Goal: Information Seeking & Learning: Learn about a topic

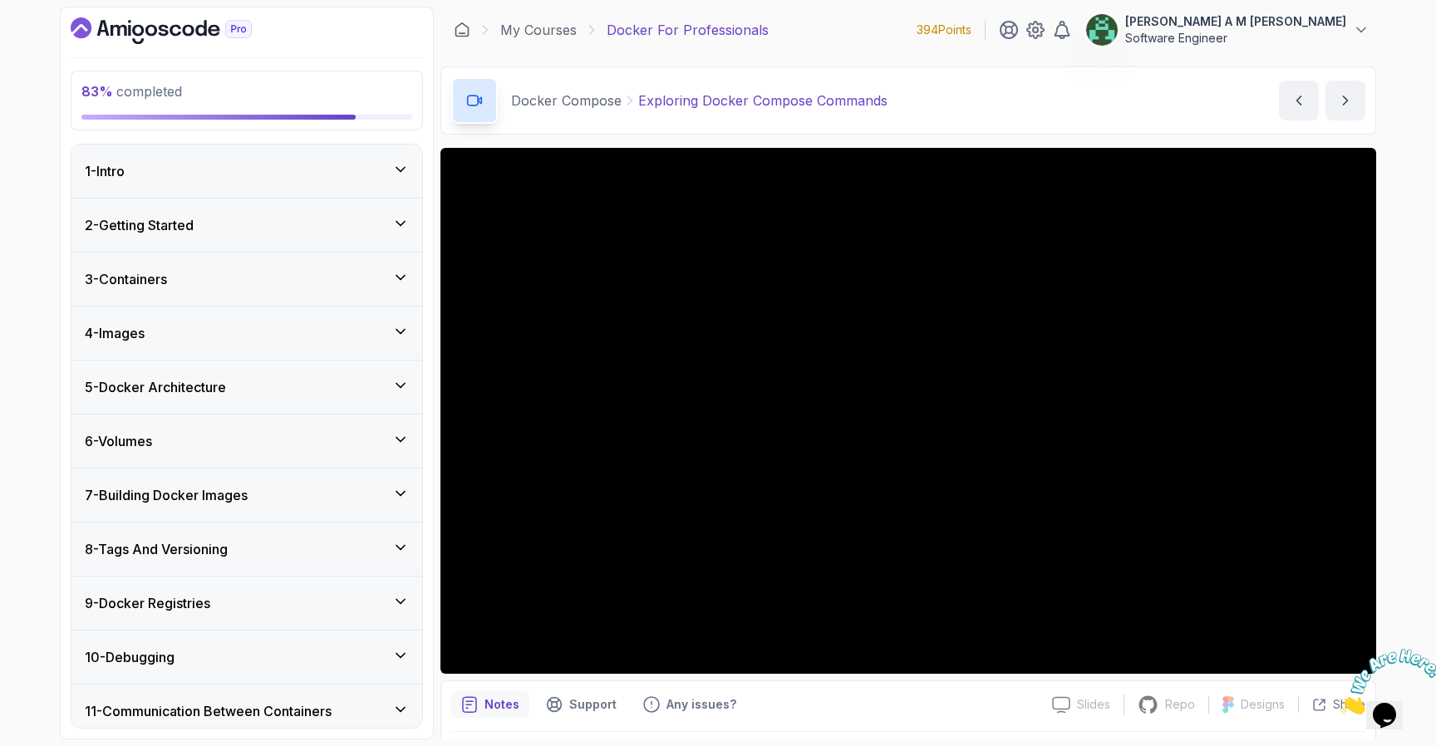
scroll to position [731, 0]
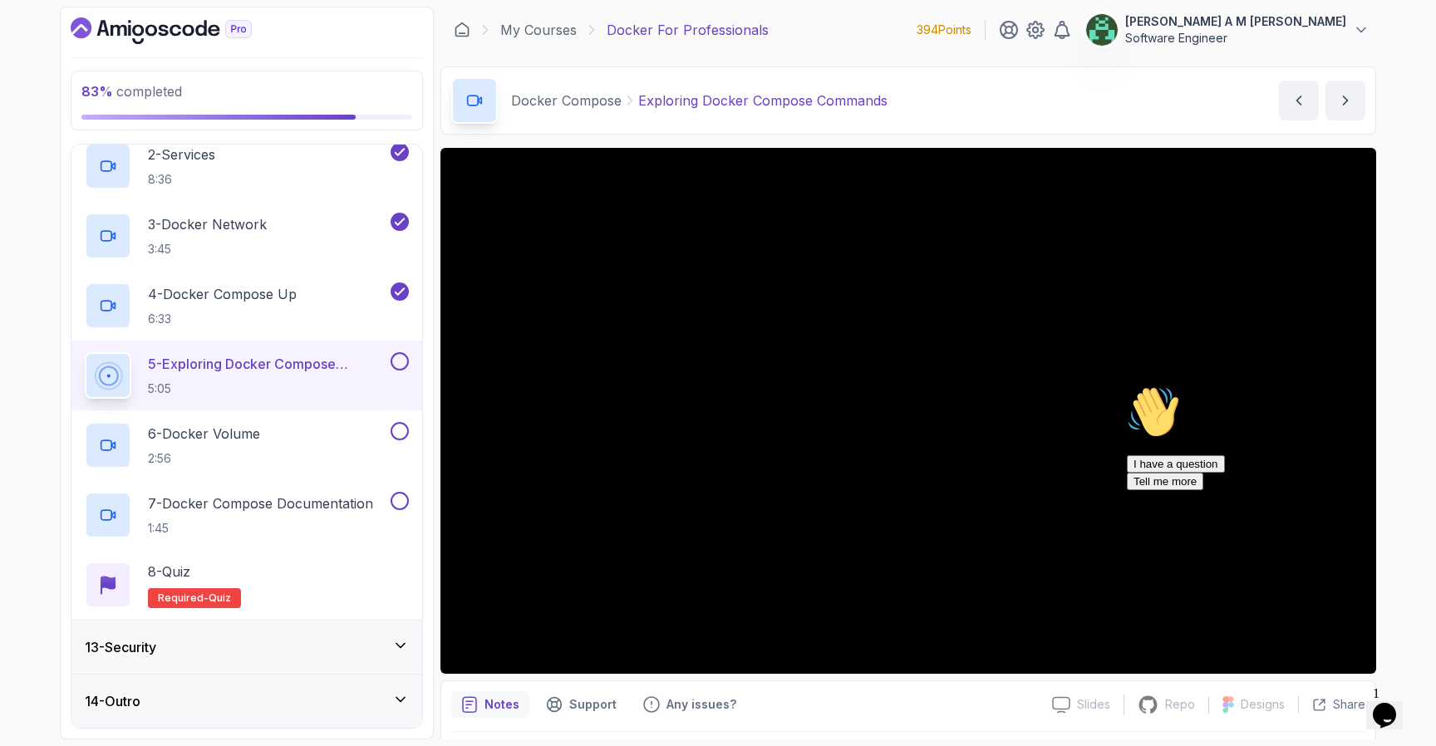
click at [1127, 386] on icon "Chat attention grabber" at bounding box center [1127, 386] width 0 height 0
click at [1340, 703] on icon "Close" at bounding box center [1340, 710] width 0 height 14
click at [400, 358] on button at bounding box center [400, 361] width 18 height 18
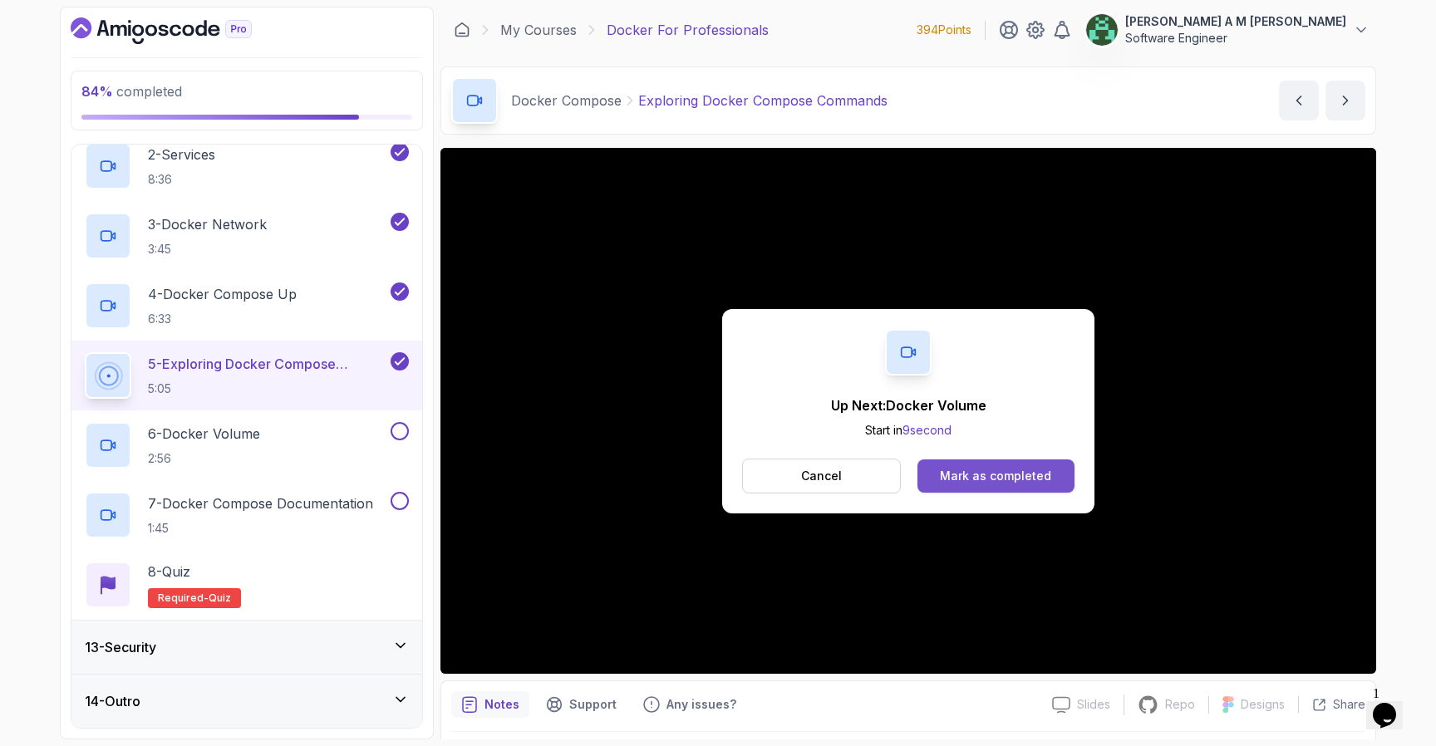
click at [970, 472] on div "Mark as completed" at bounding box center [995, 476] width 111 height 17
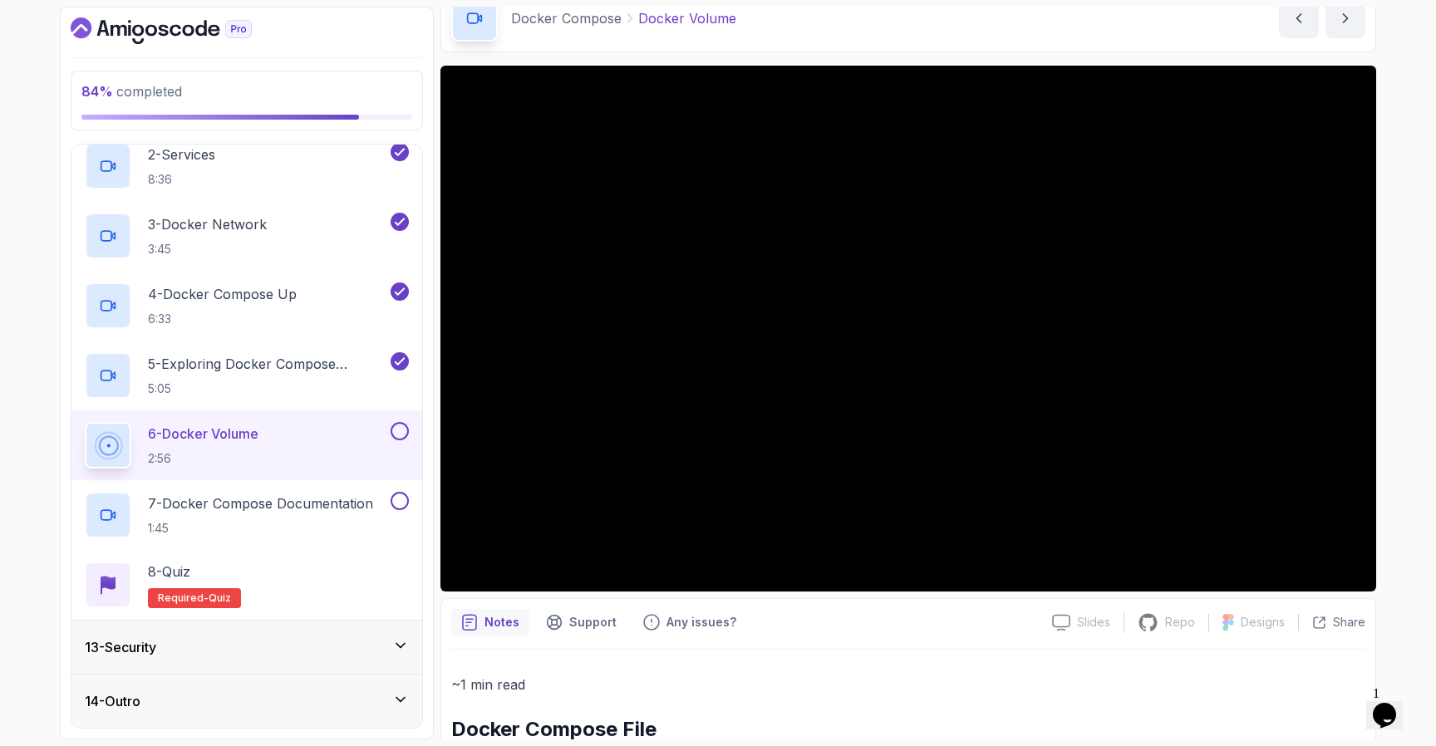
scroll to position [84, 0]
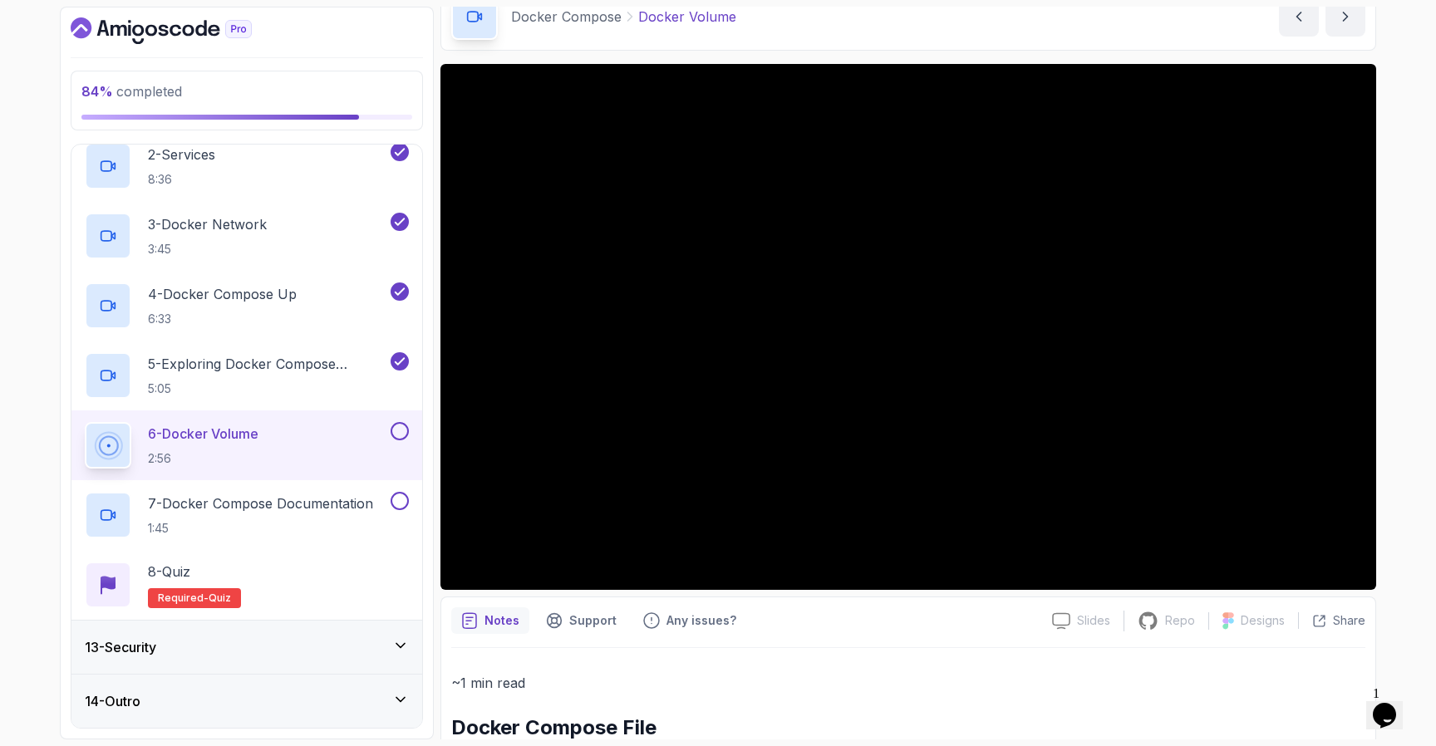
click at [400, 426] on button at bounding box center [400, 431] width 18 height 18
click at [318, 508] on p "7 - Docker Compose Documentation" at bounding box center [260, 504] width 225 height 20
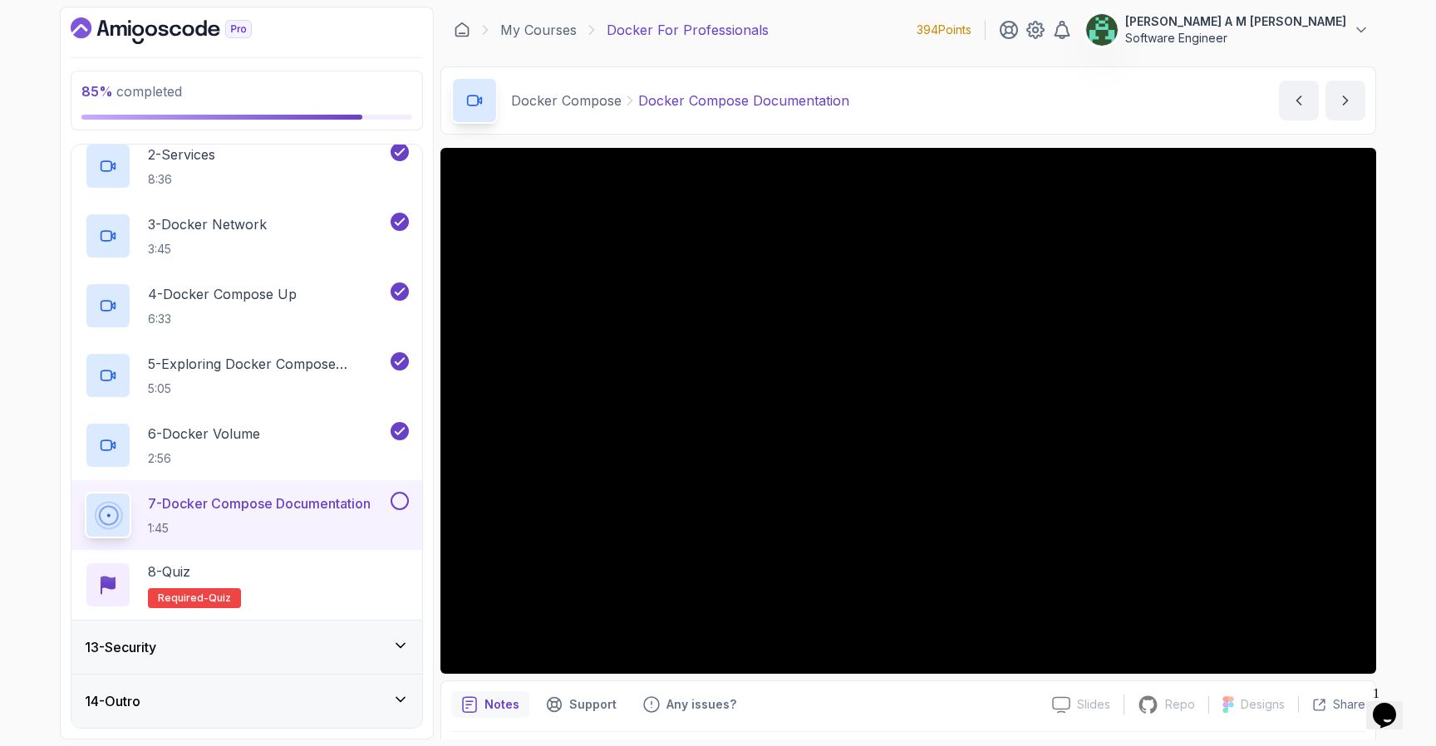
scroll to position [50, 0]
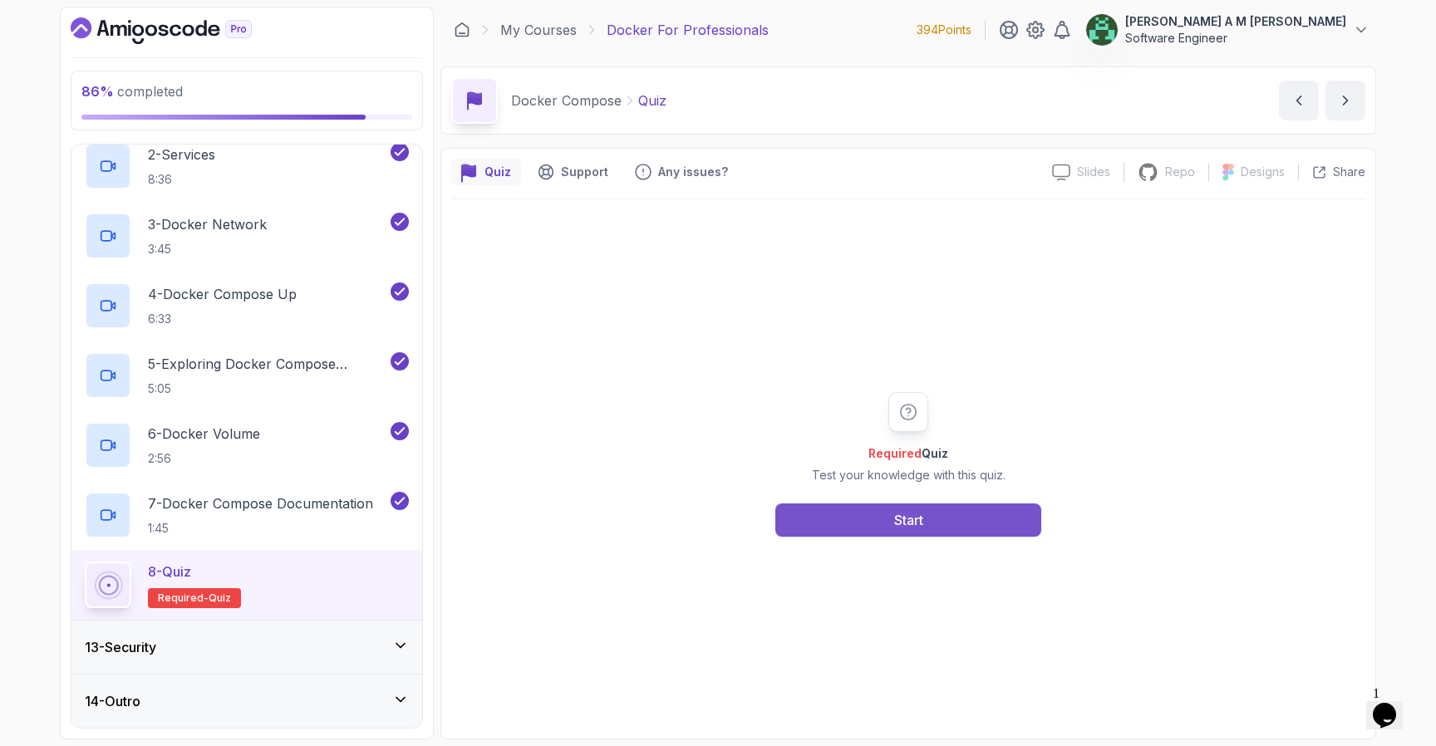
click at [915, 525] on div "Start" at bounding box center [908, 520] width 29 height 20
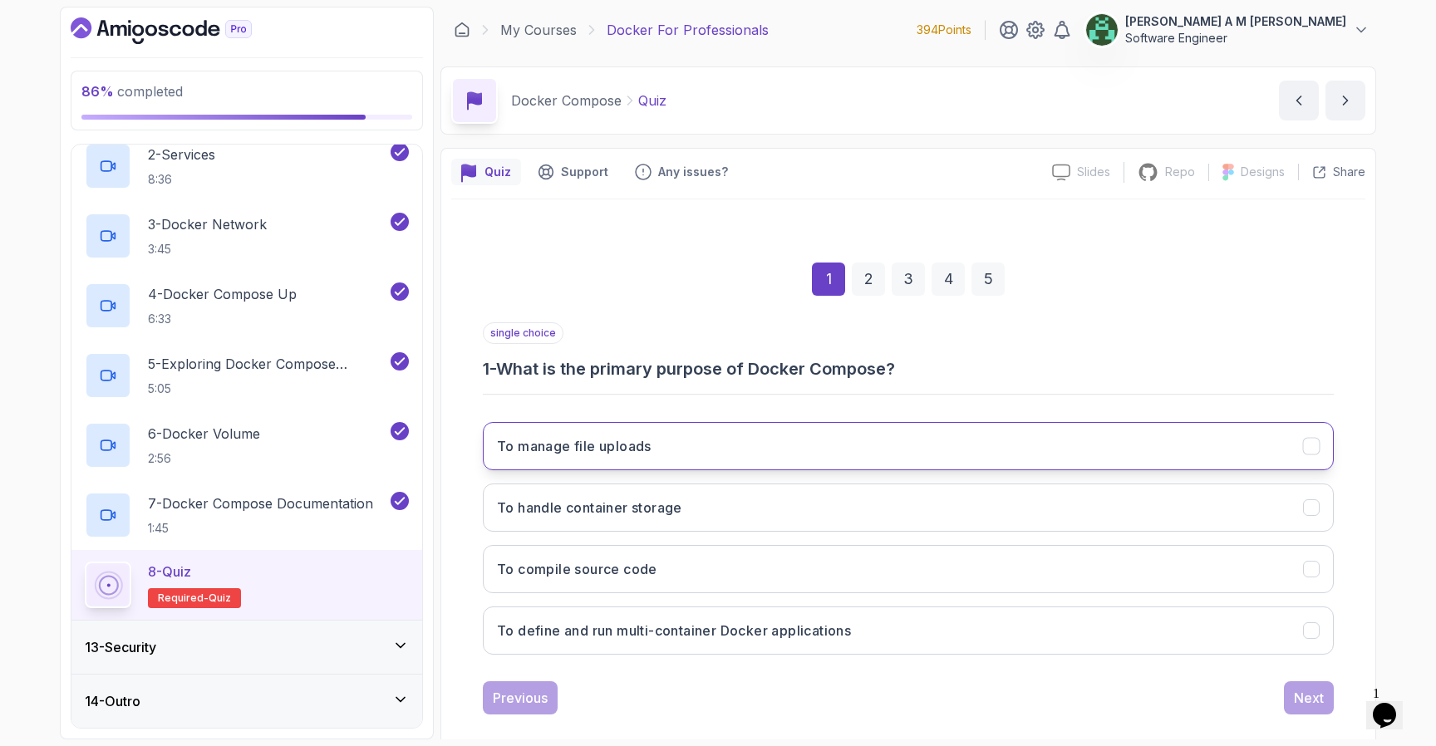
click at [799, 464] on button "To manage file uploads" at bounding box center [908, 446] width 851 height 48
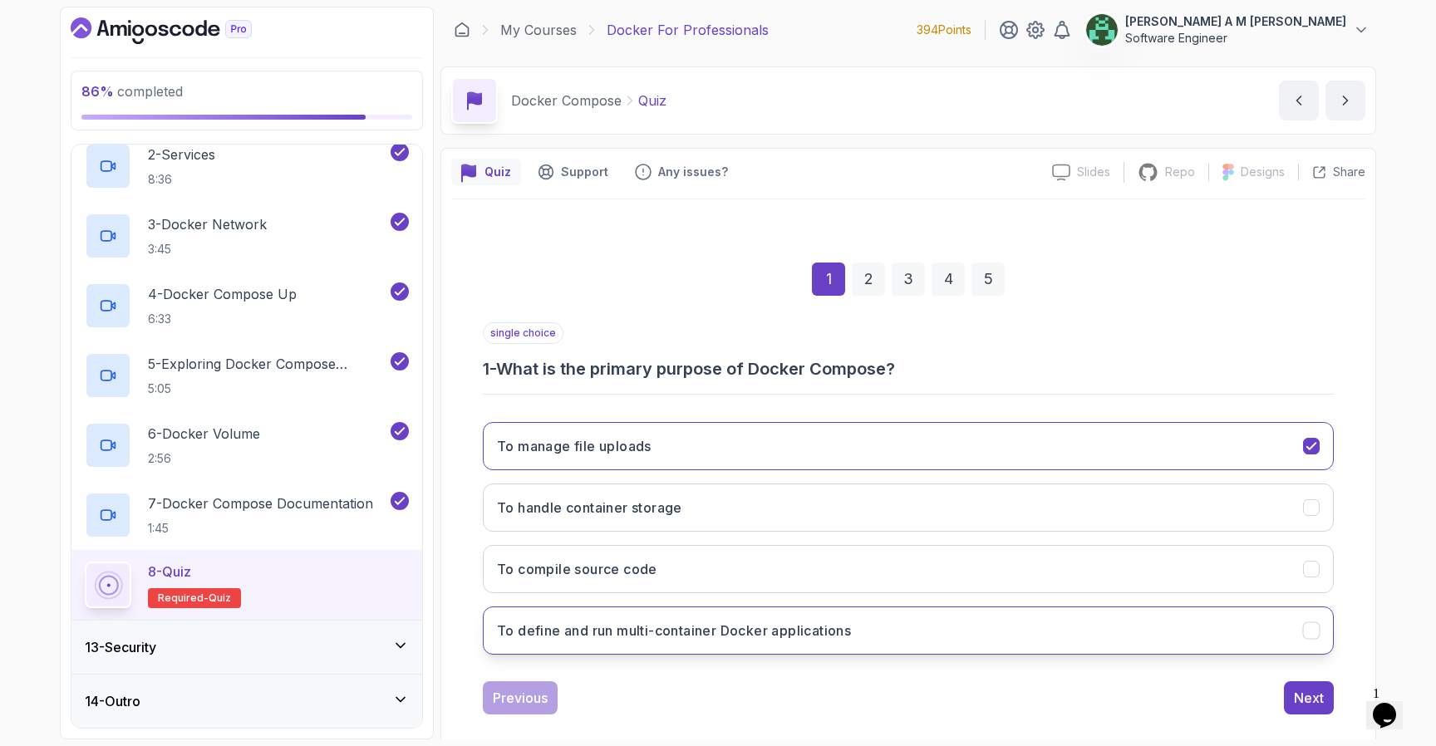
click at [797, 648] on button "To define and run multi-container Docker applications" at bounding box center [908, 631] width 851 height 48
click at [1303, 697] on div "Next" at bounding box center [1309, 698] width 30 height 20
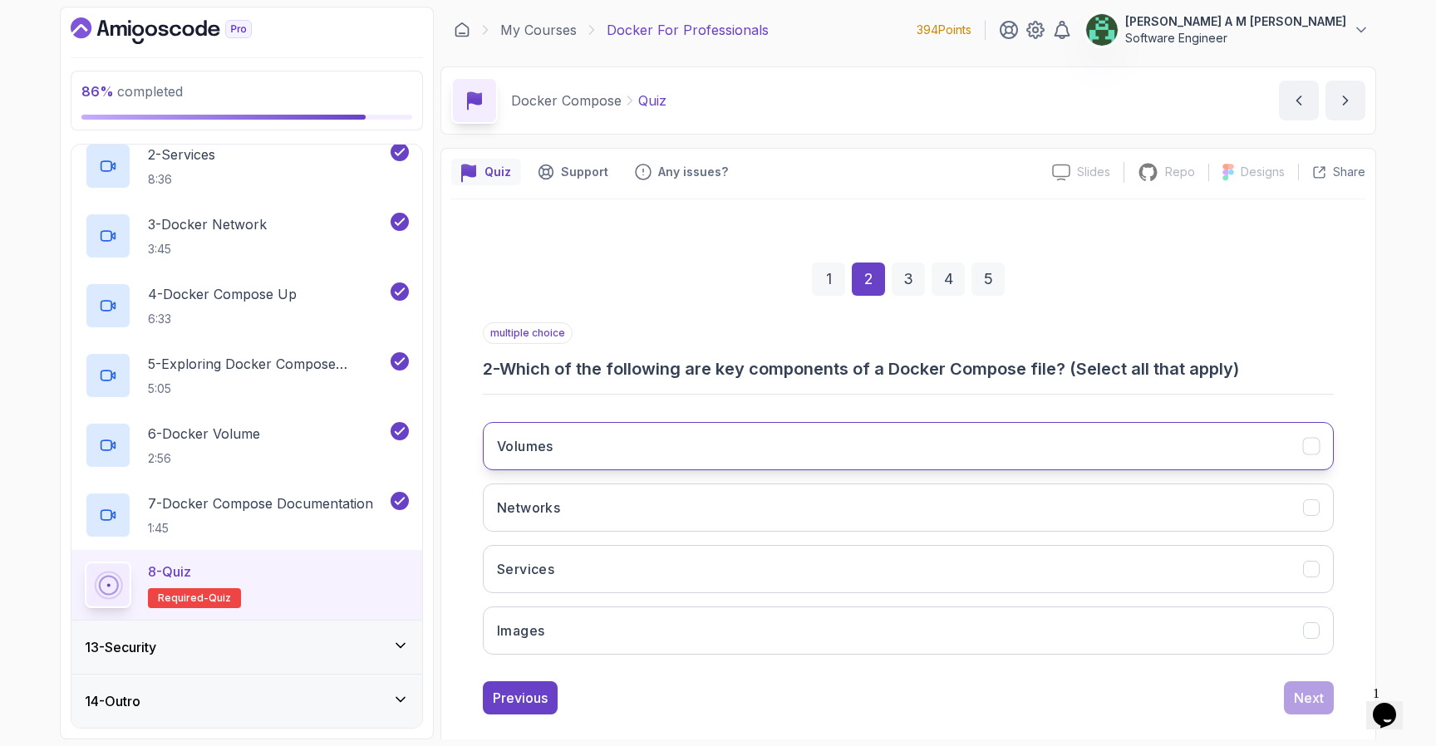
click at [1135, 468] on button "Volumes" at bounding box center [908, 446] width 851 height 48
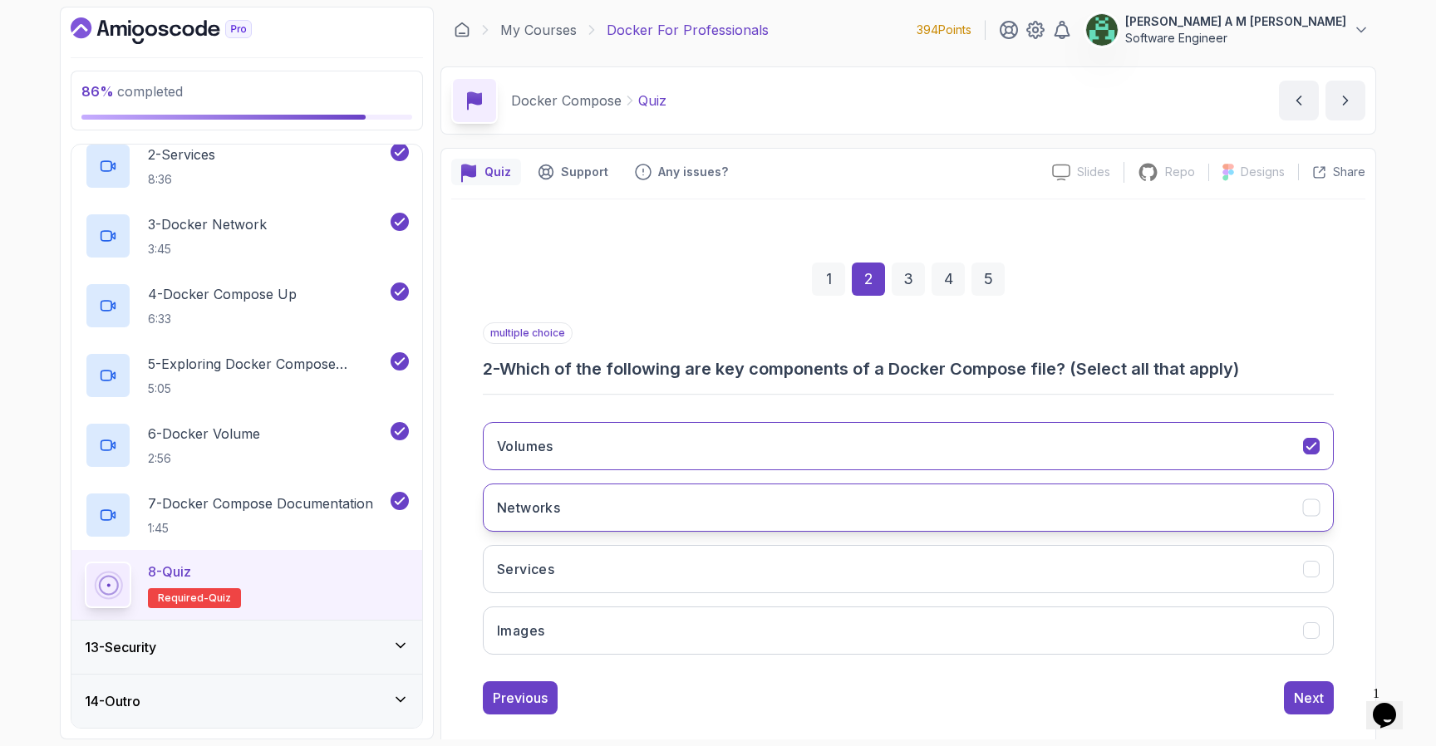
click at [1135, 500] on button "Networks" at bounding box center [908, 508] width 851 height 48
click at [1125, 544] on div "Volumes Networks Services Images" at bounding box center [908, 538] width 851 height 259
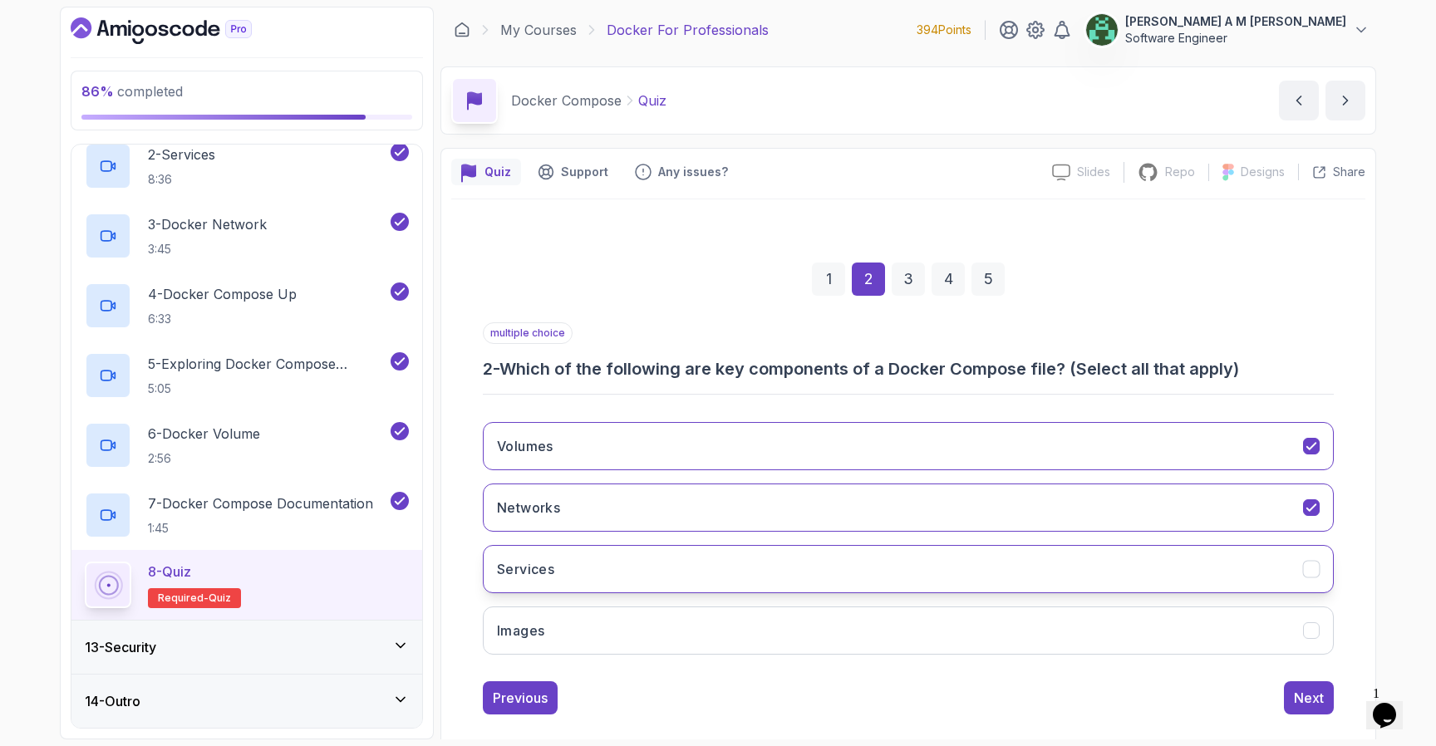
click at [1125, 576] on button "Services" at bounding box center [908, 569] width 851 height 48
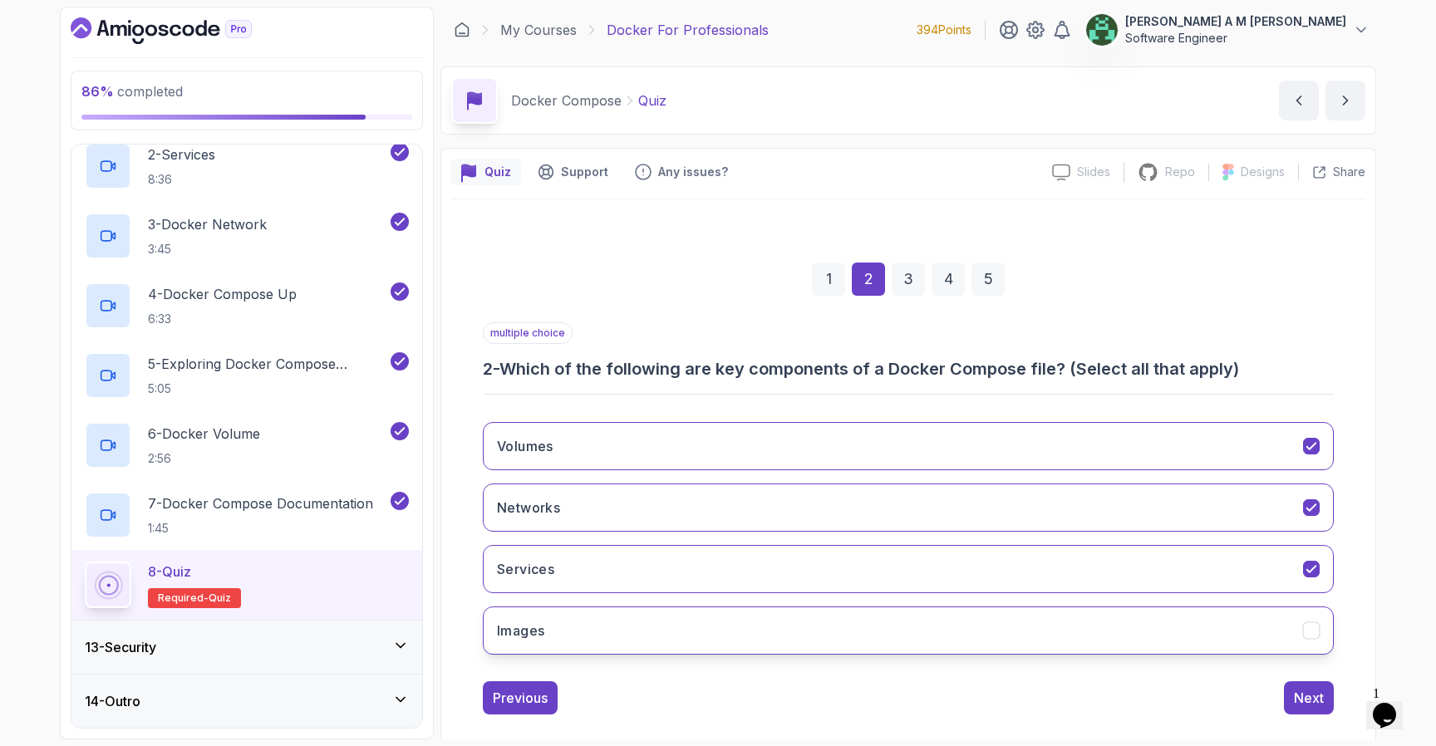
click at [1124, 624] on button "Images" at bounding box center [908, 631] width 851 height 48
click at [1301, 712] on button "Next" at bounding box center [1309, 698] width 50 height 33
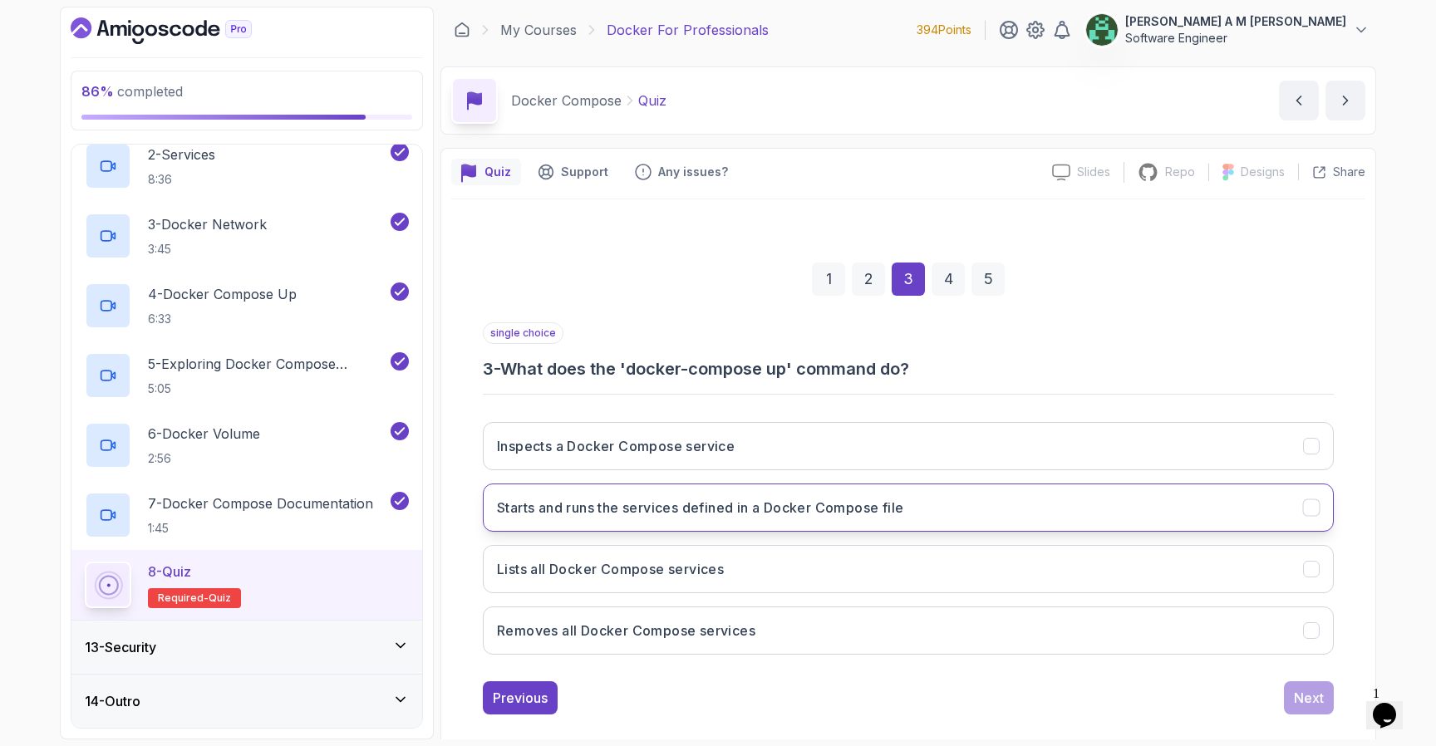
click at [1036, 518] on button "Starts and runs the services defined in a Docker Compose file" at bounding box center [908, 508] width 851 height 48
click at [1308, 690] on div "Next" at bounding box center [1309, 698] width 30 height 20
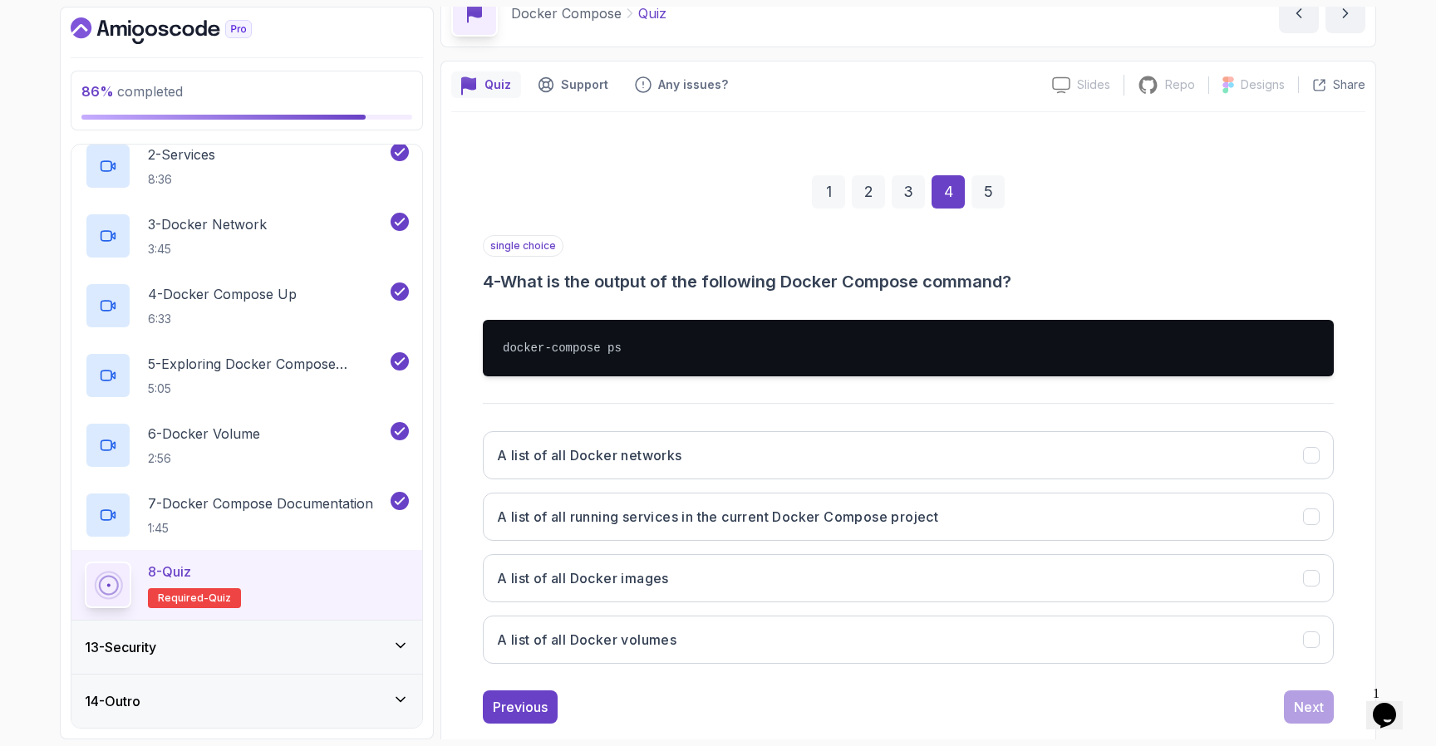
scroll to position [119, 0]
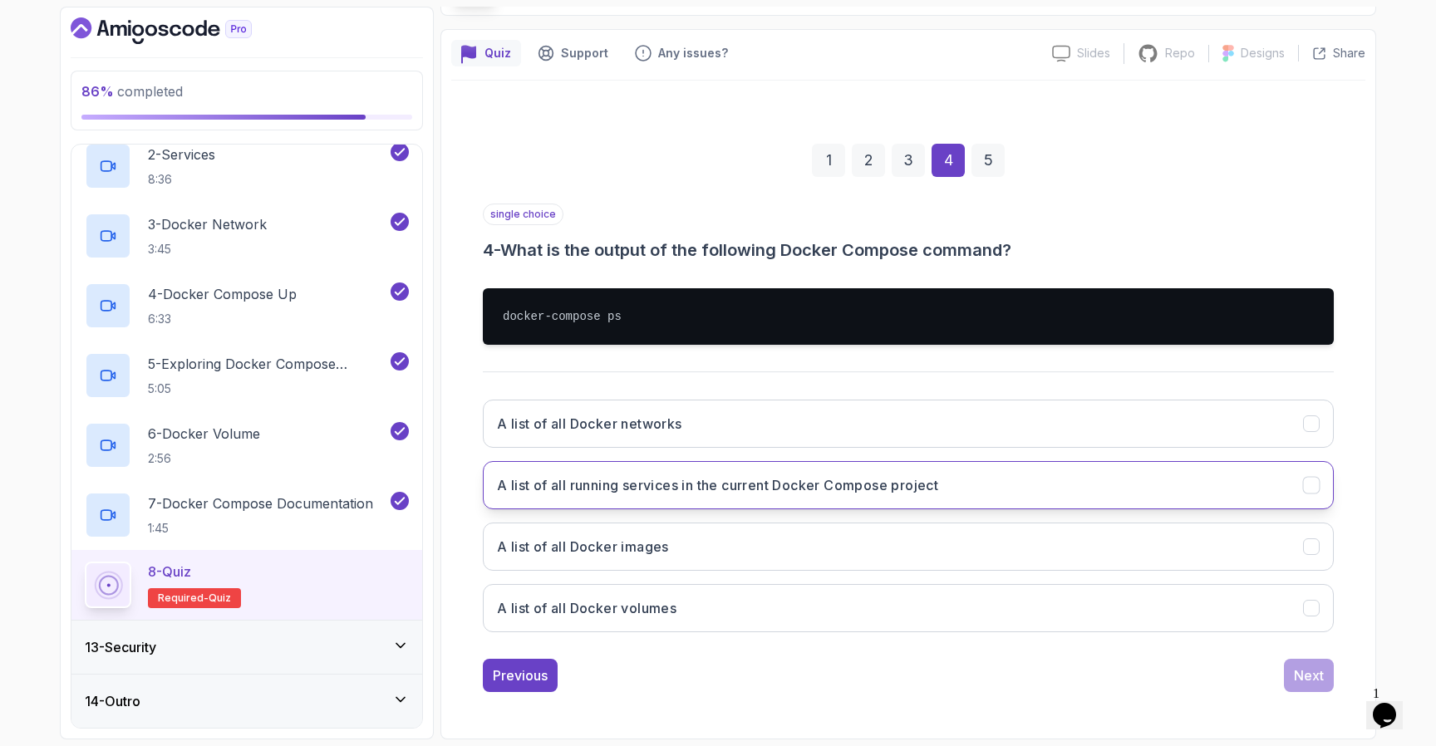
click at [1093, 490] on button "A list of all running services in the current Docker Compose project" at bounding box center [908, 485] width 851 height 48
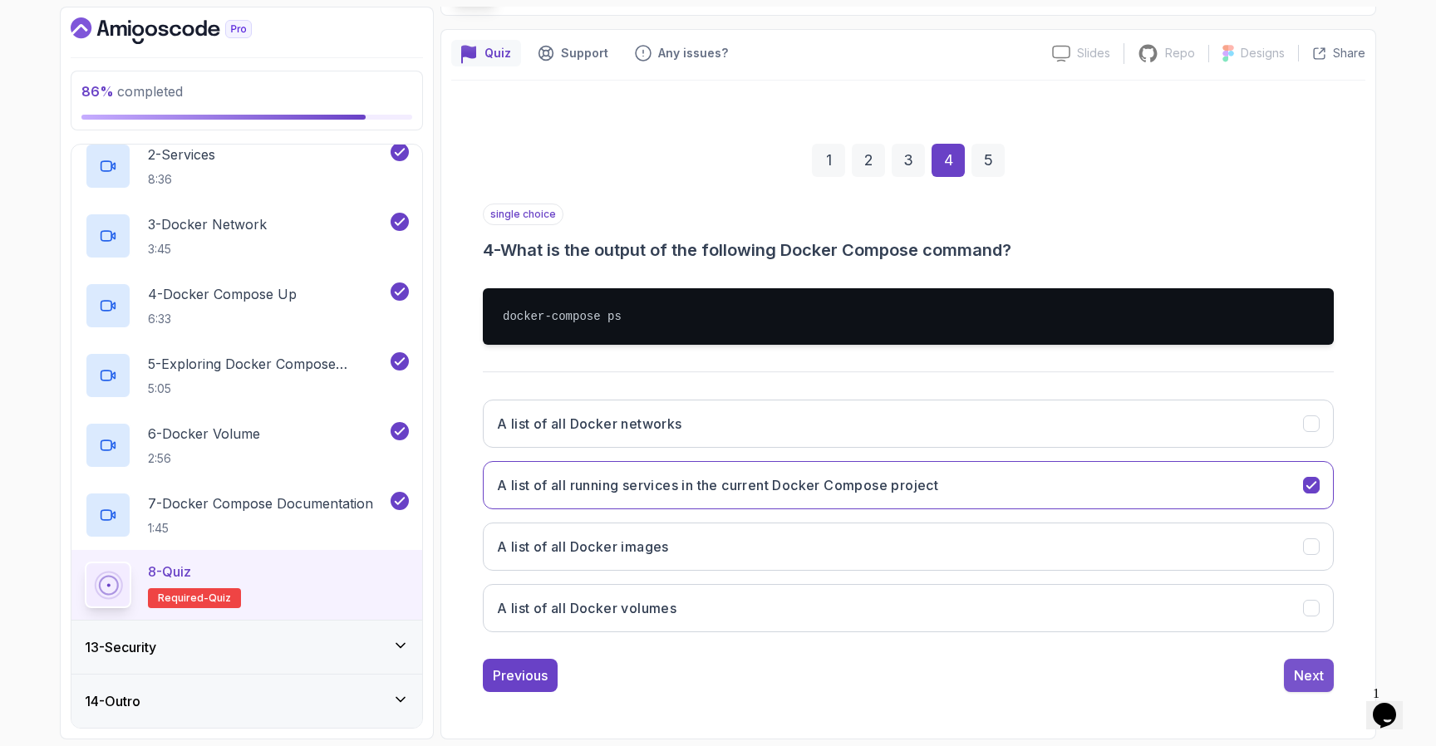
click at [1297, 674] on div "Next" at bounding box center [1309, 676] width 30 height 20
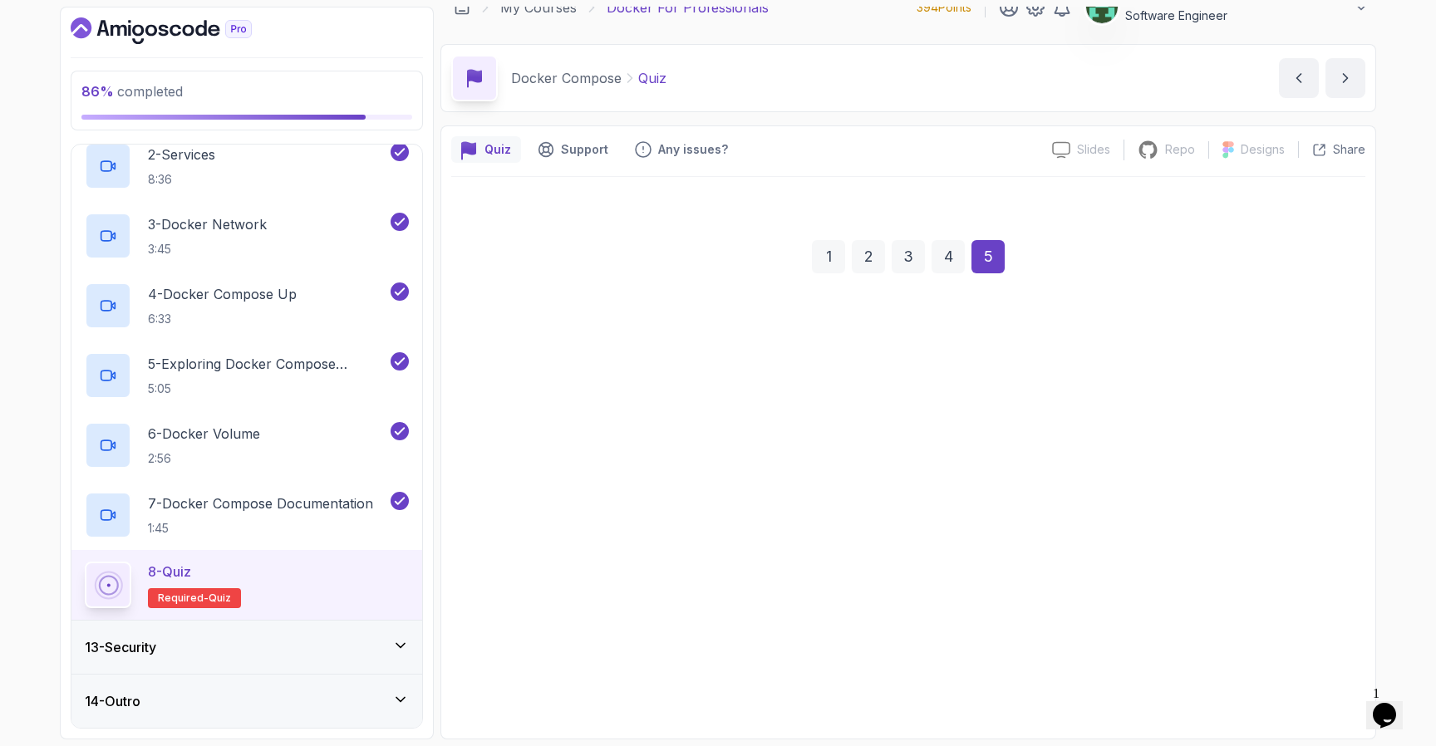
scroll to position [22, 0]
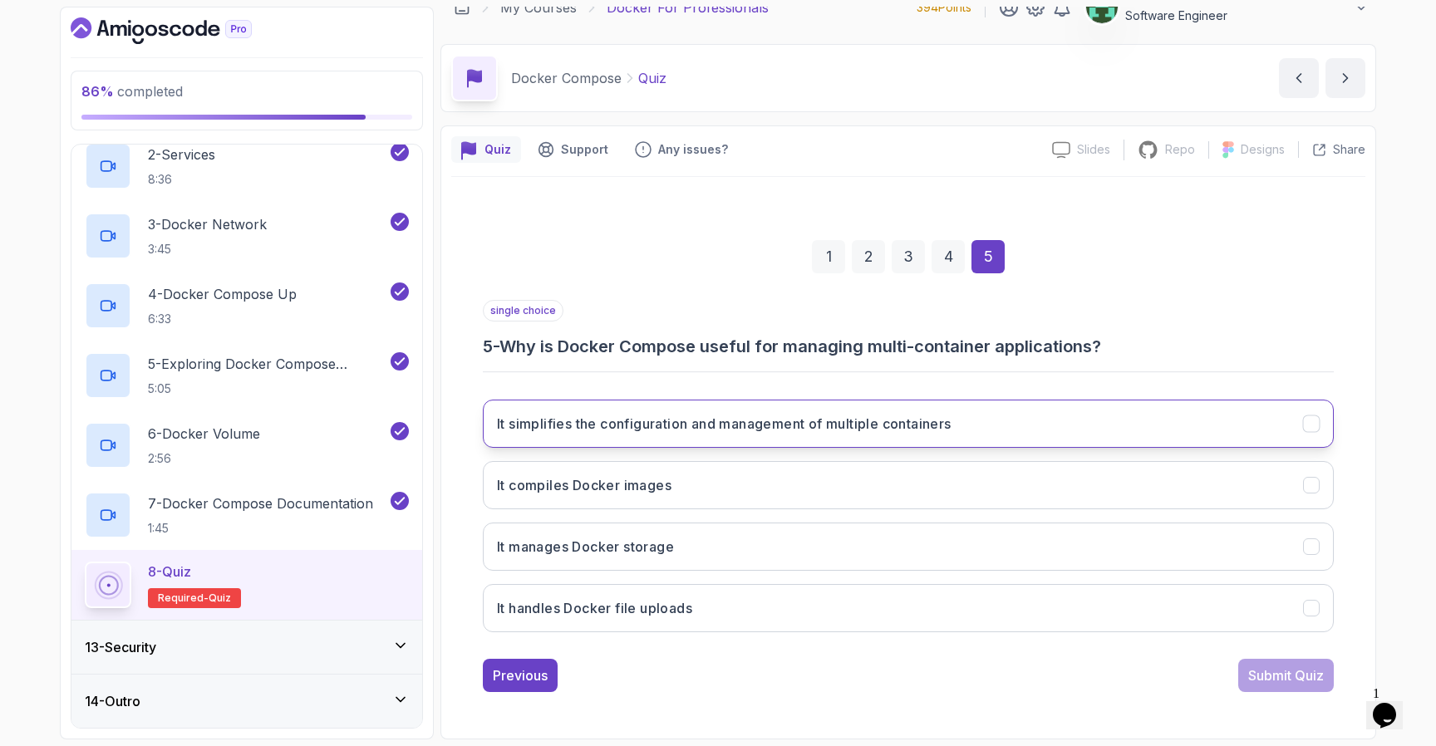
click at [1211, 416] on button "It simplifies the configuration and management of multiple containers" at bounding box center [908, 424] width 851 height 48
click at [1293, 682] on div "Submit Quiz" at bounding box center [1286, 676] width 76 height 20
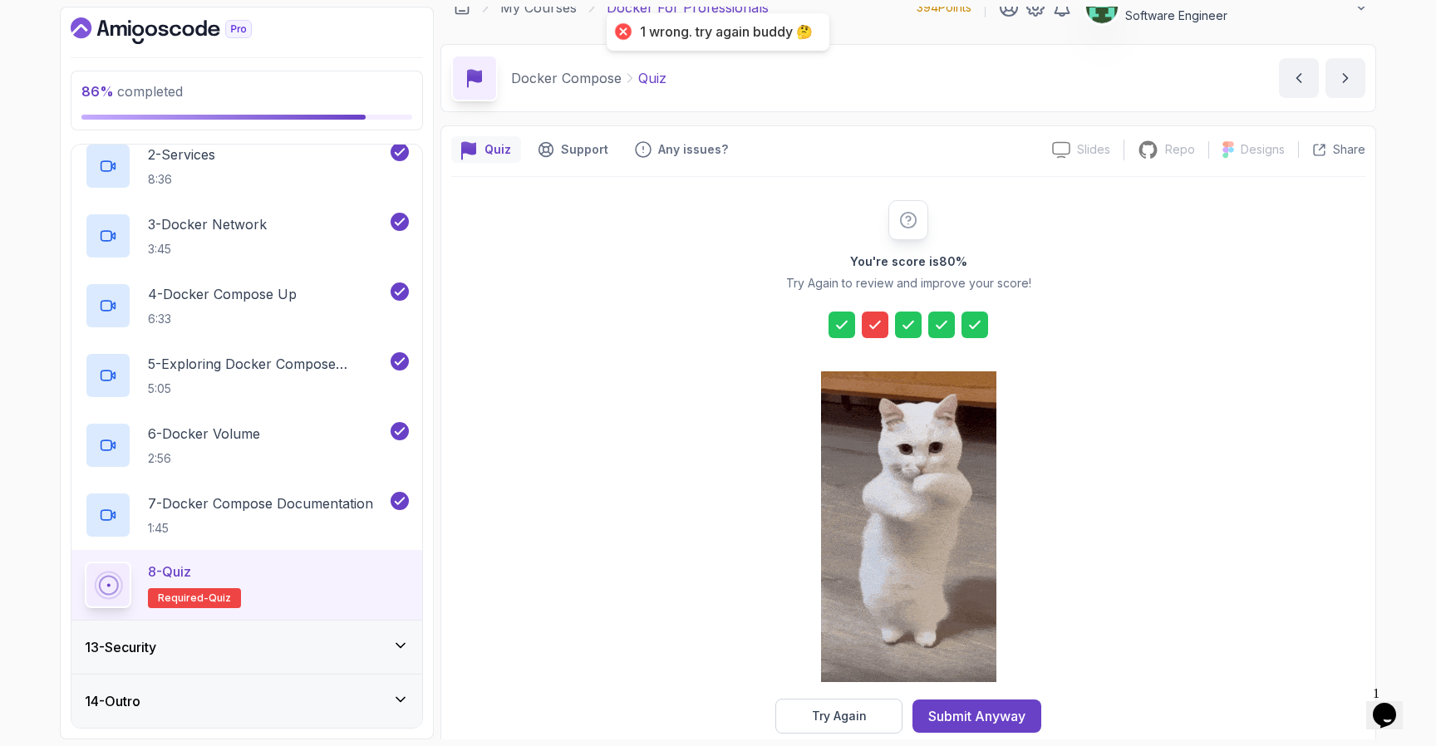
click at [874, 322] on icon at bounding box center [875, 325] width 17 height 17
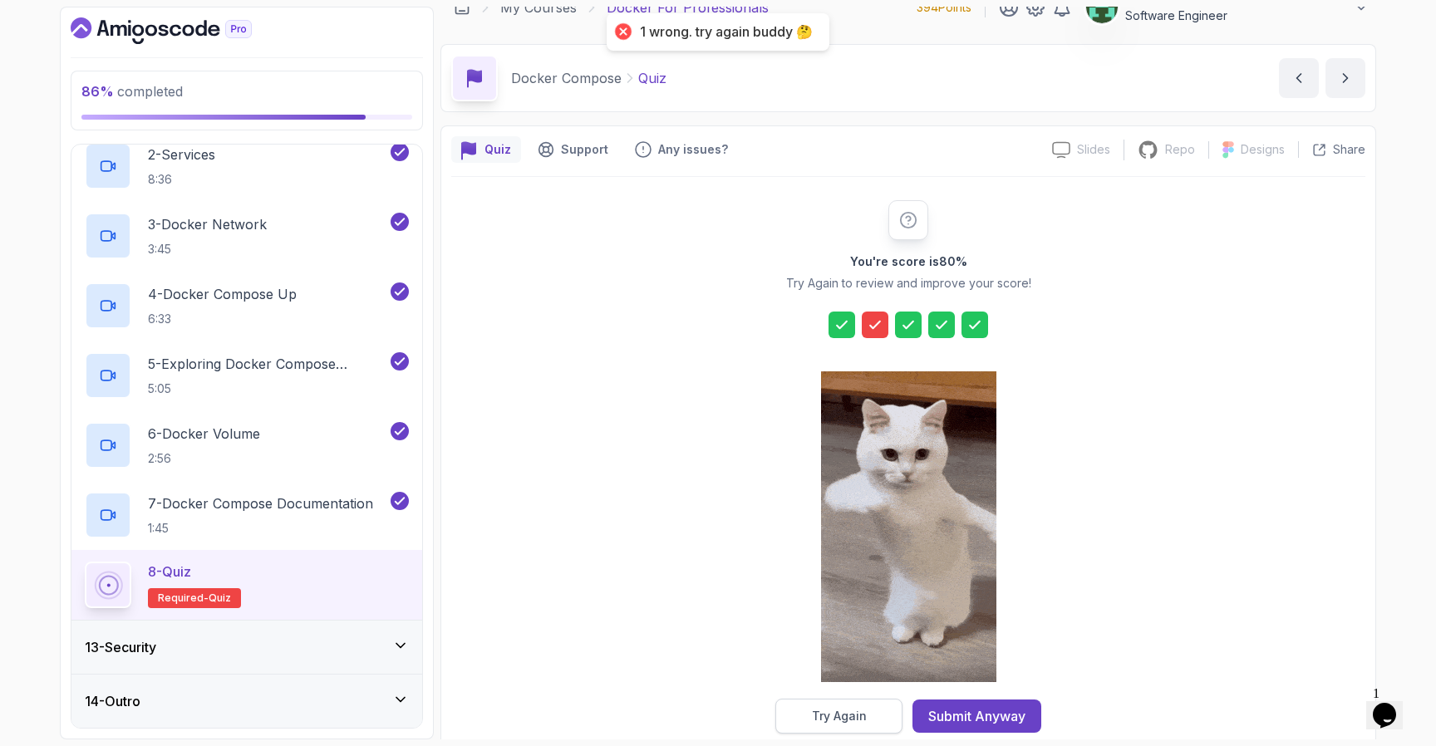
click at [825, 715] on div "Try Again" at bounding box center [839, 716] width 55 height 17
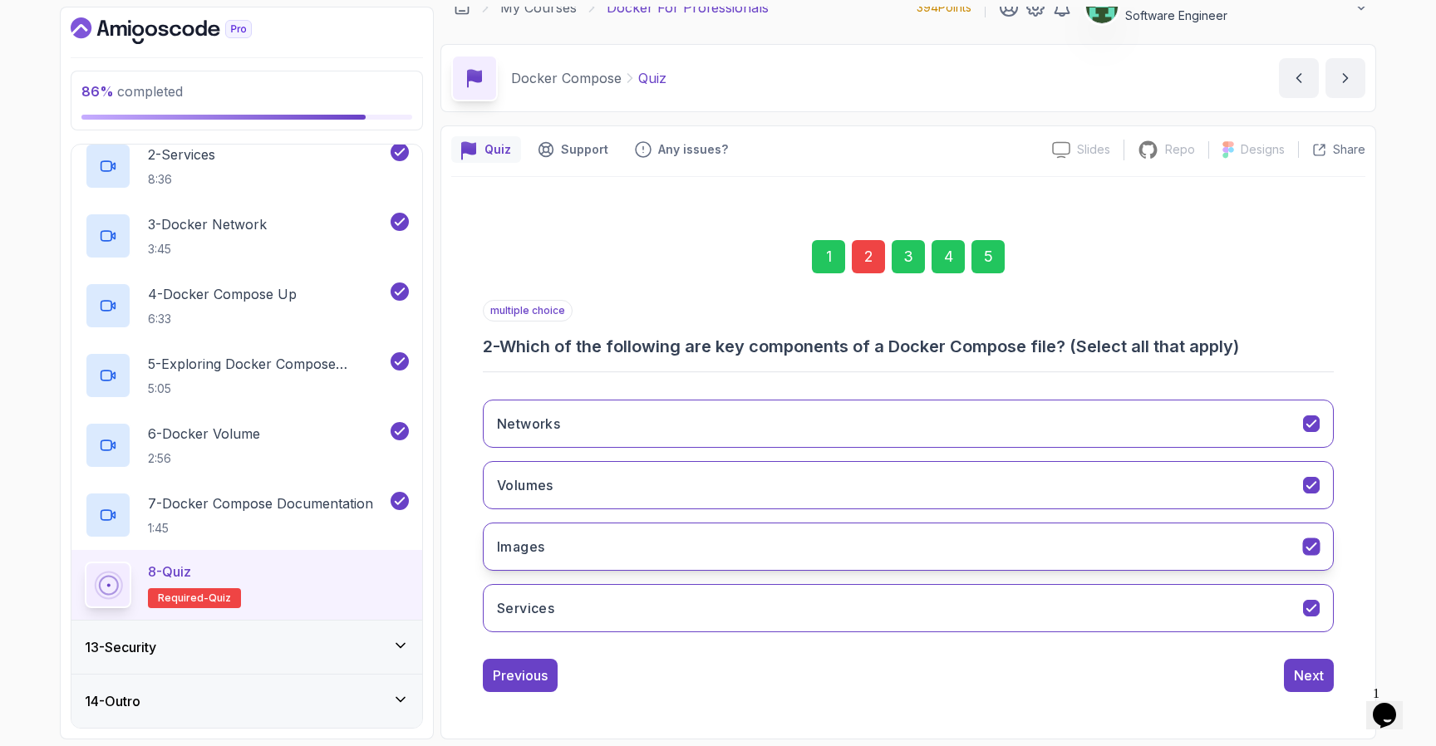
click at [756, 548] on button "Images" at bounding box center [908, 547] width 851 height 48
click at [1309, 683] on div "Next" at bounding box center [1309, 676] width 30 height 20
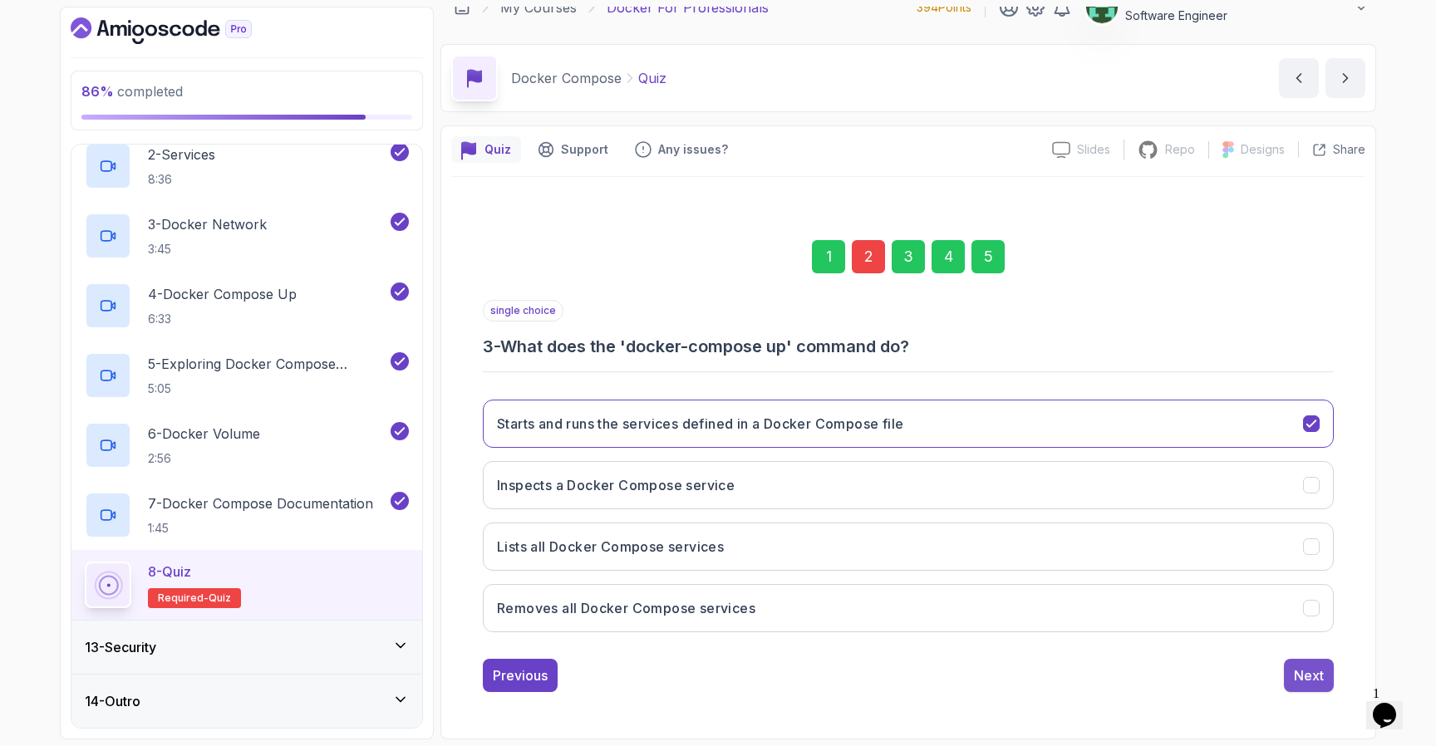
click at [1310, 683] on div "Next" at bounding box center [1309, 676] width 30 height 20
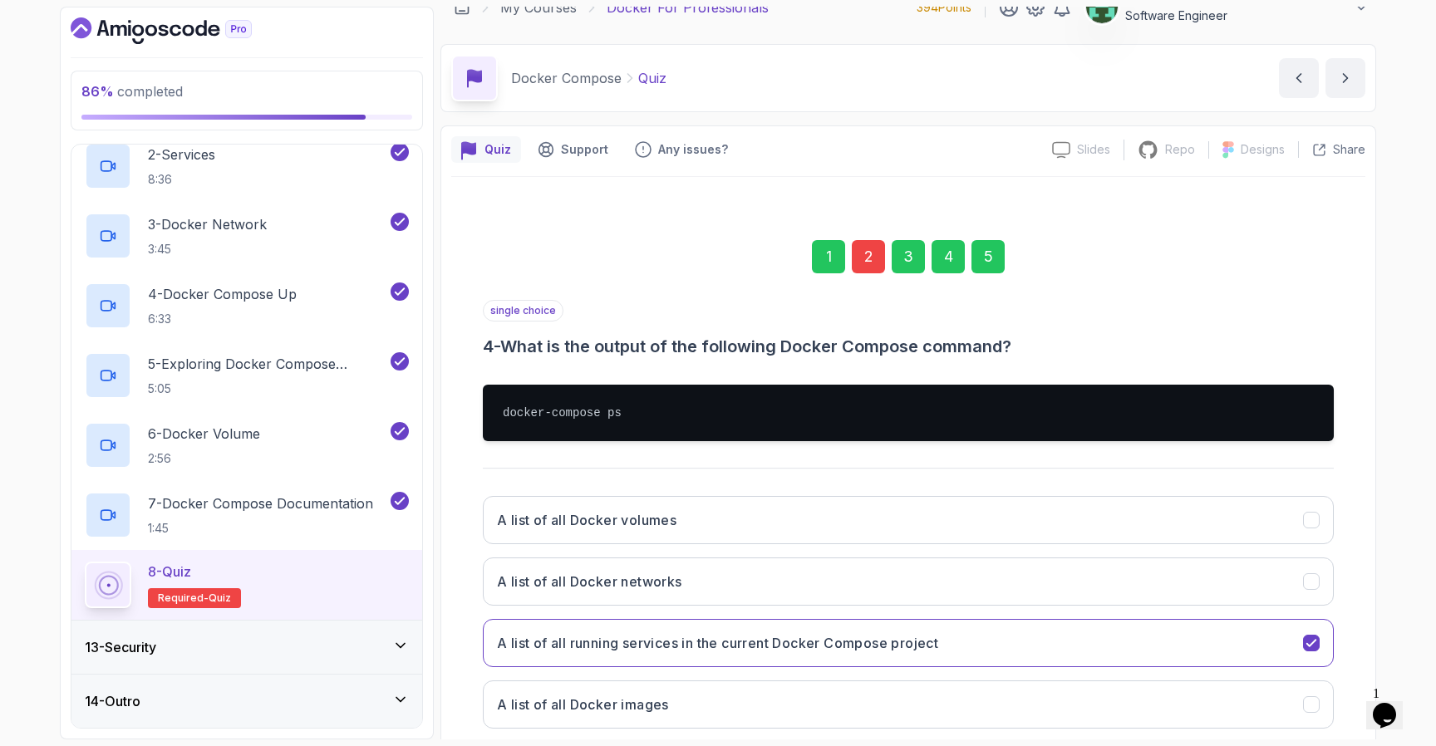
scroll to position [119, 0]
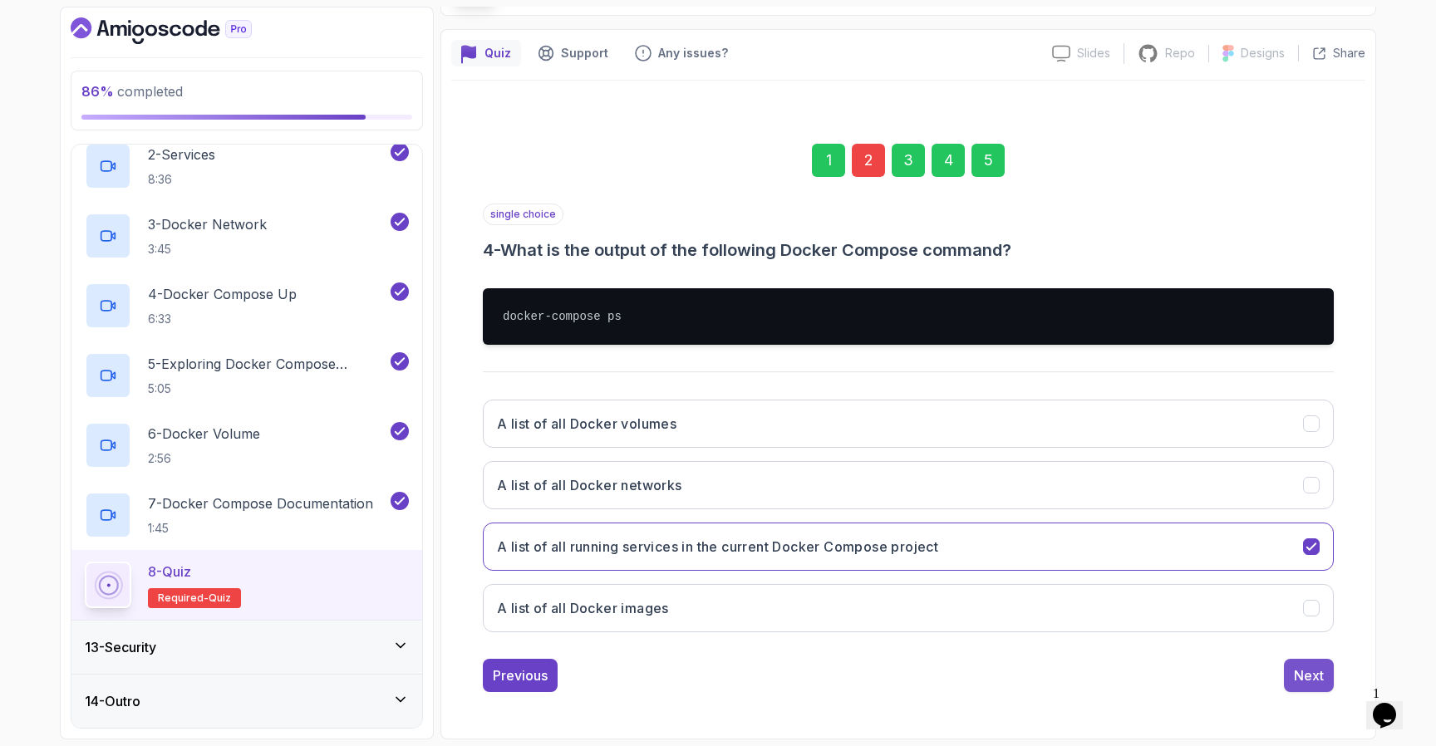
click at [1293, 674] on button "Next" at bounding box center [1309, 675] width 50 height 33
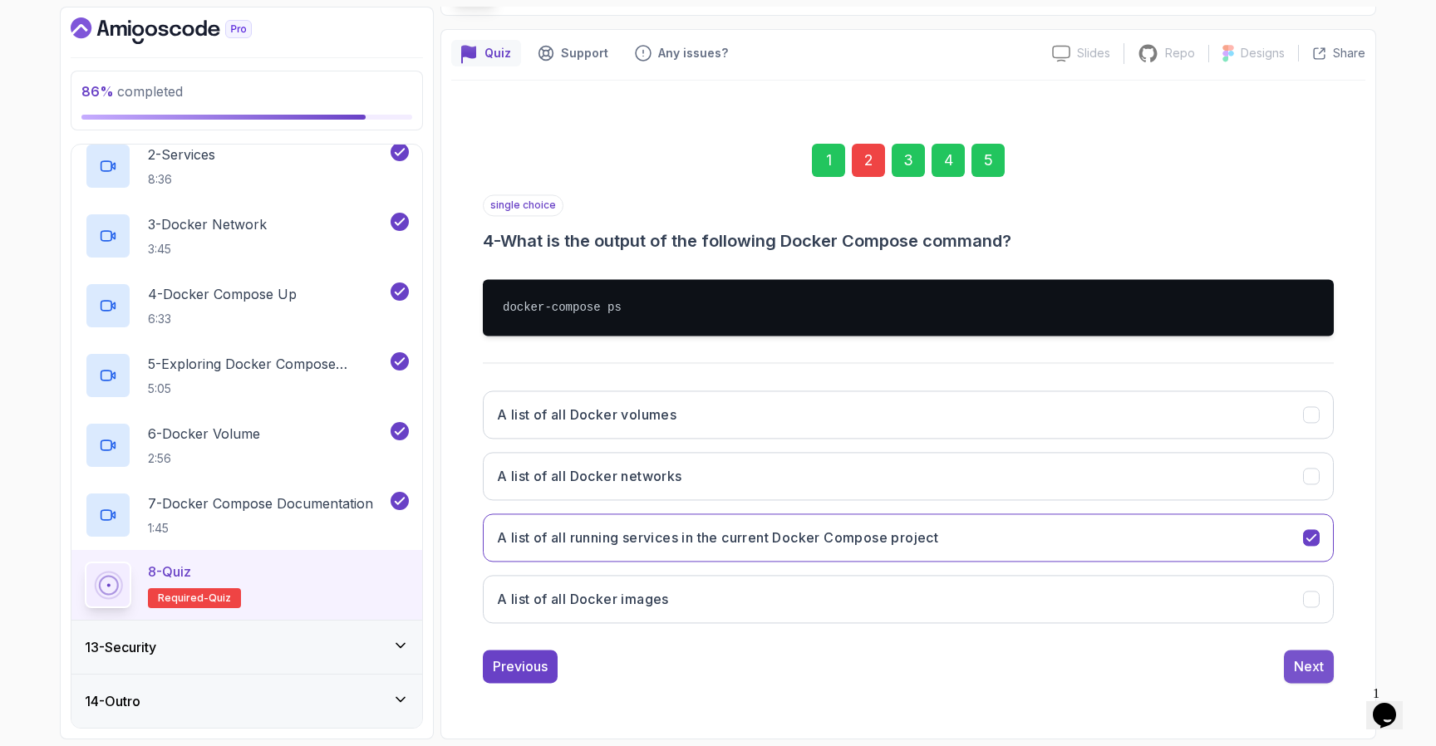
scroll to position [22, 0]
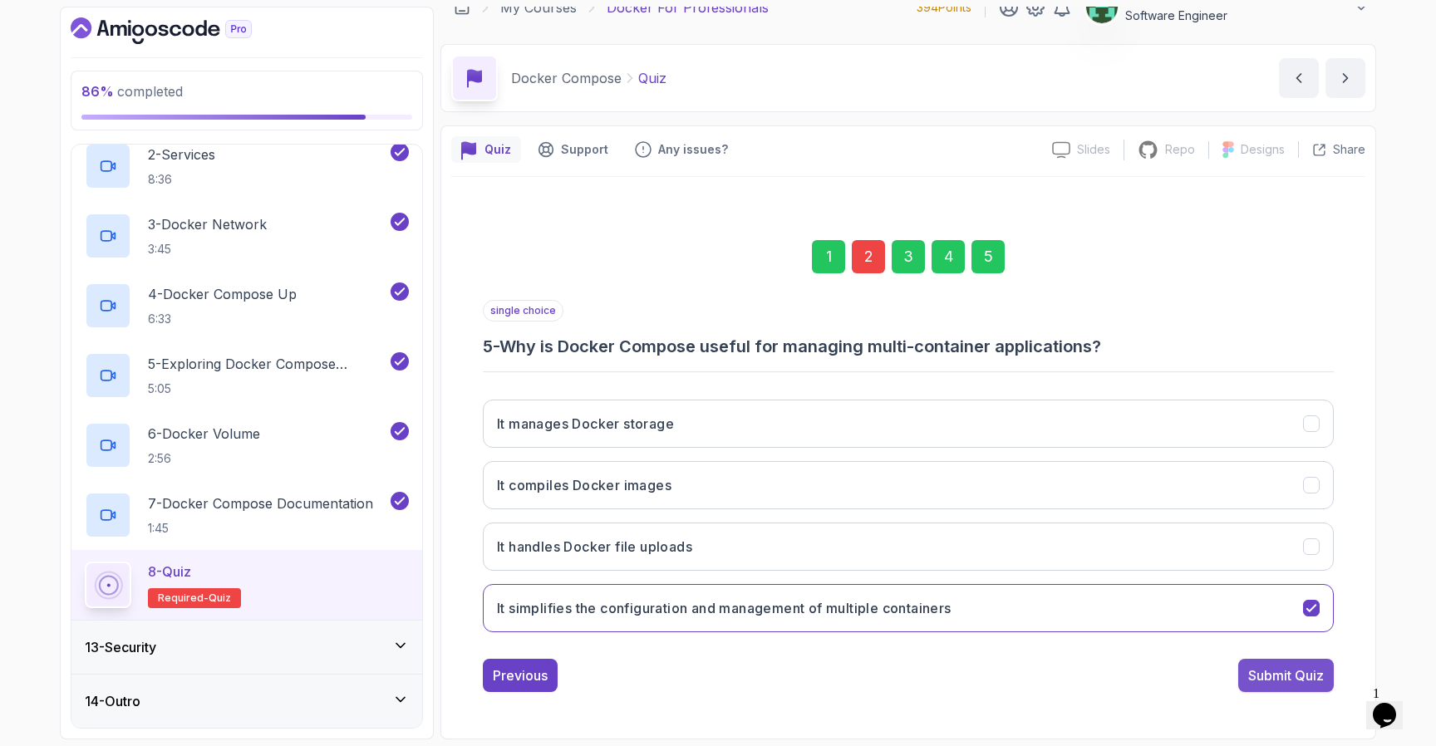
click at [1299, 673] on div "Submit Quiz" at bounding box center [1286, 676] width 76 height 20
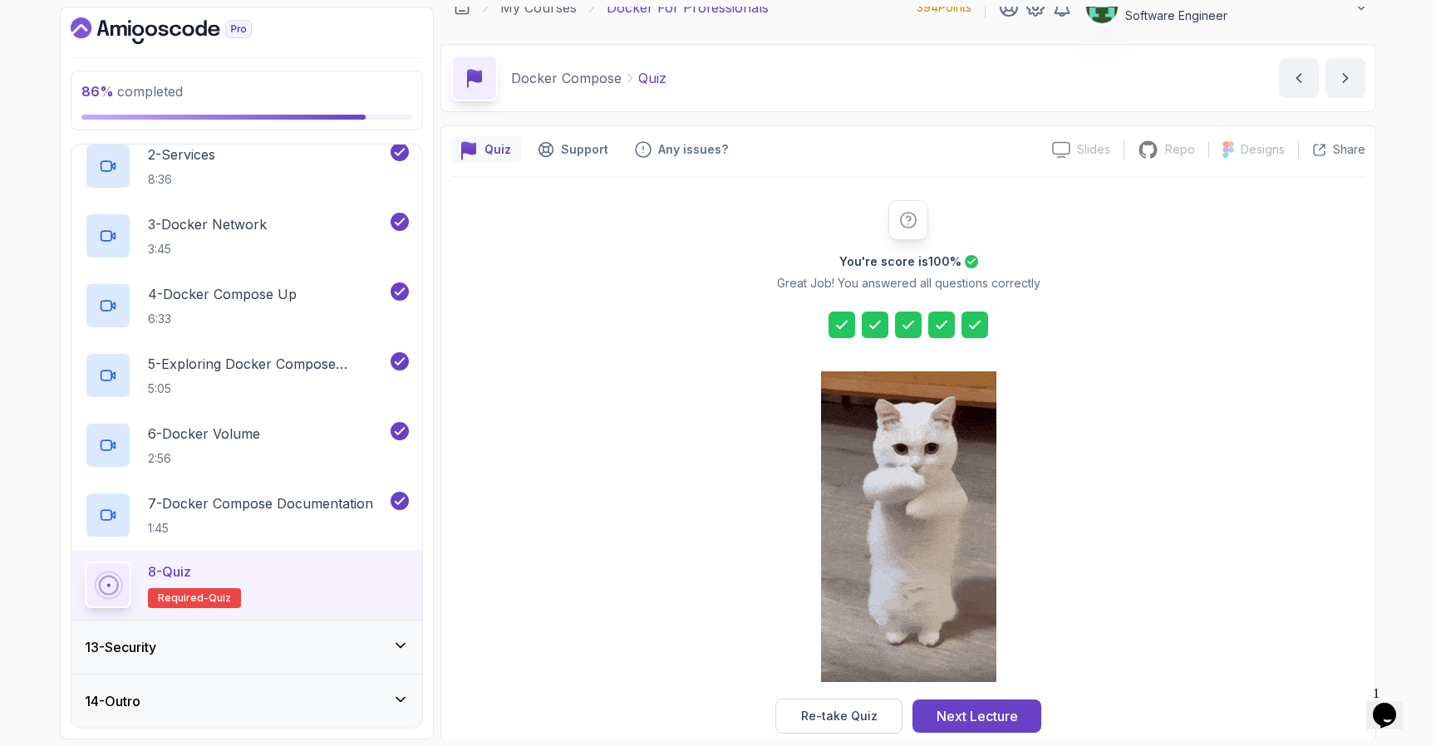
click at [229, 646] on div "13 - Security" at bounding box center [247, 648] width 324 height 20
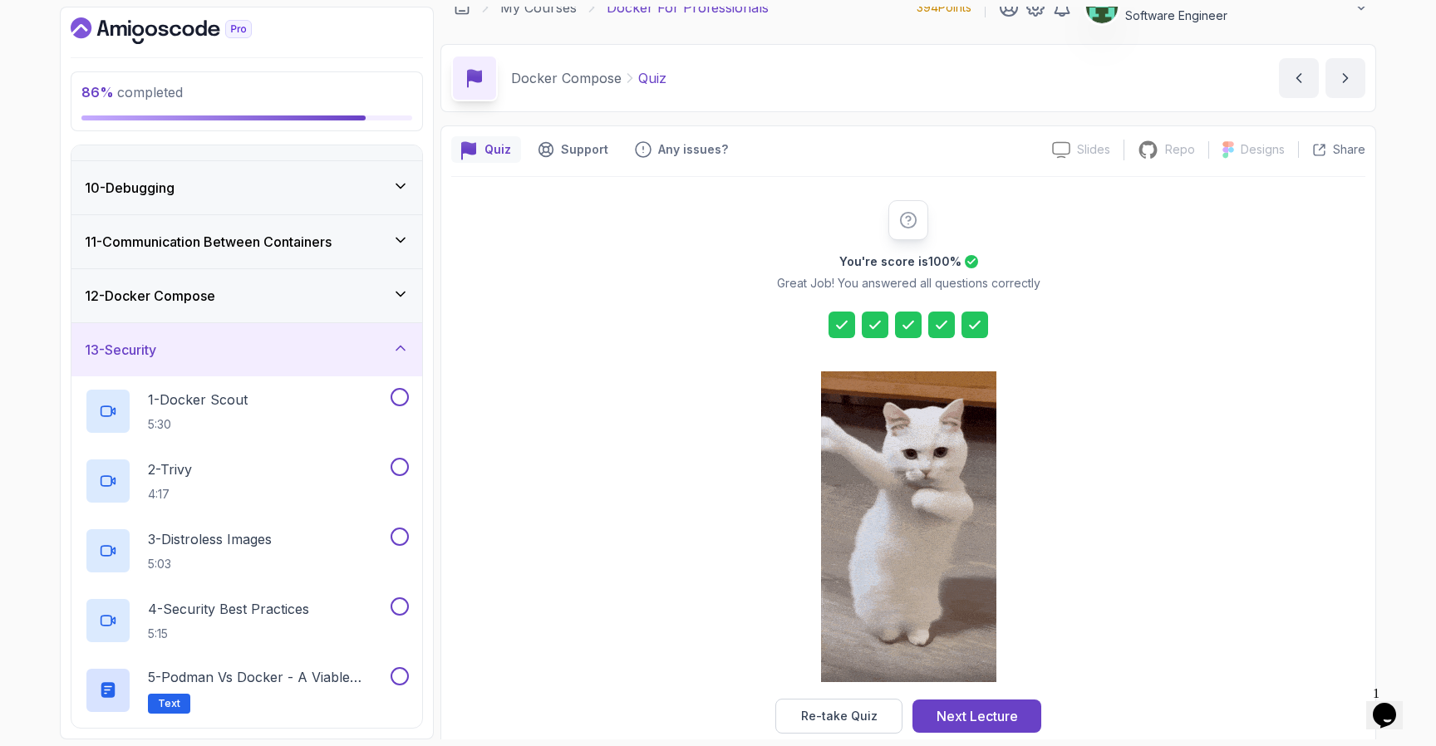
scroll to position [591, 0]
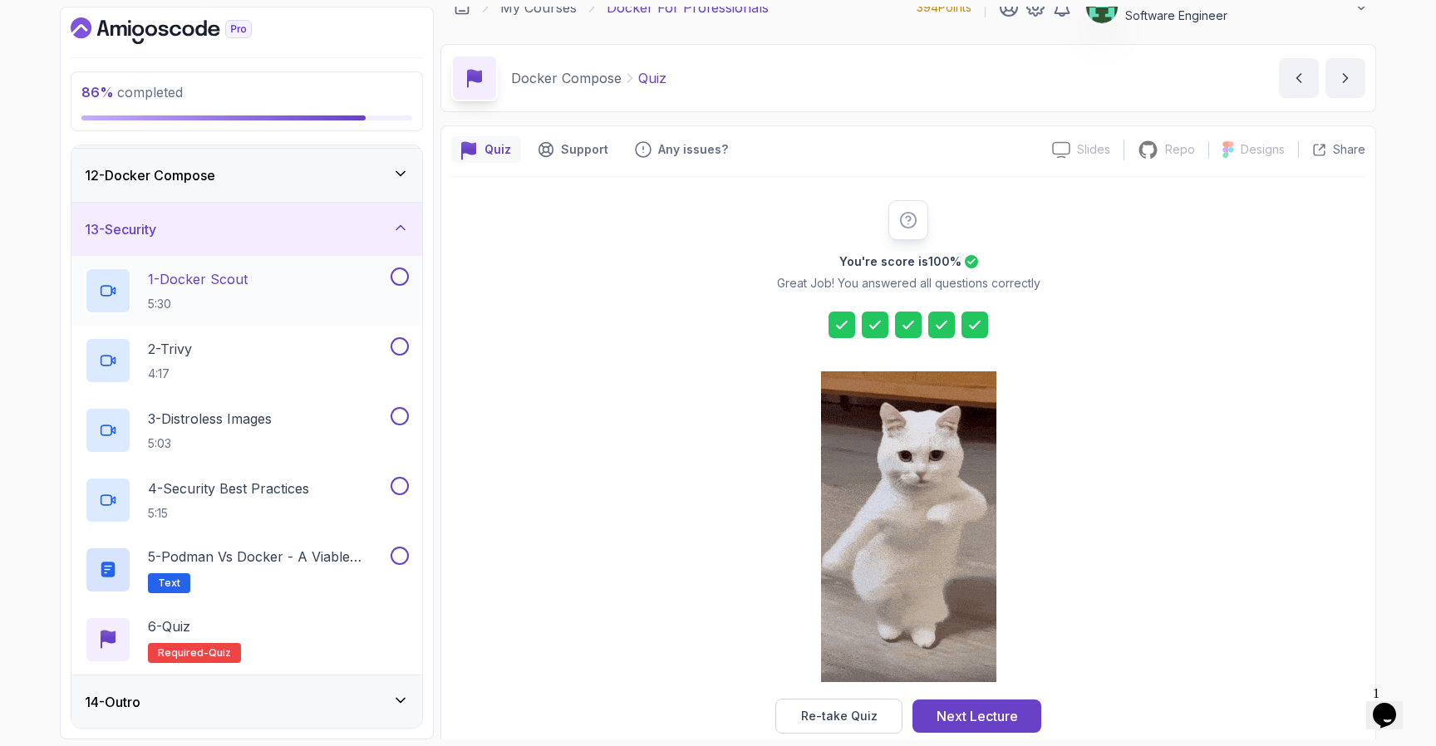
click at [301, 286] on div "1 - Docker Scout 5:30" at bounding box center [236, 291] width 303 height 47
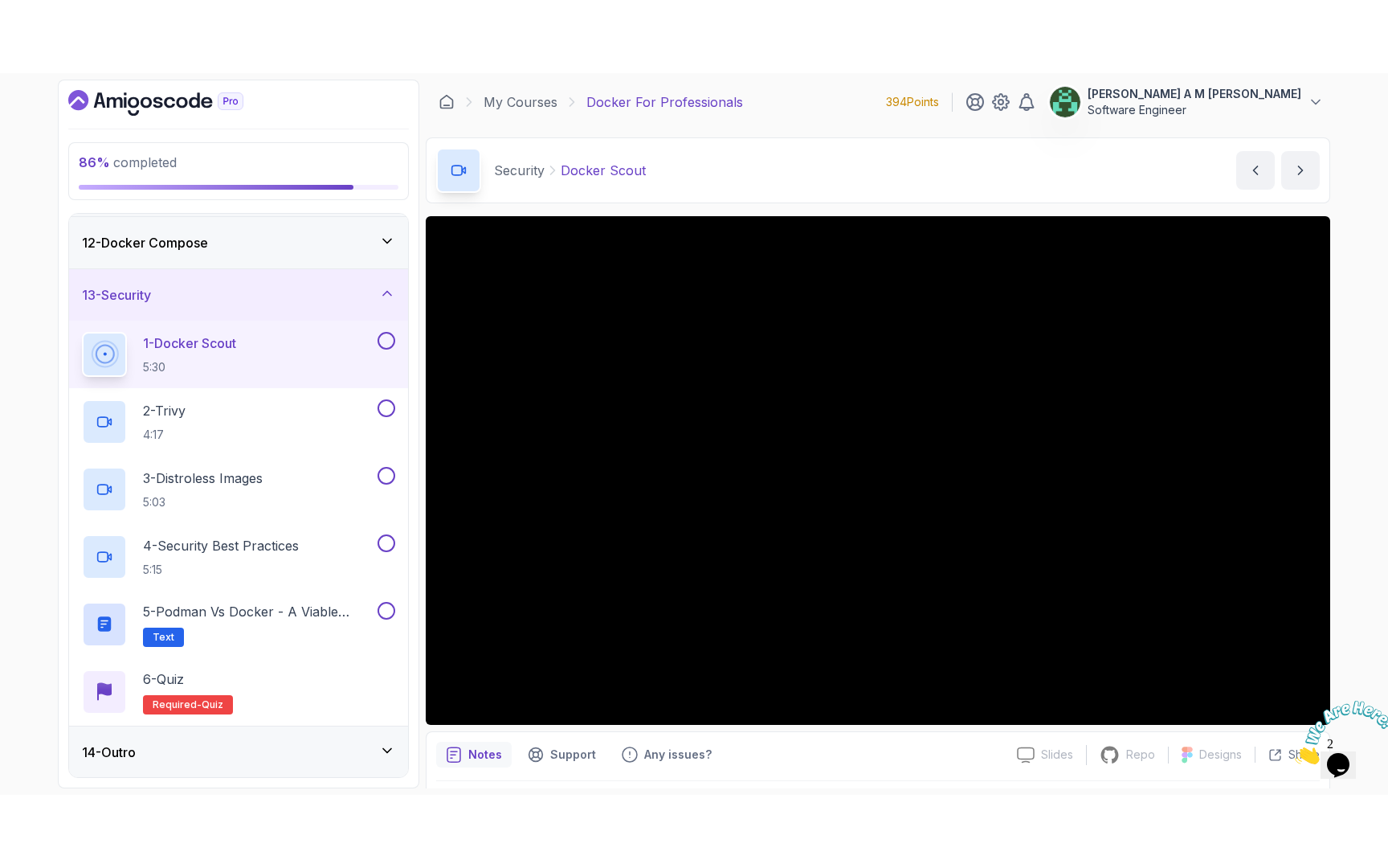
scroll to position [571, 0]
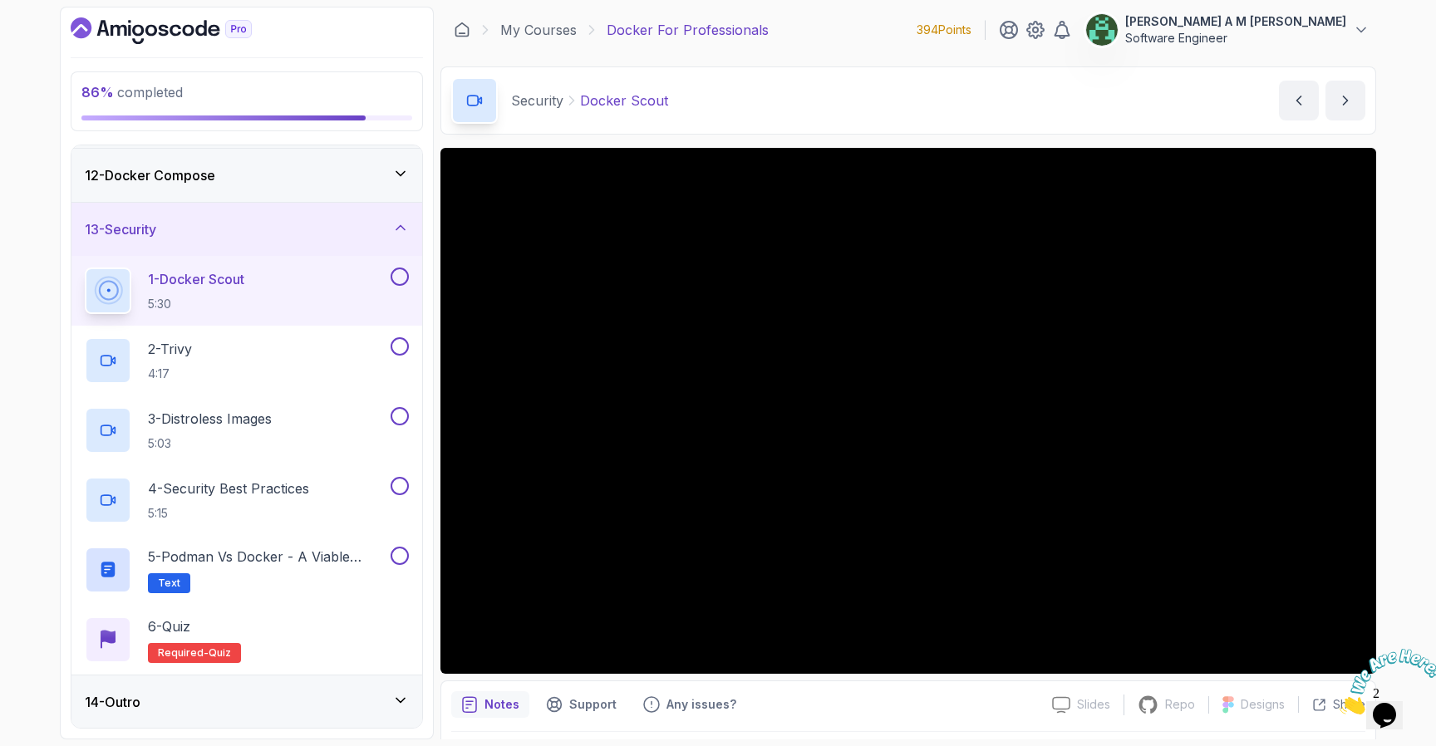
click at [407, 274] on button at bounding box center [400, 277] width 18 height 18
click at [336, 369] on div "2 - Trivy 4:17" at bounding box center [236, 360] width 303 height 47
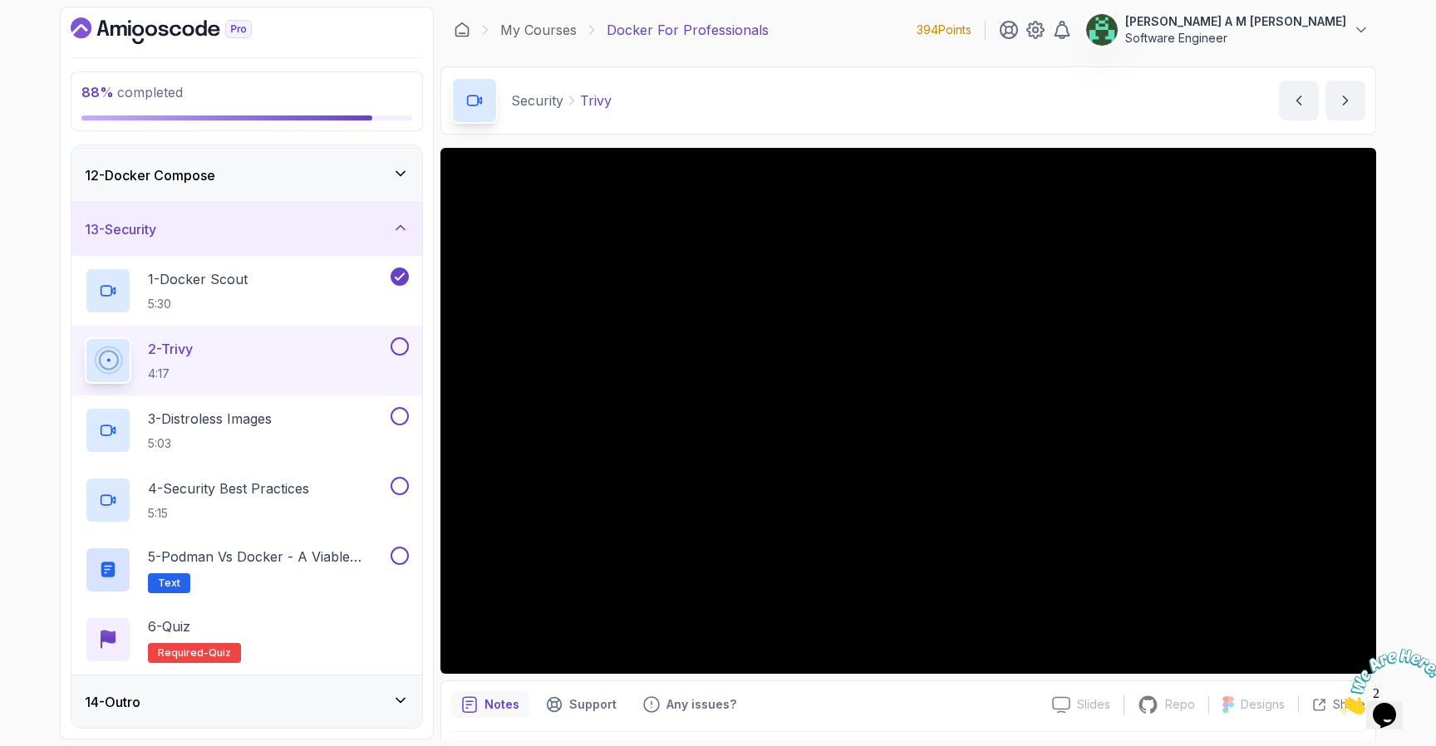
drag, startPoint x: 1427, startPoint y: 650, endPoint x: 2760, endPoint y: 1293, distance: 1480.0
click at [1340, 703] on icon "Close" at bounding box center [1340, 710] width 0 height 14
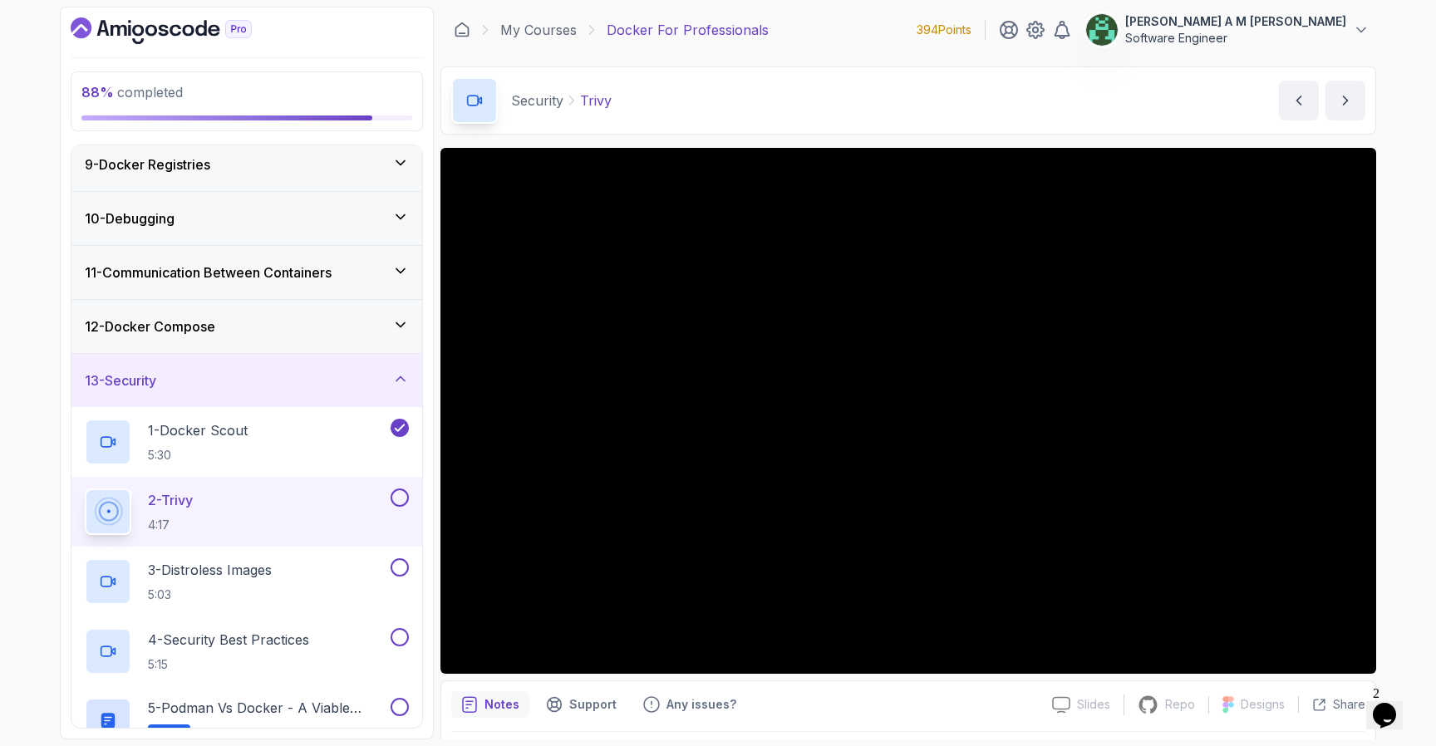
scroll to position [591, 0]
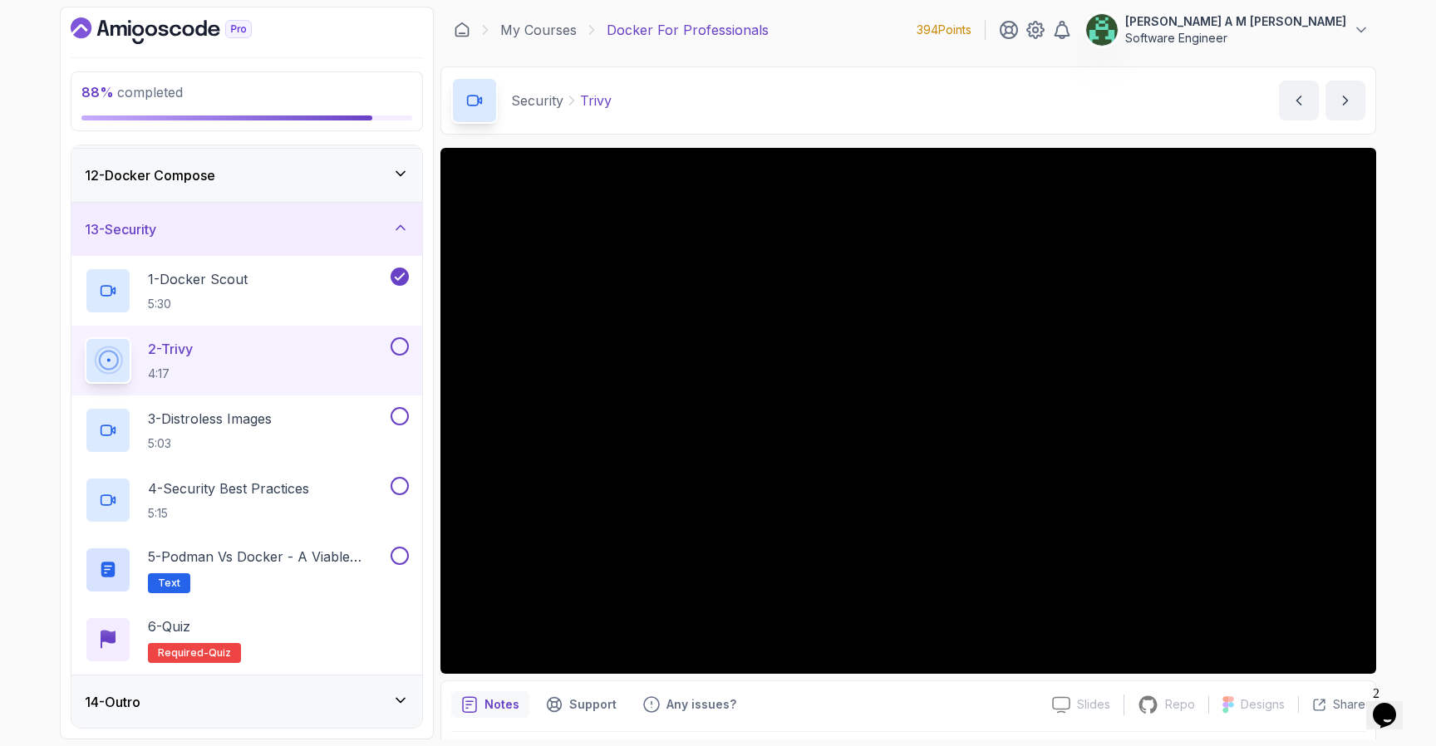
click at [402, 342] on button at bounding box center [400, 346] width 18 height 18
click at [342, 416] on div "3 - Distroless Images 5:03" at bounding box center [236, 430] width 303 height 47
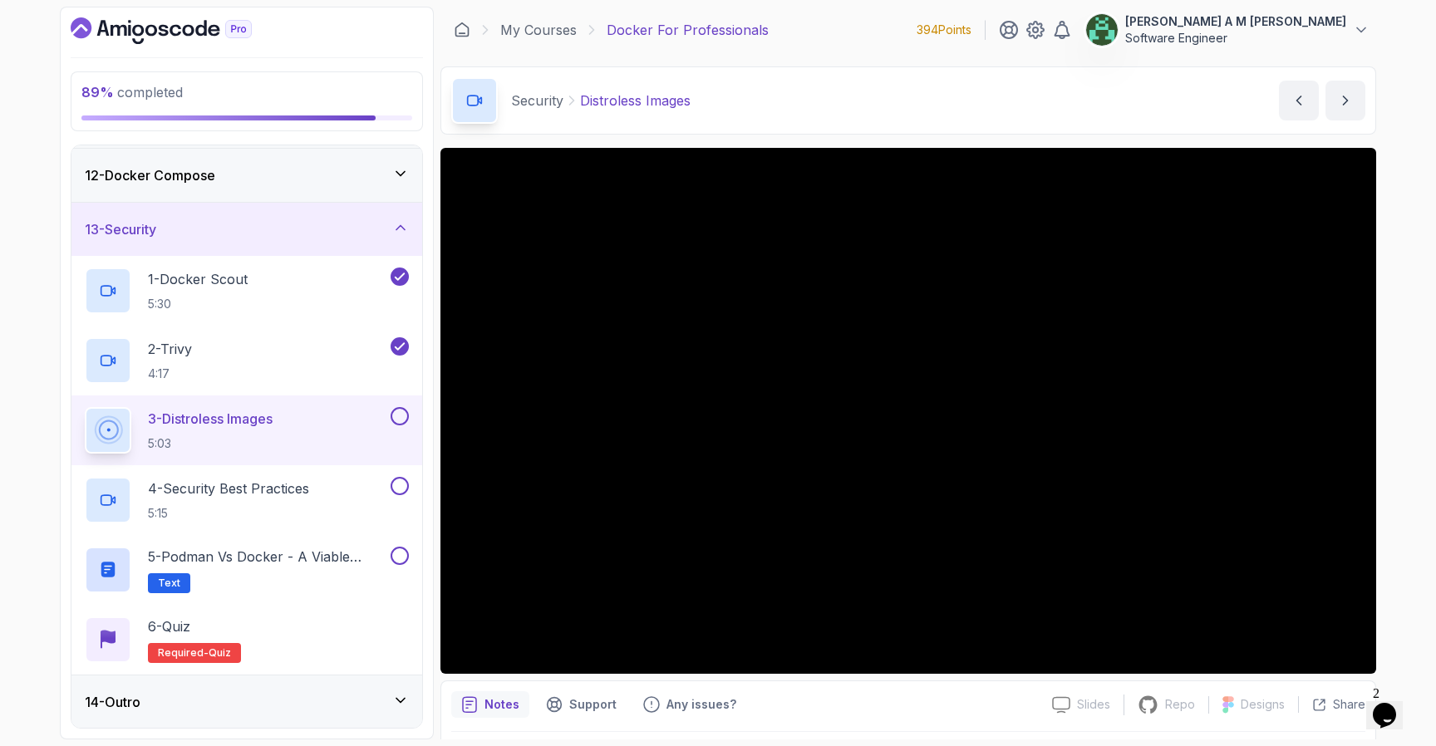
click at [407, 420] on button at bounding box center [400, 416] width 18 height 18
click at [263, 500] on h2 "4 - Security Best Practices 5:15" at bounding box center [228, 500] width 161 height 43
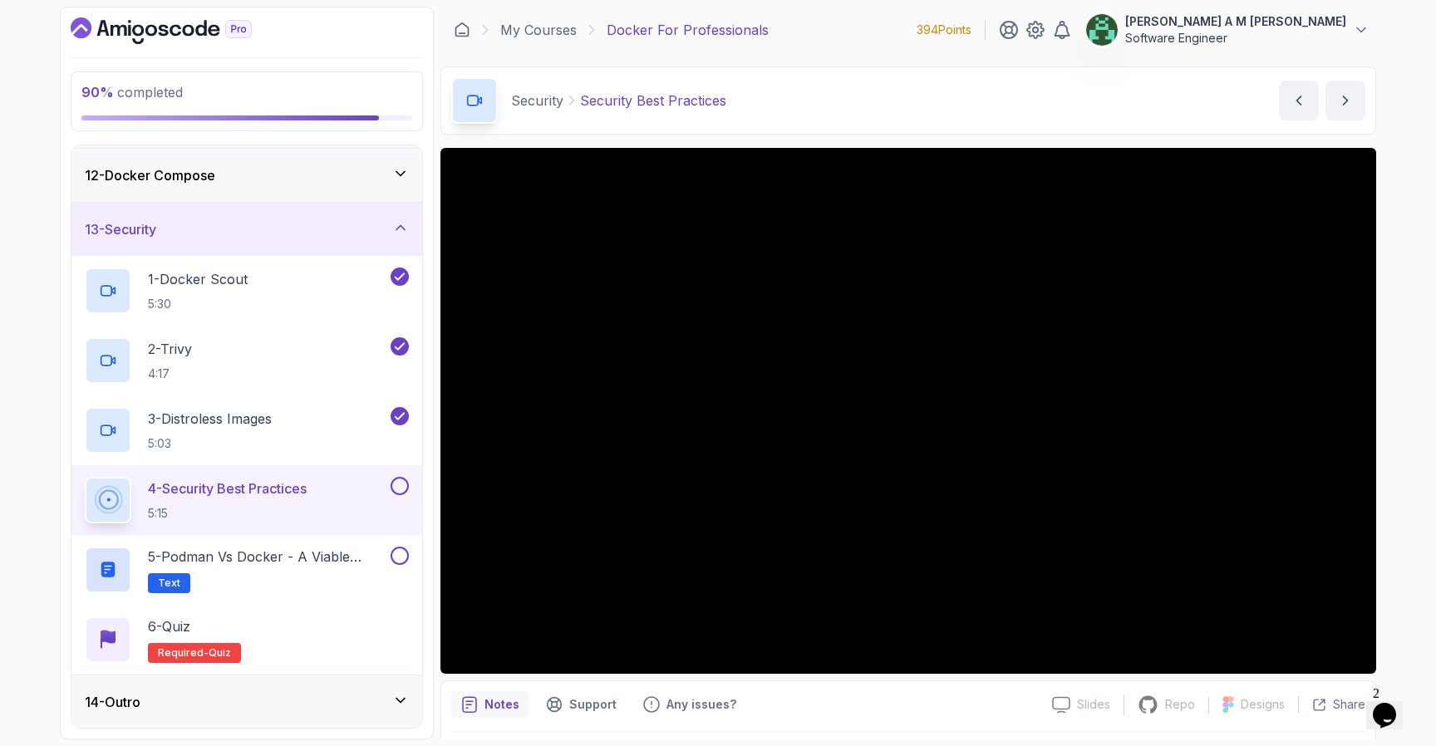
click at [405, 487] on button at bounding box center [400, 486] width 18 height 18
click at [344, 548] on p "5 - Podman vs Docker - A Viable Alternative" at bounding box center [267, 557] width 239 height 20
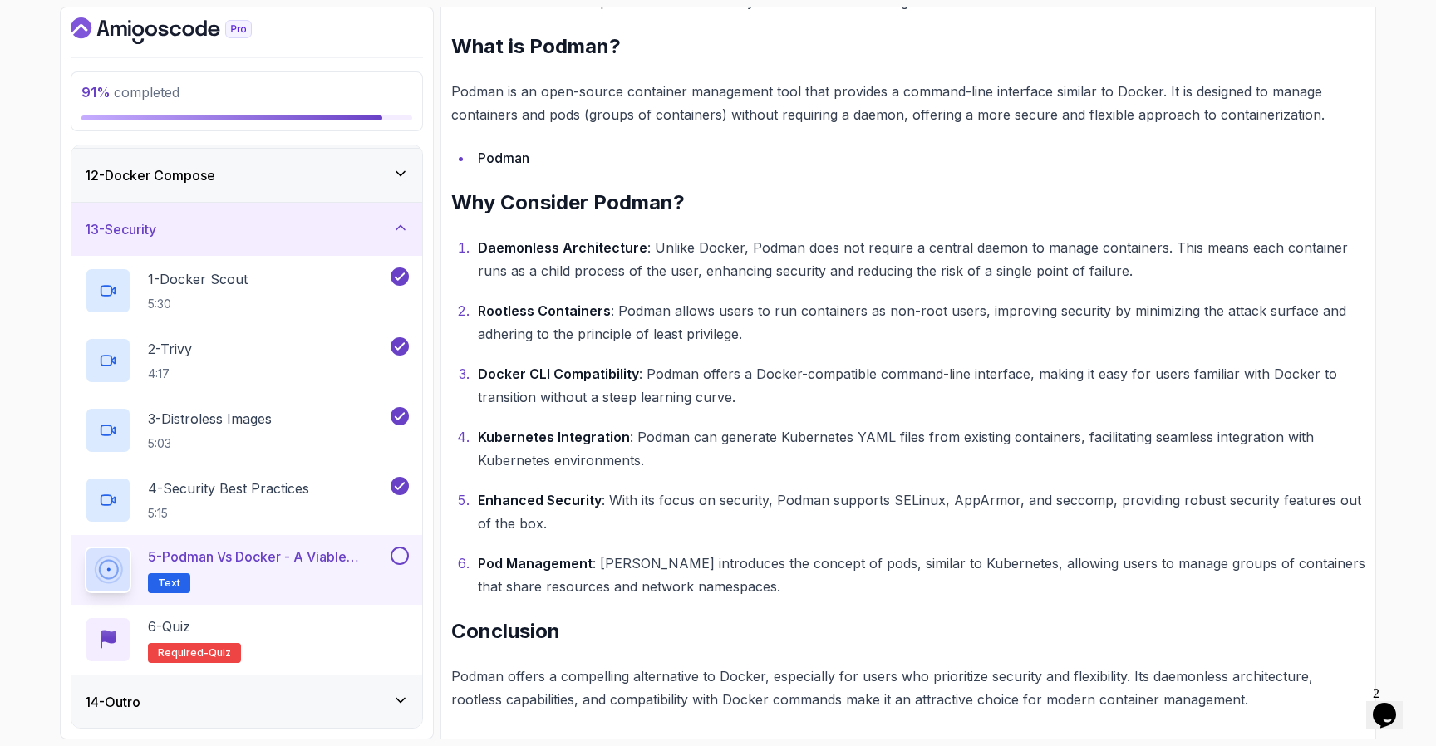
scroll to position [790, 0]
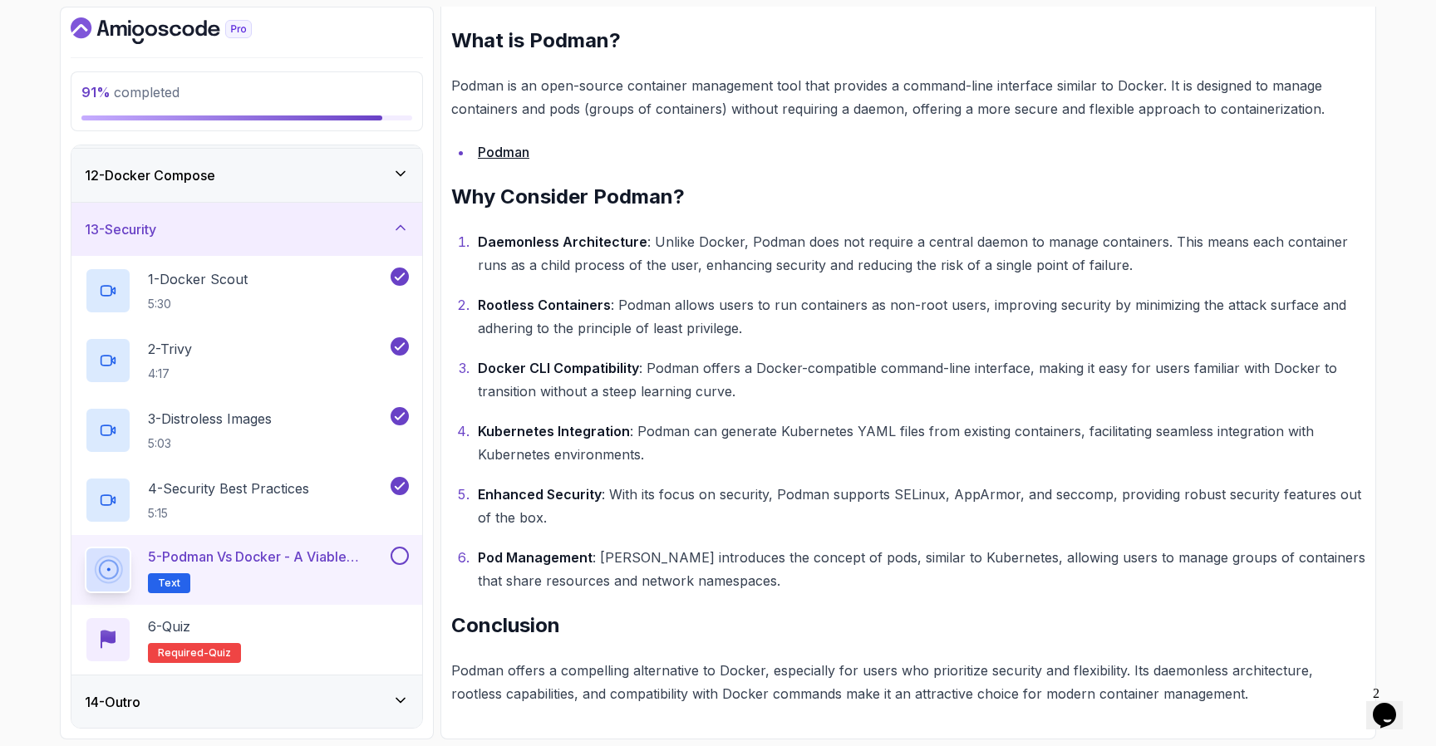
click at [403, 554] on button at bounding box center [400, 556] width 18 height 18
click at [360, 624] on div "6 - Quiz Required- quiz" at bounding box center [247, 640] width 324 height 47
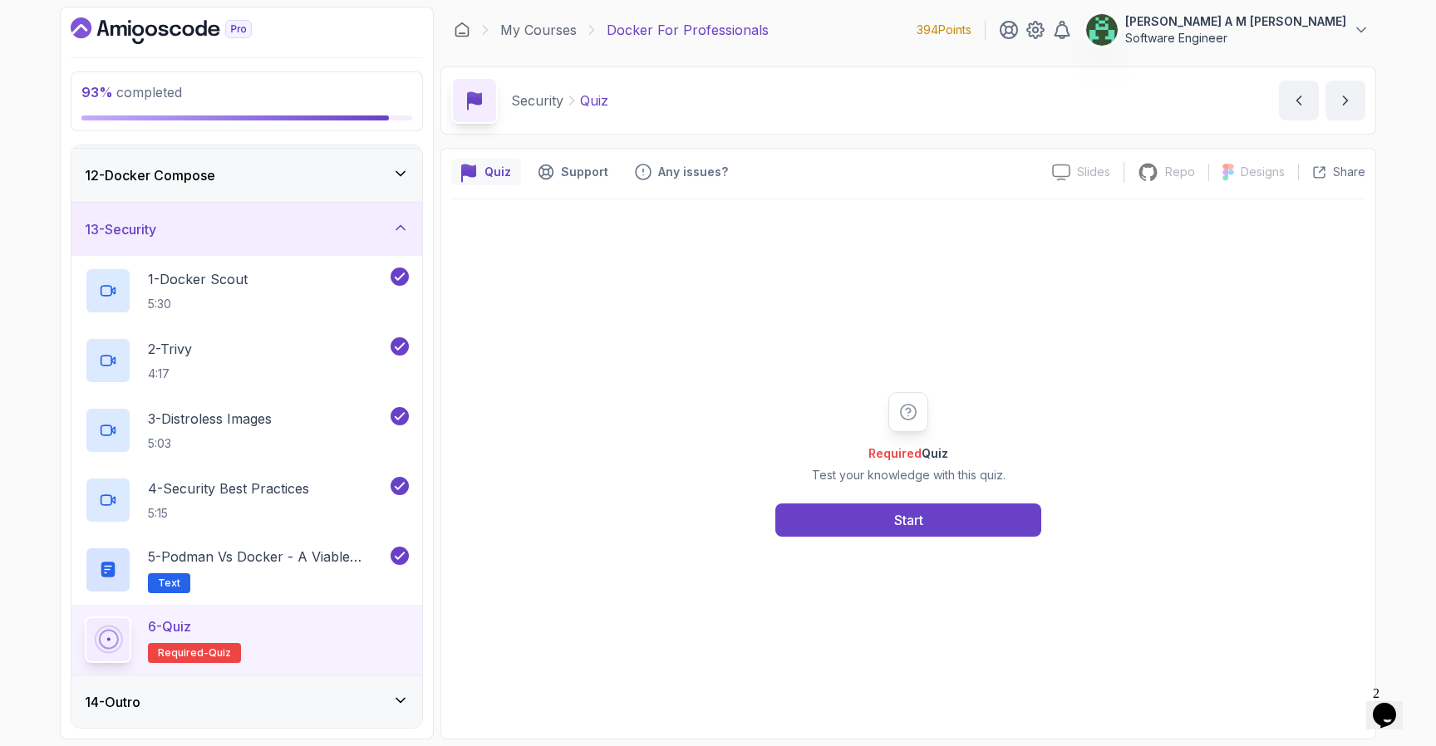
click at [807, 541] on div "Required Quiz Test your knowledge with this quiz. Start" at bounding box center [908, 463] width 914 height 529
click at [815, 533] on button "Start" at bounding box center [909, 520] width 266 height 33
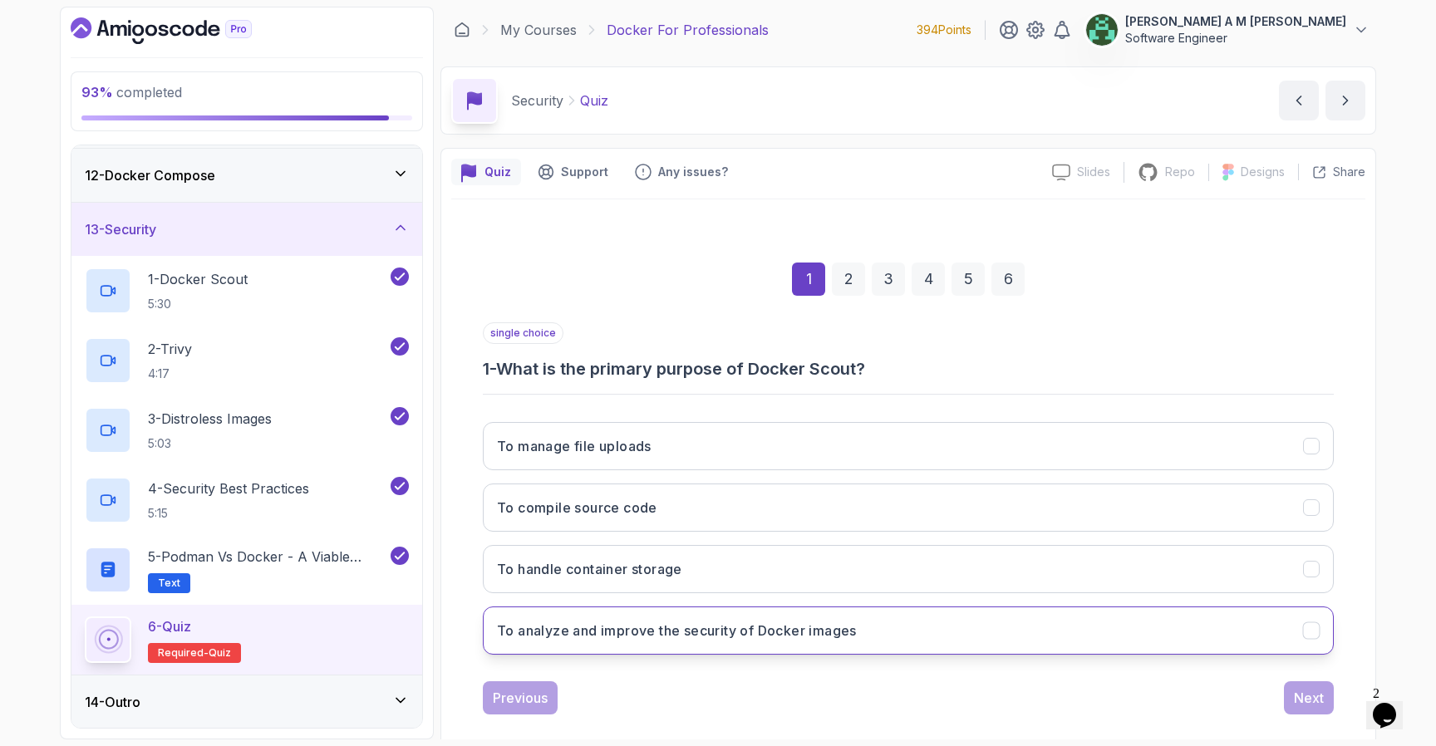
click at [1020, 619] on button "To analyze and improve the security of Docker images" at bounding box center [908, 631] width 851 height 48
click at [1296, 696] on div "Next" at bounding box center [1309, 698] width 30 height 20
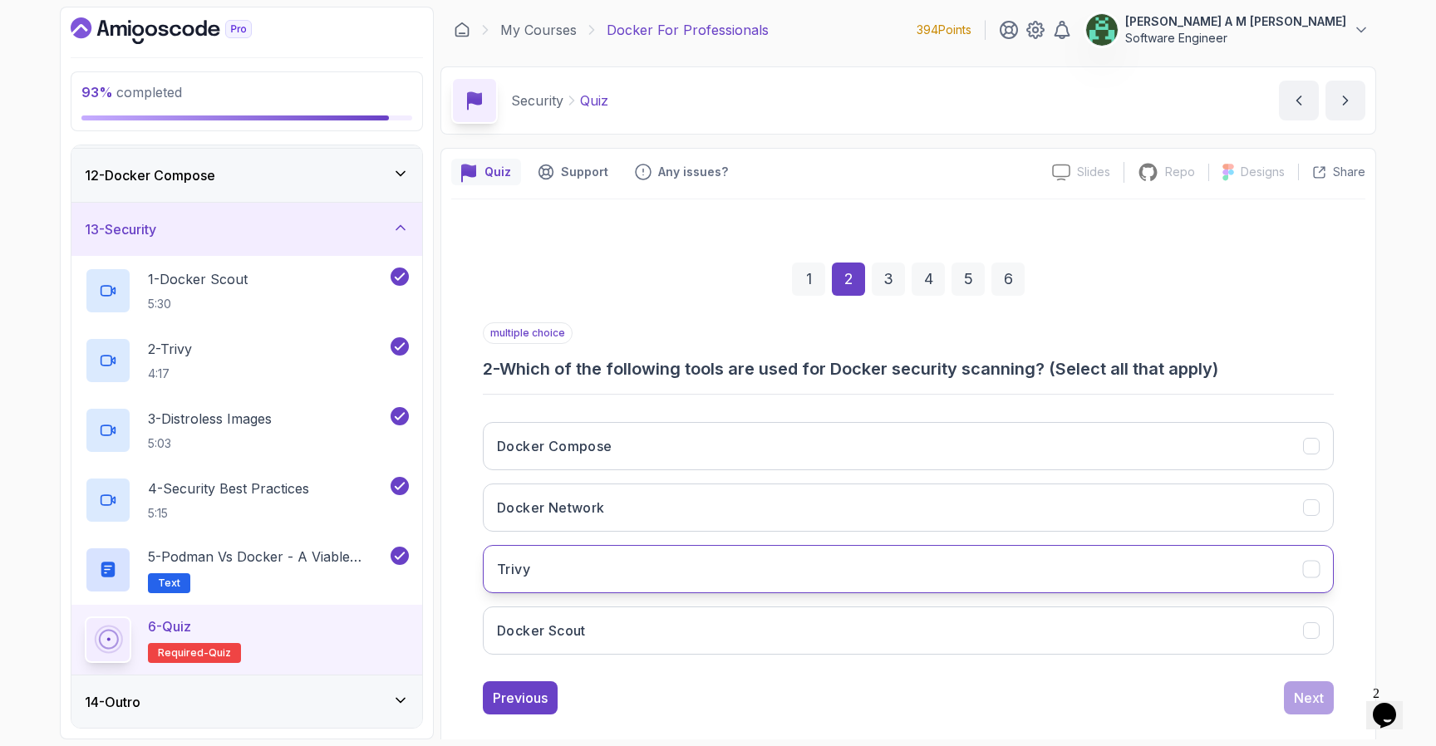
click at [978, 574] on button "Trivy" at bounding box center [908, 569] width 851 height 48
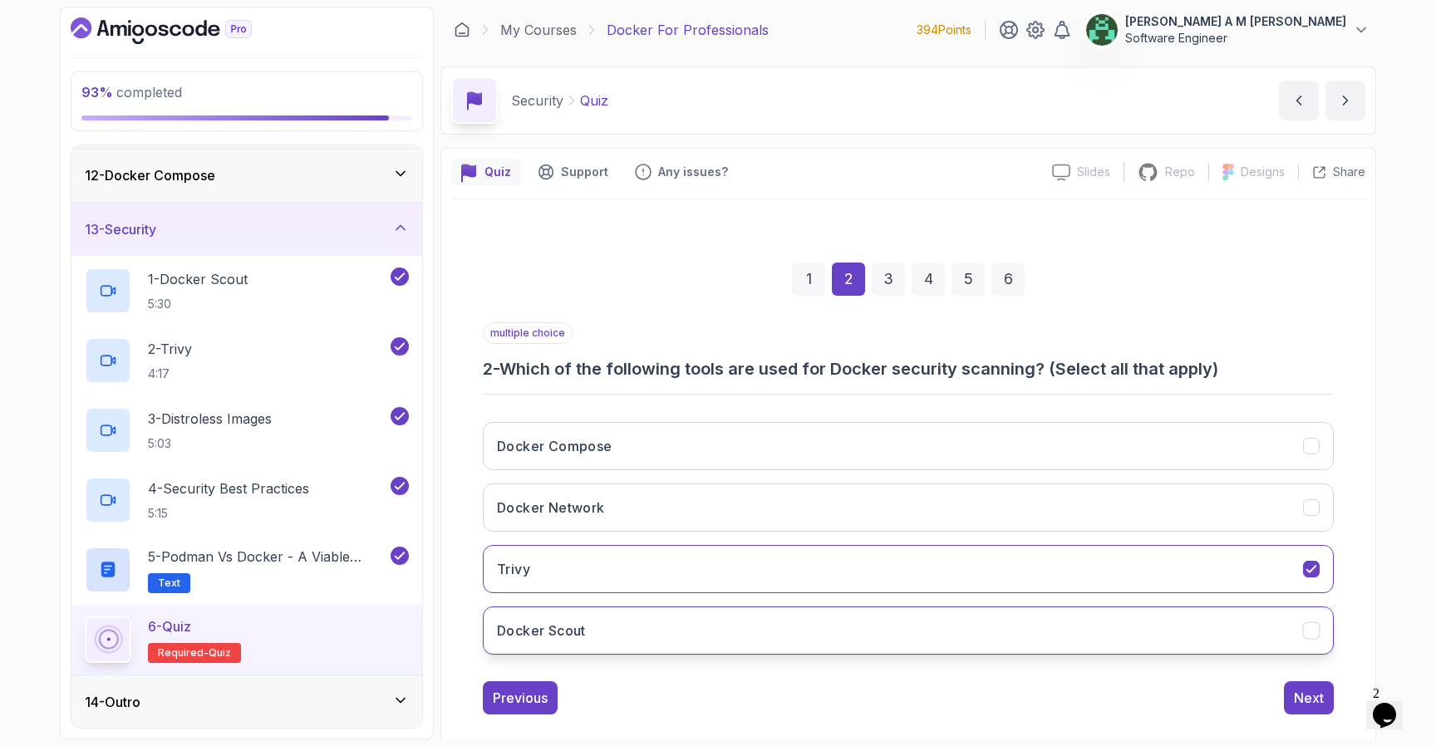
click at [989, 629] on button "Docker Scout" at bounding box center [908, 631] width 851 height 48
click at [1299, 699] on div "Next" at bounding box center [1309, 698] width 30 height 20
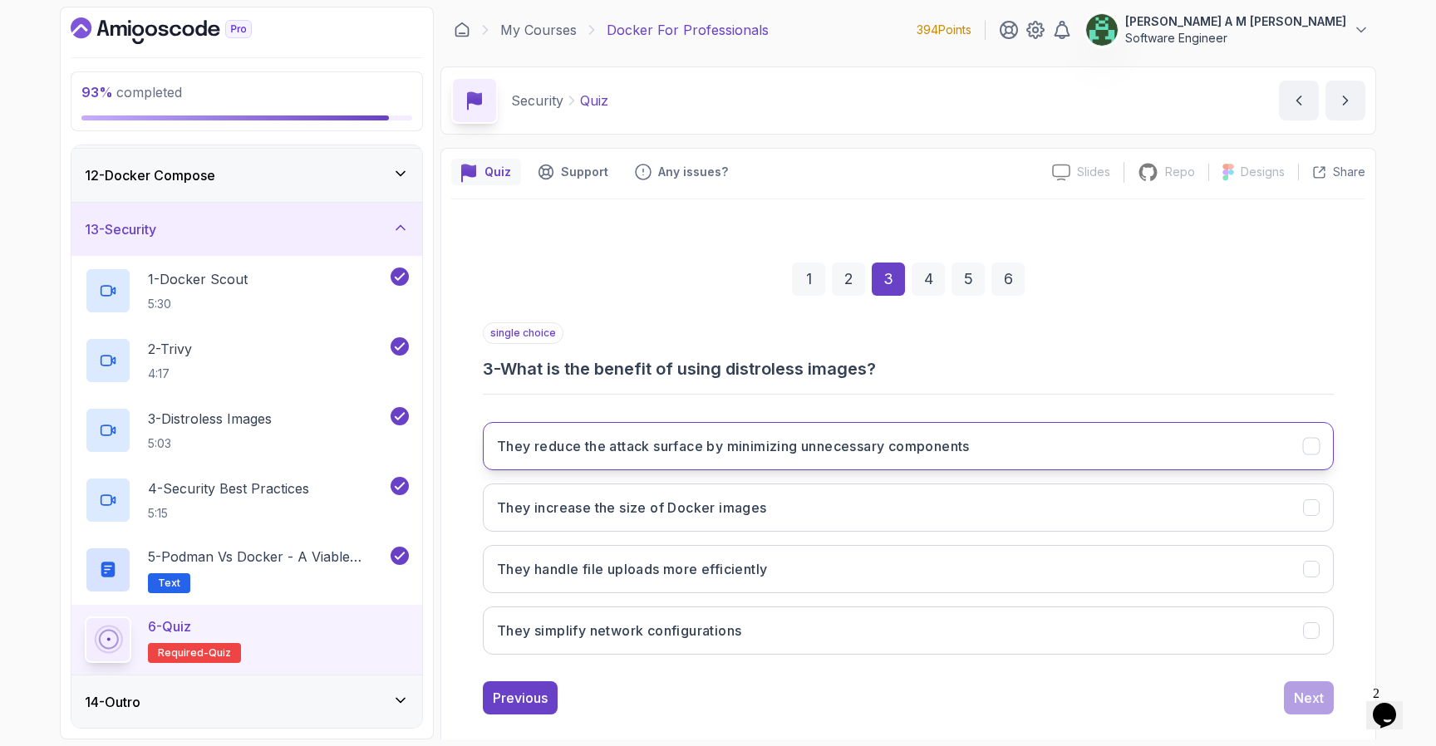
click at [954, 460] on button "They reduce the attack surface by minimizing unnecessary components" at bounding box center [908, 446] width 851 height 48
click at [1300, 698] on div "Next" at bounding box center [1309, 698] width 30 height 20
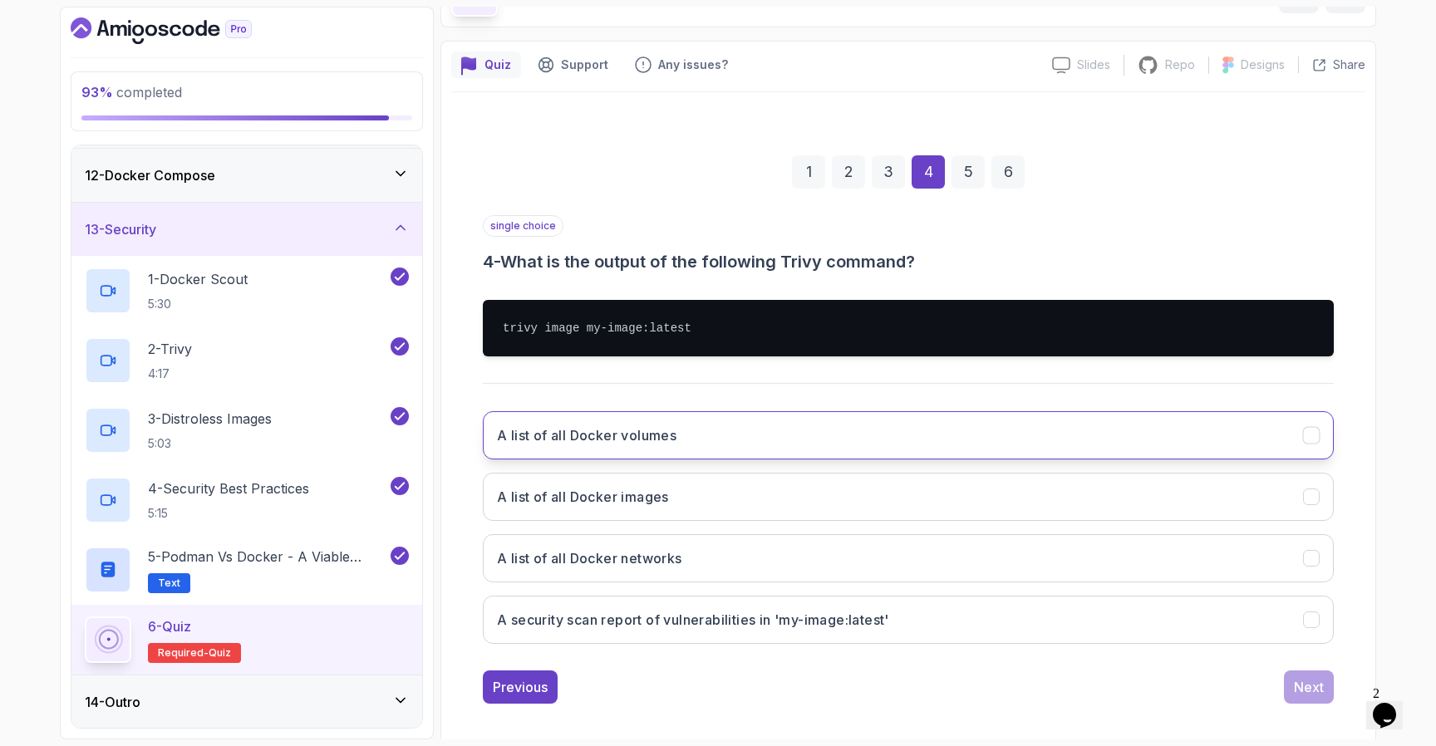
scroll to position [119, 0]
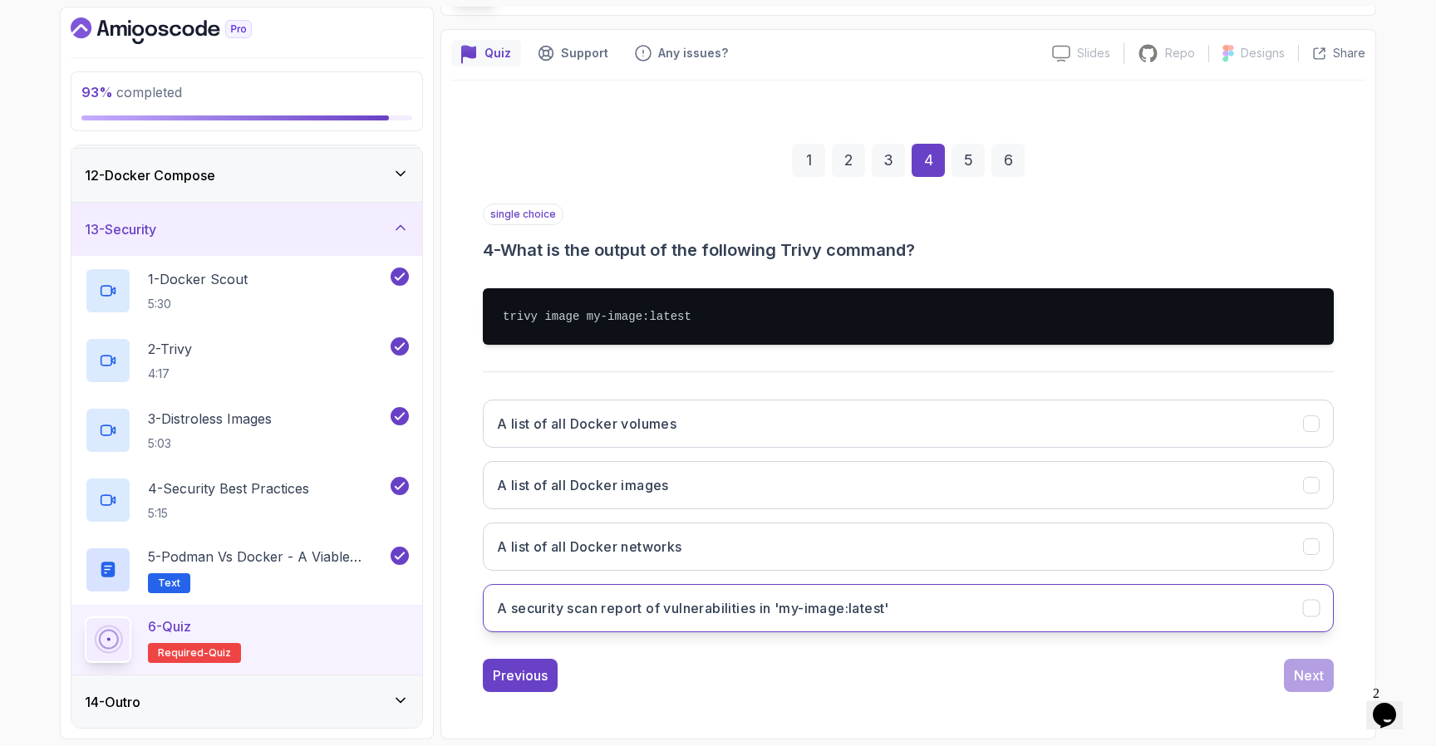
click at [913, 613] on button "A security scan report of vulnerabilities in 'my-image:latest'" at bounding box center [908, 608] width 851 height 48
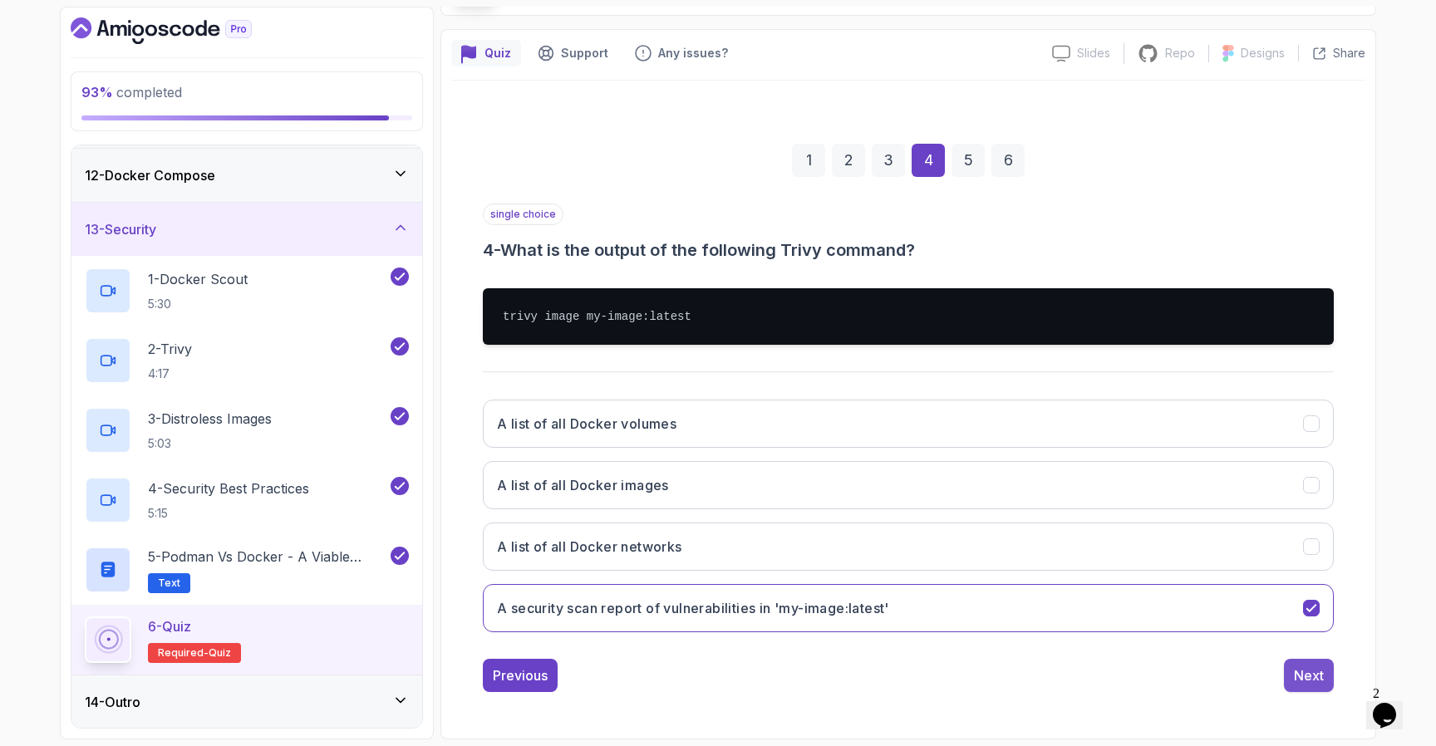
click at [1321, 665] on button "Next" at bounding box center [1309, 675] width 50 height 33
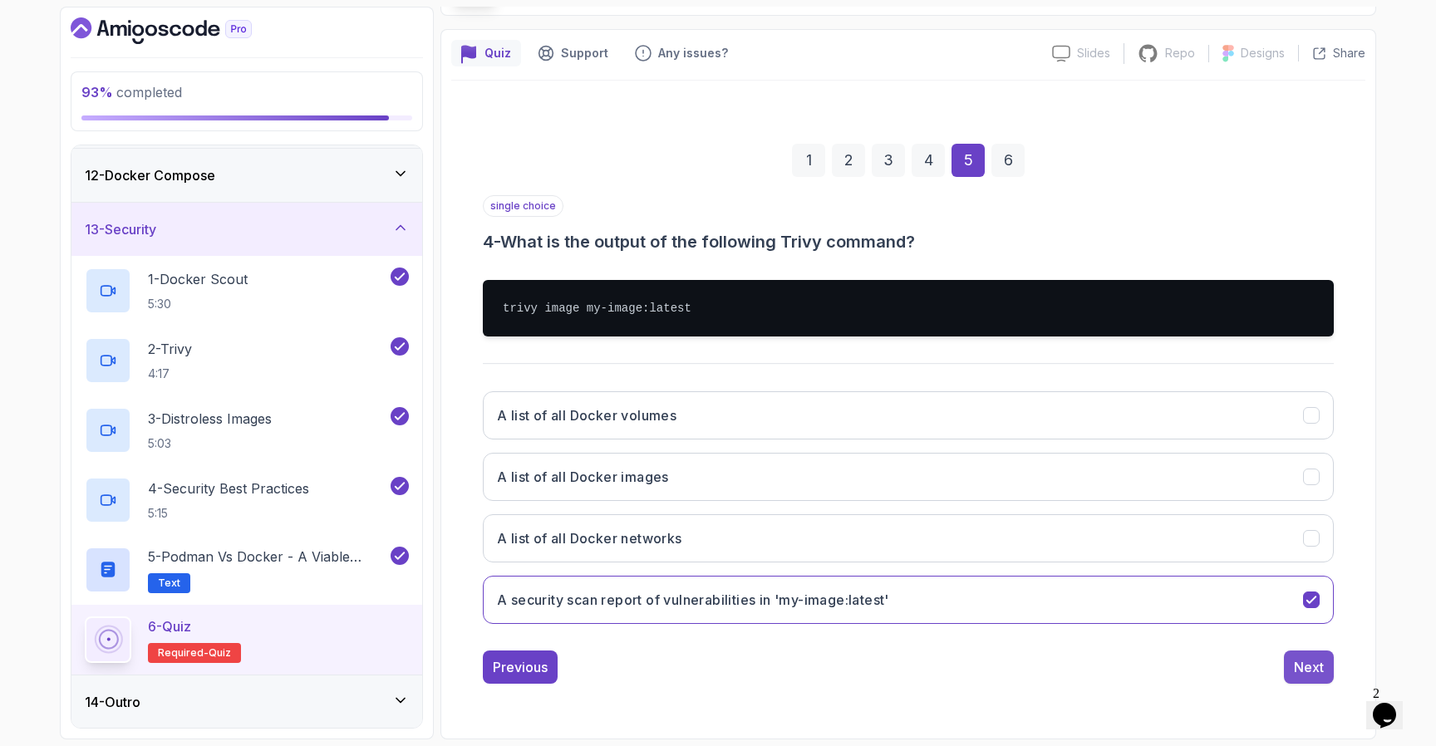
scroll to position [22, 0]
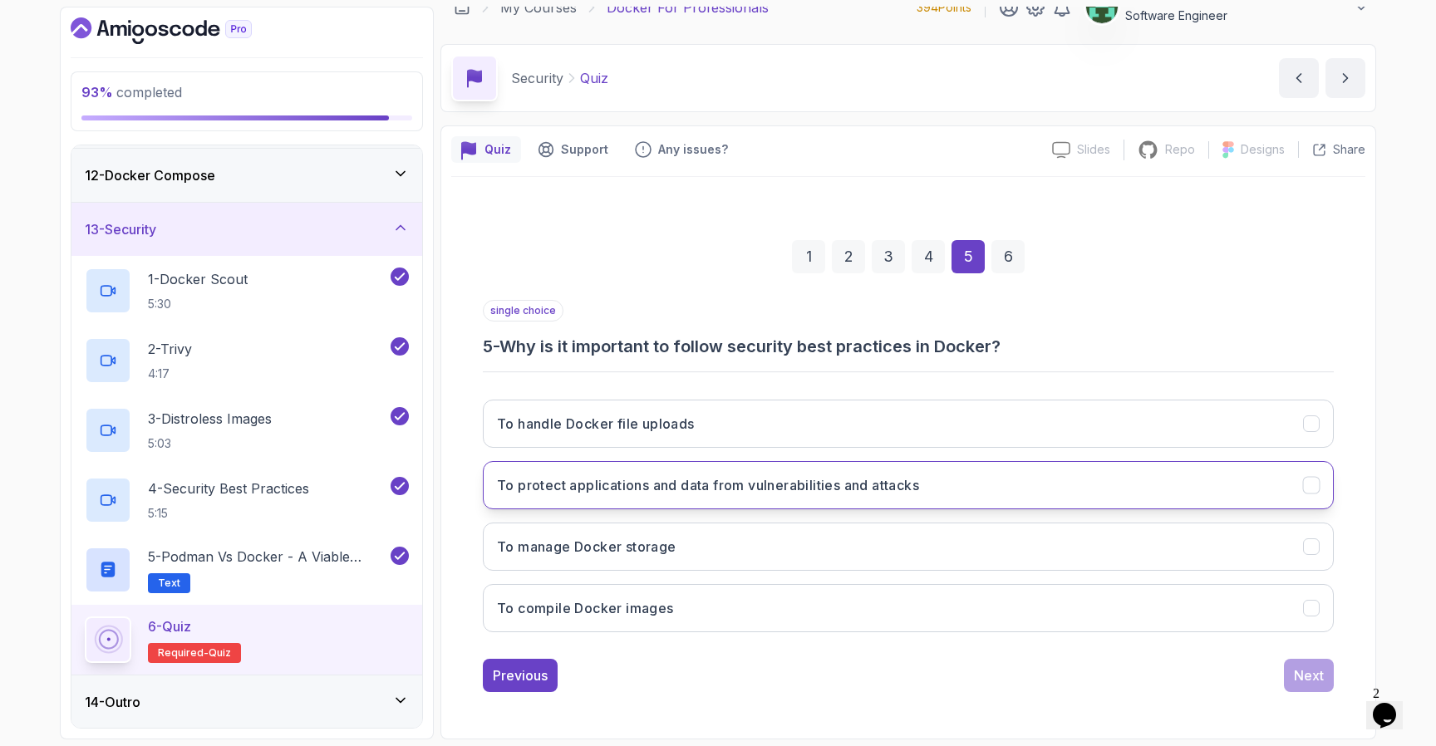
click at [1062, 485] on button "To protect applications and data from vulnerabilities and attacks" at bounding box center [908, 485] width 851 height 48
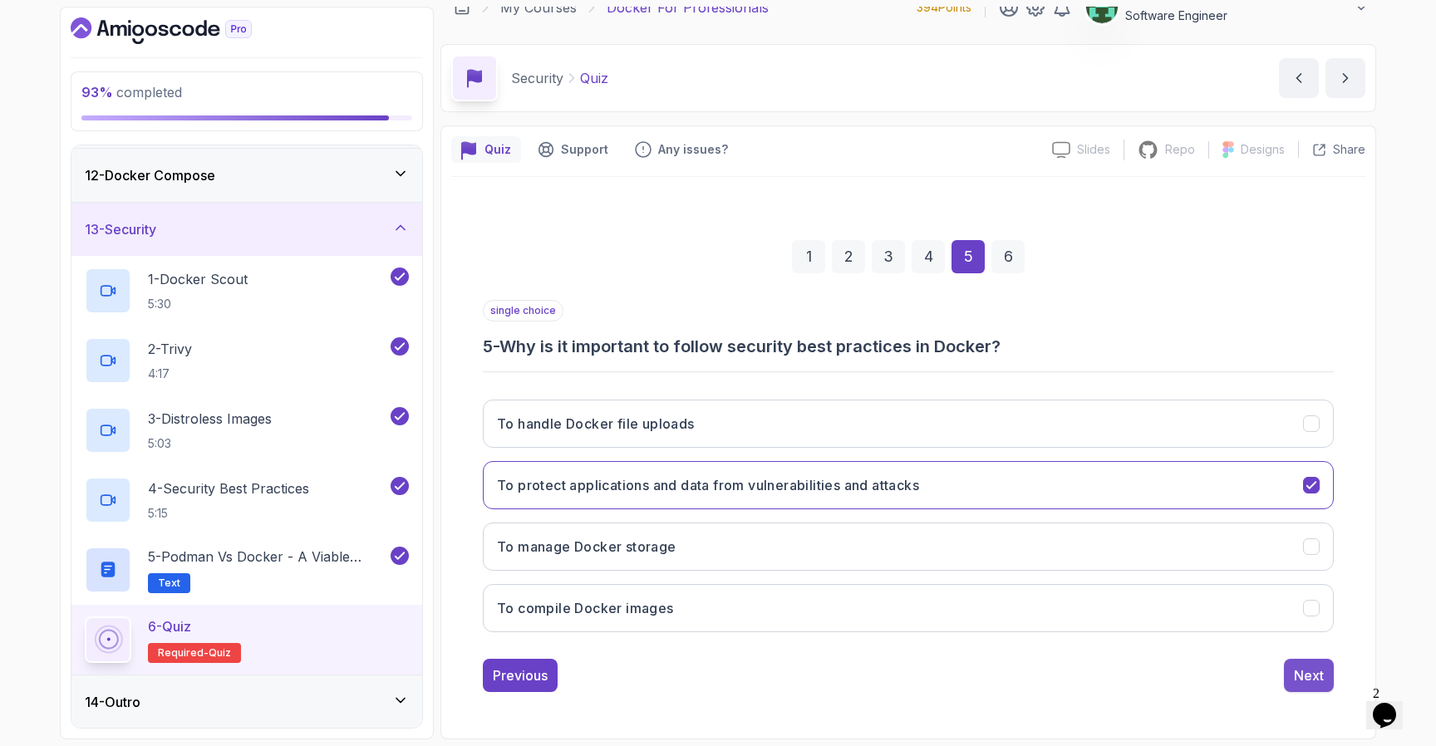
click at [1305, 677] on div "Next" at bounding box center [1309, 676] width 30 height 20
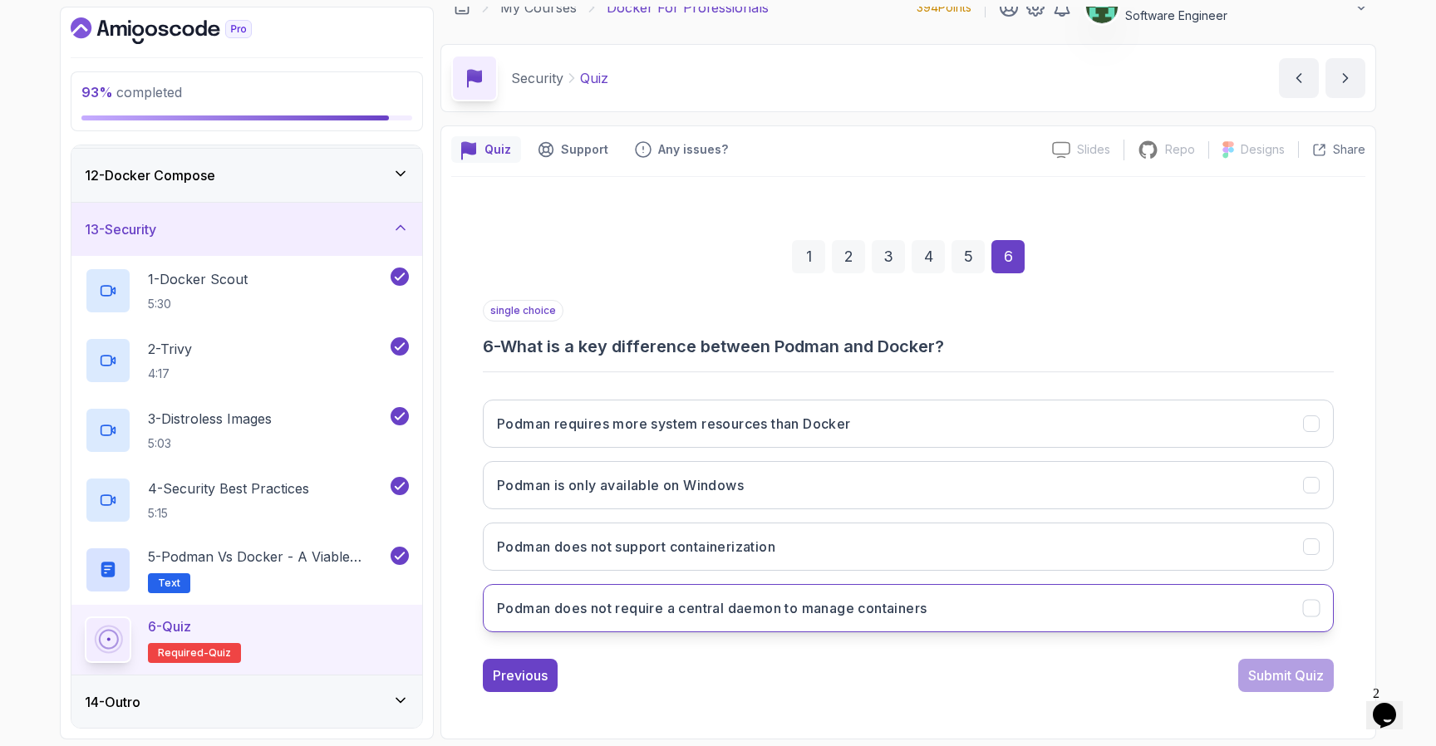
click at [1054, 616] on button "Podman does not require a central daemon to manage containers" at bounding box center [908, 608] width 851 height 48
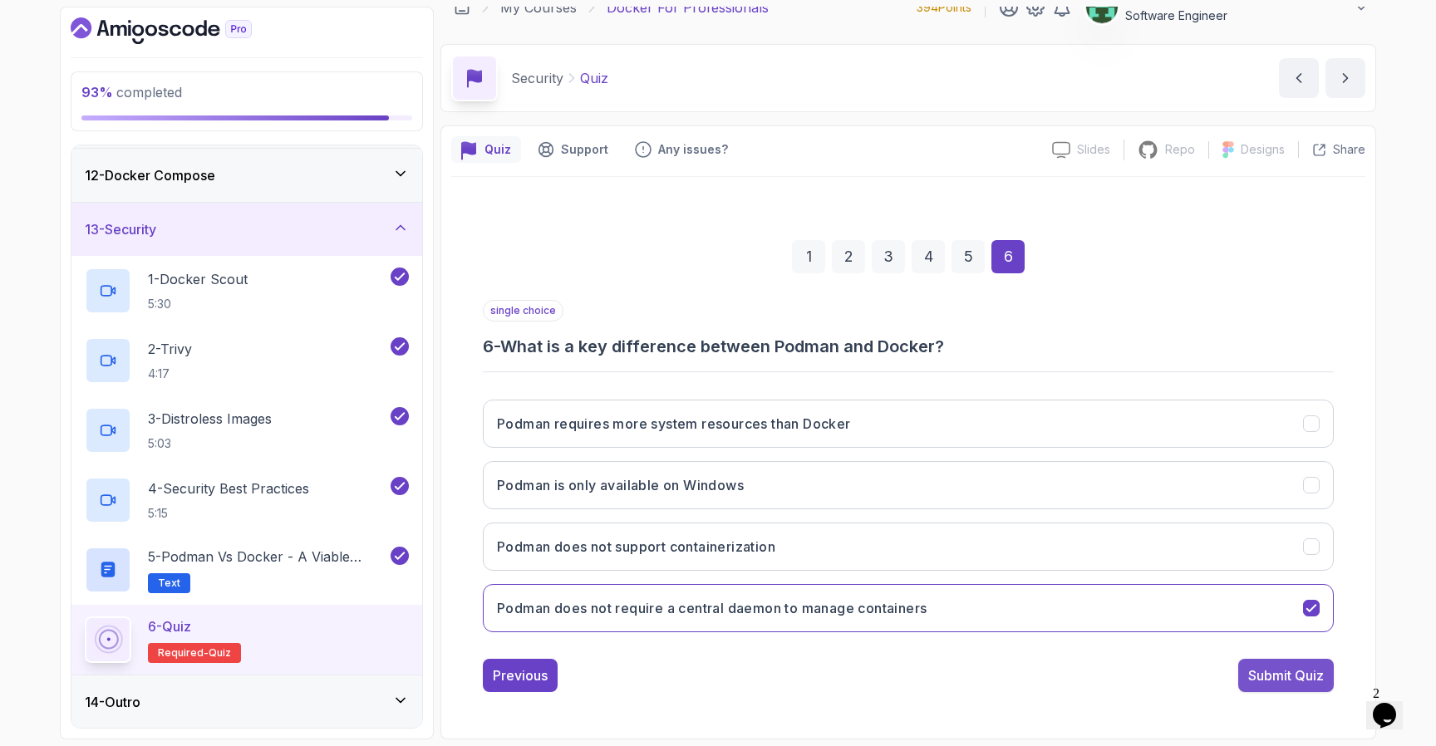
click at [1262, 679] on div "Submit Quiz" at bounding box center [1286, 676] width 76 height 20
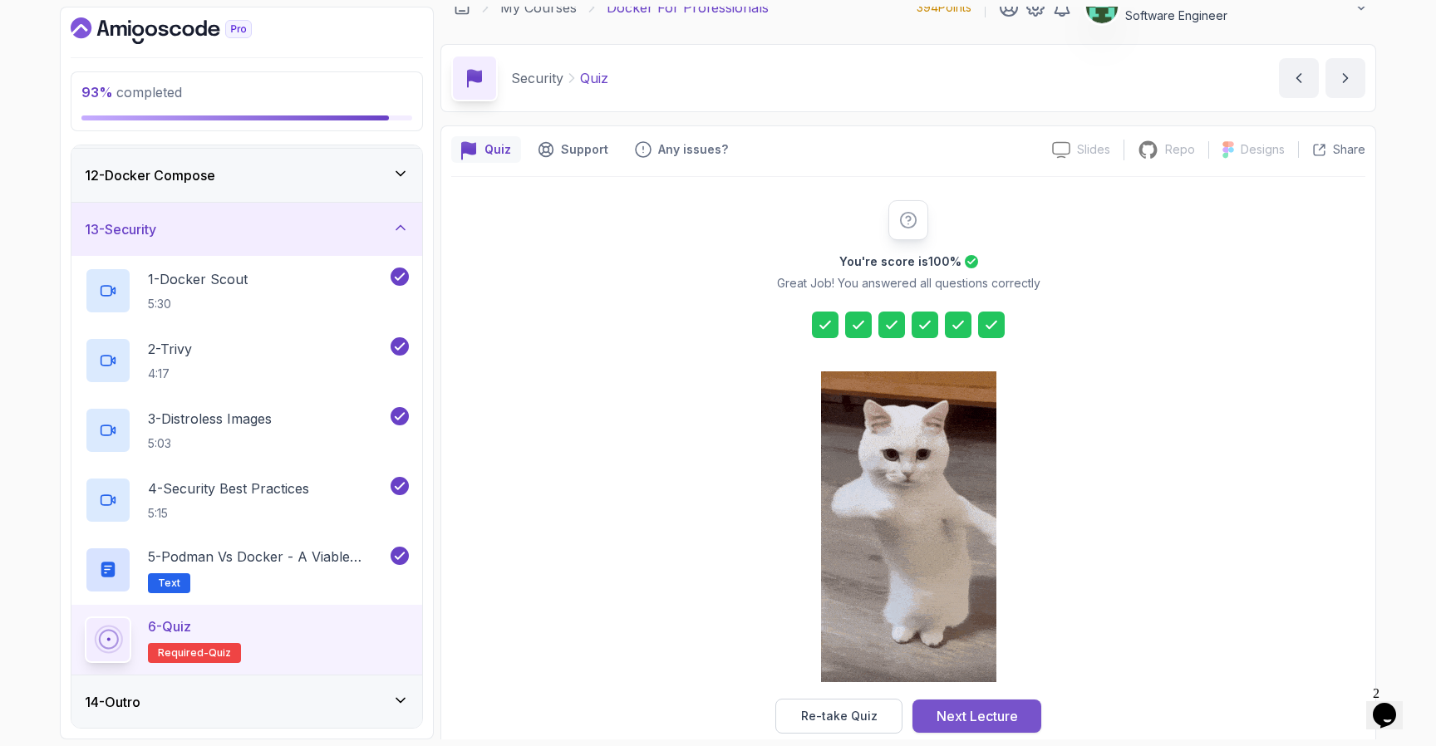
click at [994, 719] on div "Next Lecture" at bounding box center [977, 717] width 81 height 20
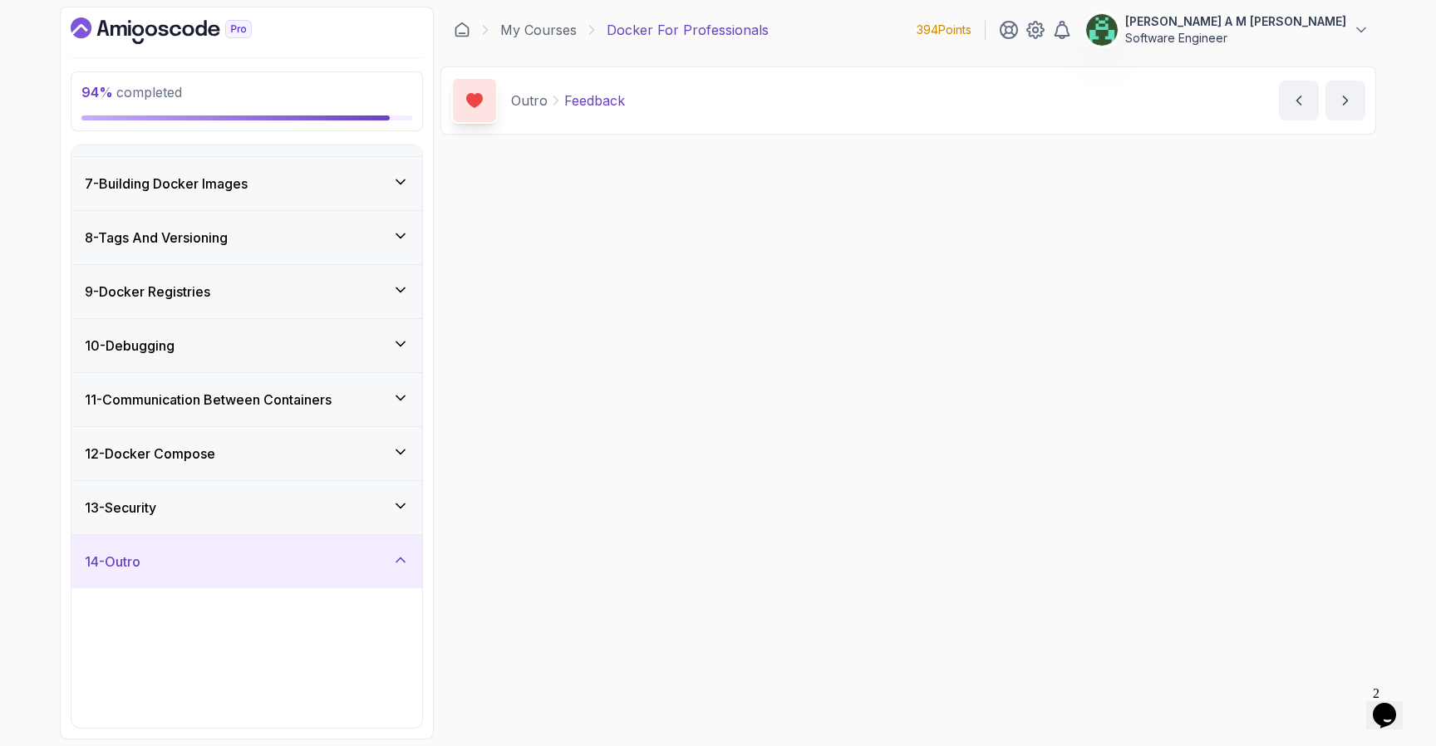
scroll to position [312, 0]
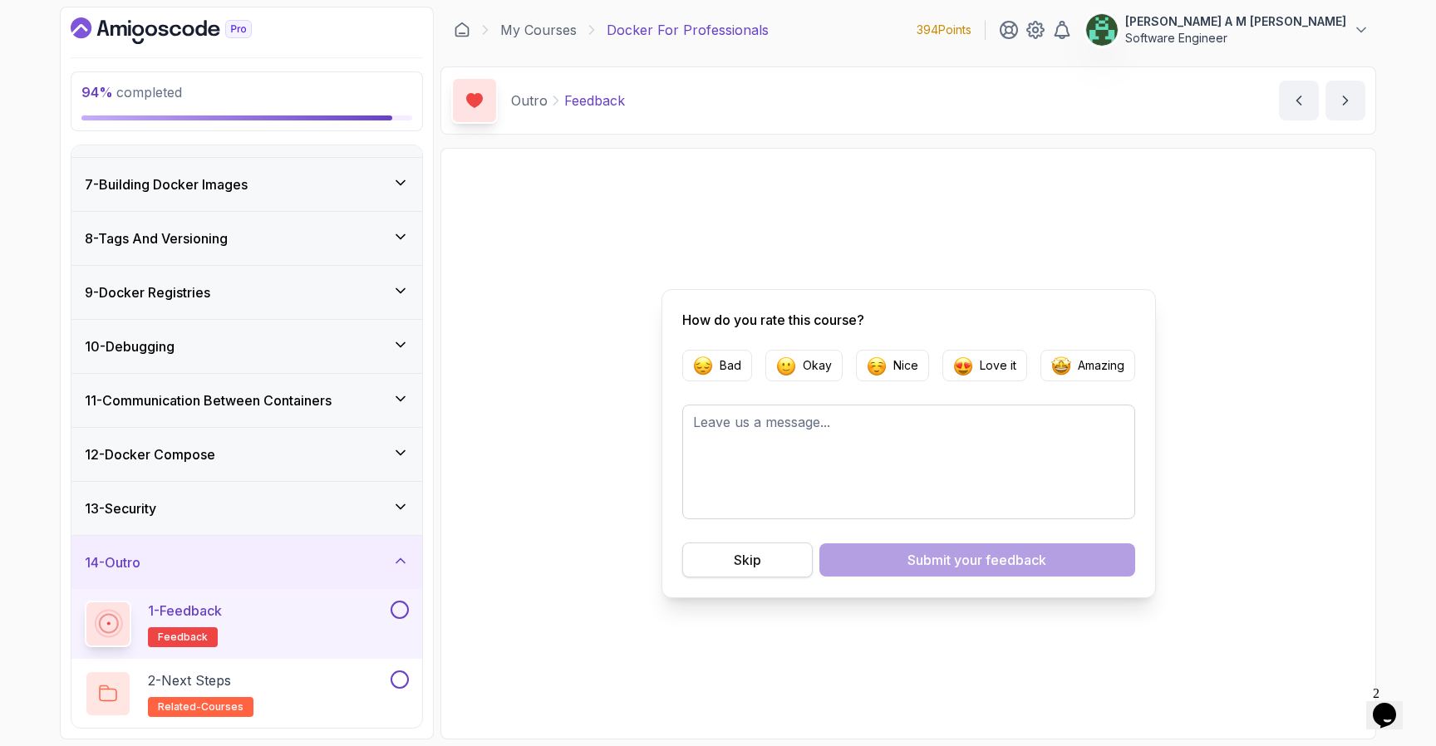
click at [798, 552] on button "Skip" at bounding box center [747, 560] width 131 height 35
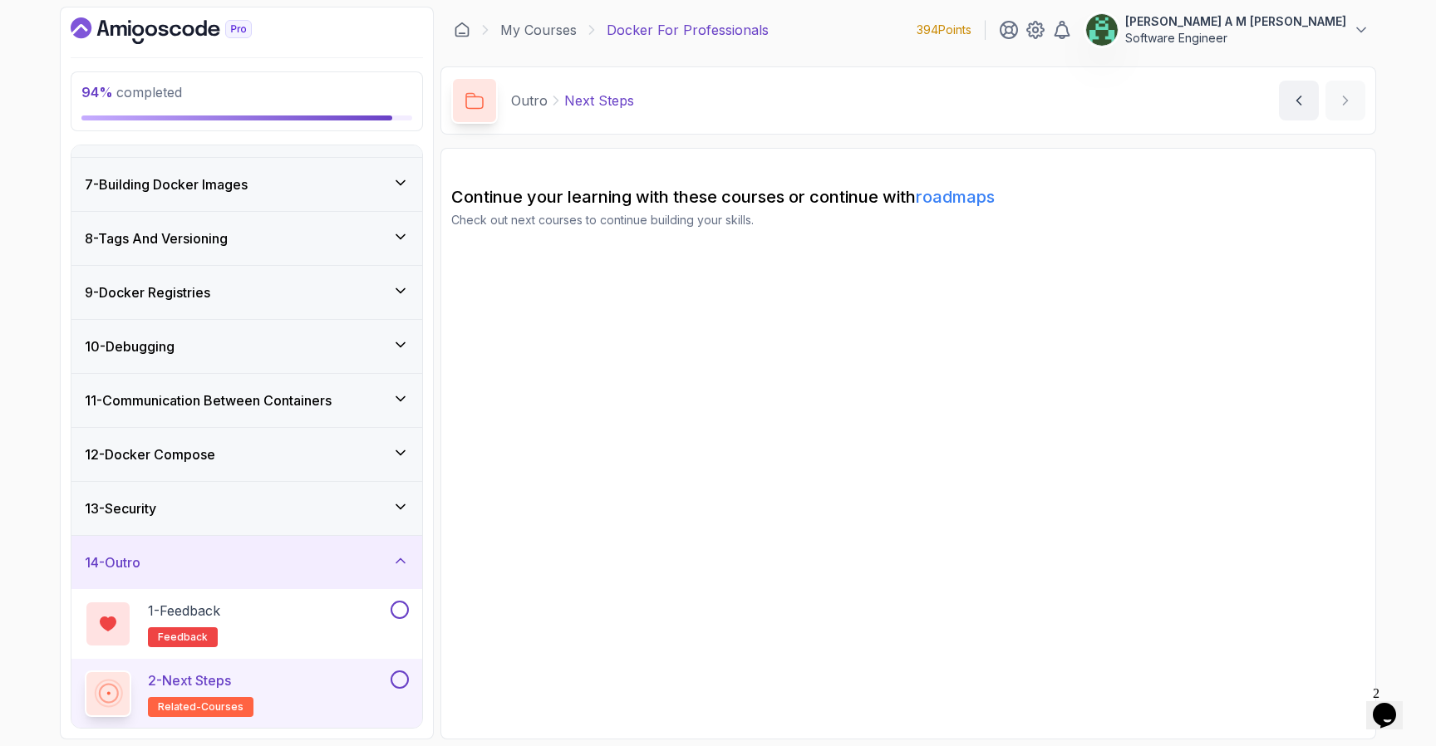
click at [383, 682] on div "2 - Next Steps related-courses" at bounding box center [236, 694] width 303 height 47
click at [406, 609] on button at bounding box center [400, 610] width 18 height 18
click at [402, 677] on button at bounding box center [400, 680] width 18 height 18
click at [402, 561] on icon at bounding box center [400, 561] width 17 height 17
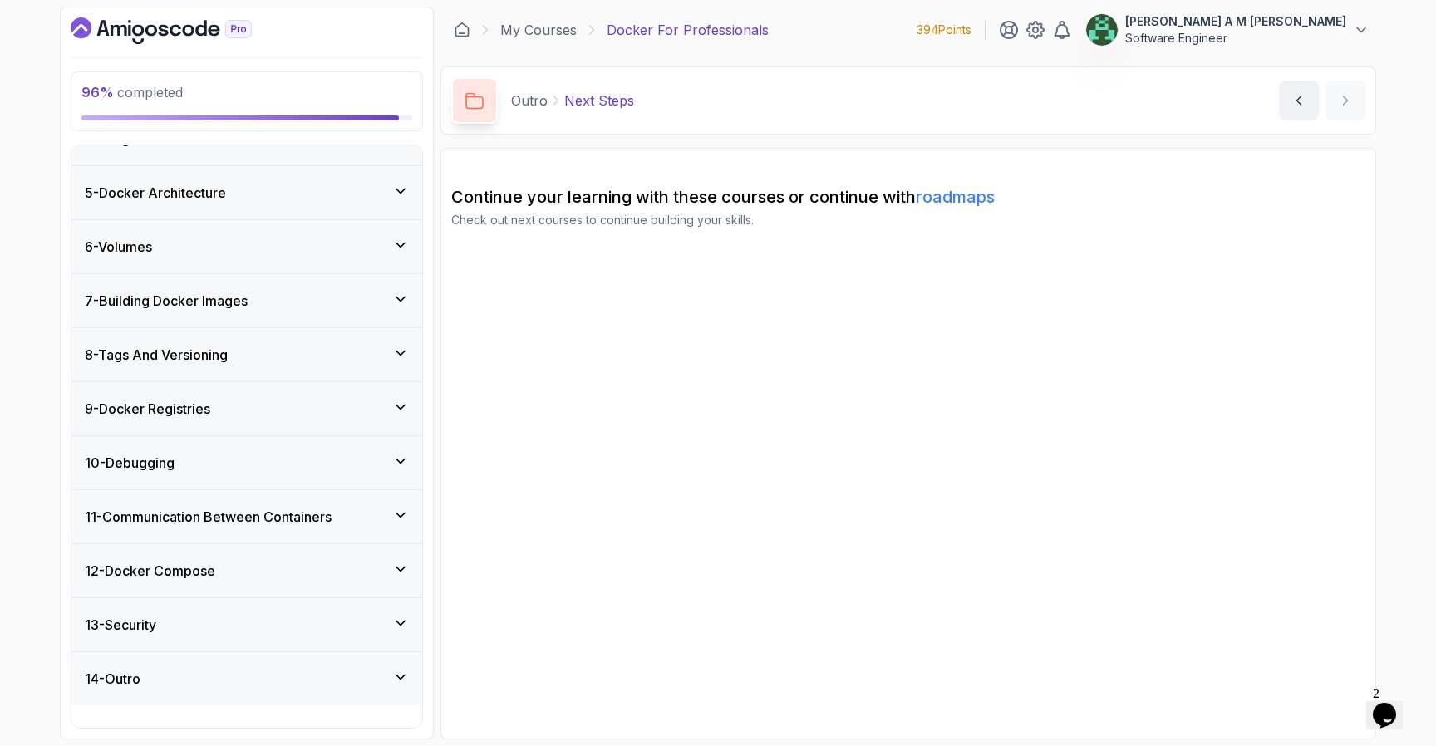
scroll to position [173, 0]
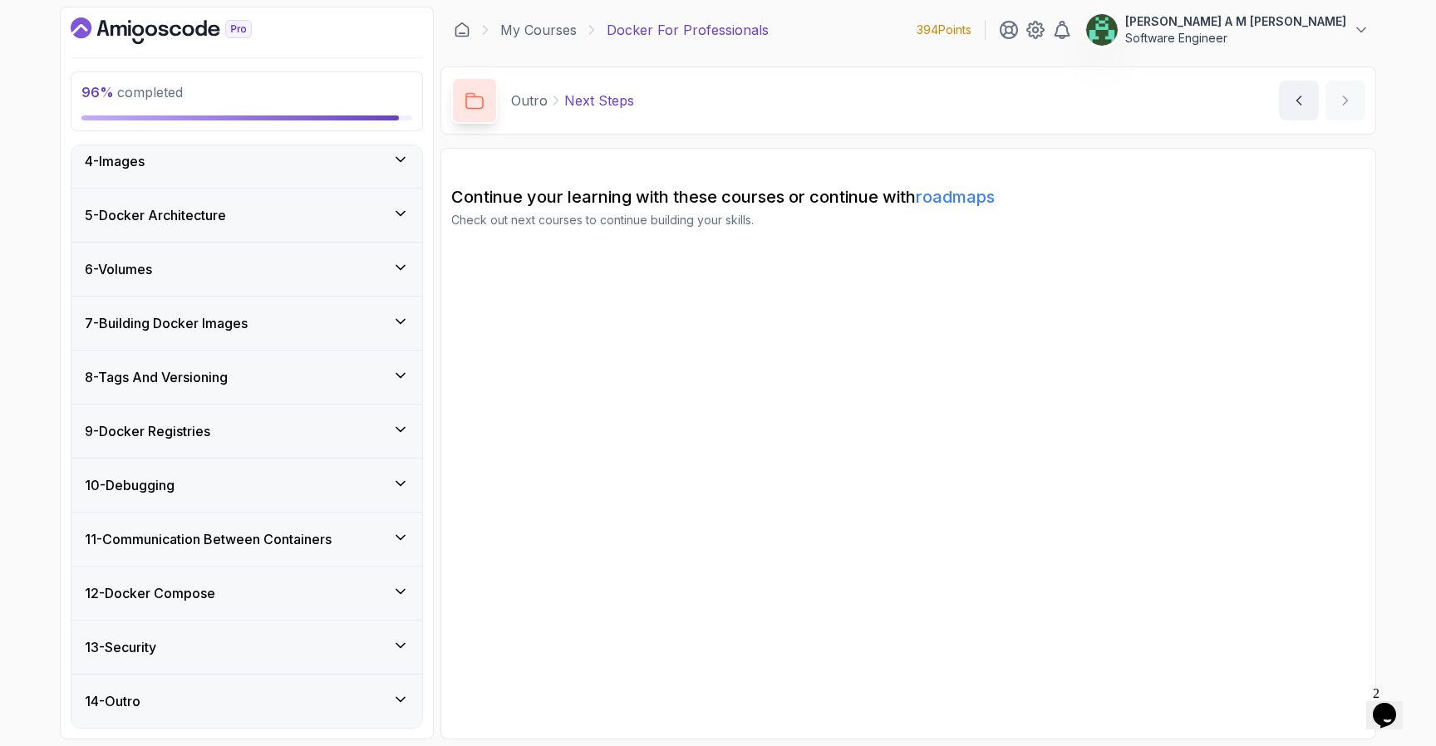
click at [389, 633] on div "13 - Security" at bounding box center [246, 647] width 351 height 53
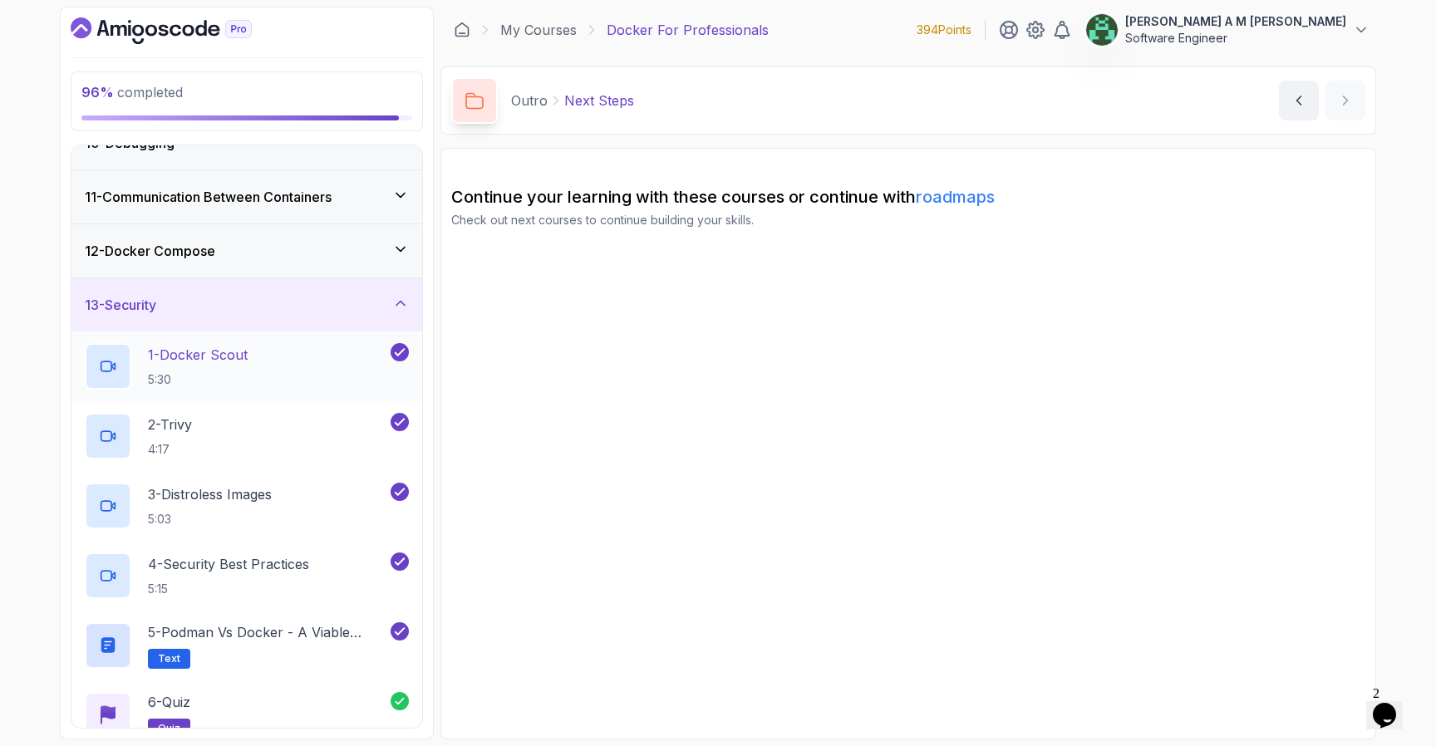
scroll to position [468, 0]
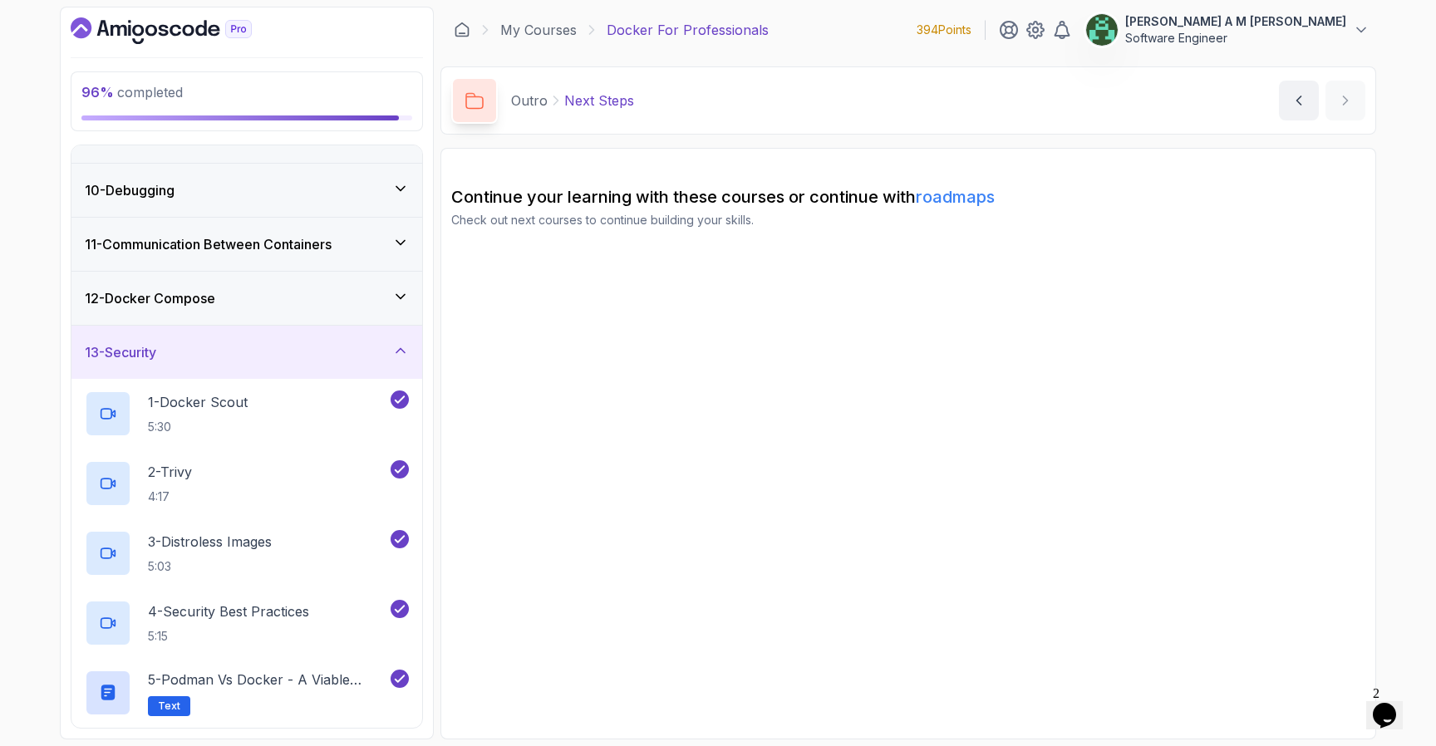
click at [396, 303] on icon at bounding box center [400, 296] width 17 height 17
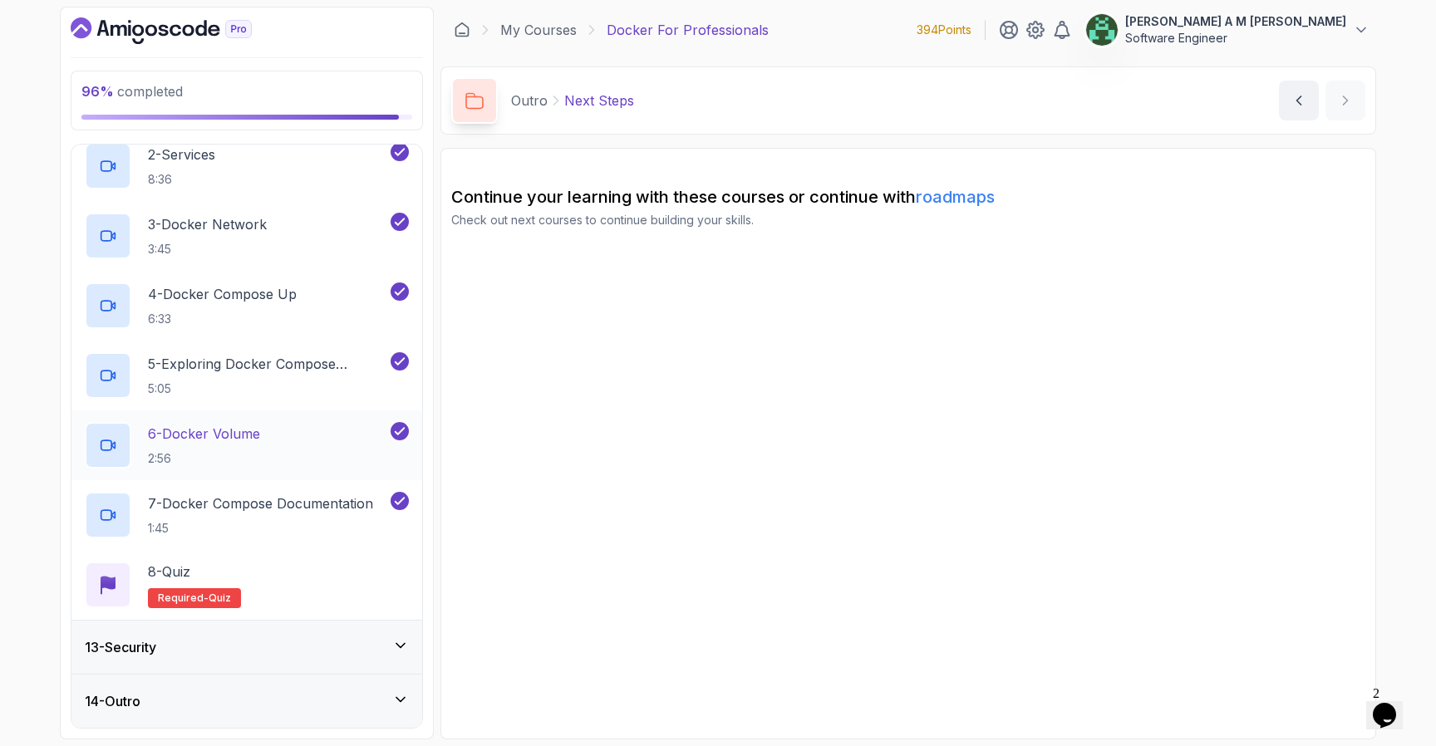
scroll to position [0, 0]
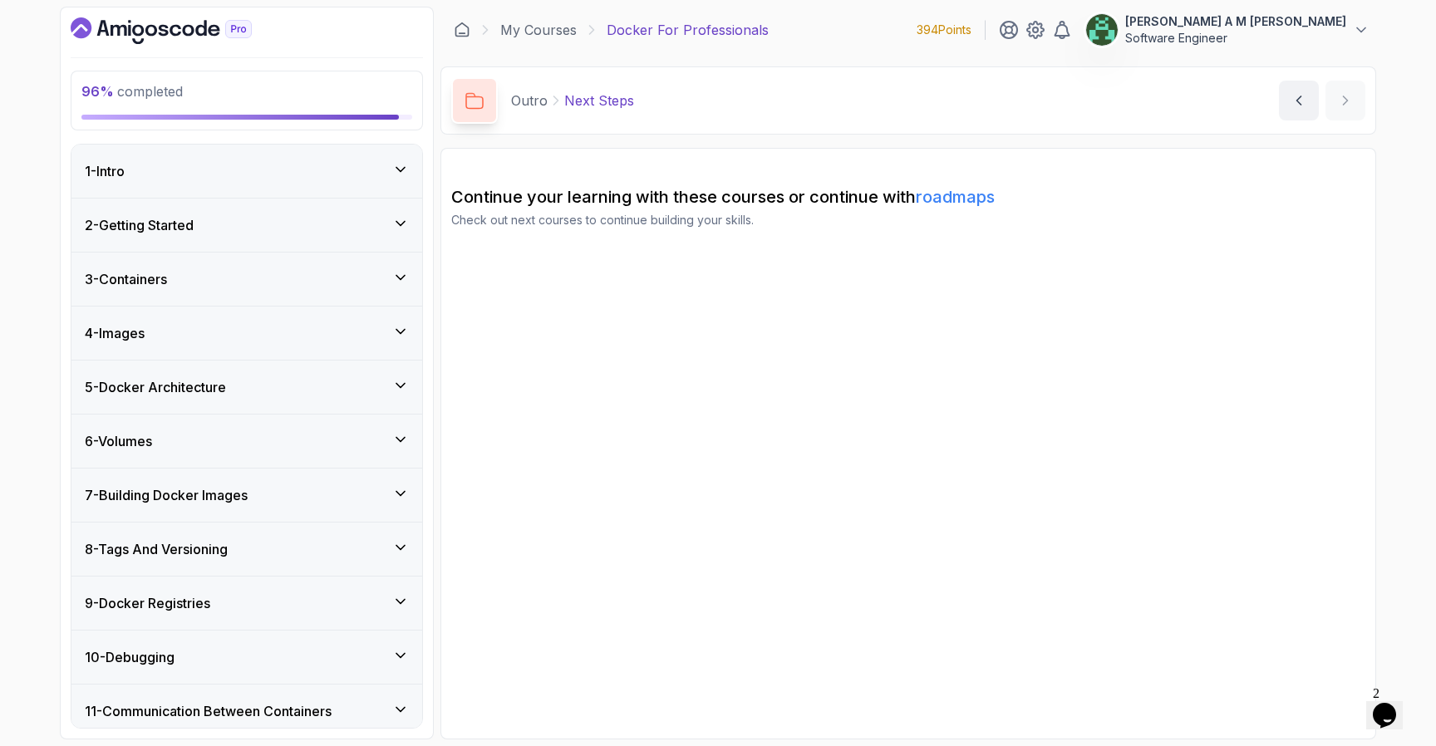
click at [391, 175] on div "1 - Intro" at bounding box center [247, 171] width 324 height 20
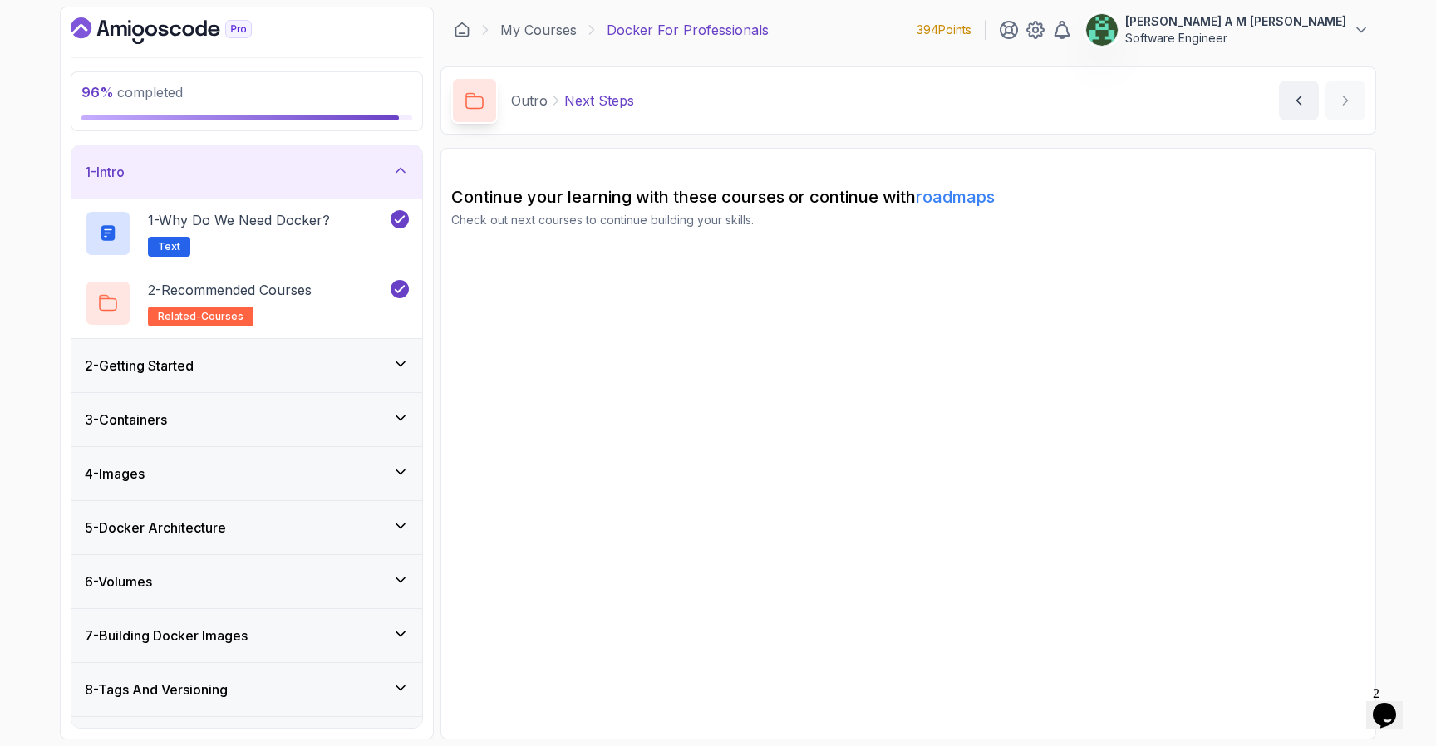
click at [391, 175] on div "1 - Intro" at bounding box center [247, 172] width 324 height 20
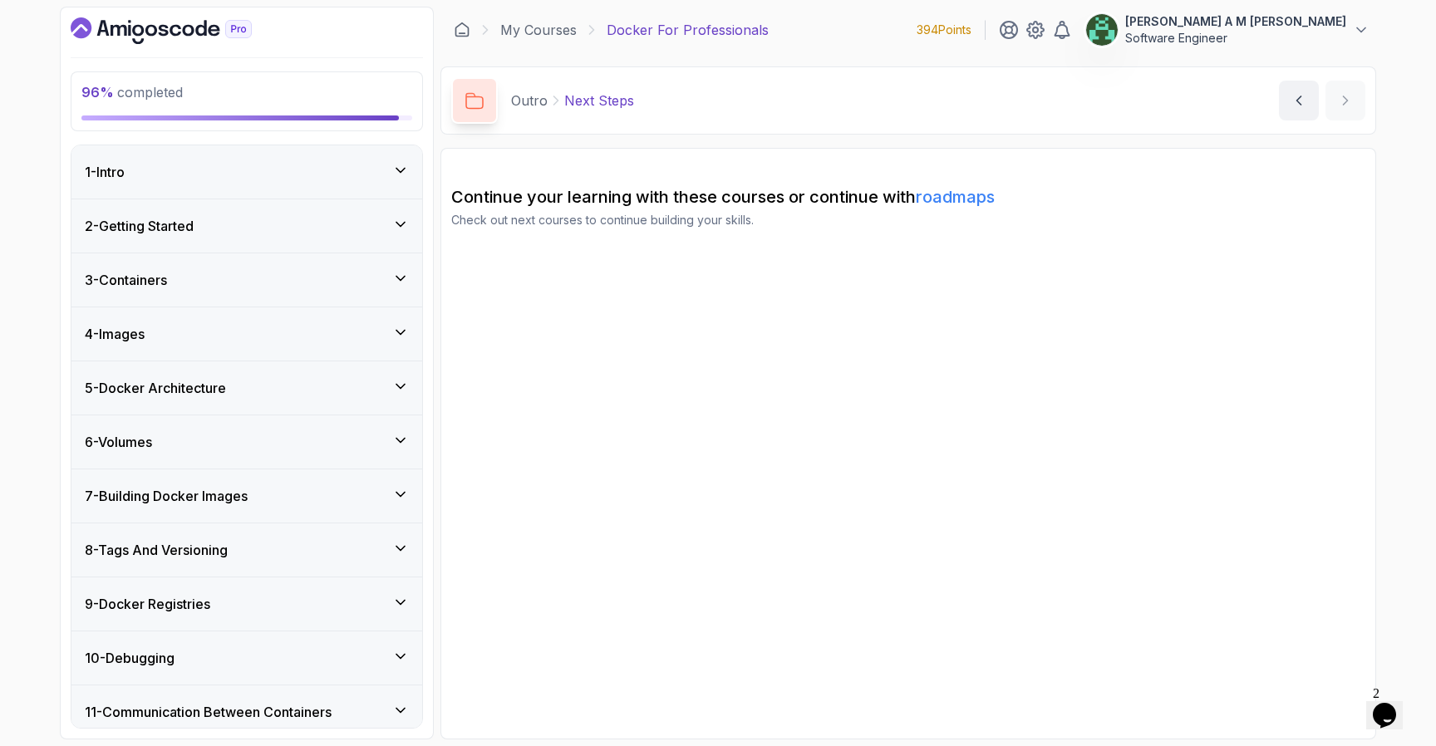
click at [395, 209] on div "2 - Getting Started" at bounding box center [246, 225] width 351 height 53
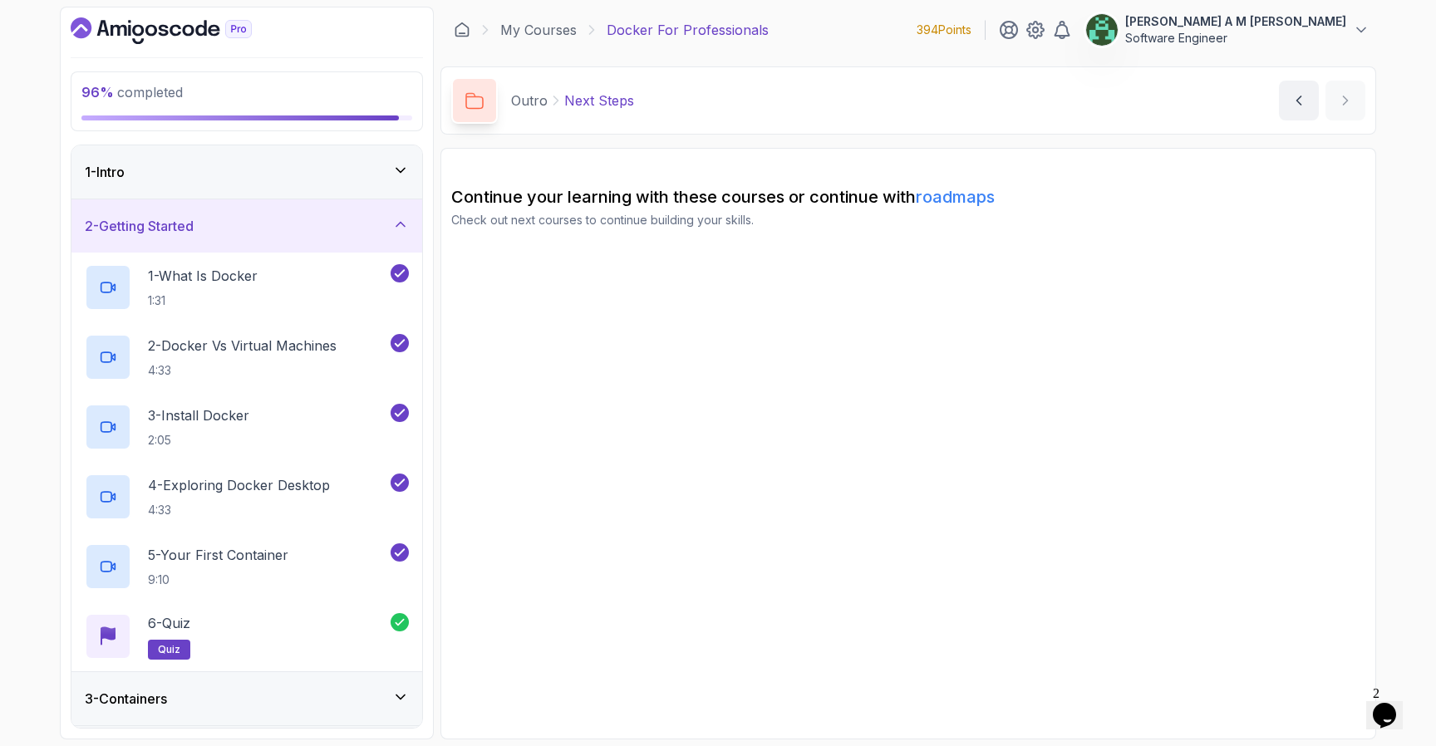
click at [396, 214] on div "2 - Getting Started" at bounding box center [246, 225] width 351 height 53
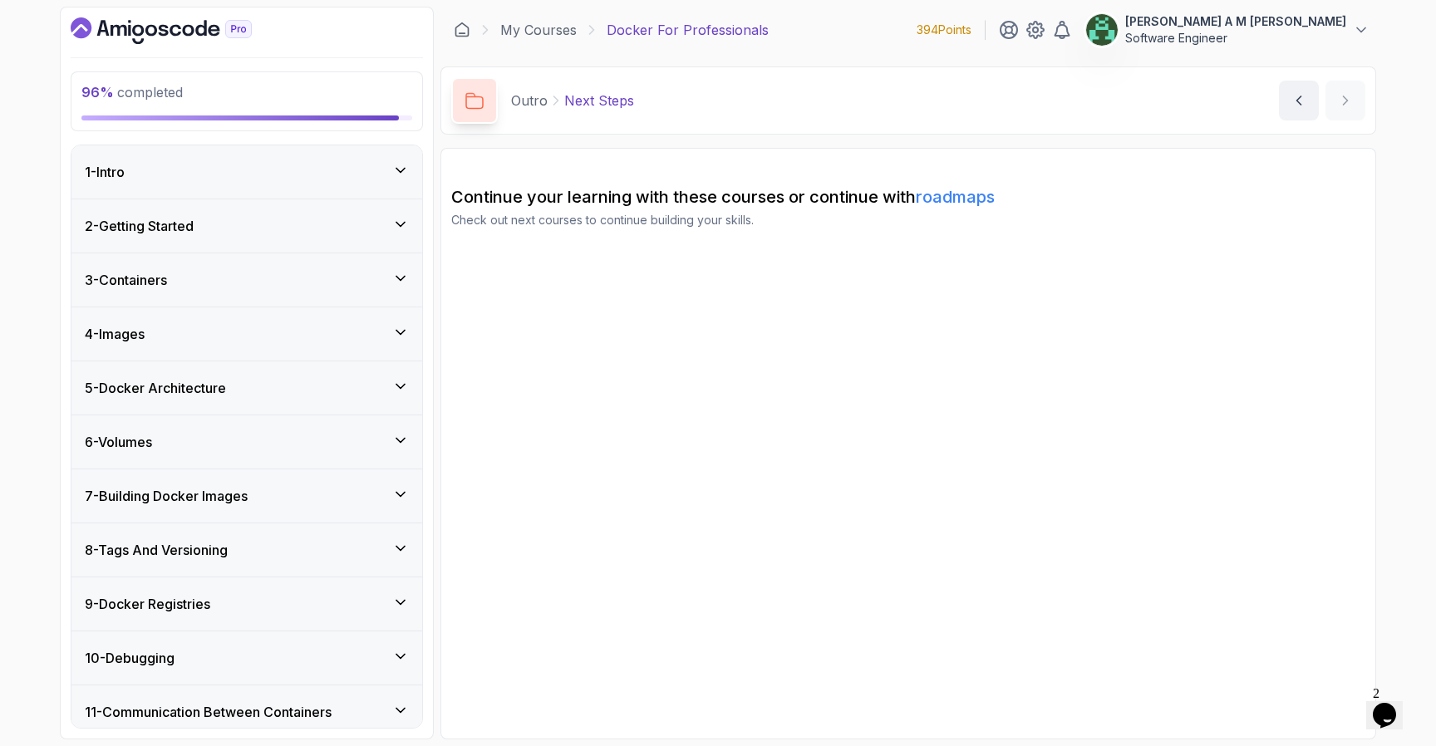
click at [379, 264] on div "3 - Containers" at bounding box center [246, 280] width 351 height 53
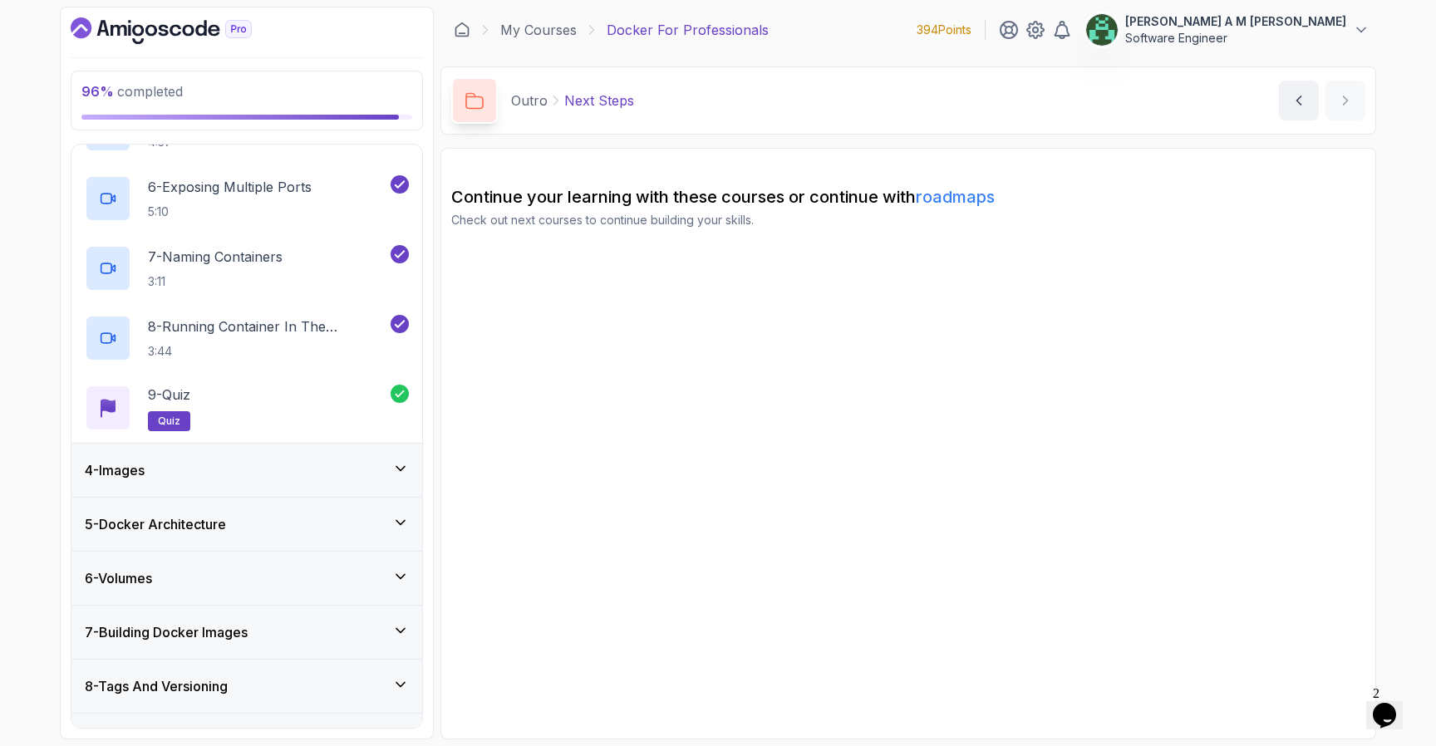
click at [349, 455] on div "4 - Images" at bounding box center [246, 470] width 351 height 53
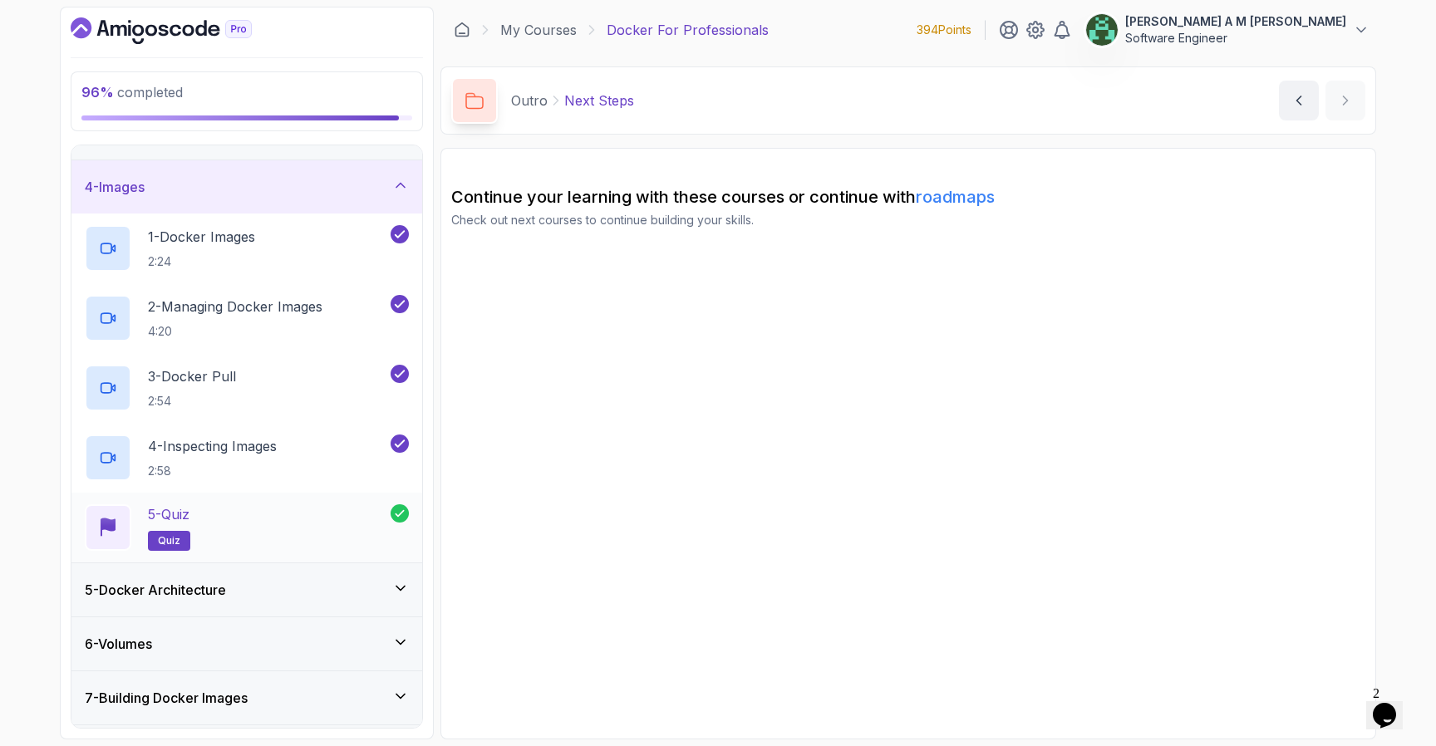
scroll to position [181, 0]
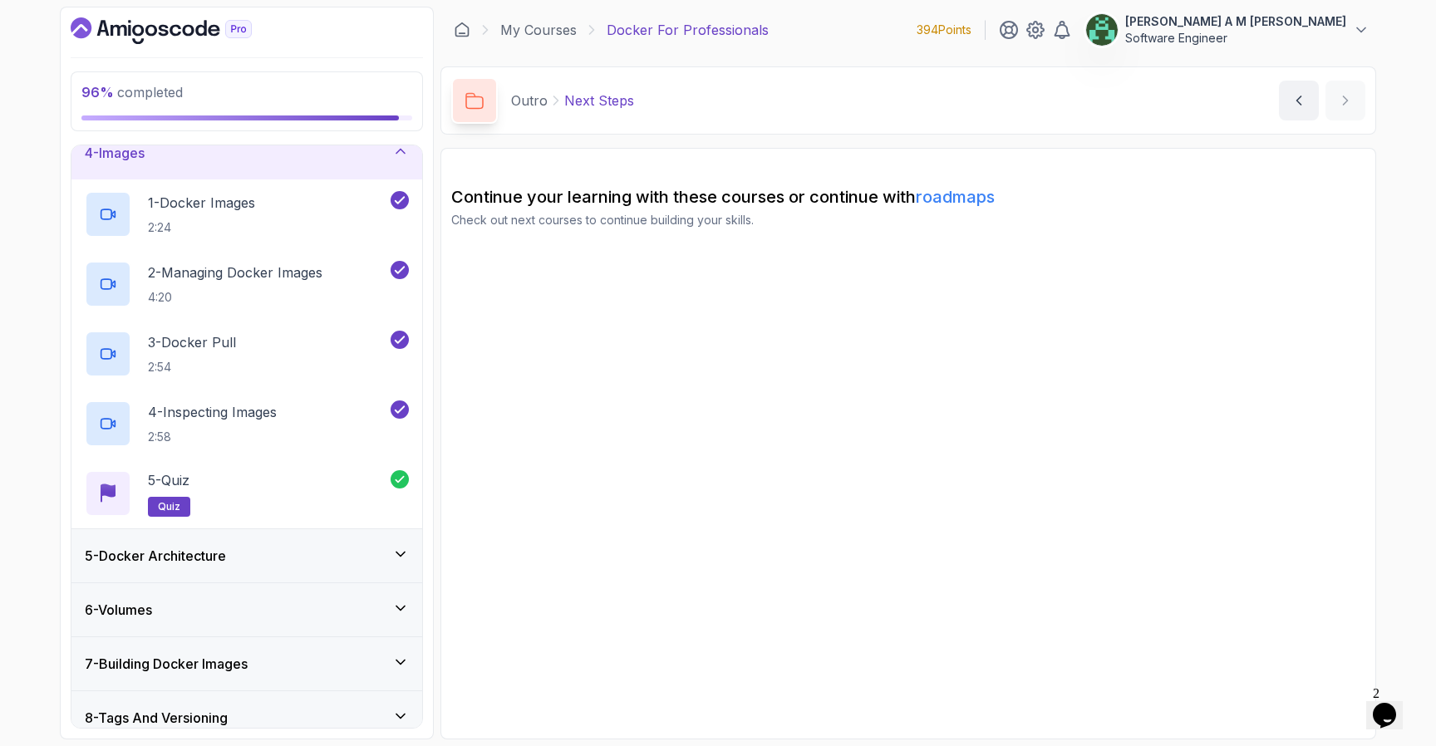
click at [356, 530] on div "5 - Docker Architecture" at bounding box center [246, 555] width 351 height 53
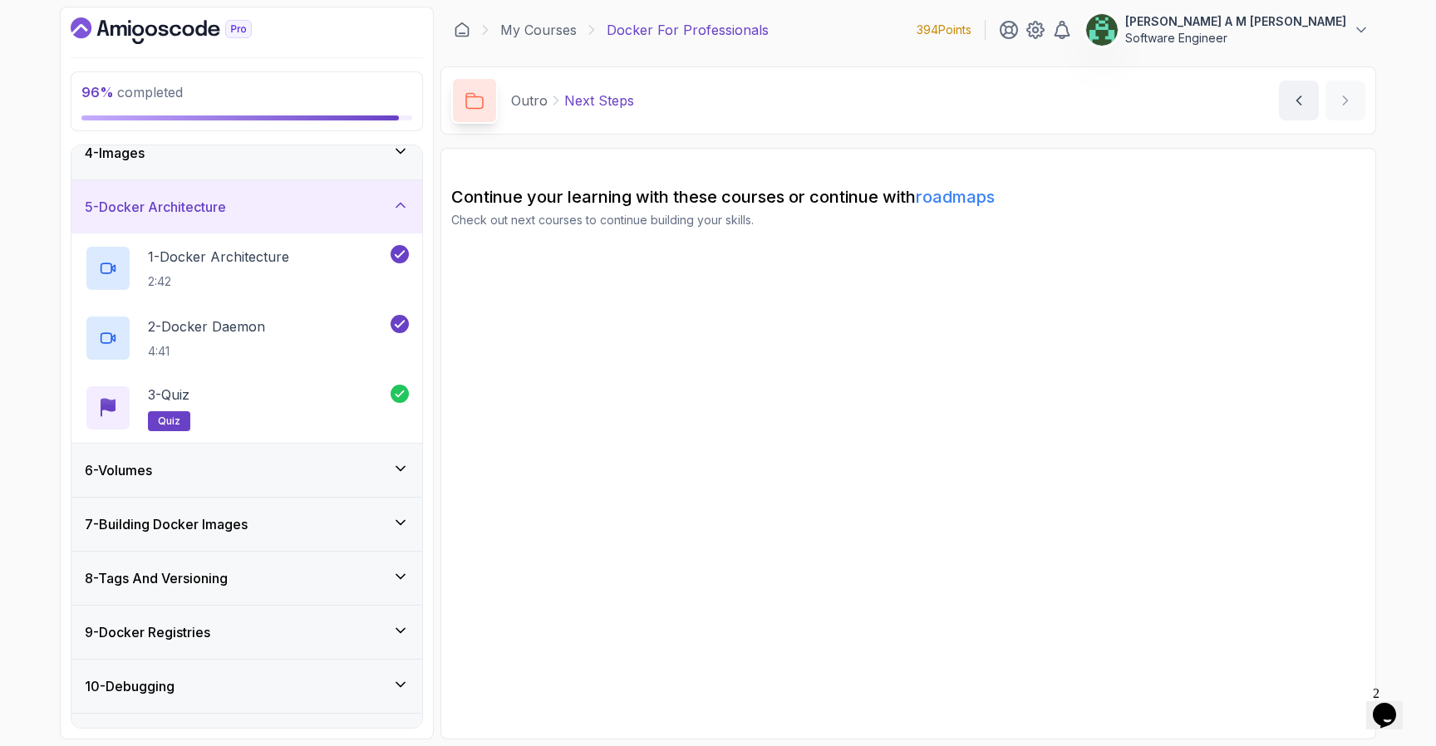
click at [363, 470] on div "6 - Volumes" at bounding box center [247, 470] width 324 height 20
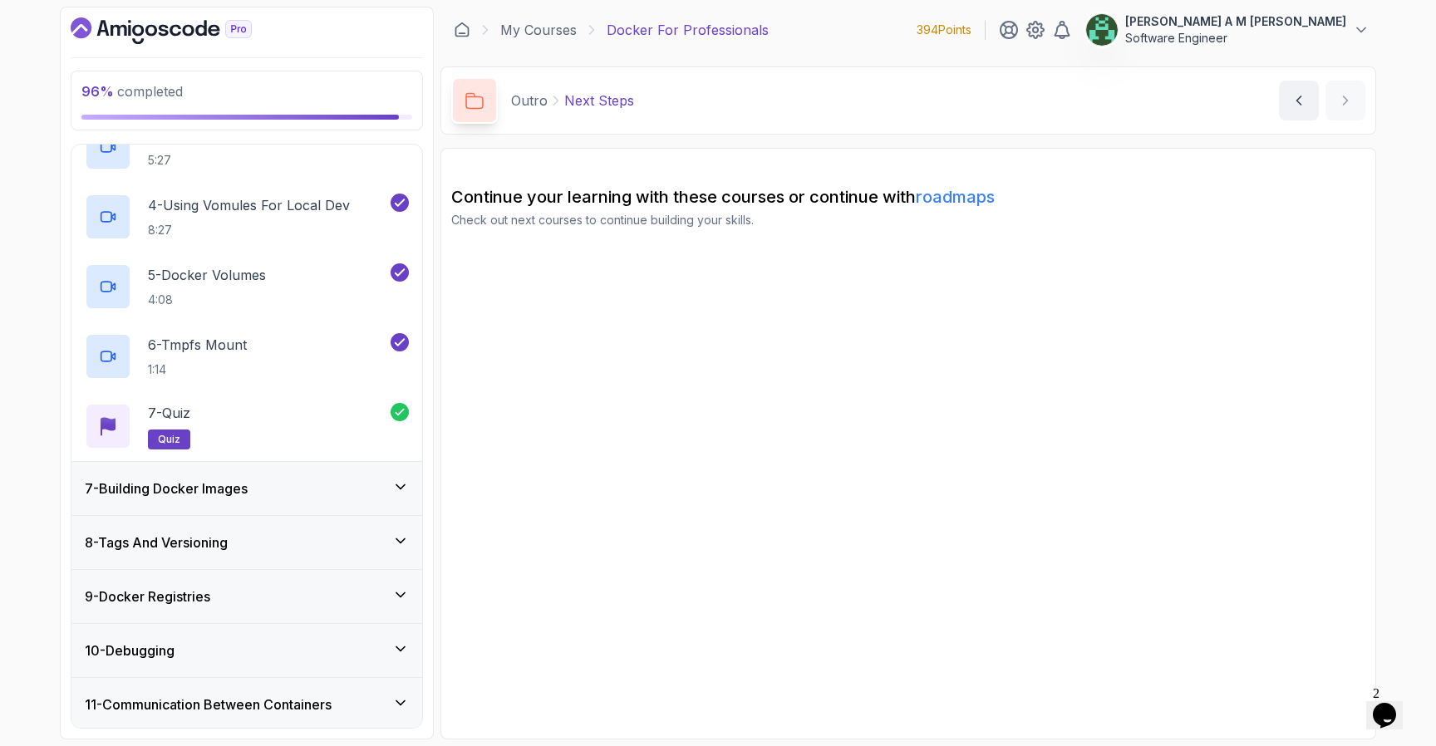
click at [371, 493] on div "7 - Building Docker Images" at bounding box center [247, 489] width 324 height 20
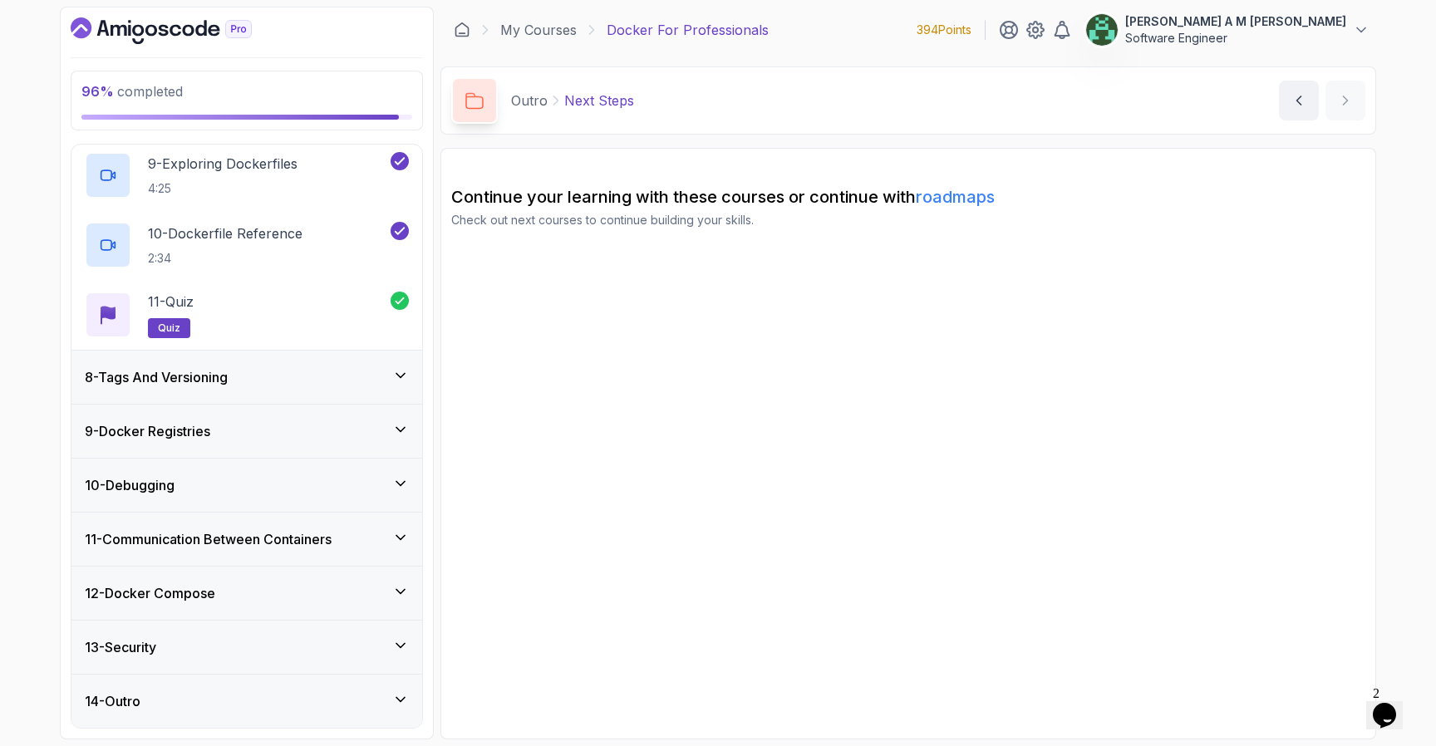
click at [373, 388] on div "8 - Tags And Versioning" at bounding box center [246, 377] width 351 height 53
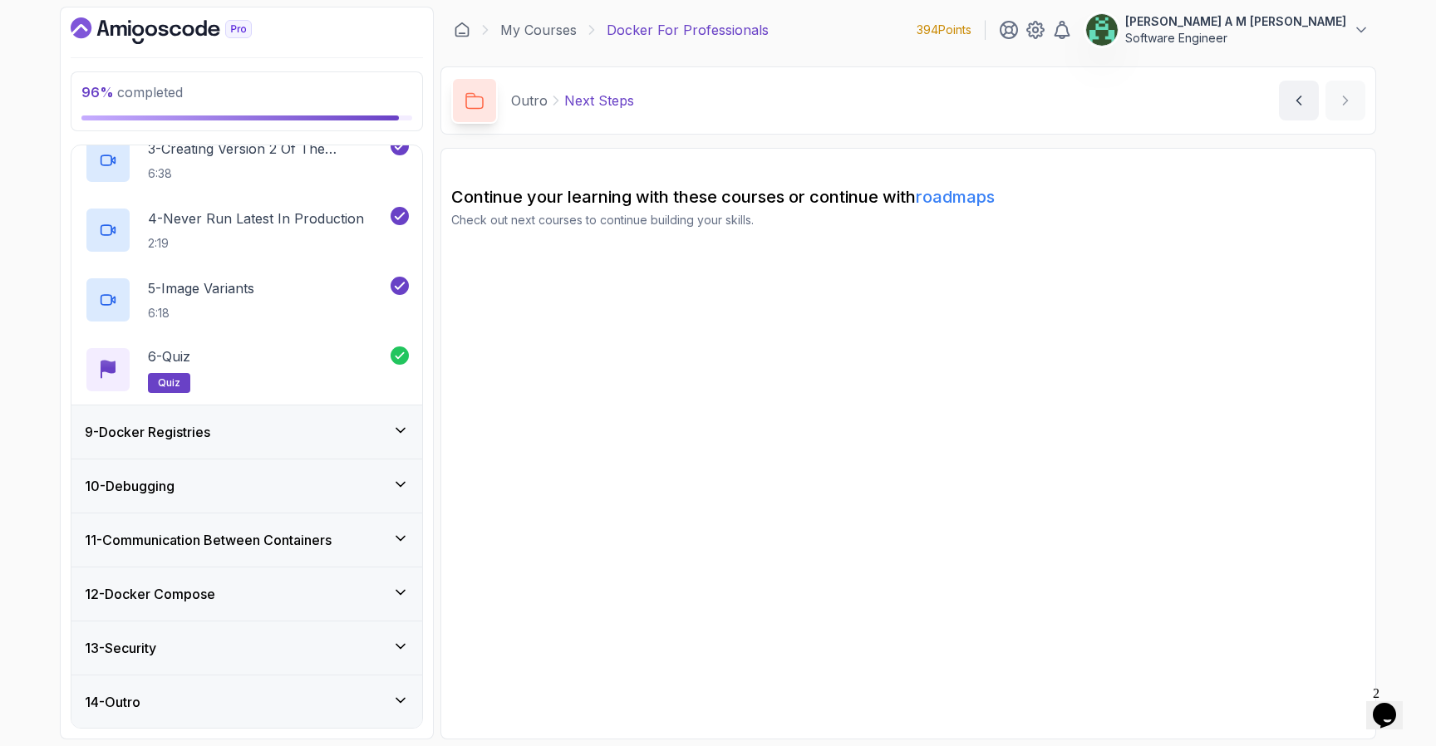
click at [372, 445] on div "9 - Docker Registries" at bounding box center [246, 432] width 351 height 53
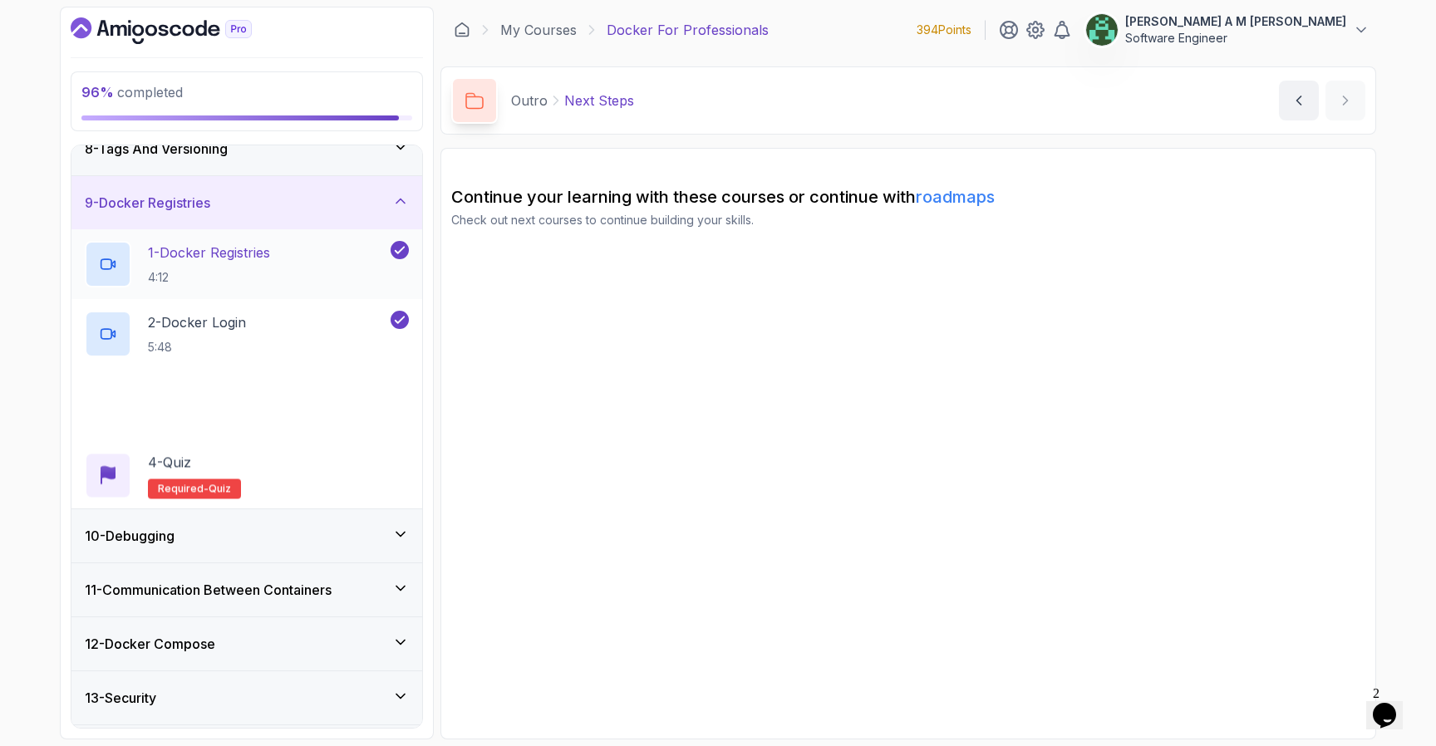
scroll to position [451, 0]
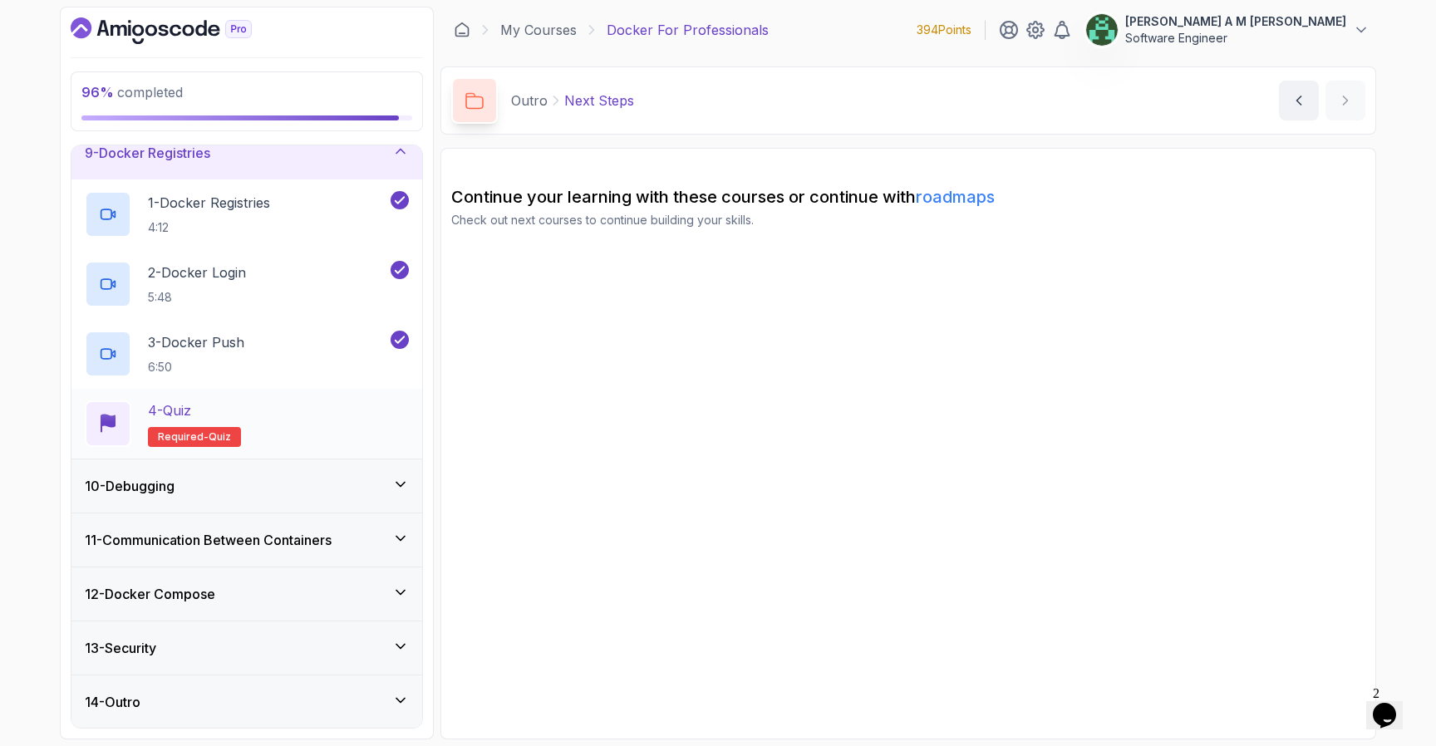
click at [365, 432] on div "4 - Quiz Required- quiz" at bounding box center [247, 424] width 324 height 47
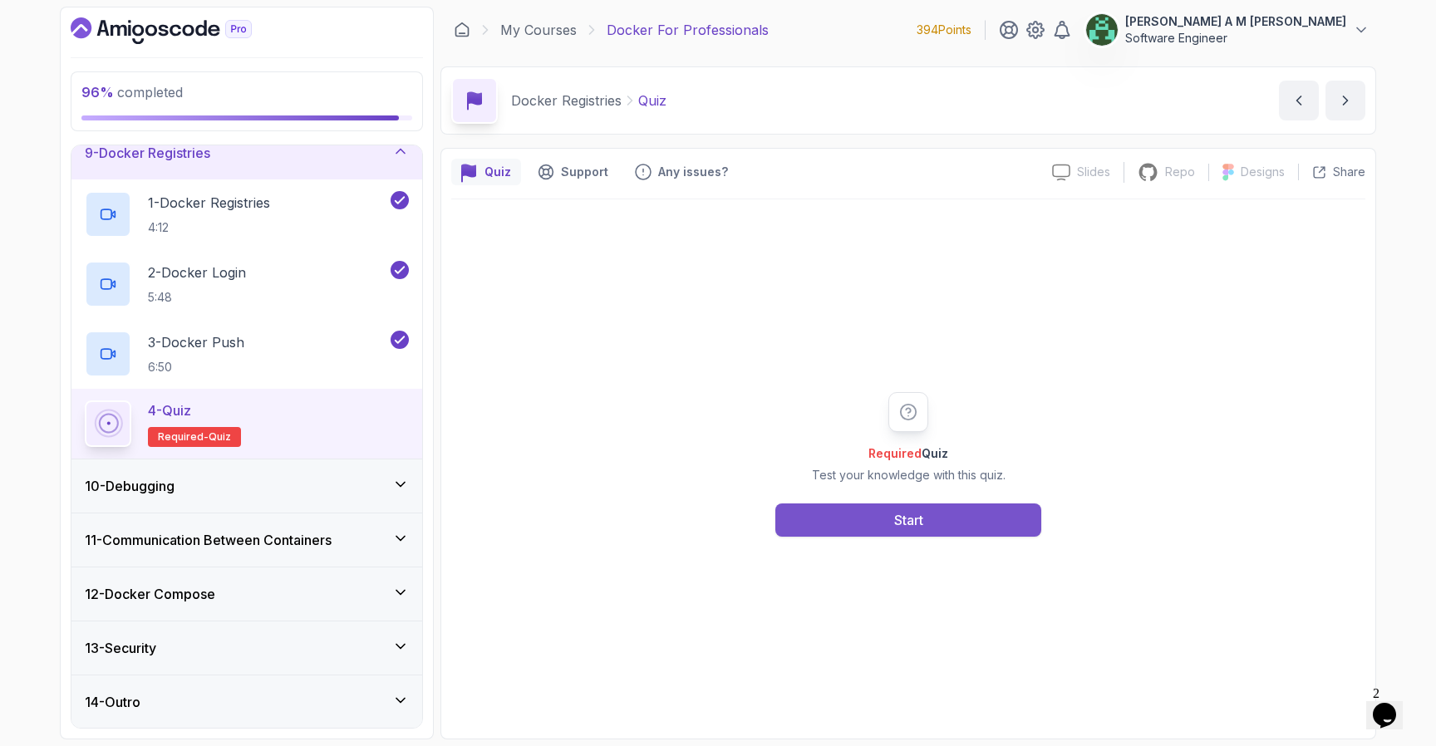
click at [911, 527] on div "Start" at bounding box center [908, 520] width 29 height 20
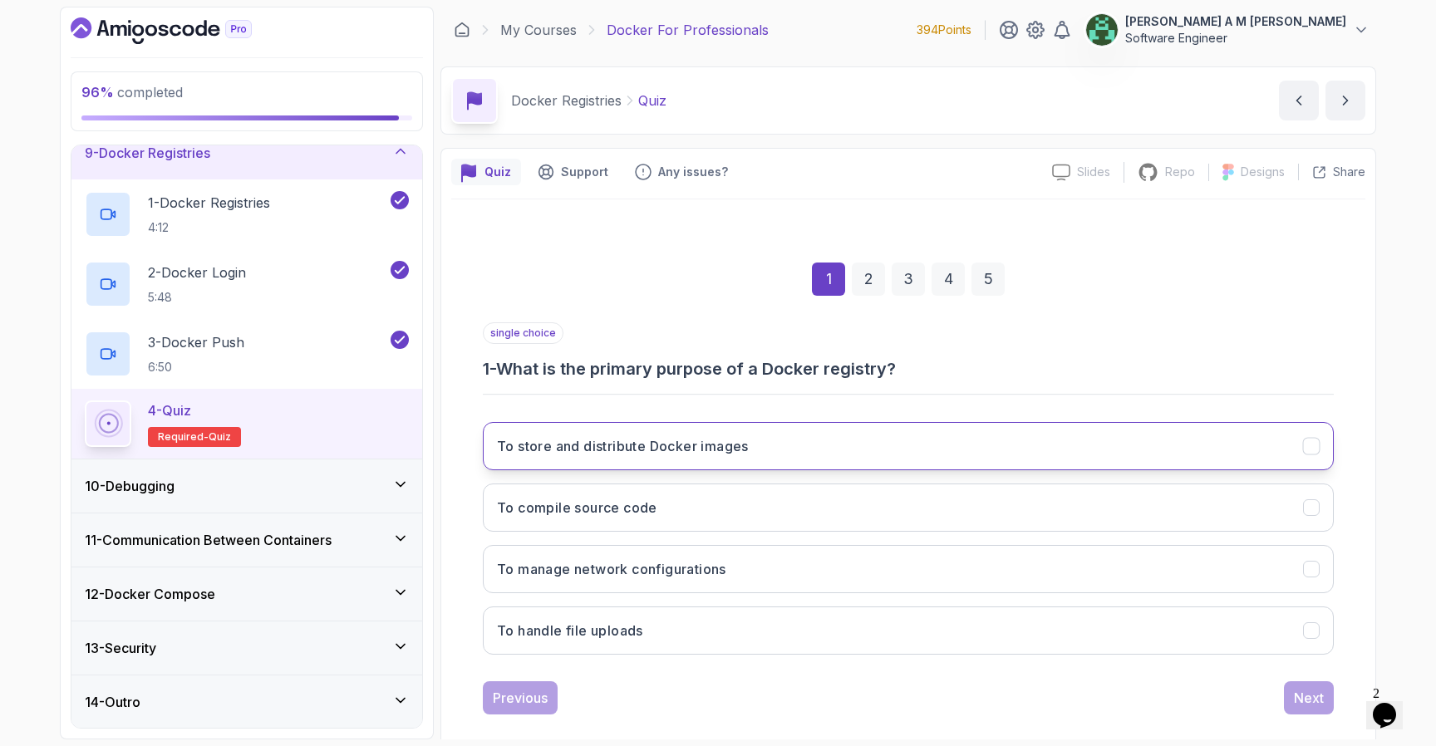
click at [895, 451] on button "To store and distribute Docker images" at bounding box center [908, 446] width 851 height 48
click at [1313, 695] on div "Next" at bounding box center [1309, 698] width 30 height 20
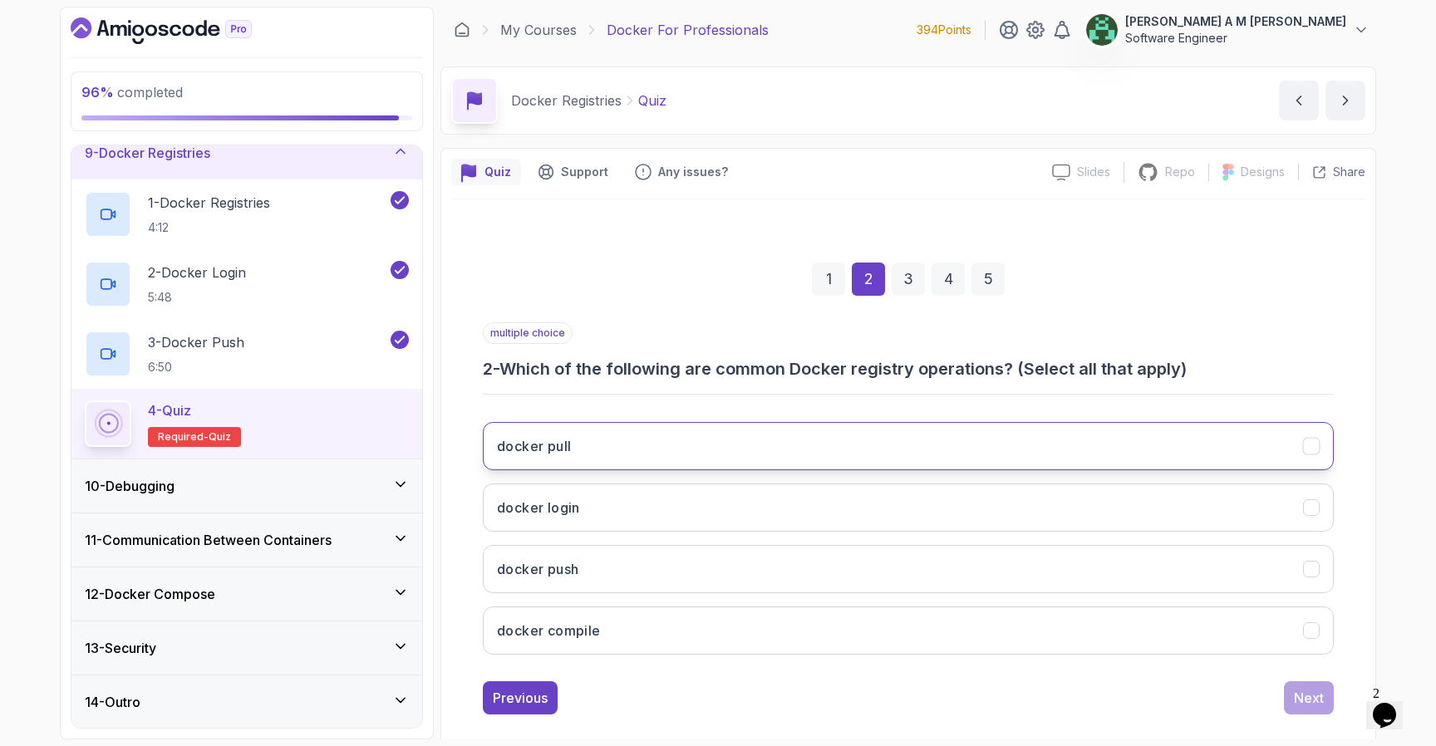
click at [967, 440] on button "docker pull" at bounding box center [908, 446] width 851 height 48
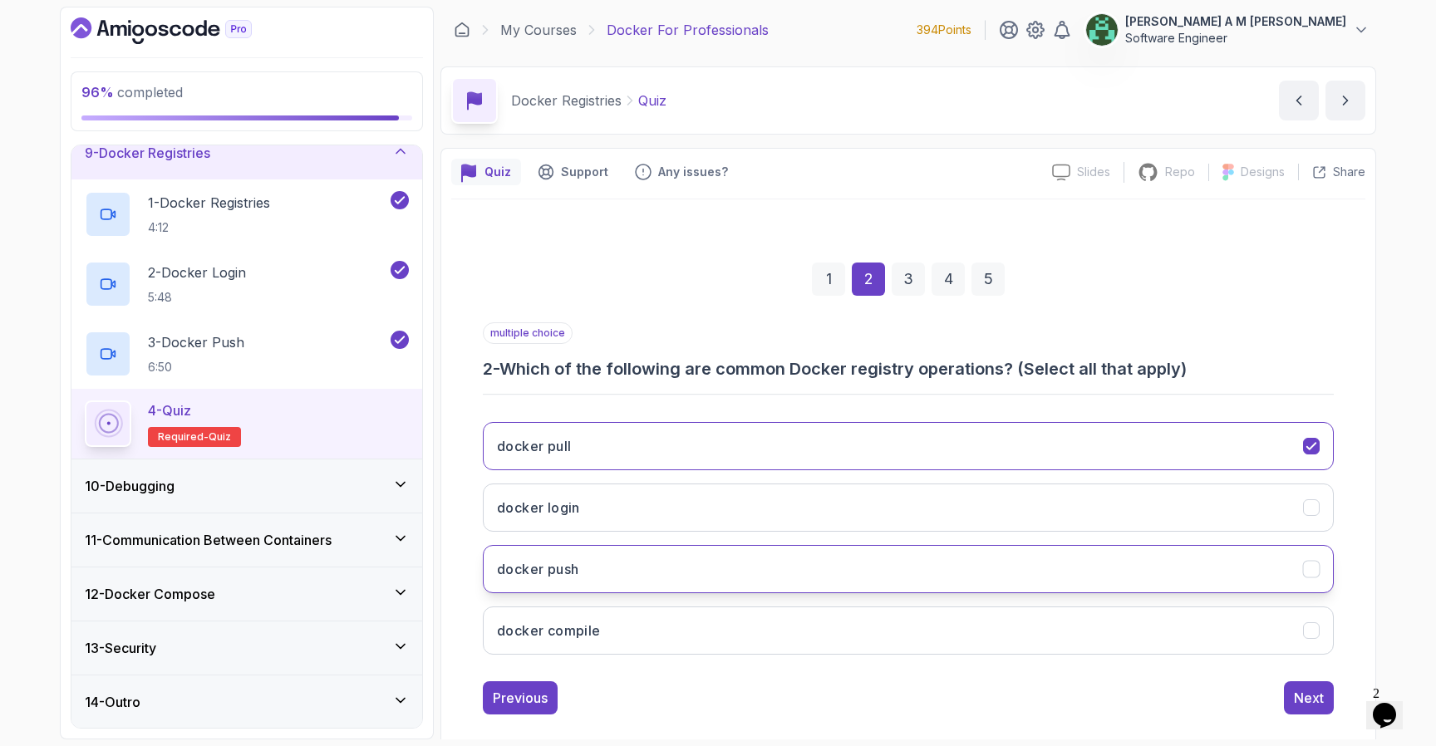
click at [895, 555] on button "docker push" at bounding box center [908, 569] width 851 height 48
click at [897, 520] on button "docker login" at bounding box center [908, 508] width 851 height 48
click at [1317, 691] on div "Next" at bounding box center [1309, 698] width 30 height 20
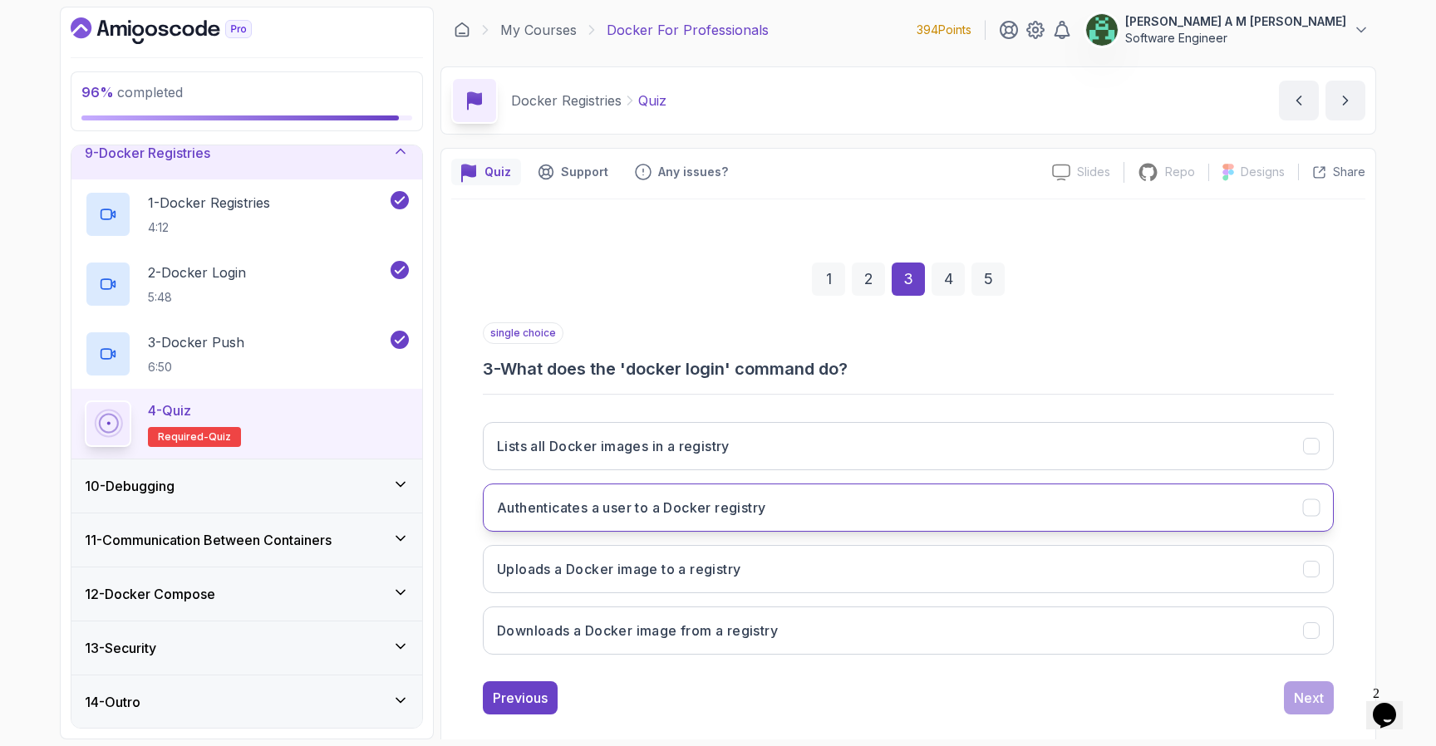
click at [966, 519] on button "Authenticates a user to a Docker registry" at bounding box center [908, 508] width 851 height 48
click at [1308, 704] on div "Next" at bounding box center [1309, 698] width 30 height 20
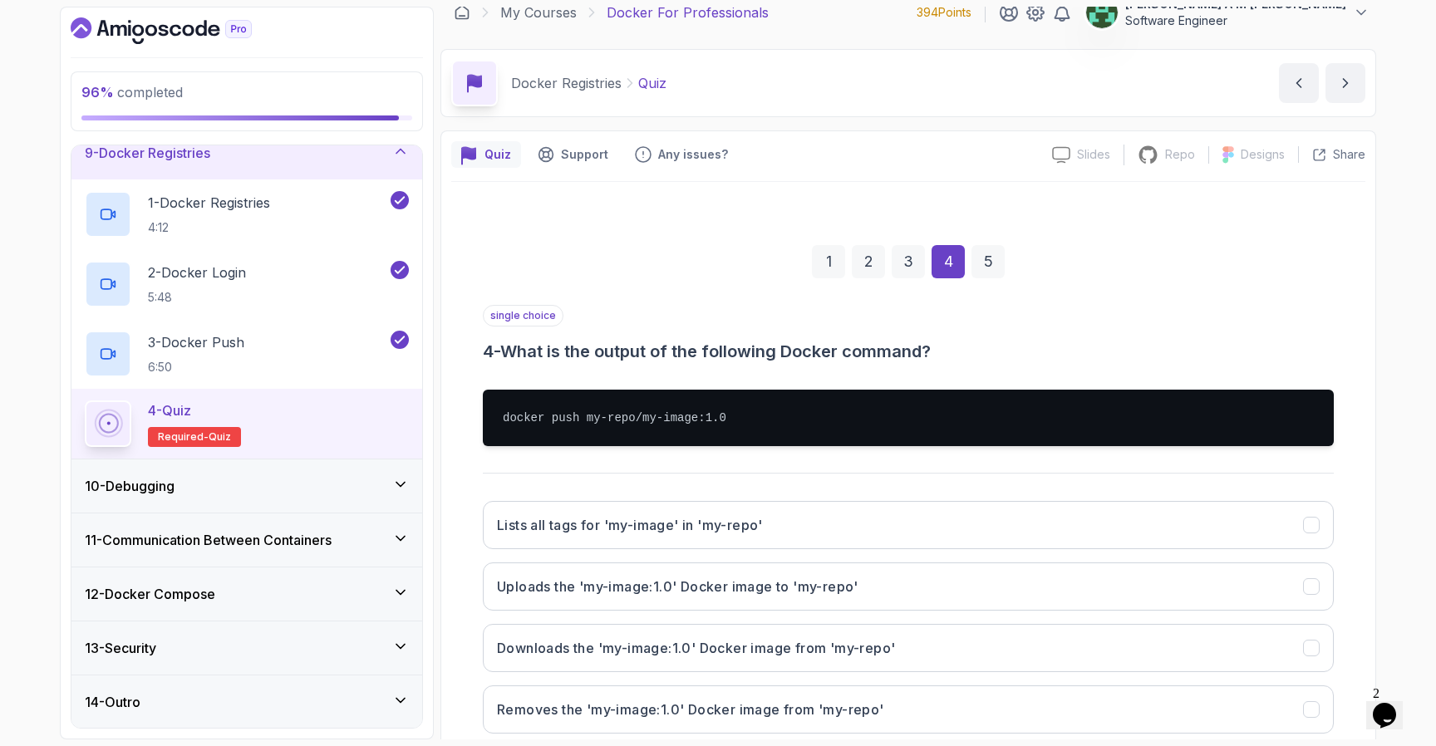
scroll to position [119, 0]
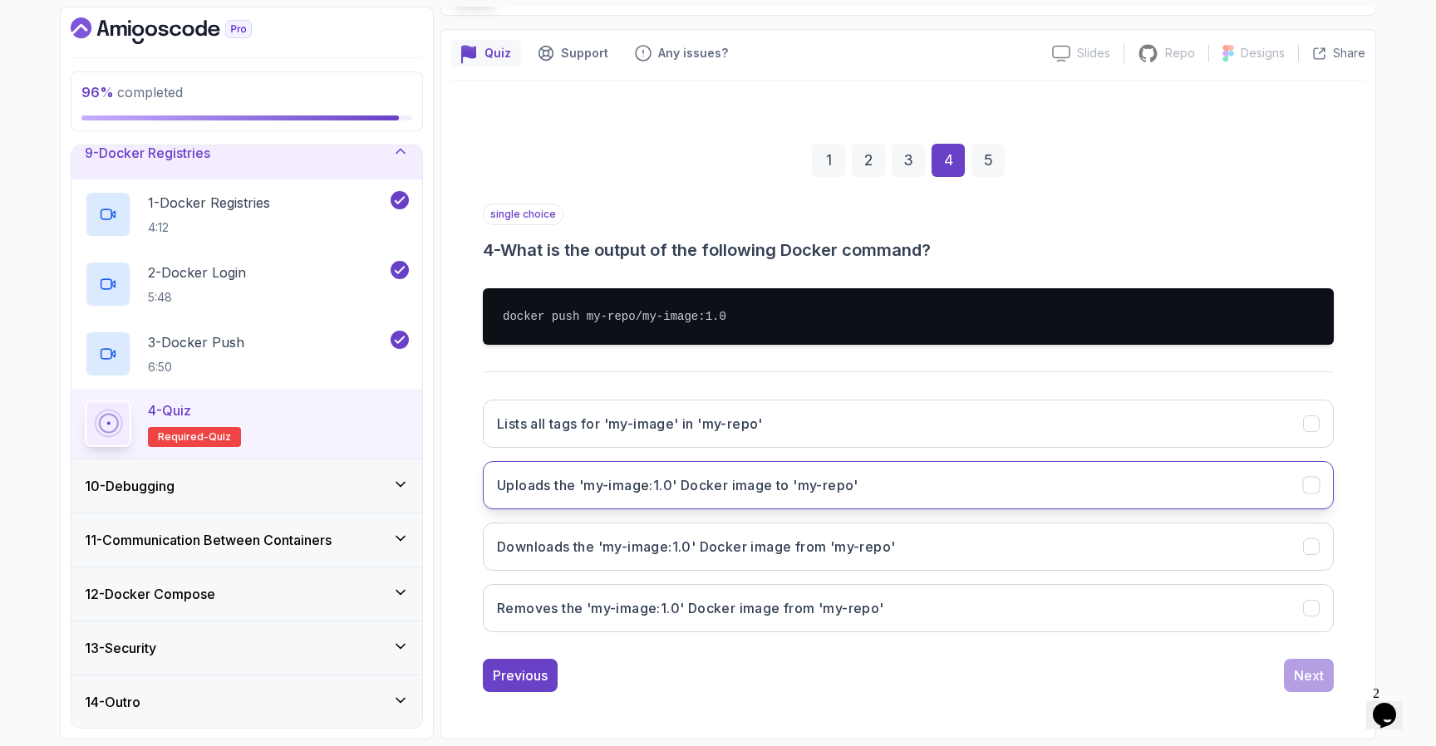
click at [1032, 492] on button "Uploads the 'my-image:1.0' Docker image to 'my-repo'" at bounding box center [908, 485] width 851 height 48
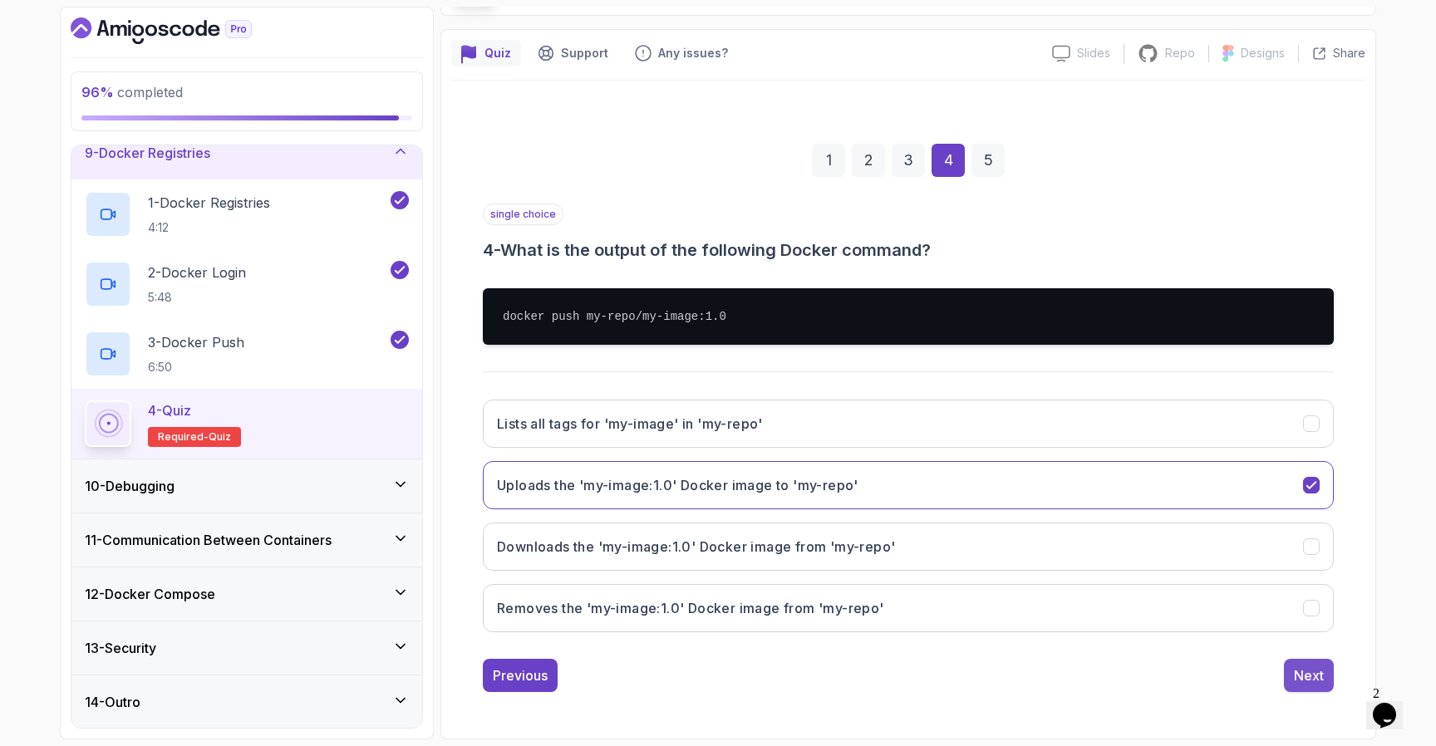
click at [1326, 688] on button "Next" at bounding box center [1309, 675] width 50 height 33
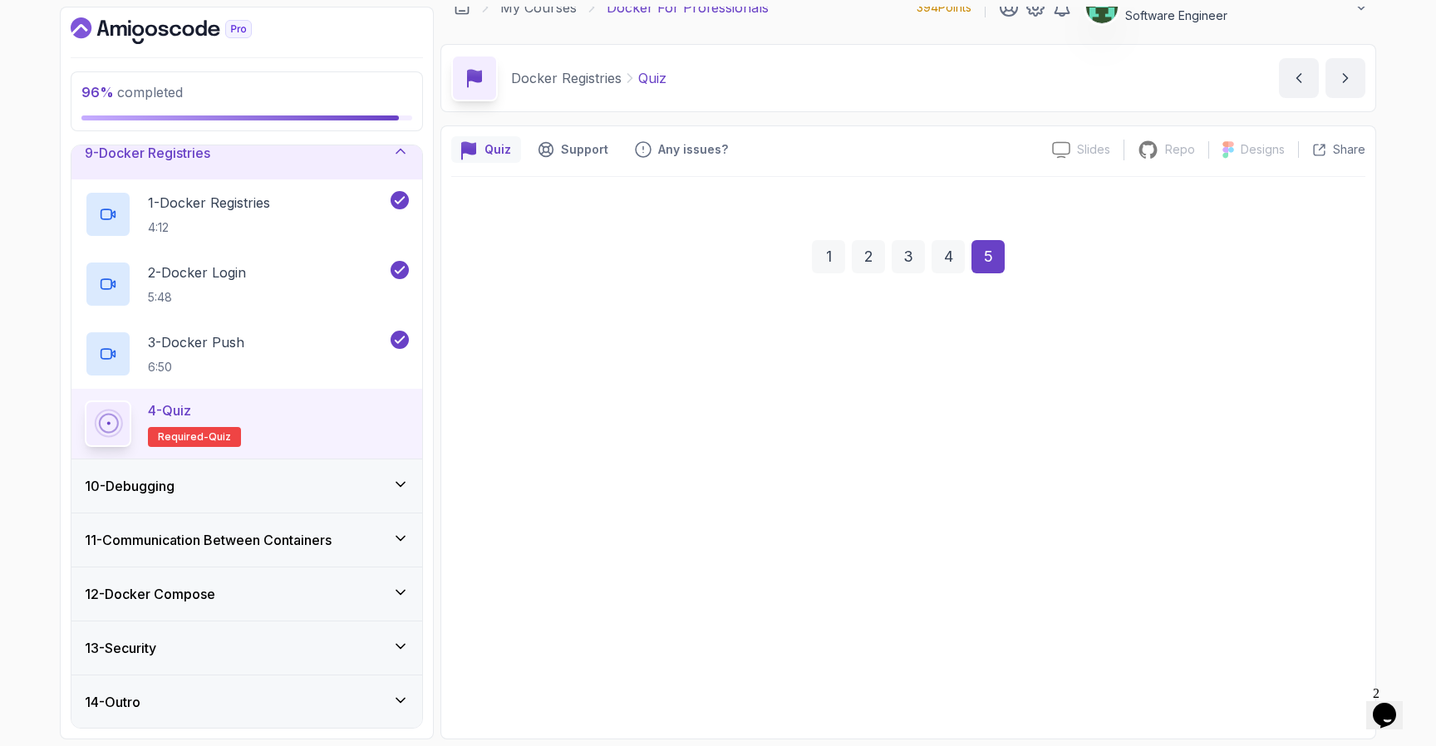
scroll to position [22, 0]
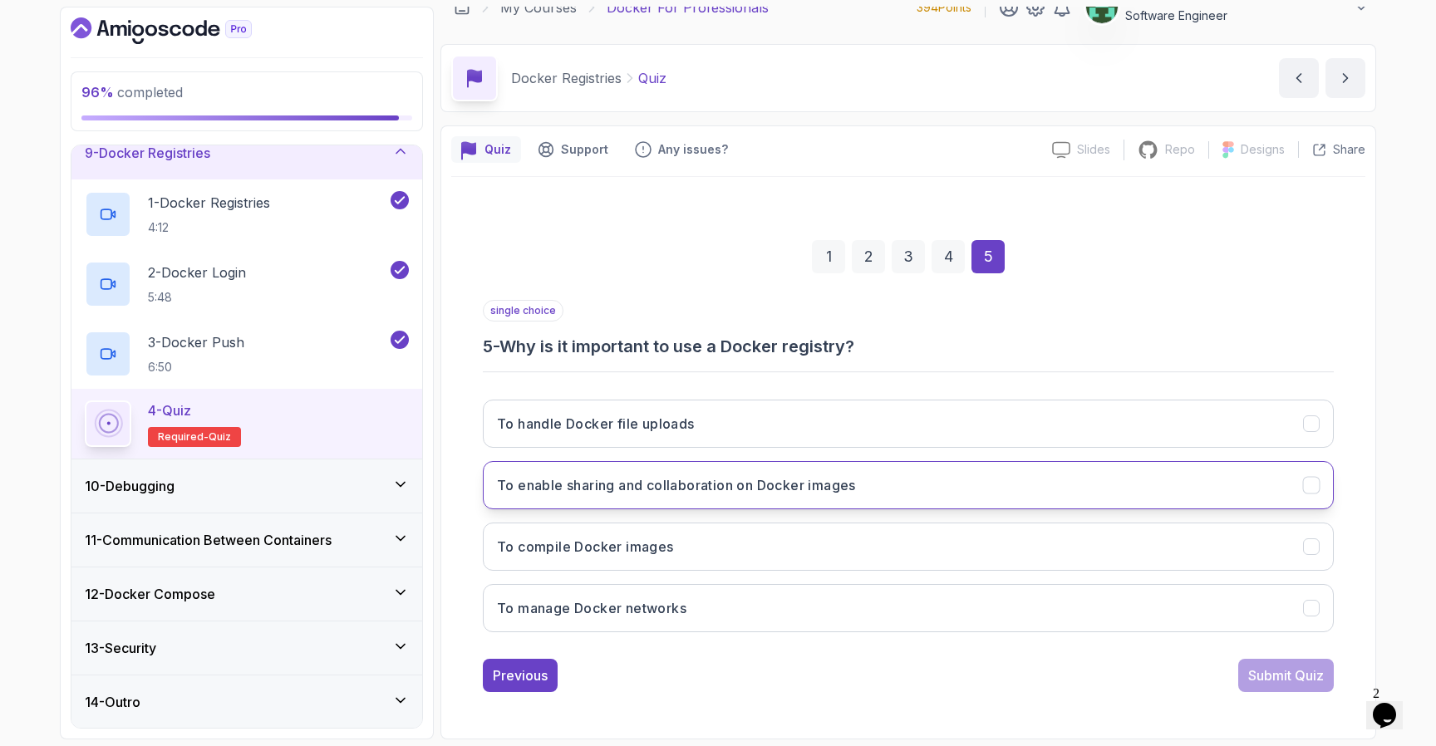
click at [1122, 490] on button "To enable sharing and collaboration on Docker images" at bounding box center [908, 485] width 851 height 48
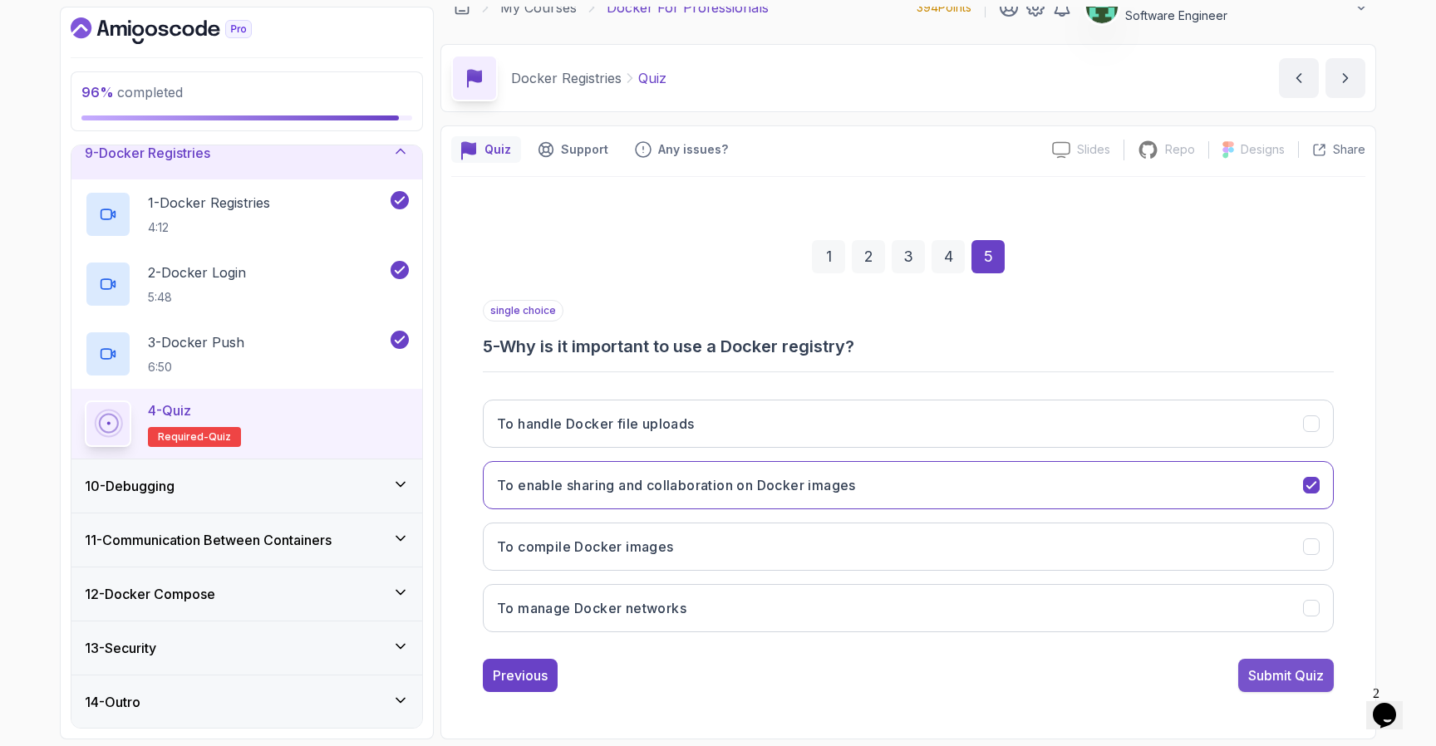
click at [1288, 669] on div "Submit Quiz" at bounding box center [1286, 676] width 76 height 20
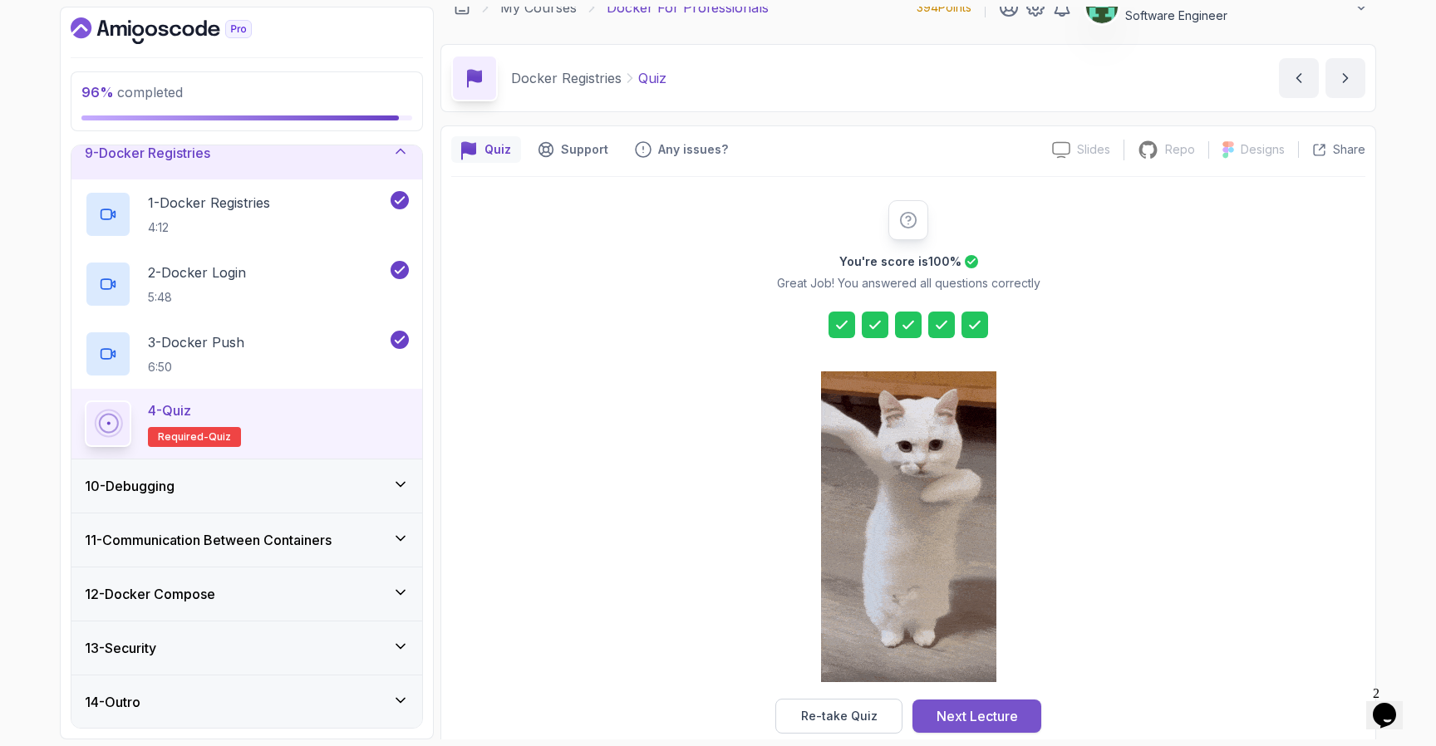
click at [1001, 707] on div "Next Lecture" at bounding box center [977, 717] width 81 height 20
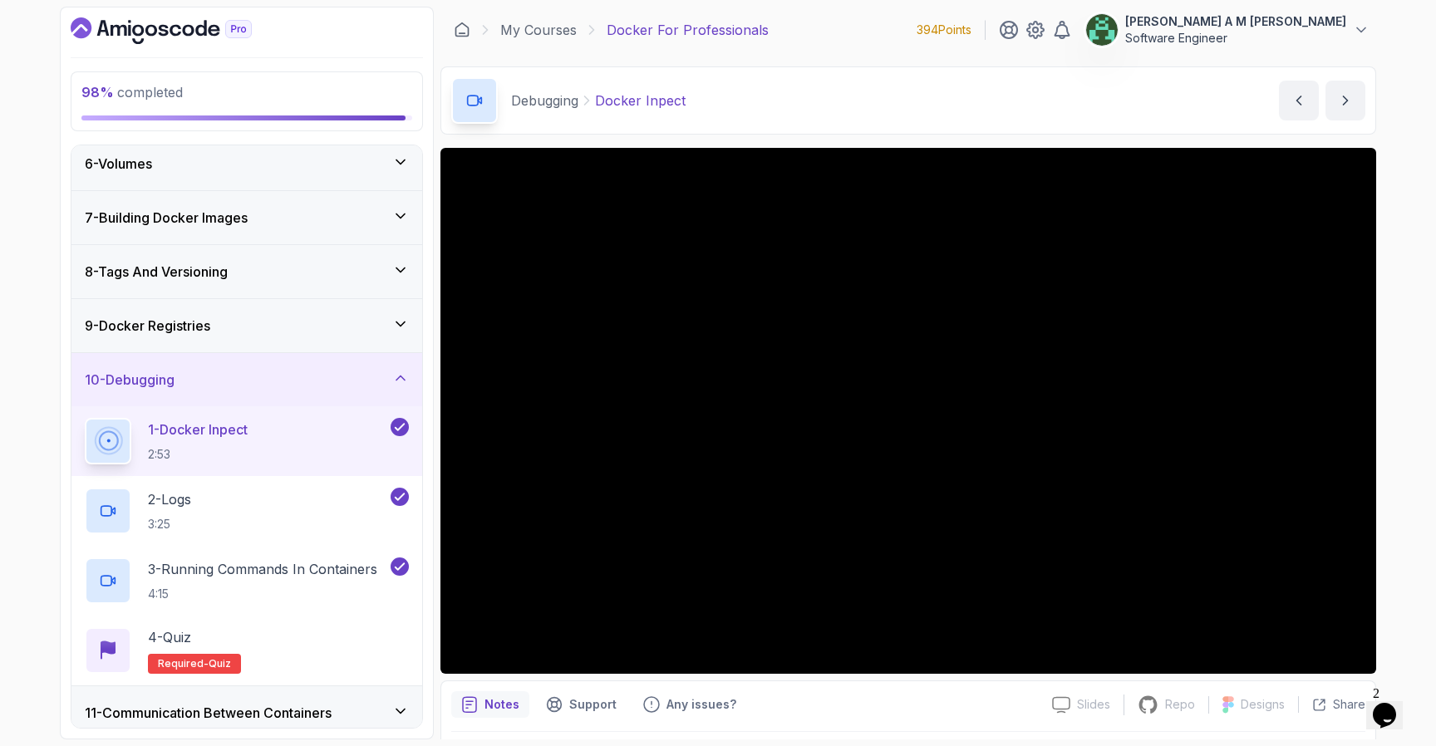
scroll to position [267, 0]
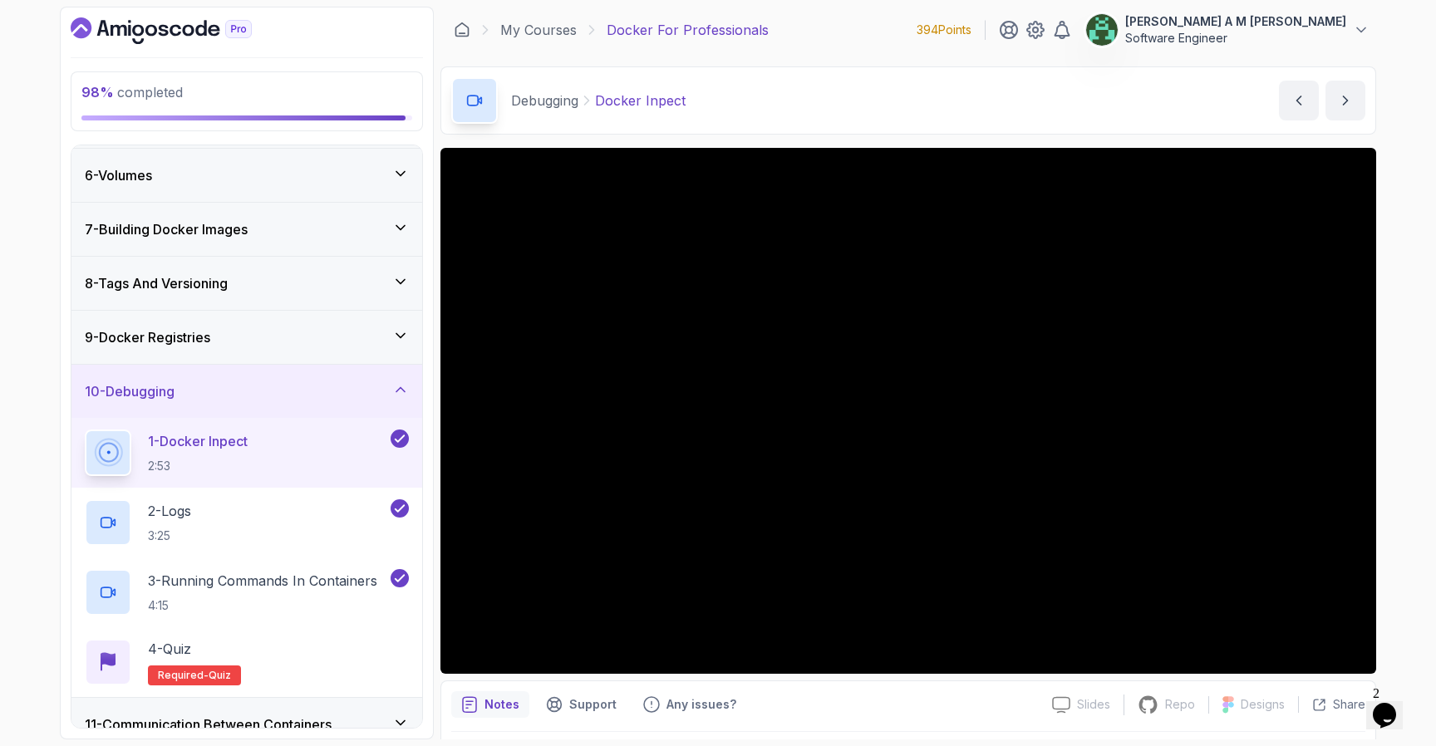
click at [349, 293] on div "8 - Tags And Versioning" at bounding box center [246, 283] width 351 height 53
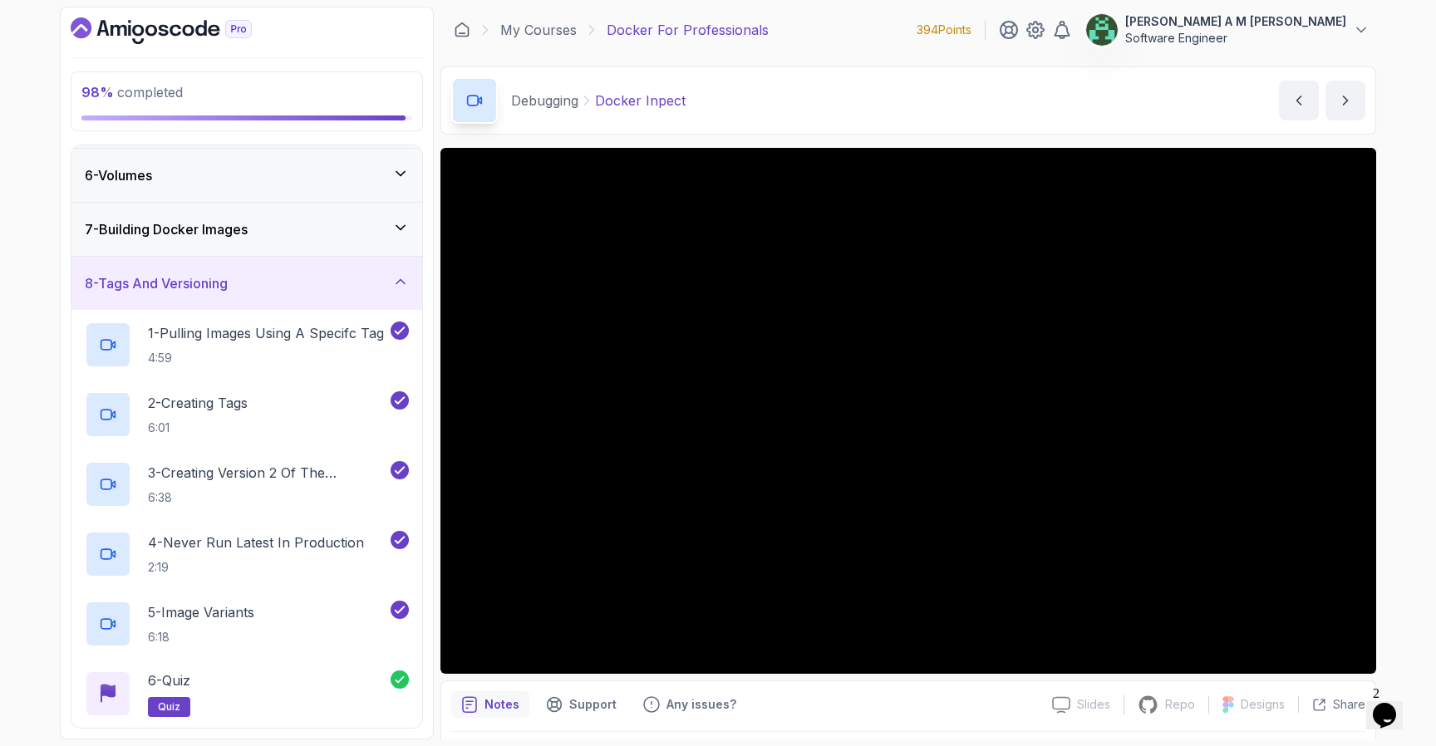
click at [349, 293] on div "8 - Tags And Versioning" at bounding box center [246, 283] width 351 height 53
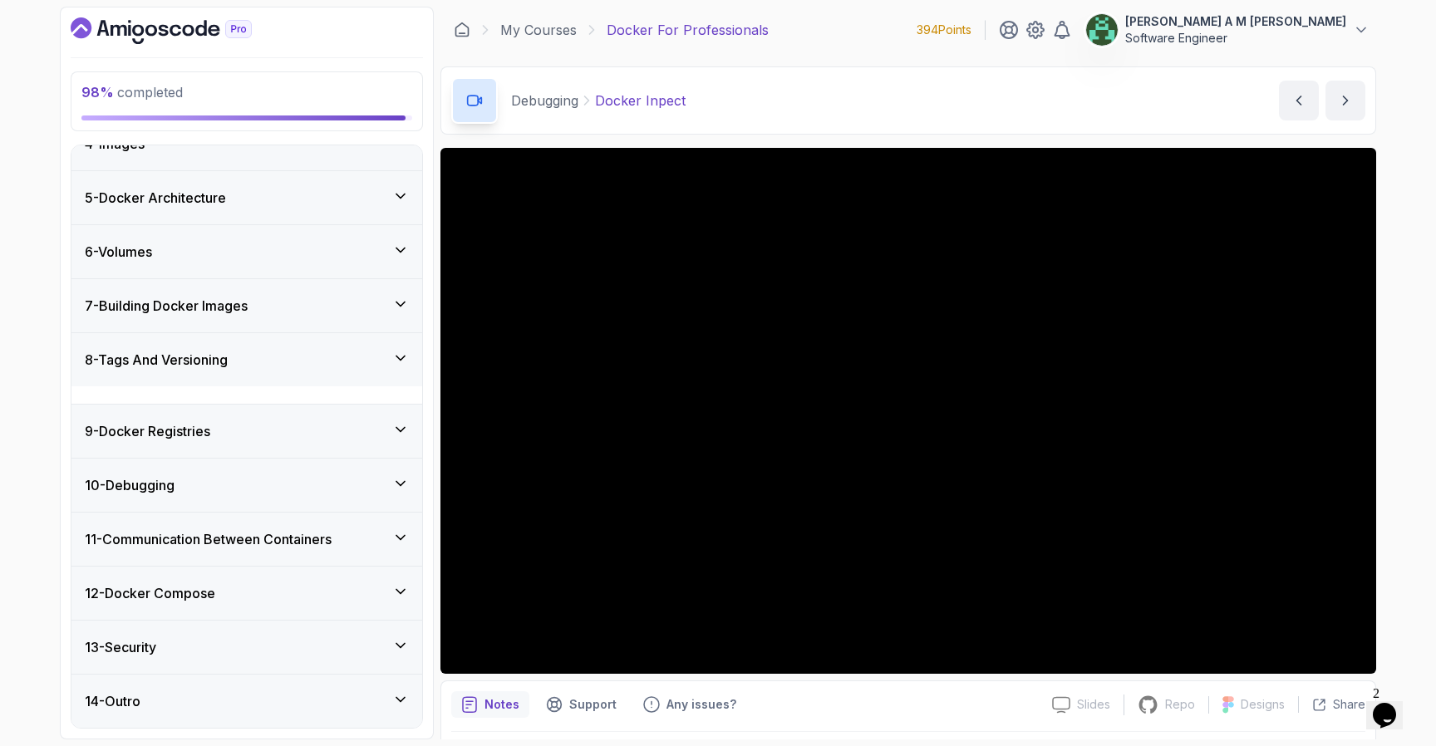
scroll to position [173, 0]
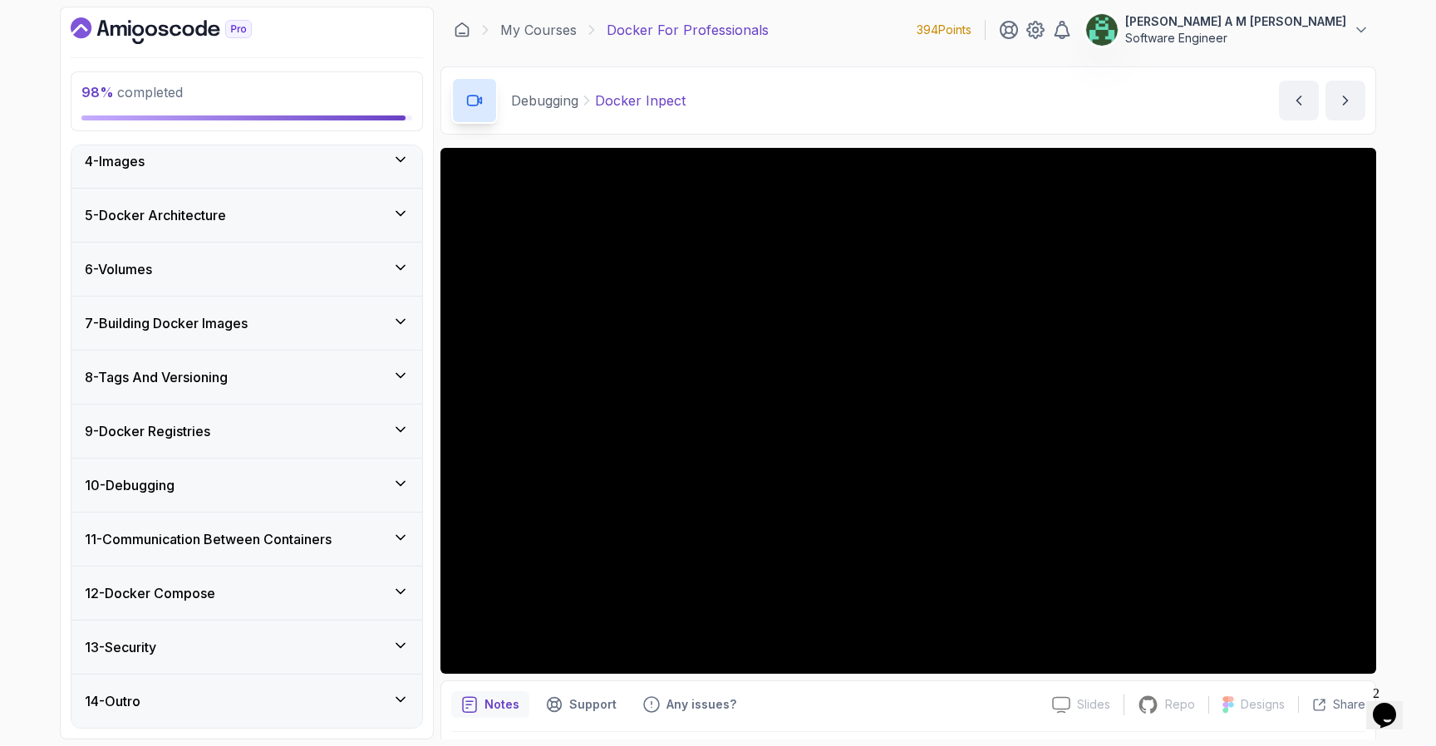
click at [357, 170] on div "4 - Images" at bounding box center [247, 161] width 324 height 20
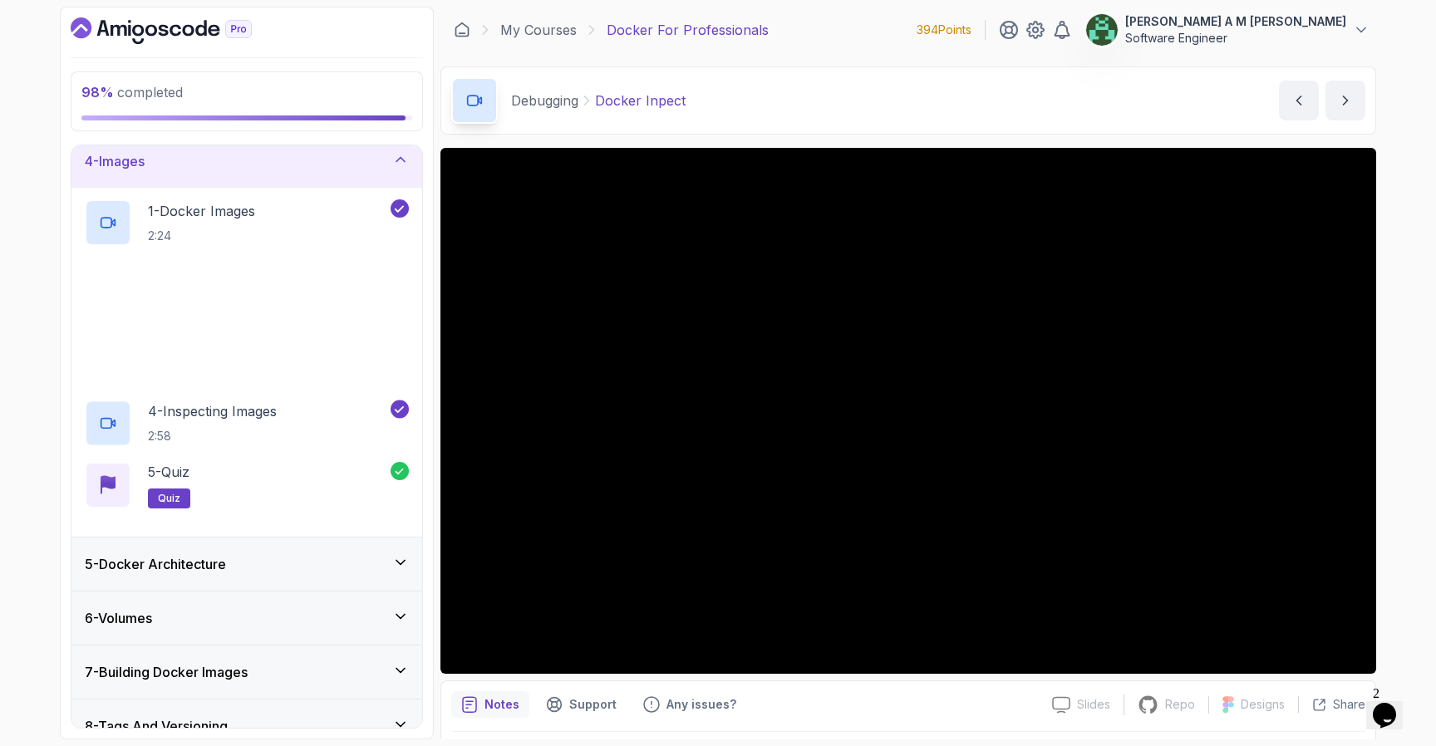
click at [357, 170] on div "4 - Images" at bounding box center [247, 161] width 324 height 20
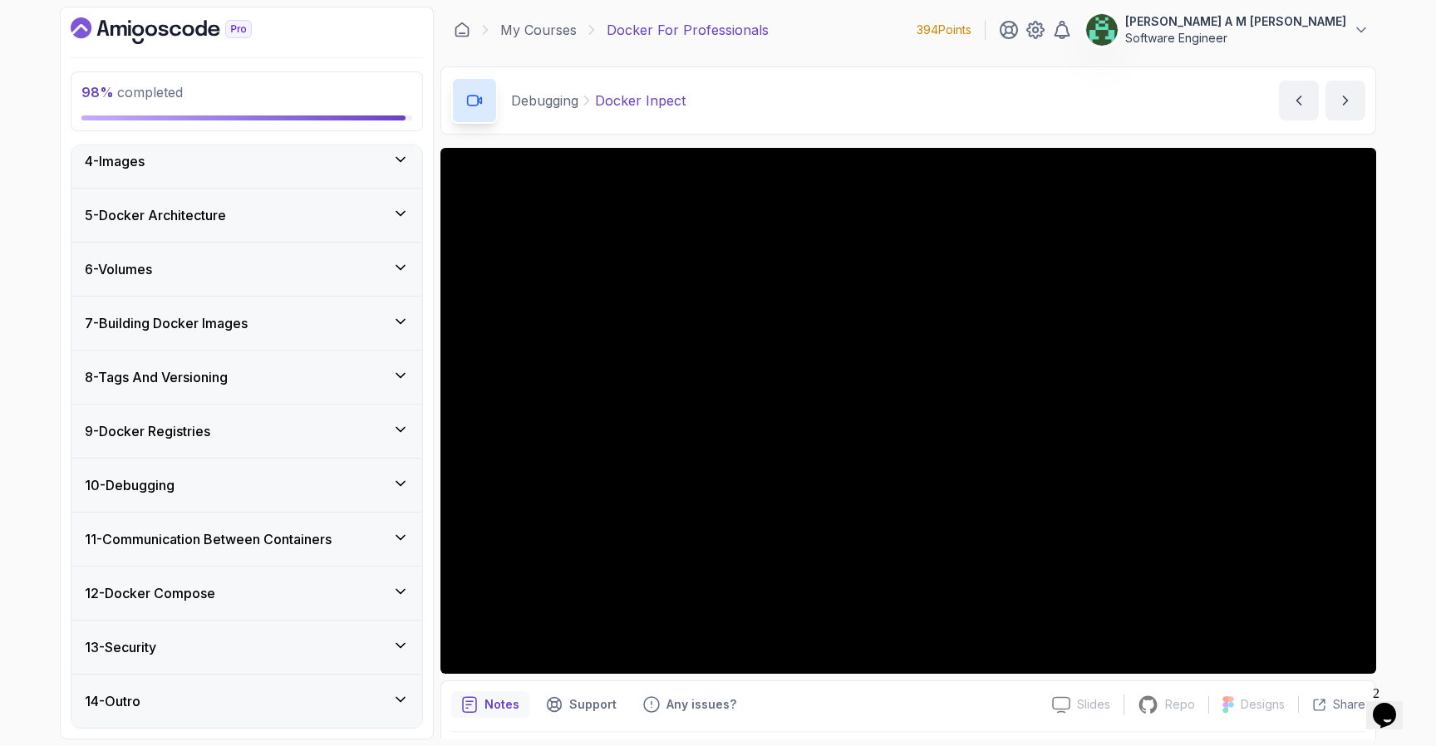
click at [348, 207] on div "5 - Docker Architecture" at bounding box center [247, 215] width 324 height 20
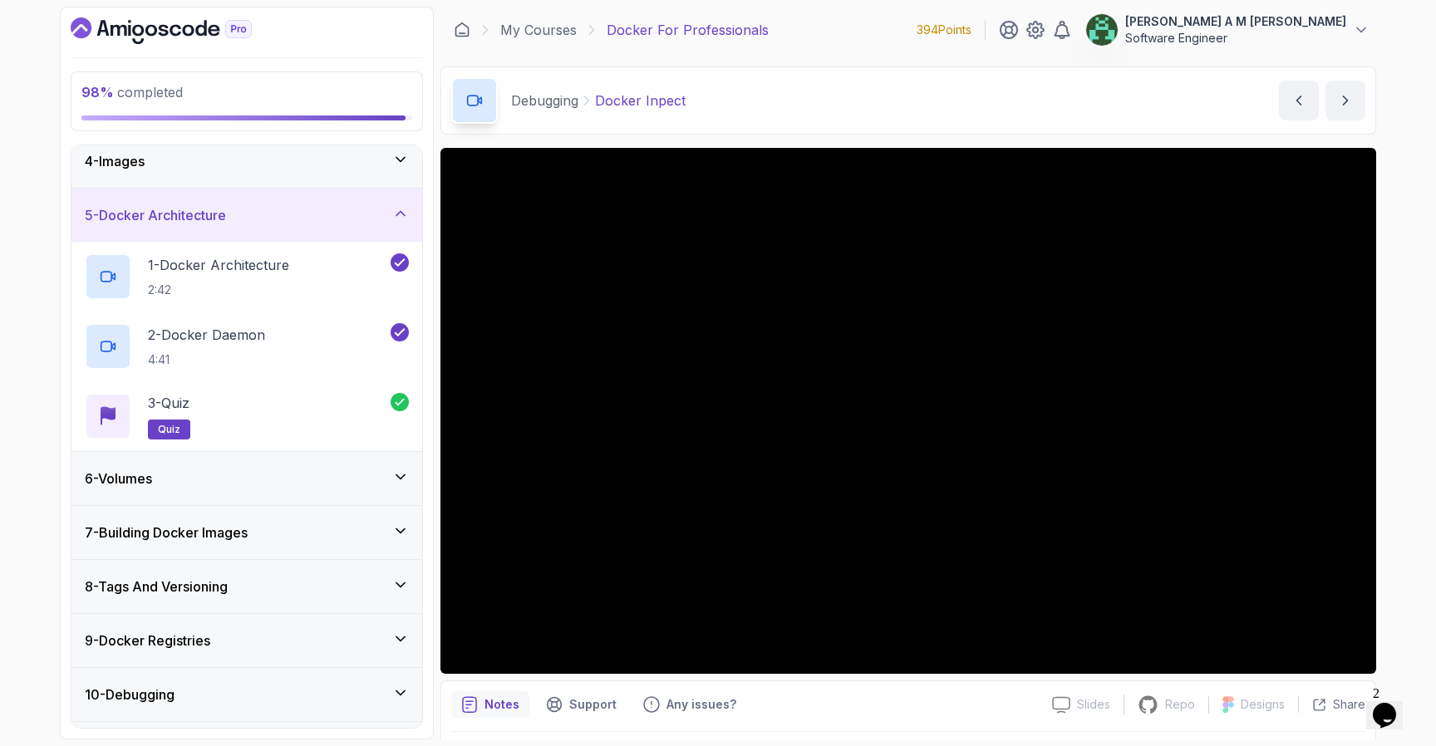
click at [348, 207] on div "5 - Docker Architecture" at bounding box center [247, 215] width 324 height 20
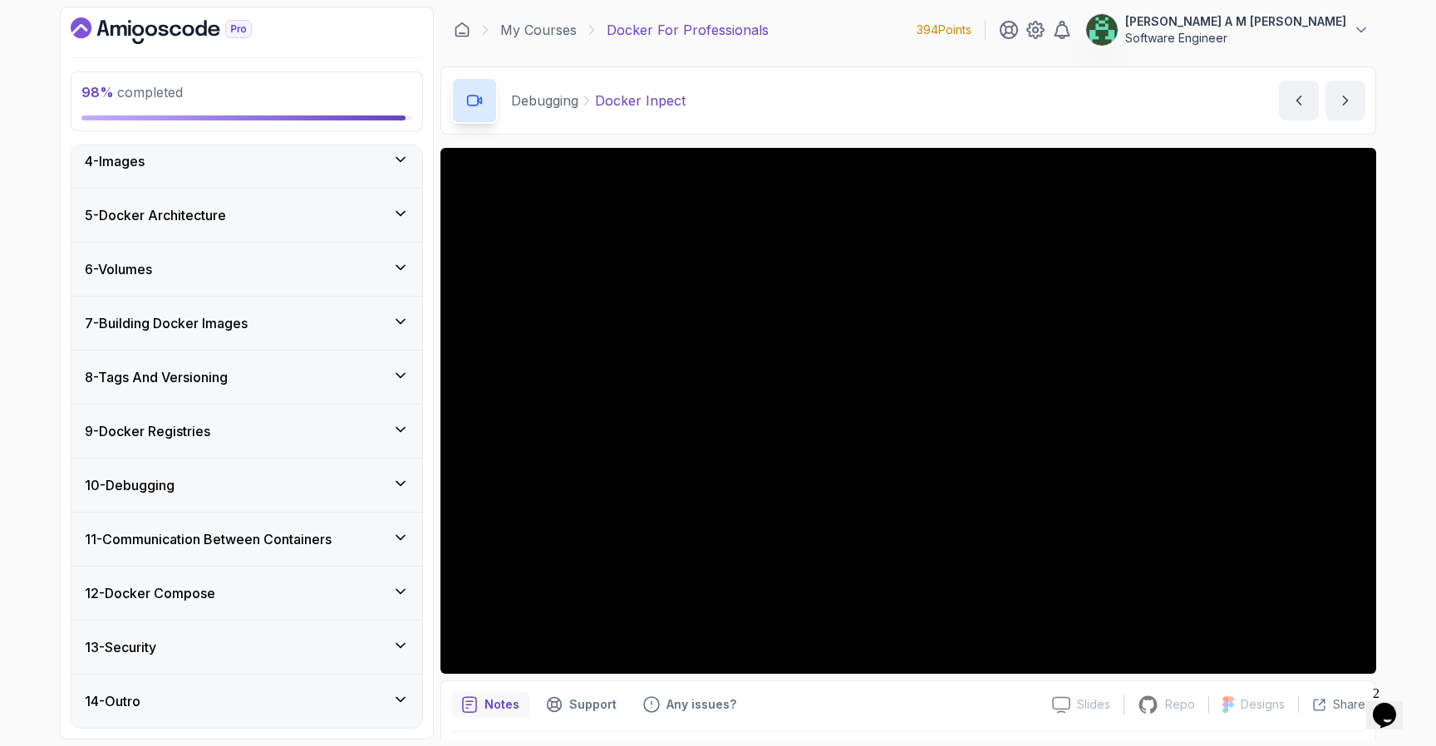
click at [347, 256] on div "6 - Volumes" at bounding box center [246, 269] width 351 height 53
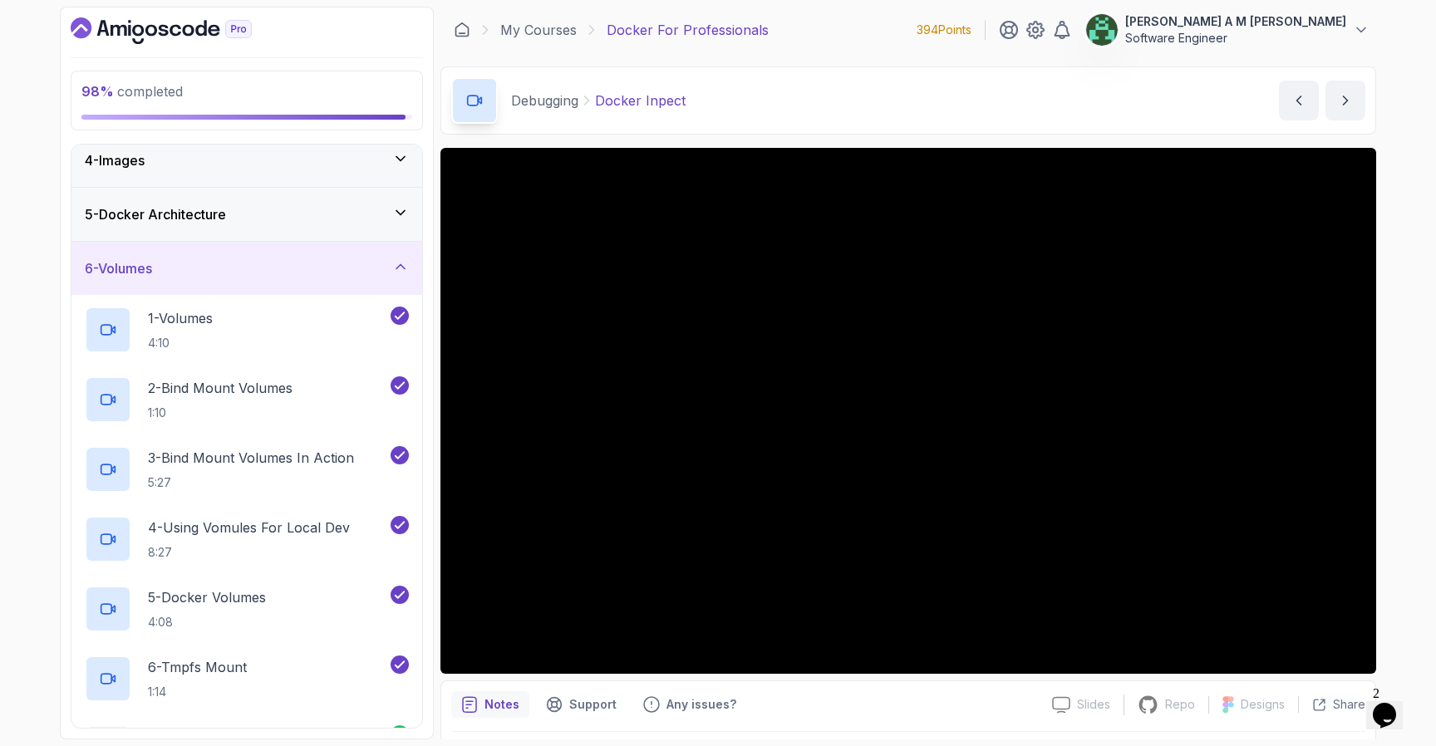
click at [348, 263] on div "6 - Volumes" at bounding box center [247, 269] width 324 height 20
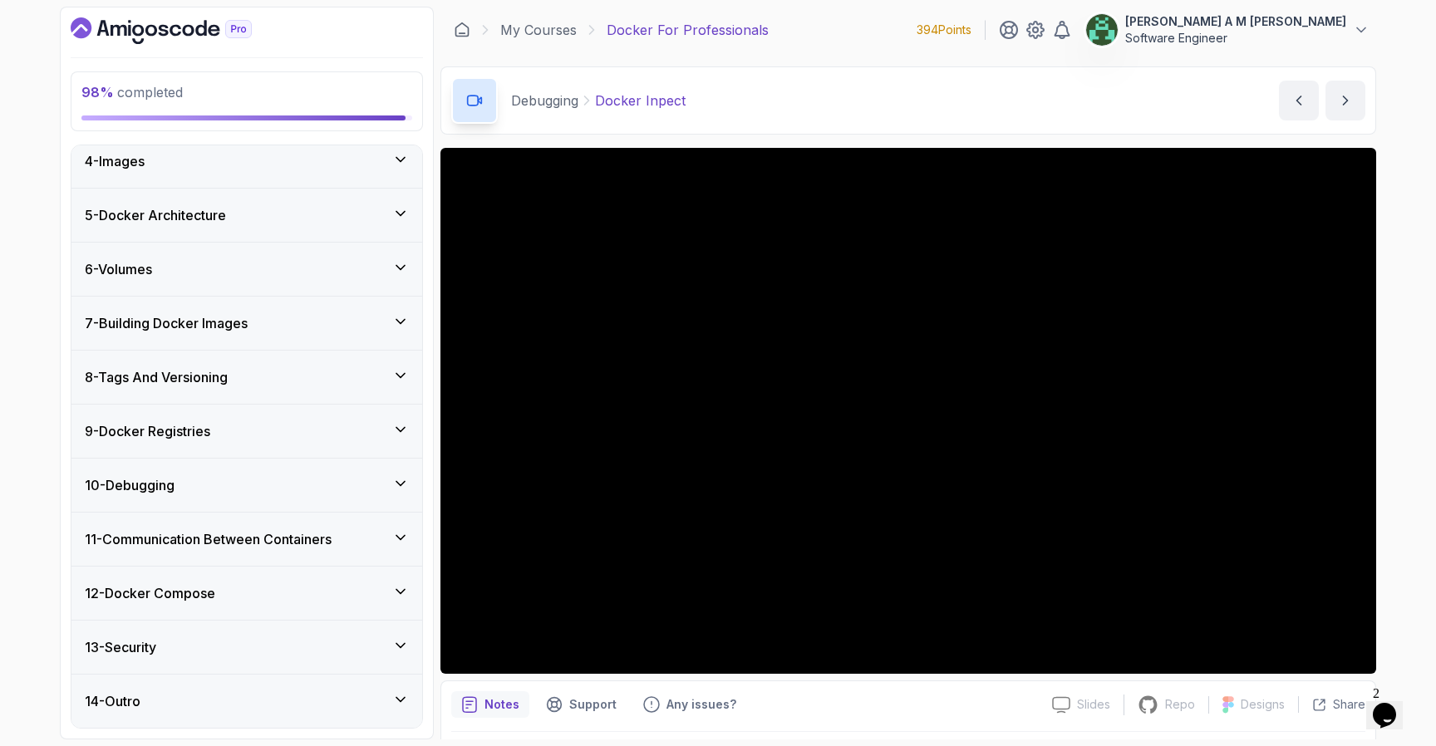
click at [367, 342] on div "7 - Building Docker Images" at bounding box center [246, 323] width 351 height 53
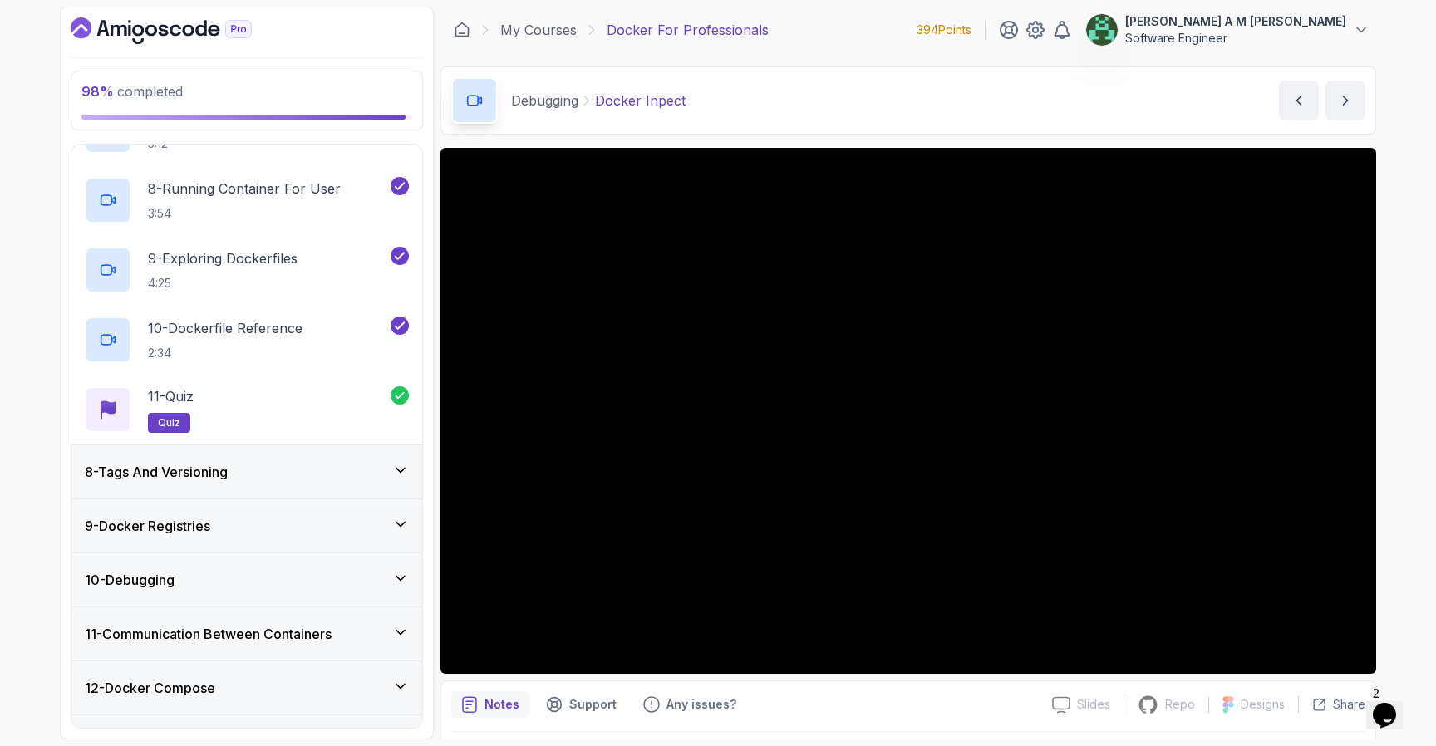
click at [345, 464] on div "8 - Tags And Versioning" at bounding box center [247, 472] width 324 height 20
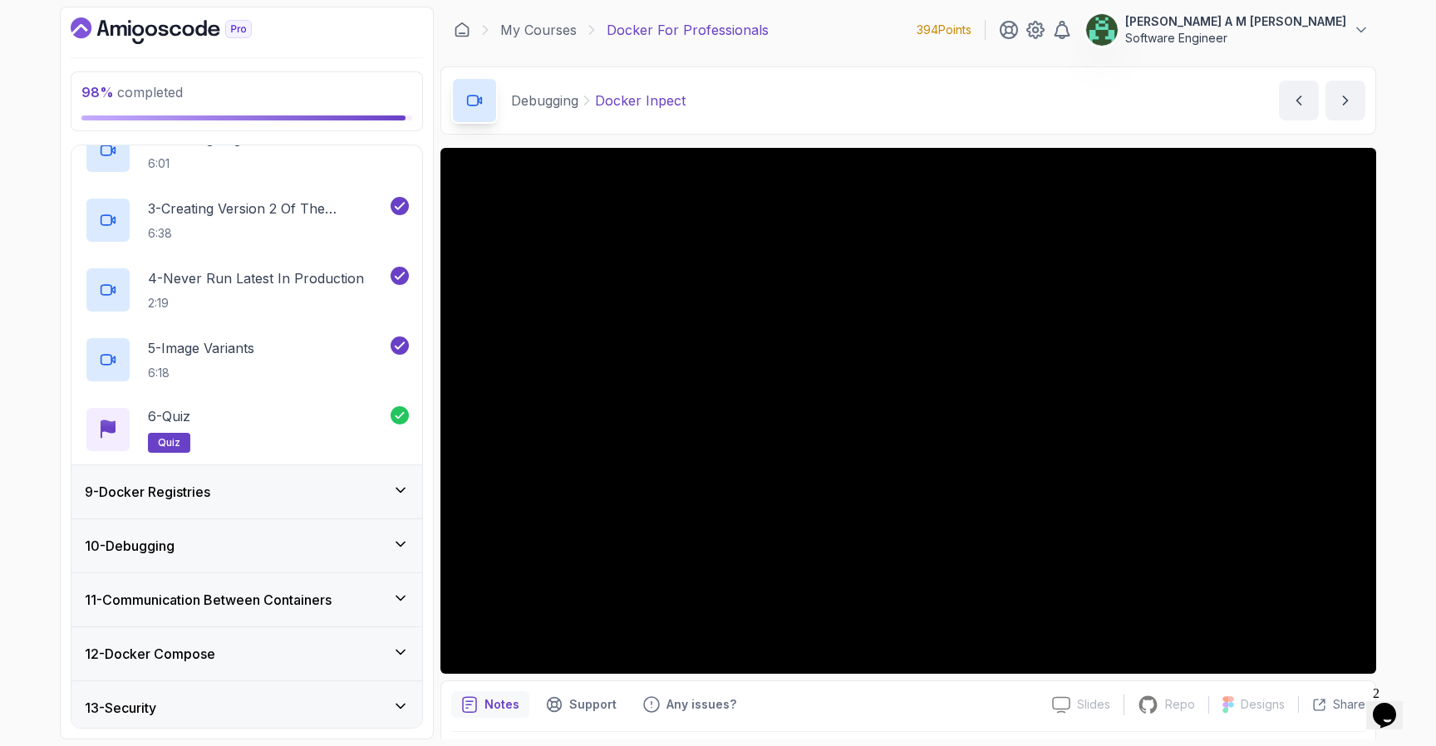
click at [353, 477] on div "9 - Docker Registries" at bounding box center [246, 491] width 351 height 53
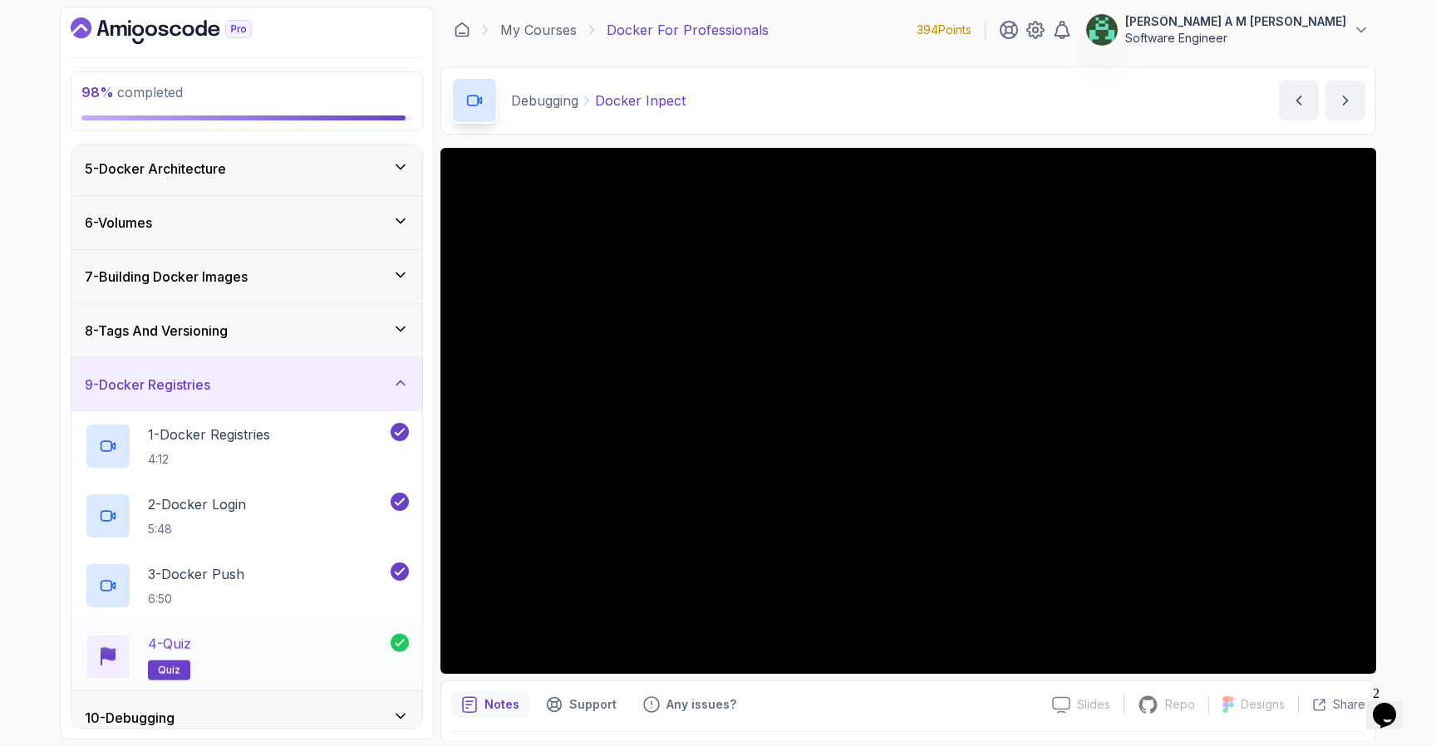
scroll to position [451, 0]
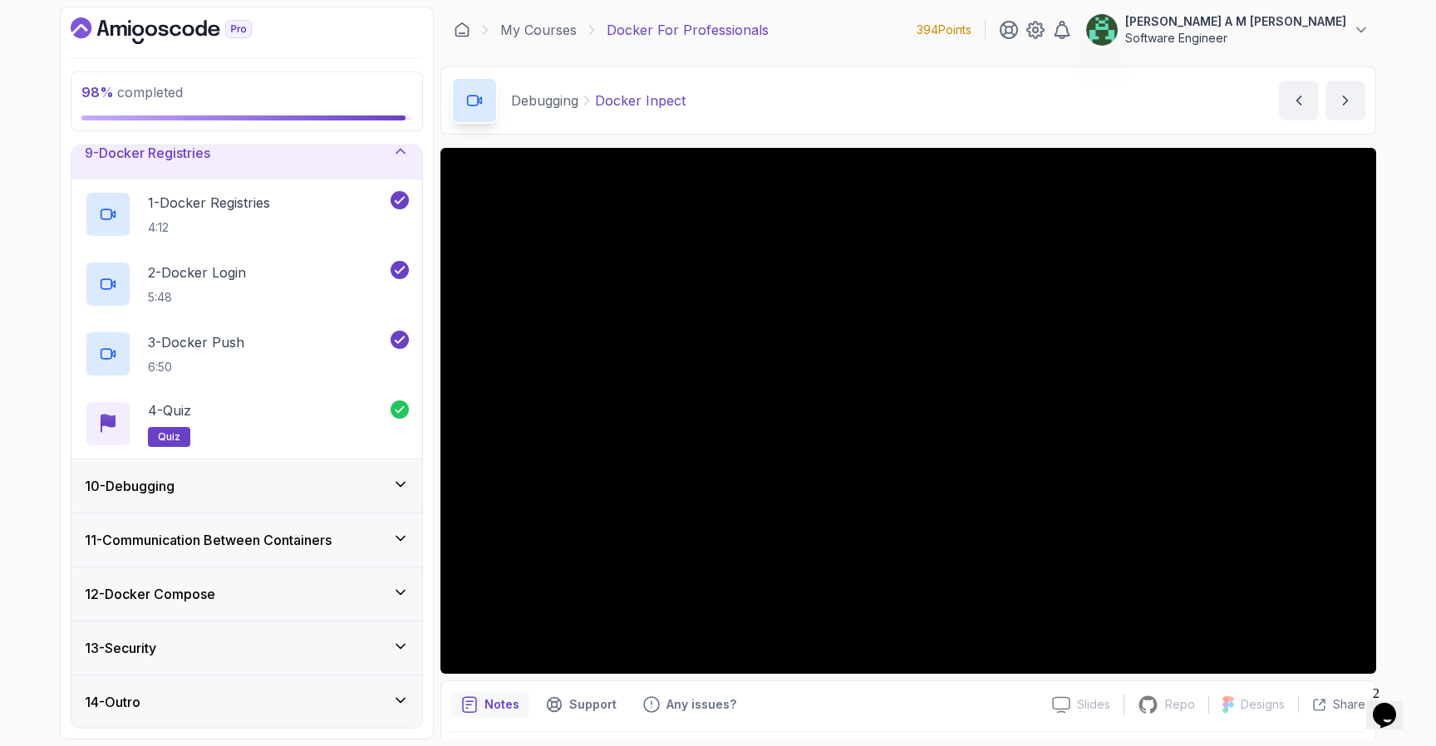
click at [338, 489] on div "10 - Debugging" at bounding box center [247, 486] width 324 height 20
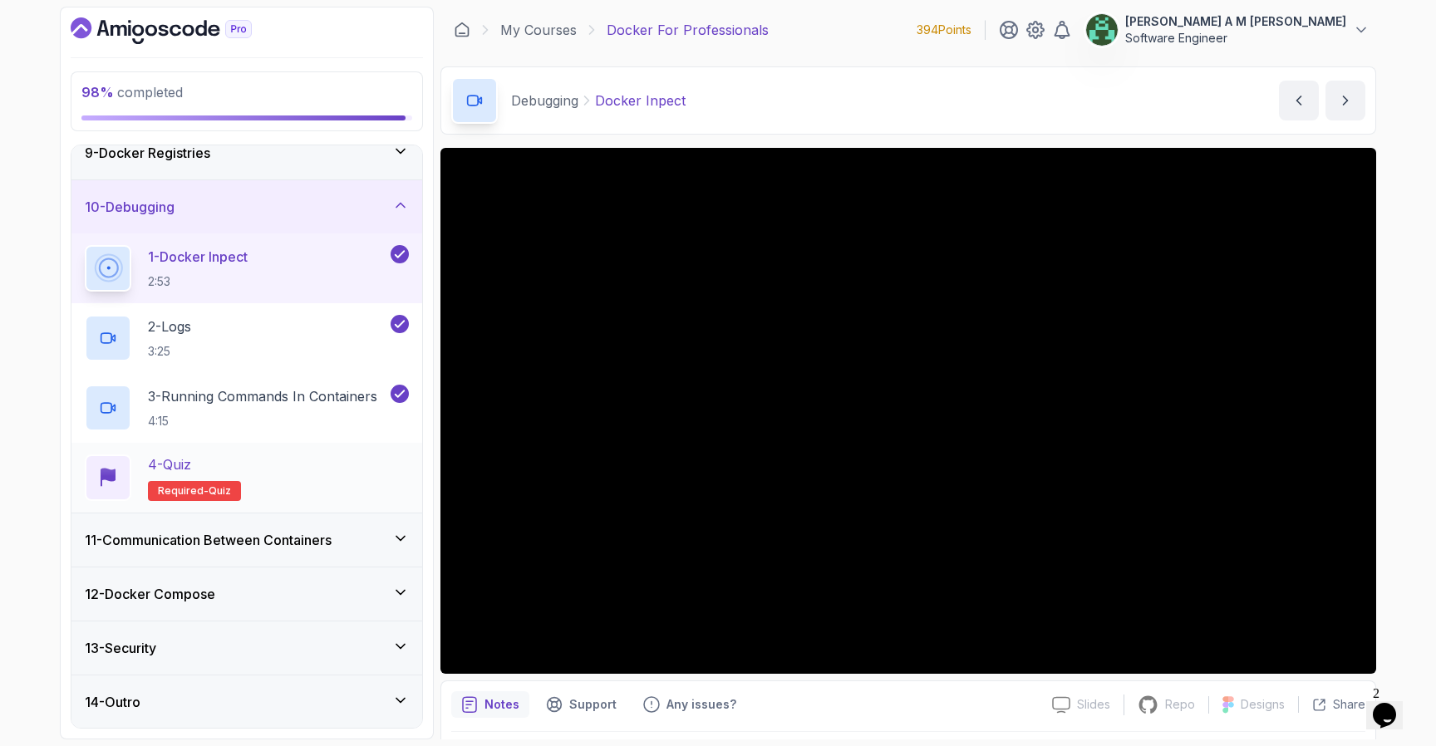
click at [357, 475] on div "4 - Quiz Required- quiz" at bounding box center [247, 478] width 324 height 47
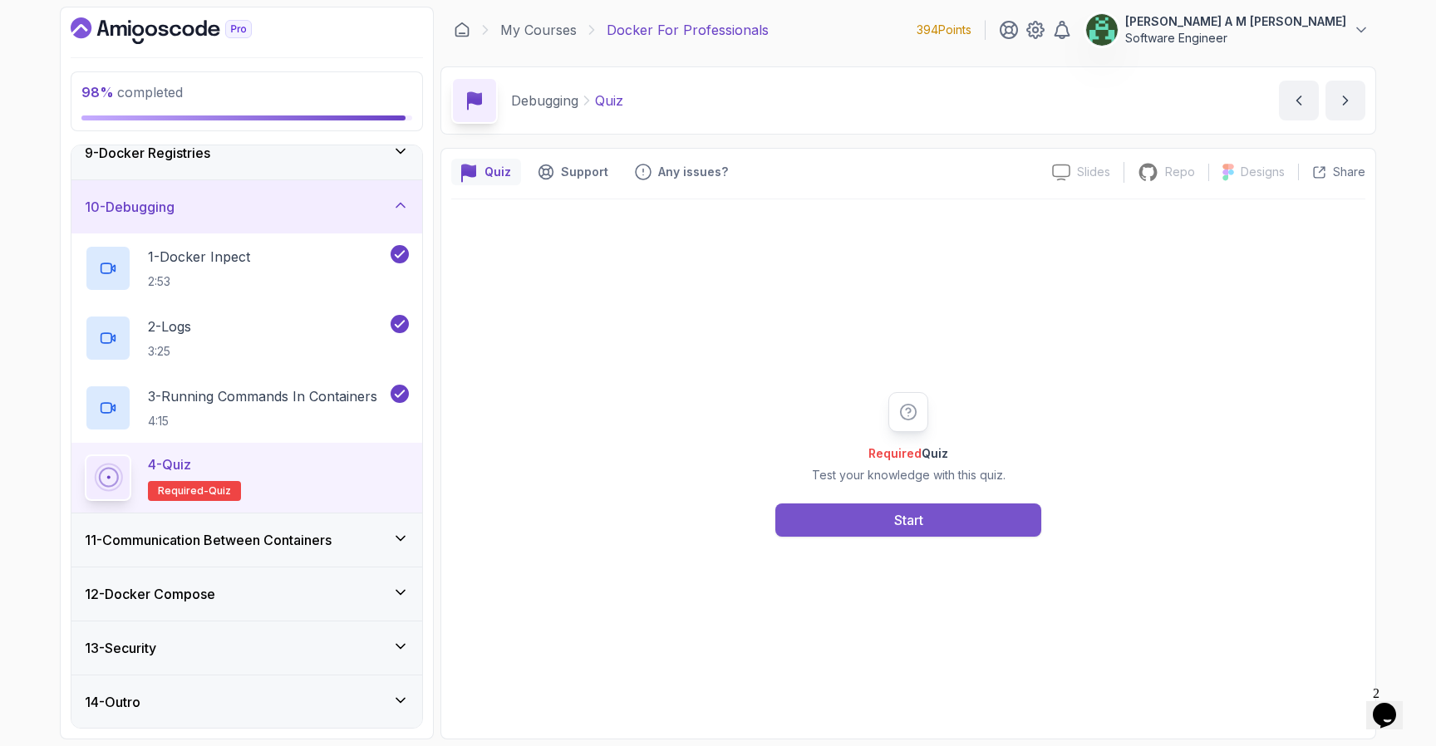
click at [911, 519] on div "Start" at bounding box center [908, 520] width 29 height 20
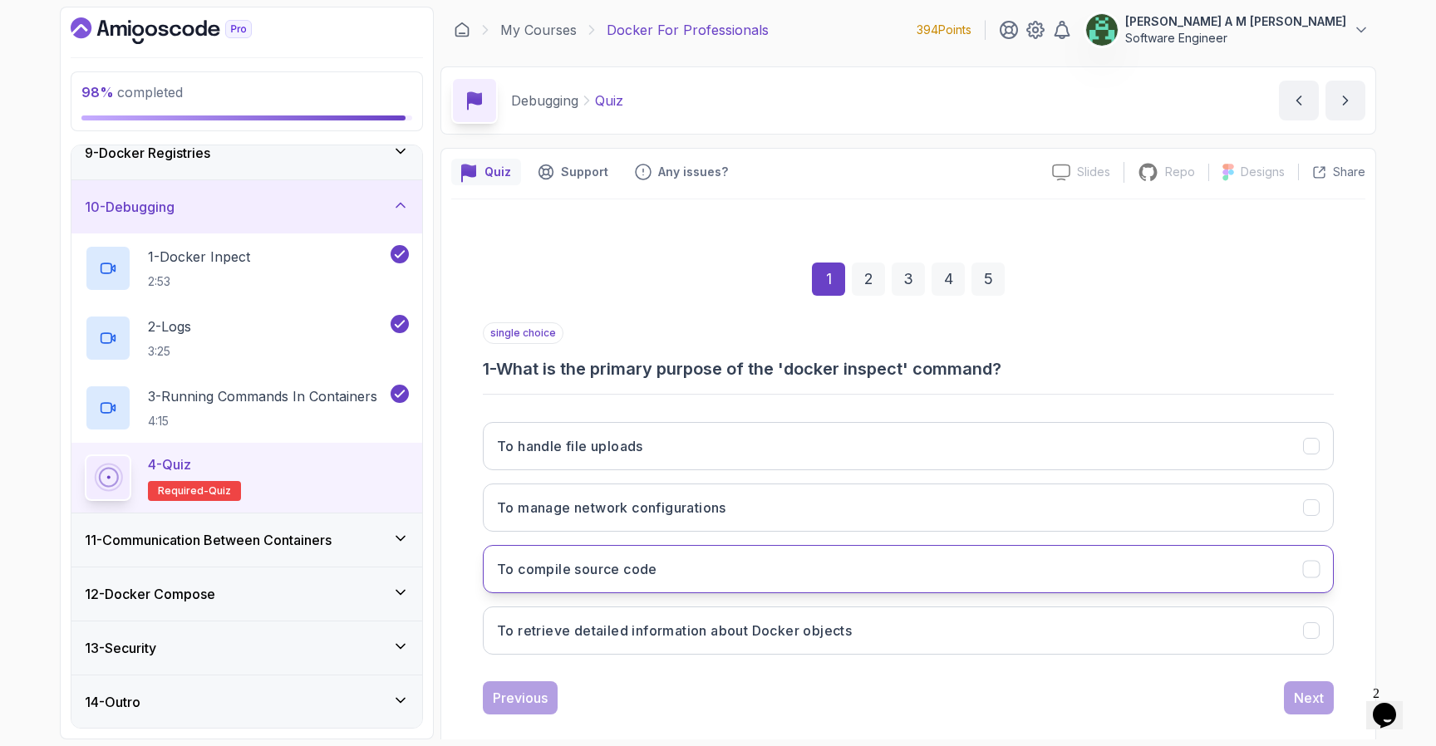
click at [912, 583] on button "To compile source code" at bounding box center [908, 569] width 851 height 48
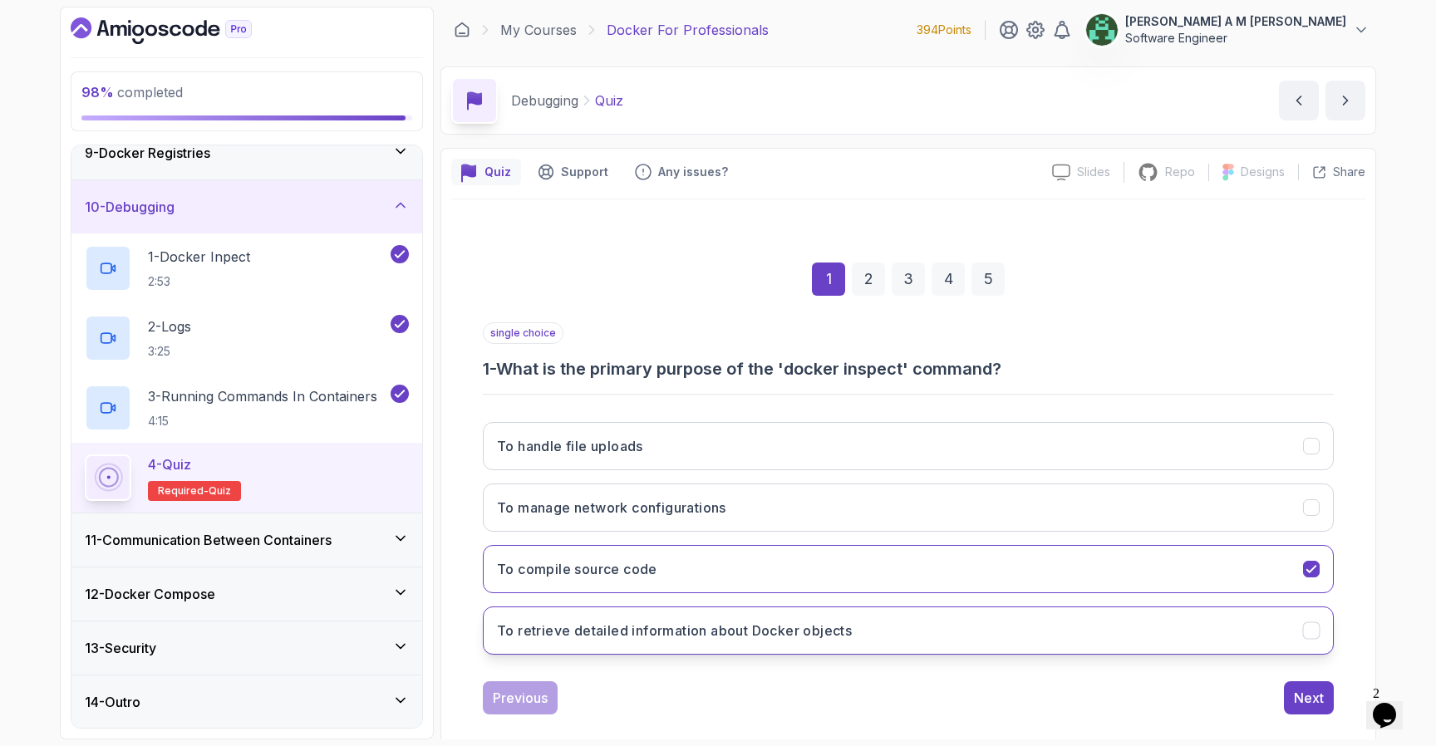
click at [916, 626] on button "To retrieve detailed information about Docker objects" at bounding box center [908, 631] width 851 height 48
click at [1288, 693] on button "Next" at bounding box center [1309, 698] width 50 height 33
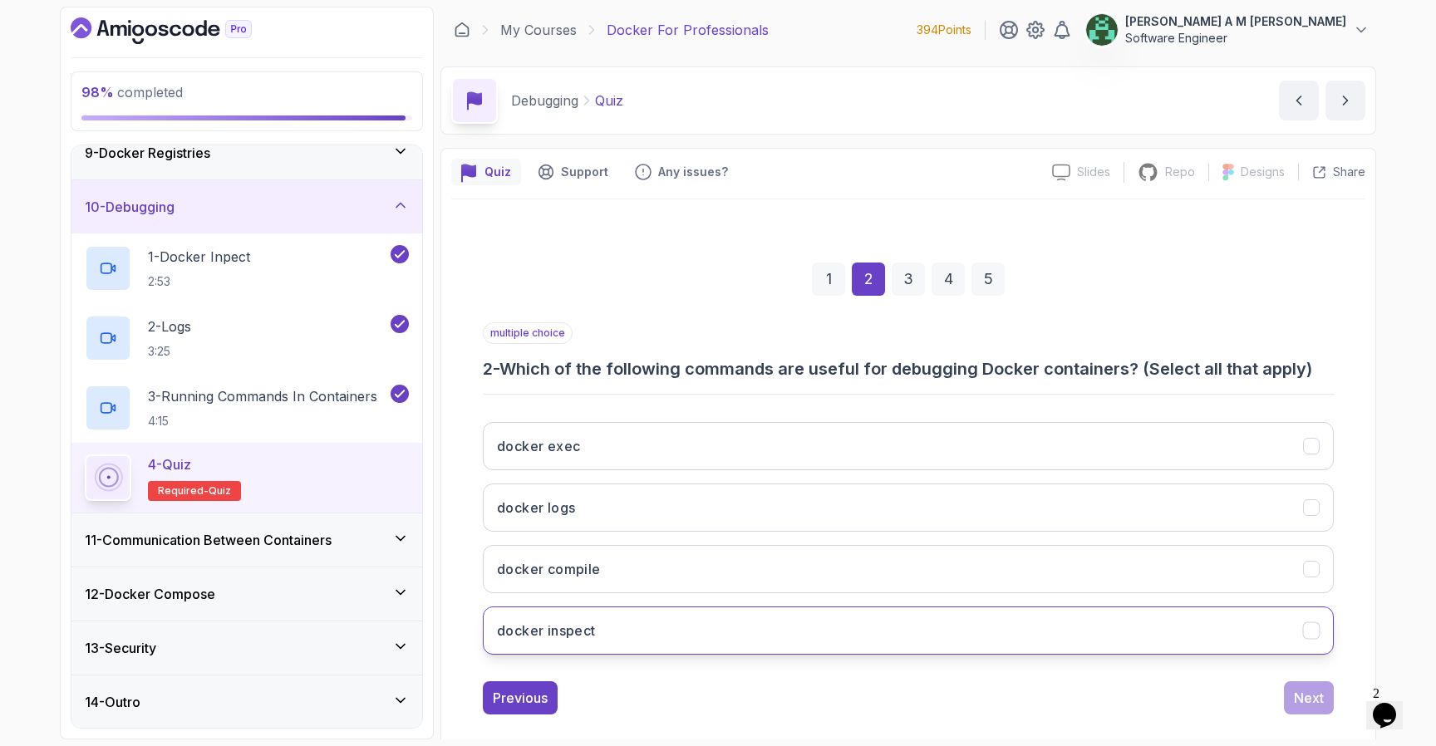
click at [1002, 626] on button "docker inspect" at bounding box center [908, 631] width 851 height 48
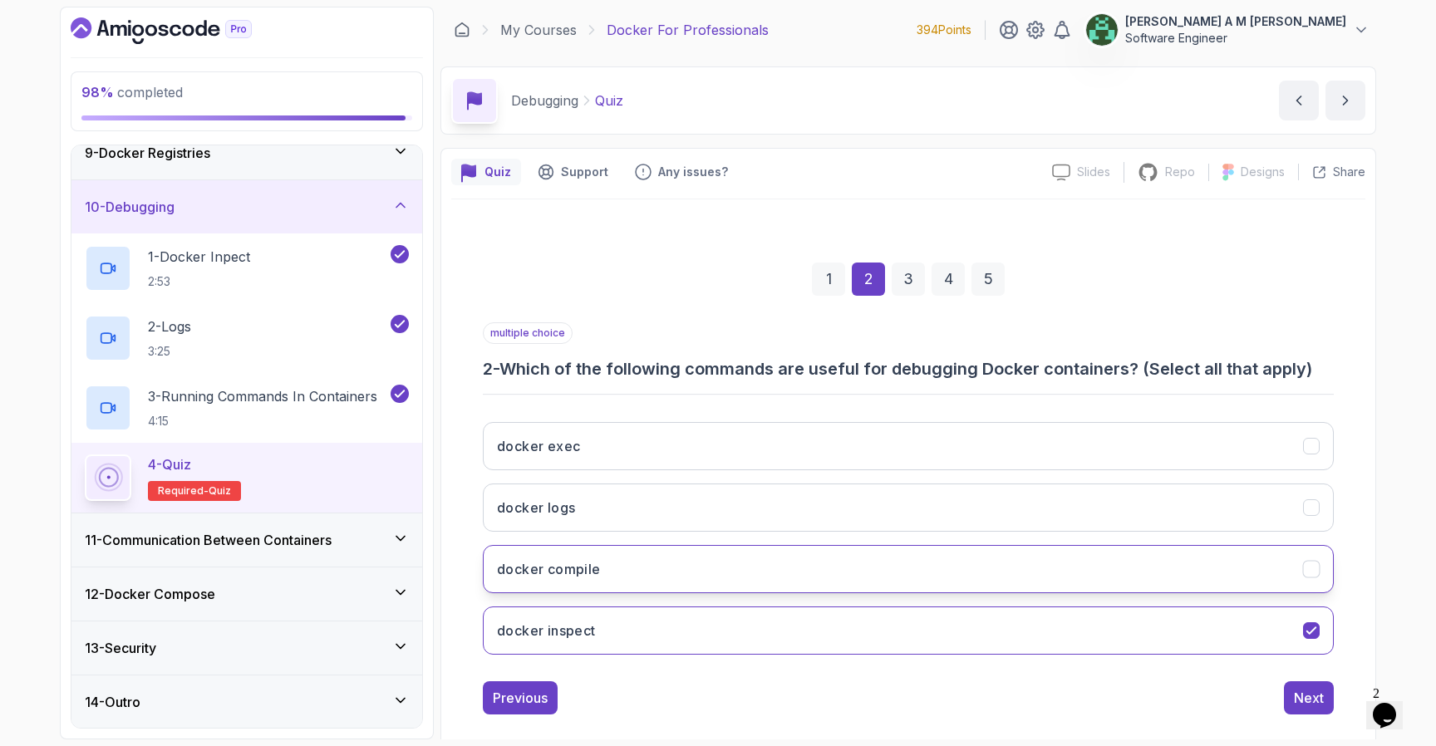
click at [1209, 570] on button "docker compile" at bounding box center [908, 569] width 851 height 48
click at [1209, 519] on button "docker logs" at bounding box center [908, 508] width 851 height 48
click at [1229, 589] on button "docker compile" at bounding box center [908, 569] width 851 height 48
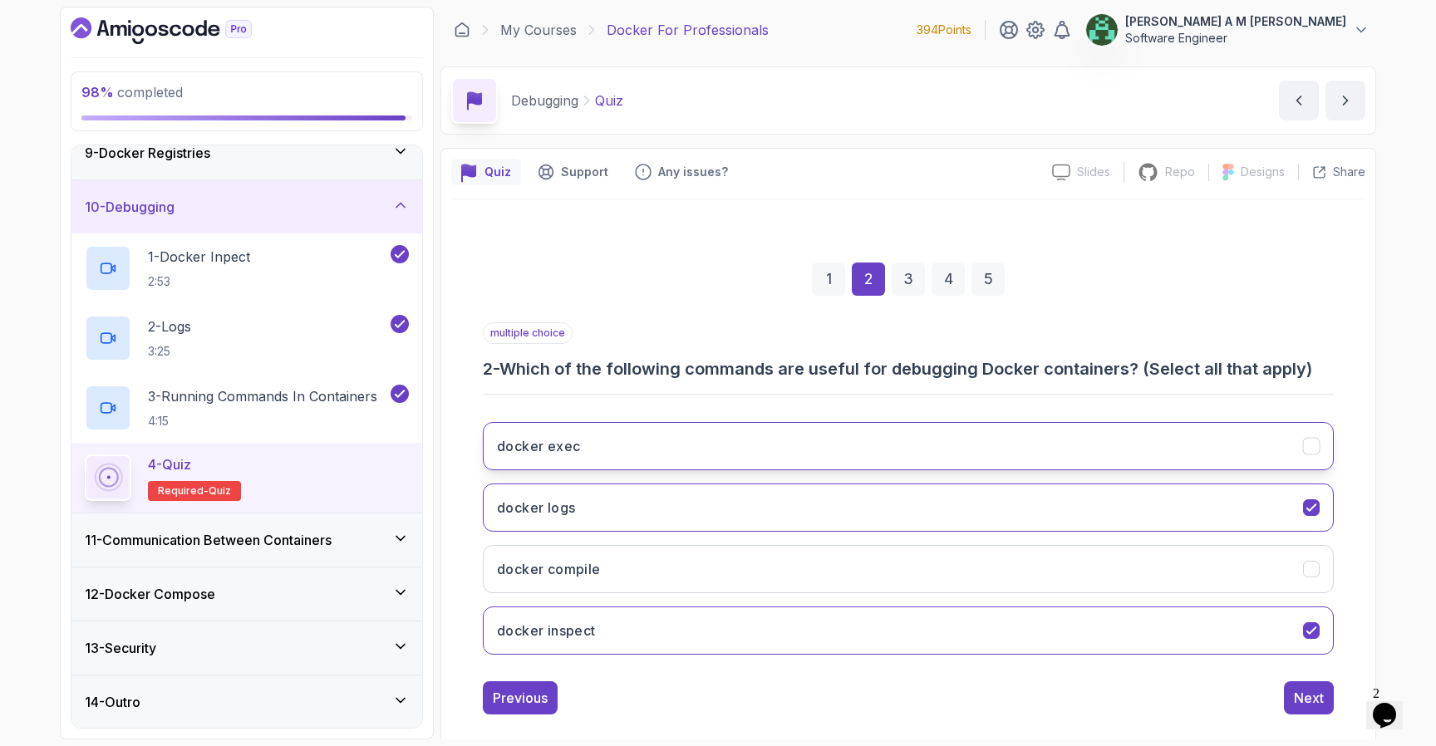
click at [1222, 440] on button "docker exec" at bounding box center [908, 446] width 851 height 48
click at [1297, 692] on div "Next" at bounding box center [1309, 698] width 30 height 20
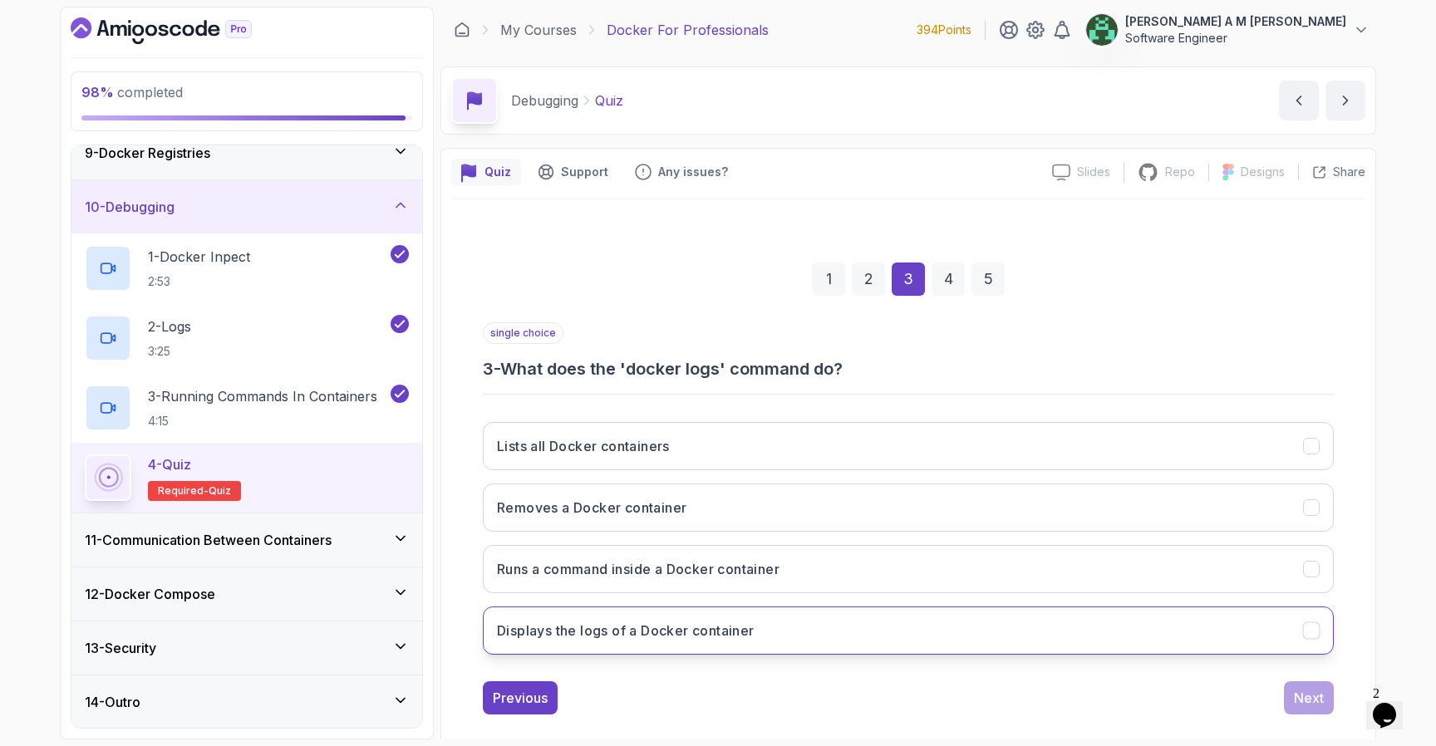
click at [943, 620] on button "Displays the logs of a Docker container" at bounding box center [908, 631] width 851 height 48
click at [1303, 703] on div "Next" at bounding box center [1309, 698] width 30 height 20
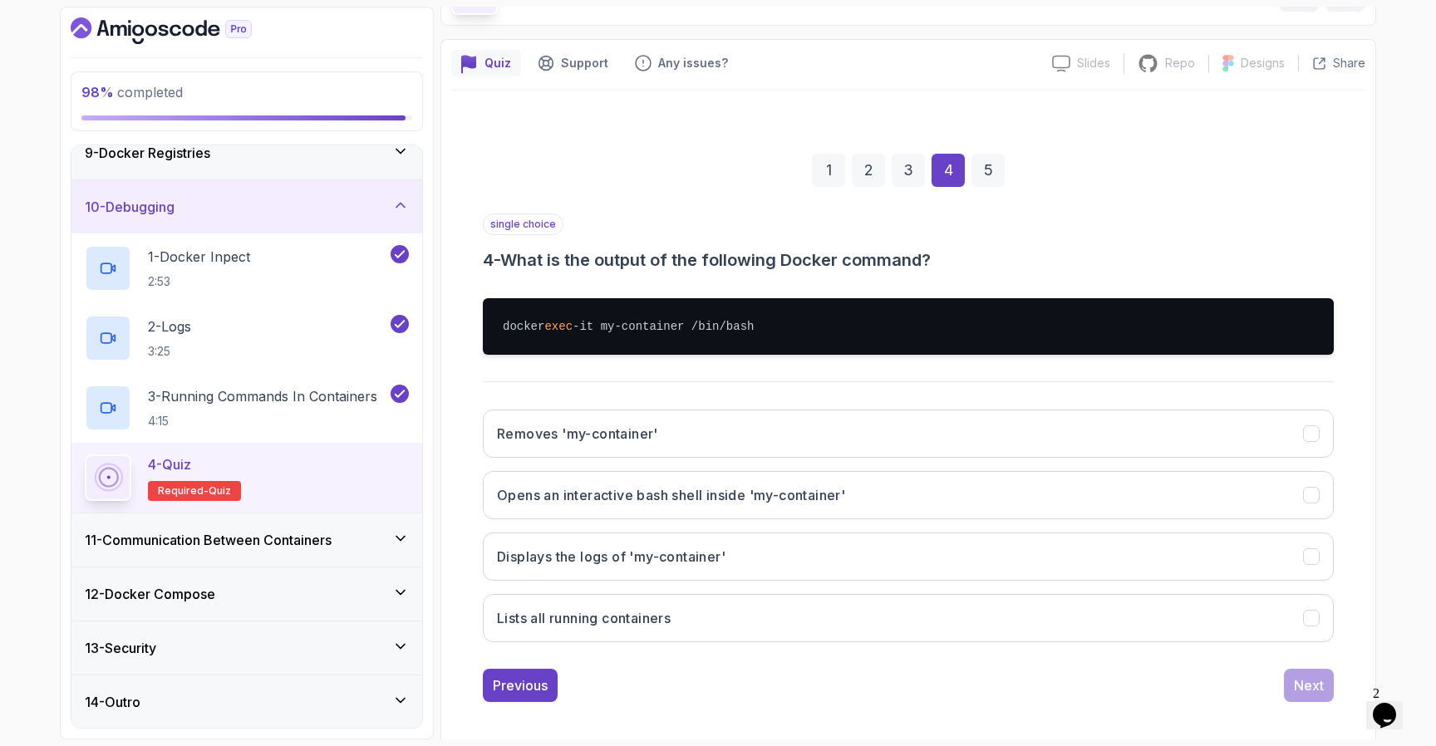
scroll to position [119, 0]
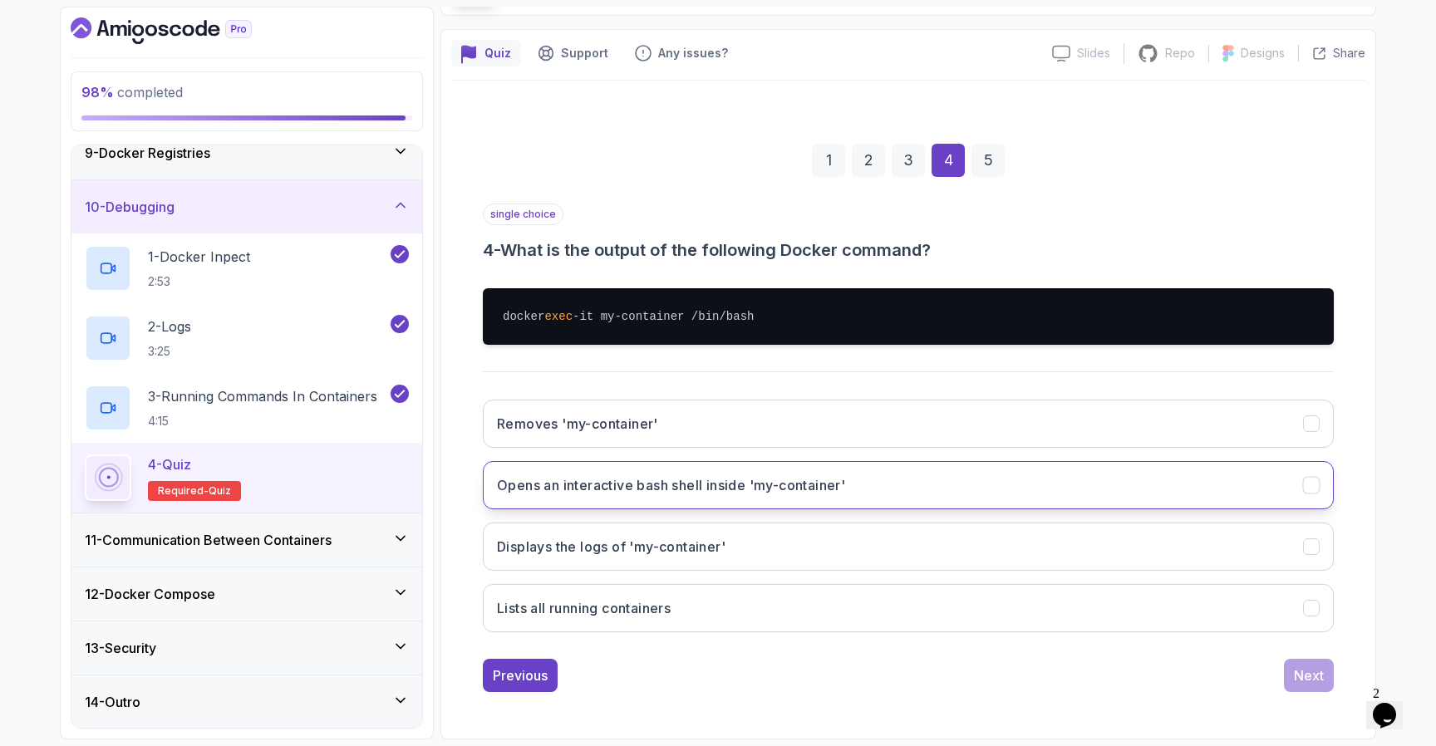
click at [1120, 480] on button "Opens an interactive bash shell inside 'my-container'" at bounding box center [908, 485] width 851 height 48
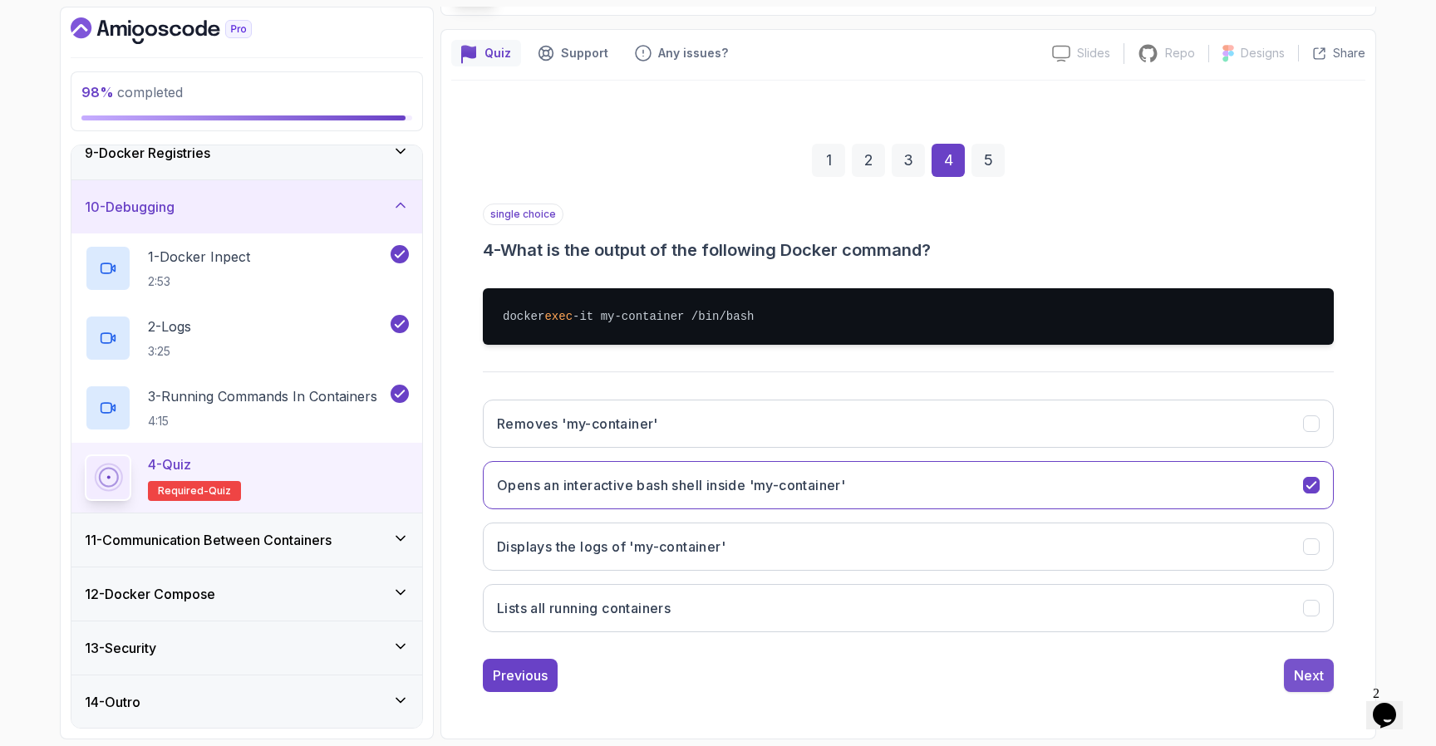
click at [1310, 681] on div "Next" at bounding box center [1309, 676] width 30 height 20
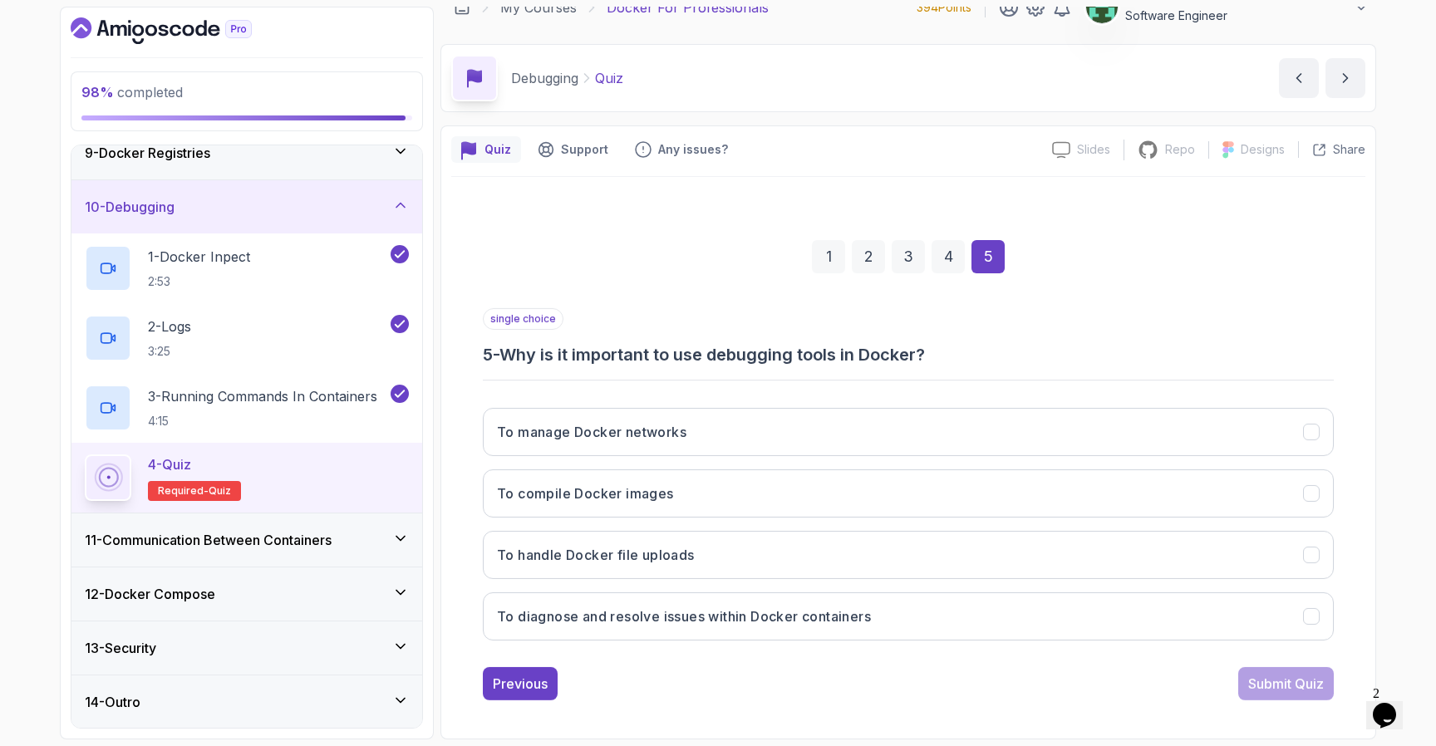
scroll to position [22, 0]
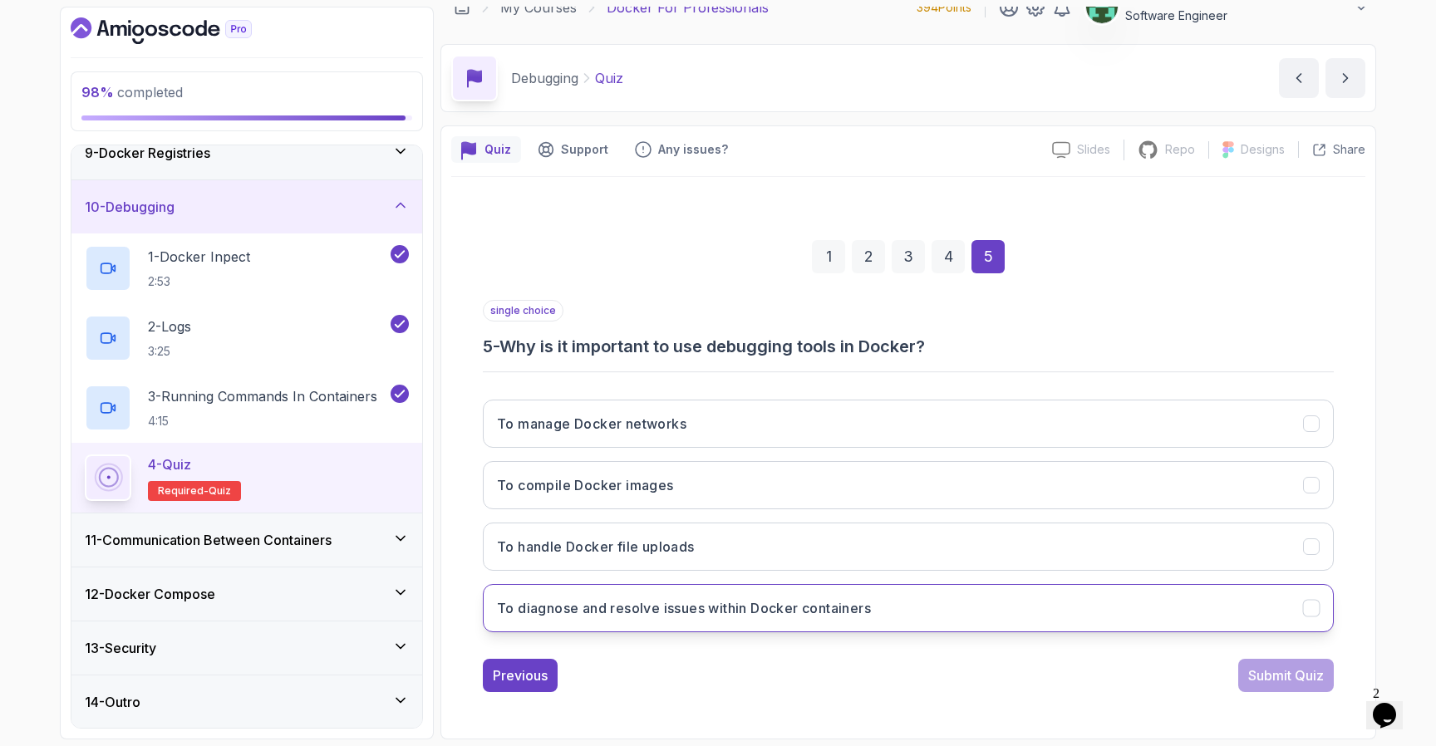
click at [1012, 625] on button "To diagnose and resolve issues within Docker containers" at bounding box center [908, 608] width 851 height 48
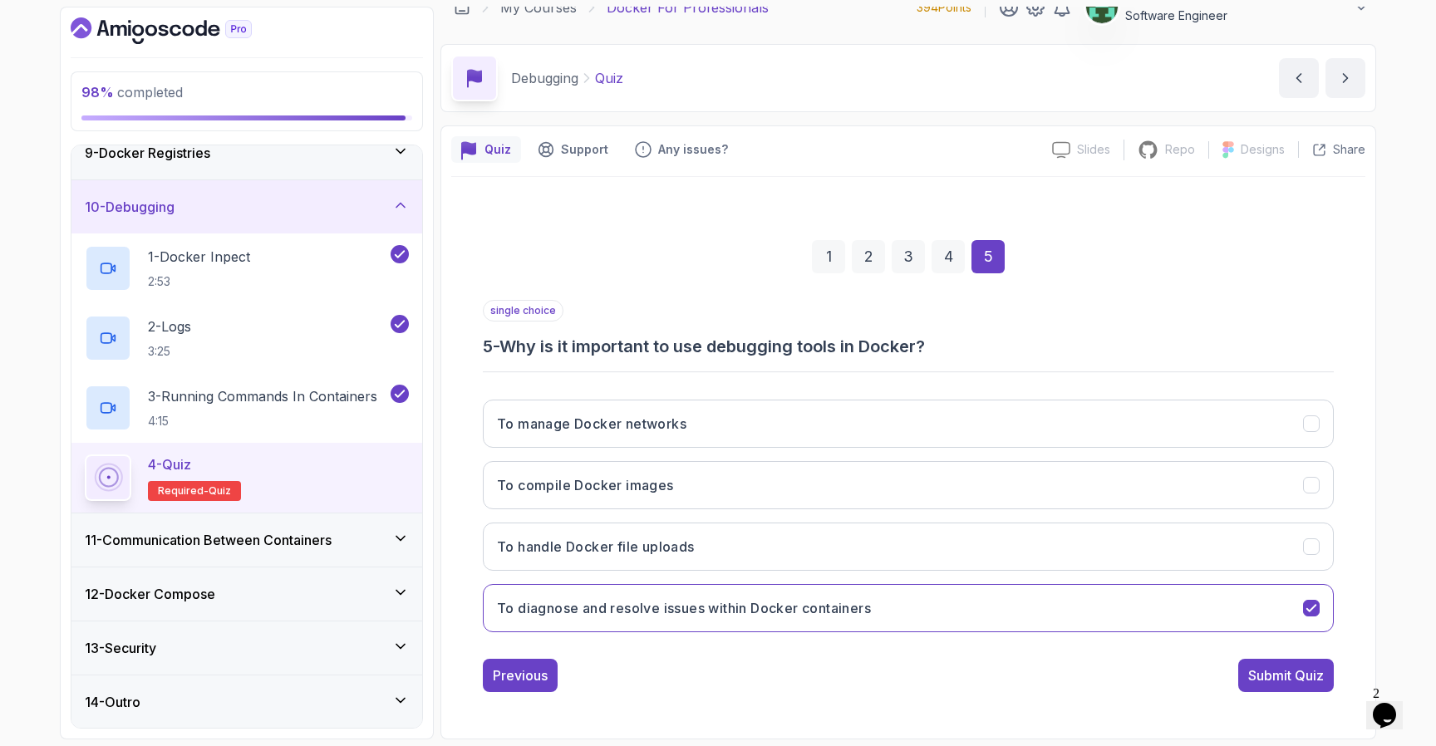
click at [1216, 680] on div "Previous Submit Quiz" at bounding box center [908, 675] width 851 height 33
click at [1245, 681] on button "Submit Quiz" at bounding box center [1287, 675] width 96 height 33
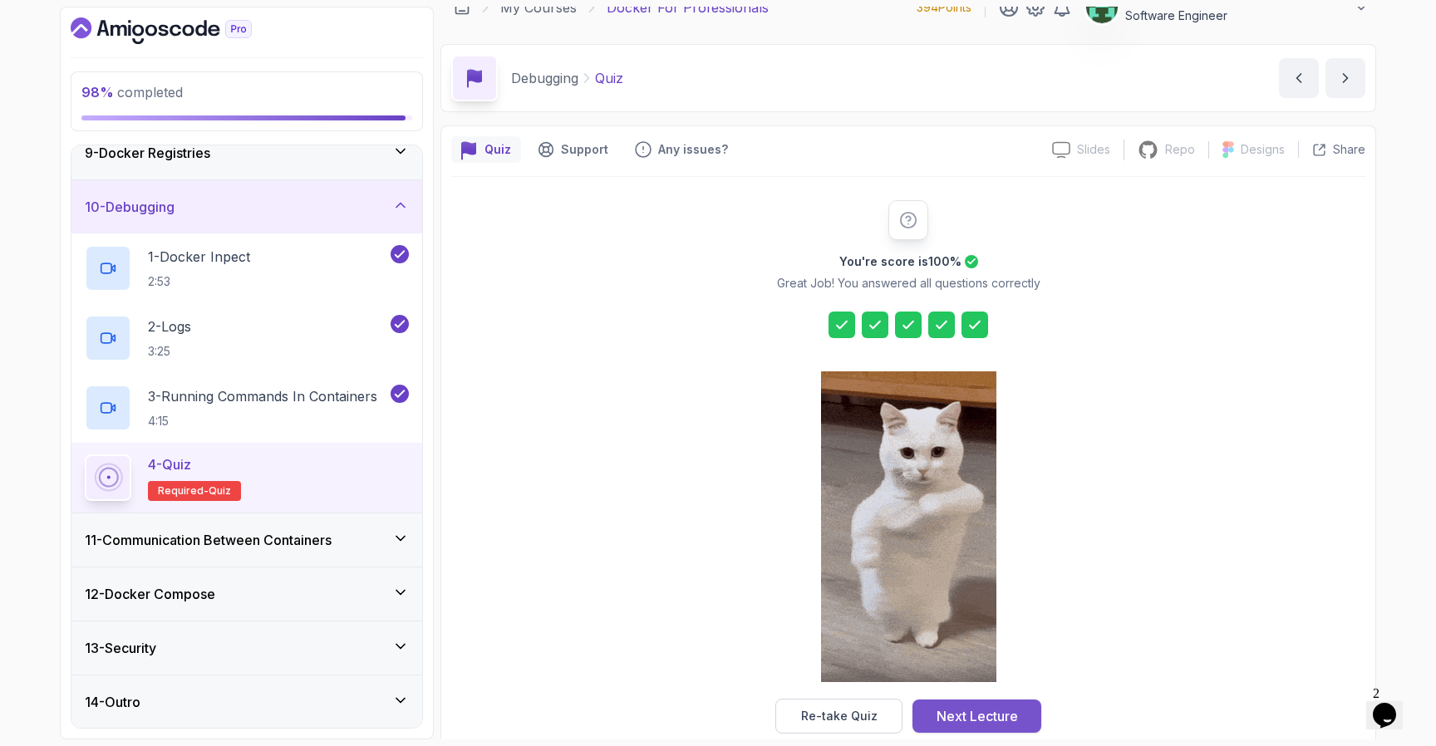
click at [965, 713] on div "Next Lecture" at bounding box center [977, 717] width 81 height 20
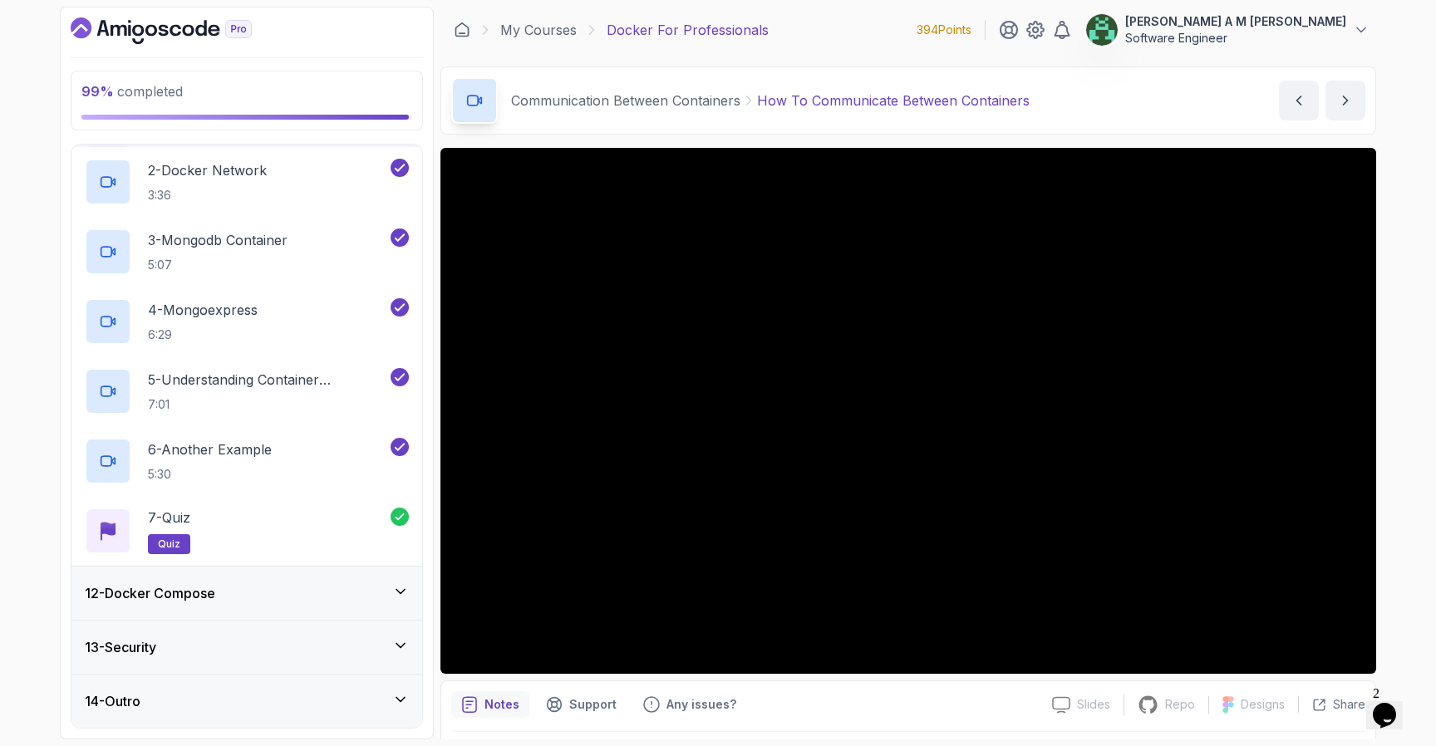
click at [204, 611] on div "12 - Docker Compose" at bounding box center [246, 593] width 351 height 53
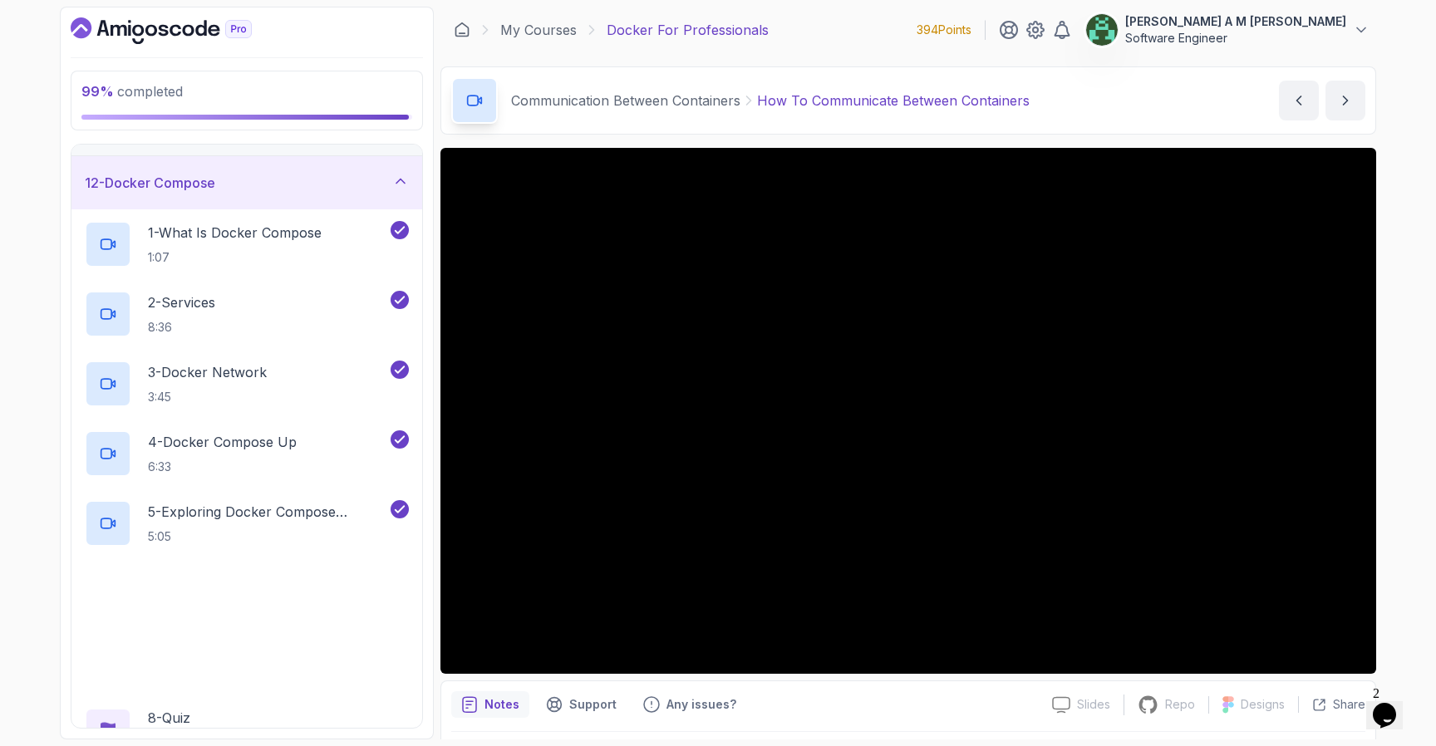
scroll to position [651, 0]
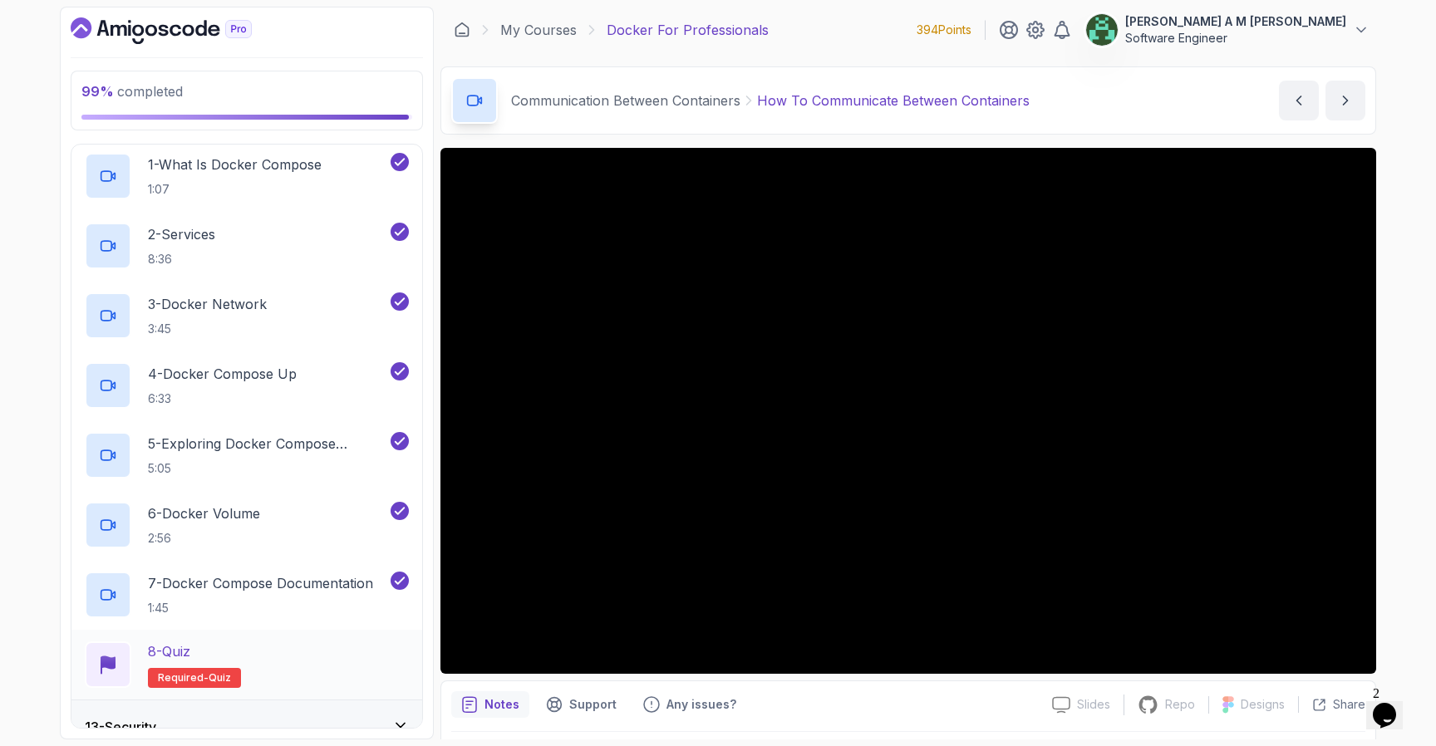
click at [231, 674] on p "Required- quiz" at bounding box center [194, 678] width 93 height 20
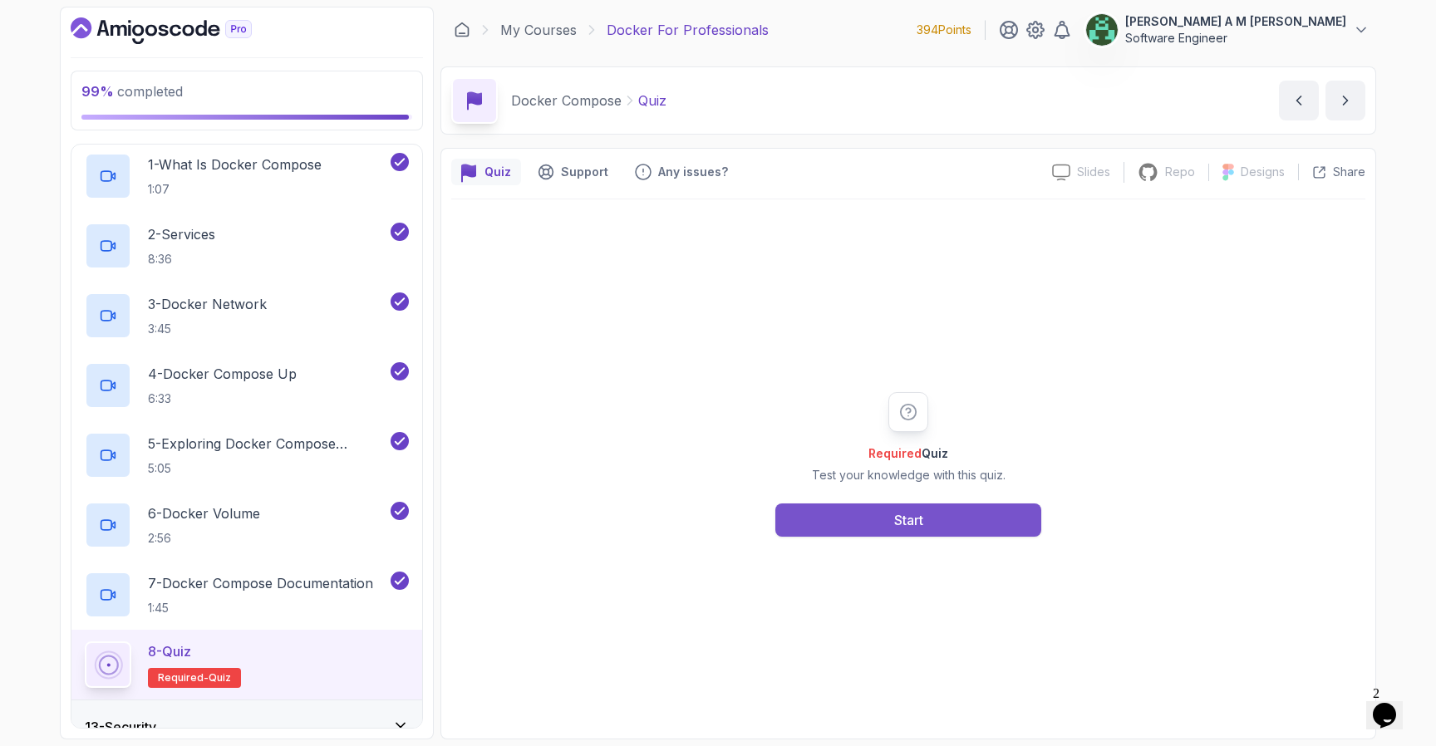
click at [877, 525] on button "Start" at bounding box center [909, 520] width 266 height 33
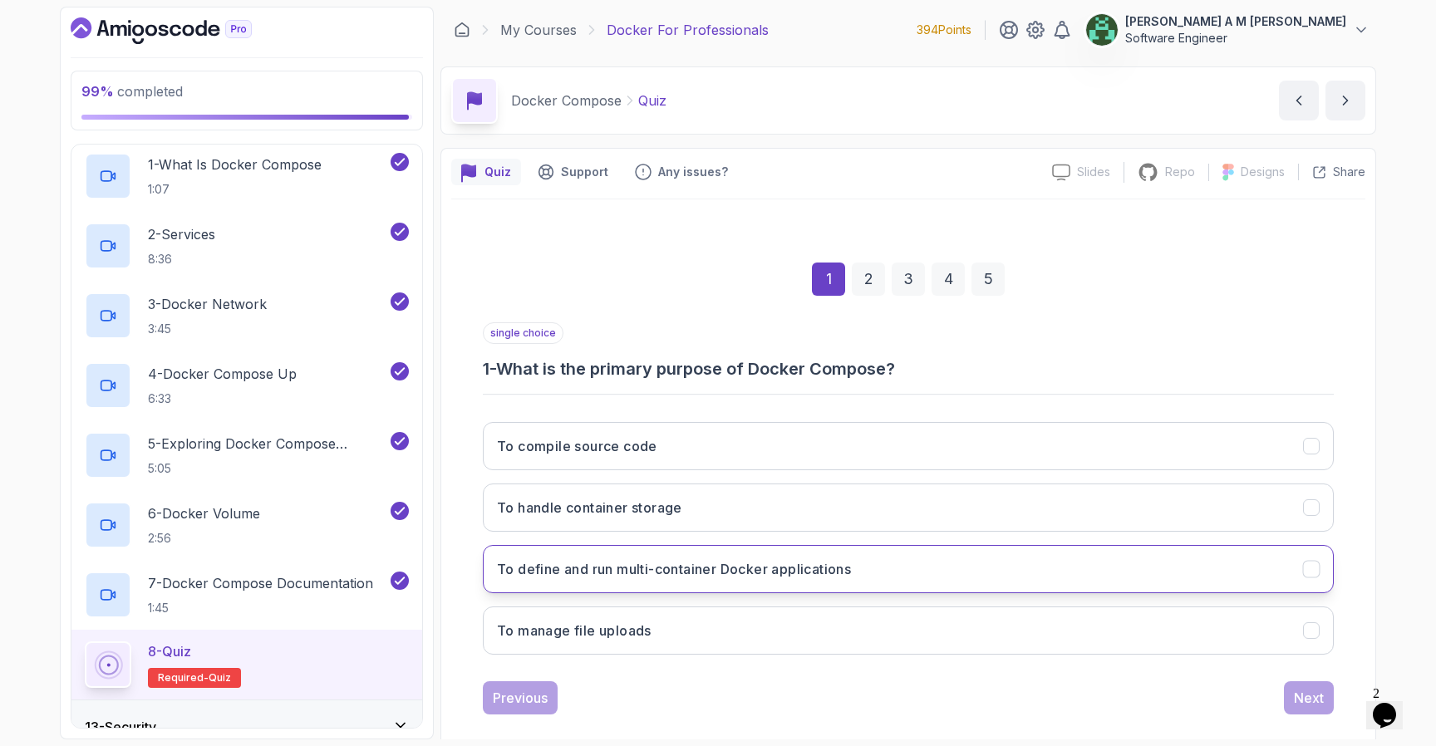
click at [697, 569] on h3 "To define and run multi-container Docker applications" at bounding box center [674, 569] width 354 height 20
click at [1298, 682] on button "Next" at bounding box center [1309, 698] width 50 height 33
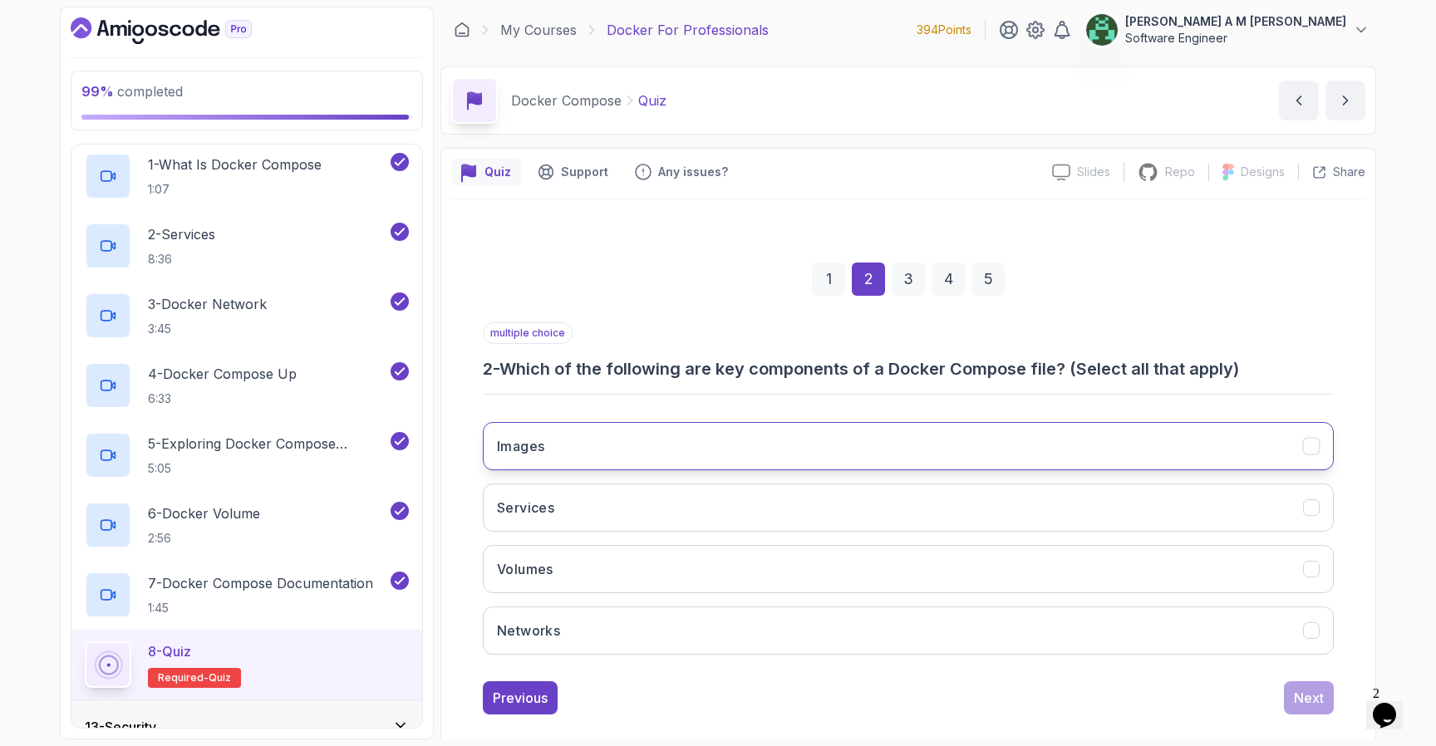
click at [1085, 459] on button "Images" at bounding box center [908, 446] width 851 height 48
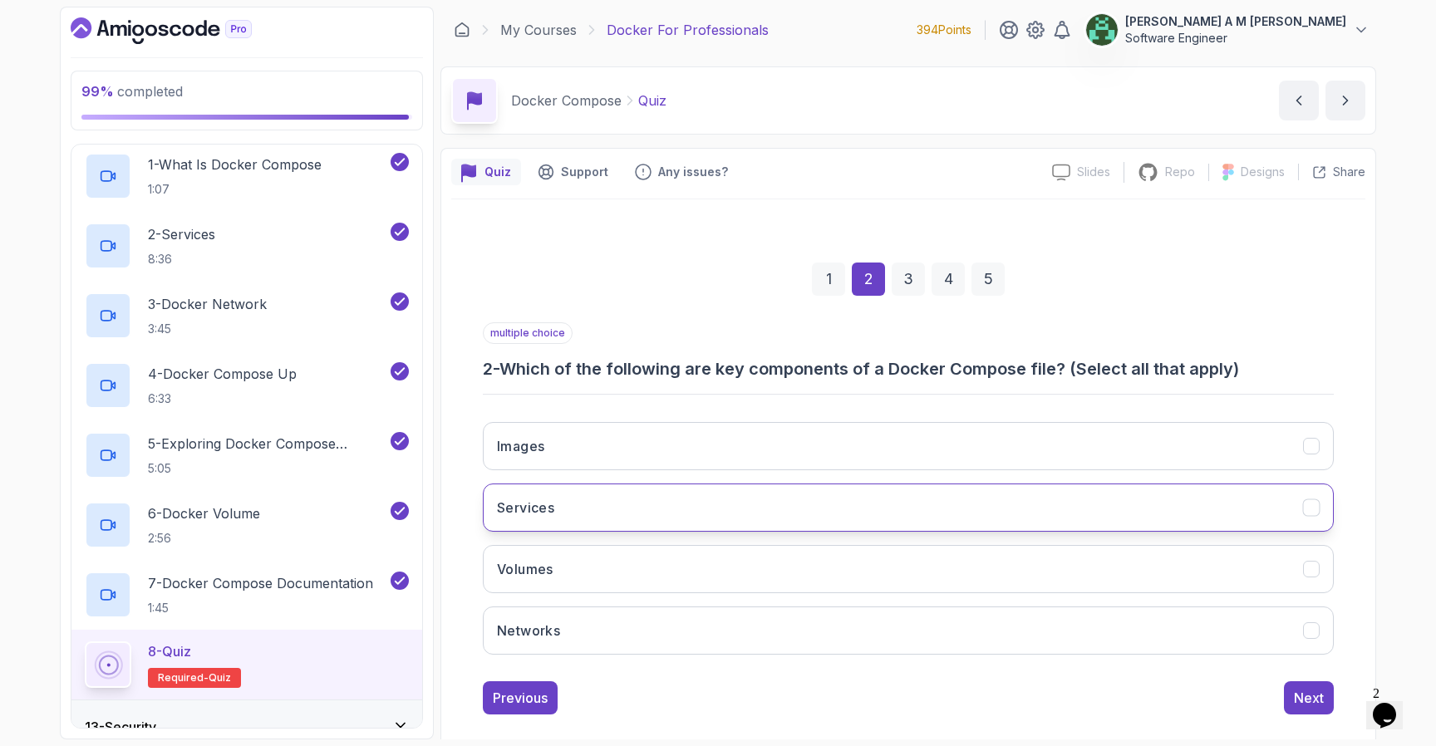
click at [1079, 510] on button "Services" at bounding box center [908, 508] width 851 height 48
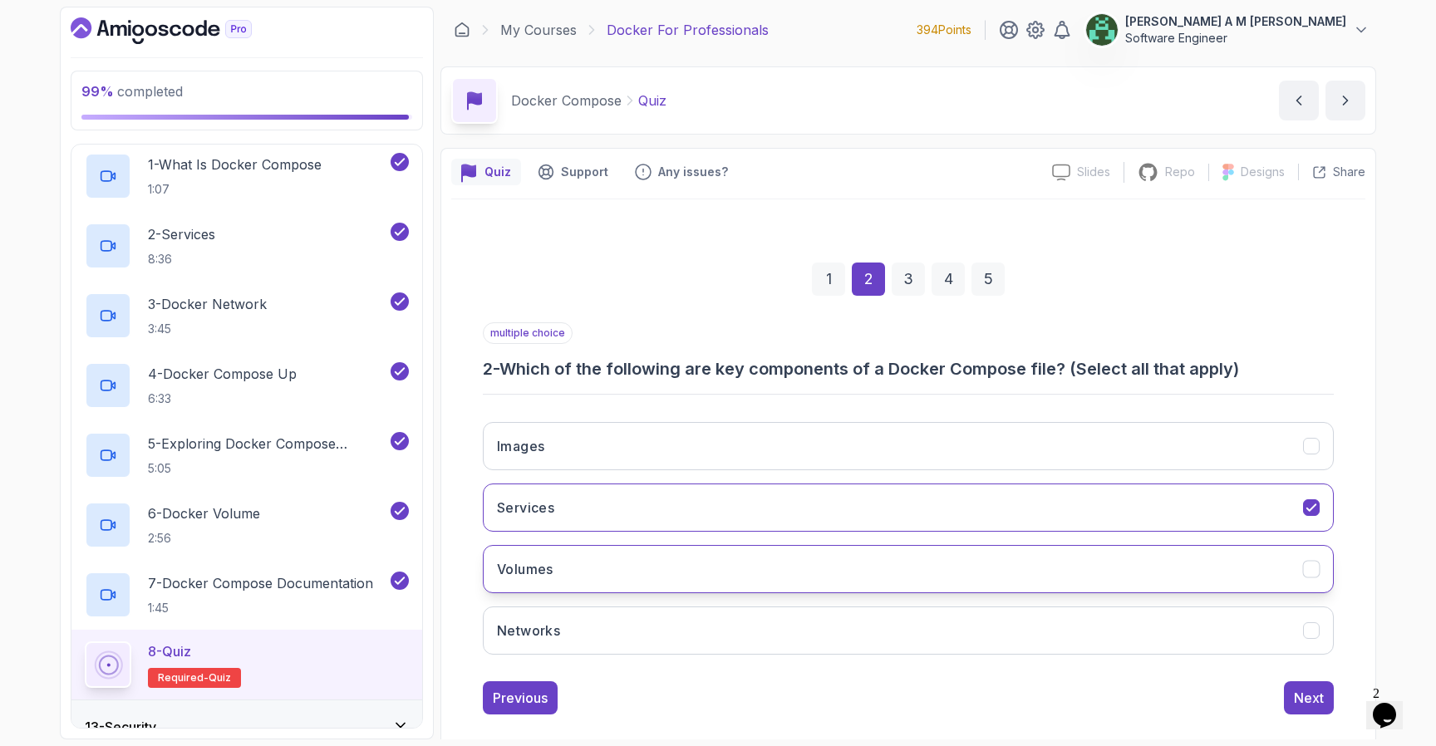
click at [1071, 564] on button "Volumes" at bounding box center [908, 569] width 851 height 48
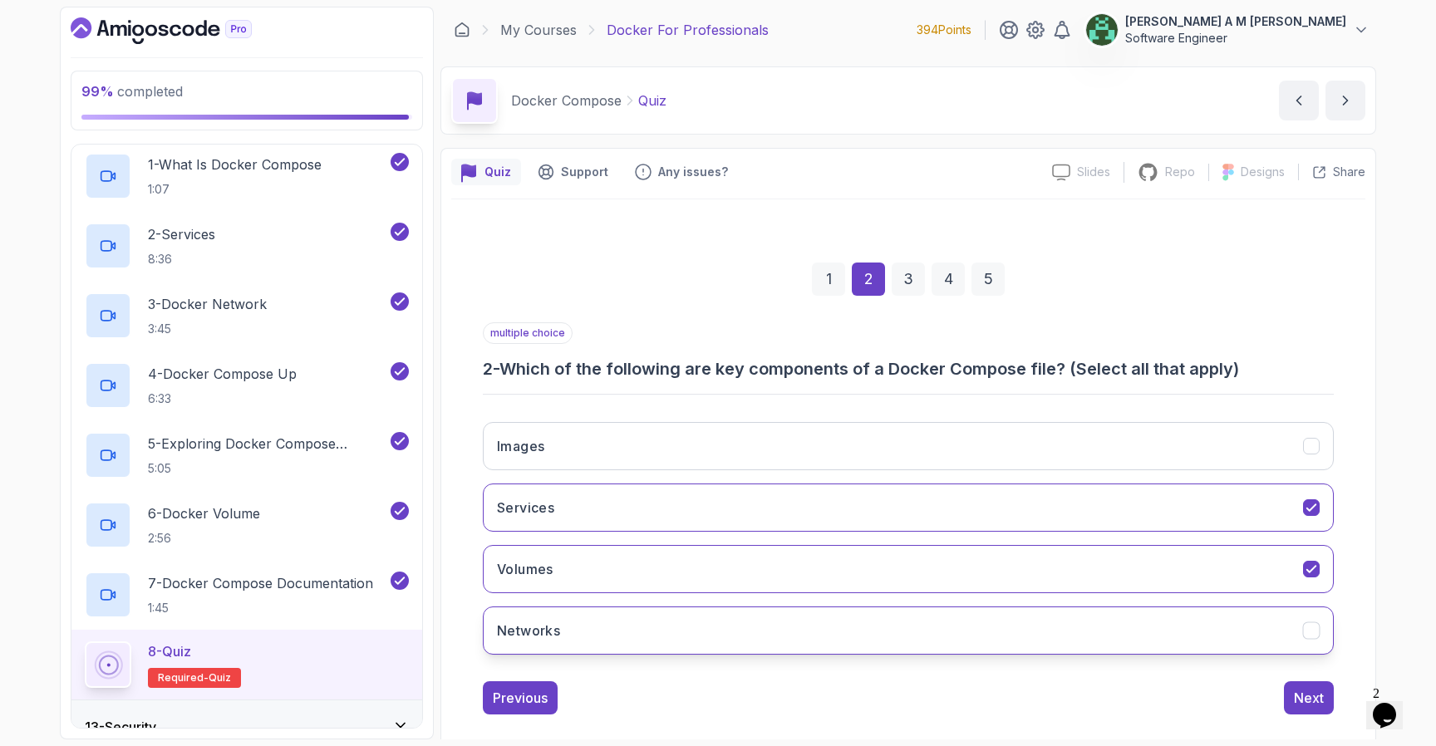
click at [1071, 623] on button "Networks" at bounding box center [908, 631] width 851 height 48
click at [1284, 687] on button "Next" at bounding box center [1309, 698] width 50 height 33
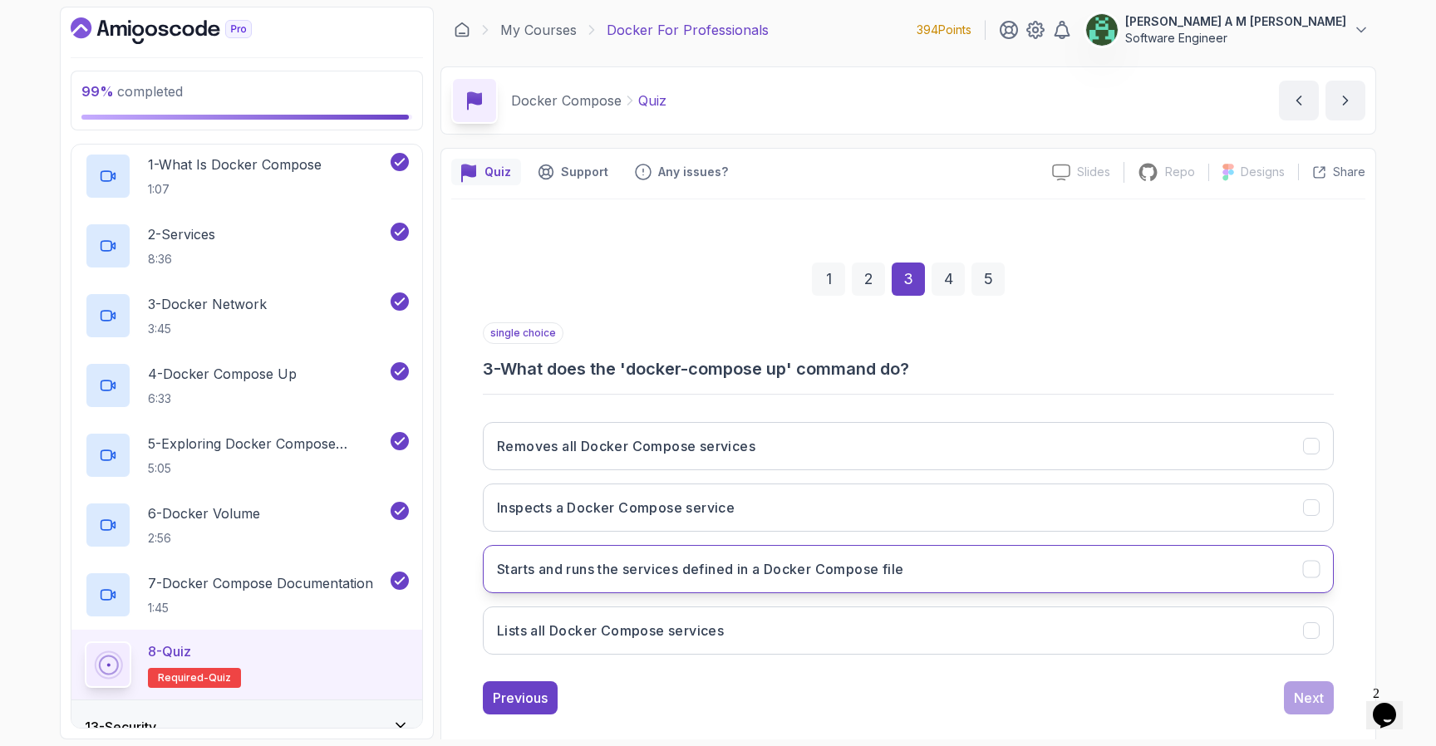
click at [1079, 562] on button "Starts and runs the services defined in a Docker Compose file" at bounding box center [908, 569] width 851 height 48
click at [1297, 696] on div "Next" at bounding box center [1309, 698] width 30 height 20
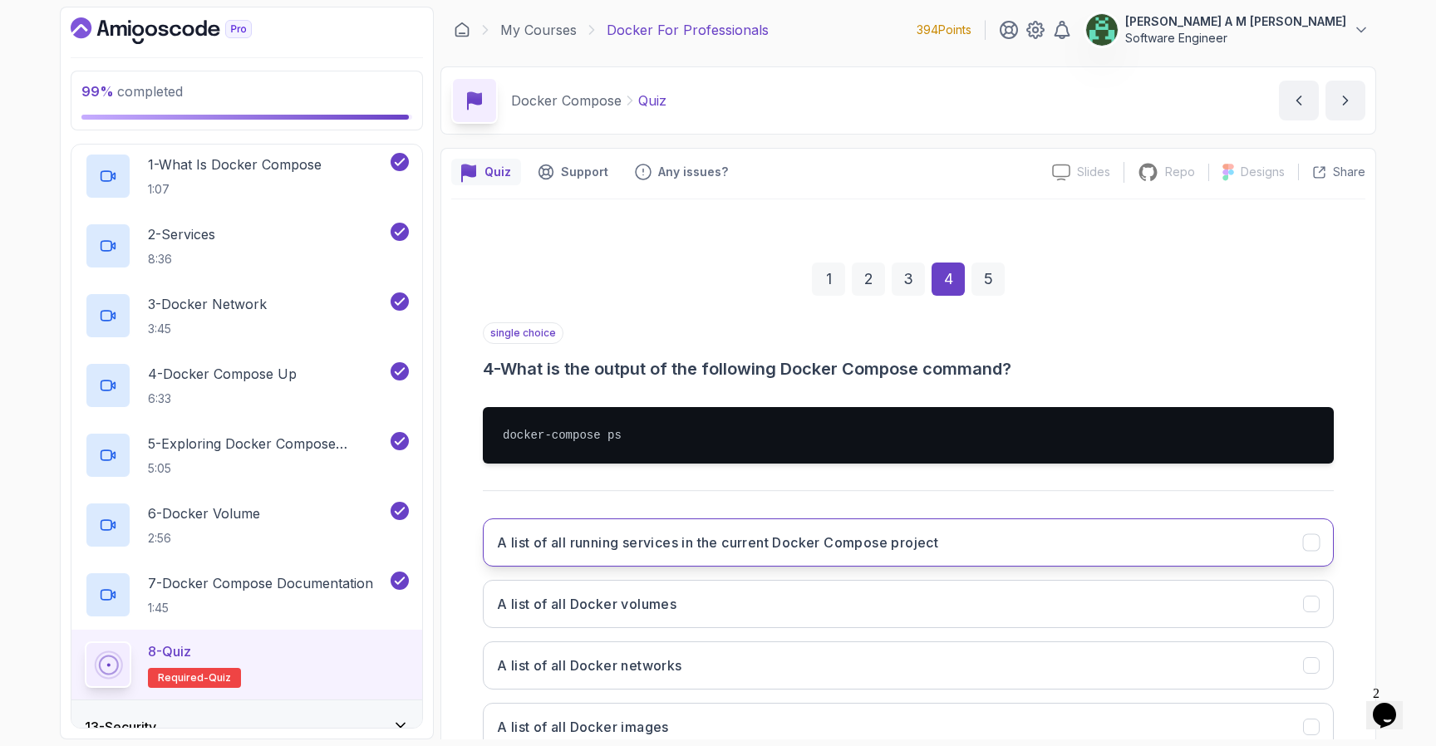
scroll to position [119, 0]
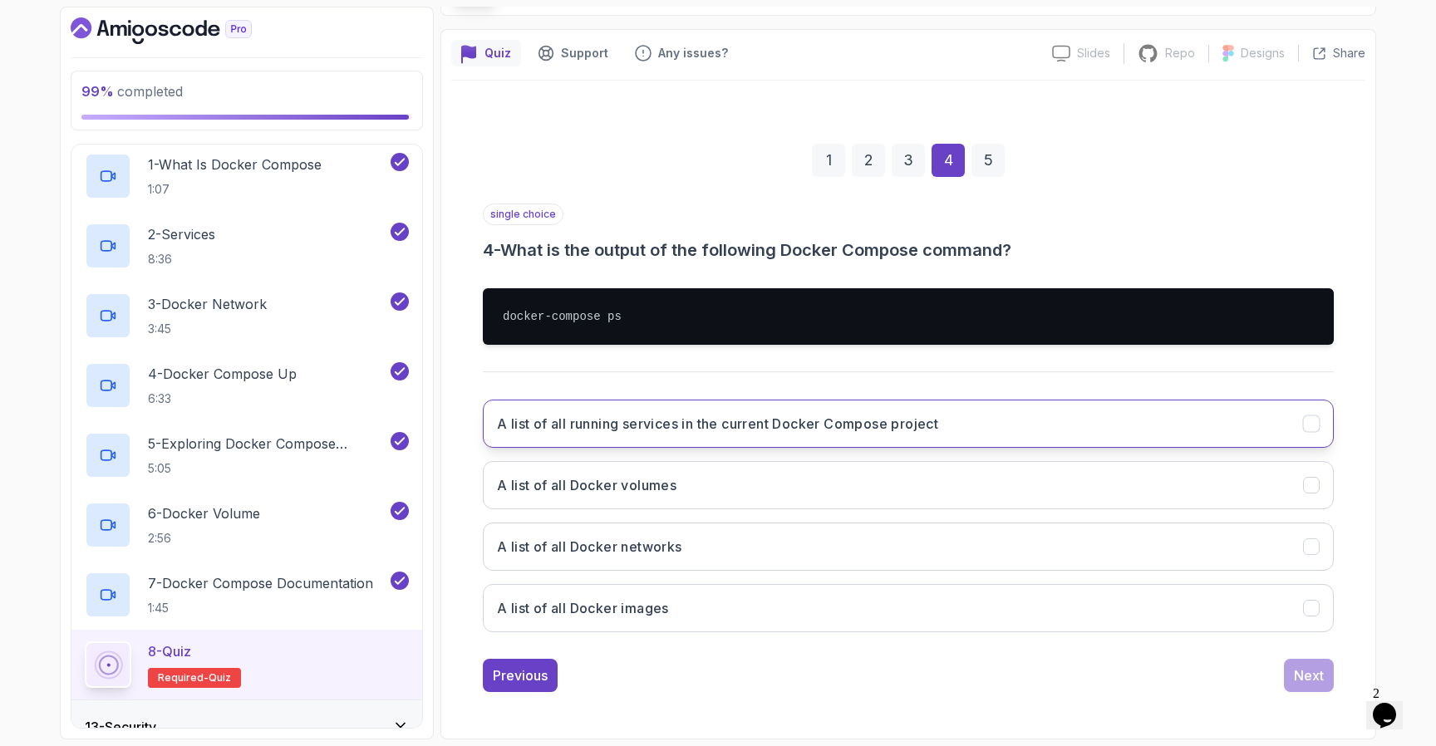
click at [1057, 415] on button "A list of all running services in the current Docker Compose project" at bounding box center [908, 424] width 851 height 48
click at [1313, 672] on div "Next" at bounding box center [1309, 676] width 30 height 20
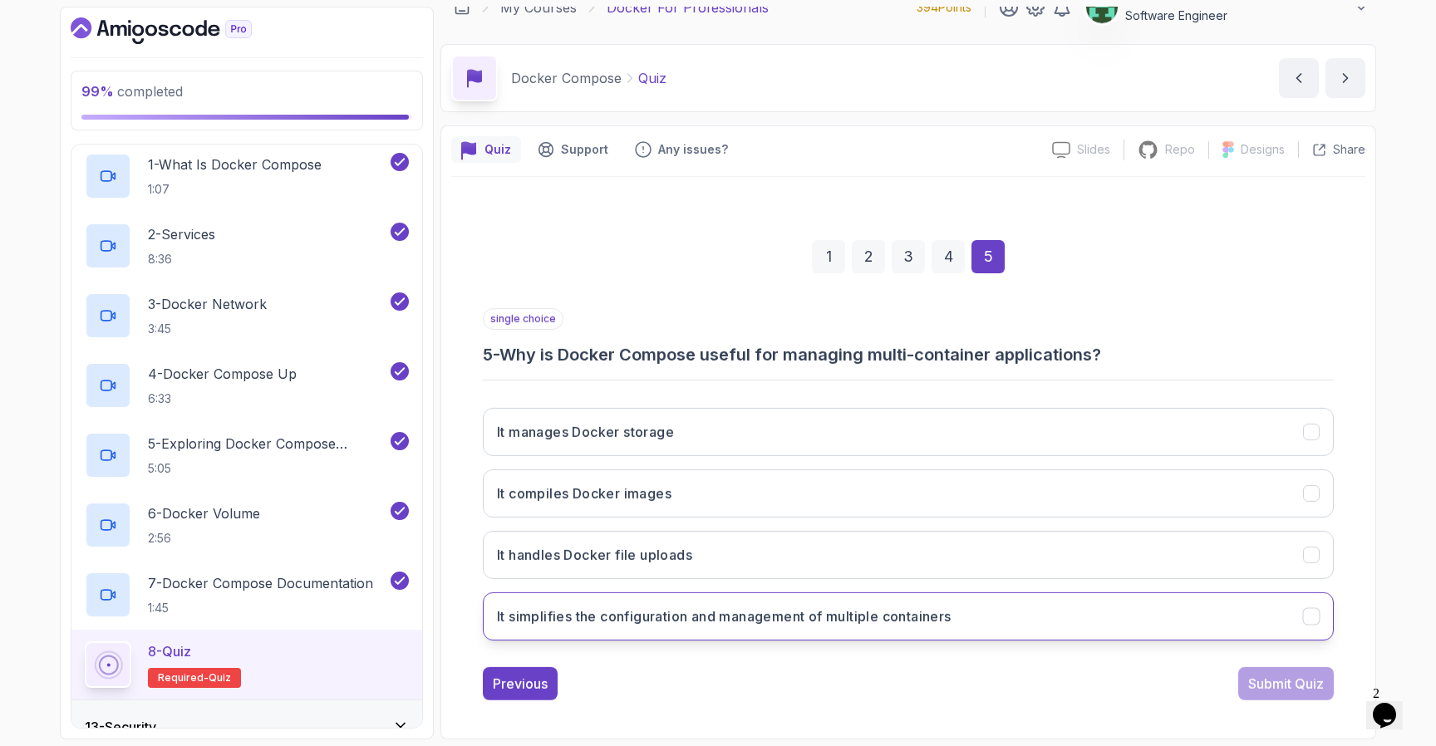
scroll to position [22, 0]
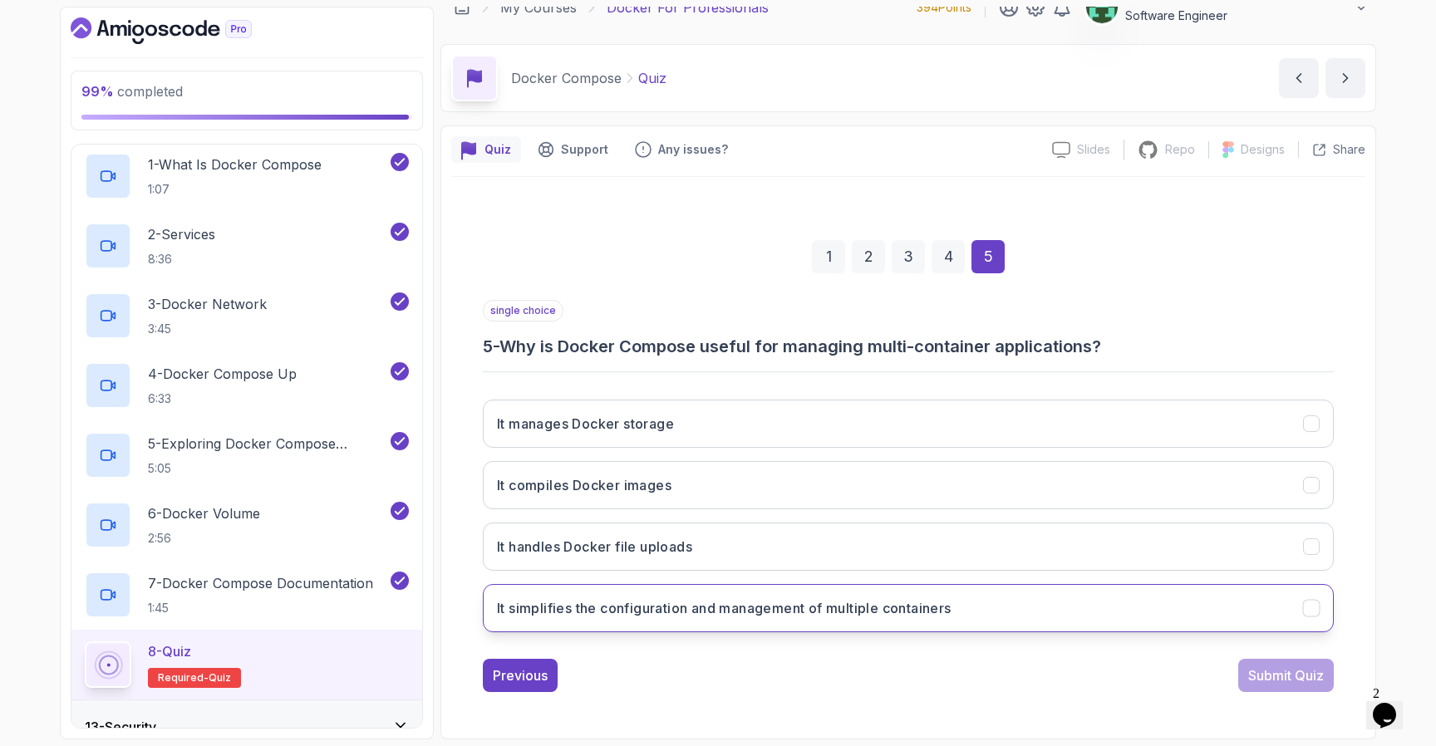
click at [964, 610] on button "It simplifies the configuration and management of multiple containers" at bounding box center [908, 608] width 851 height 48
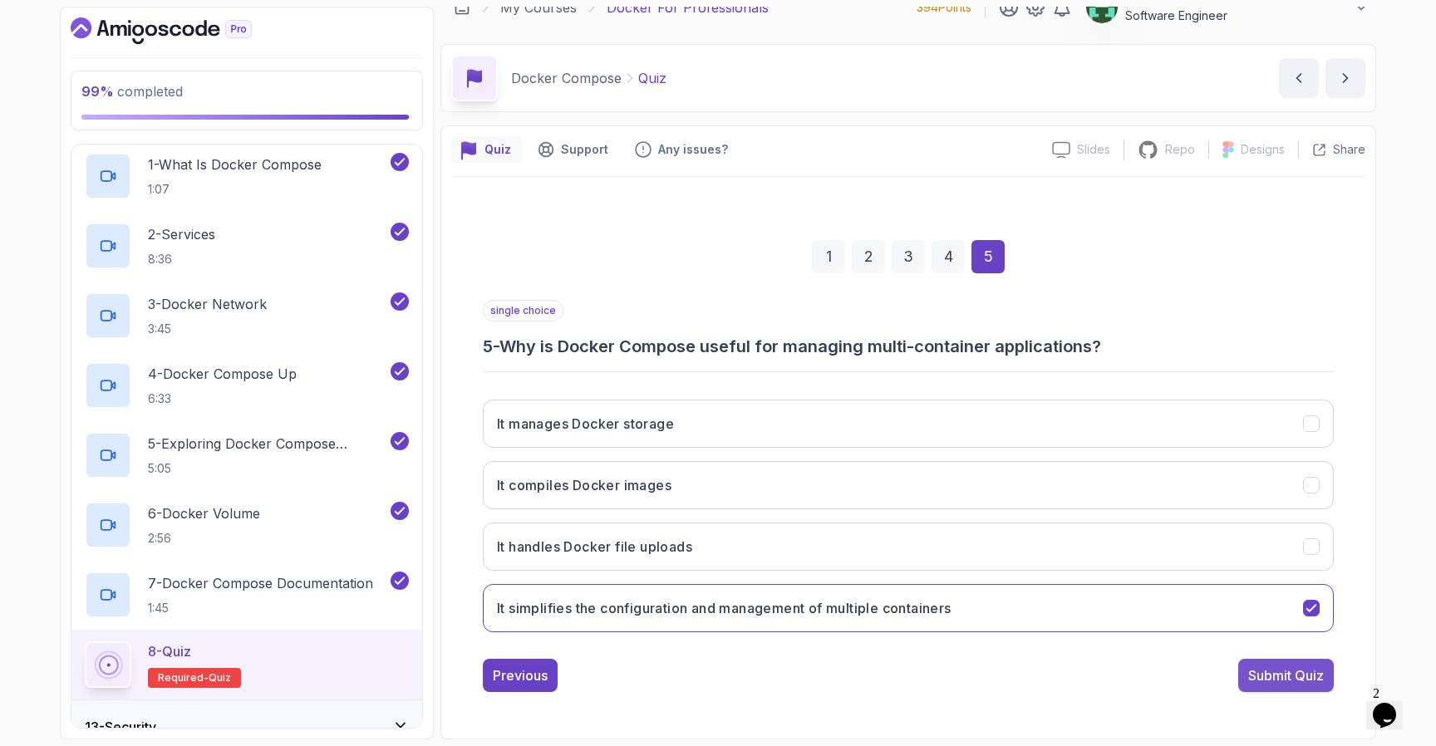
click at [1259, 682] on div "Submit Quiz" at bounding box center [1286, 676] width 76 height 20
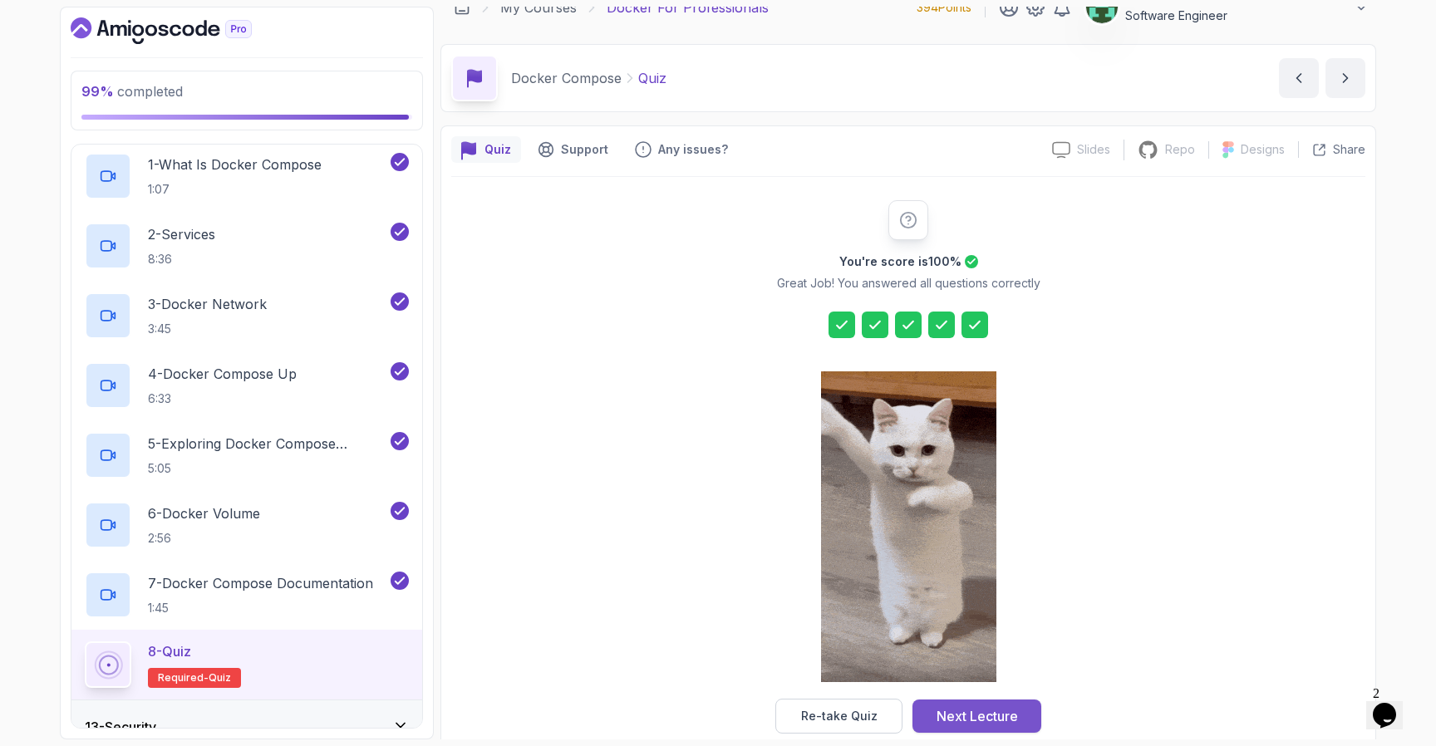
click at [1000, 713] on div "Next Lecture" at bounding box center [977, 717] width 81 height 20
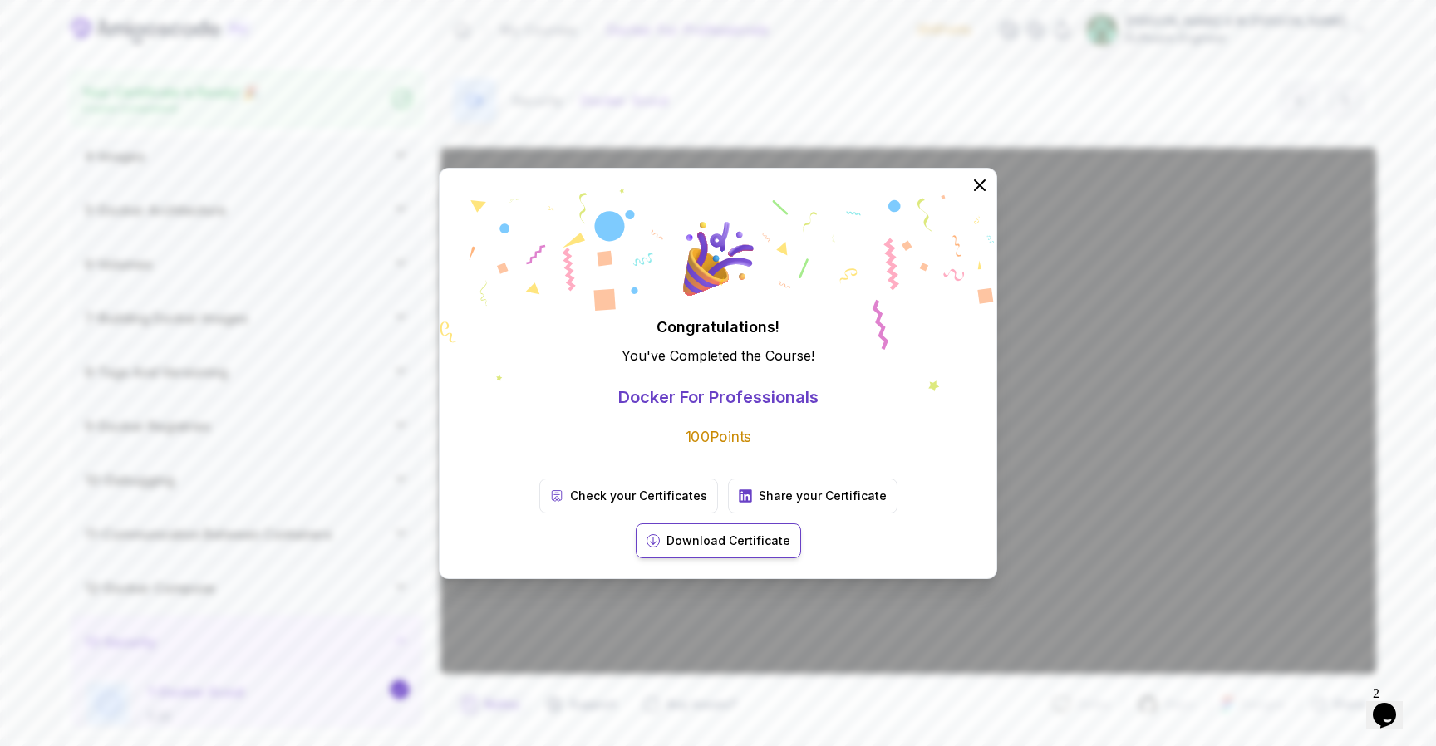
click at [790, 533] on p "Download Certificate" at bounding box center [729, 541] width 124 height 17
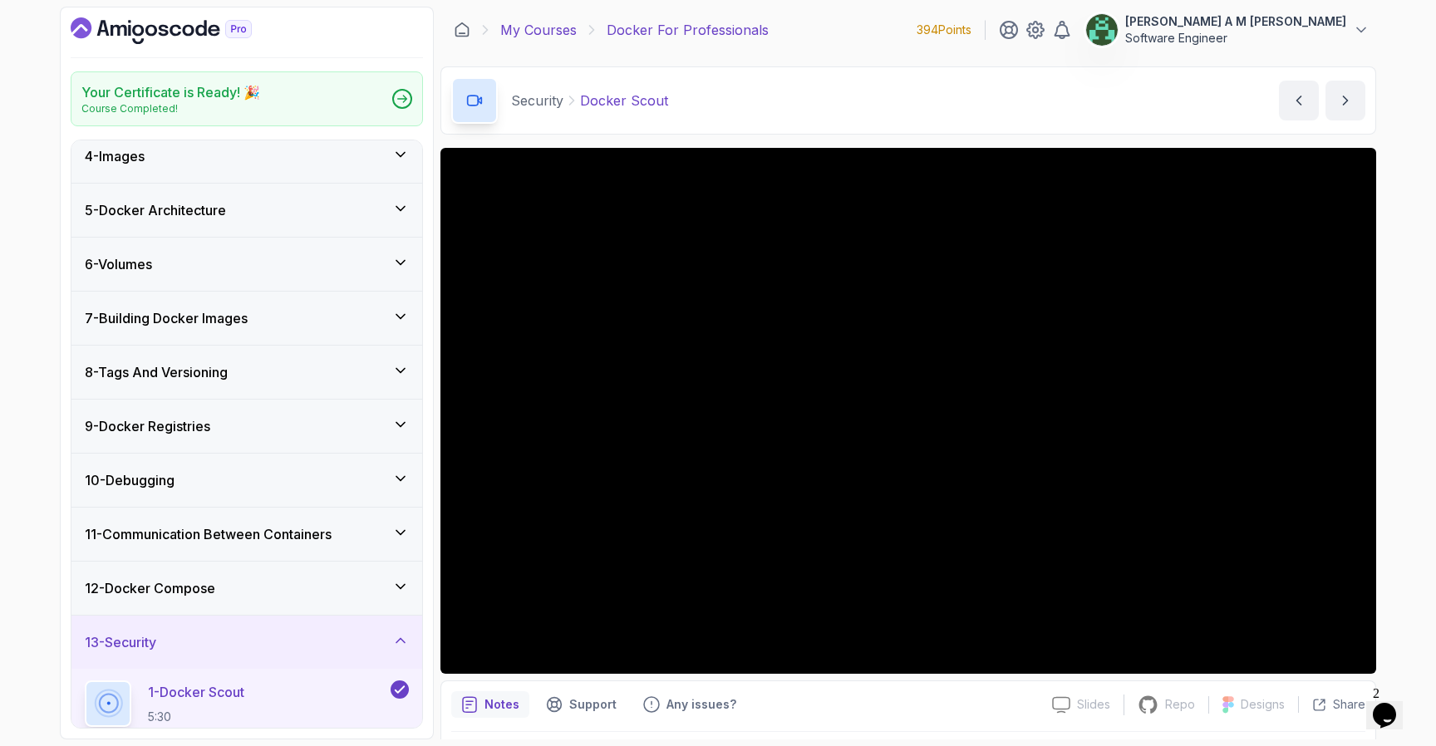
click at [529, 30] on link "My Courses" at bounding box center [538, 30] width 76 height 20
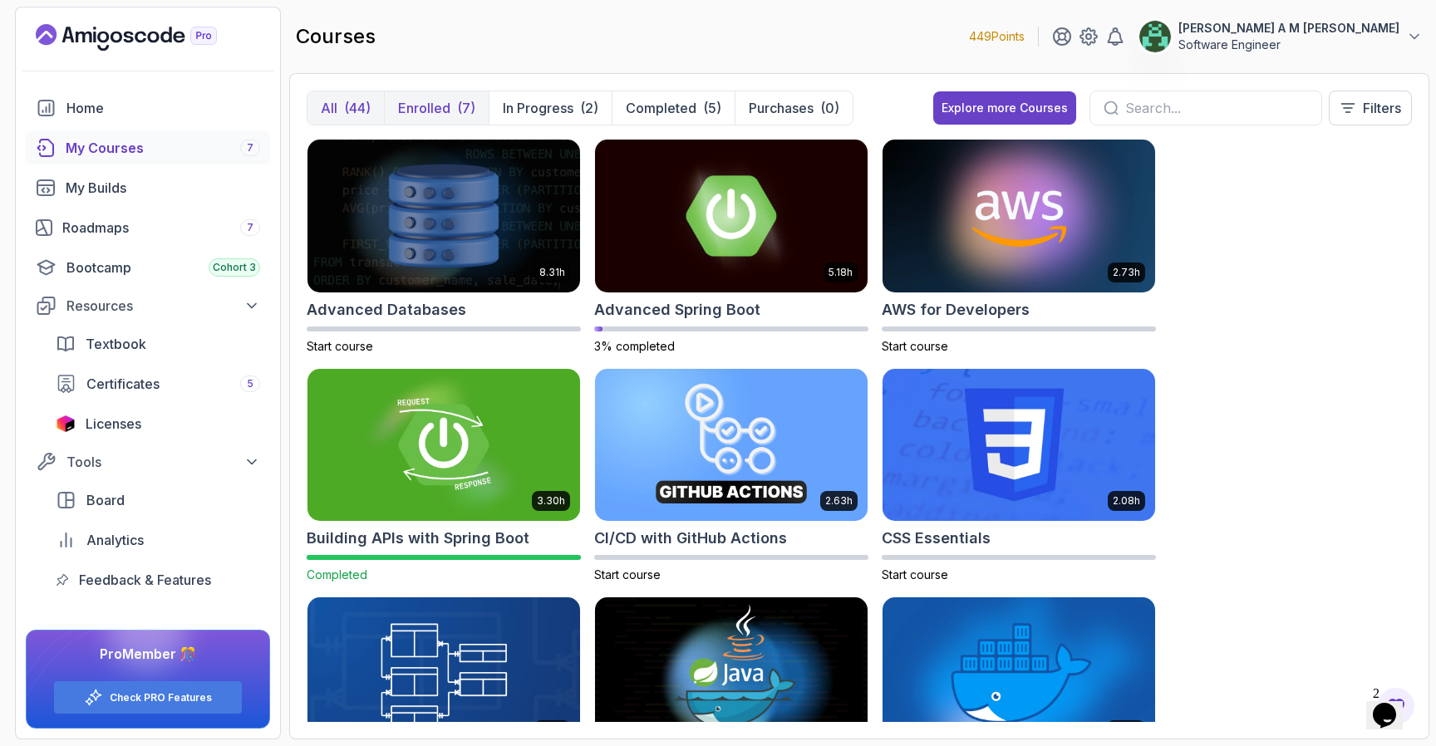
click at [451, 120] on button "Enrolled (7)" at bounding box center [436, 107] width 105 height 33
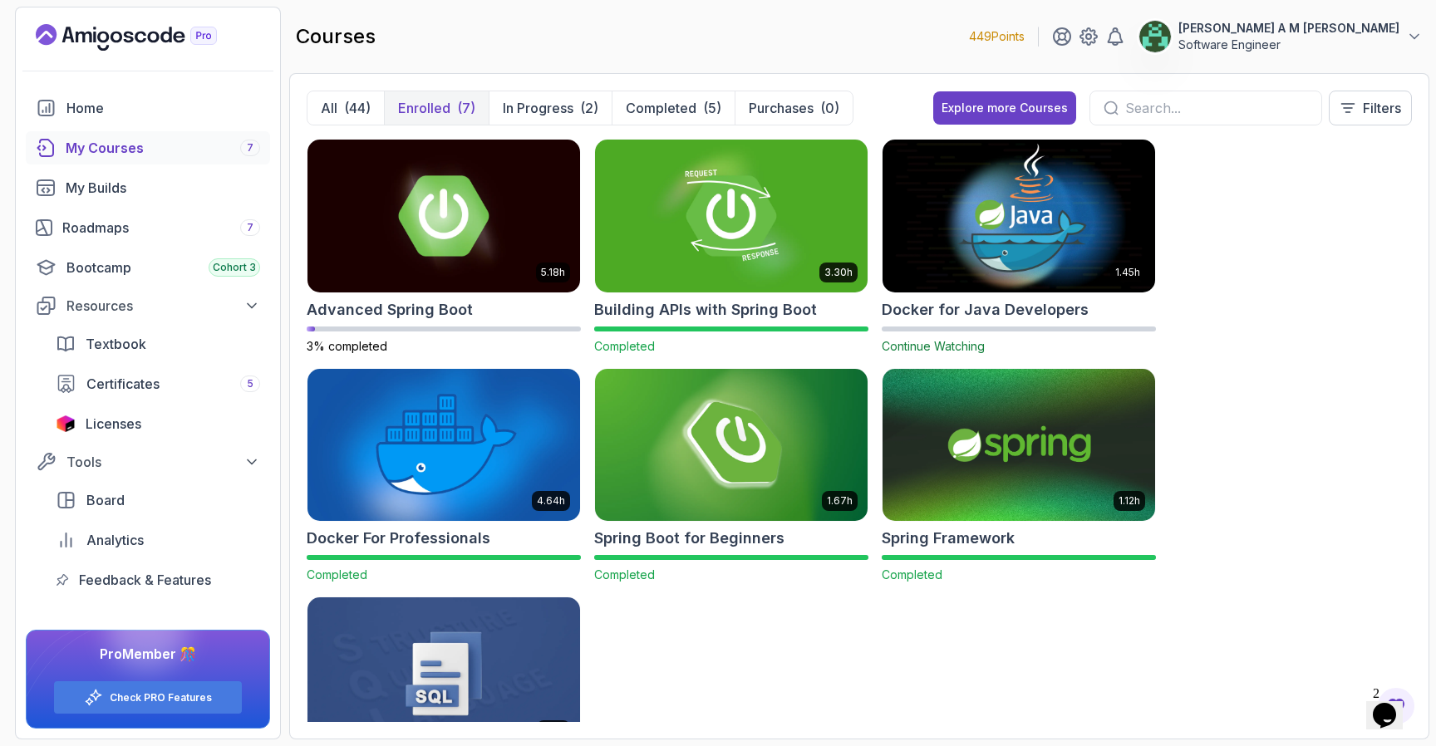
click at [968, 217] on img at bounding box center [1019, 215] width 286 height 160
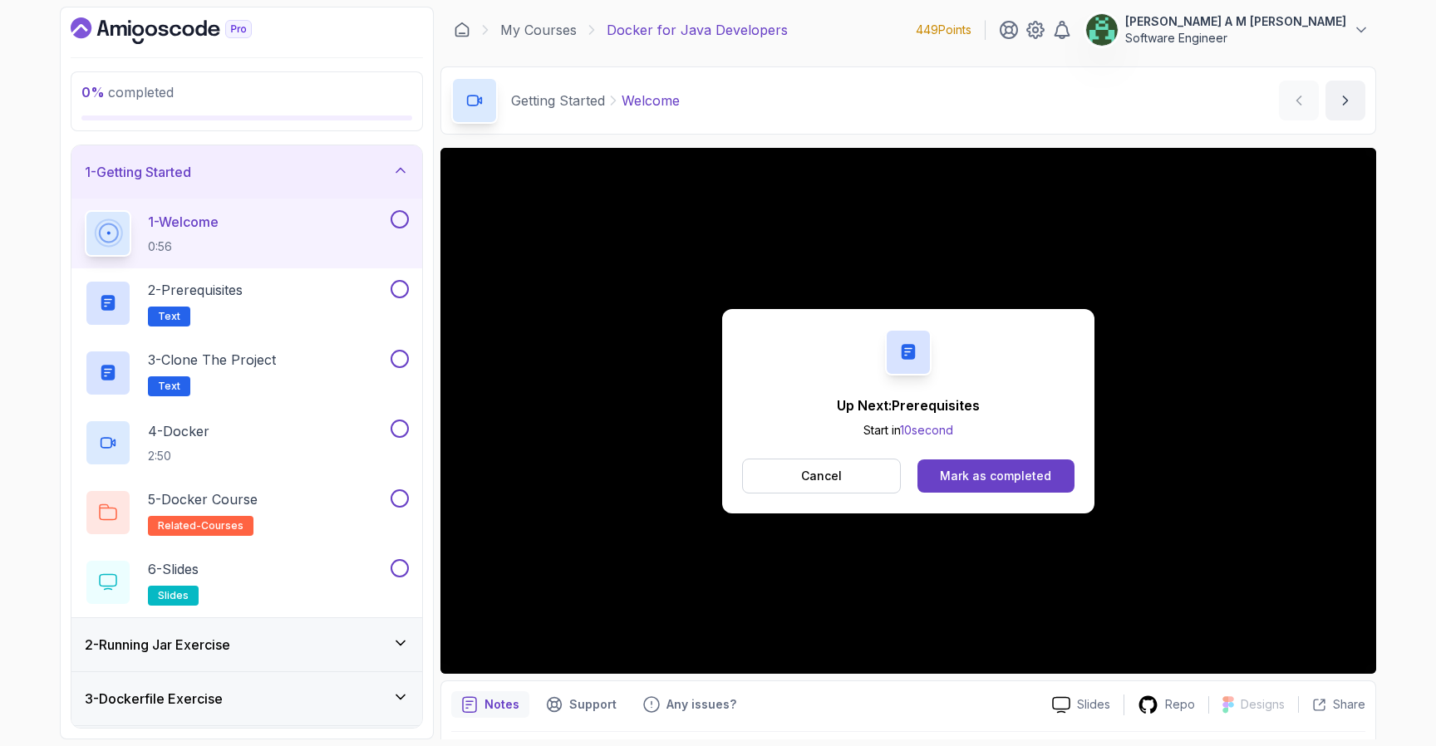
click at [400, 226] on button at bounding box center [400, 219] width 18 height 18
click at [991, 485] on button "Mark as completed" at bounding box center [996, 476] width 157 height 33
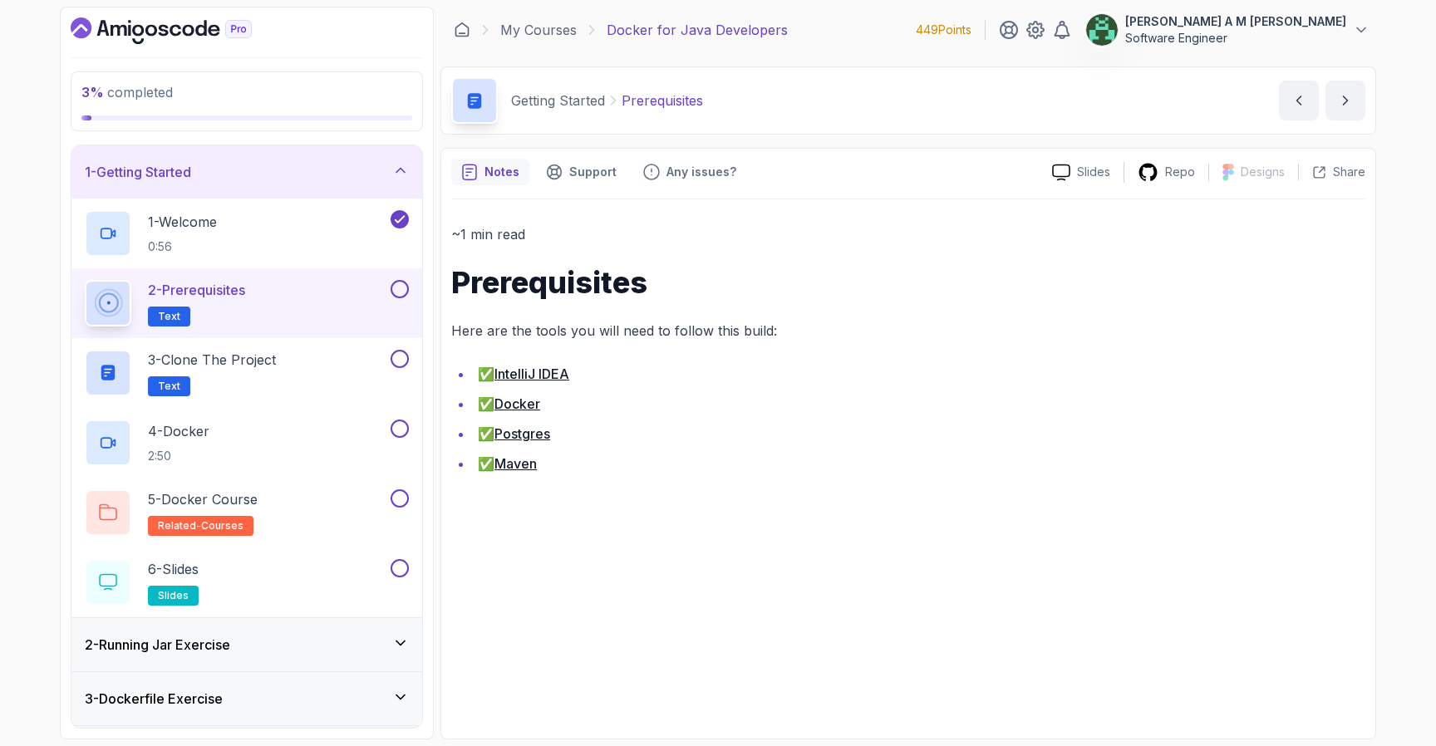
click at [506, 433] on link "Postgres" at bounding box center [523, 434] width 56 height 17
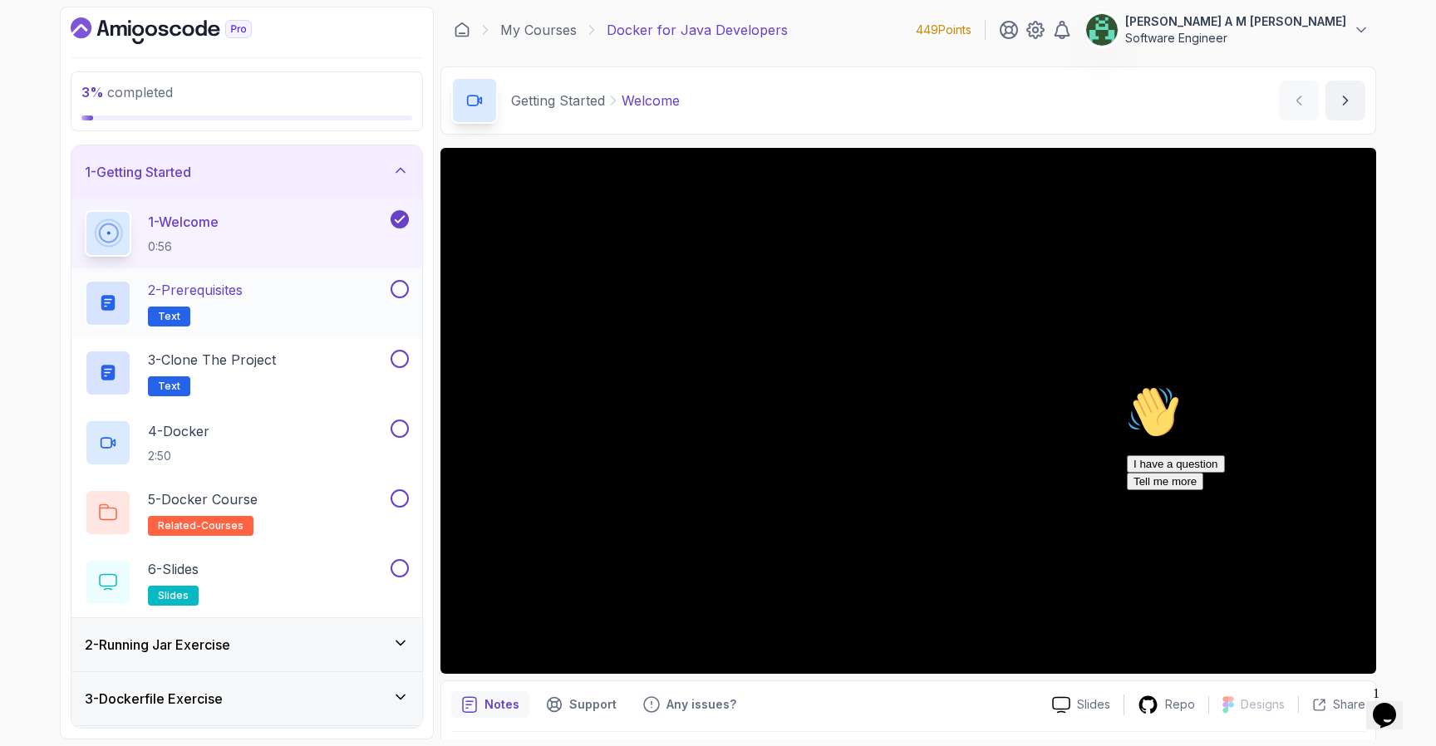
click at [388, 296] on div at bounding box center [398, 289] width 22 height 18
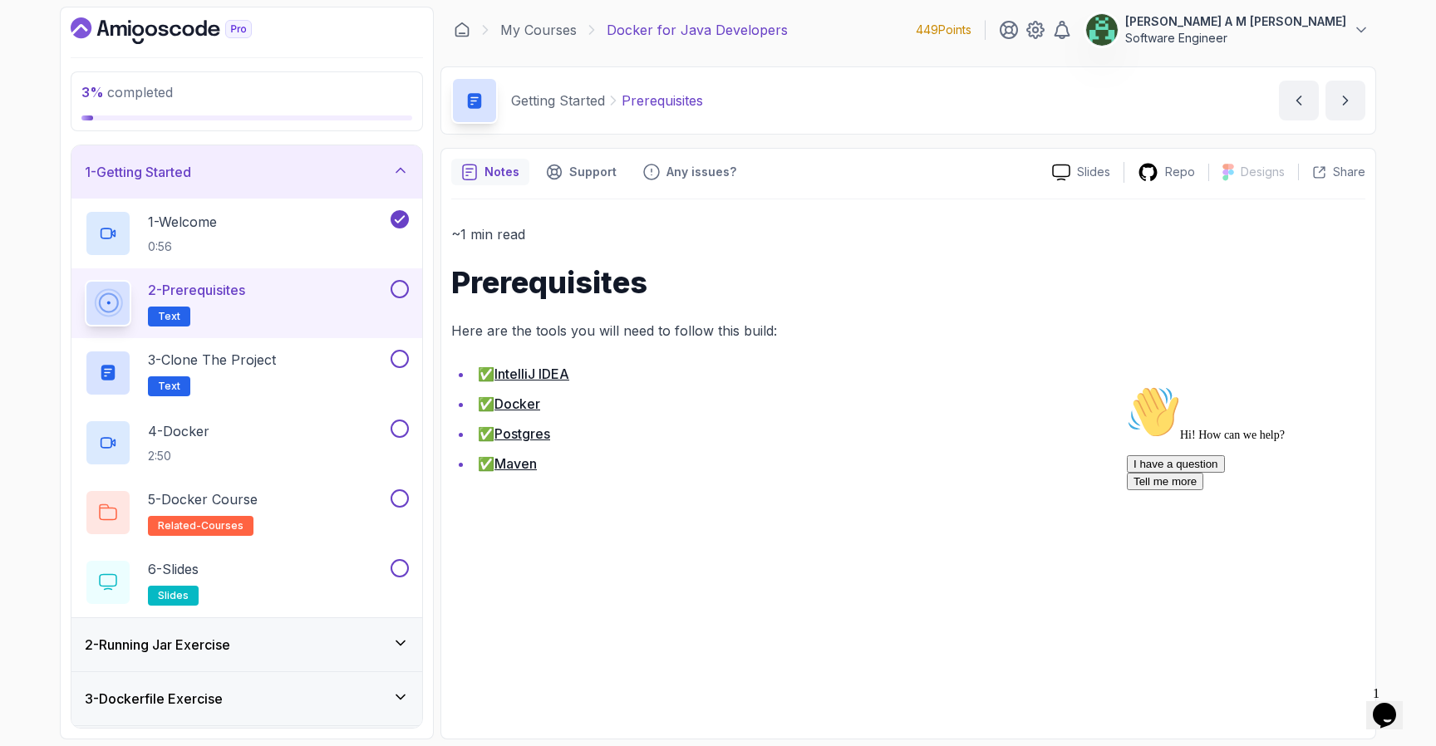
click at [391, 293] on div at bounding box center [398, 289] width 22 height 18
click at [397, 292] on button at bounding box center [400, 289] width 18 height 18
click at [340, 380] on div "3 - Clone the Project Text" at bounding box center [236, 373] width 303 height 47
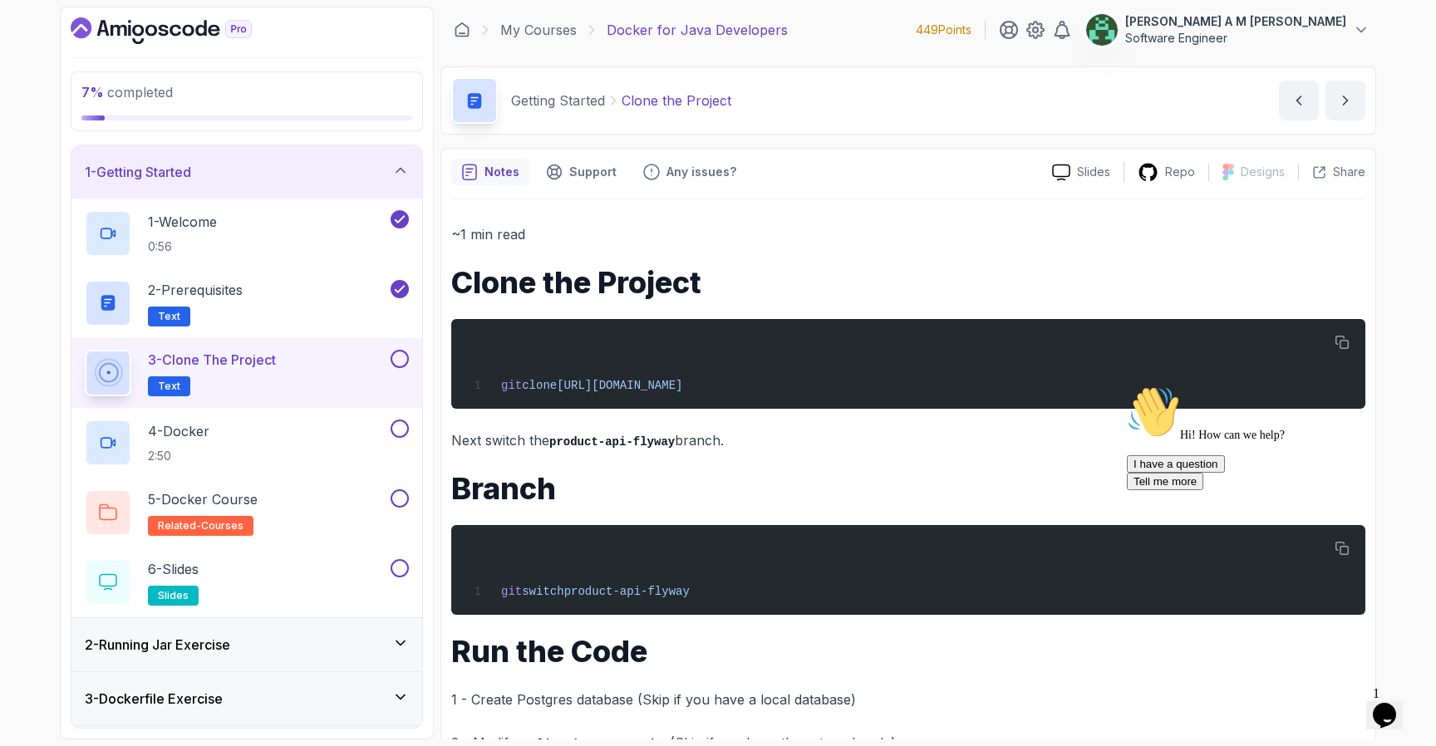
click at [1127, 386] on icon "Chat attention grabber" at bounding box center [1127, 386] width 0 height 0
click at [1340, 703] on icon "Close" at bounding box center [1340, 710] width 0 height 14
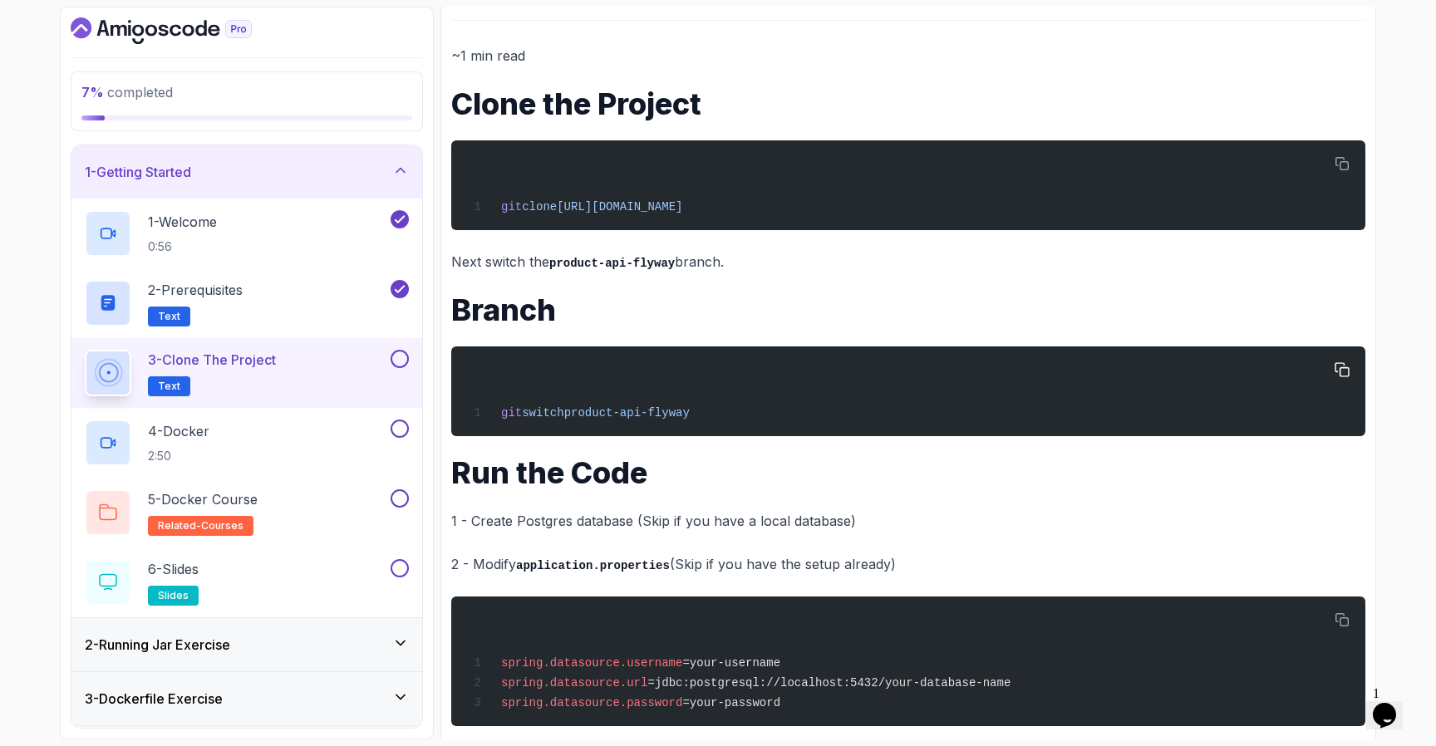
scroll to position [246, 0]
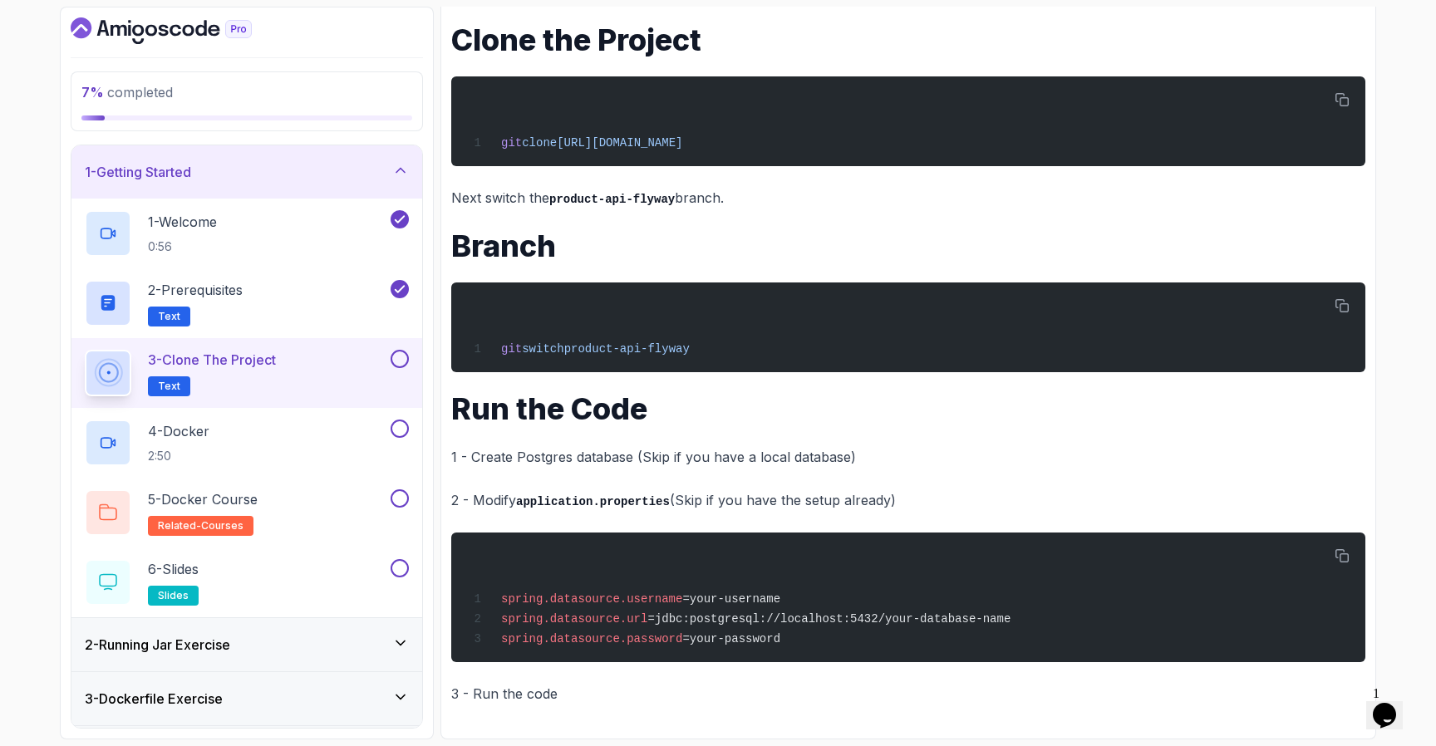
click at [396, 362] on button at bounding box center [400, 359] width 18 height 18
click at [344, 423] on div "4 - Docker 2:50" at bounding box center [236, 443] width 303 height 47
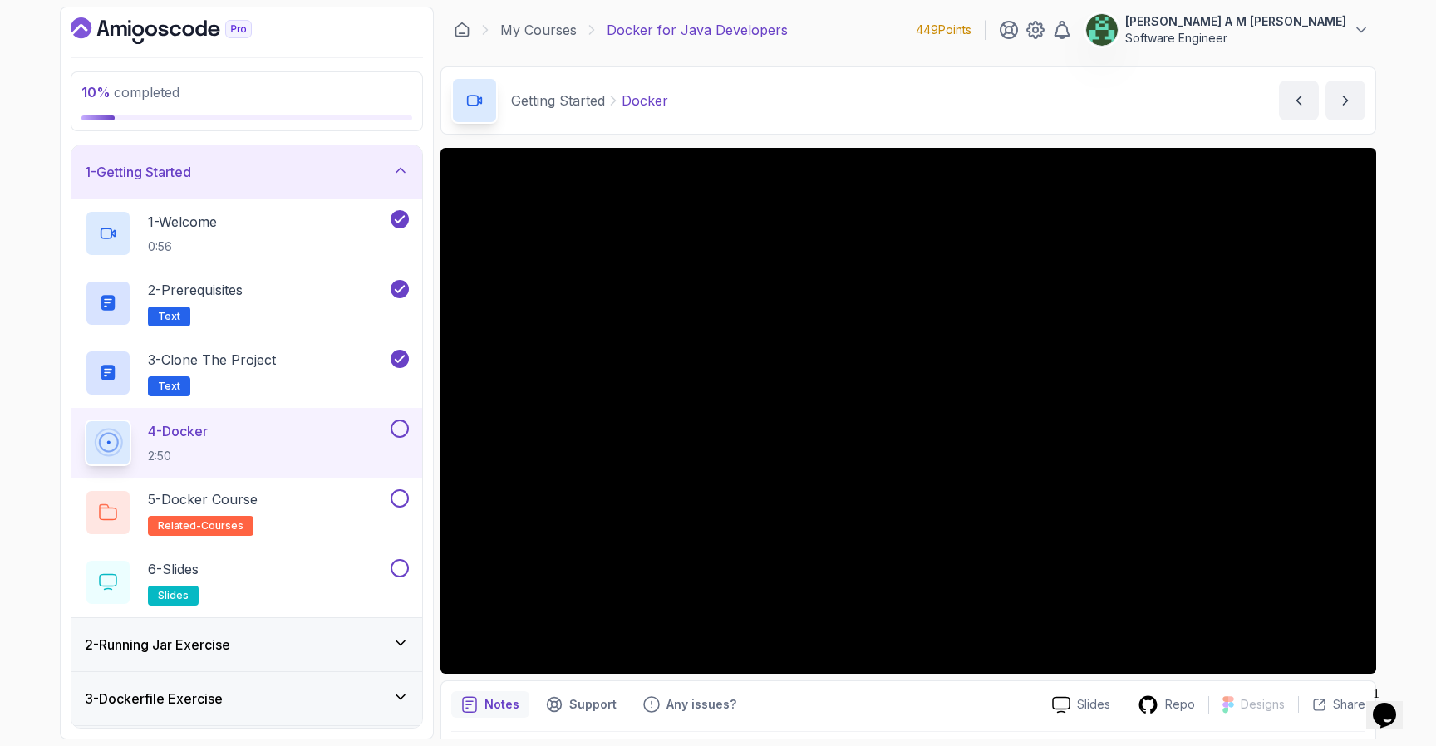
click at [396, 431] on button at bounding box center [400, 429] width 18 height 18
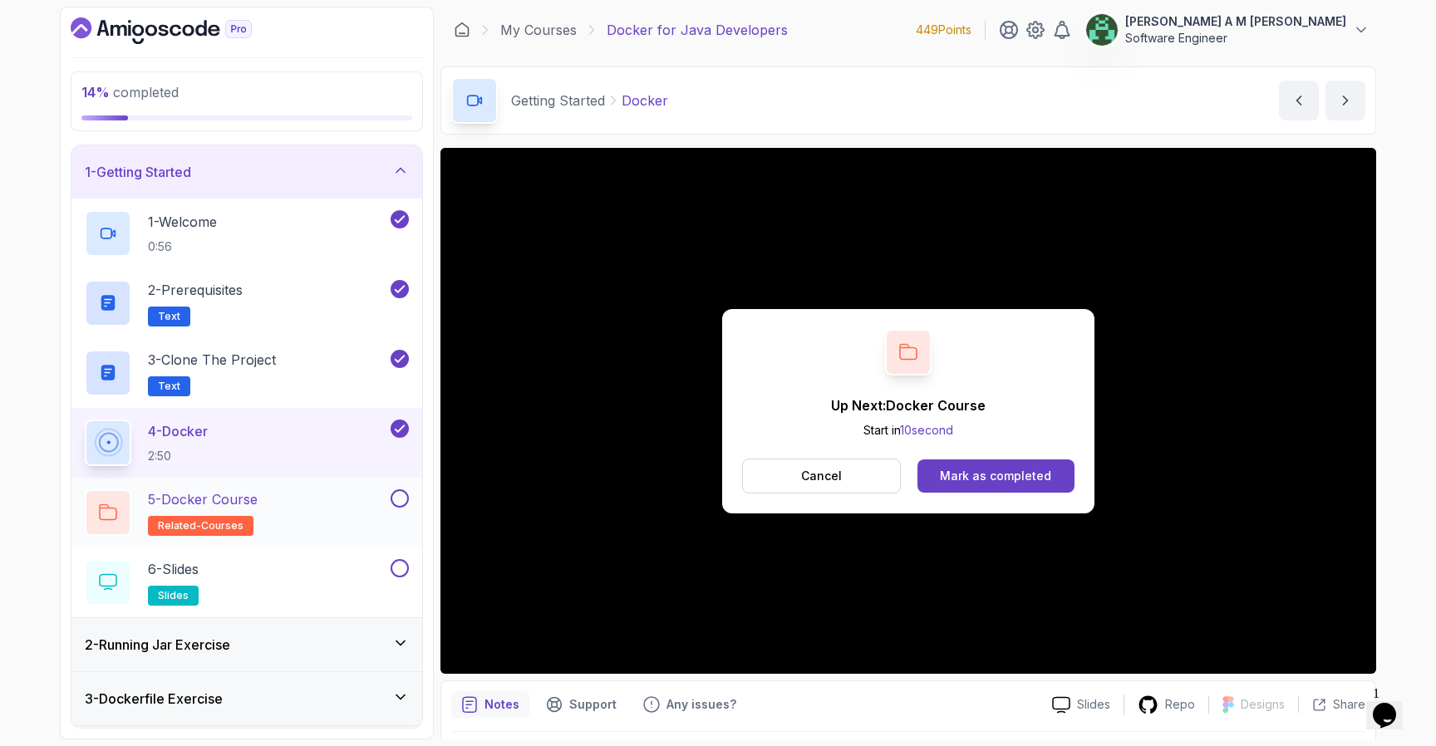
click at [317, 501] on div "5 - Docker Course related-courses" at bounding box center [236, 513] width 303 height 47
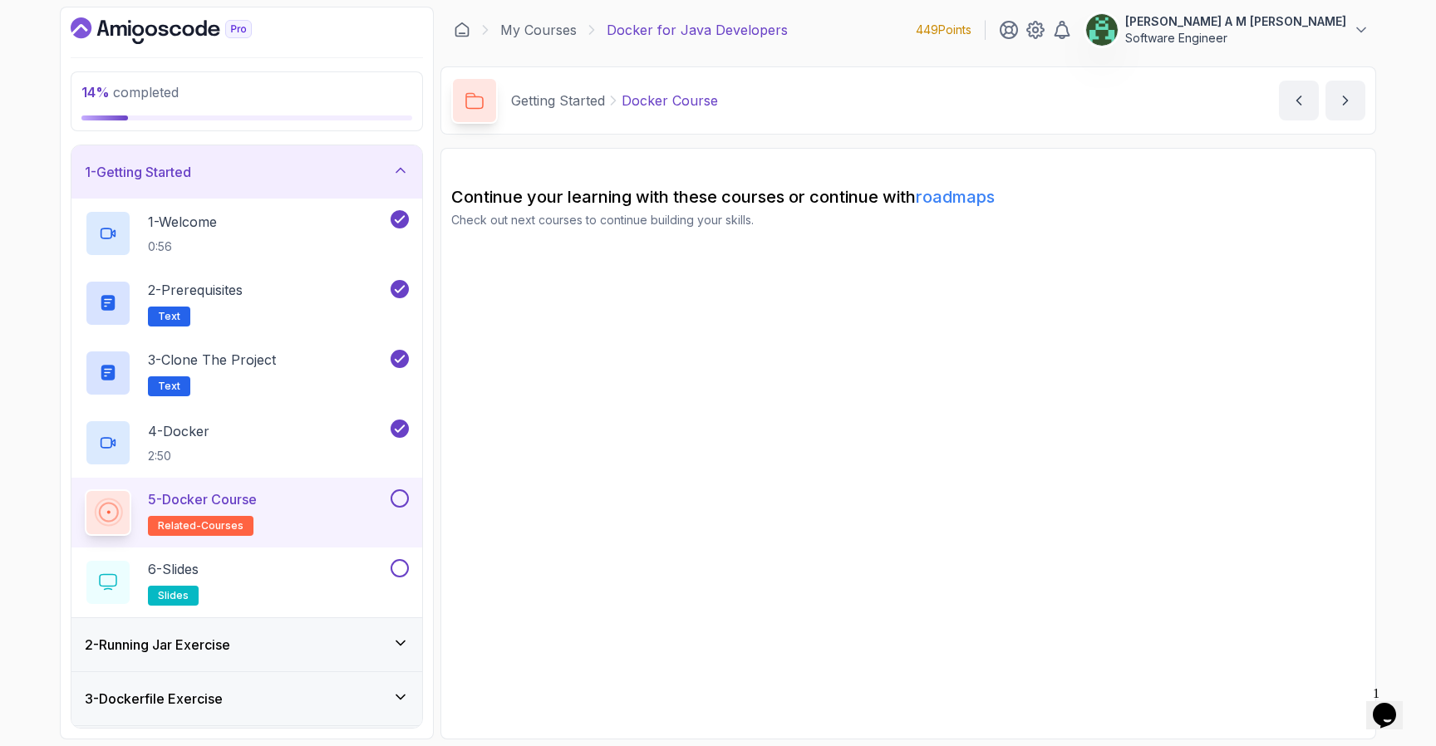
click at [397, 505] on button at bounding box center [400, 499] width 18 height 18
click at [345, 572] on div "6 - Slides slides" at bounding box center [236, 582] width 303 height 47
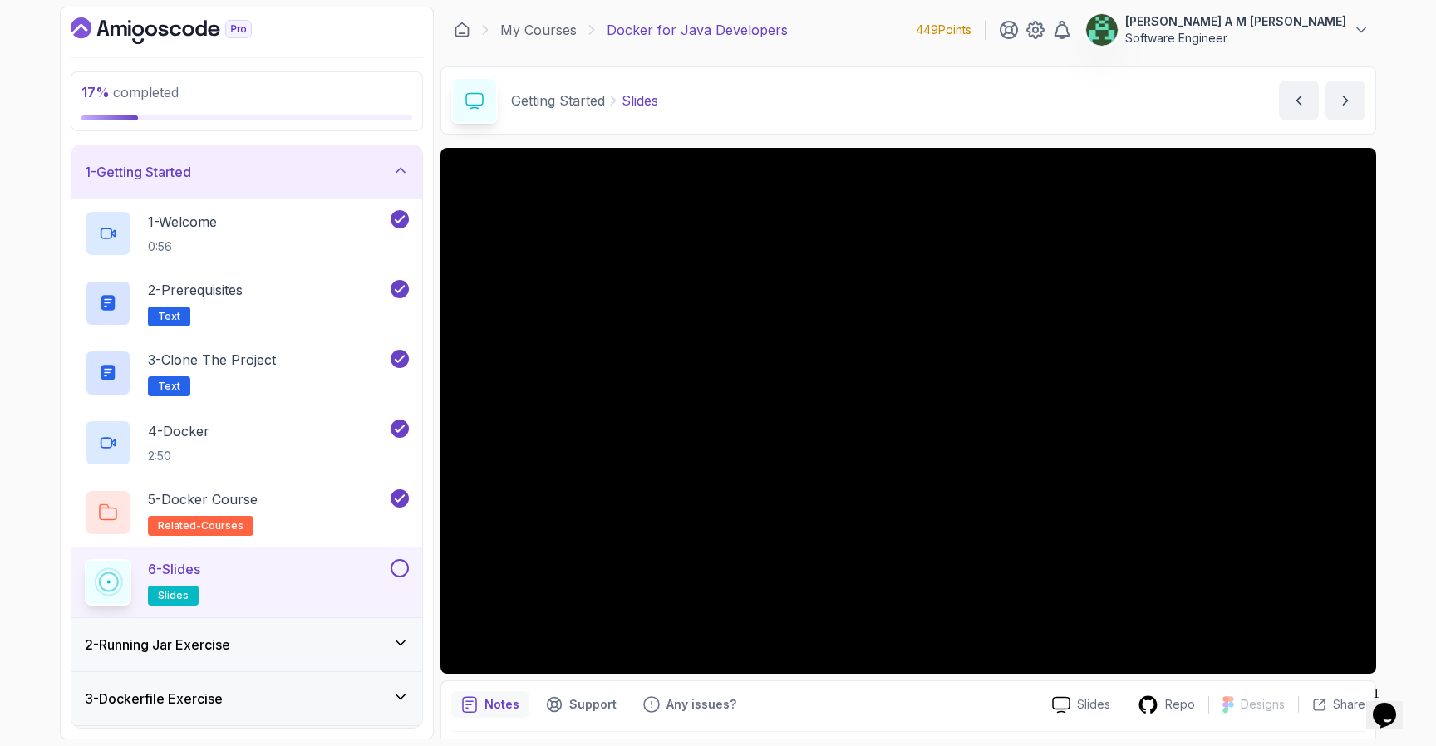
click at [398, 574] on button at bounding box center [400, 568] width 18 height 18
click at [406, 629] on div "2 - Running Jar Exercise" at bounding box center [246, 644] width 351 height 53
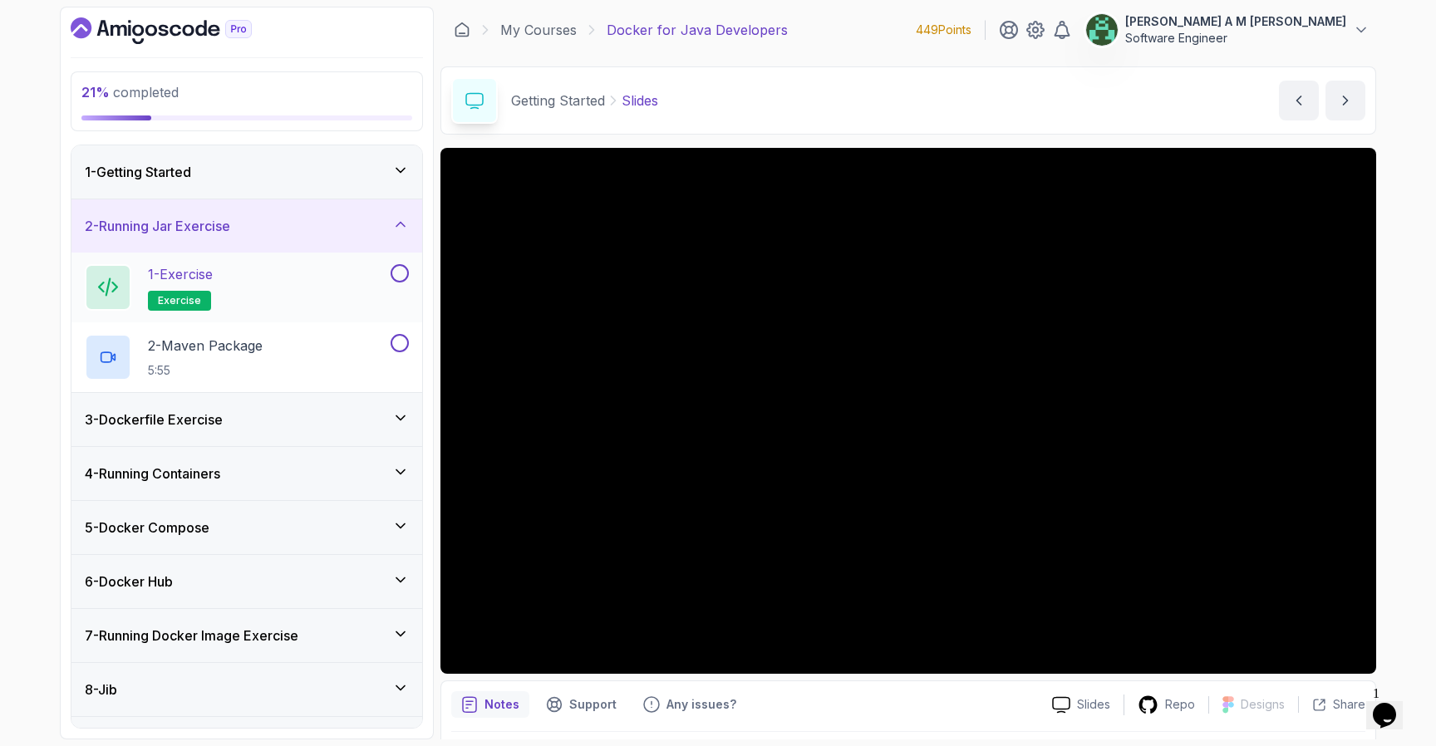
click at [316, 304] on div "1 - Exercise exercise" at bounding box center [236, 287] width 303 height 47
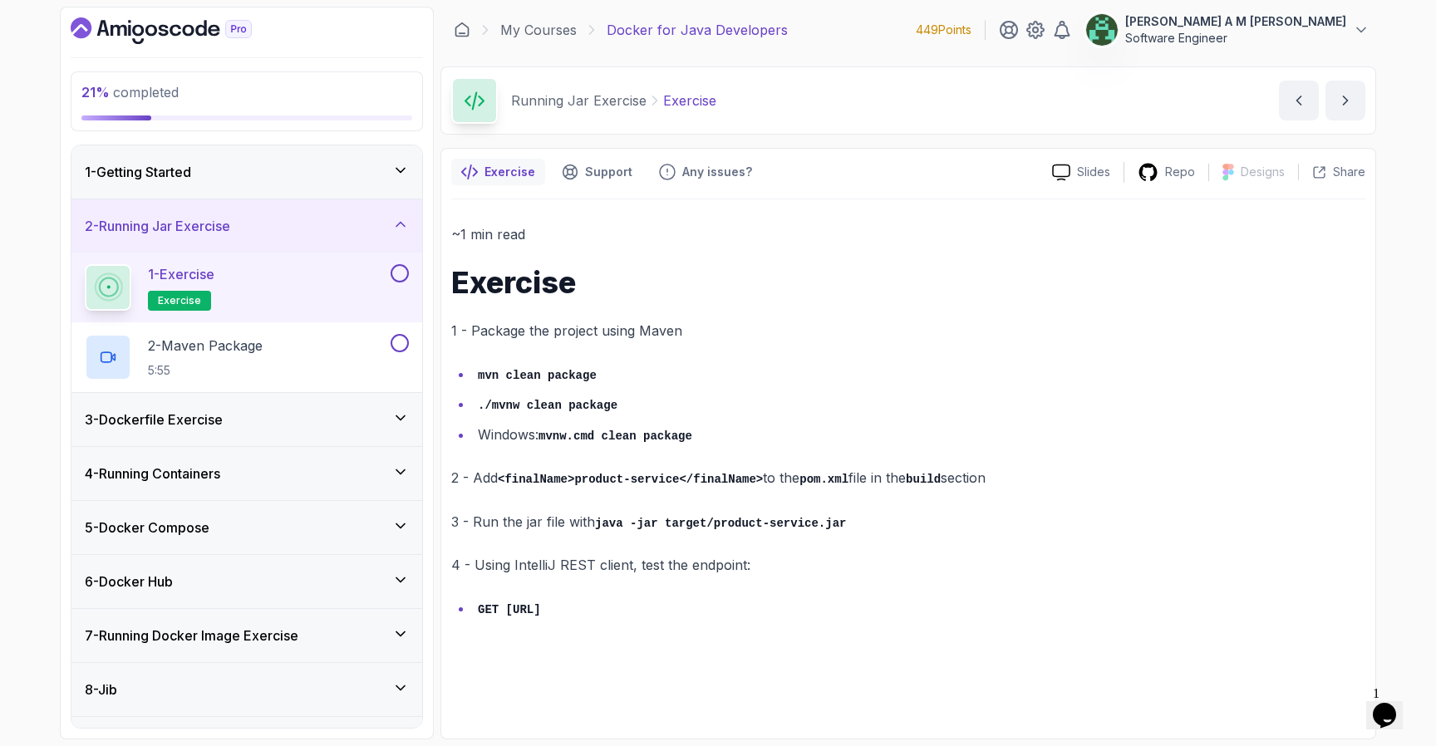
click at [401, 274] on button at bounding box center [400, 273] width 18 height 18
click at [313, 355] on div "2 - Maven Package 5:55" at bounding box center [236, 357] width 303 height 47
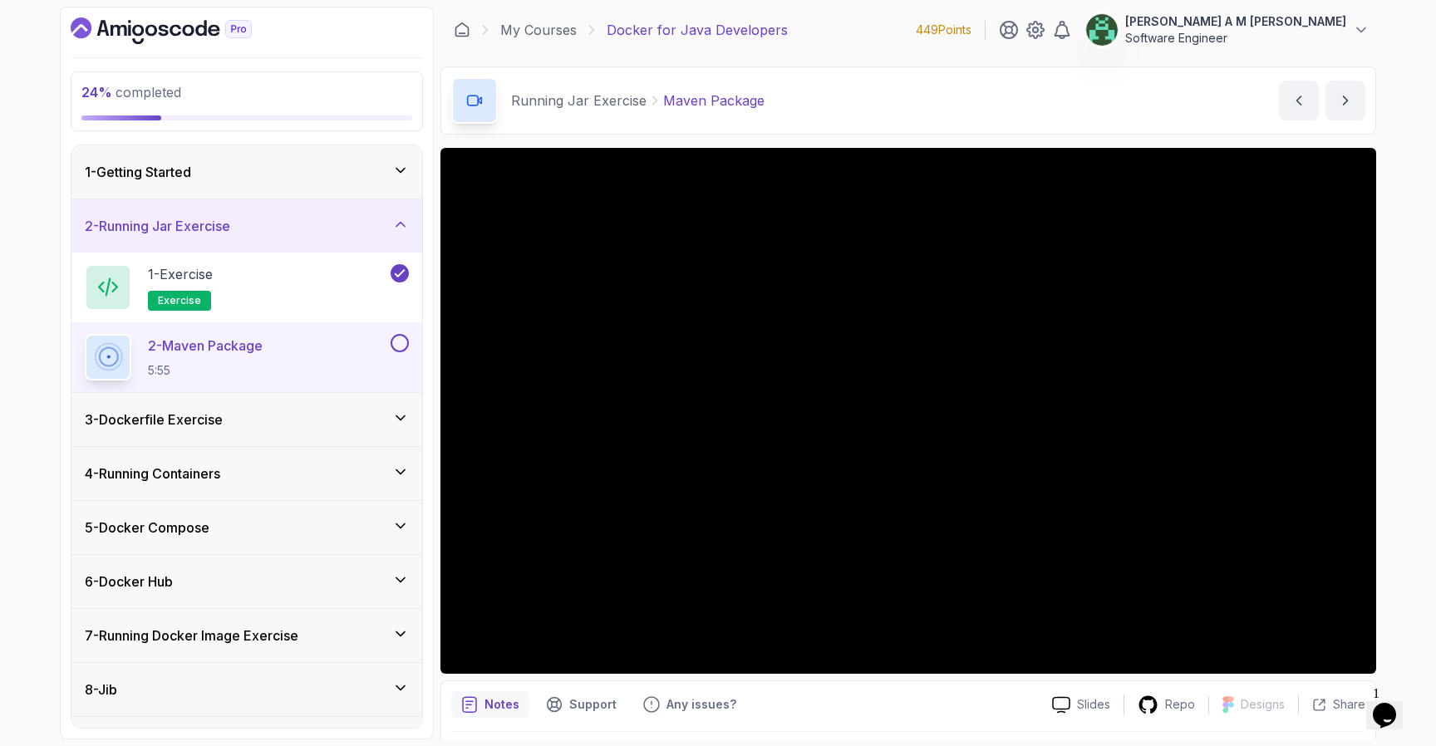
scroll to position [96, 0]
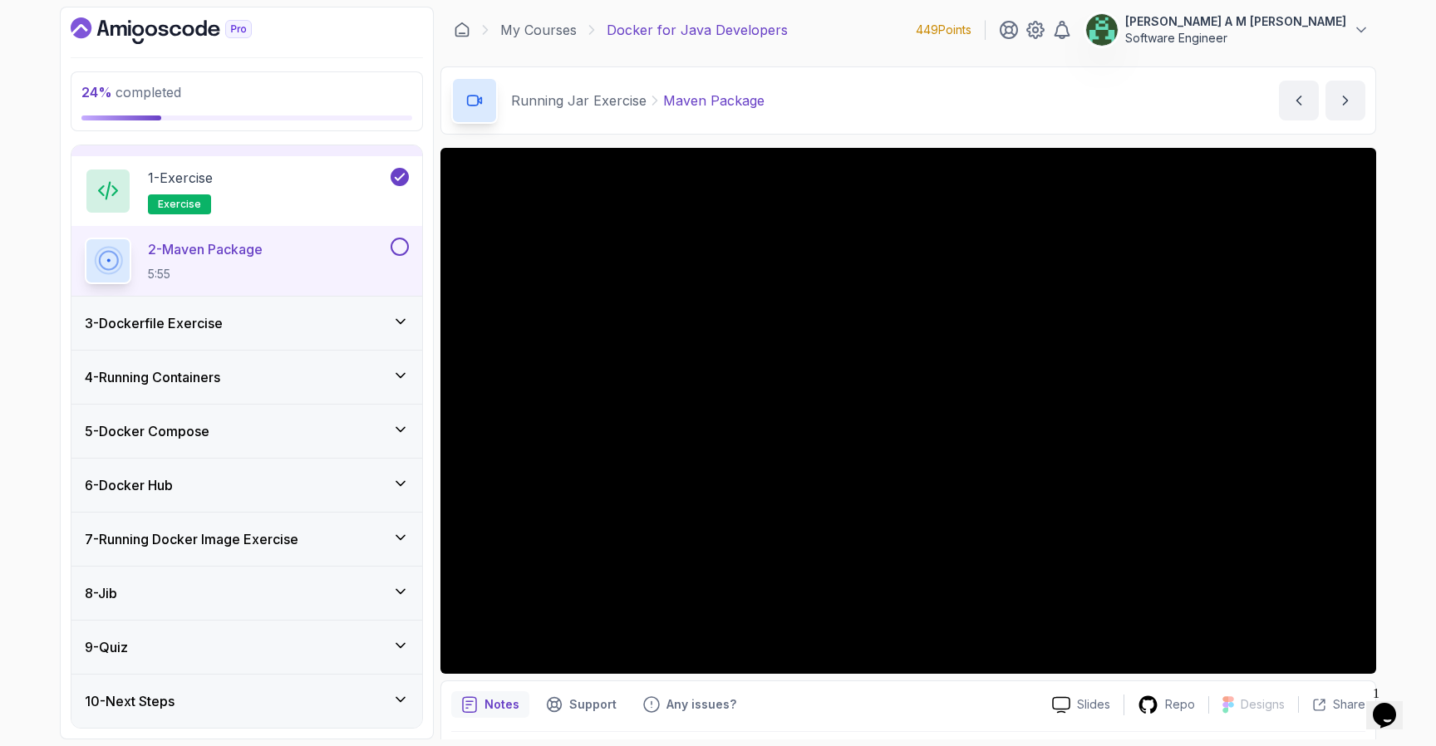
click at [395, 249] on button at bounding box center [400, 247] width 18 height 18
click at [398, 339] on div "3 - Dockerfile Exercise" at bounding box center [246, 323] width 351 height 53
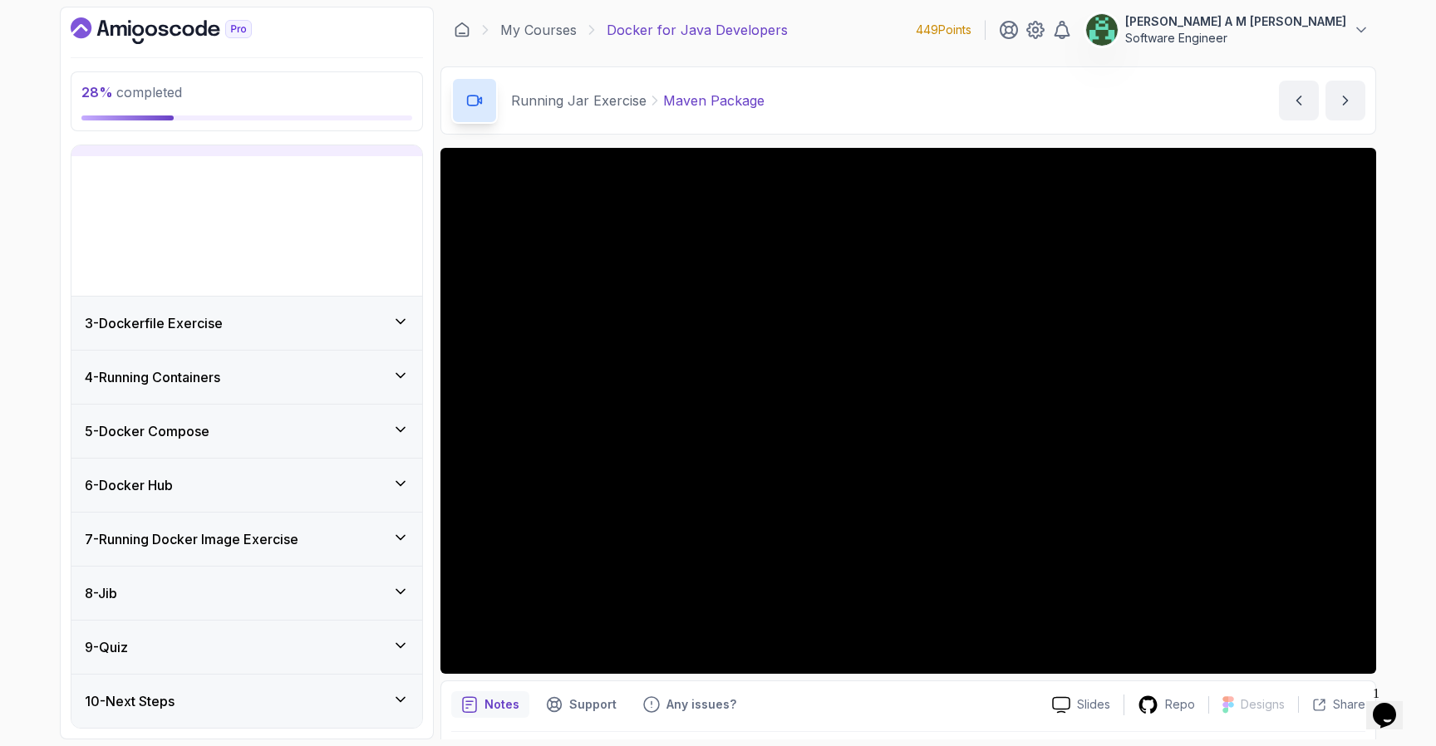
scroll to position [0, 0]
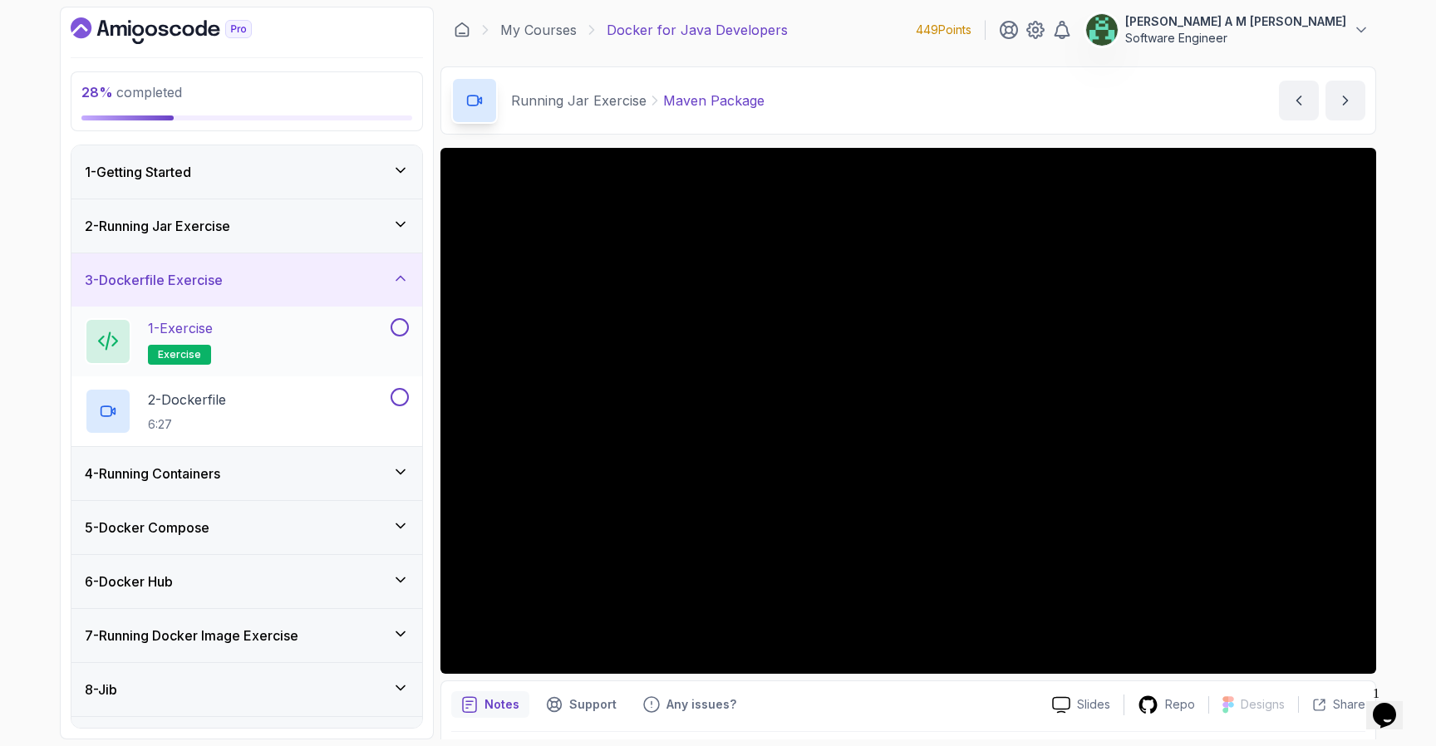
click at [352, 350] on div "1 - Exercise exercise" at bounding box center [236, 341] width 303 height 47
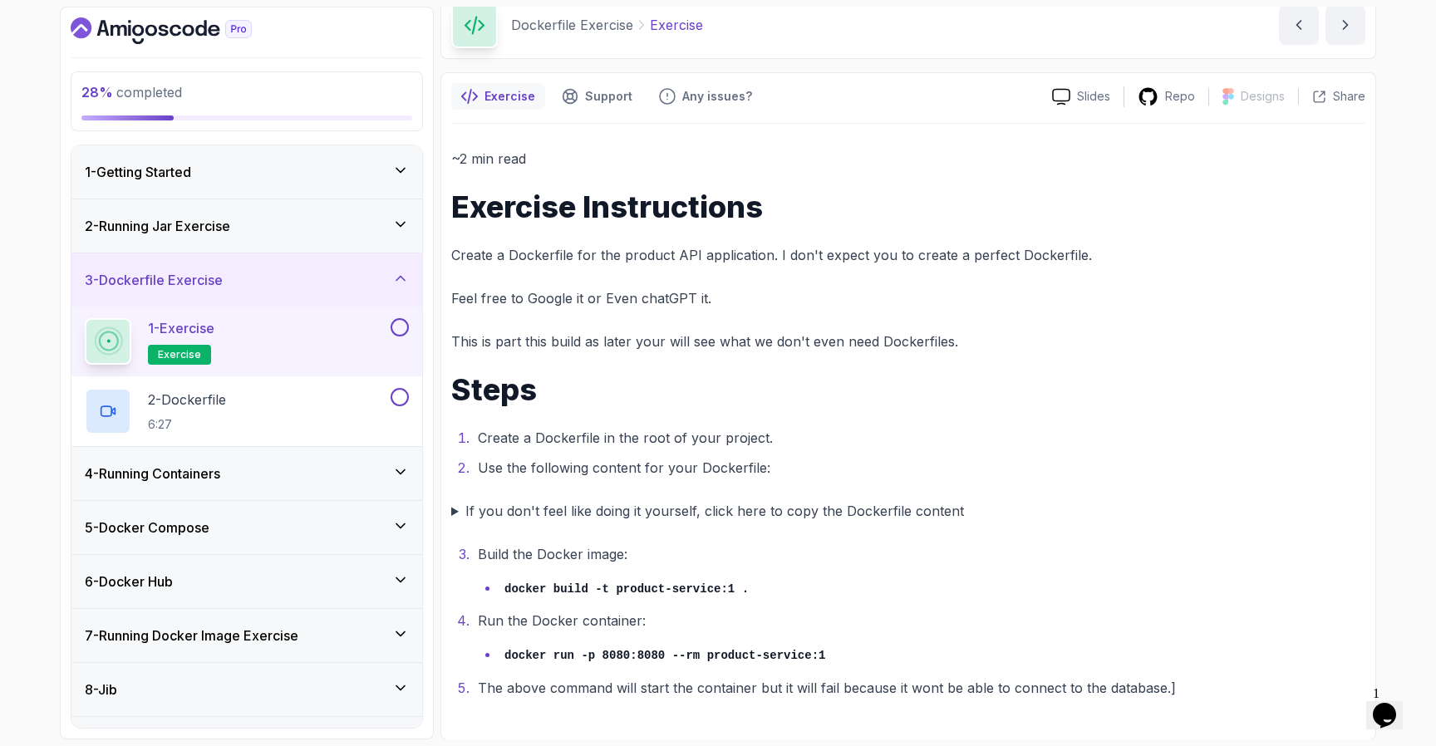
scroll to position [74, 0]
click at [246, 421] on div "2 - Dockerfile 6:27" at bounding box center [236, 411] width 303 height 47
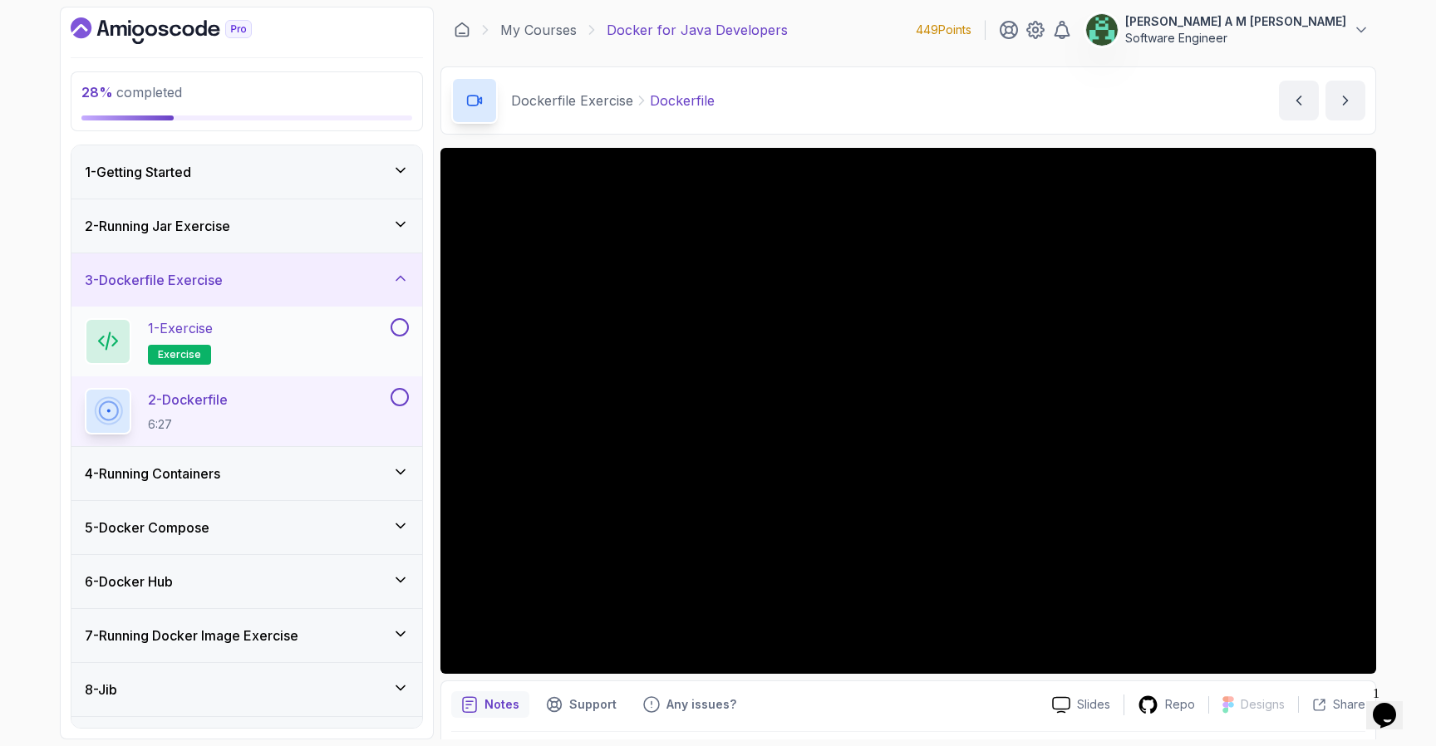
click at [392, 327] on button at bounding box center [400, 327] width 18 height 18
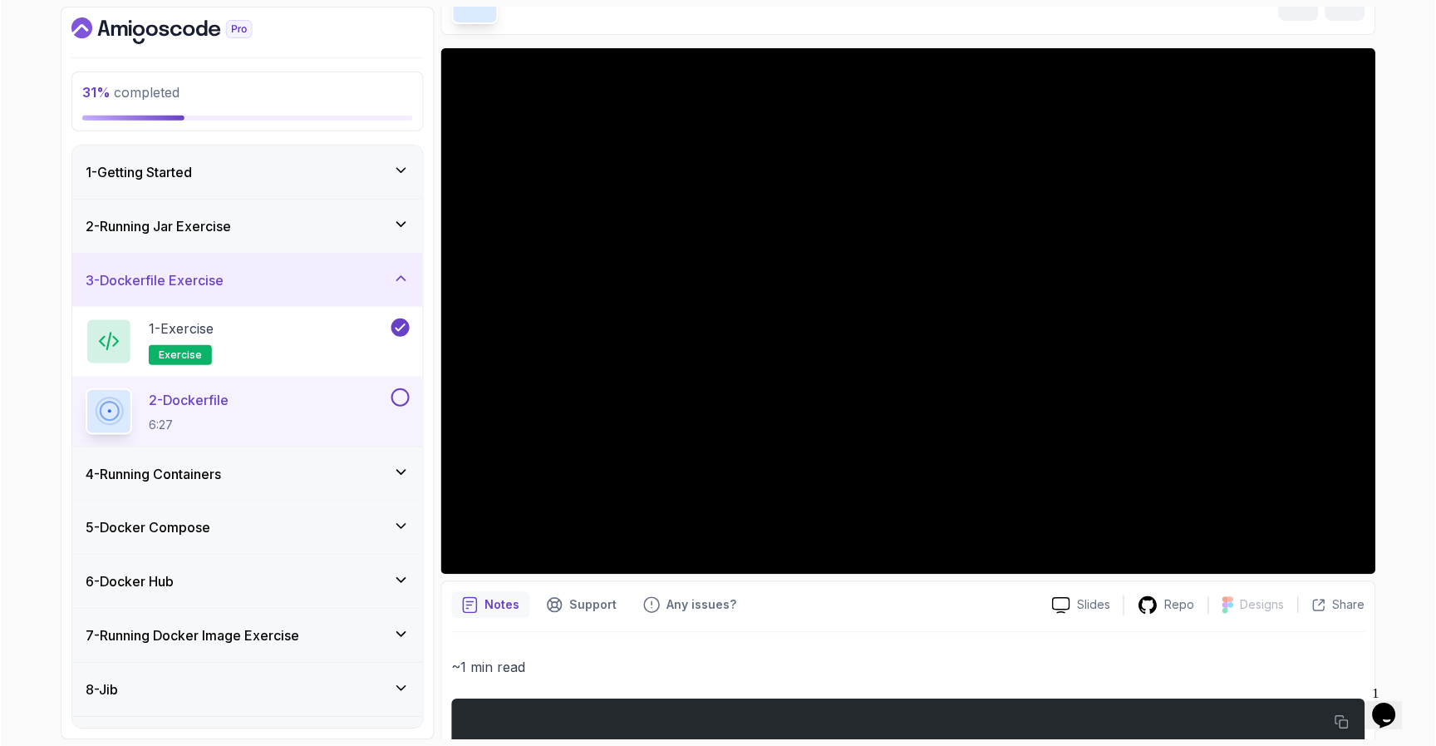
scroll to position [55, 0]
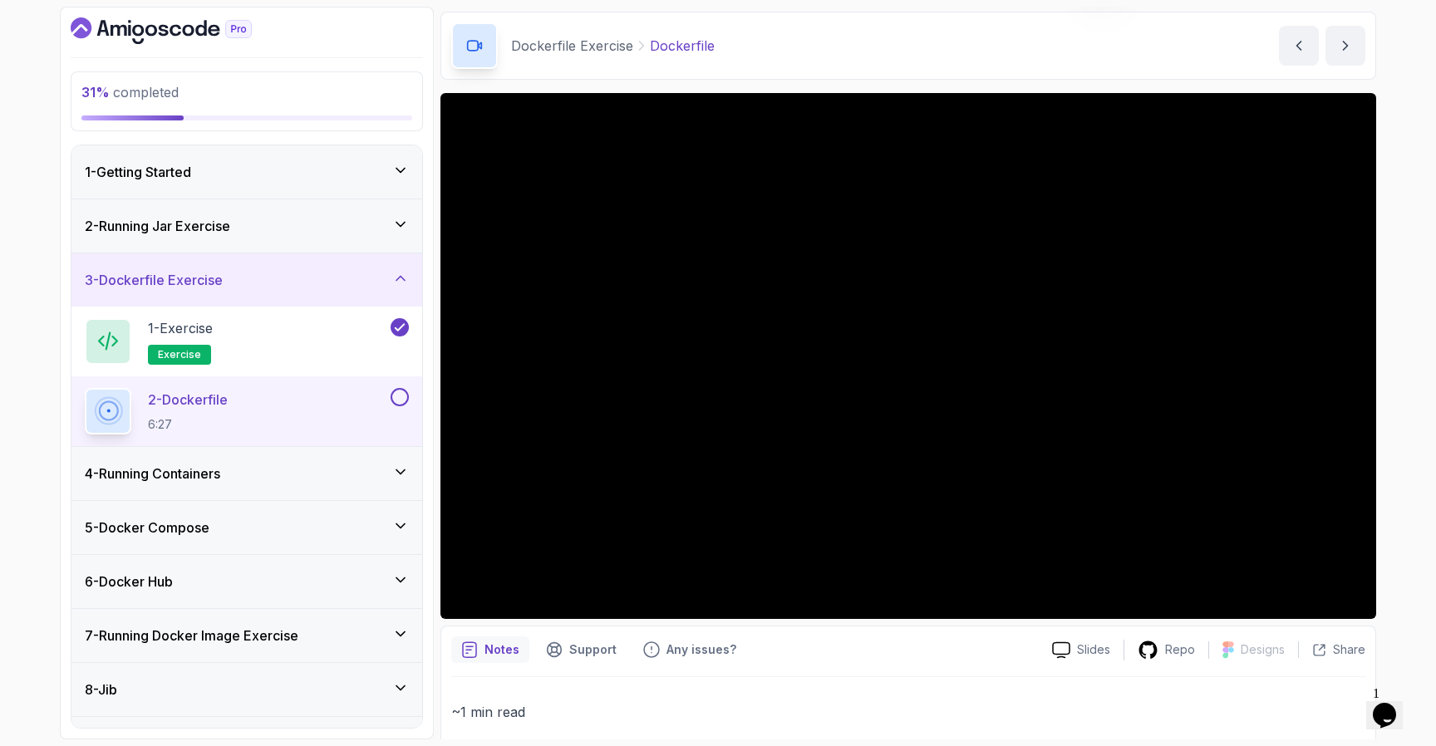
click at [397, 396] on button at bounding box center [400, 397] width 18 height 18
click at [401, 288] on div "3 - Dockerfile Exercise" at bounding box center [247, 280] width 324 height 20
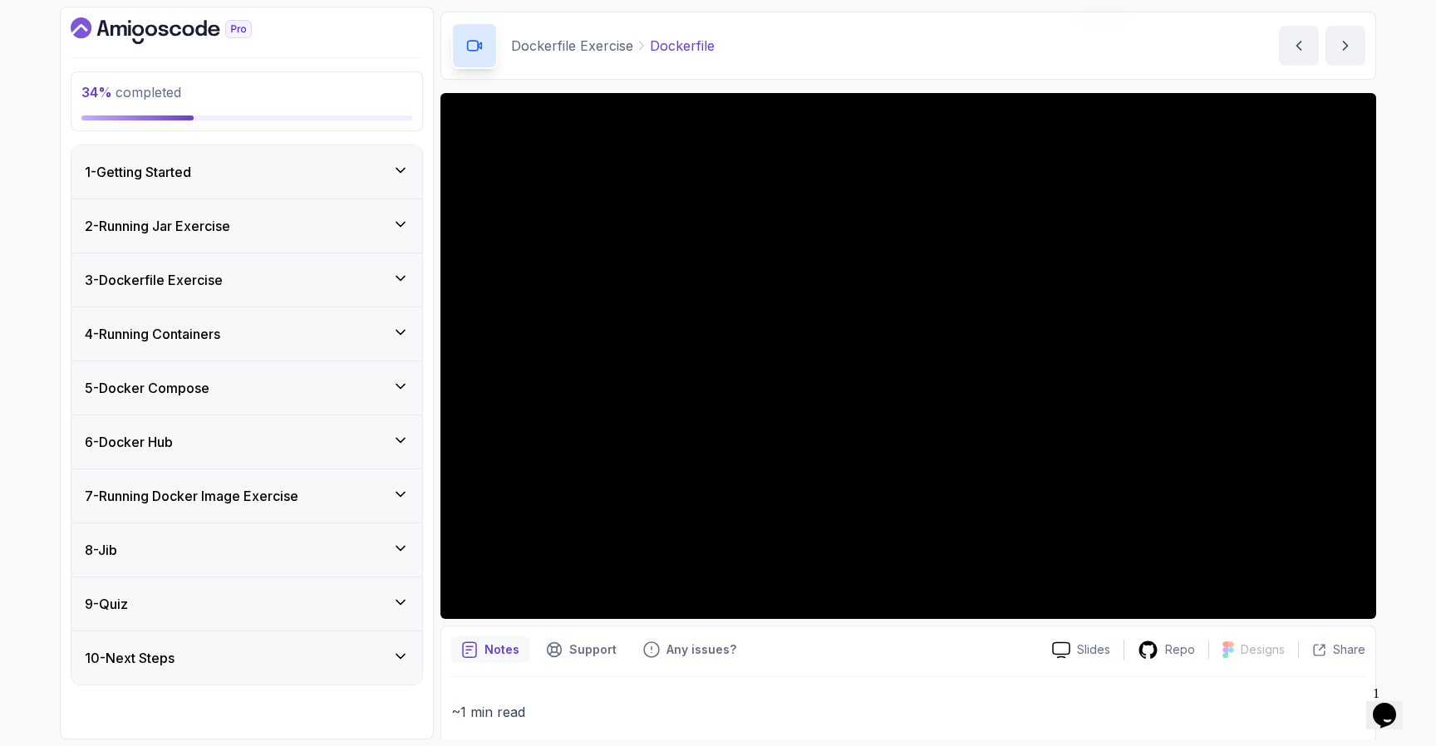
click at [342, 345] on div "4 - Running Containers" at bounding box center [246, 334] width 351 height 53
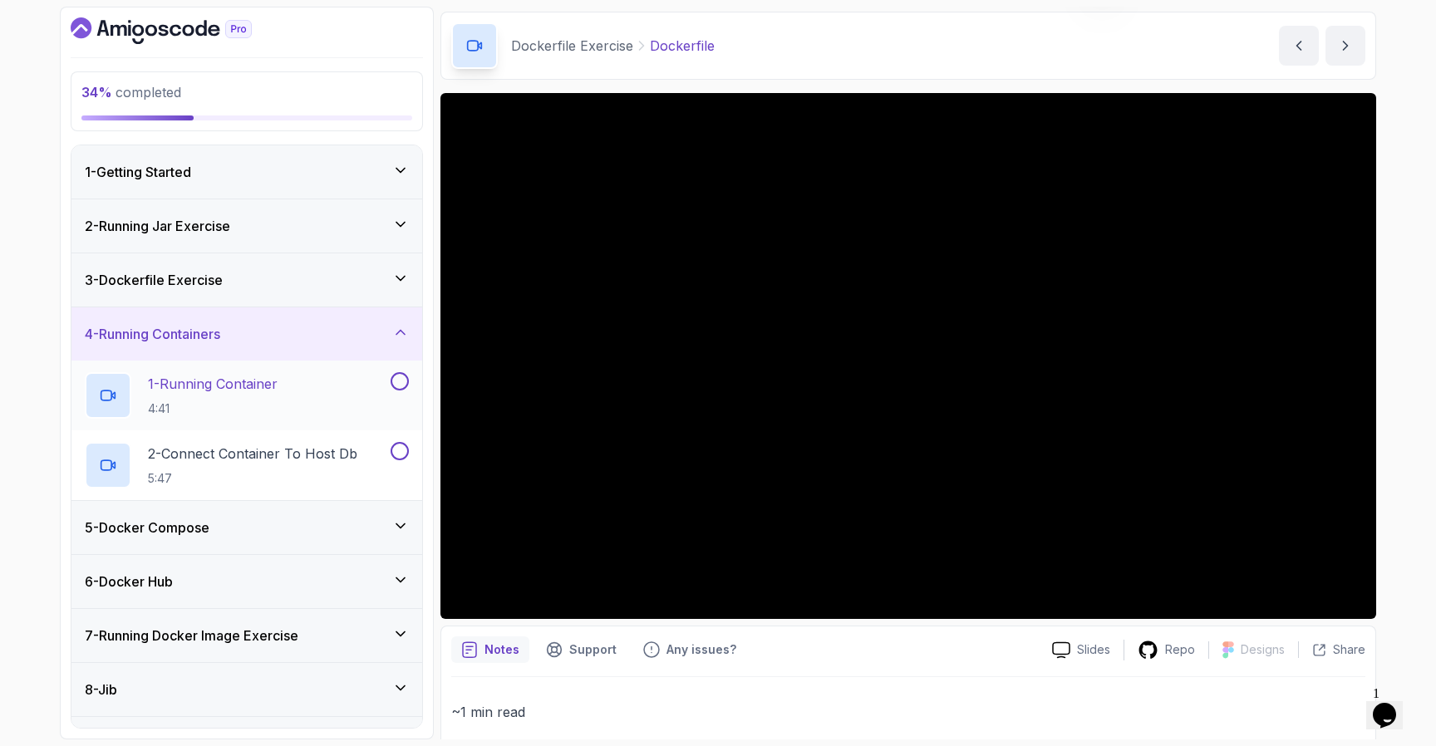
click at [313, 384] on div "1 - Running Container 4:41" at bounding box center [236, 395] width 303 height 47
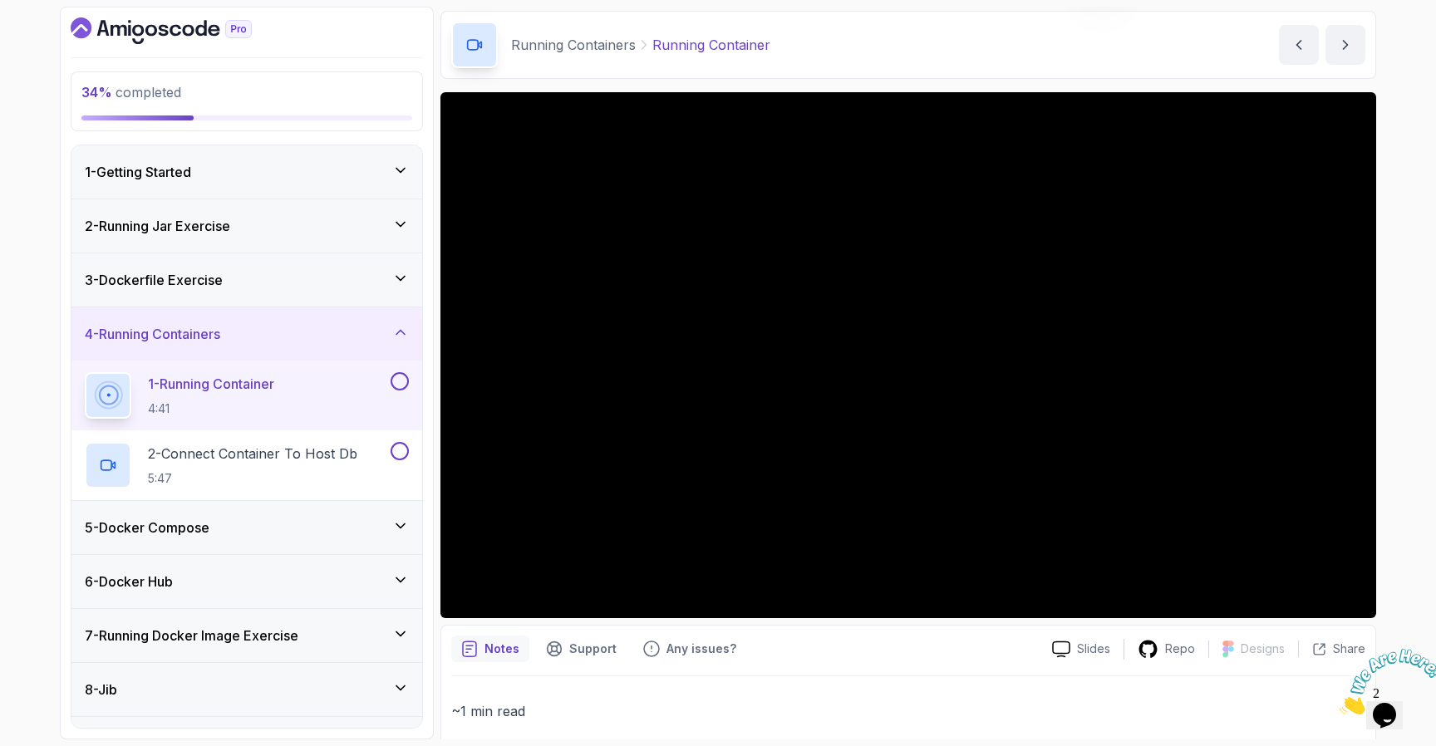
click at [401, 383] on button at bounding box center [400, 381] width 18 height 18
click at [331, 461] on p "2 - Connect Container To Host Db" at bounding box center [252, 454] width 209 height 20
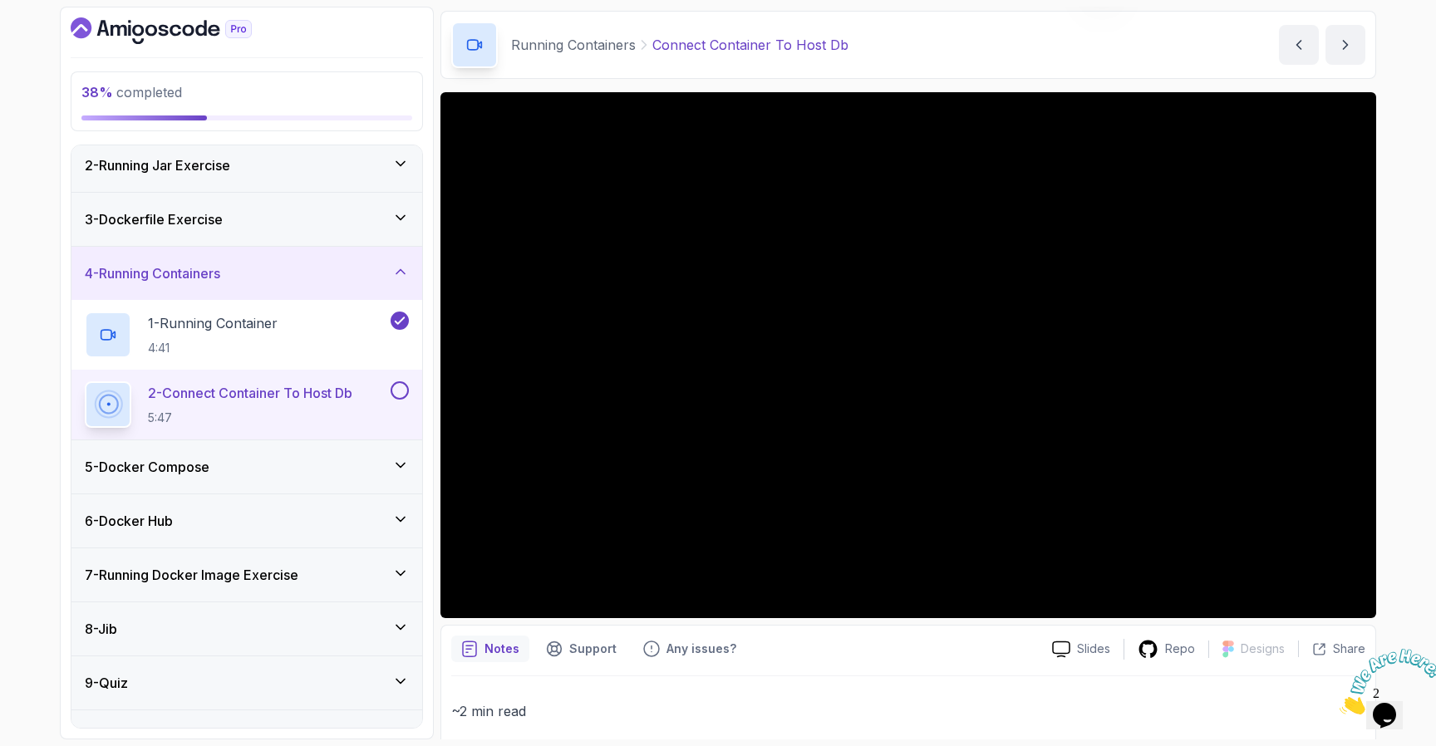
scroll to position [96, 0]
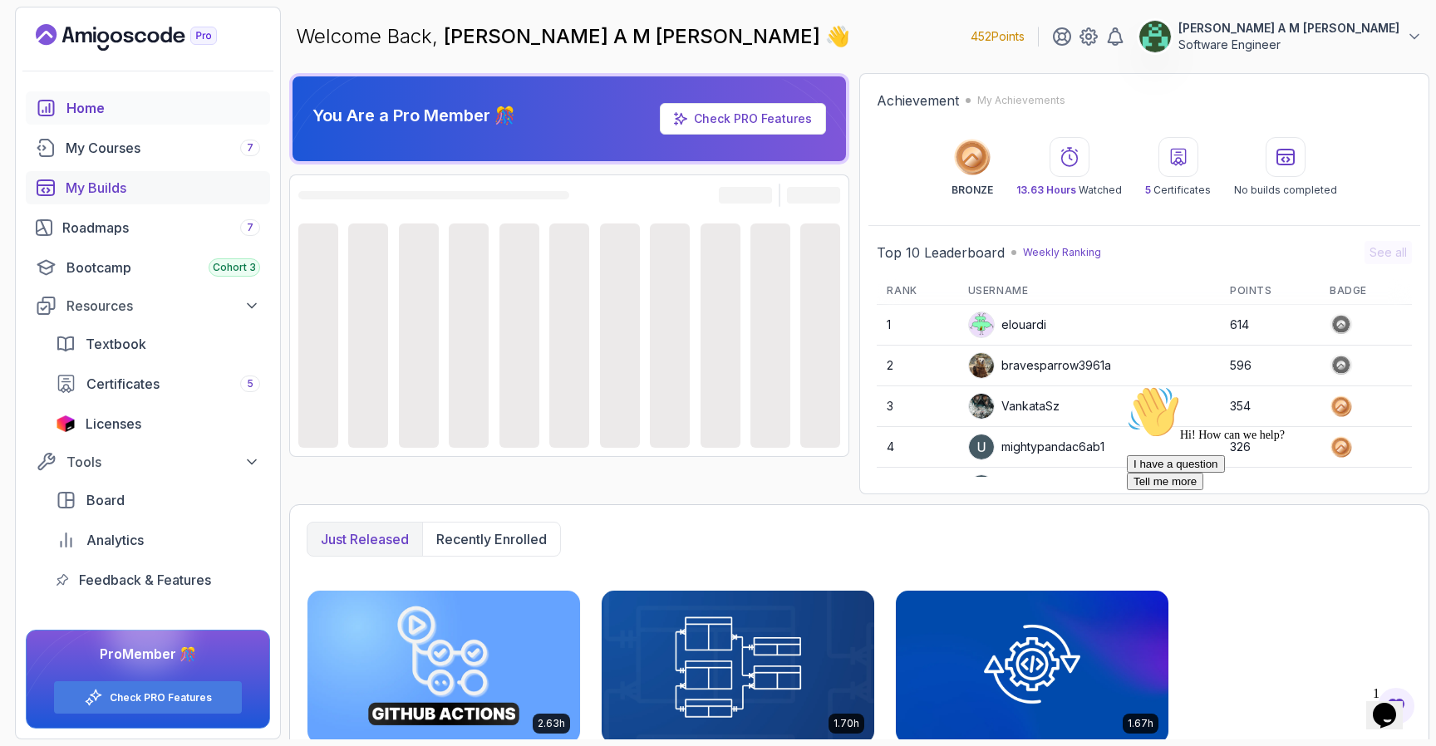
click at [139, 199] on link "My Builds" at bounding box center [148, 187] width 244 height 33
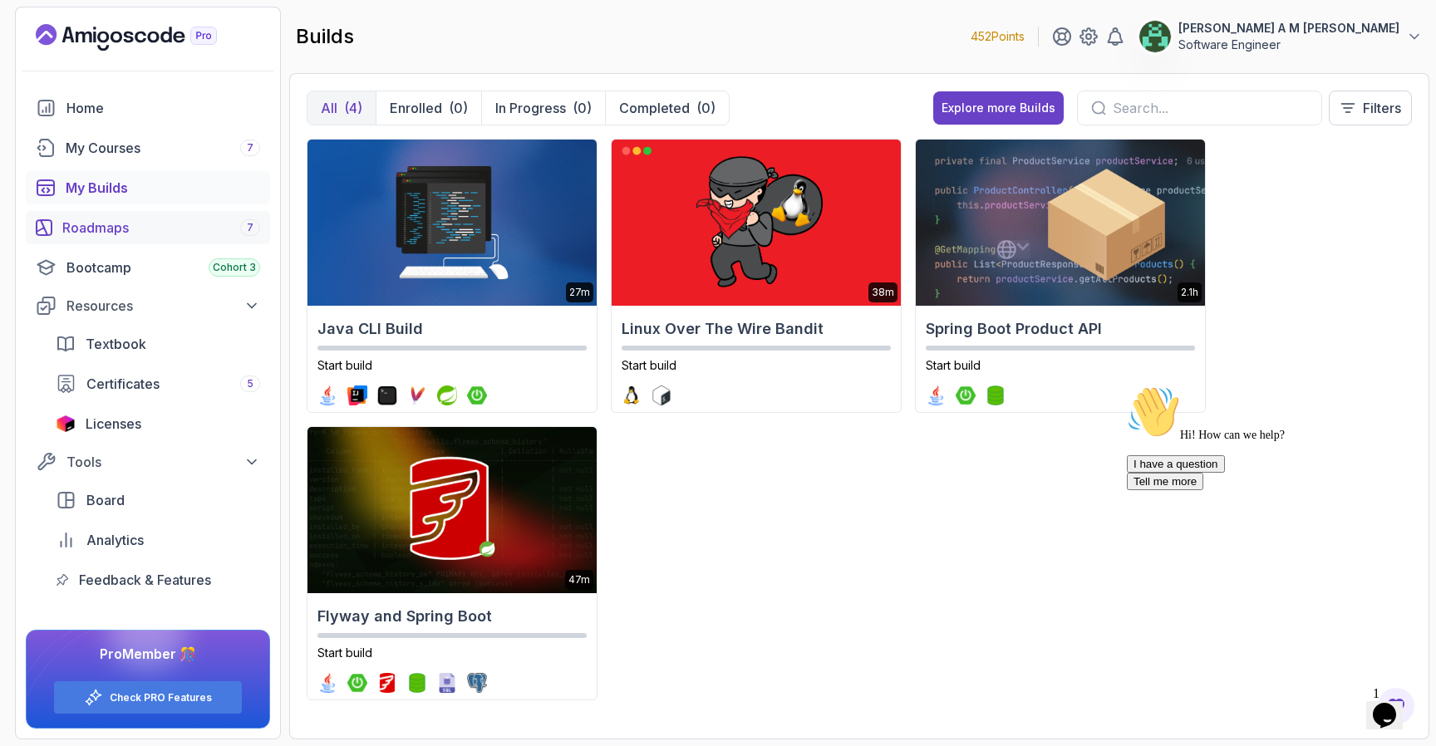
click at [119, 227] on div "Roadmaps 7" at bounding box center [161, 228] width 198 height 20
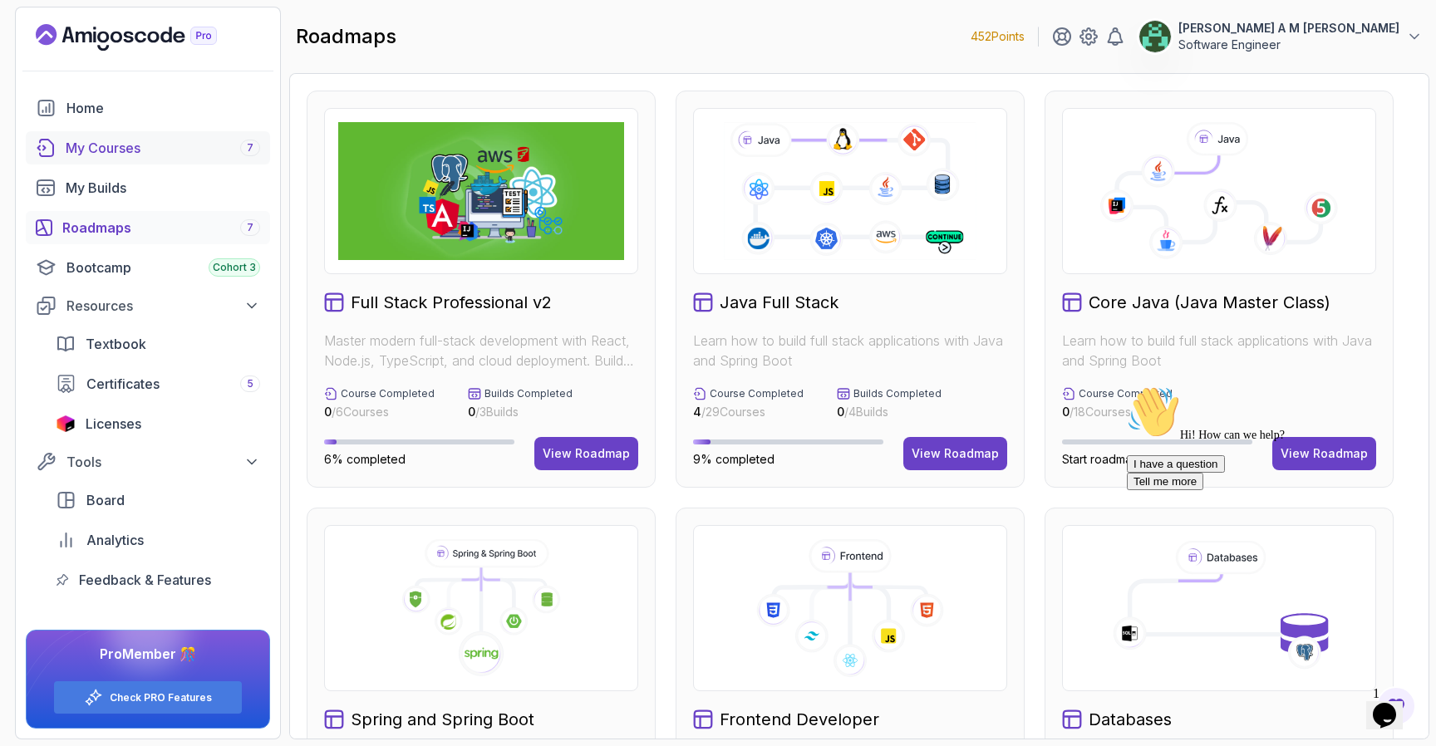
click at [209, 156] on div "My Courses 7" at bounding box center [163, 148] width 195 height 20
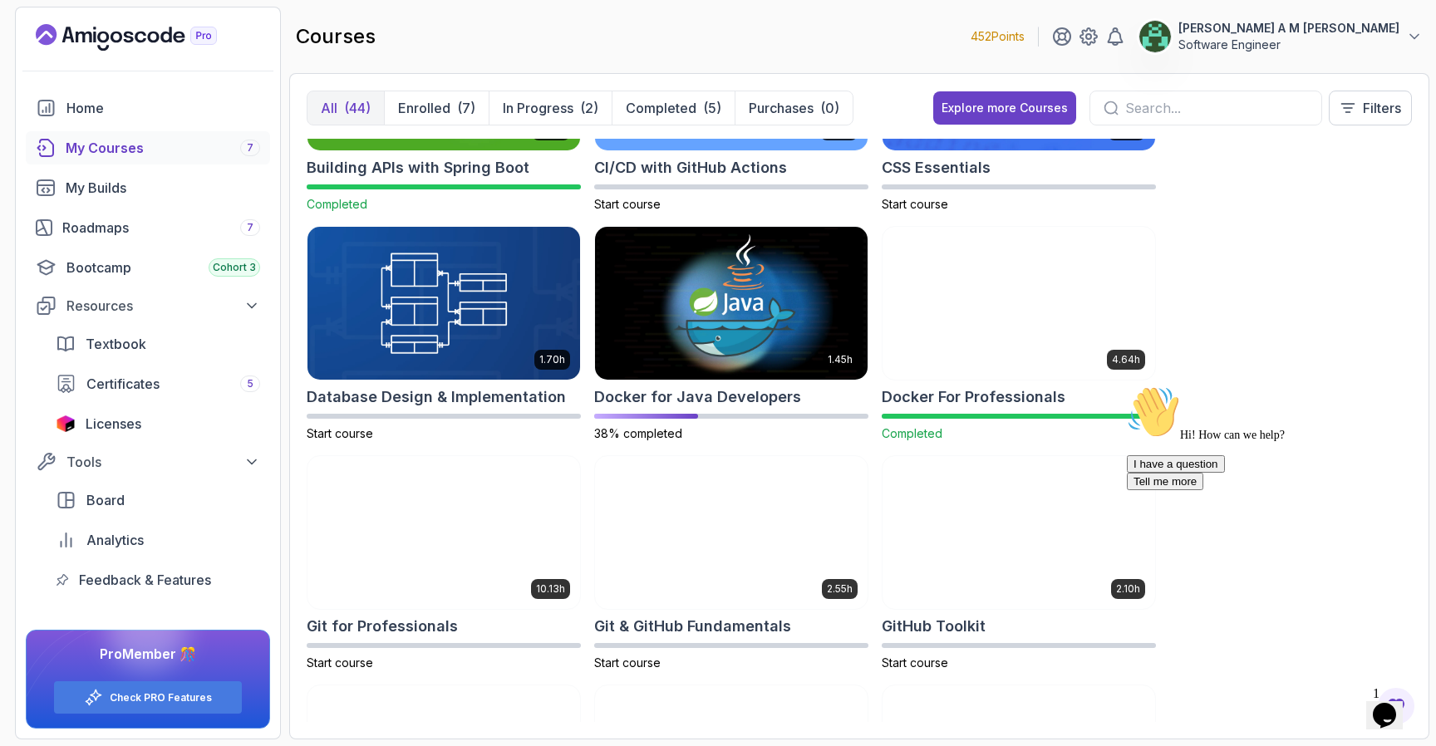
scroll to position [381, 0]
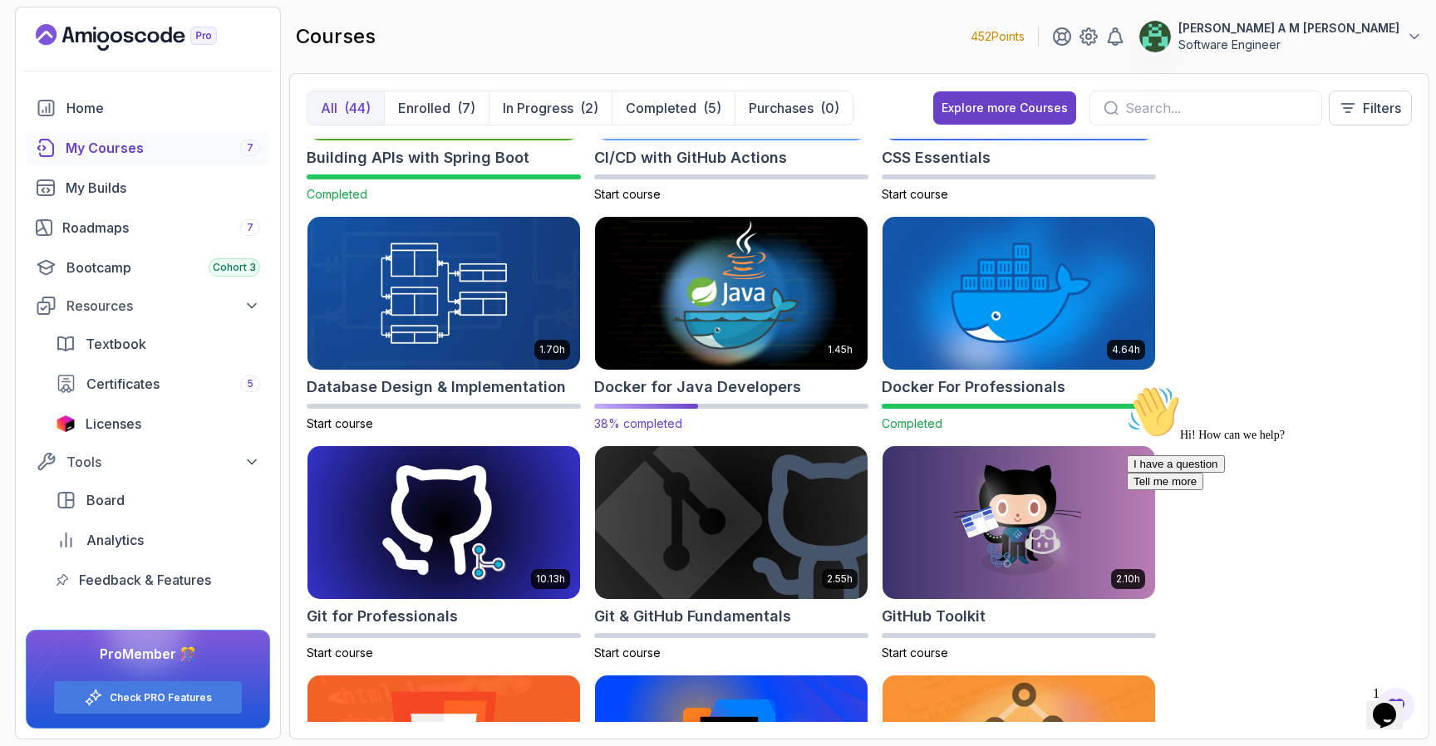
click at [748, 337] on img at bounding box center [732, 294] width 286 height 160
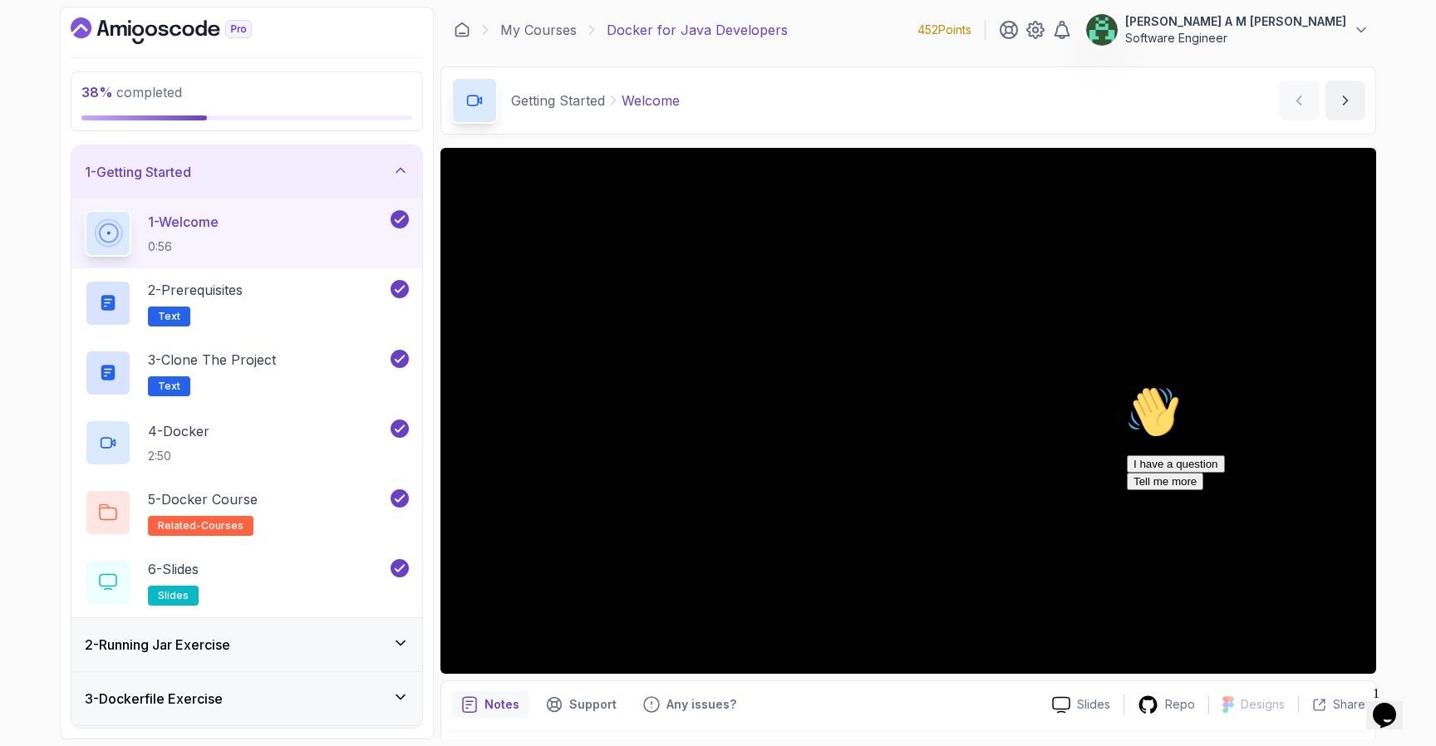
click at [373, 164] on div "1 - Getting Started" at bounding box center [247, 172] width 324 height 20
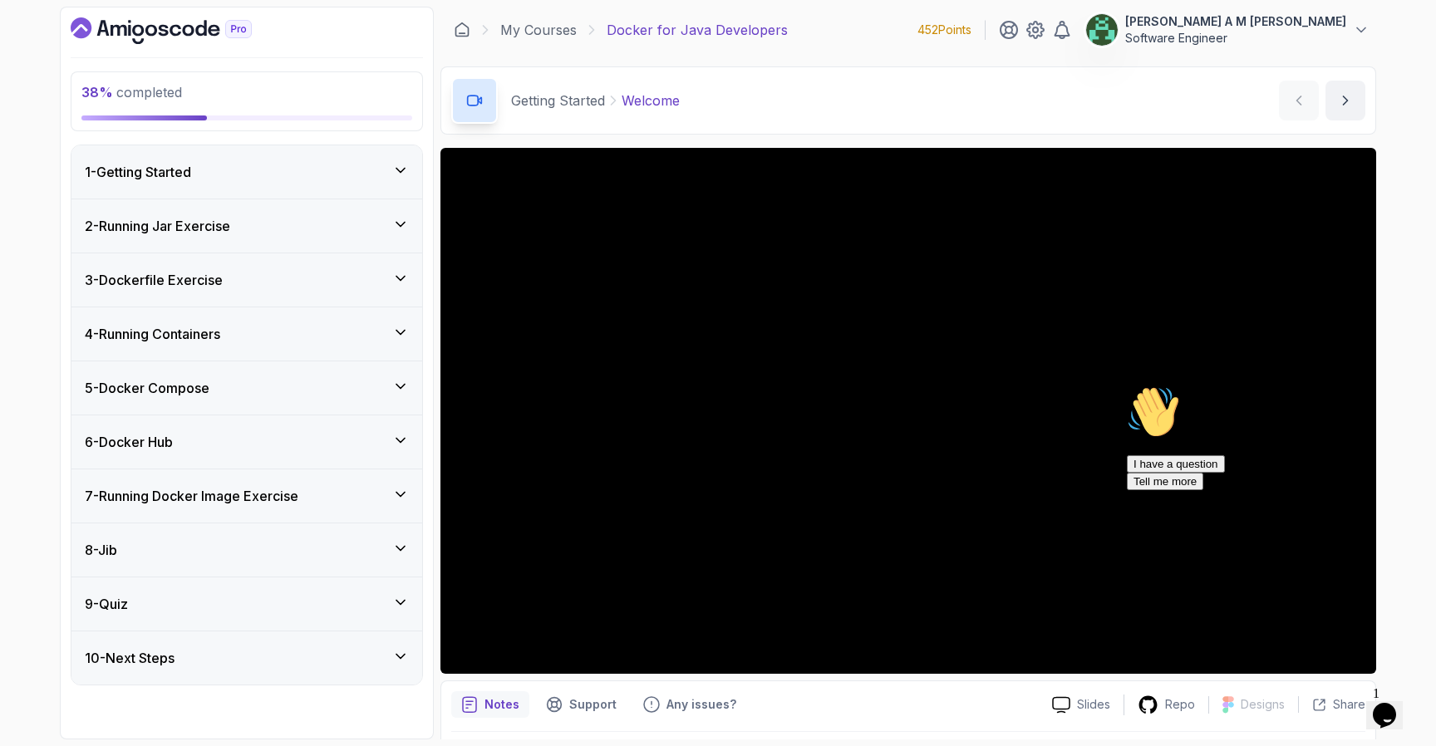
click at [333, 289] on div "3 - Dockerfile Exercise" at bounding box center [247, 280] width 324 height 20
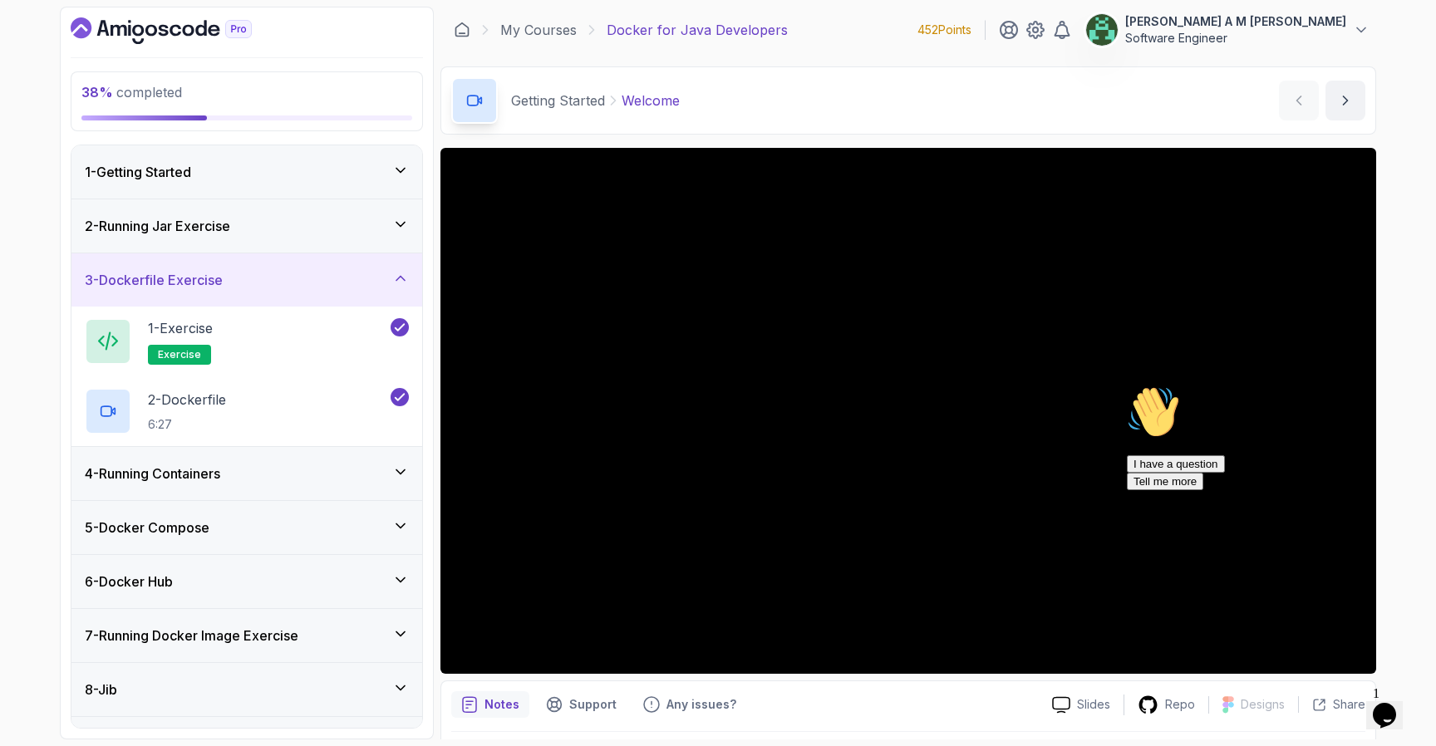
click at [273, 465] on div "4 - Running Containers" at bounding box center [247, 474] width 324 height 20
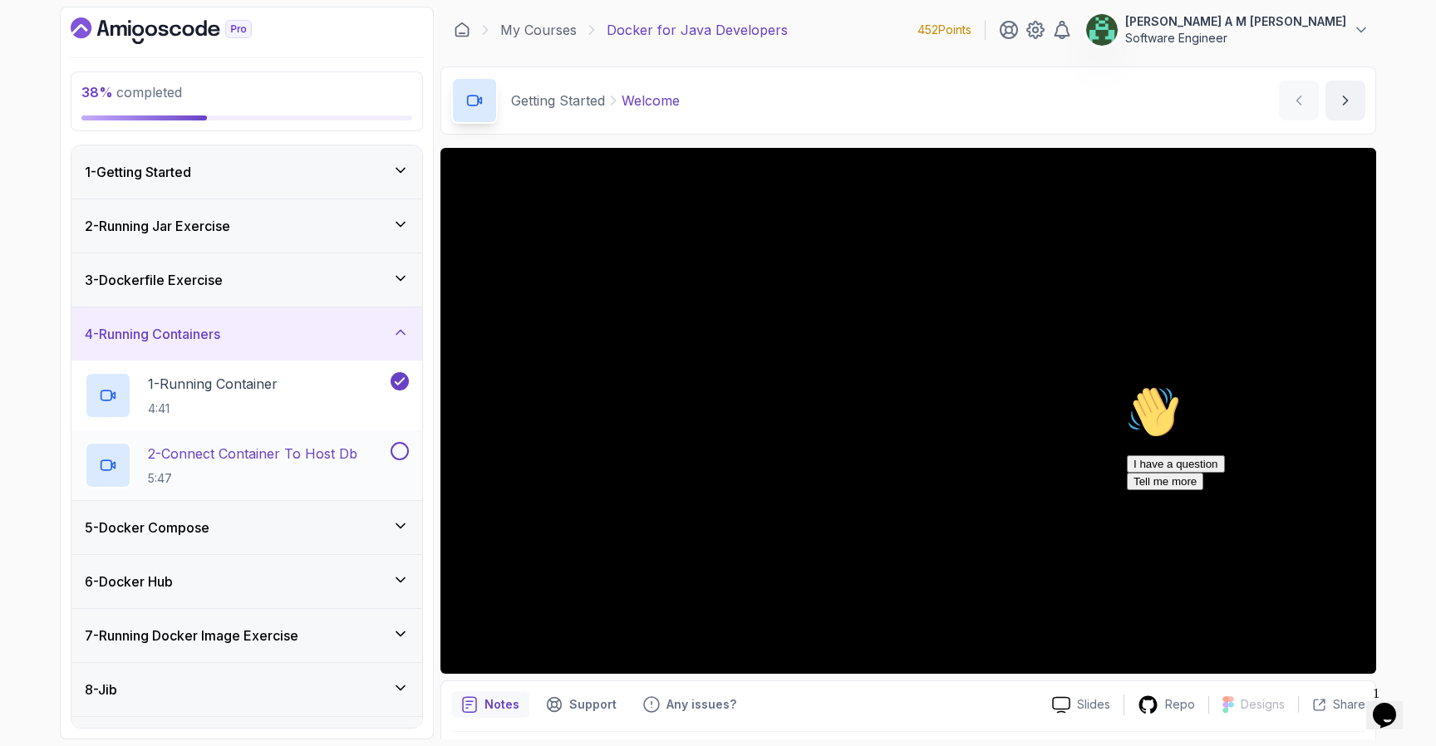
click at [275, 465] on h2 "2 - Connect Container To Host Db 5:47" at bounding box center [252, 465] width 209 height 43
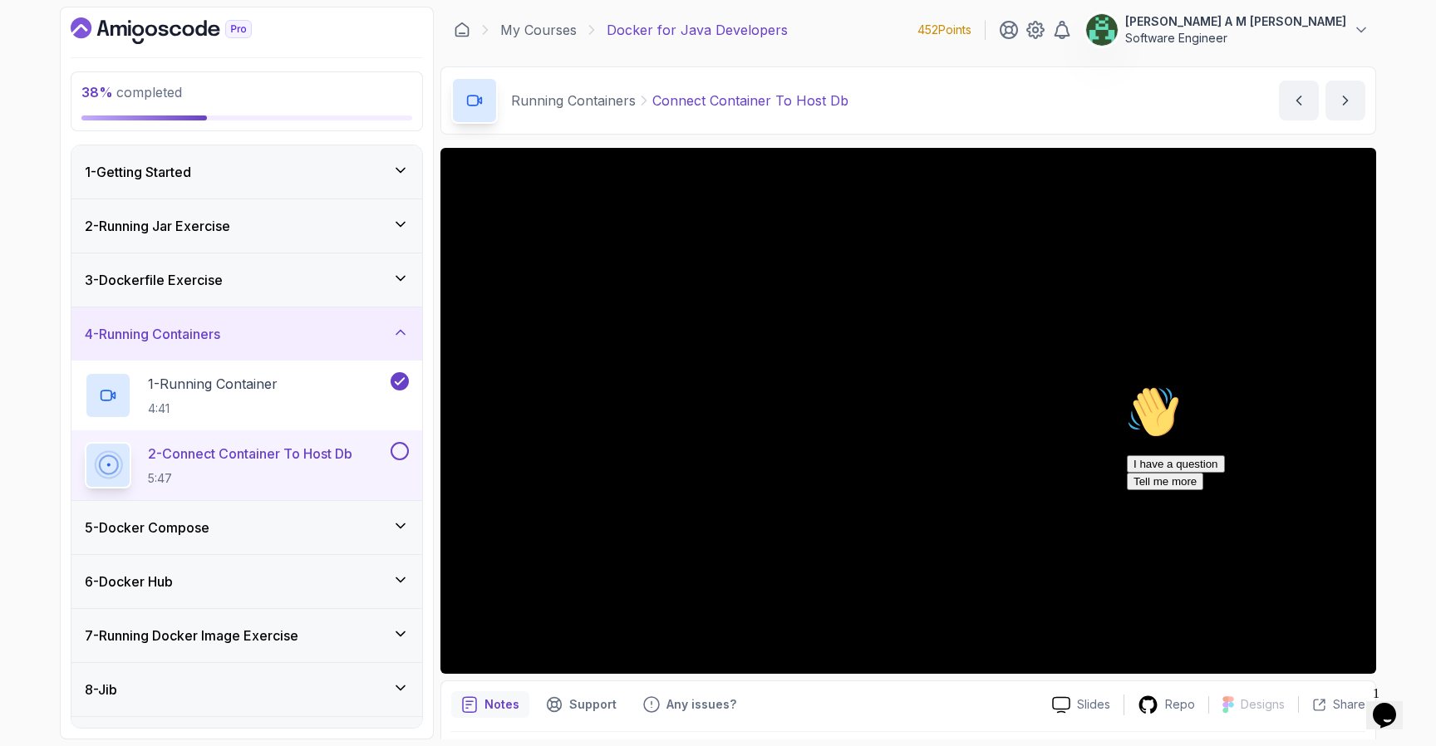
click at [1127, 386] on icon "Chat attention grabber" at bounding box center [1127, 386] width 0 height 0
click at [1340, 703] on icon "Close" at bounding box center [1340, 710] width 0 height 14
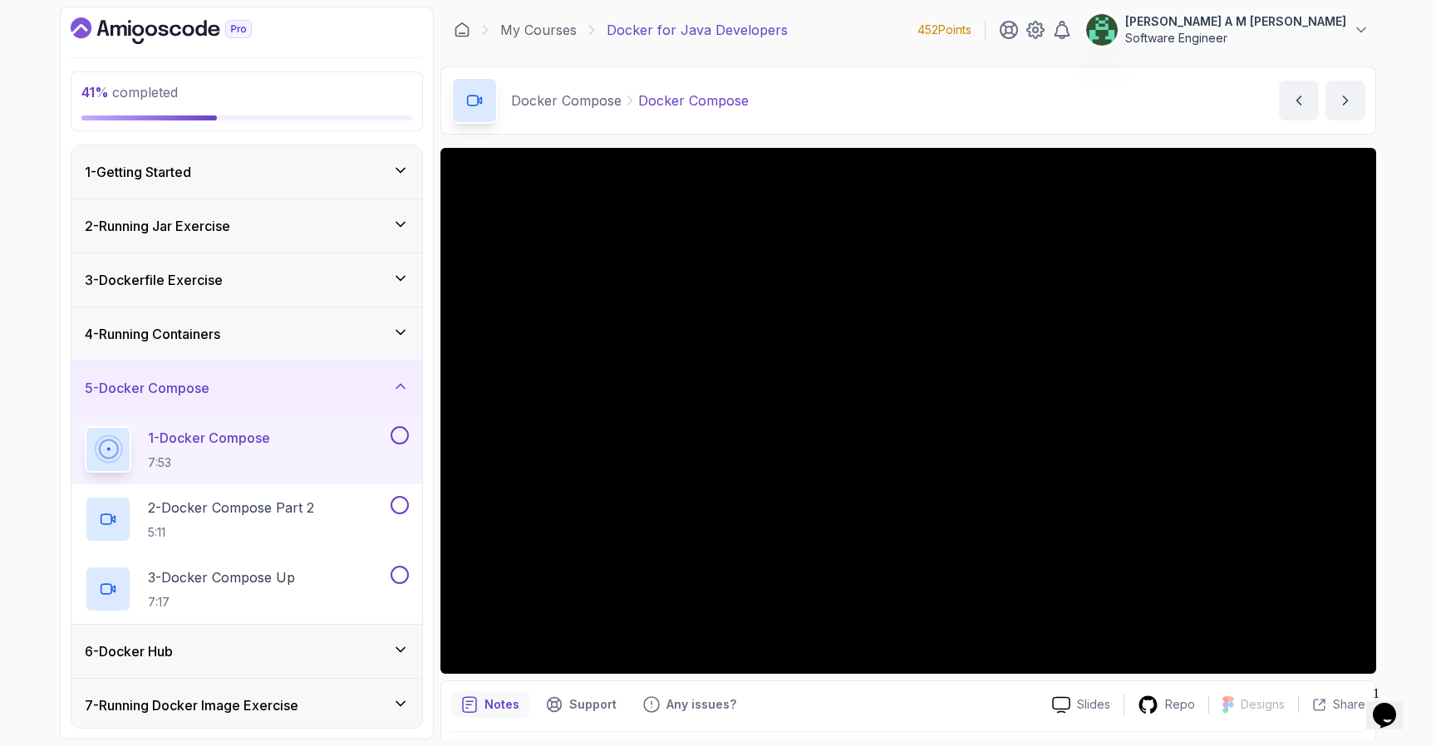
click at [353, 328] on div "4 - Running Containers" at bounding box center [247, 334] width 324 height 20
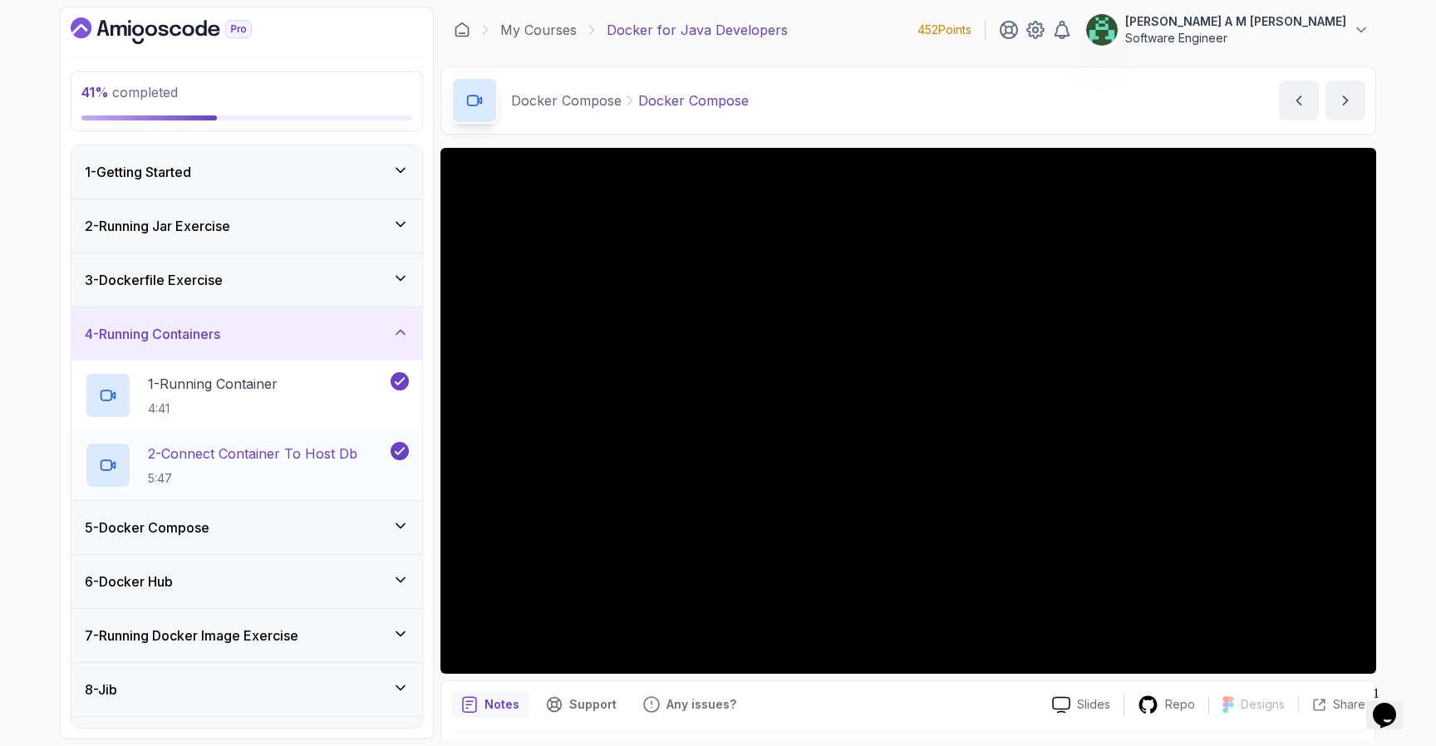
click at [310, 456] on p "2 - Connect Container To Host Db" at bounding box center [252, 454] width 209 height 20
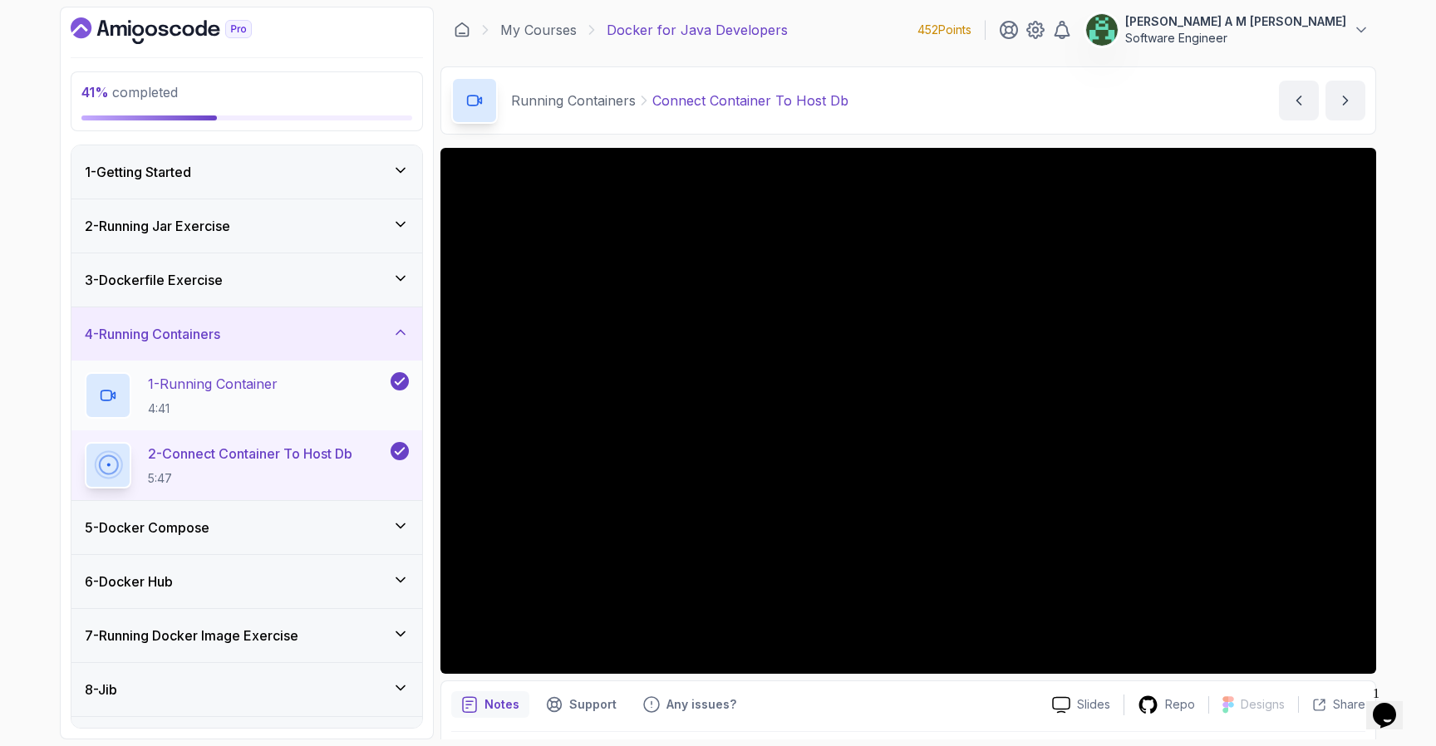
click at [223, 383] on p "1 - Running Container" at bounding box center [213, 384] width 130 height 20
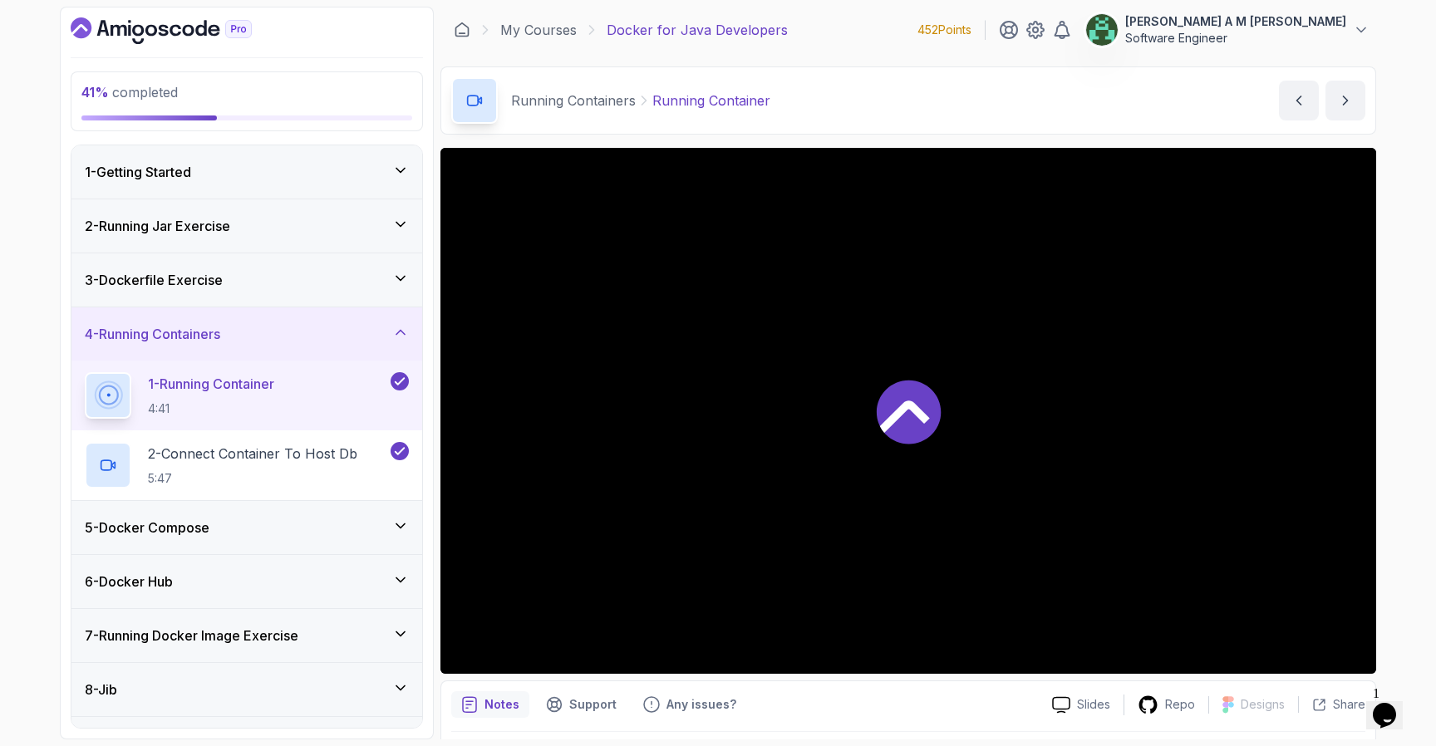
click at [290, 268] on div "3 - Dockerfile Exercise" at bounding box center [246, 280] width 351 height 53
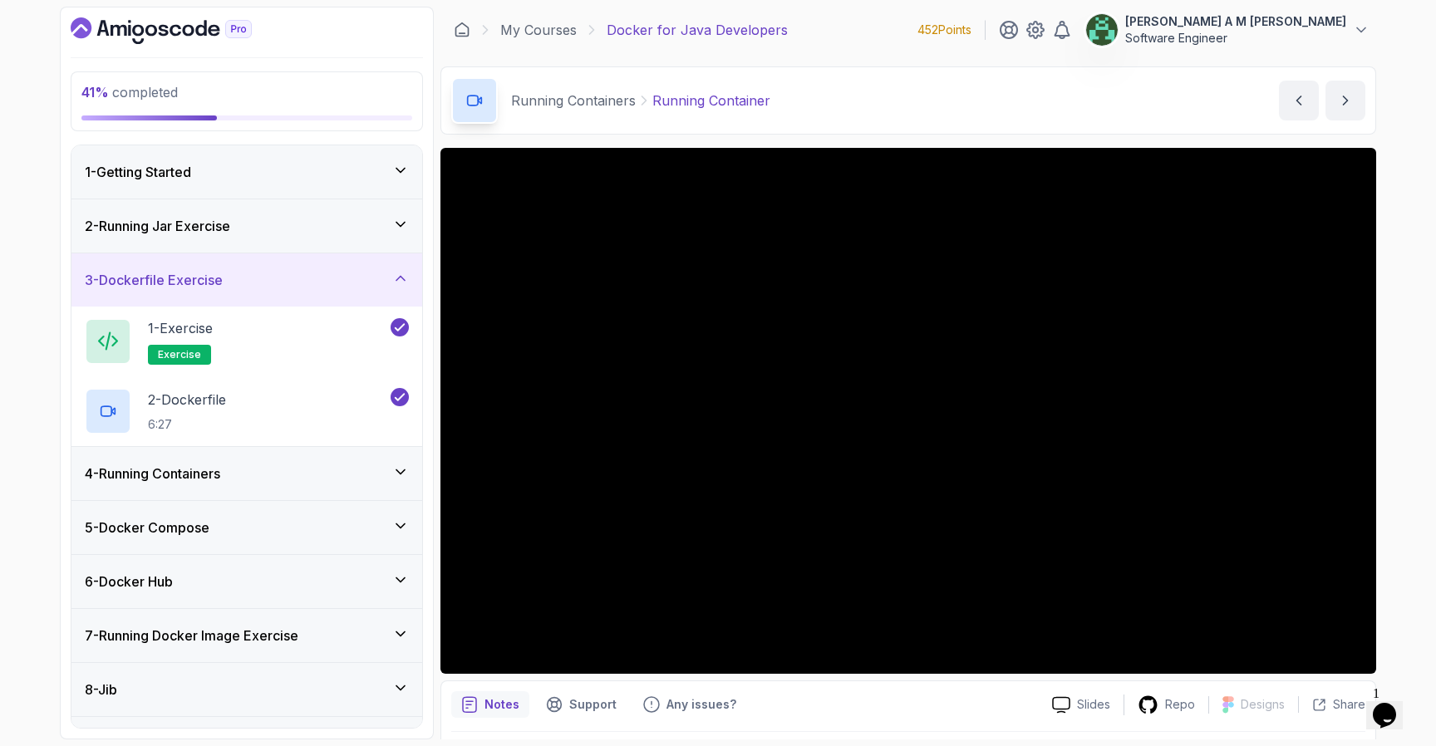
click at [291, 274] on div "3 - Dockerfile Exercise" at bounding box center [247, 280] width 324 height 20
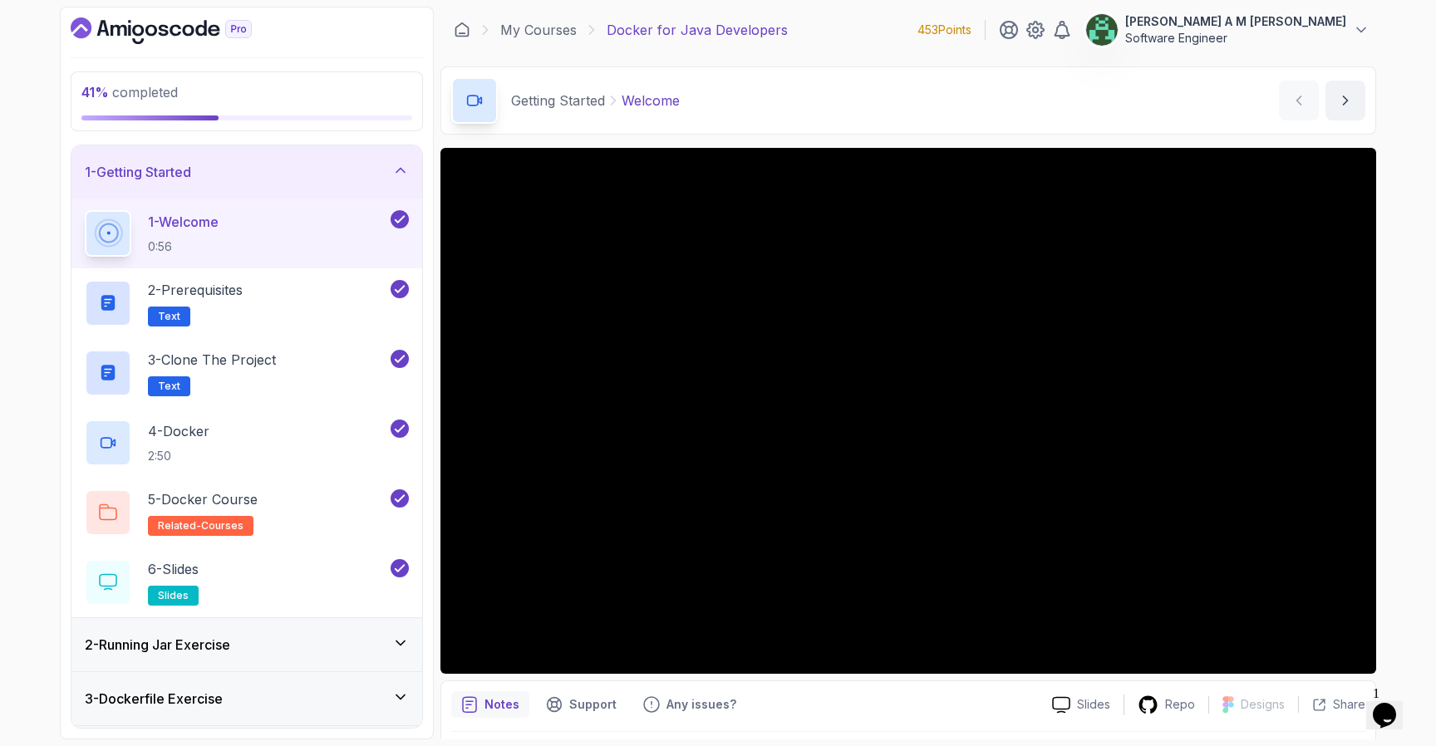
click at [392, 166] on icon at bounding box center [400, 170] width 17 height 17
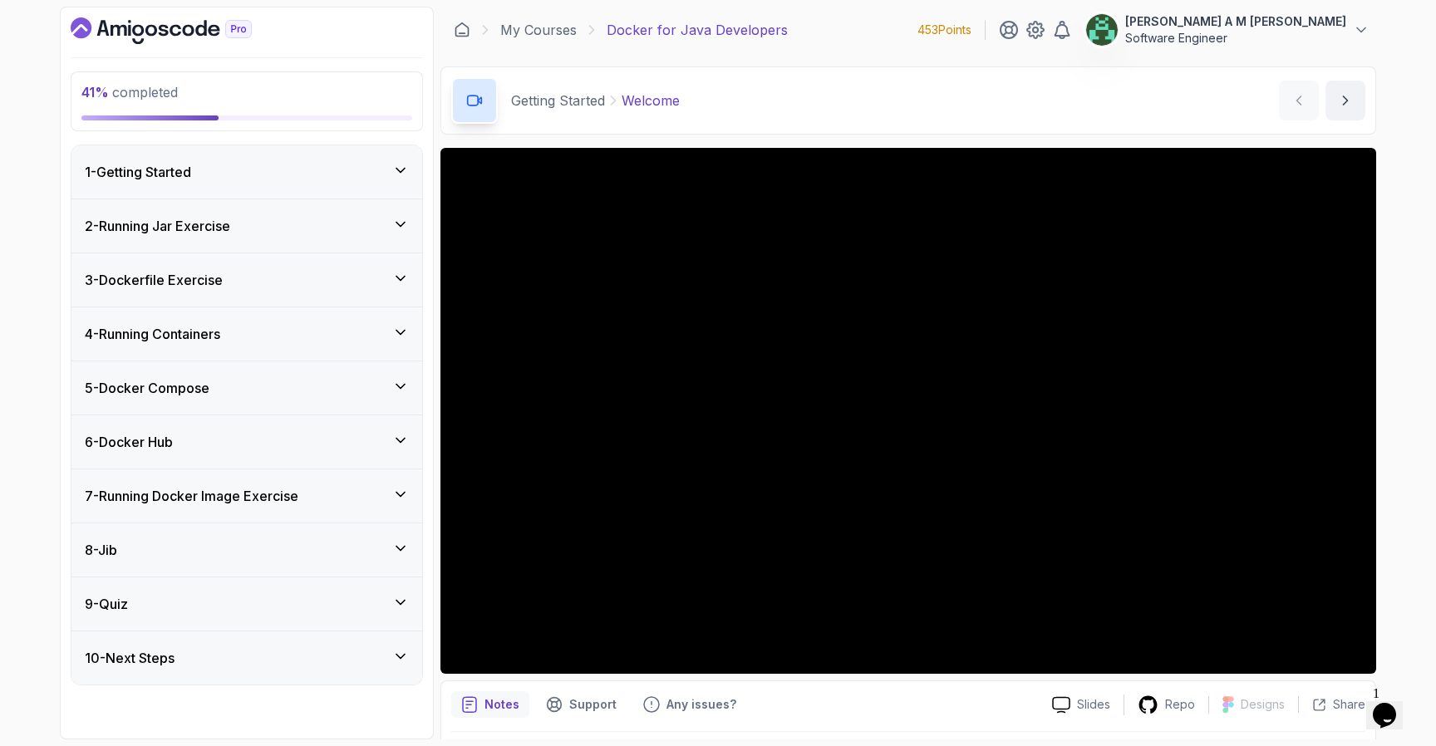
click at [332, 320] on div "4 - Running Containers" at bounding box center [246, 334] width 351 height 53
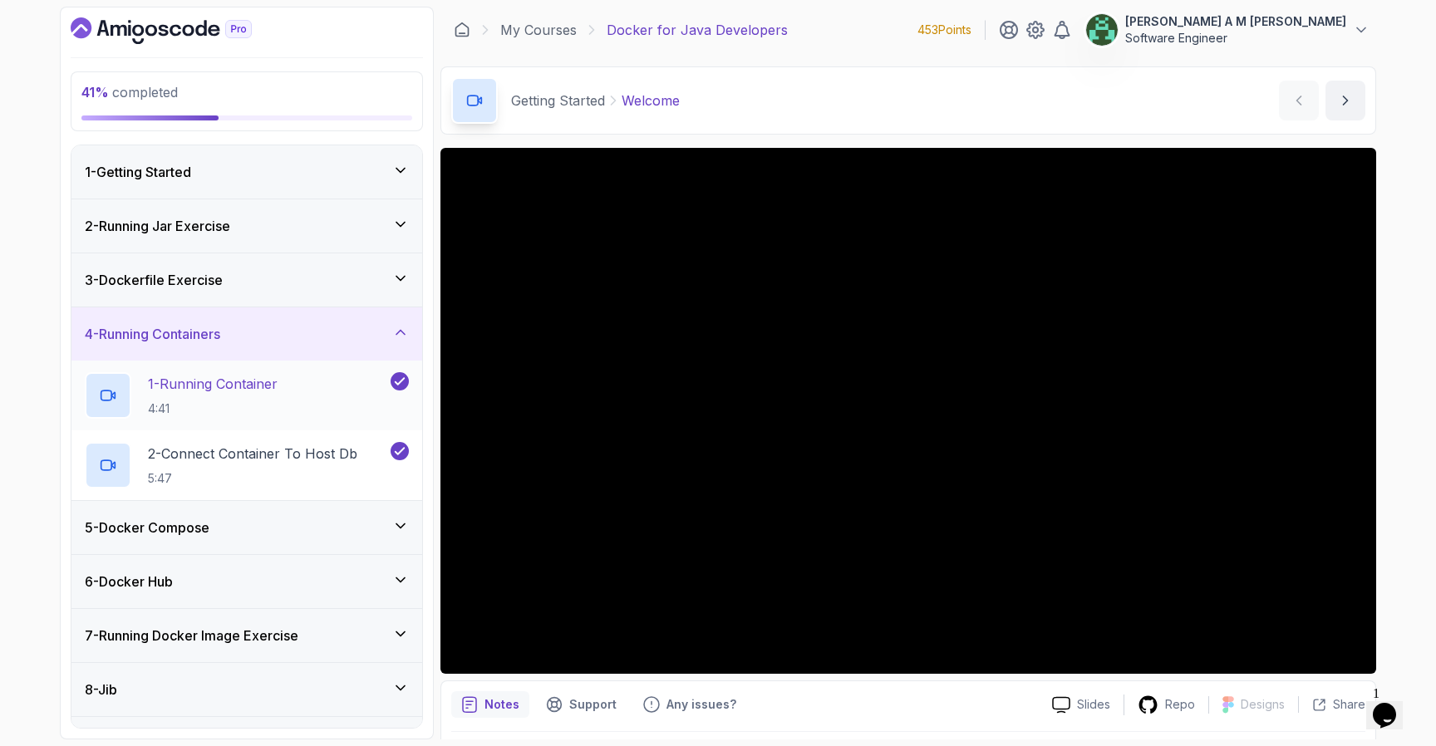
click at [299, 383] on div "1 - Running Container 4:41" at bounding box center [236, 395] width 303 height 47
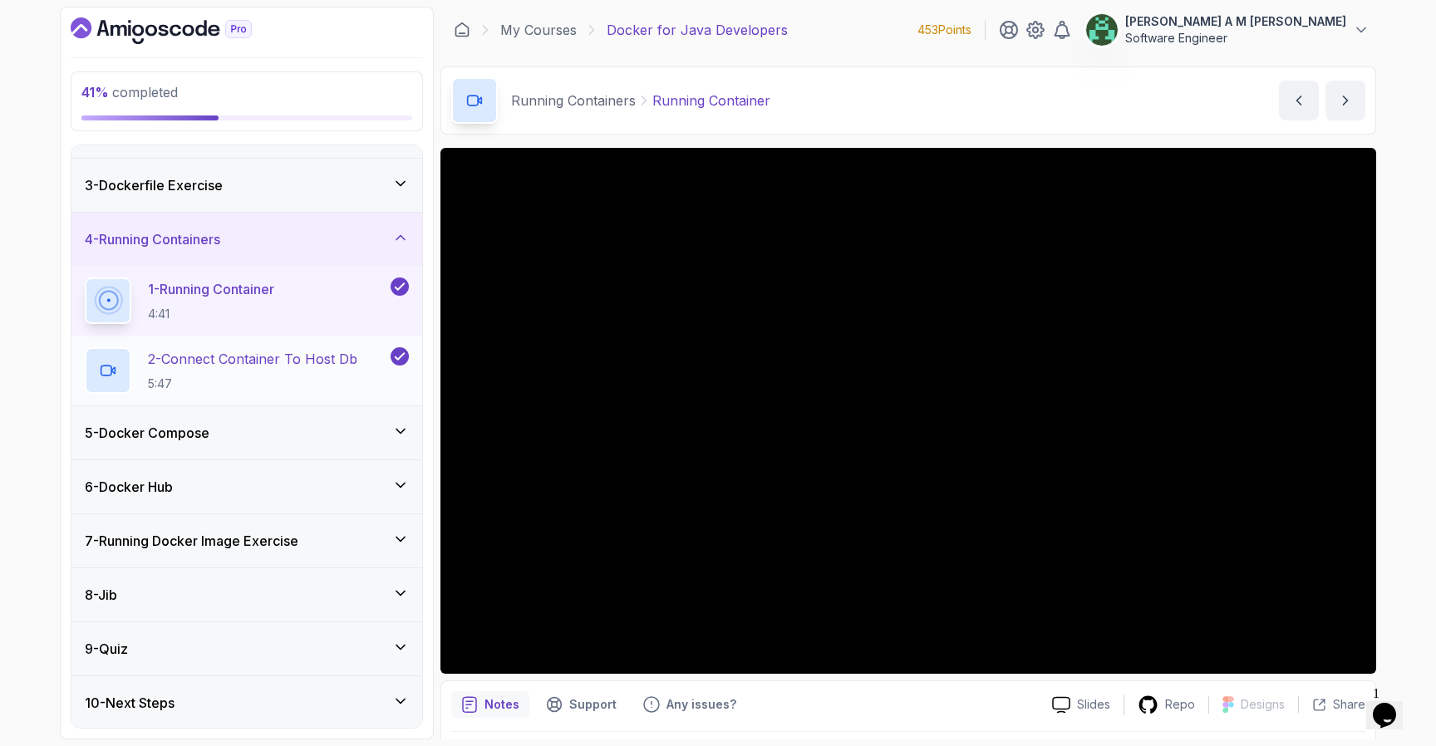
scroll to position [96, 0]
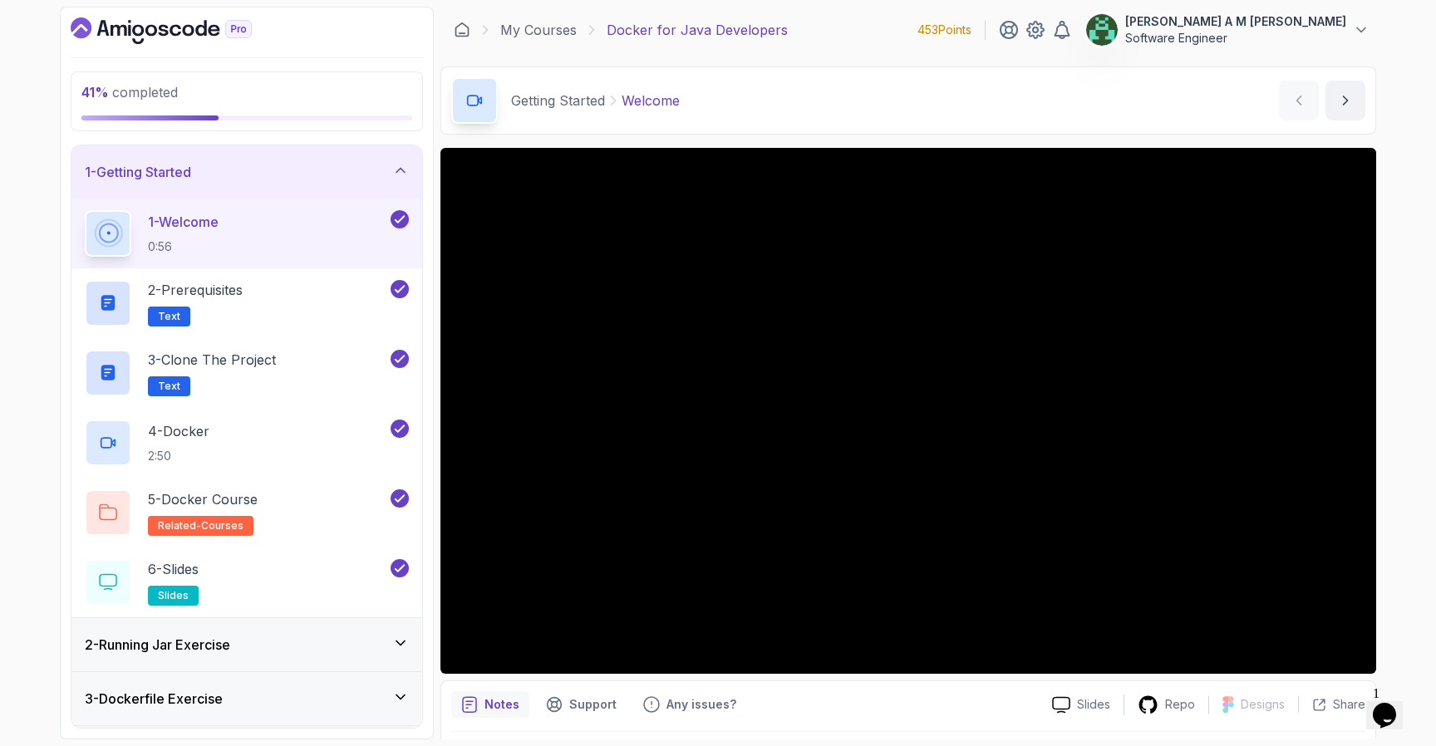
click at [388, 180] on div "1 - Getting Started" at bounding box center [247, 172] width 324 height 20
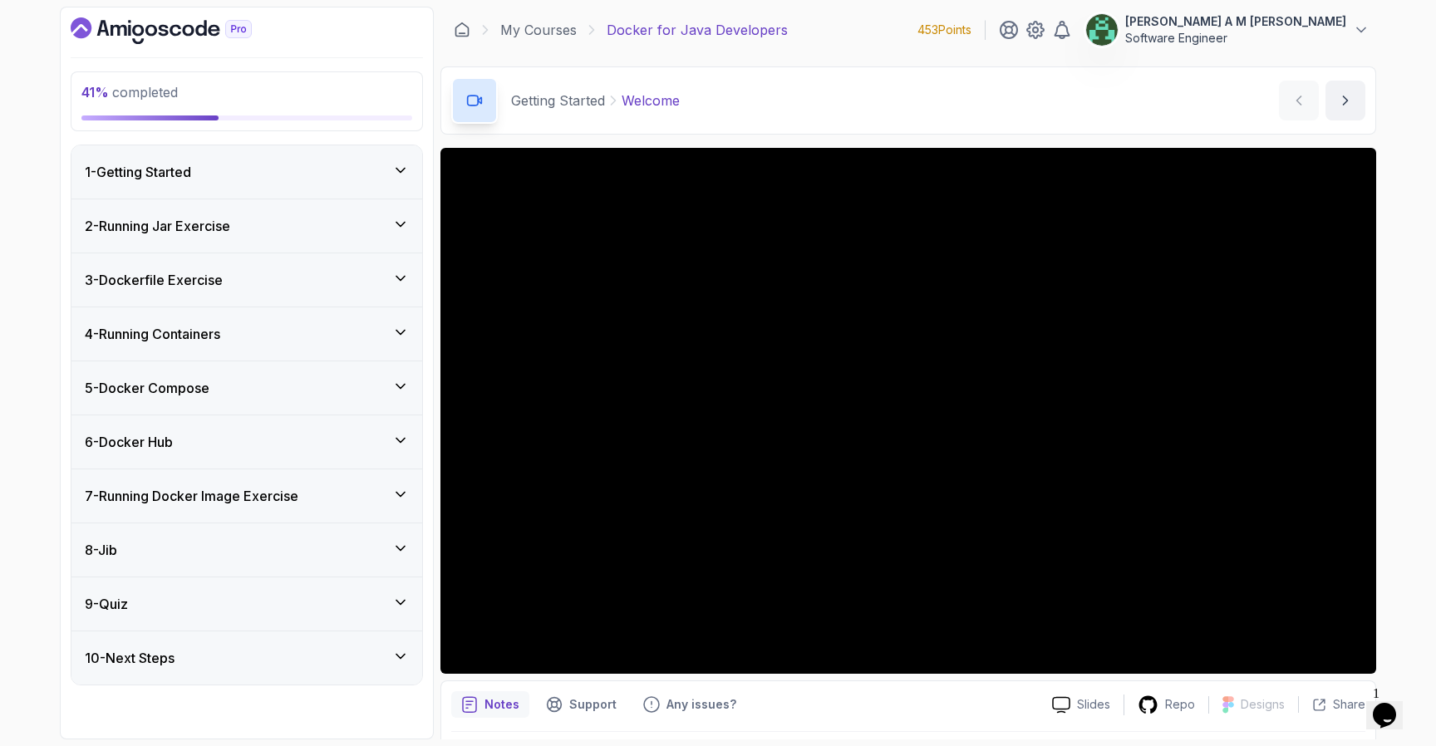
click at [312, 377] on div "5 - Docker Compose" at bounding box center [246, 388] width 351 height 53
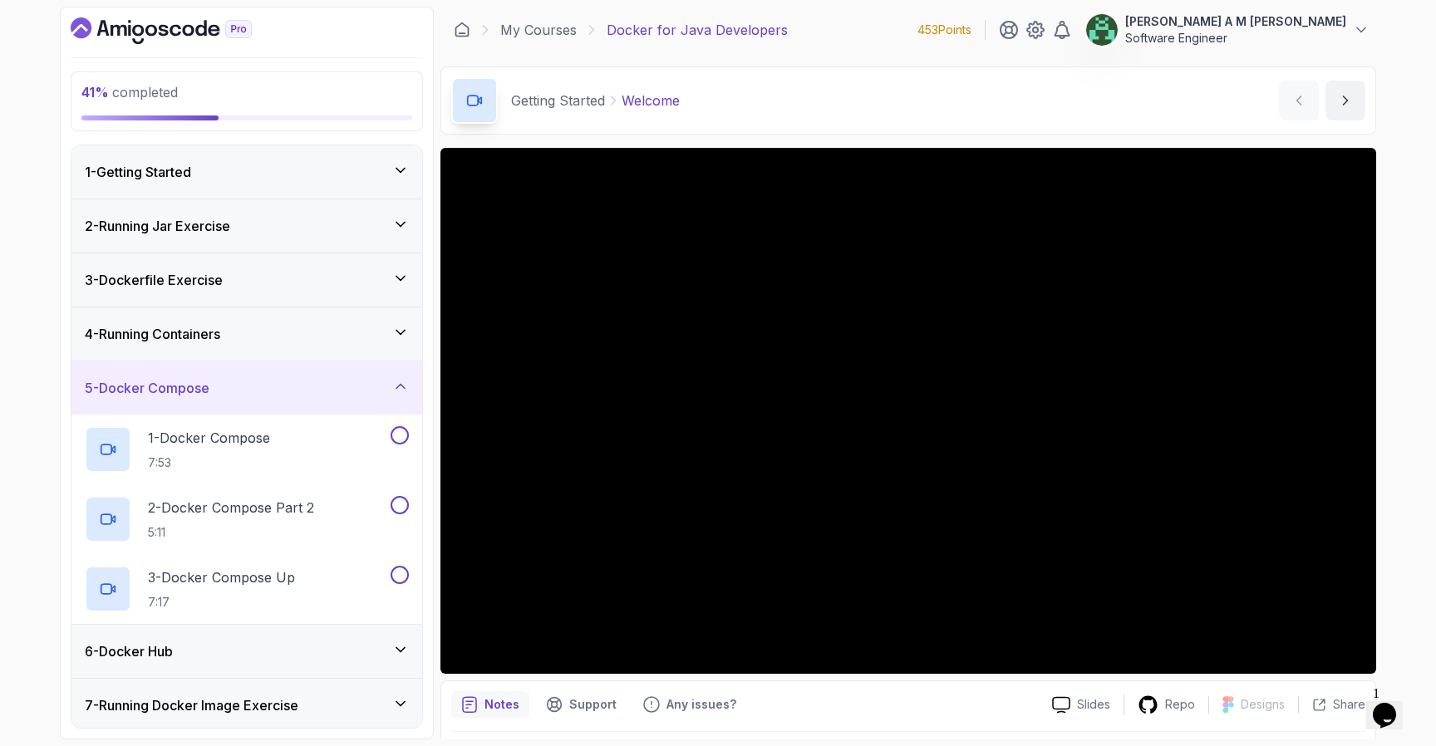
click at [334, 346] on div "4 - Running Containers" at bounding box center [246, 334] width 351 height 53
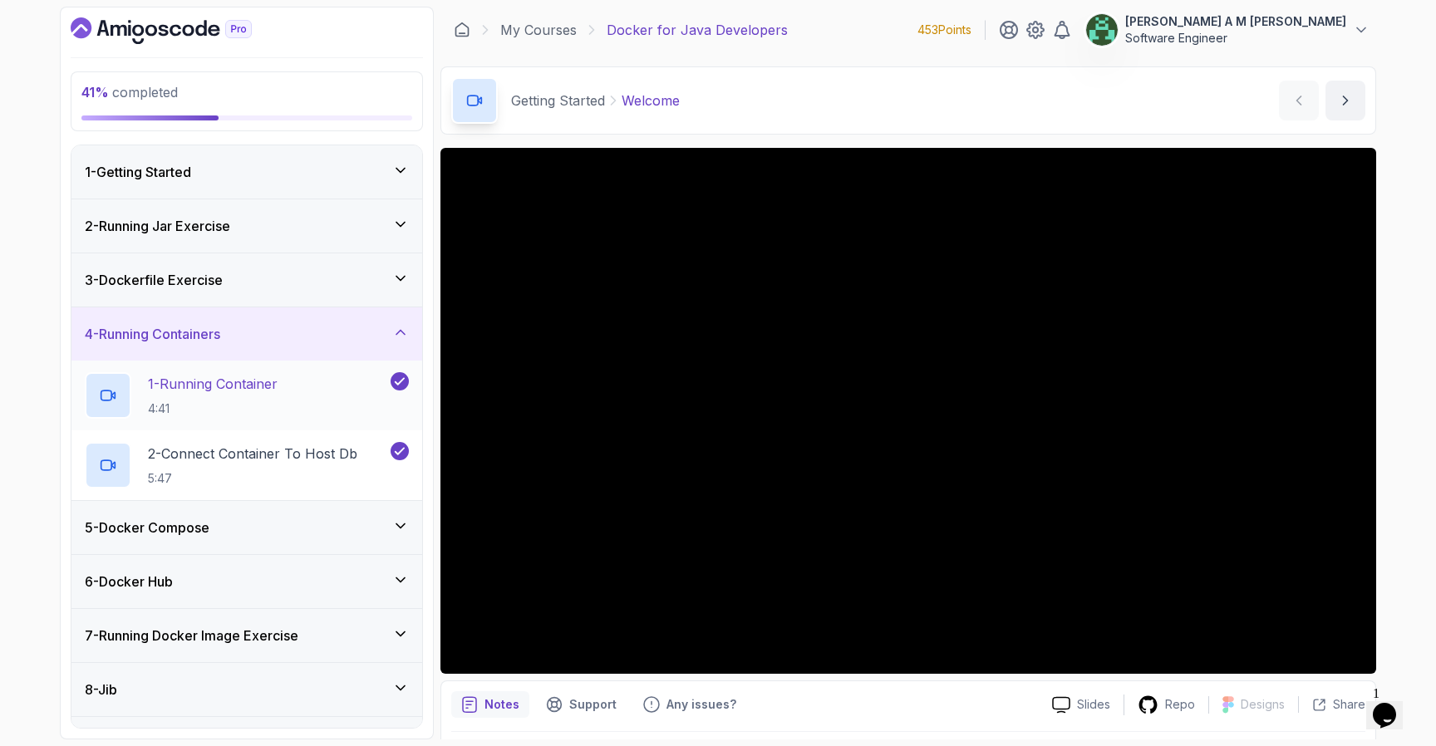
click at [318, 387] on div "1 - Running Container 4:41" at bounding box center [236, 395] width 303 height 47
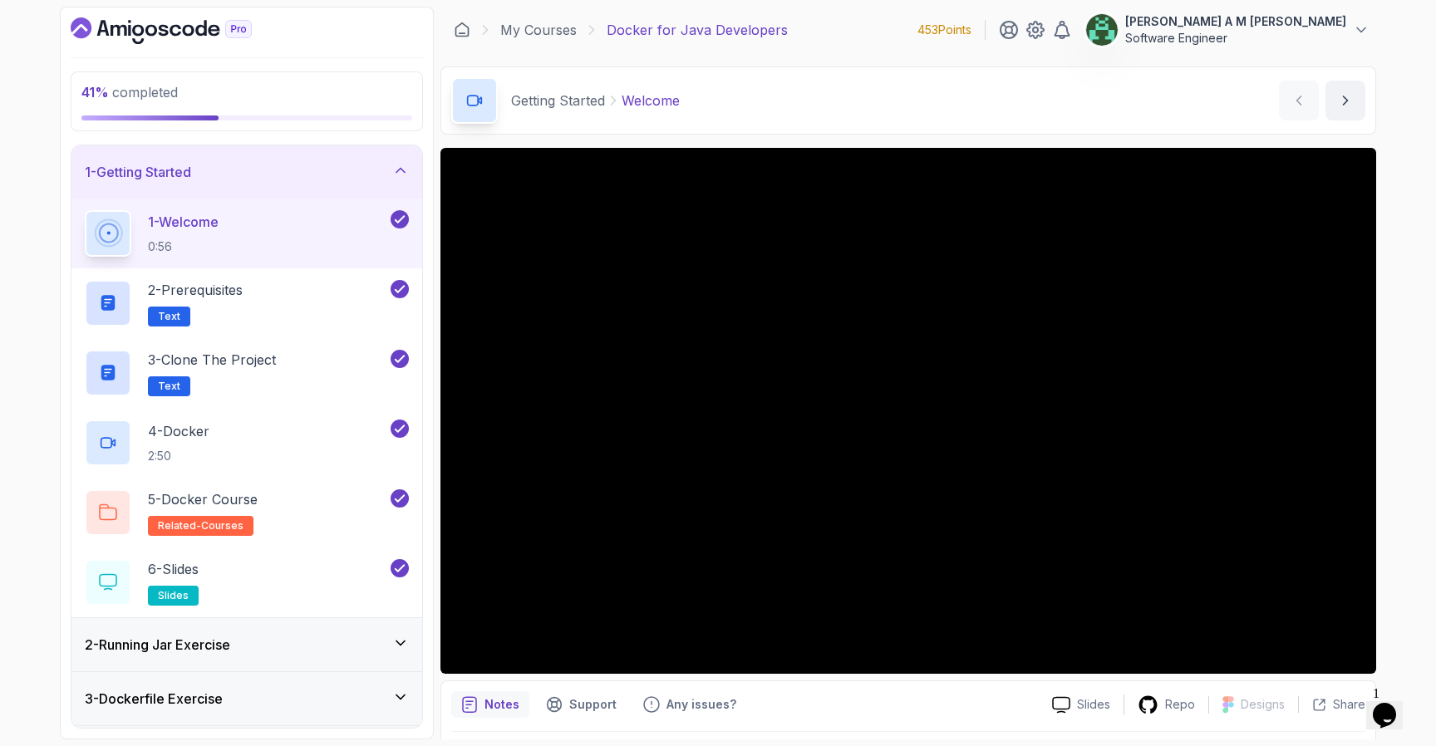
click at [404, 175] on icon at bounding box center [400, 170] width 17 height 17
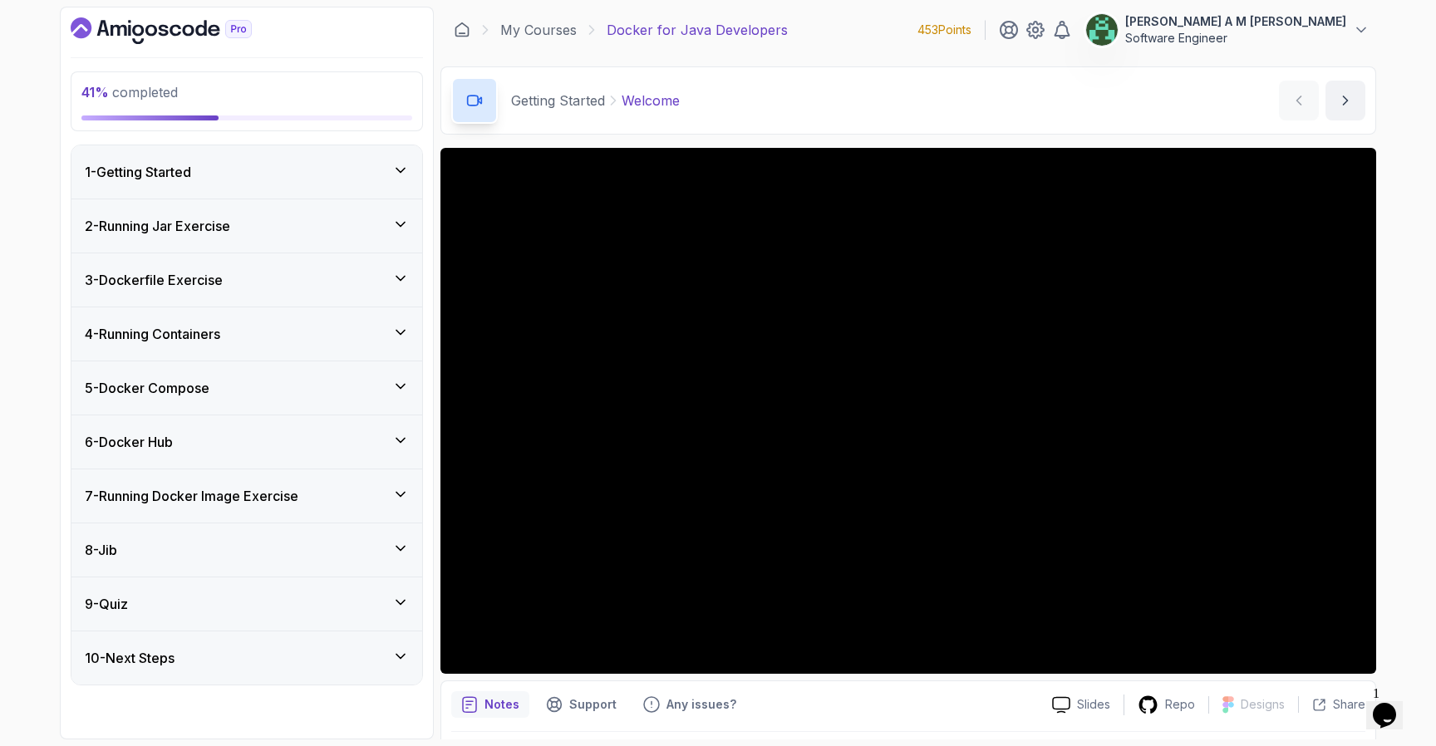
click at [323, 389] on div "5 - Docker Compose" at bounding box center [247, 388] width 324 height 20
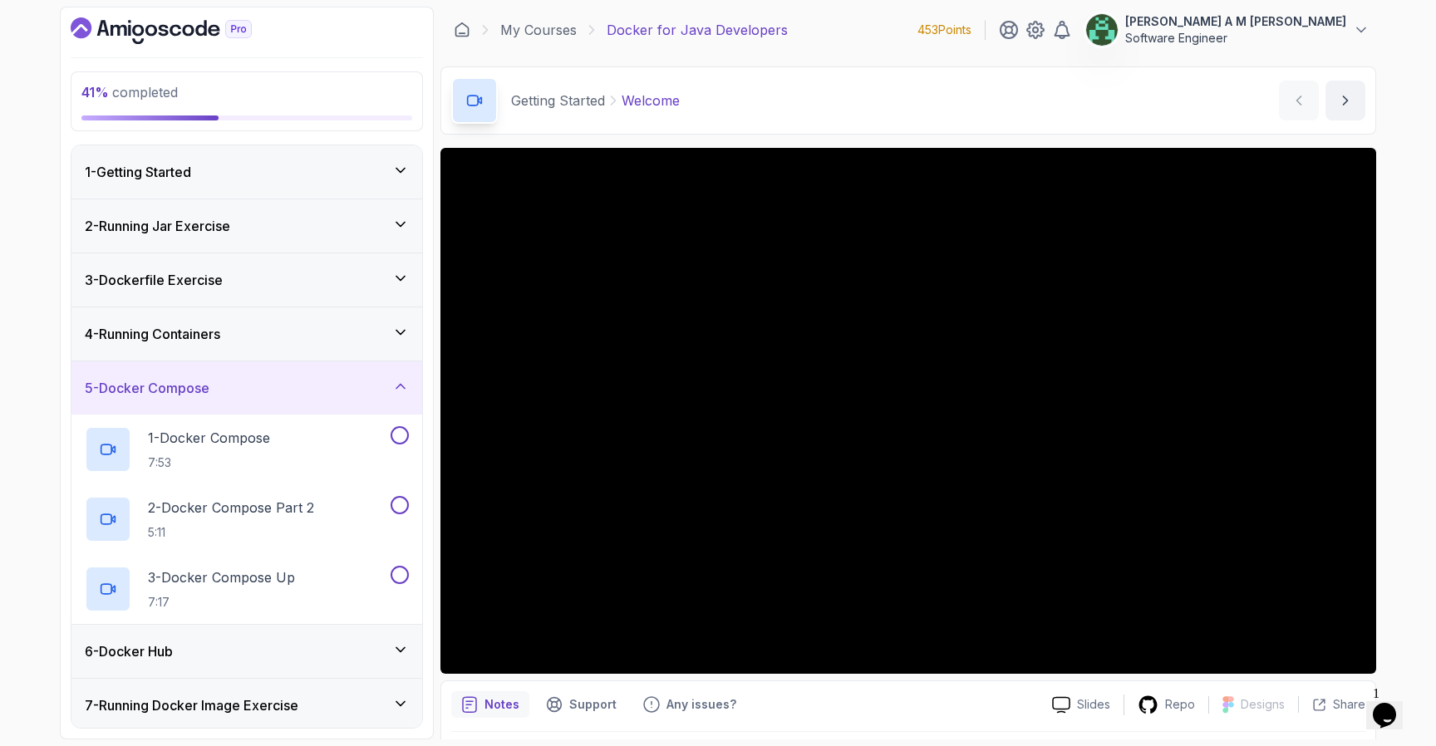
click at [325, 337] on div "4 - Running Containers" at bounding box center [247, 334] width 324 height 20
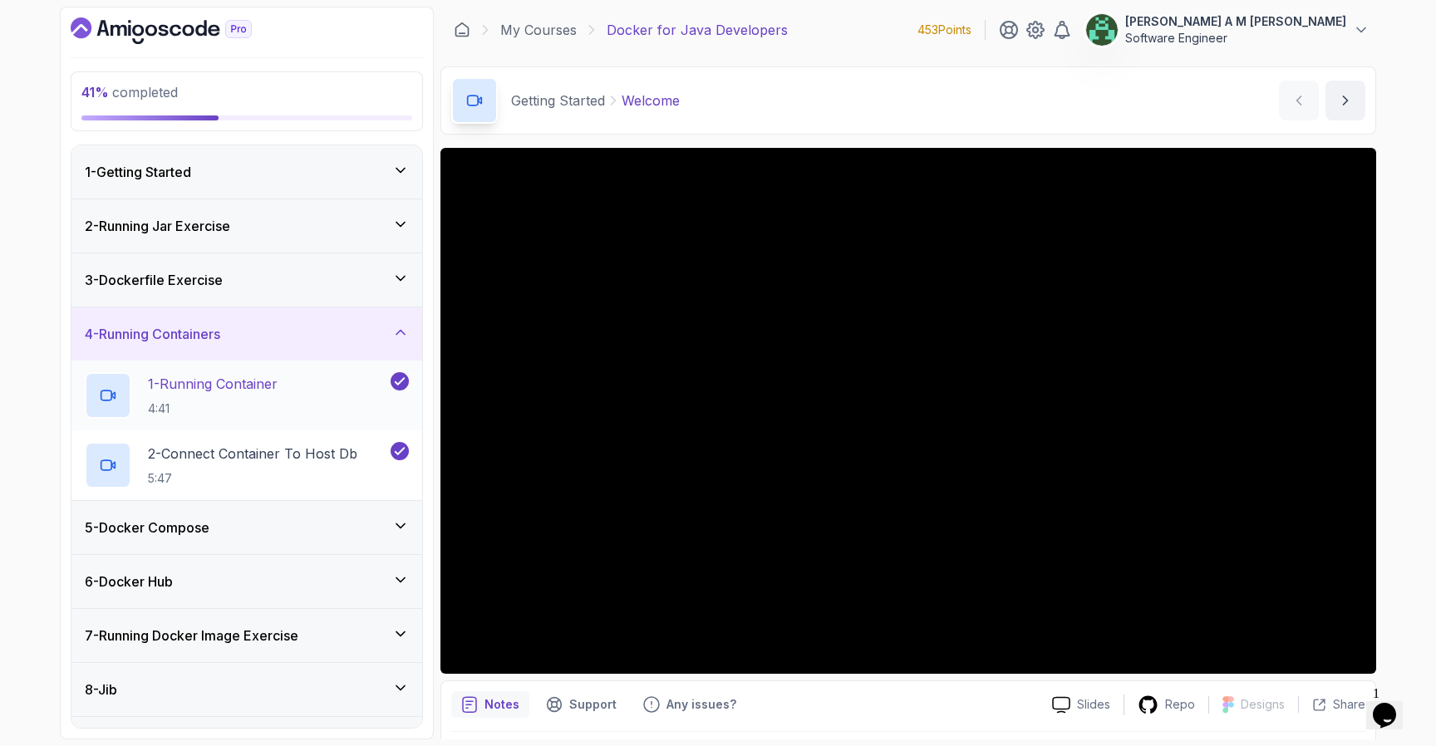
click at [301, 396] on div "1 - Running Container 4:41" at bounding box center [236, 395] width 303 height 47
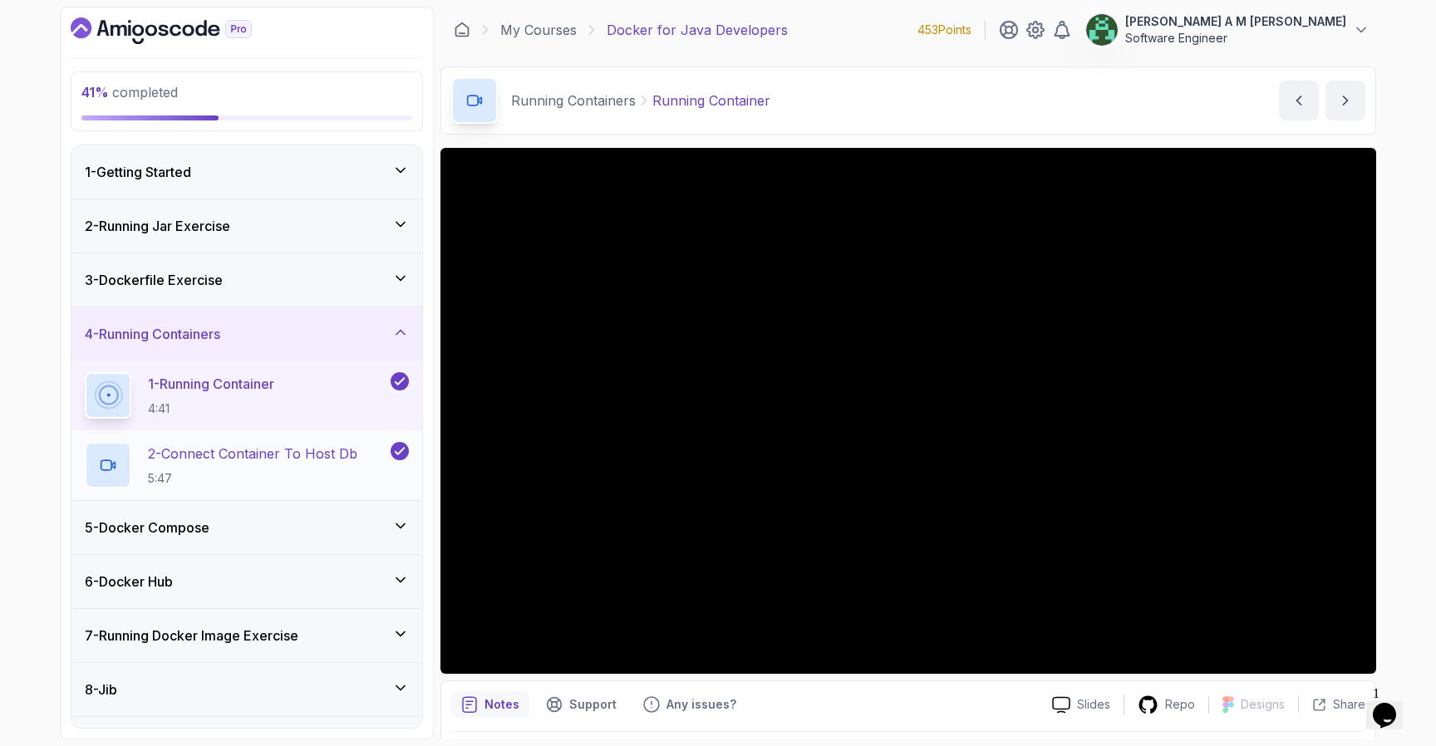
click at [299, 451] on p "2 - Connect Container To Host Db" at bounding box center [252, 454] width 209 height 20
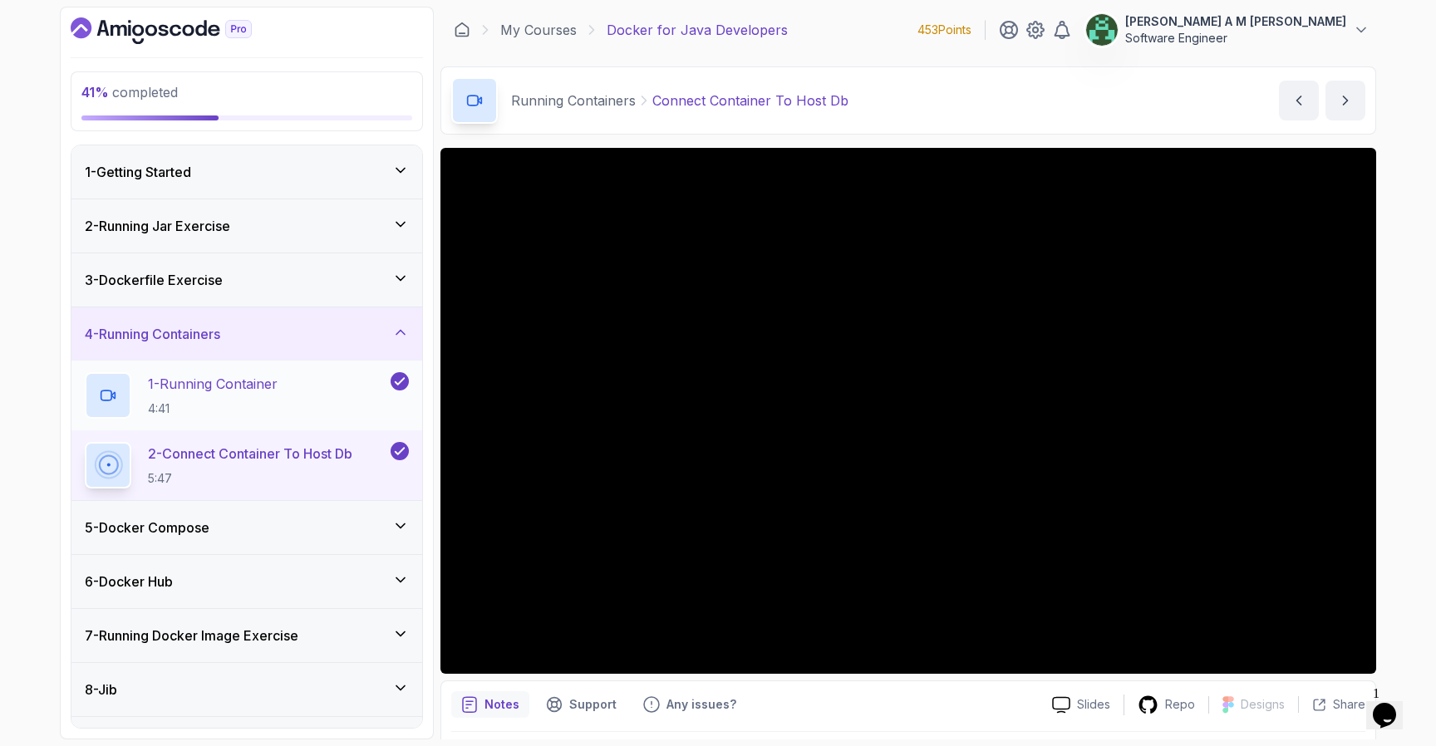
click at [333, 407] on div "1 - Running Container 4:41" at bounding box center [236, 395] width 303 height 47
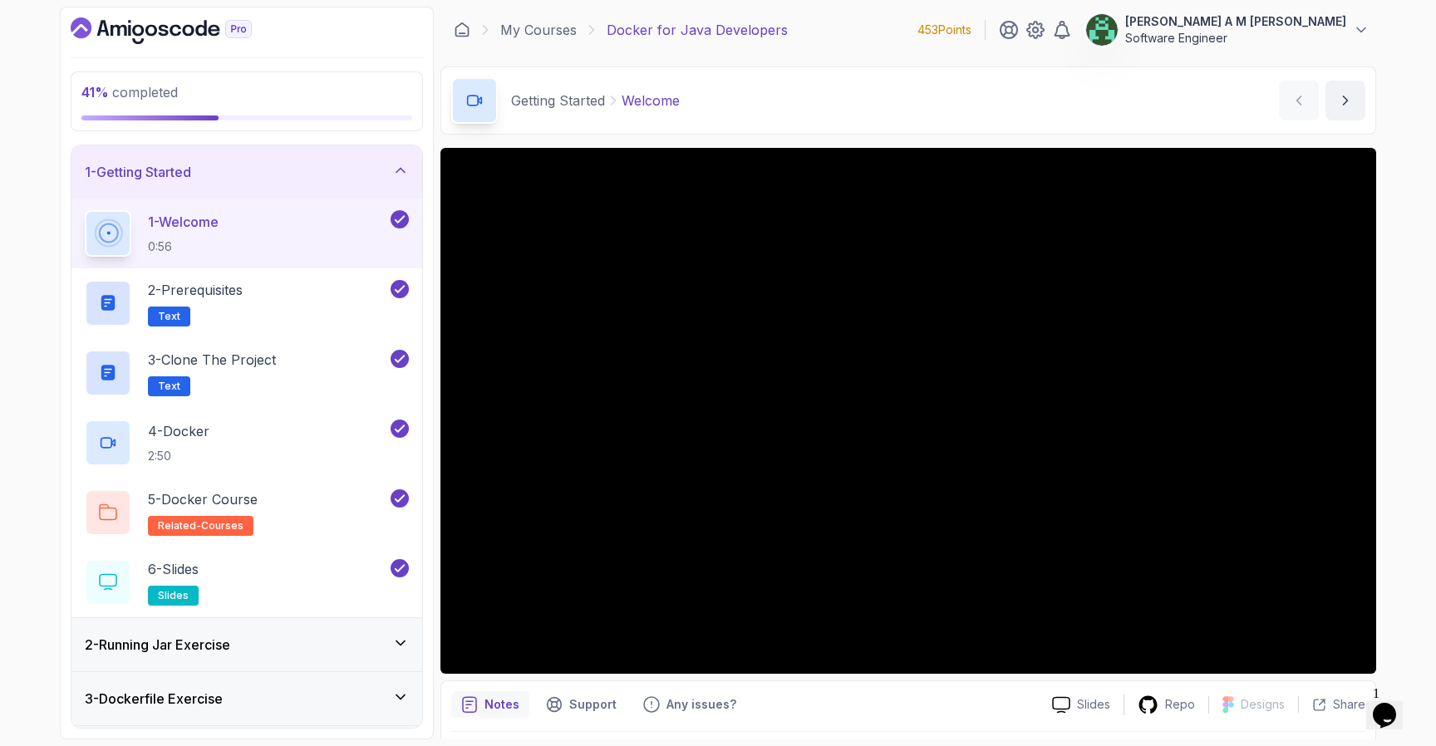
click at [401, 174] on icon at bounding box center [400, 170] width 17 height 17
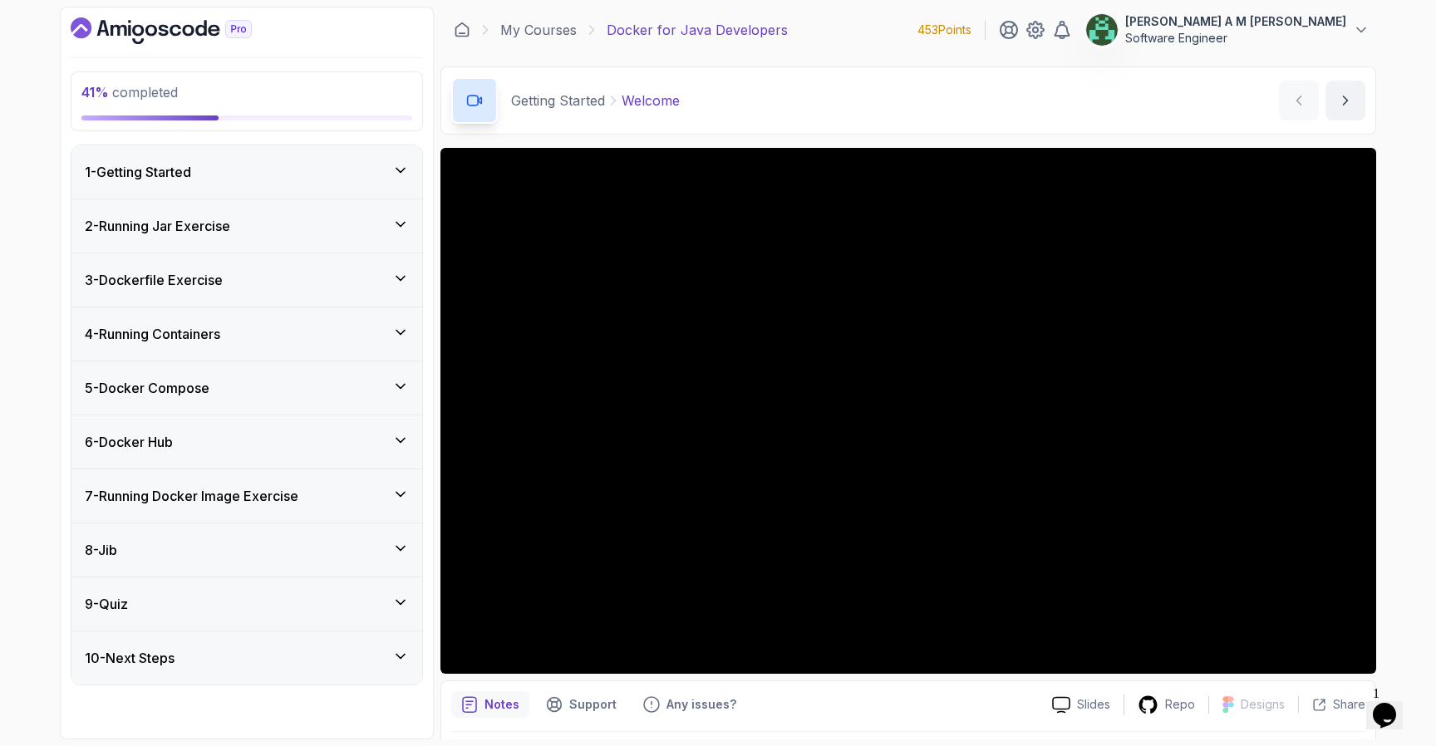
click at [364, 288] on div "3 - Dockerfile Exercise" at bounding box center [247, 280] width 324 height 20
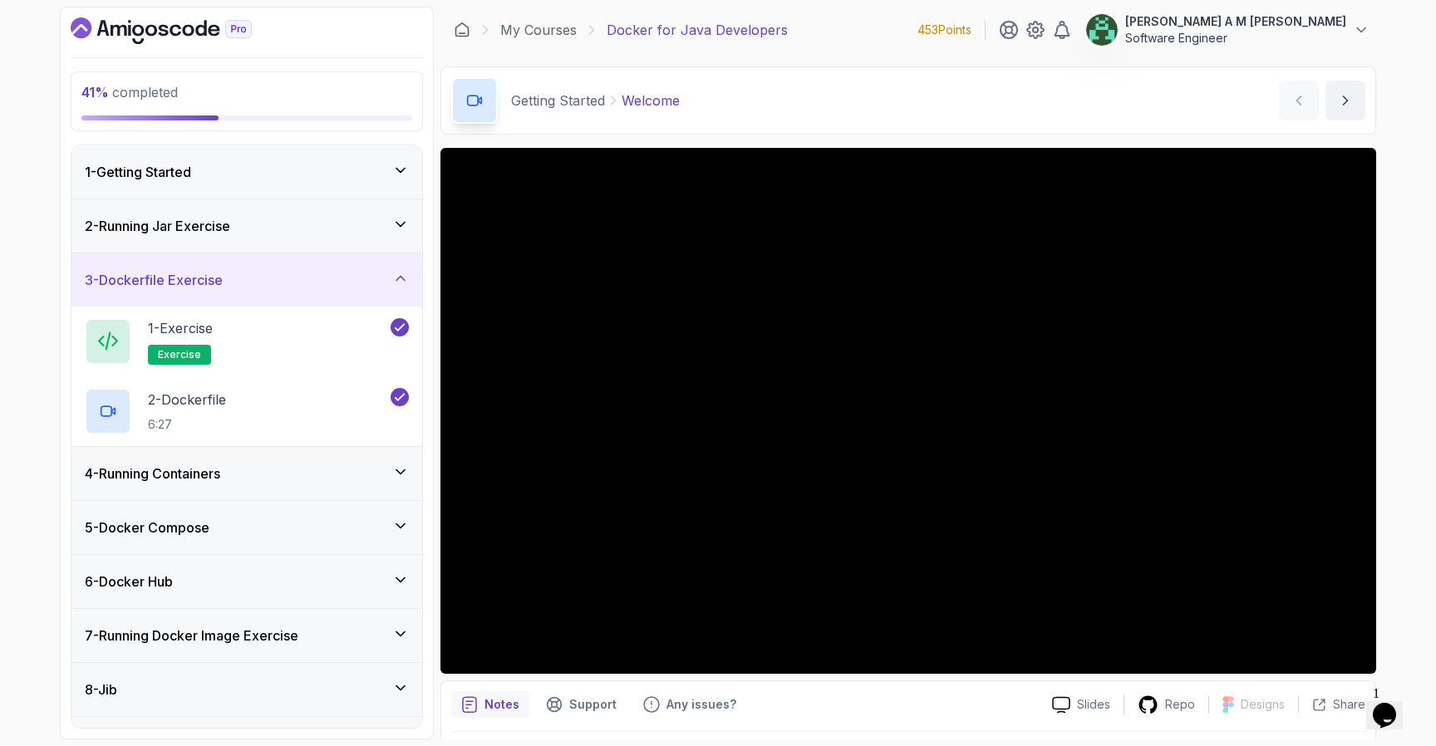
click at [296, 464] on div "4 - Running Containers" at bounding box center [247, 474] width 324 height 20
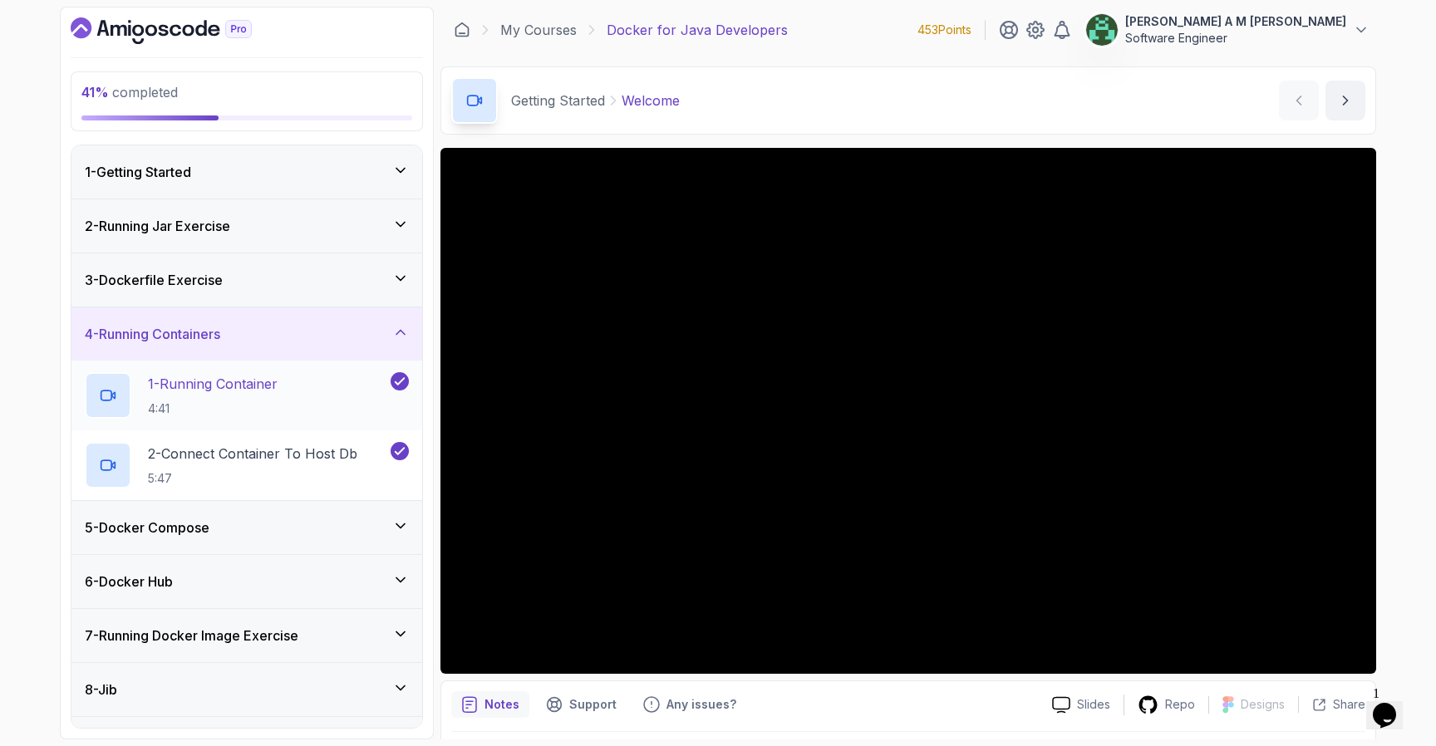
click at [301, 396] on div "1 - Running Container 4:41" at bounding box center [236, 395] width 303 height 47
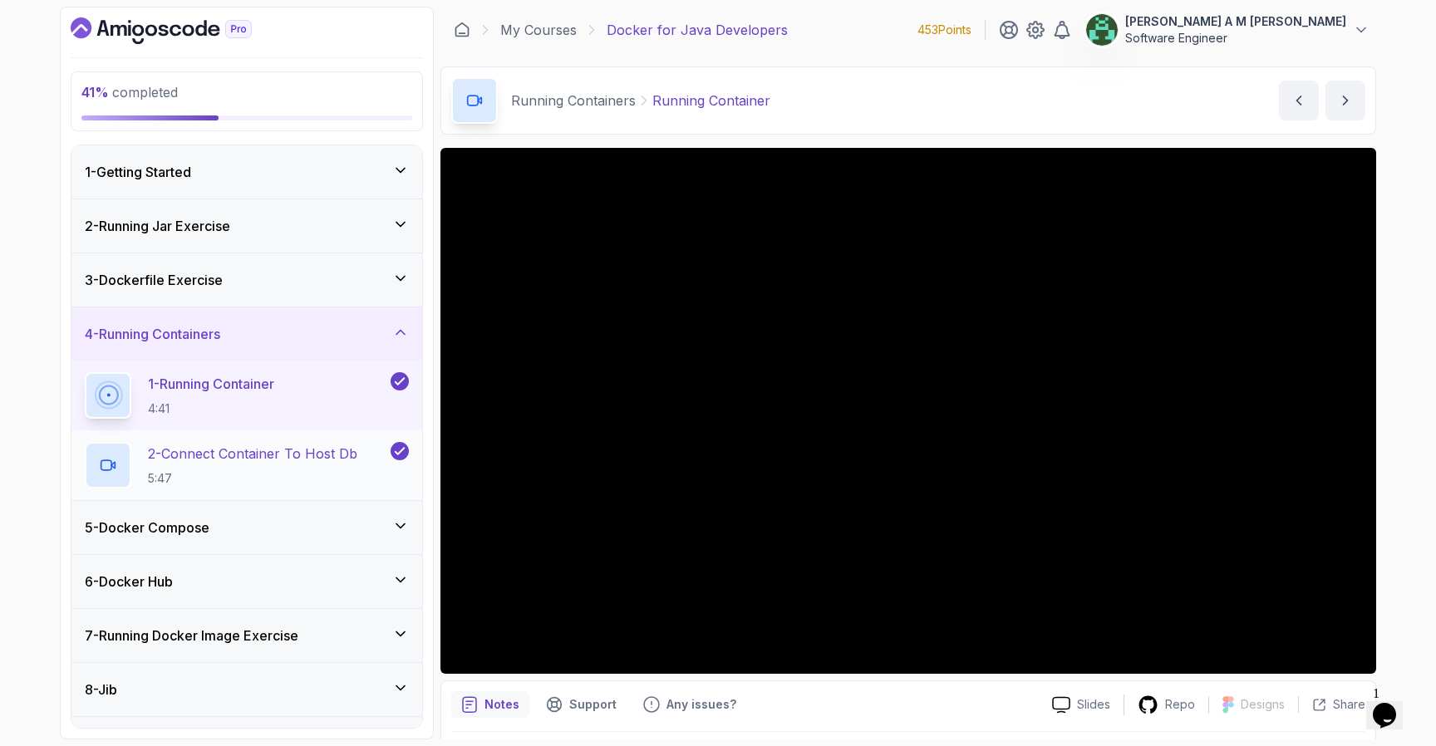
click at [306, 444] on p "2 - Connect Container To Host Db" at bounding box center [252, 454] width 209 height 20
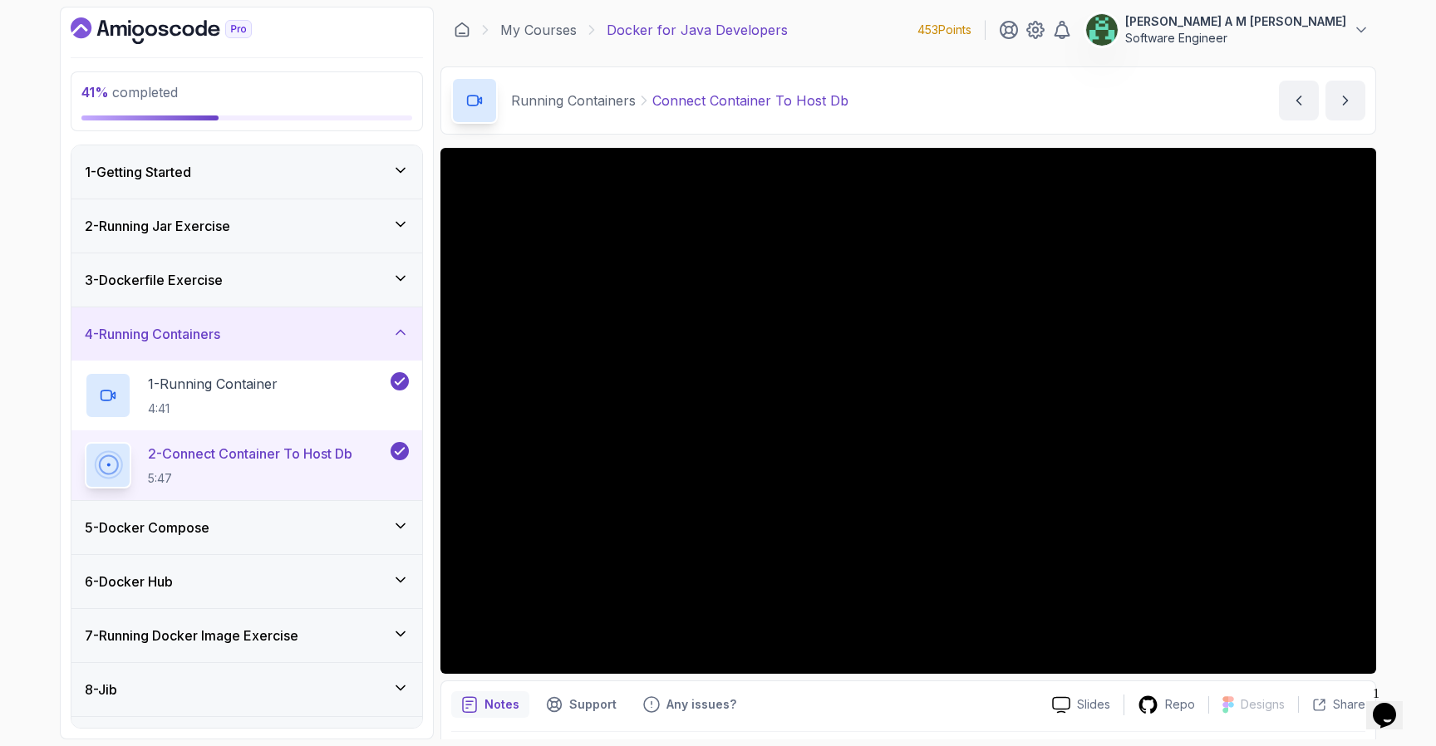
click at [293, 522] on div "5 - Docker Compose" at bounding box center [247, 528] width 324 height 20
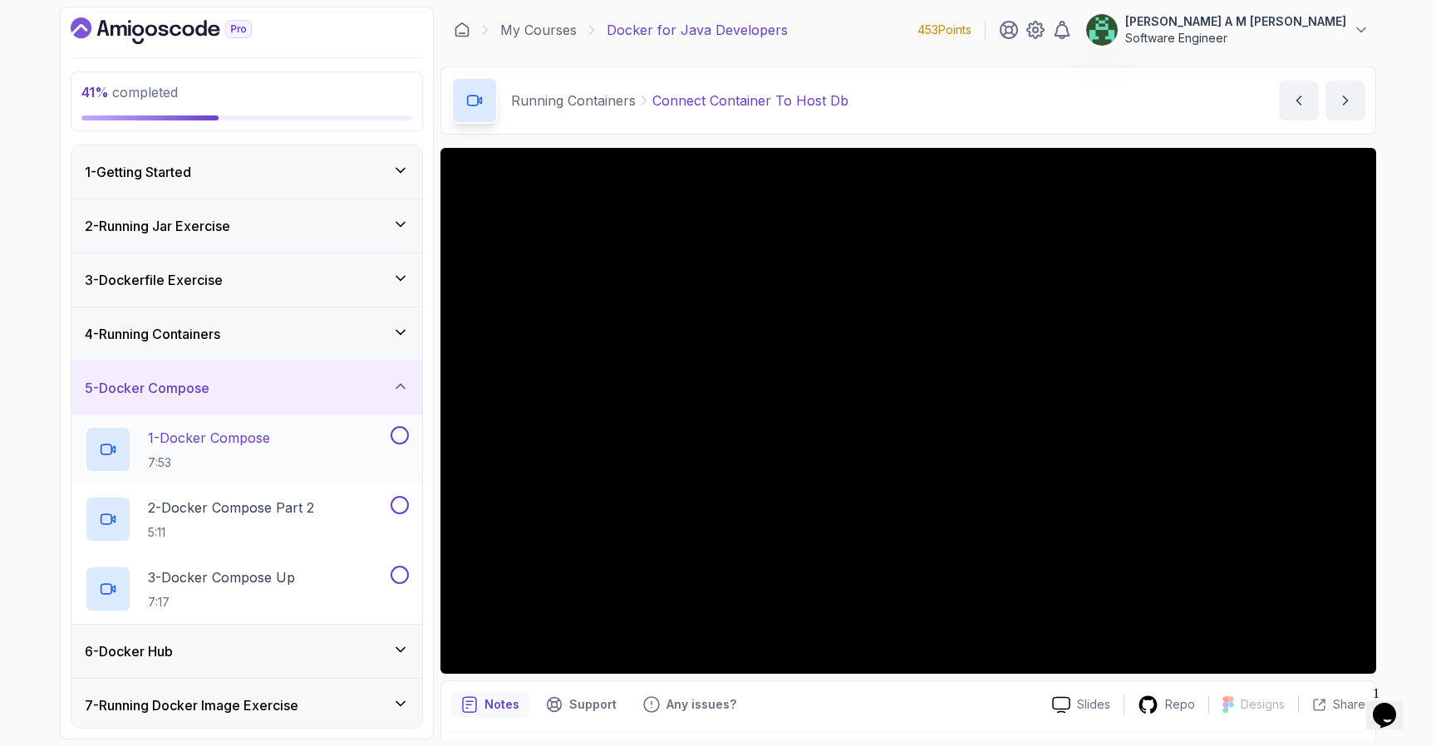
click at [312, 459] on div "1 - Docker Compose 7:53" at bounding box center [236, 449] width 303 height 47
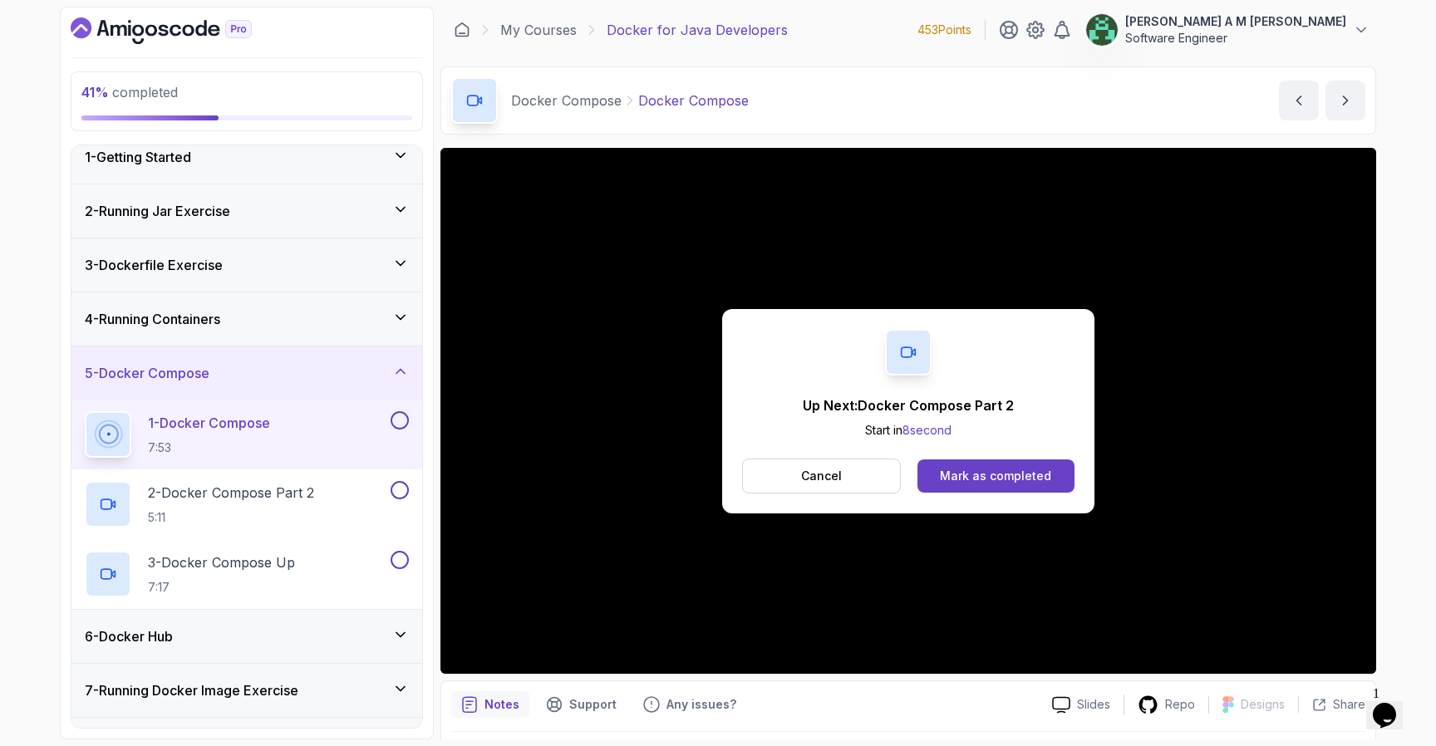
scroll to position [166, 0]
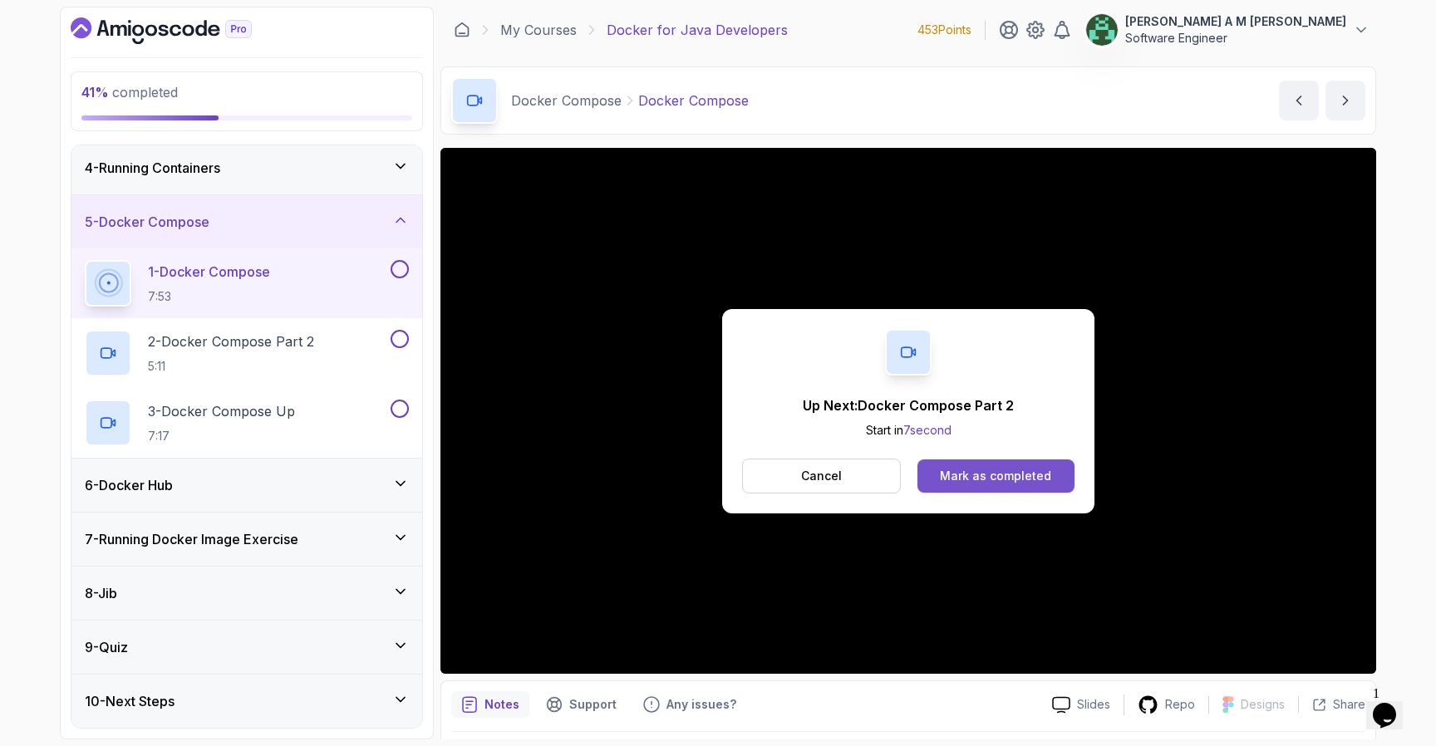
click at [960, 479] on div "Mark as completed" at bounding box center [995, 476] width 111 height 17
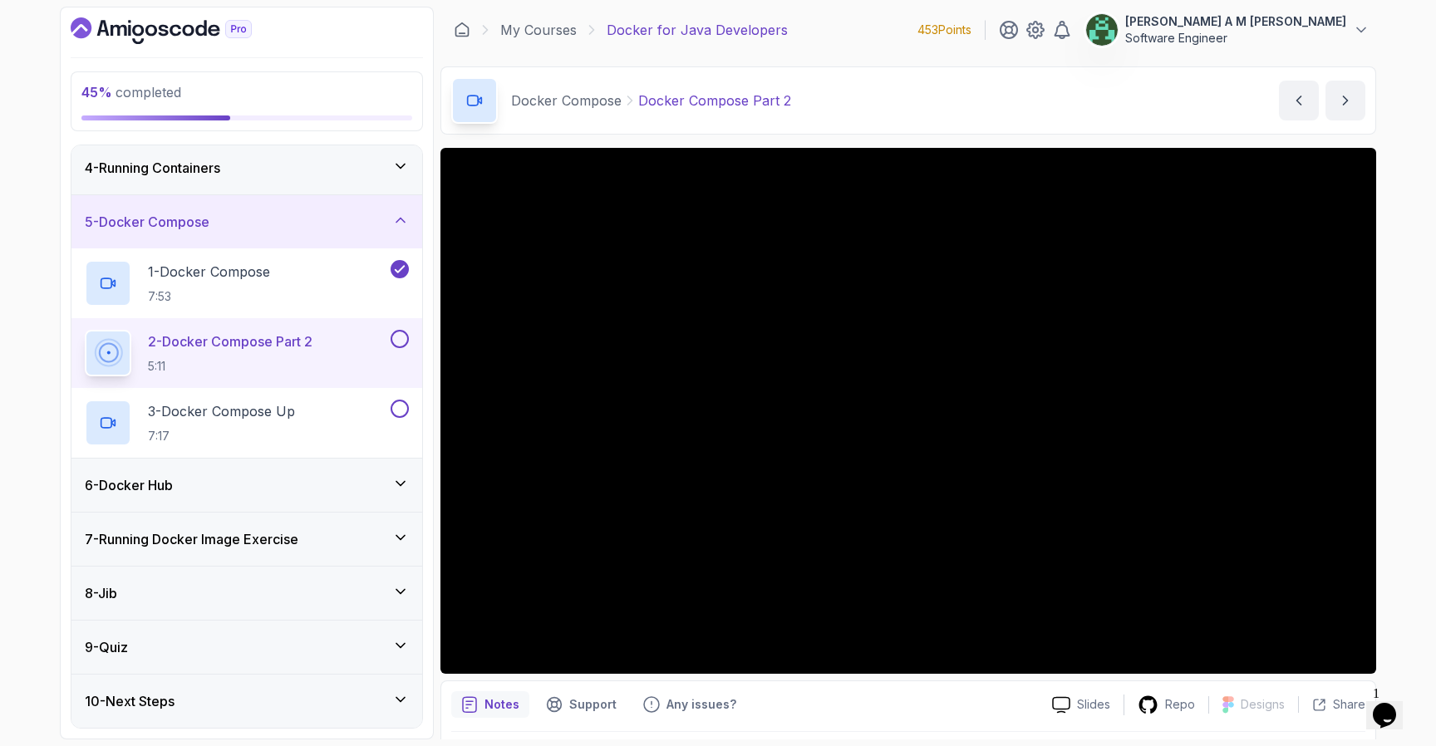
click at [314, 475] on div "6 - Docker Hub" at bounding box center [247, 485] width 324 height 20
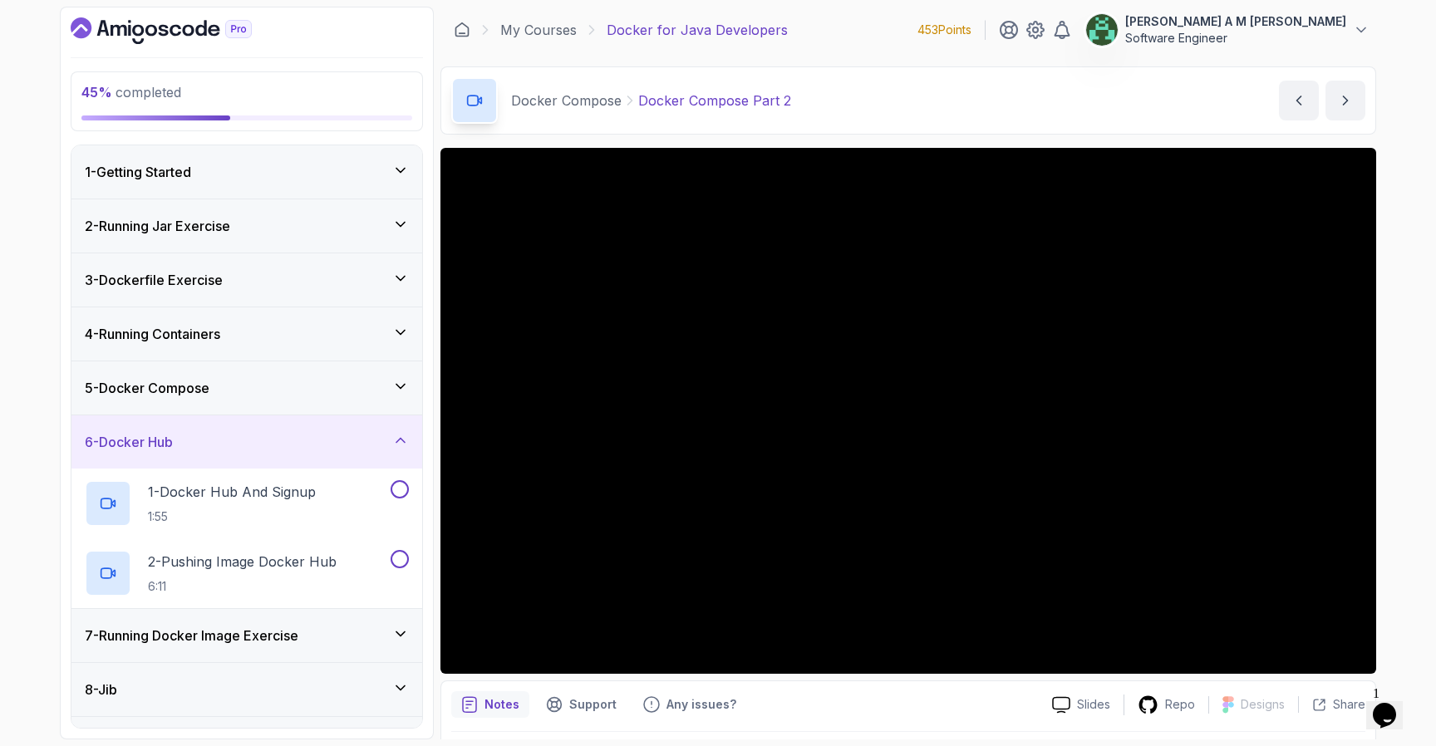
click at [353, 399] on div "5 - Docker Compose" at bounding box center [246, 388] width 351 height 53
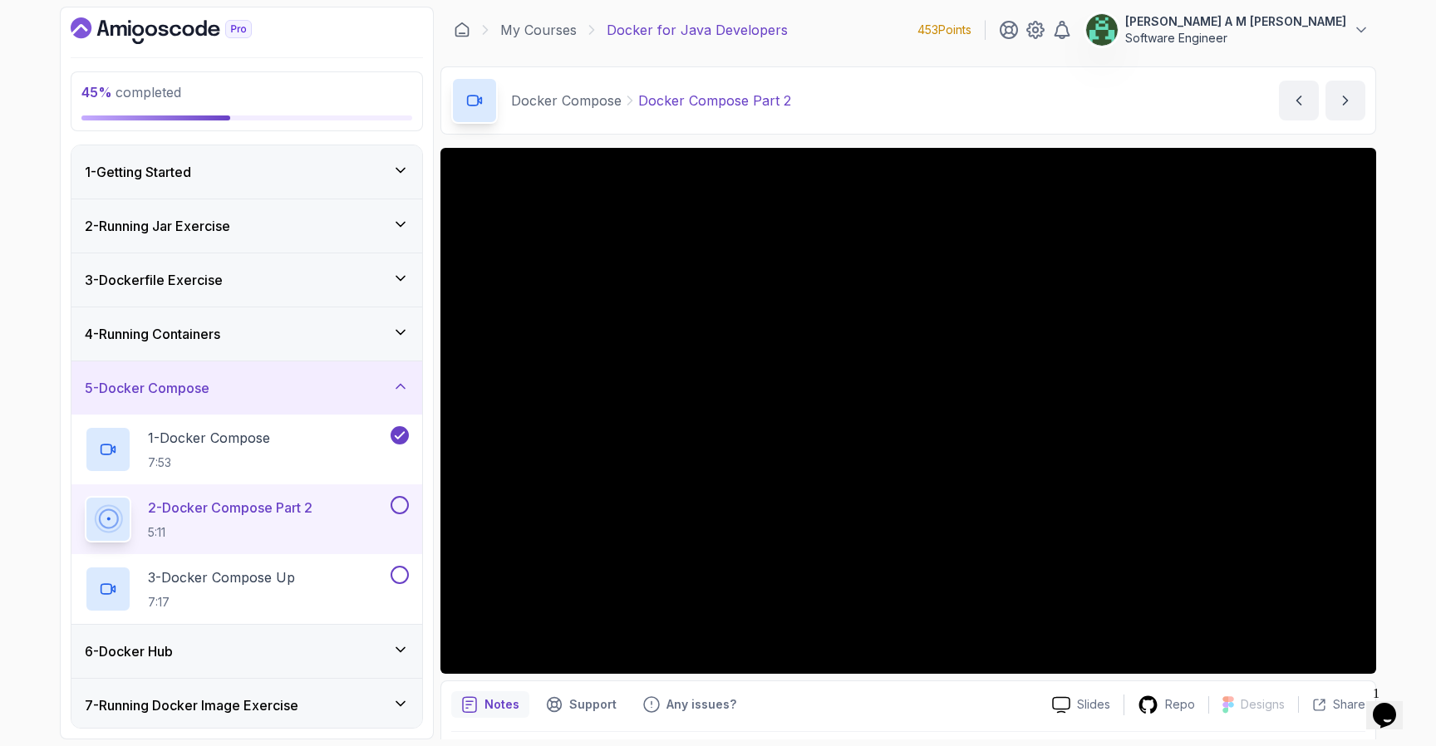
click at [342, 394] on div "5 - Docker Compose" at bounding box center [247, 388] width 324 height 20
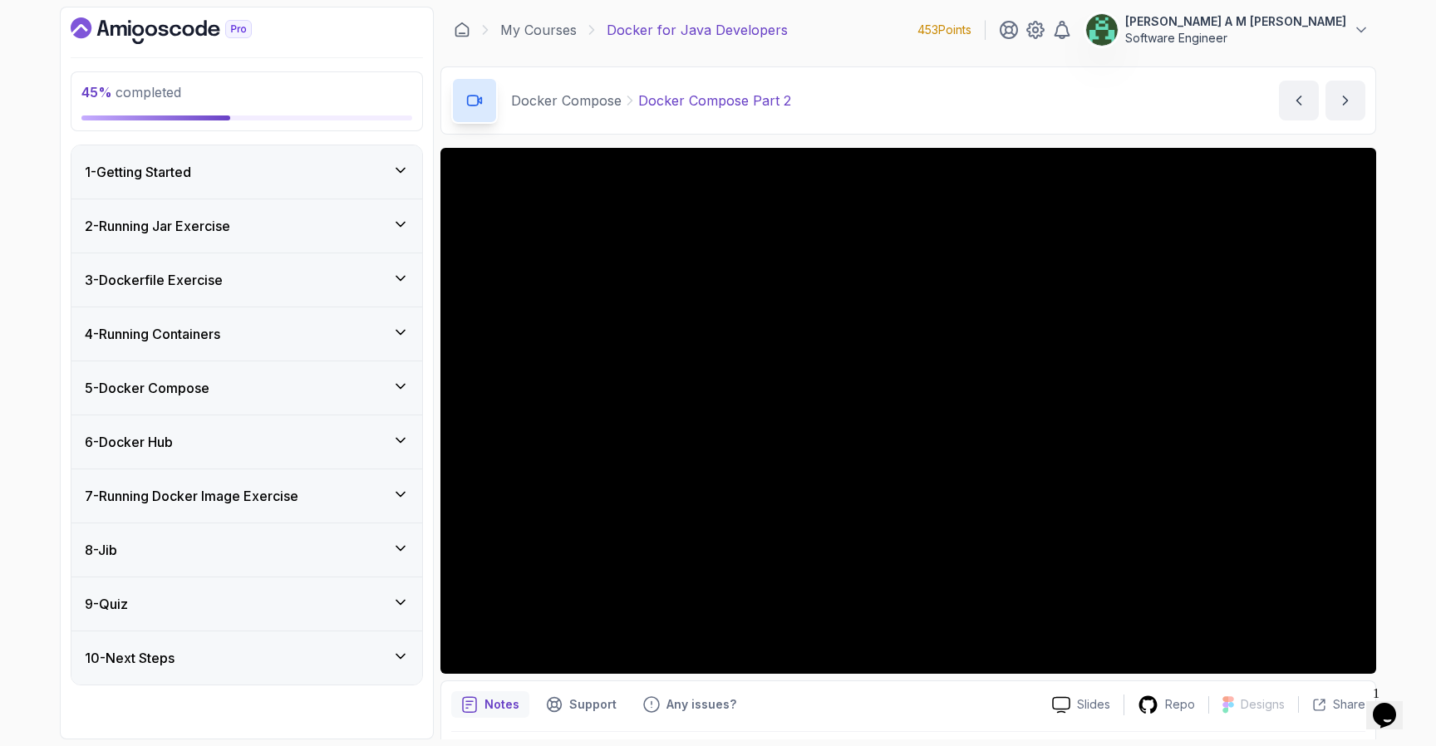
click at [273, 547] on div "8 - Jib" at bounding box center [247, 550] width 324 height 20
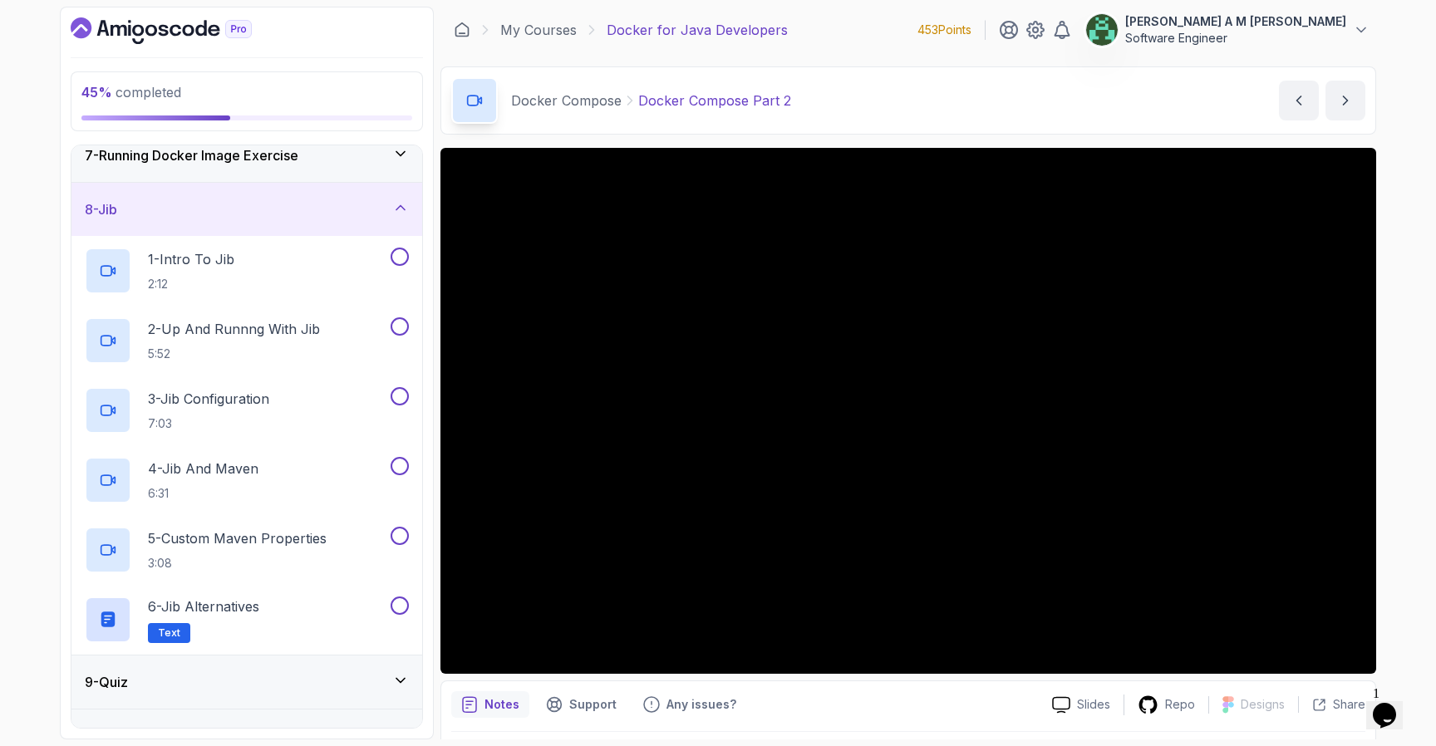
scroll to position [375, 0]
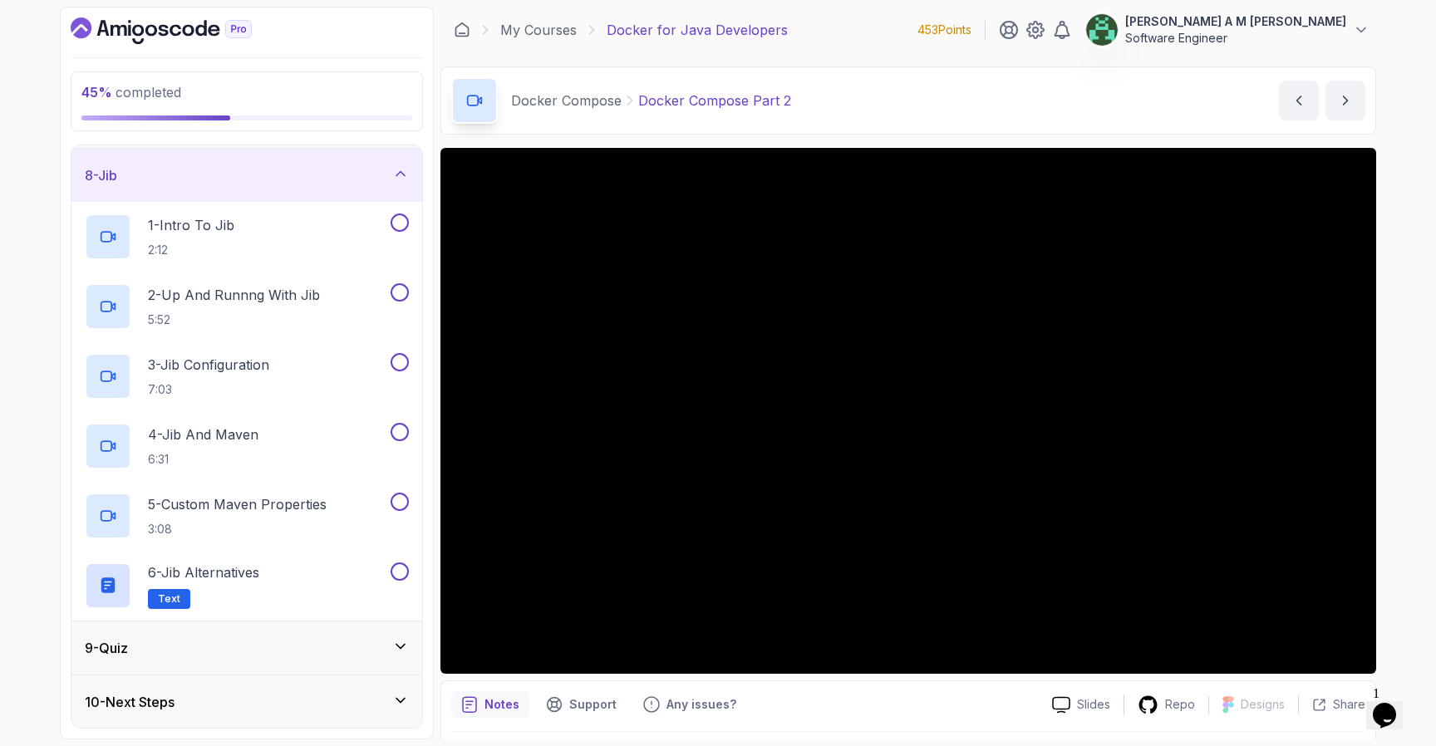
click at [280, 655] on div "9 - Quiz" at bounding box center [247, 648] width 324 height 20
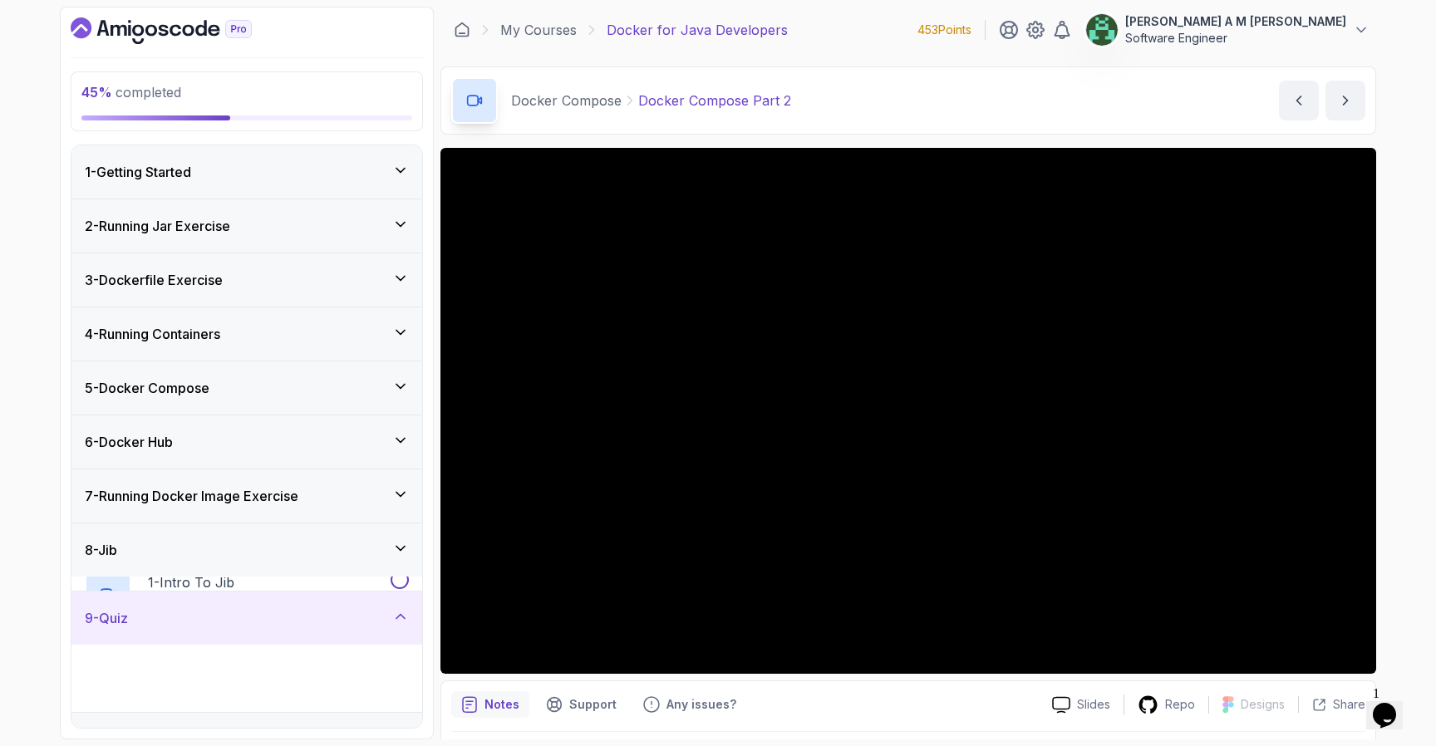
scroll to position [27, 0]
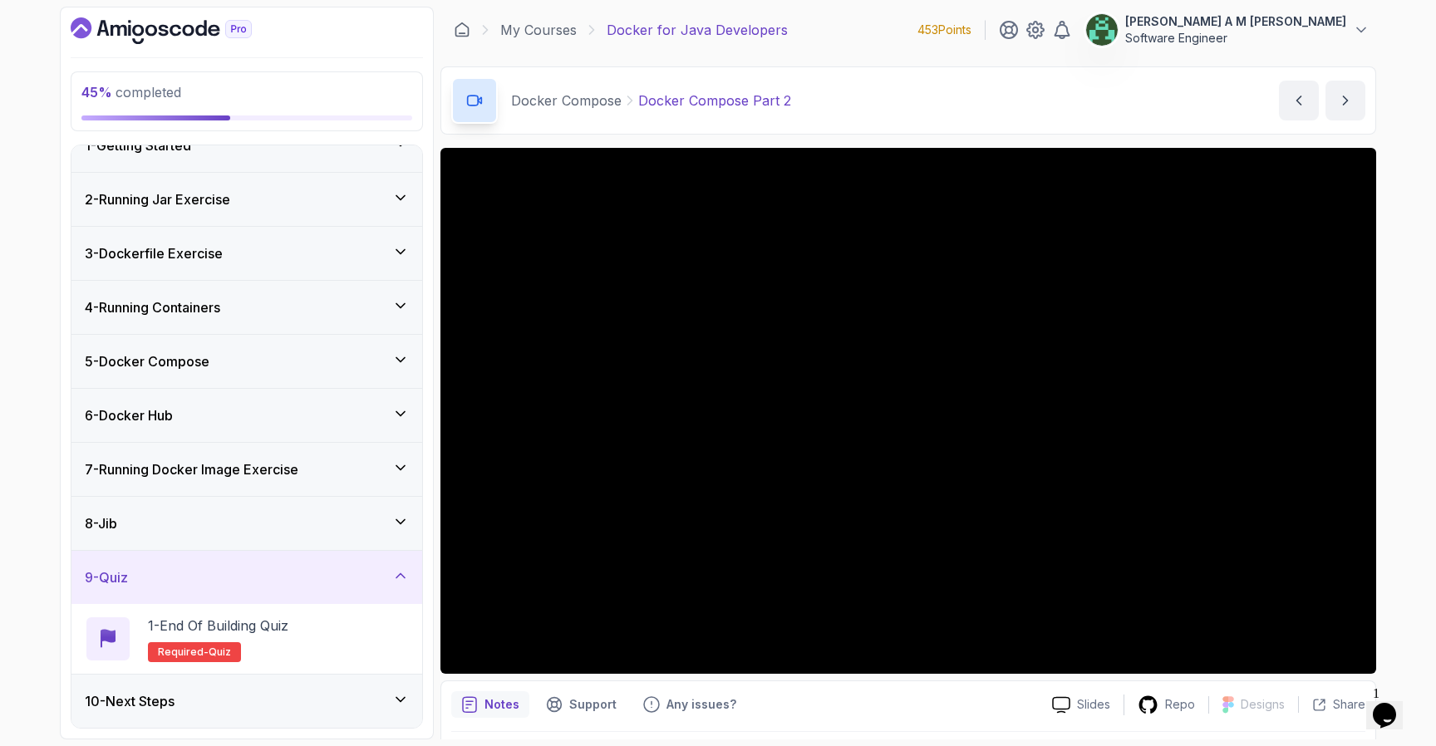
click at [270, 710] on div "10 - Next Steps" at bounding box center [247, 702] width 324 height 20
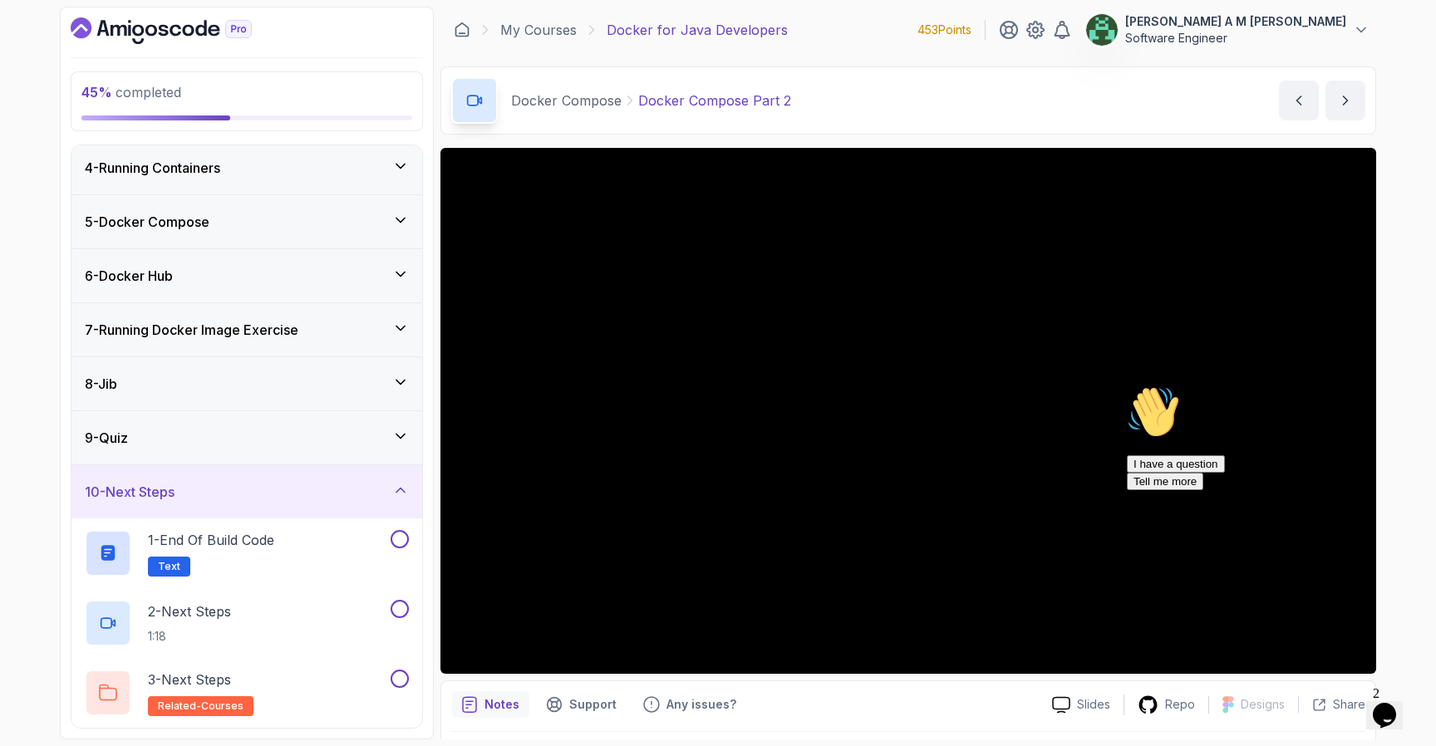
scroll to position [166, 0]
click at [1127, 386] on icon "Chat attention grabber" at bounding box center [1127, 386] width 0 height 0
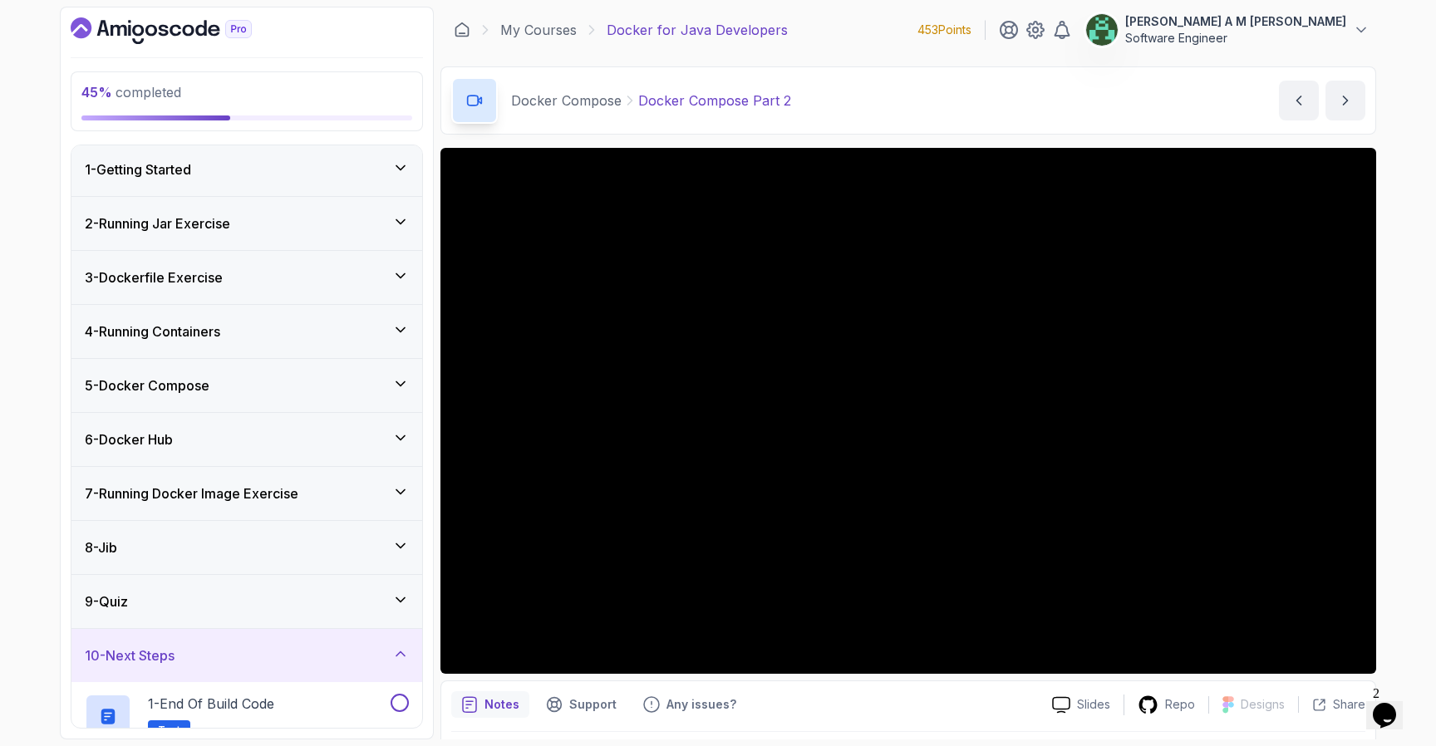
scroll to position [0, 0]
click at [335, 396] on div "5 - Docker Compose" at bounding box center [247, 388] width 324 height 20
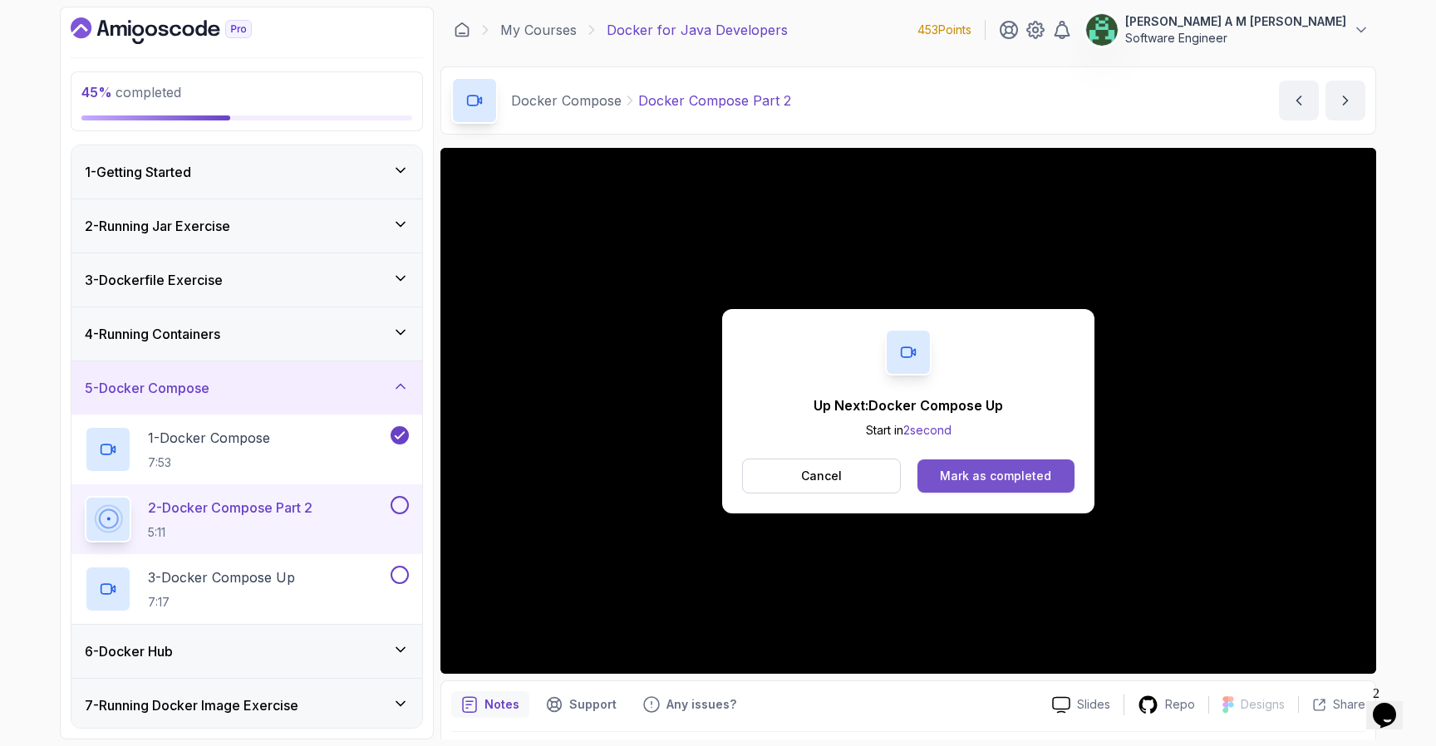
click at [998, 475] on div "Mark as completed" at bounding box center [995, 476] width 111 height 17
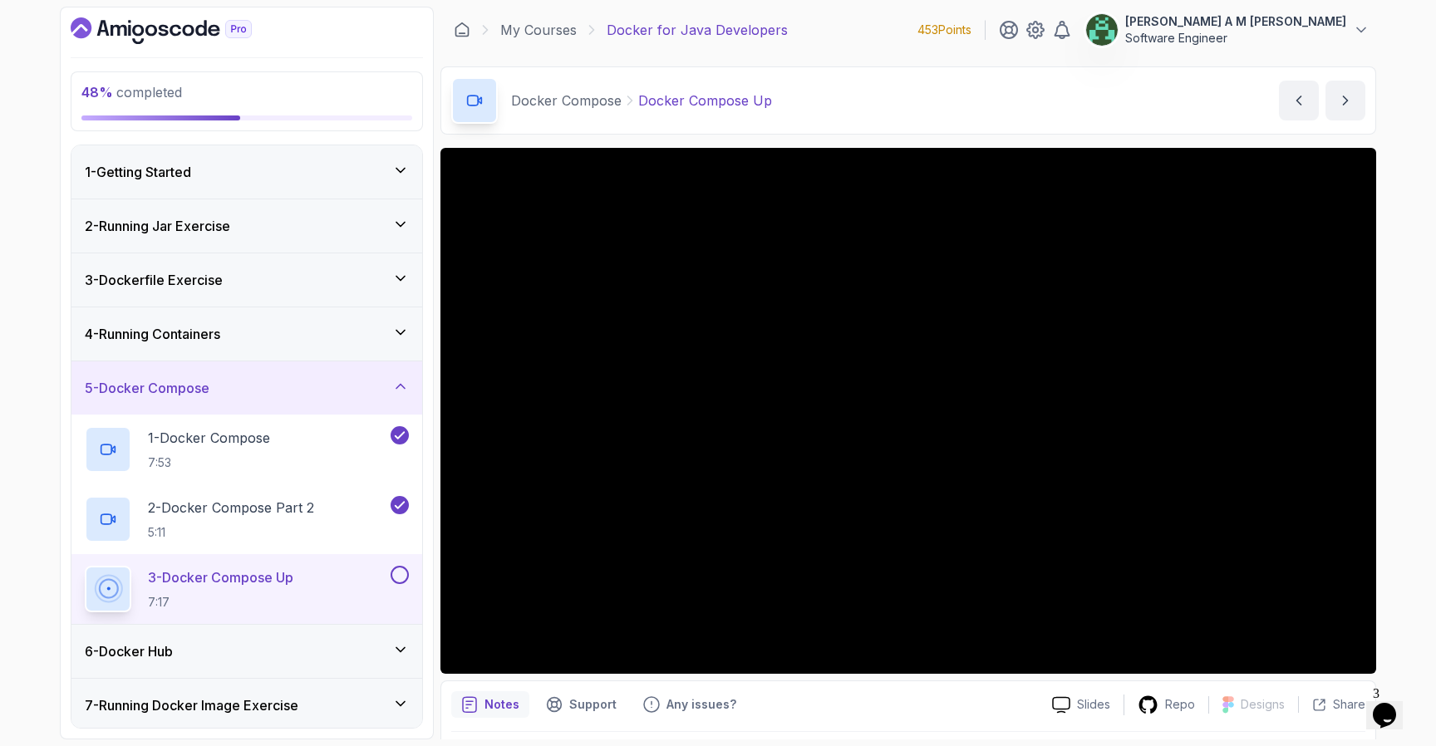
click at [1396, 703] on icon "Chat widget" at bounding box center [1384, 715] width 23 height 25
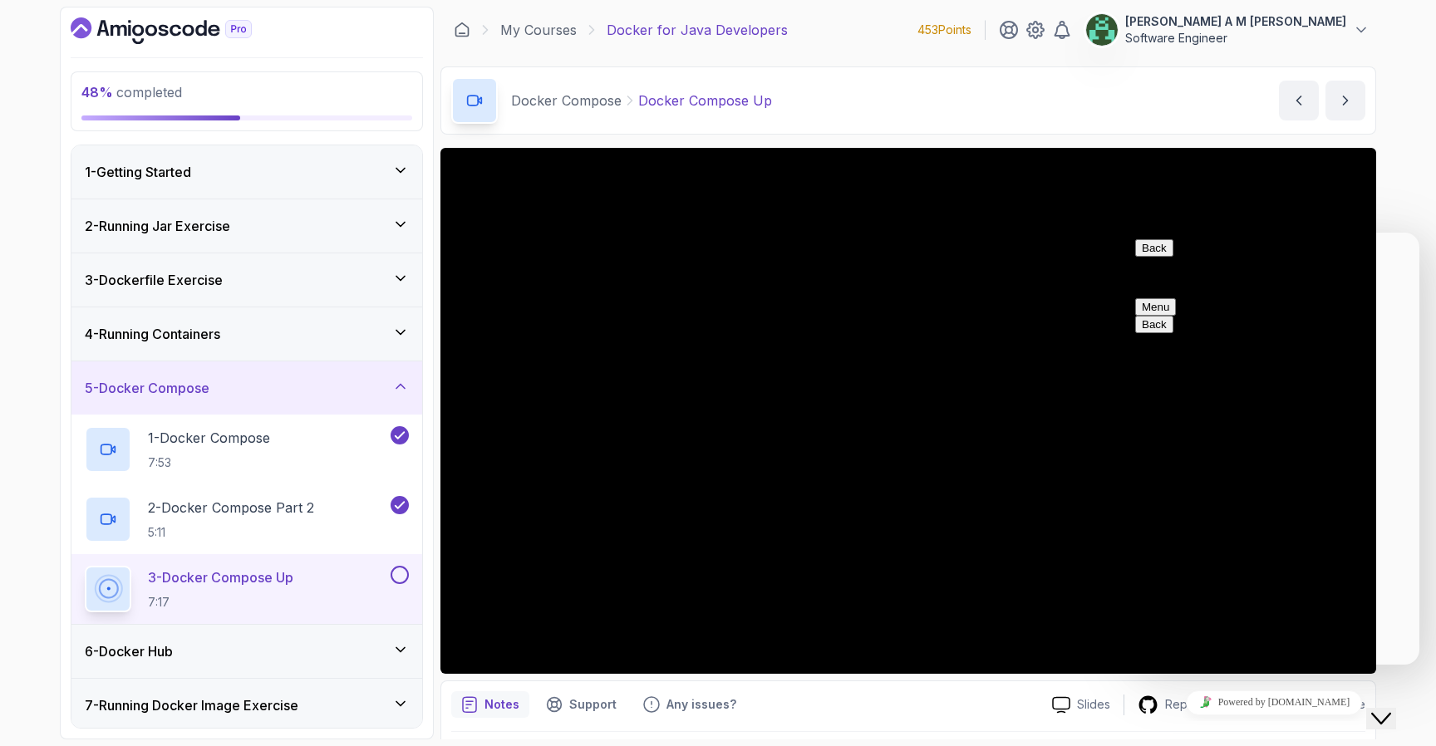
click at [1159, 254] on button "Back" at bounding box center [1154, 247] width 38 height 17
click at [1391, 709] on div "Close Chat This icon closes the chat window." at bounding box center [1382, 719] width 20 height 20
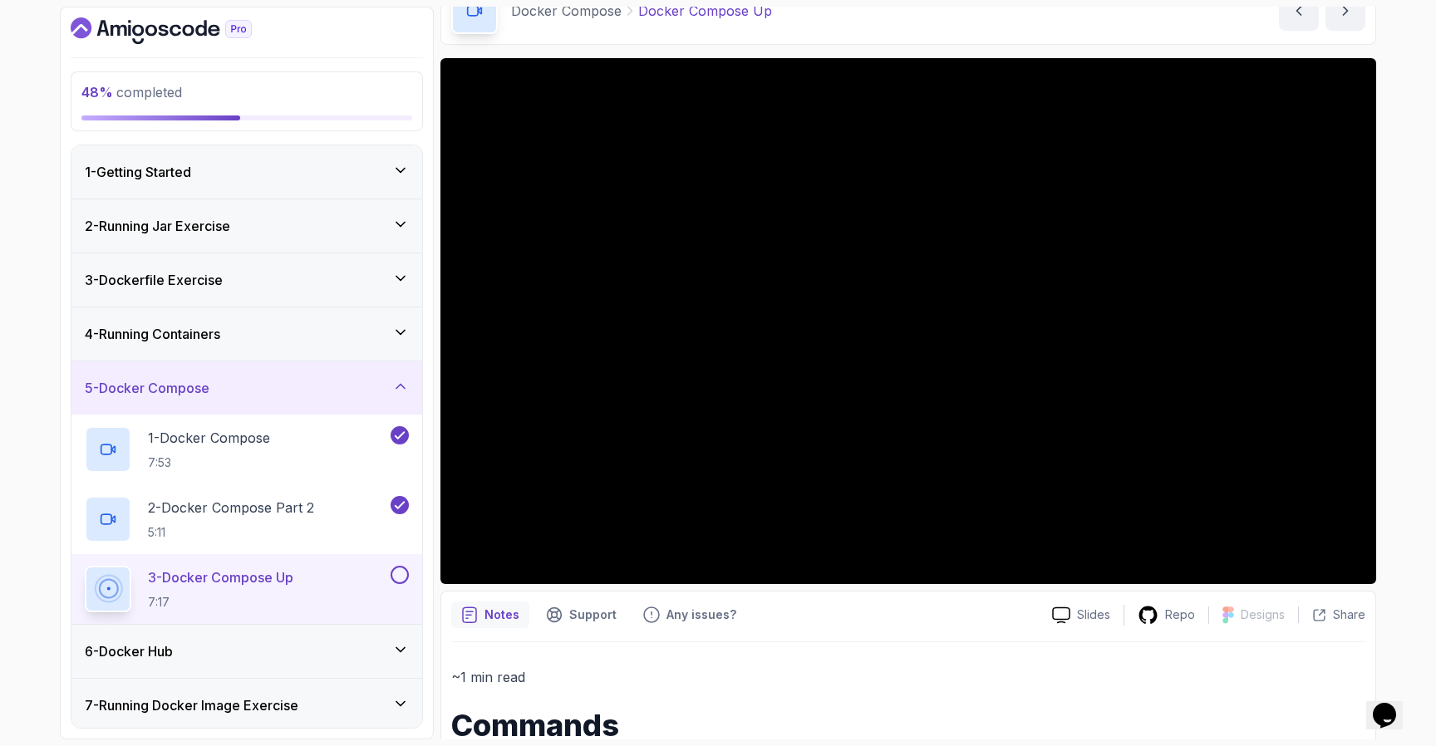
scroll to position [92, 0]
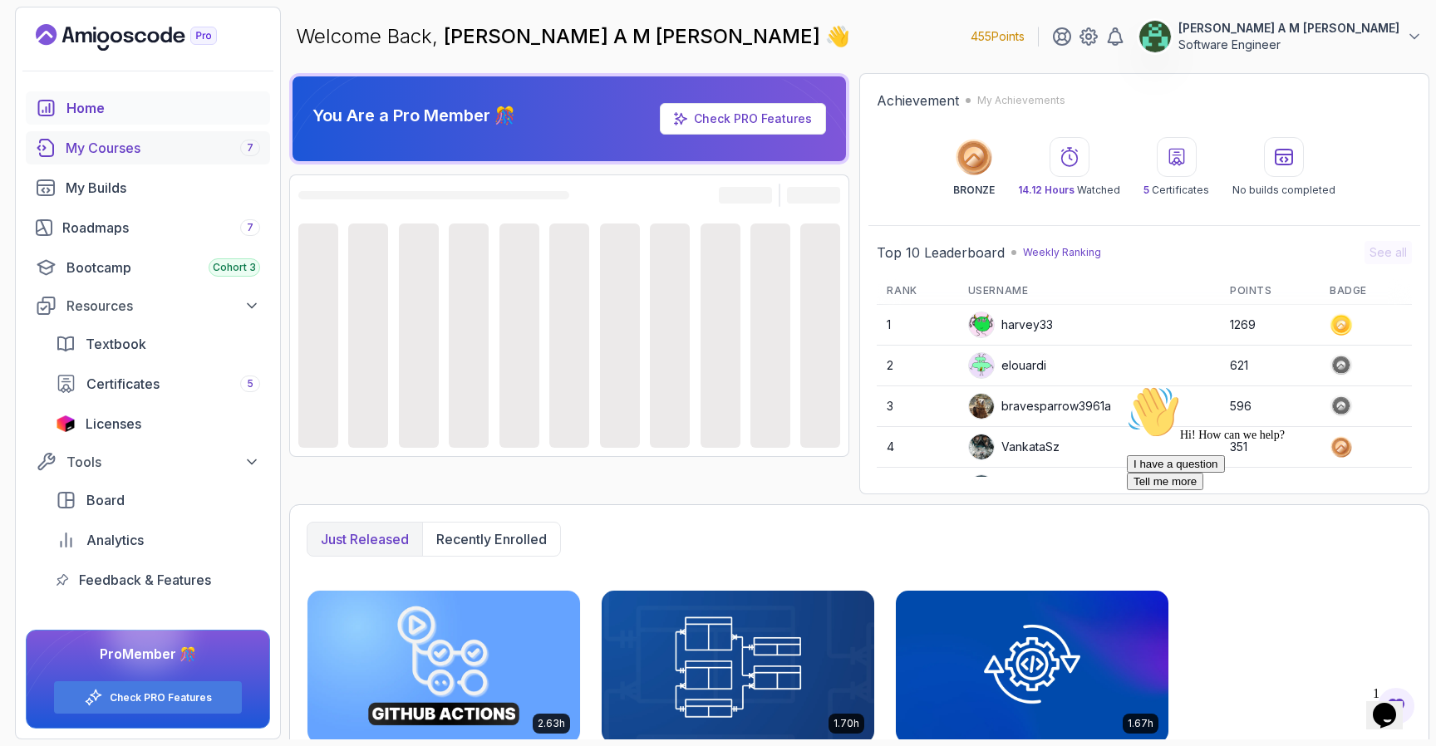
click at [165, 158] on link "My Courses 7" at bounding box center [148, 147] width 244 height 33
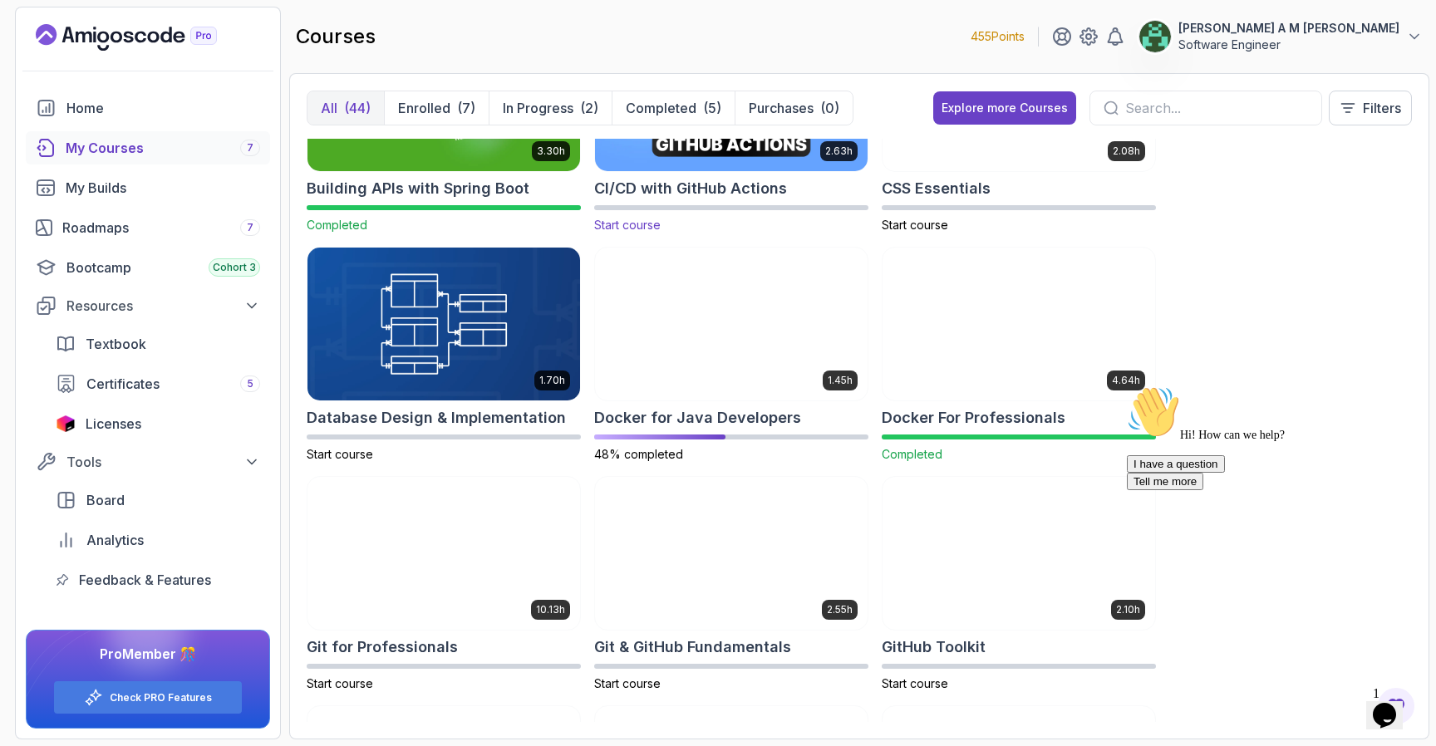
scroll to position [377, 0]
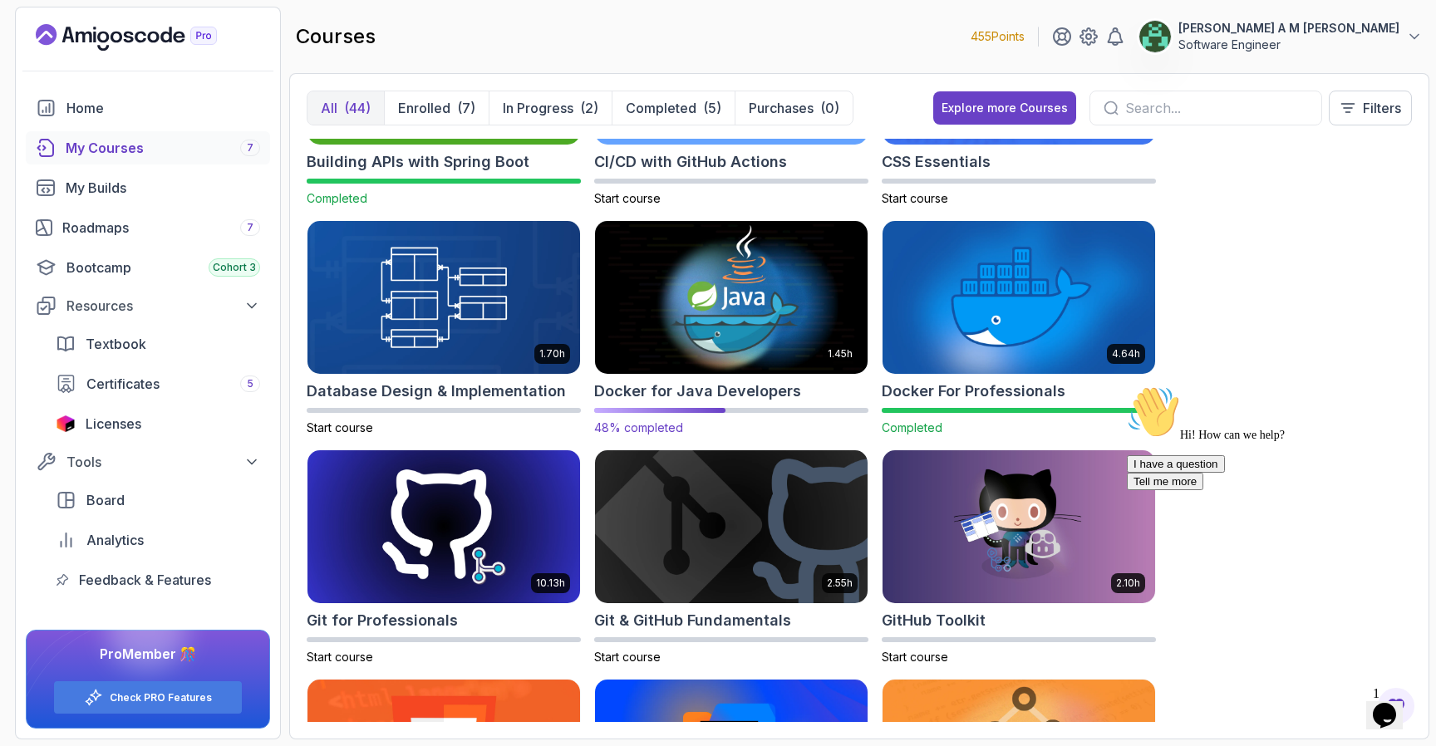
click at [771, 350] on img at bounding box center [732, 298] width 286 height 160
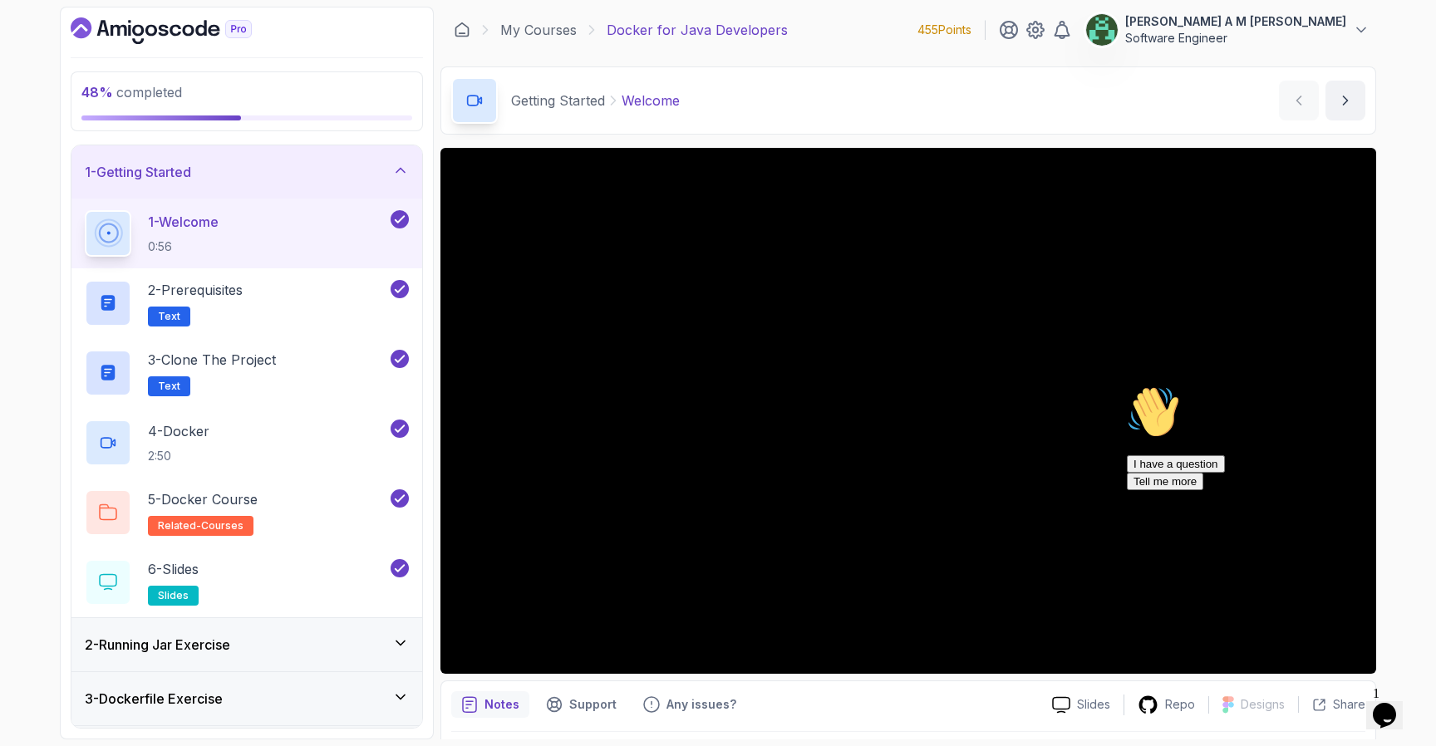
click at [1127, 386] on icon "Chat attention grabber" at bounding box center [1127, 386] width 0 height 0
click at [1340, 703] on icon "Close" at bounding box center [1340, 710] width 0 height 14
click at [382, 162] on div "1 - Getting Started" at bounding box center [247, 172] width 324 height 20
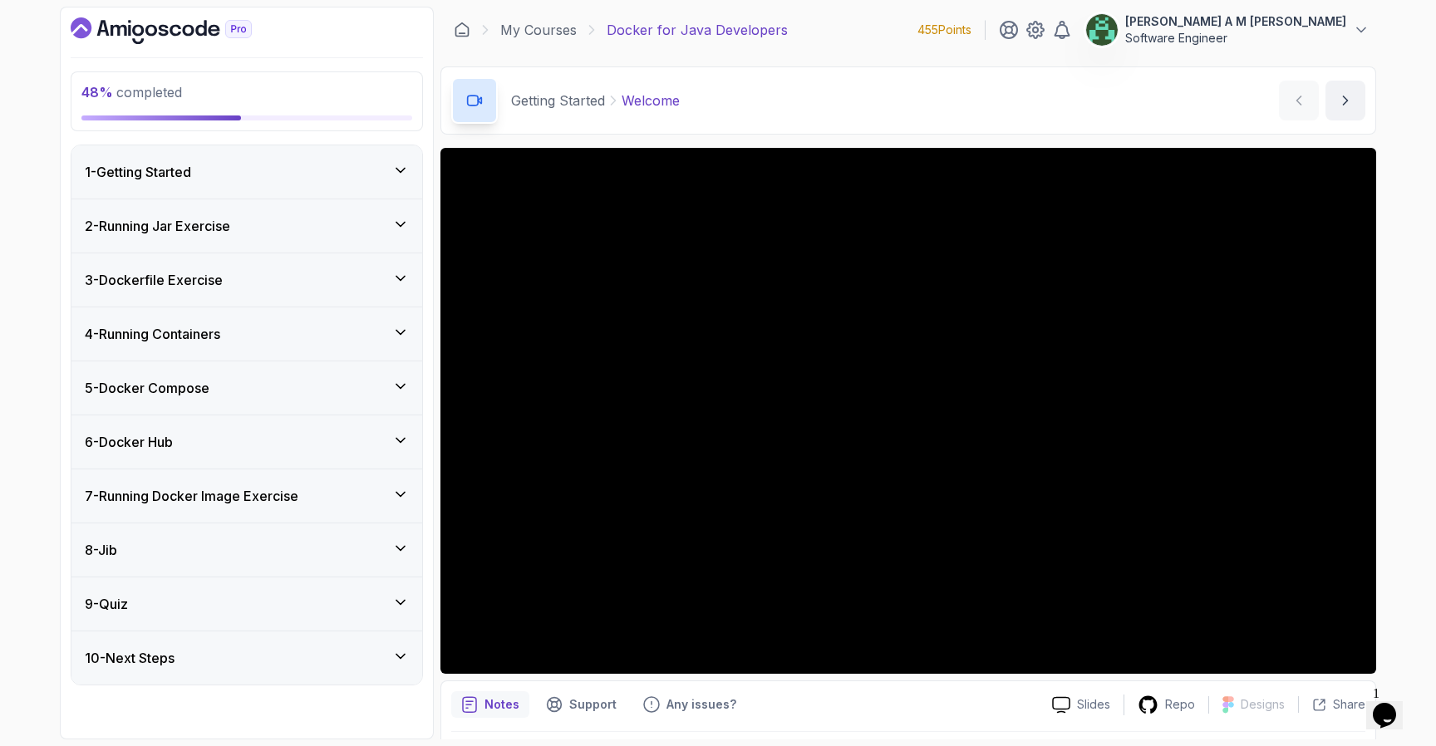
click at [322, 383] on div "5 - Docker Compose" at bounding box center [247, 388] width 324 height 20
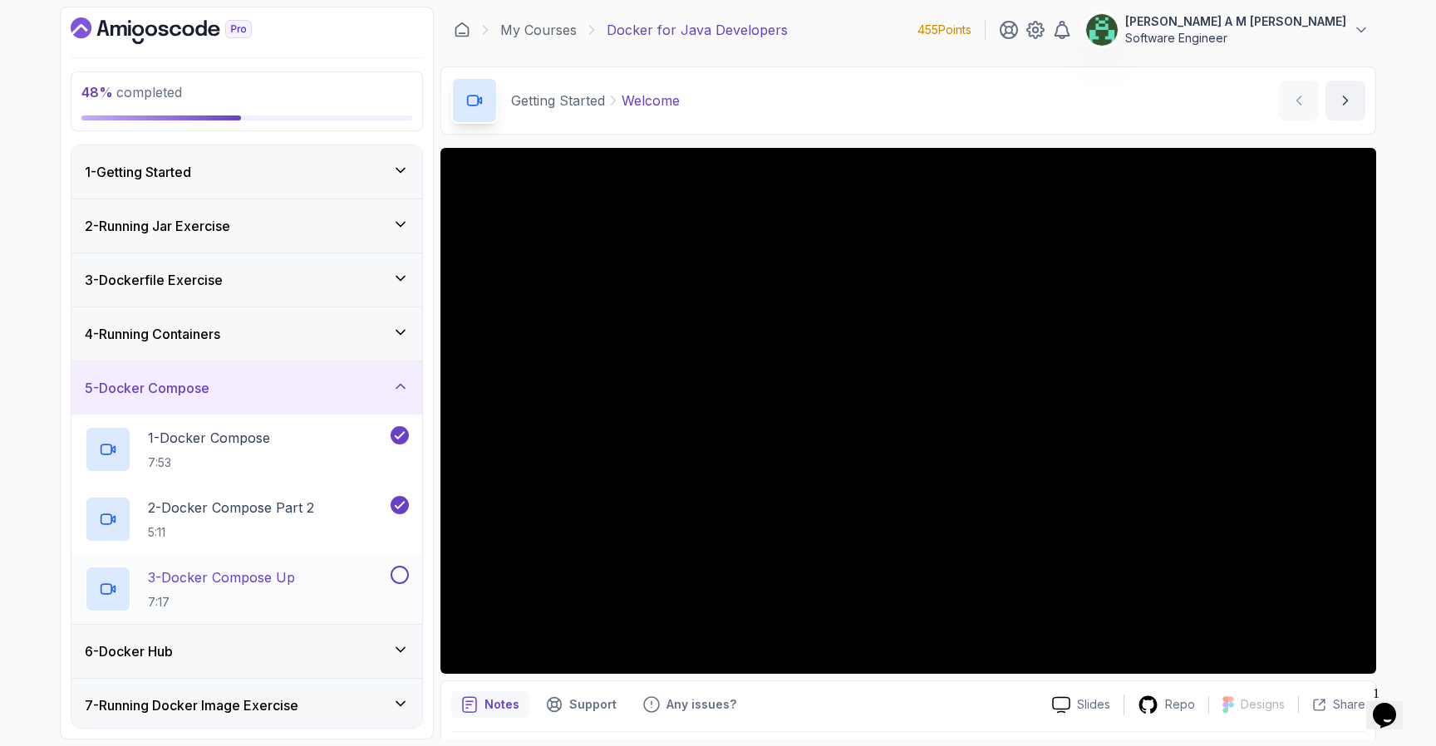
click at [315, 558] on div "3 - Docker Compose Up 7:17" at bounding box center [246, 589] width 351 height 70
click at [278, 579] on p "3 - Docker Compose Up" at bounding box center [221, 578] width 147 height 20
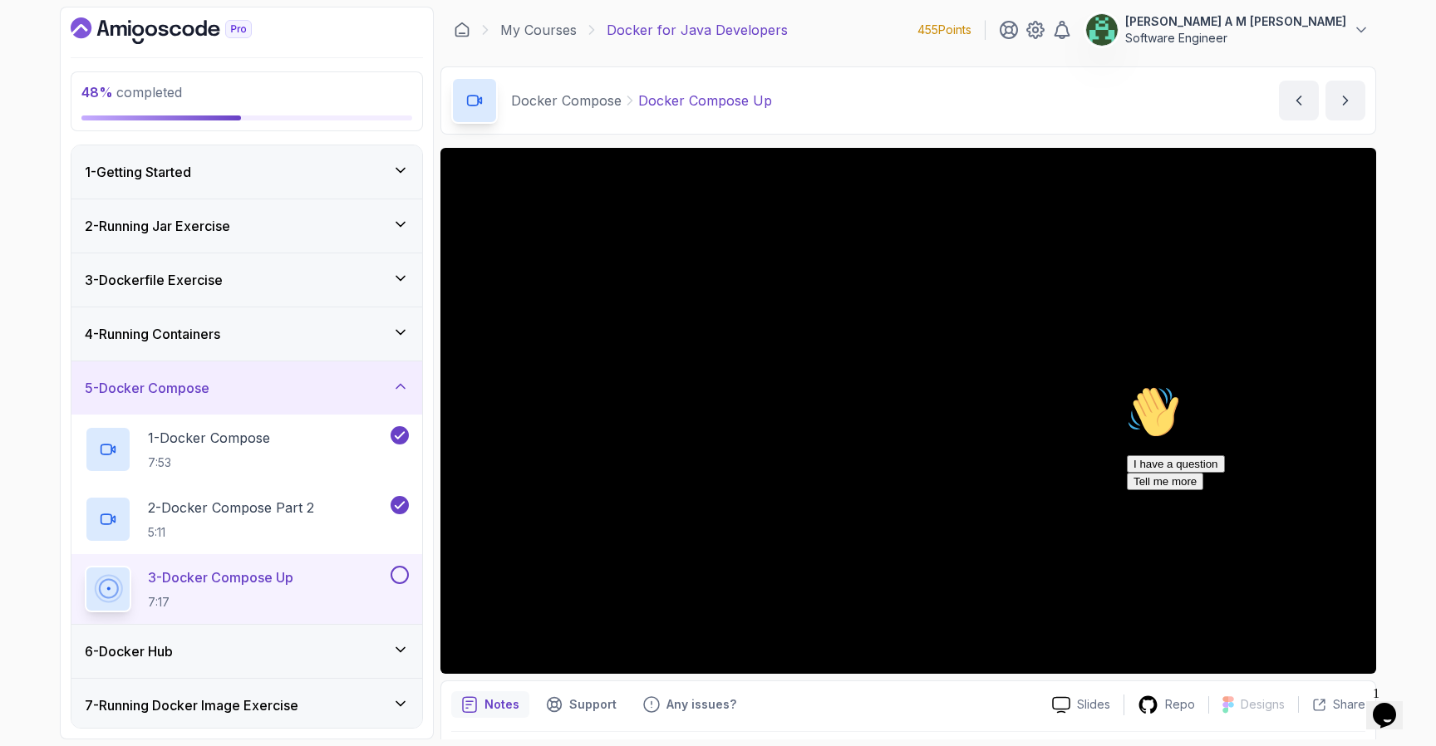
click at [1409, 386] on div "Chat attention grabber" at bounding box center [1276, 386] width 299 height 0
drag, startPoint x: 1426, startPoint y: 644, endPoint x: 2759, endPoint y: 1287, distance: 1480.0
click at [1340, 703] on icon "Close" at bounding box center [1340, 710] width 0 height 14
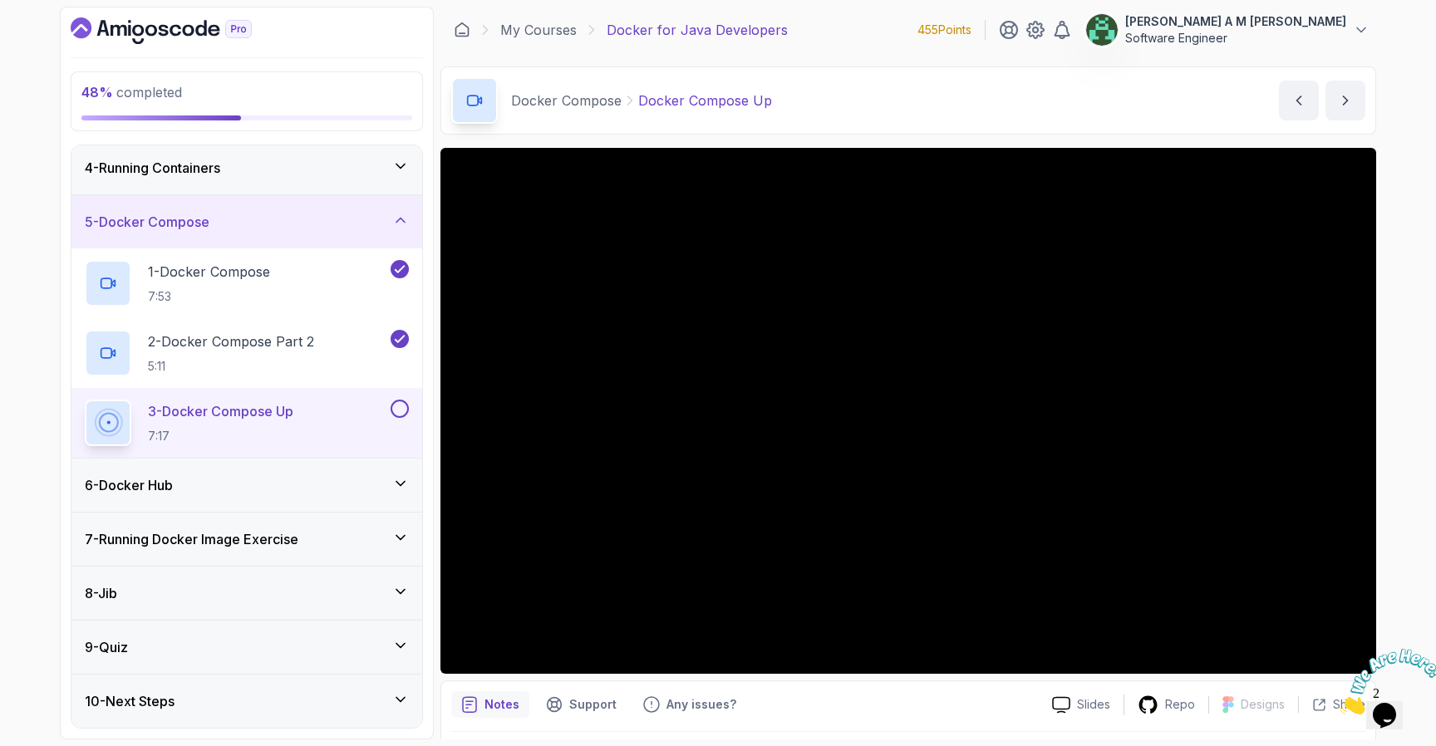
scroll to position [166, 0]
click at [1340, 703] on icon "Close" at bounding box center [1340, 710] width 0 height 14
click at [395, 405] on button at bounding box center [400, 409] width 18 height 18
click at [372, 480] on div "6 - Docker Hub" at bounding box center [247, 485] width 324 height 20
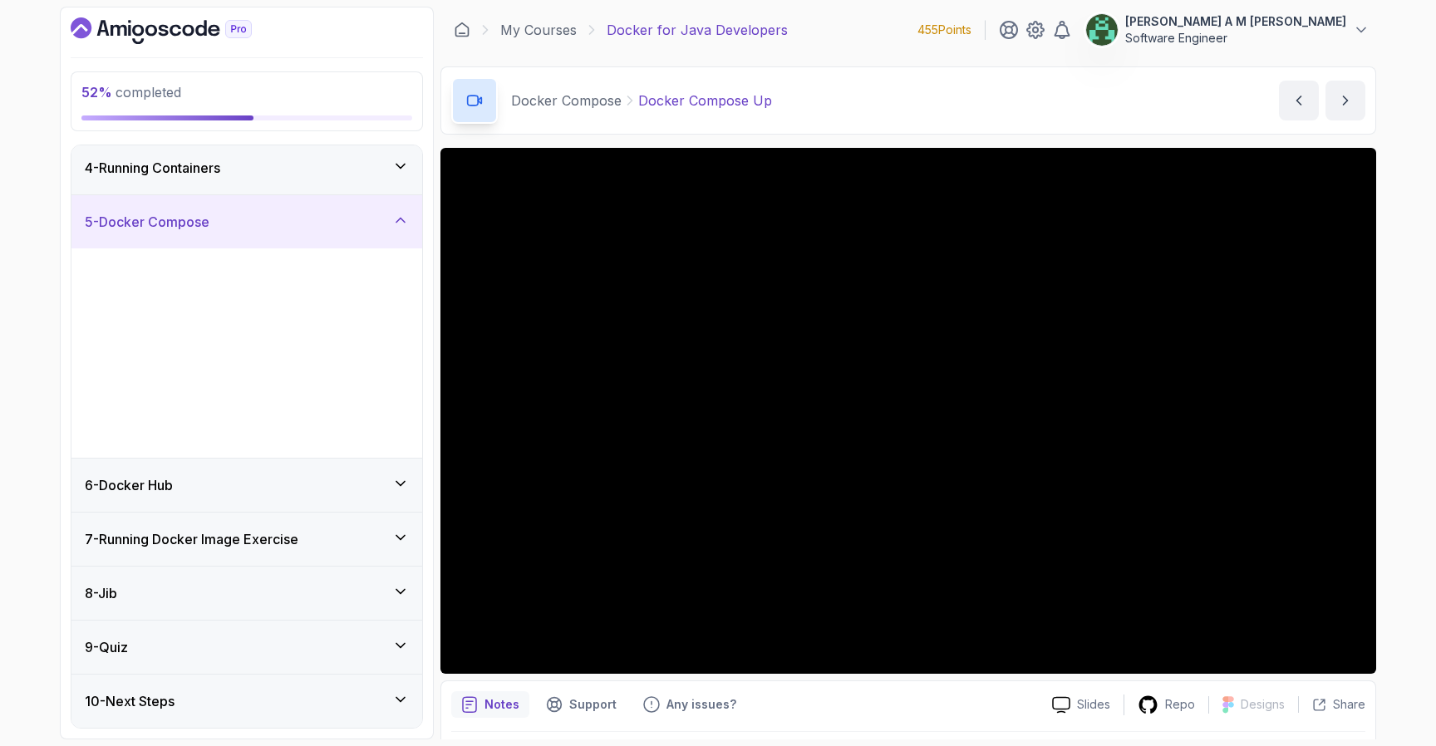
scroll to position [0, 0]
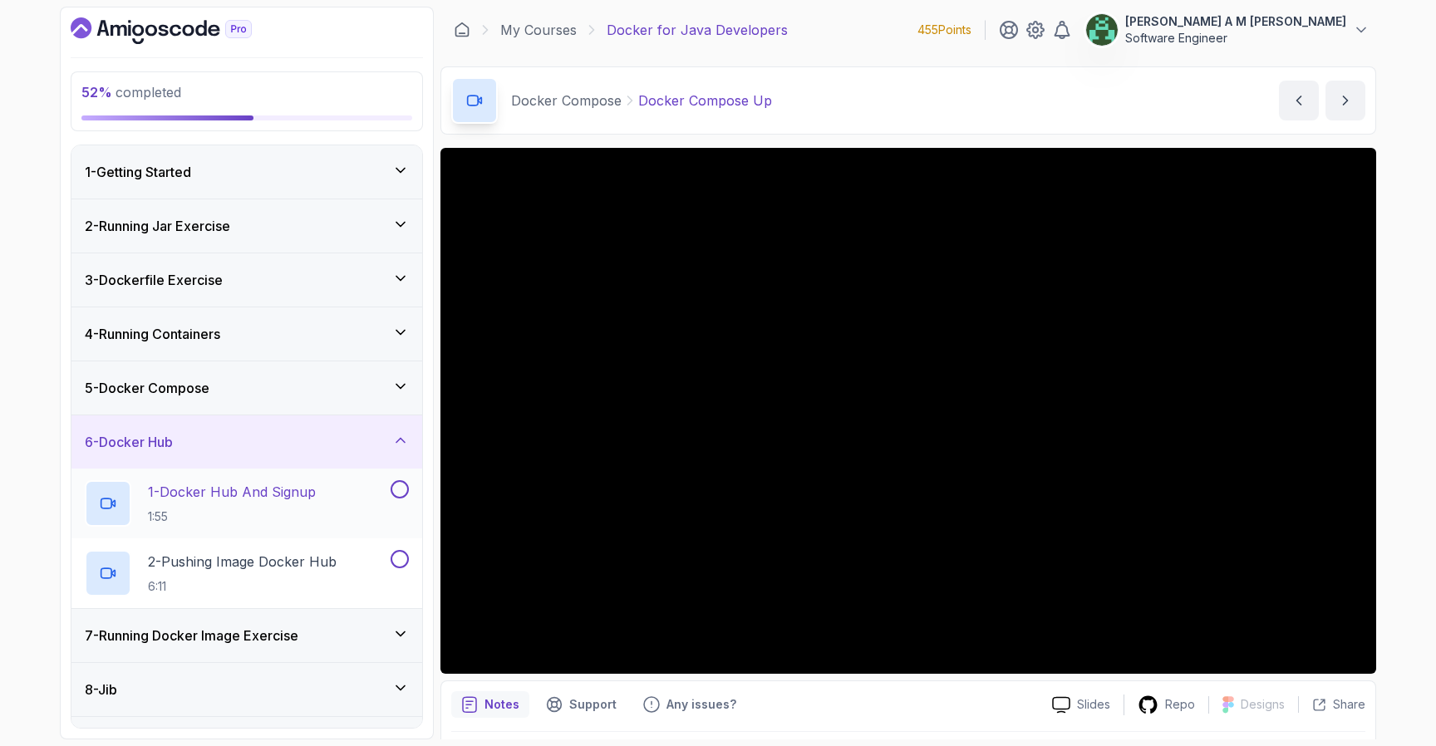
click at [268, 490] on p "1 - Docker Hub And Signup" at bounding box center [232, 492] width 168 height 20
click at [398, 491] on button at bounding box center [400, 489] width 18 height 18
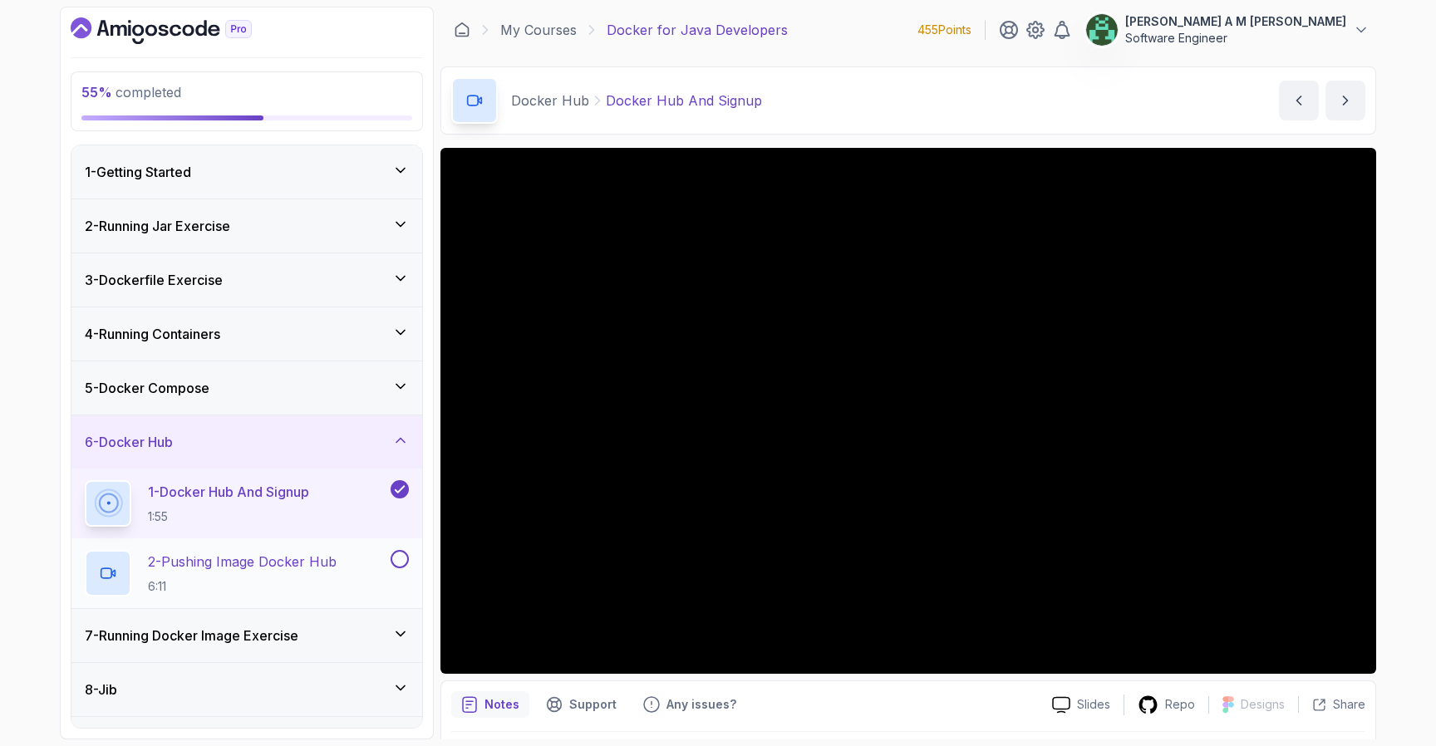
click at [337, 569] on p "2 - Pushing Image Docker Hub" at bounding box center [242, 562] width 189 height 20
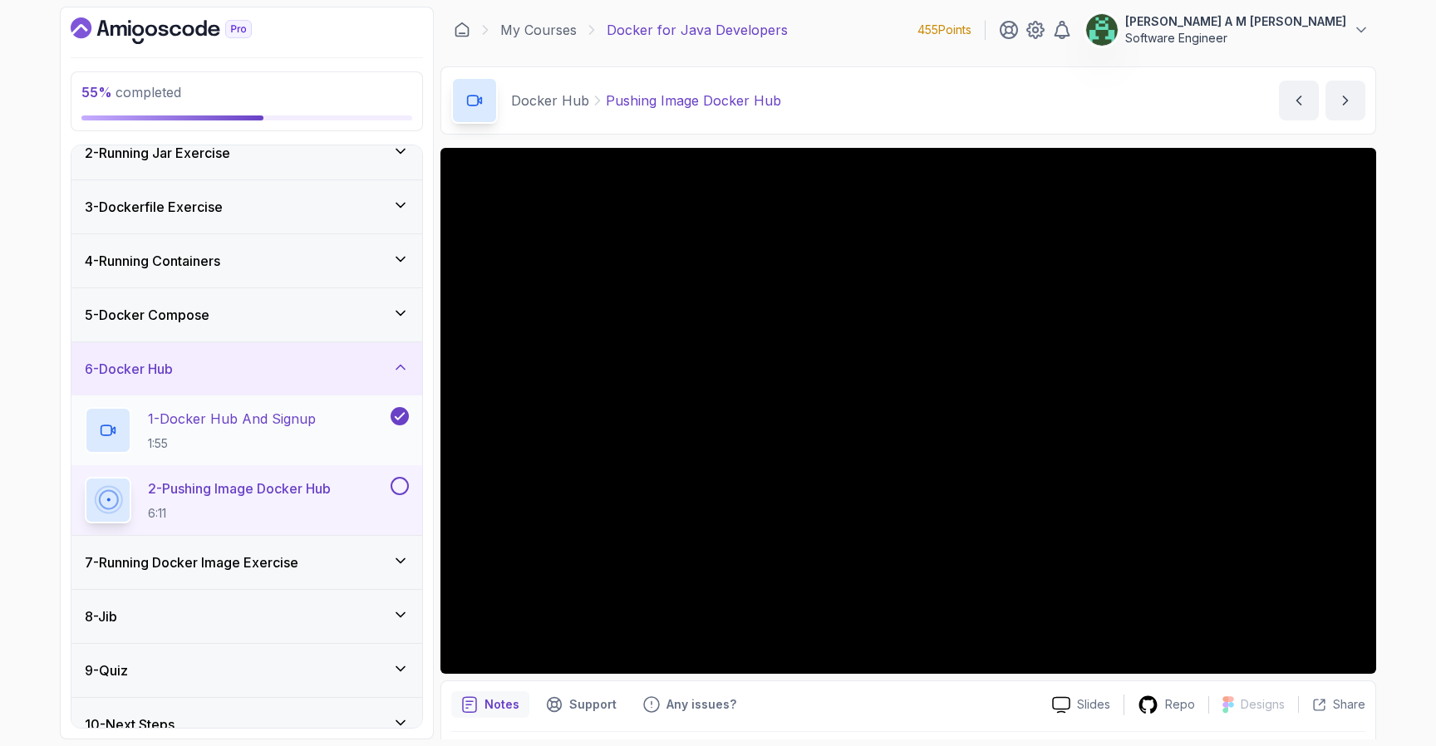
scroll to position [96, 0]
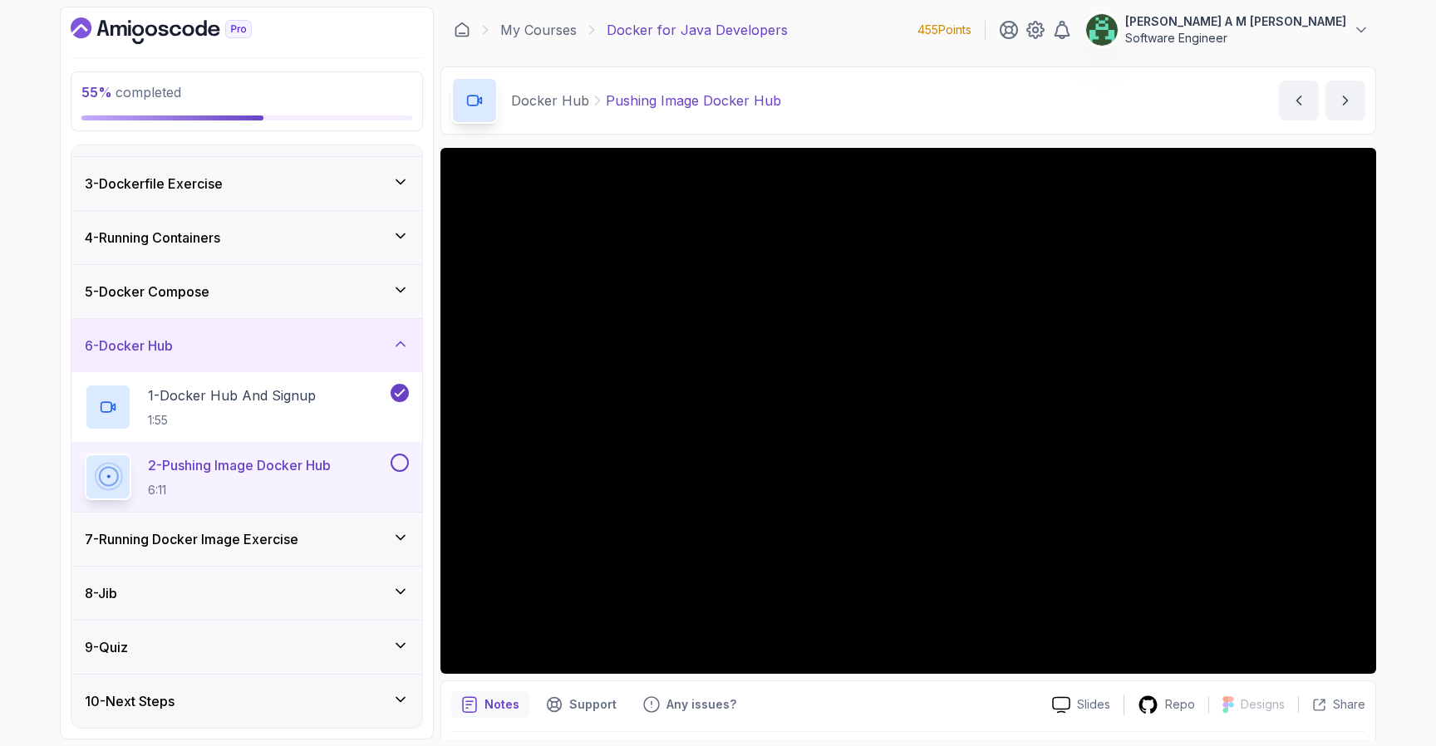
click at [395, 465] on button at bounding box center [400, 463] width 18 height 18
click at [369, 526] on div "7 - Running Docker Image Exercise" at bounding box center [246, 539] width 351 height 53
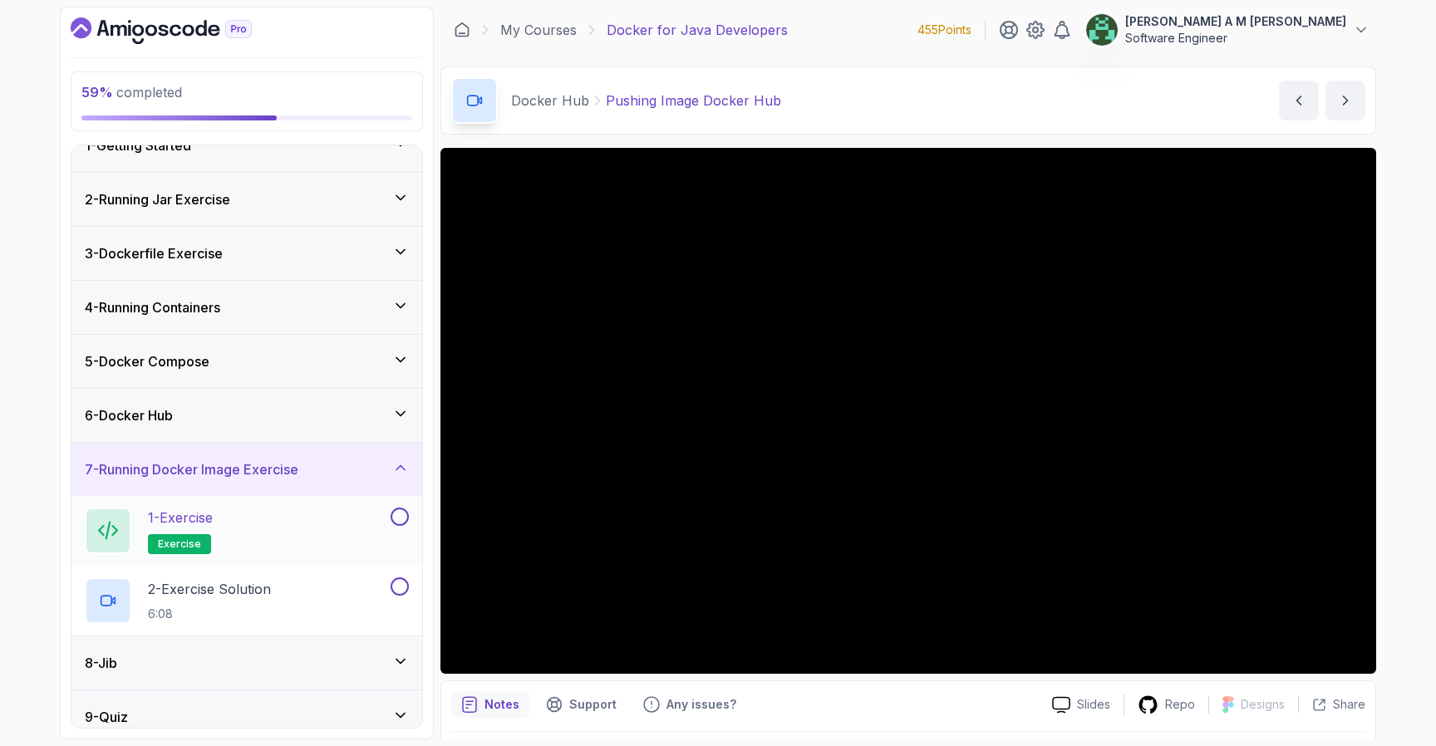
scroll to position [33, 0]
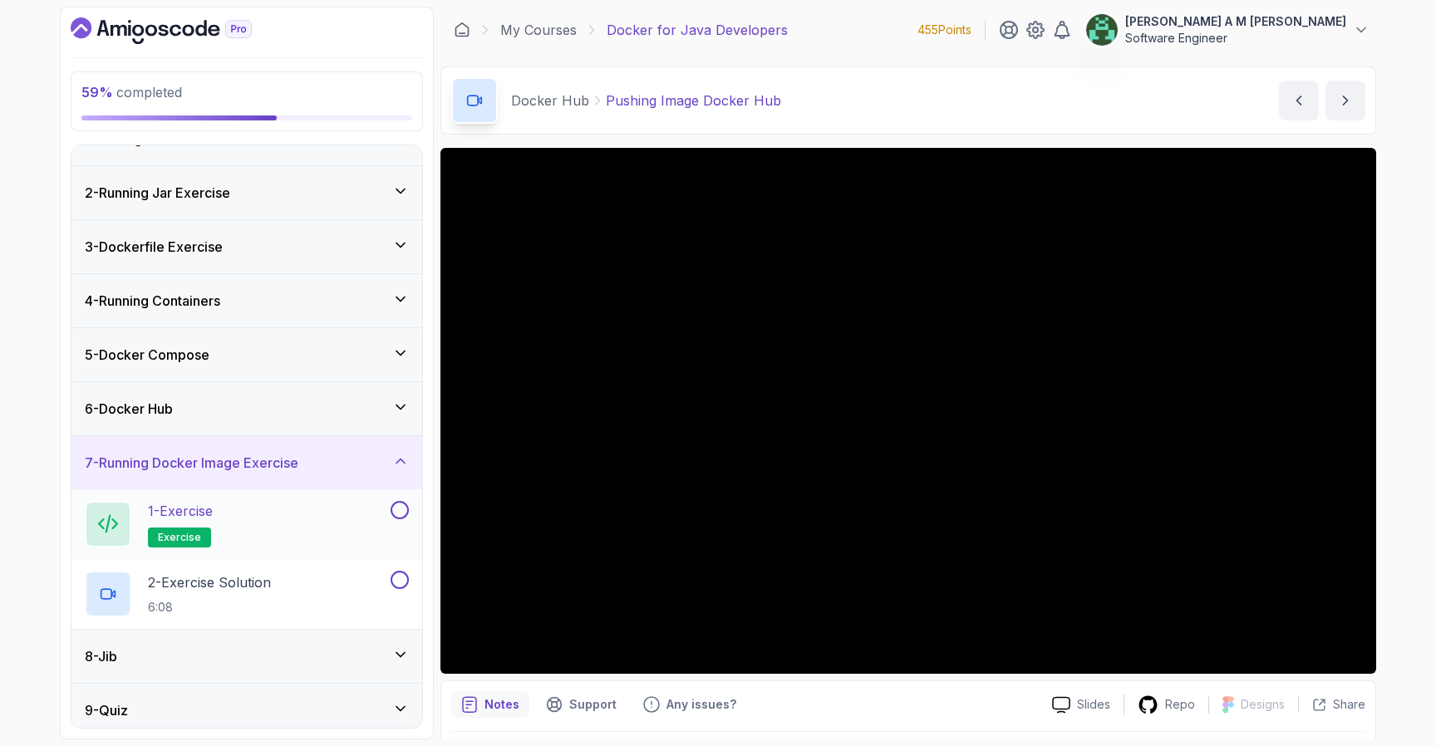
click at [335, 515] on div "1 - Exercise exercise" at bounding box center [236, 524] width 303 height 47
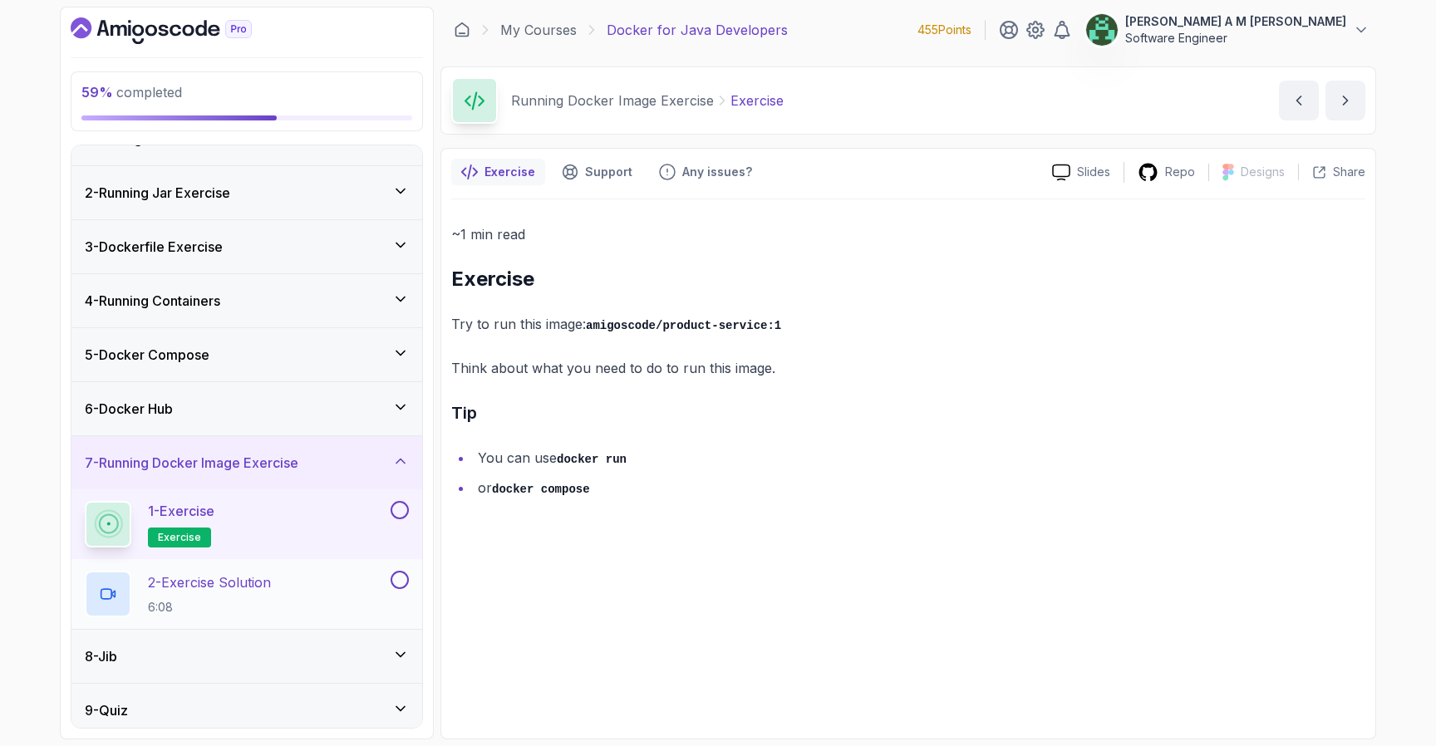
click at [347, 587] on div "2 - Exercise Solution 6:08" at bounding box center [236, 594] width 303 height 47
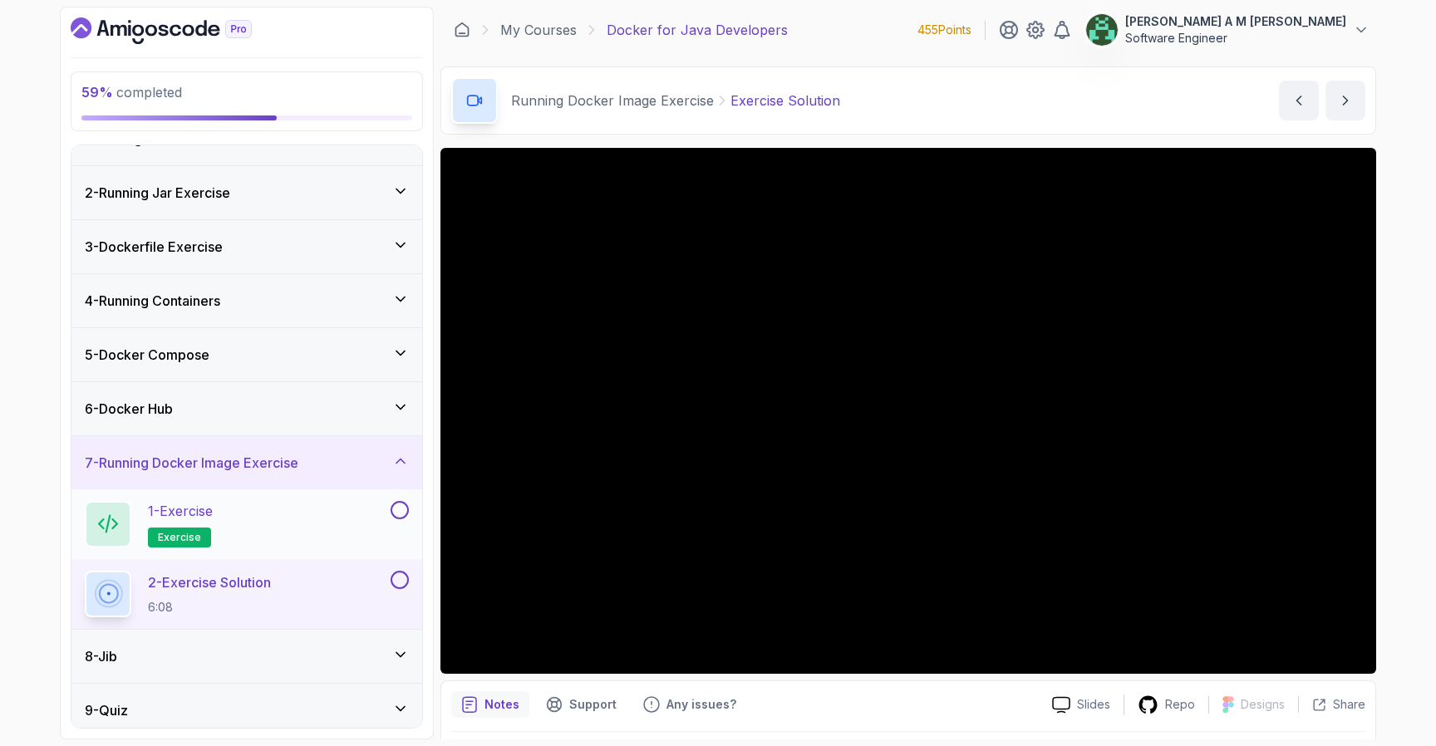
click at [399, 506] on button at bounding box center [400, 510] width 18 height 18
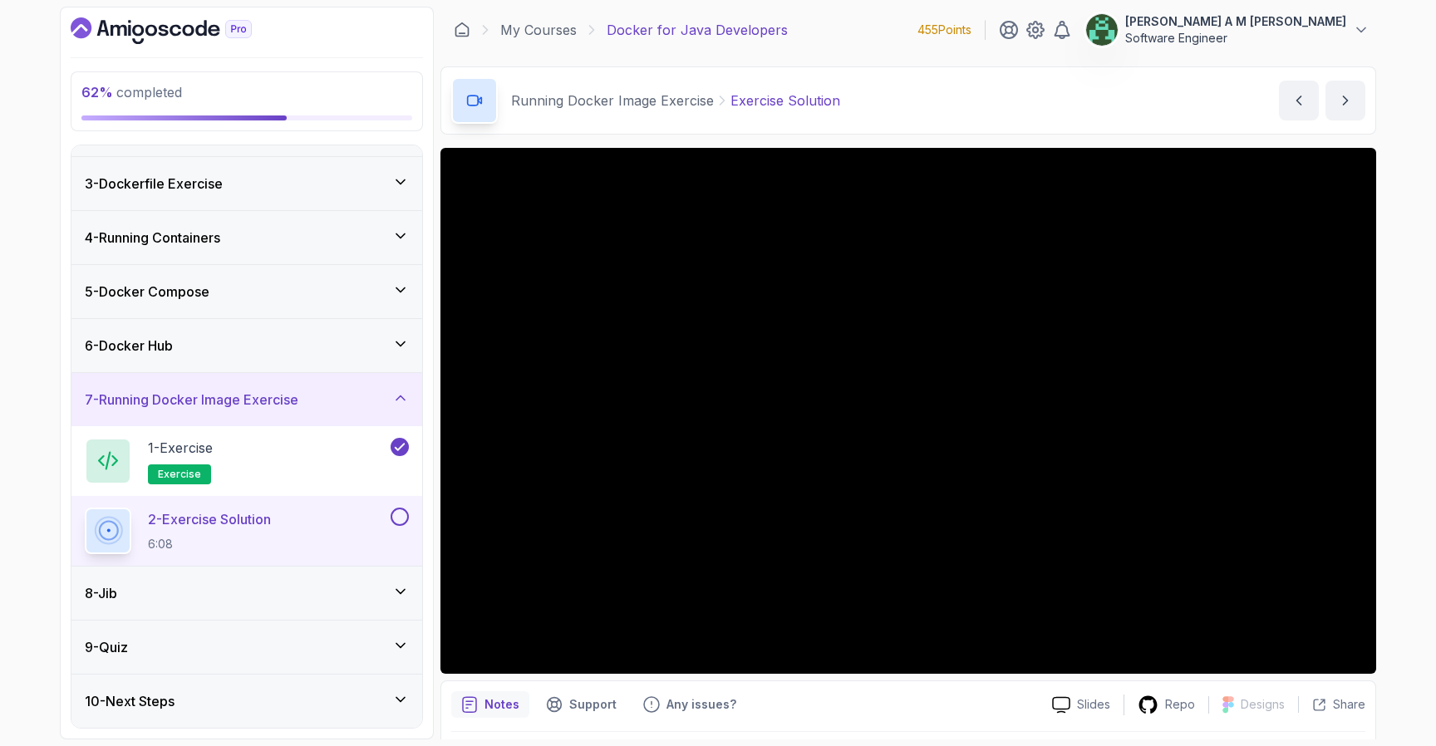
scroll to position [50, 0]
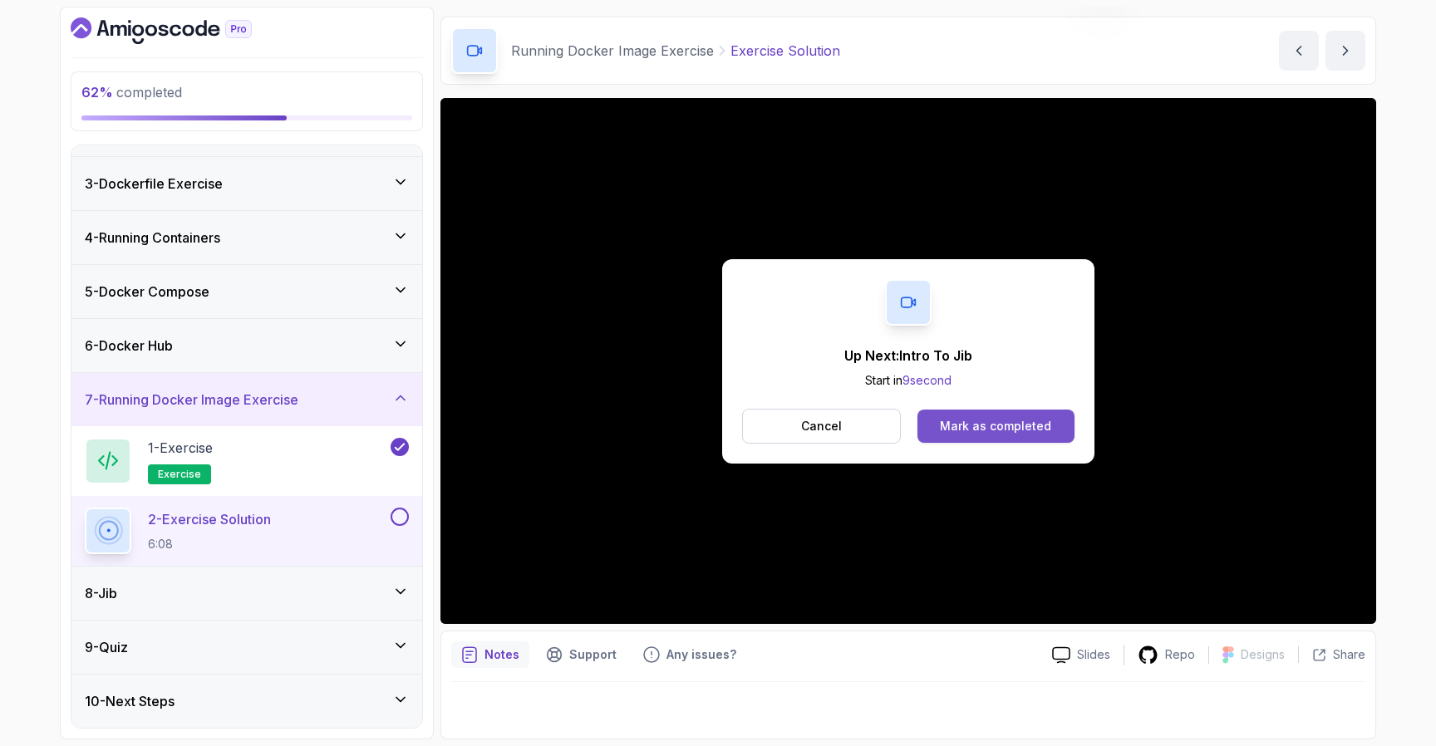
click at [1010, 412] on button "Mark as completed" at bounding box center [996, 426] width 157 height 33
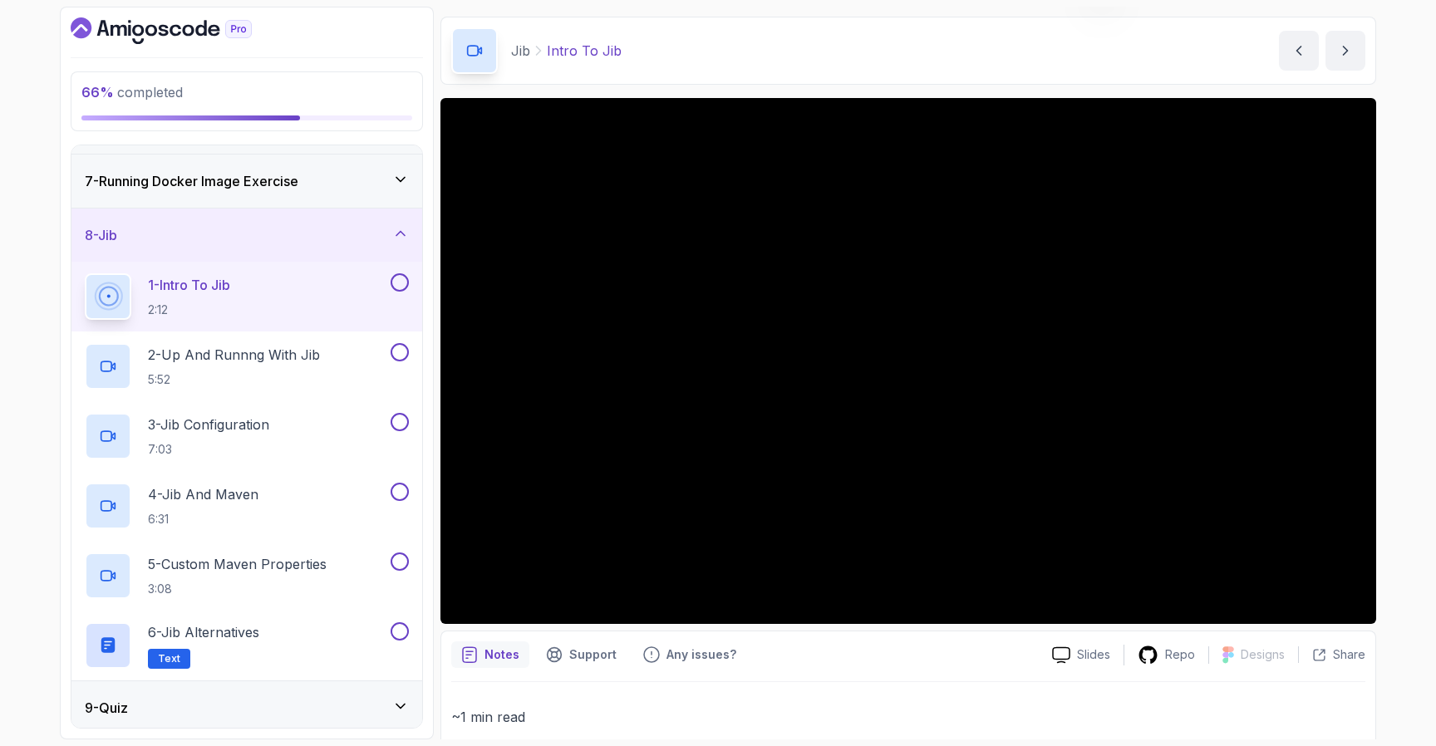
scroll to position [375, 0]
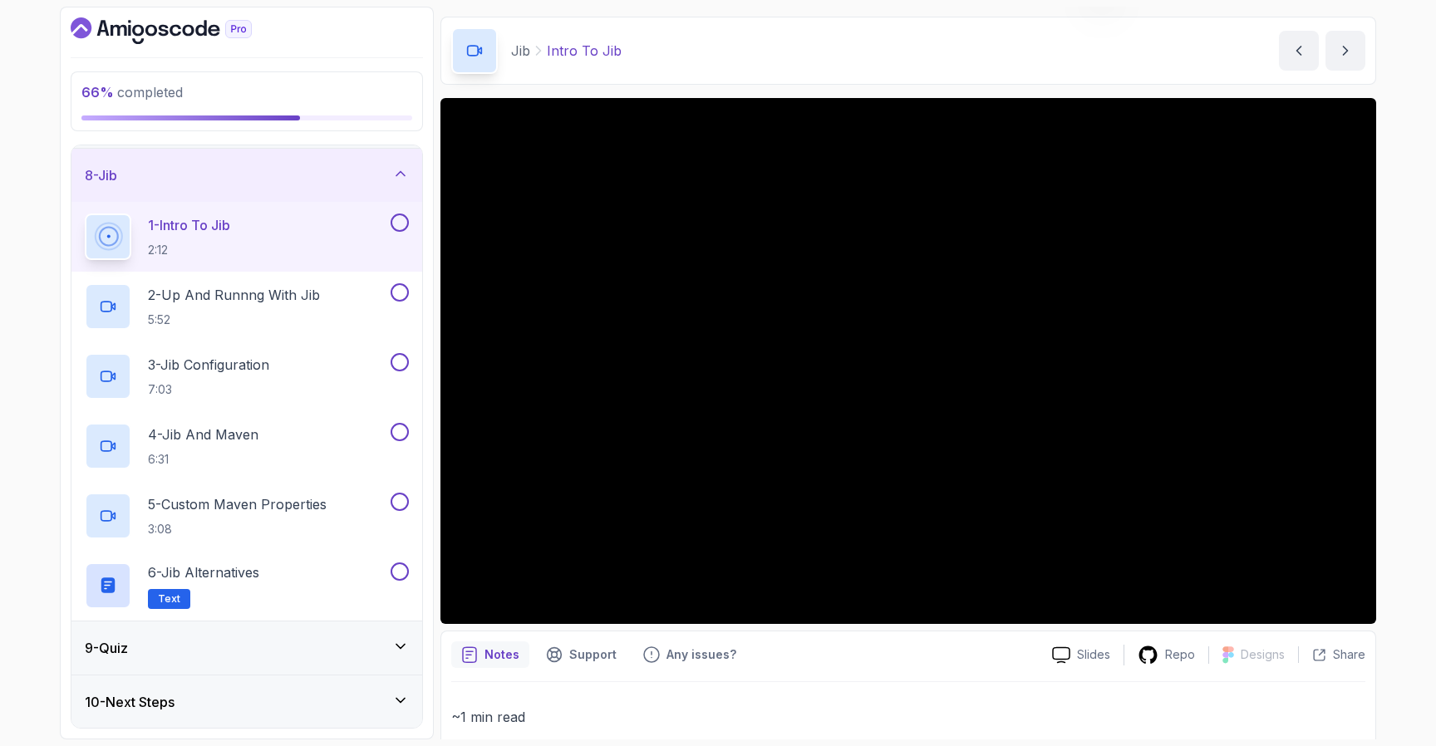
click at [400, 224] on button at bounding box center [400, 223] width 18 height 18
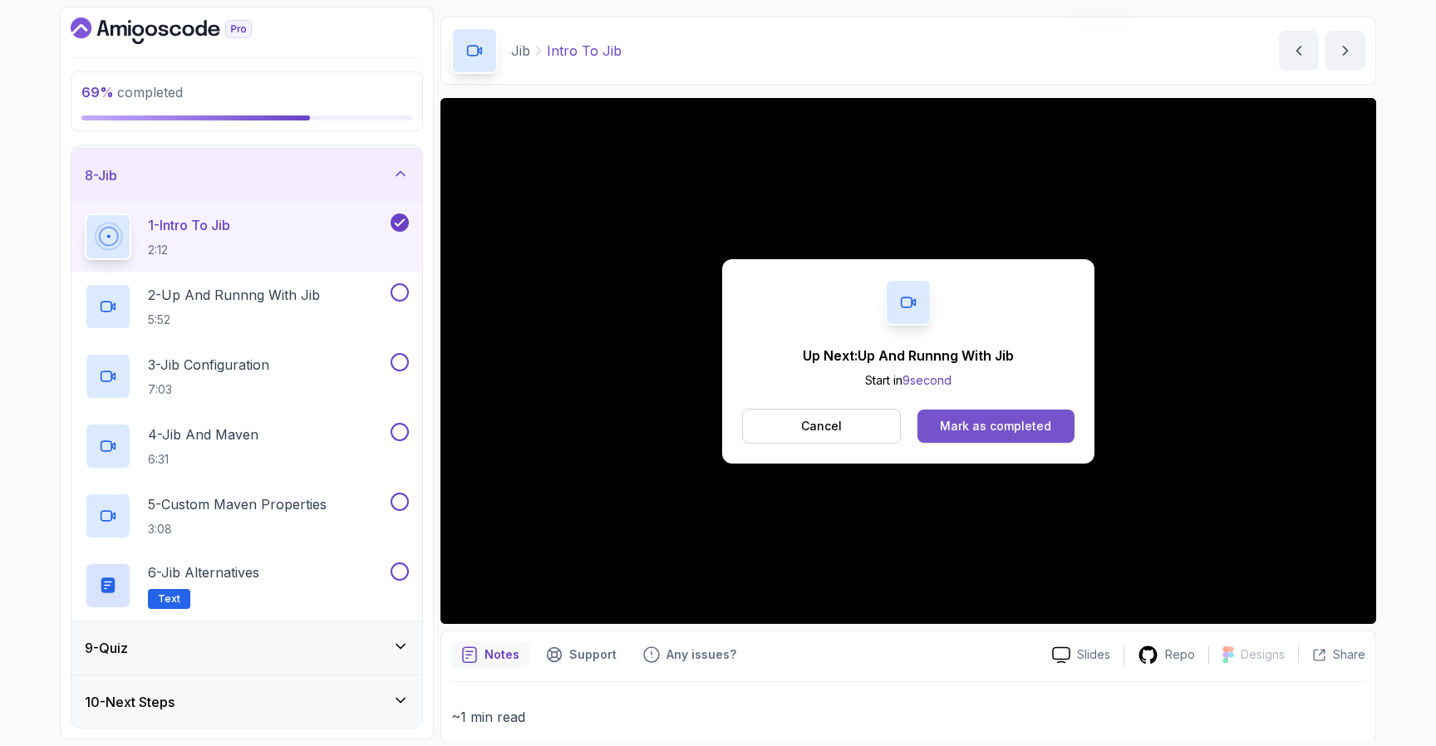
click at [942, 421] on button "Mark as completed" at bounding box center [996, 426] width 157 height 33
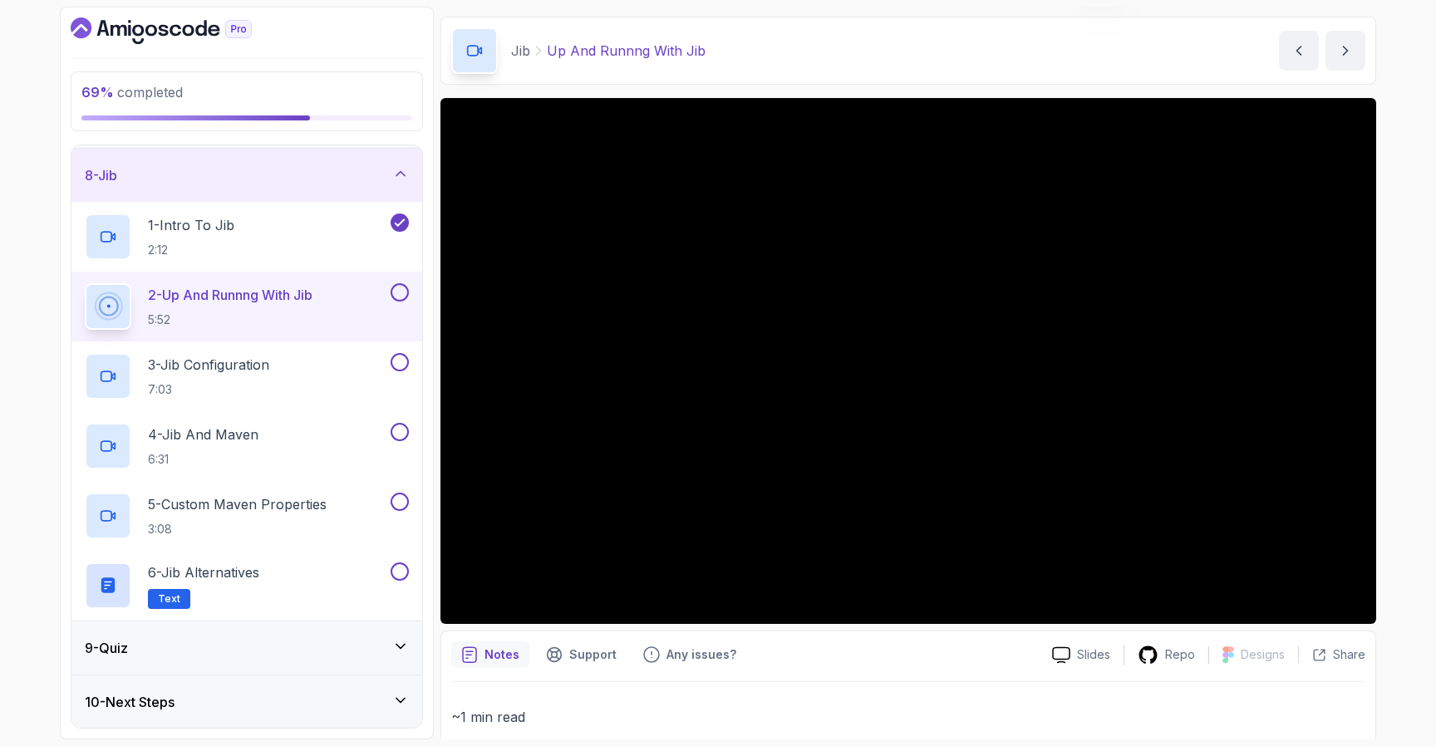
click at [288, 657] on div "9 - Quiz" at bounding box center [246, 648] width 351 height 53
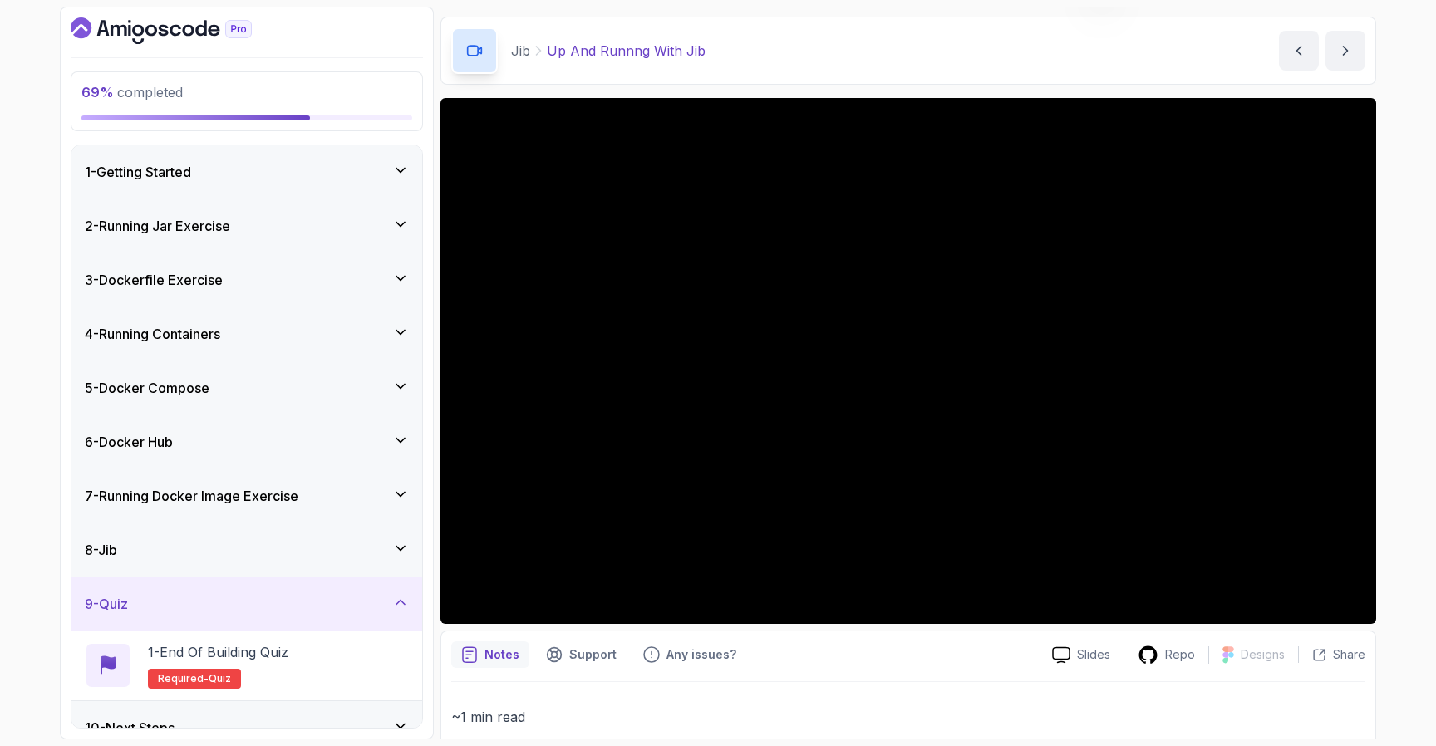
scroll to position [27, 0]
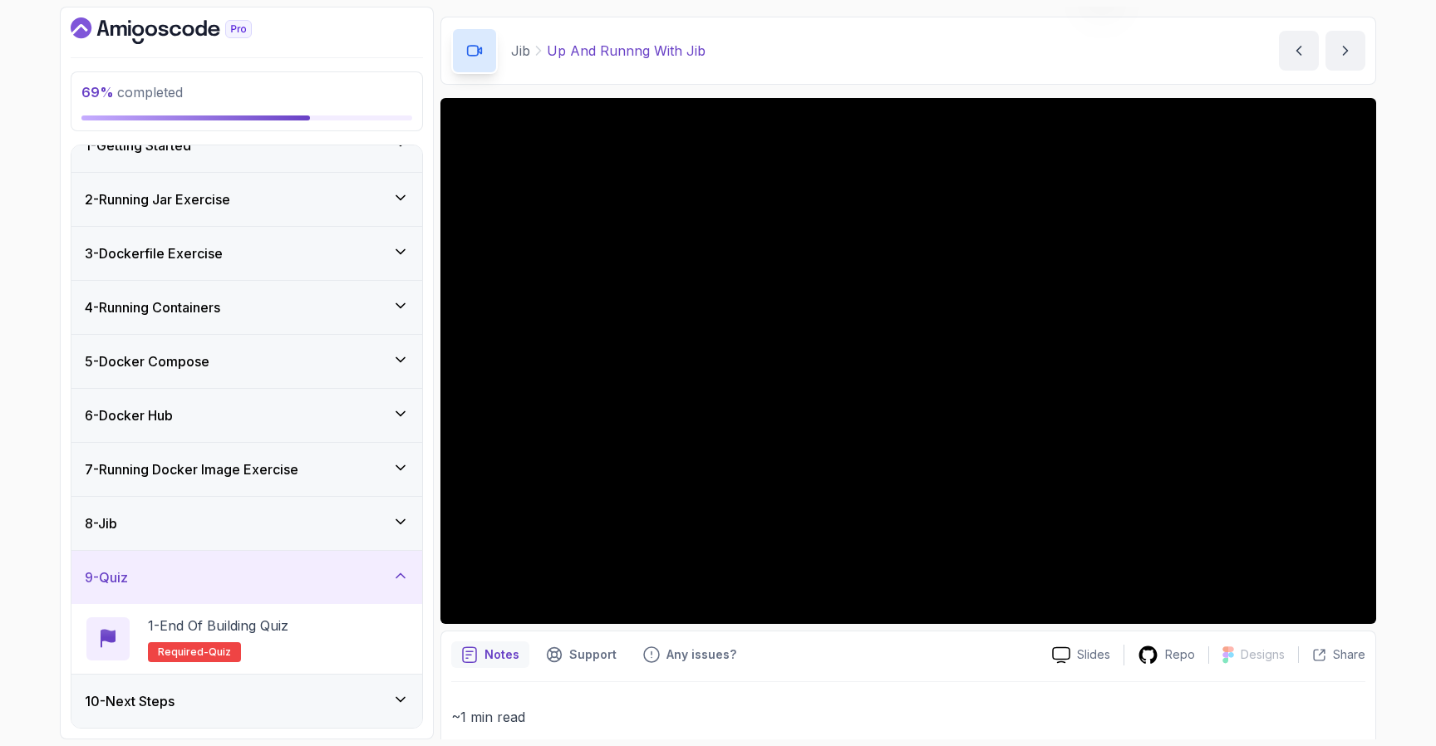
click at [332, 525] on div "8 - Jib" at bounding box center [247, 524] width 324 height 20
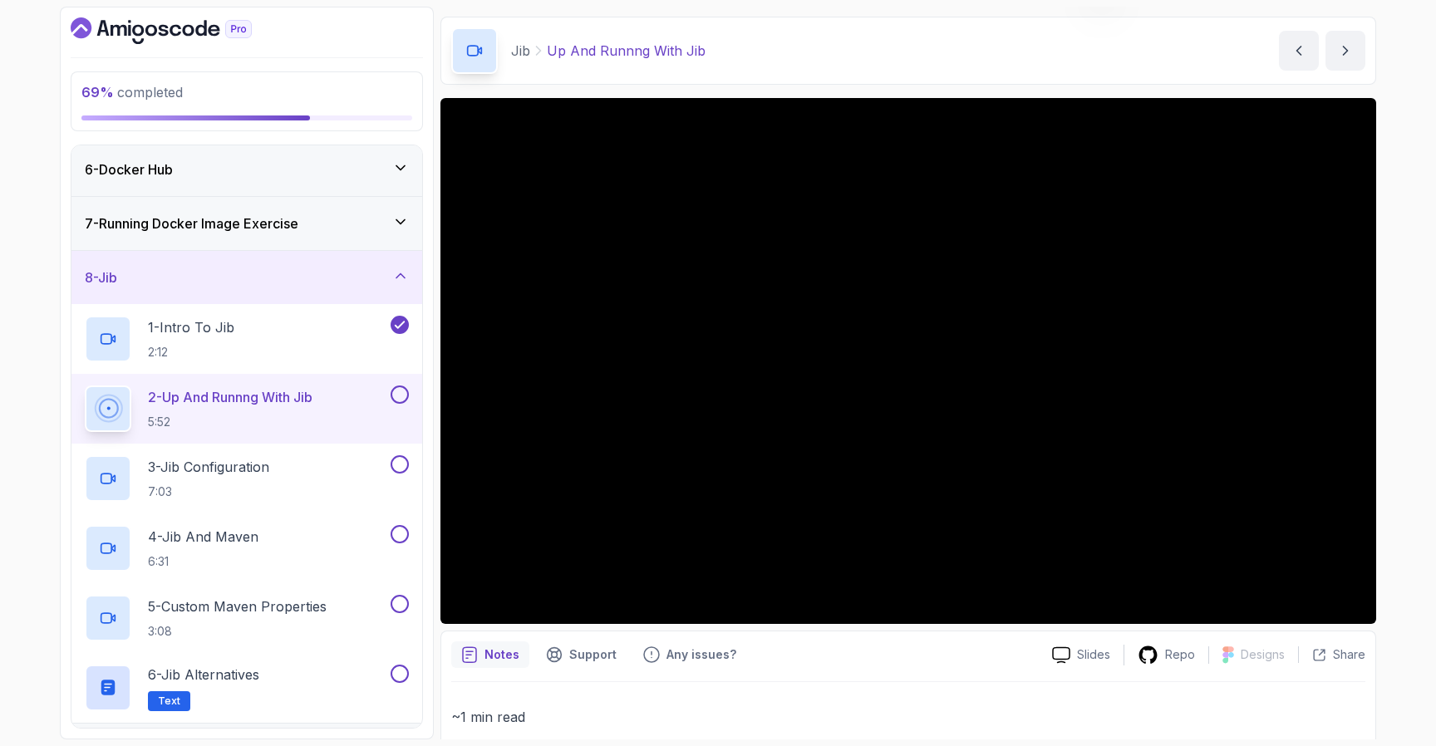
scroll to position [375, 0]
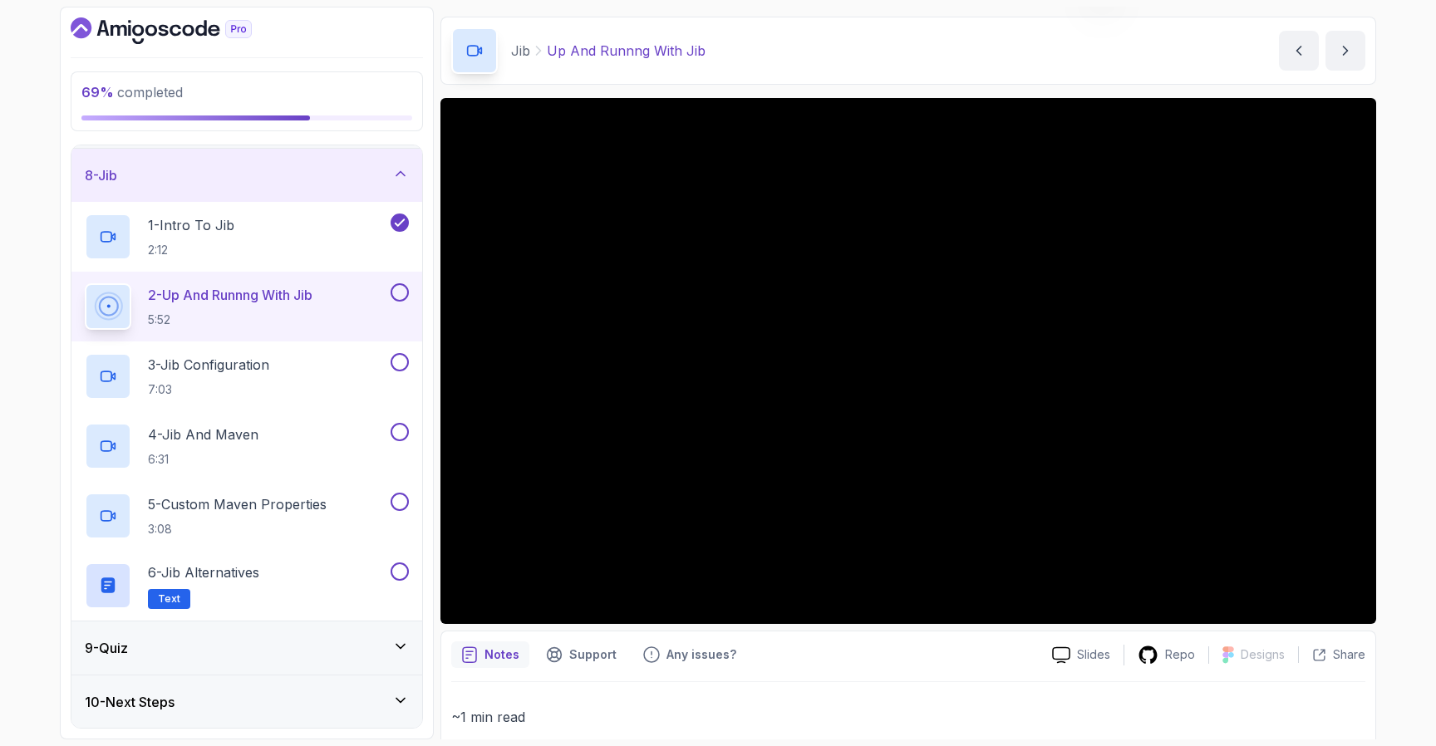
click at [402, 296] on button at bounding box center [400, 292] width 18 height 18
click at [395, 364] on button at bounding box center [400, 362] width 18 height 18
click at [404, 432] on button at bounding box center [400, 432] width 18 height 18
click at [387, 511] on div "5 - Custom Maven Properties 3:08" at bounding box center [236, 516] width 303 height 47
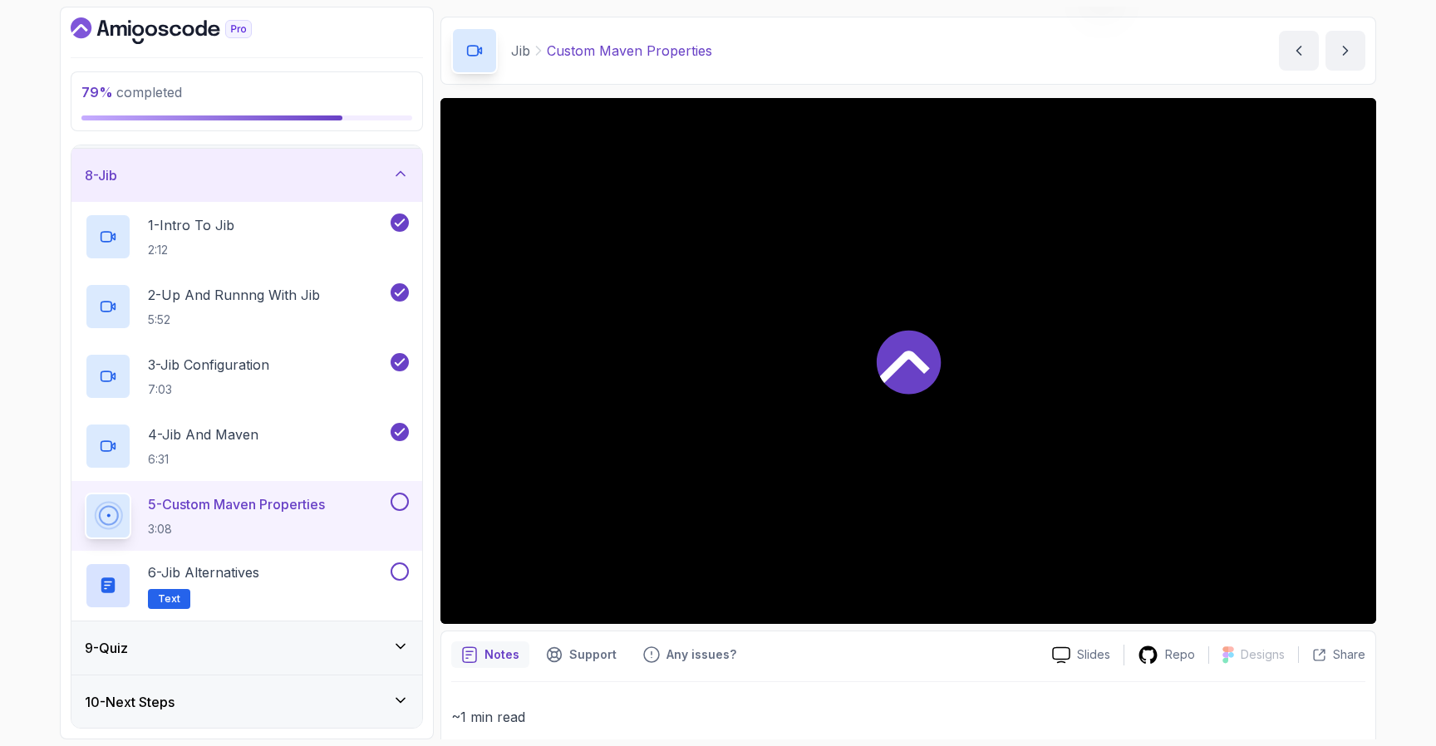
click at [393, 506] on button at bounding box center [400, 502] width 18 height 18
click at [399, 574] on button at bounding box center [400, 572] width 18 height 18
click at [259, 563] on p "6 - Jib Alternatives" at bounding box center [203, 573] width 111 height 20
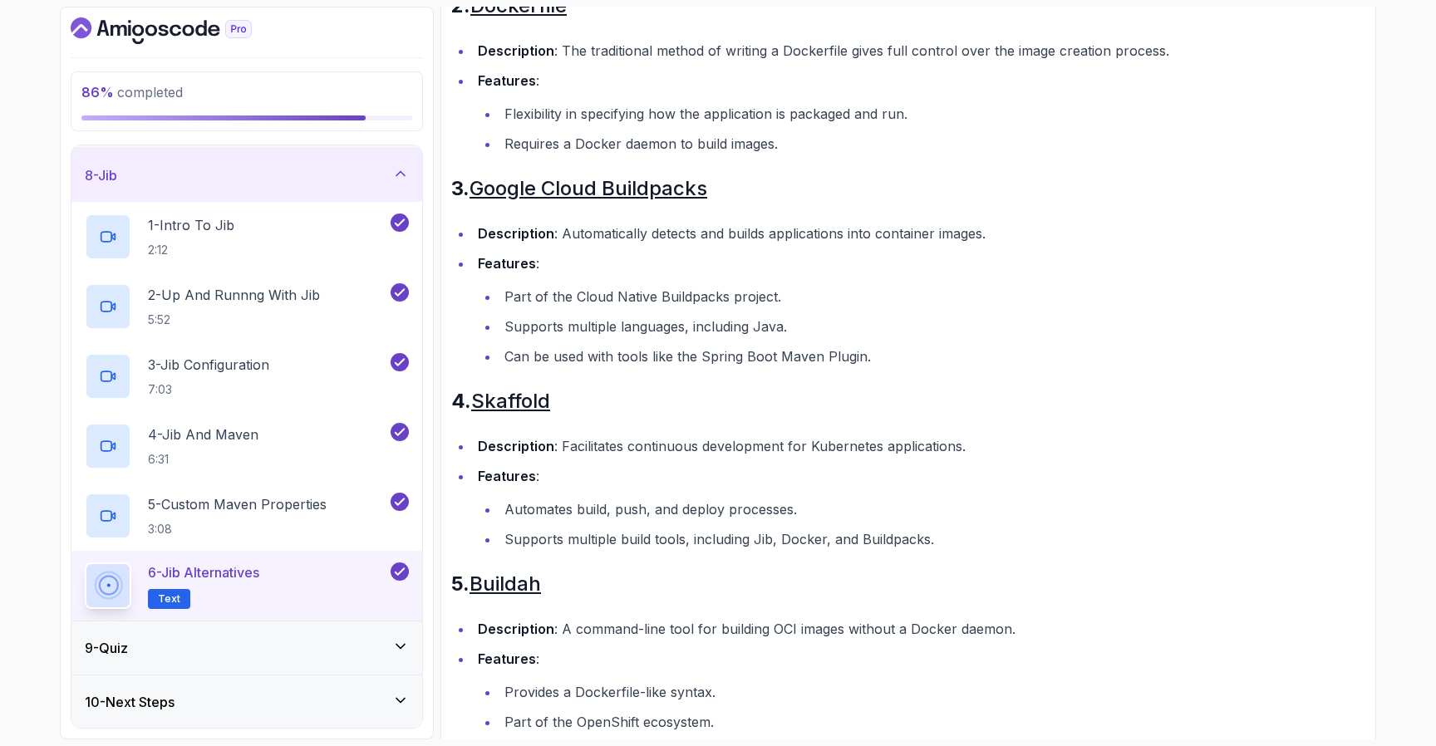
scroll to position [781, 0]
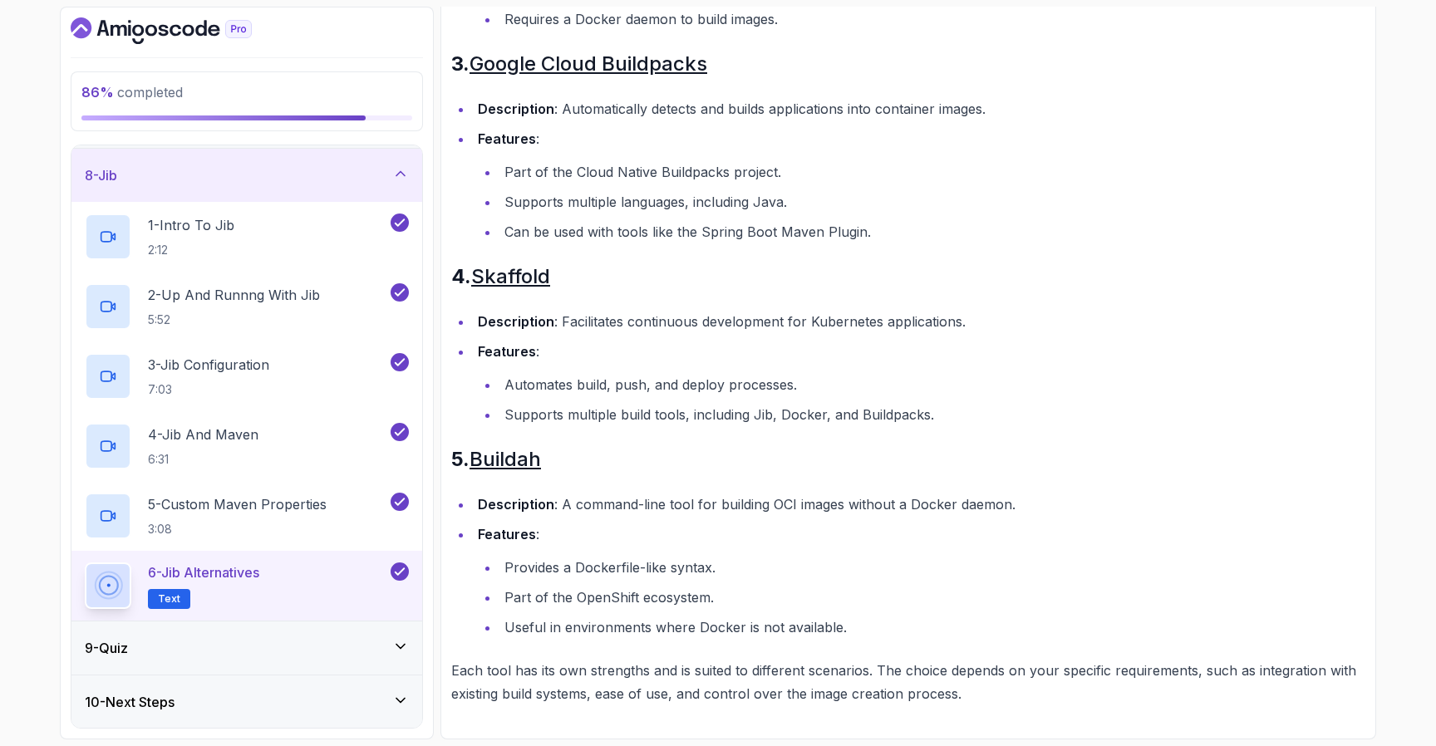
click at [268, 657] on div "9 - Quiz" at bounding box center [247, 648] width 324 height 20
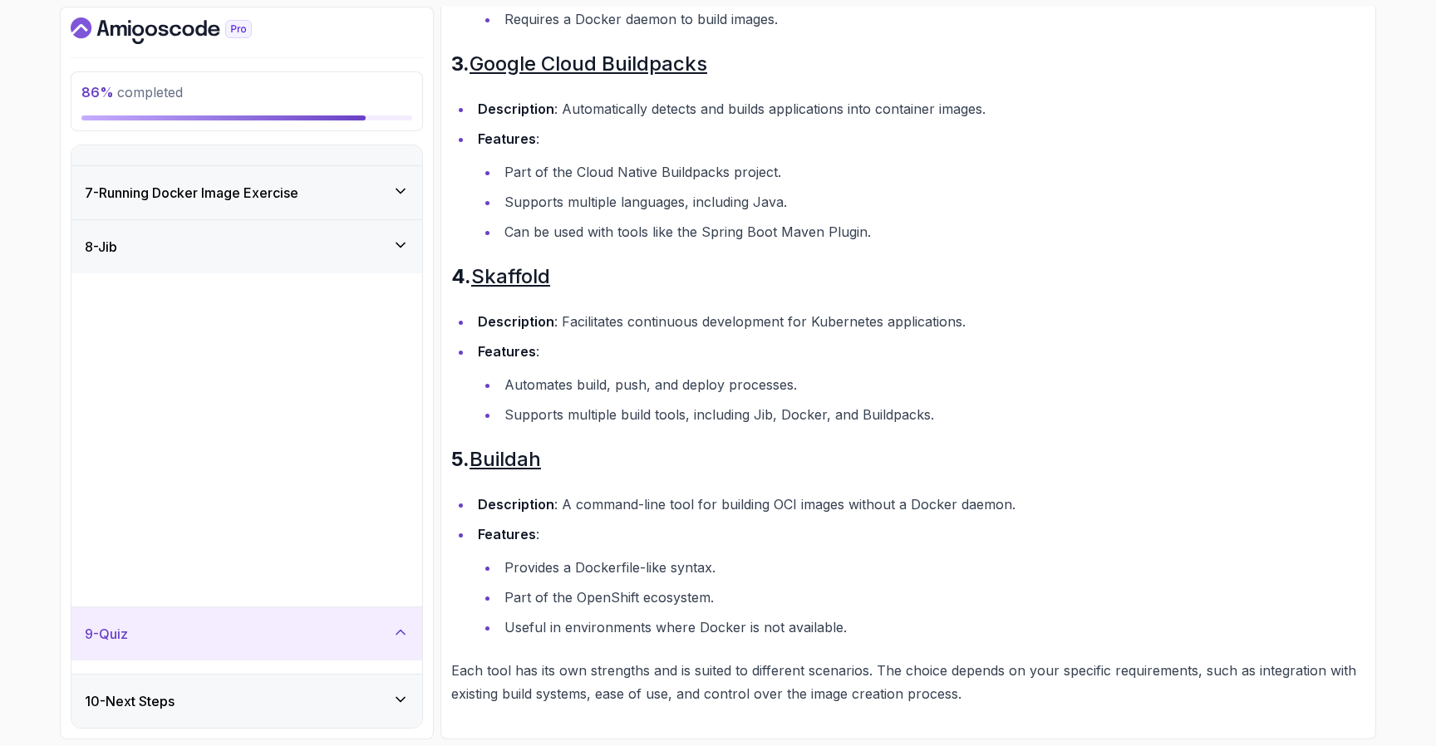
scroll to position [0, 0]
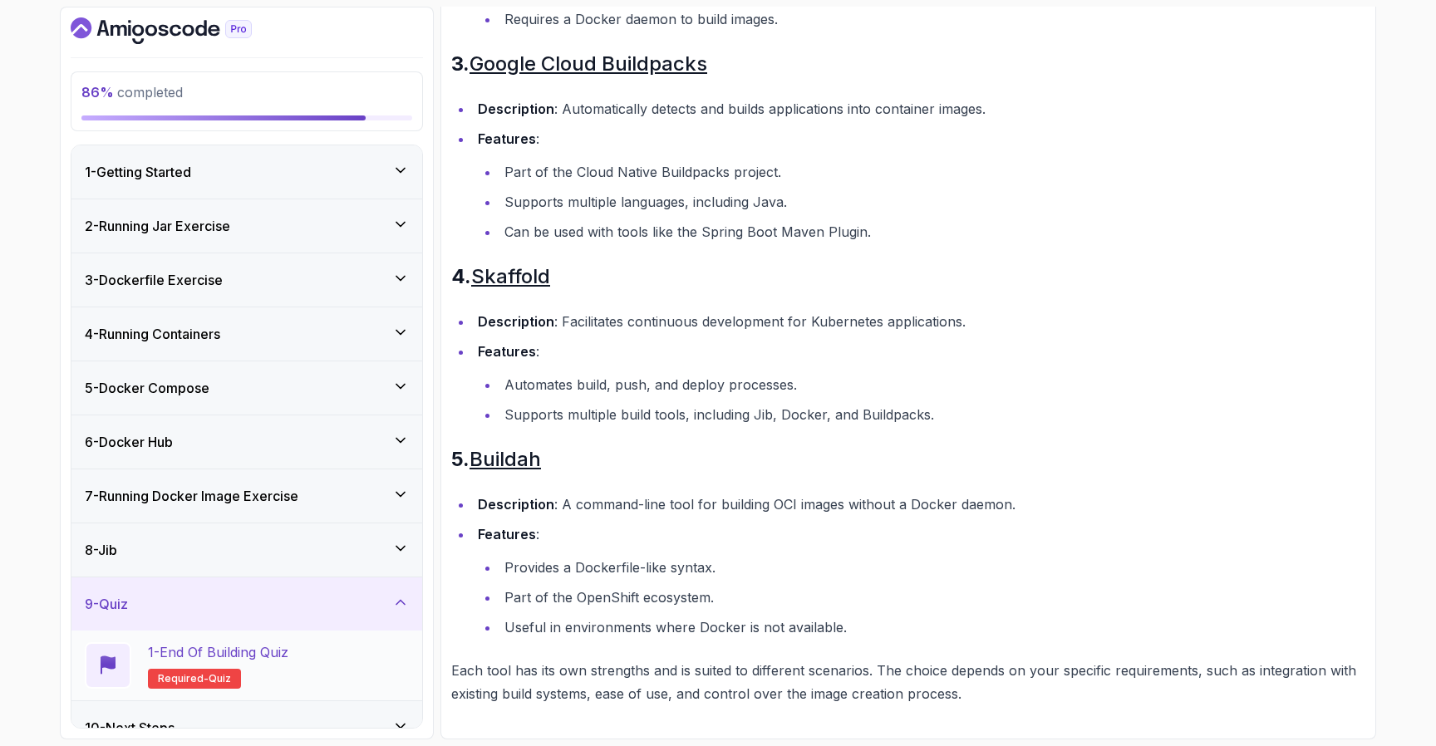
click at [277, 655] on p "1 - End Of Building Quiz" at bounding box center [218, 653] width 140 height 20
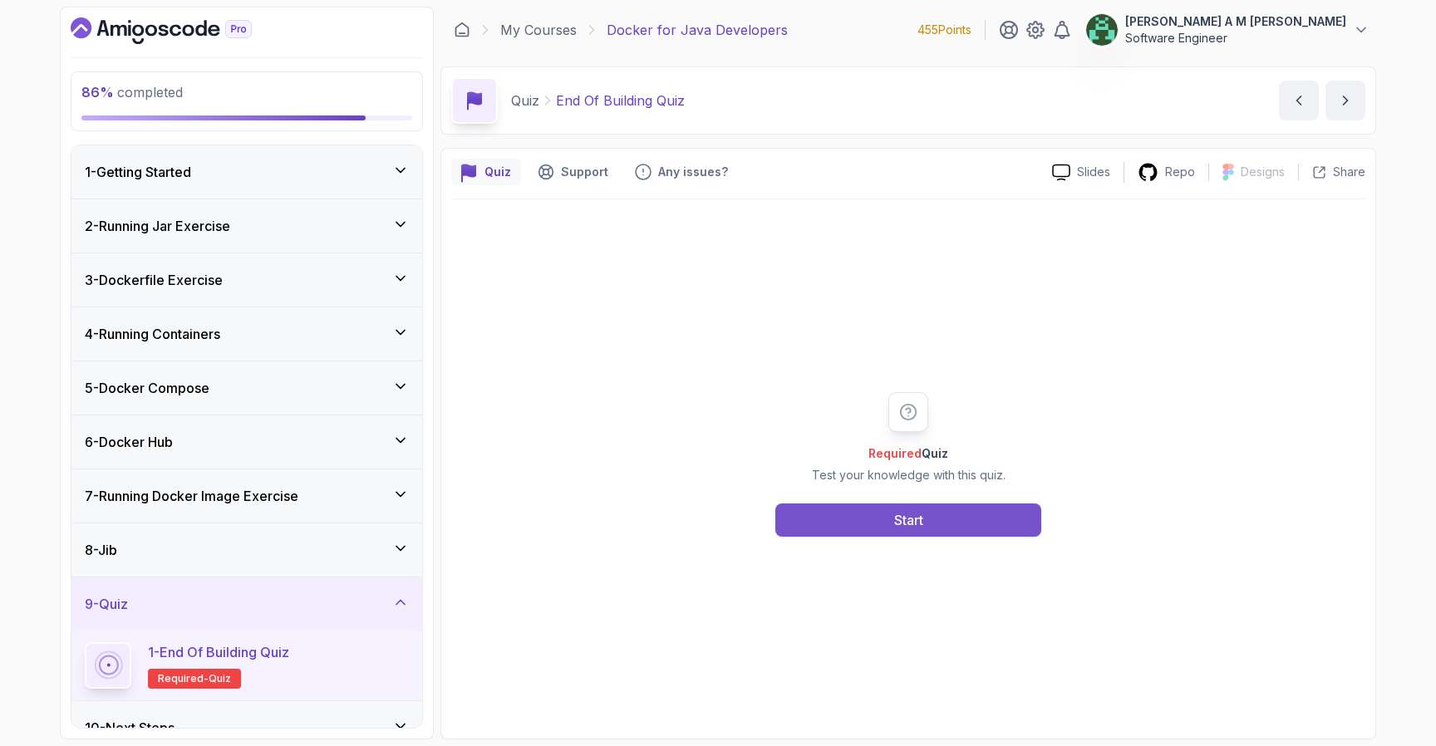
click at [827, 522] on button "Start" at bounding box center [909, 520] width 266 height 33
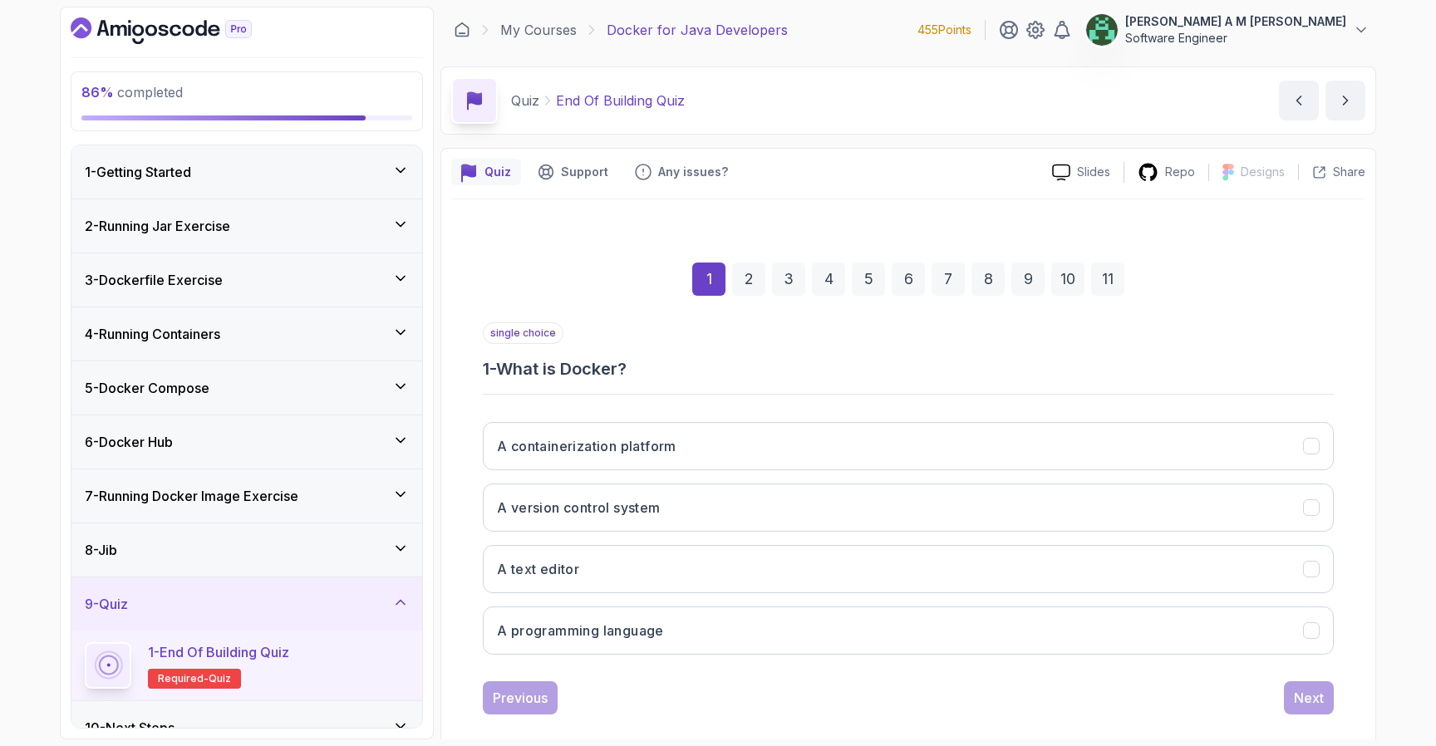
scroll to position [22, 0]
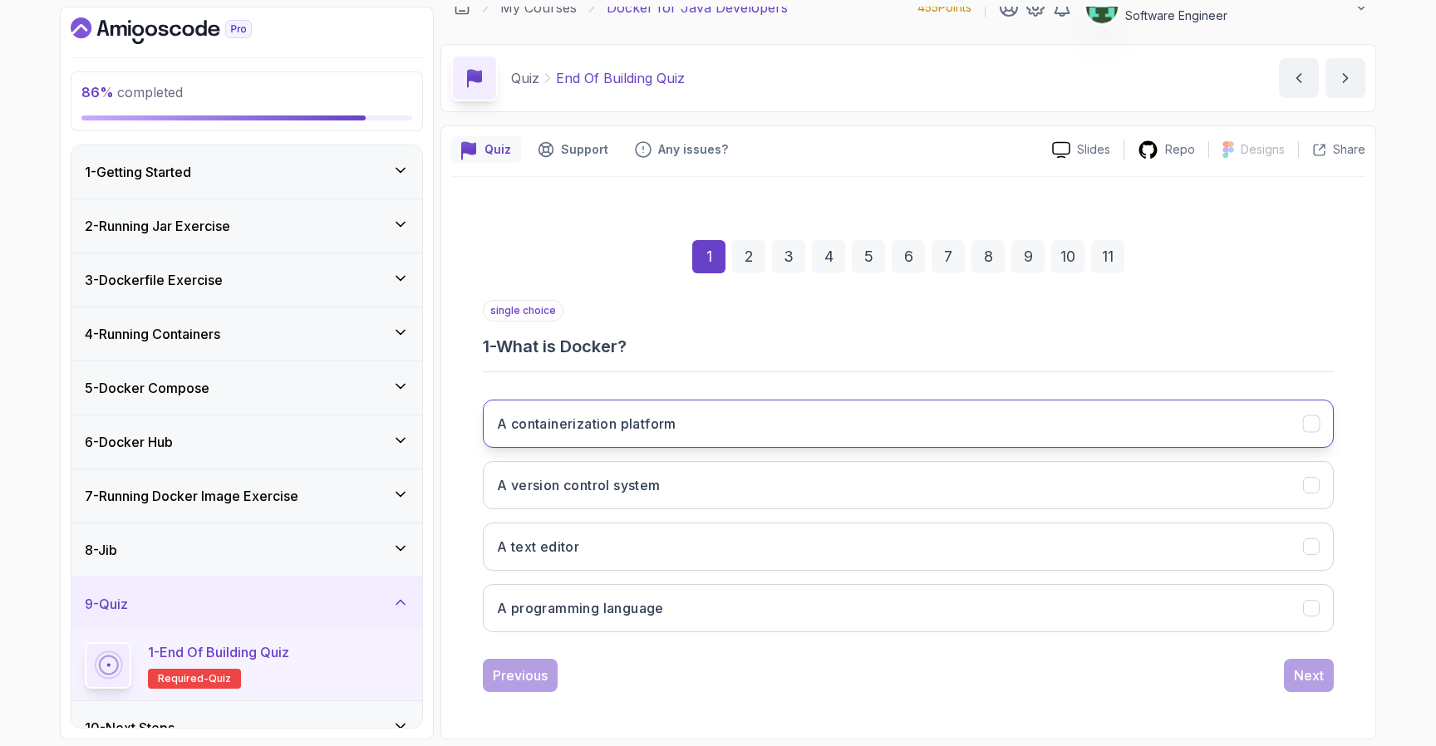
click at [804, 436] on button "A containerization platform" at bounding box center [908, 424] width 851 height 48
click at [1313, 682] on div "Next" at bounding box center [1309, 676] width 30 height 20
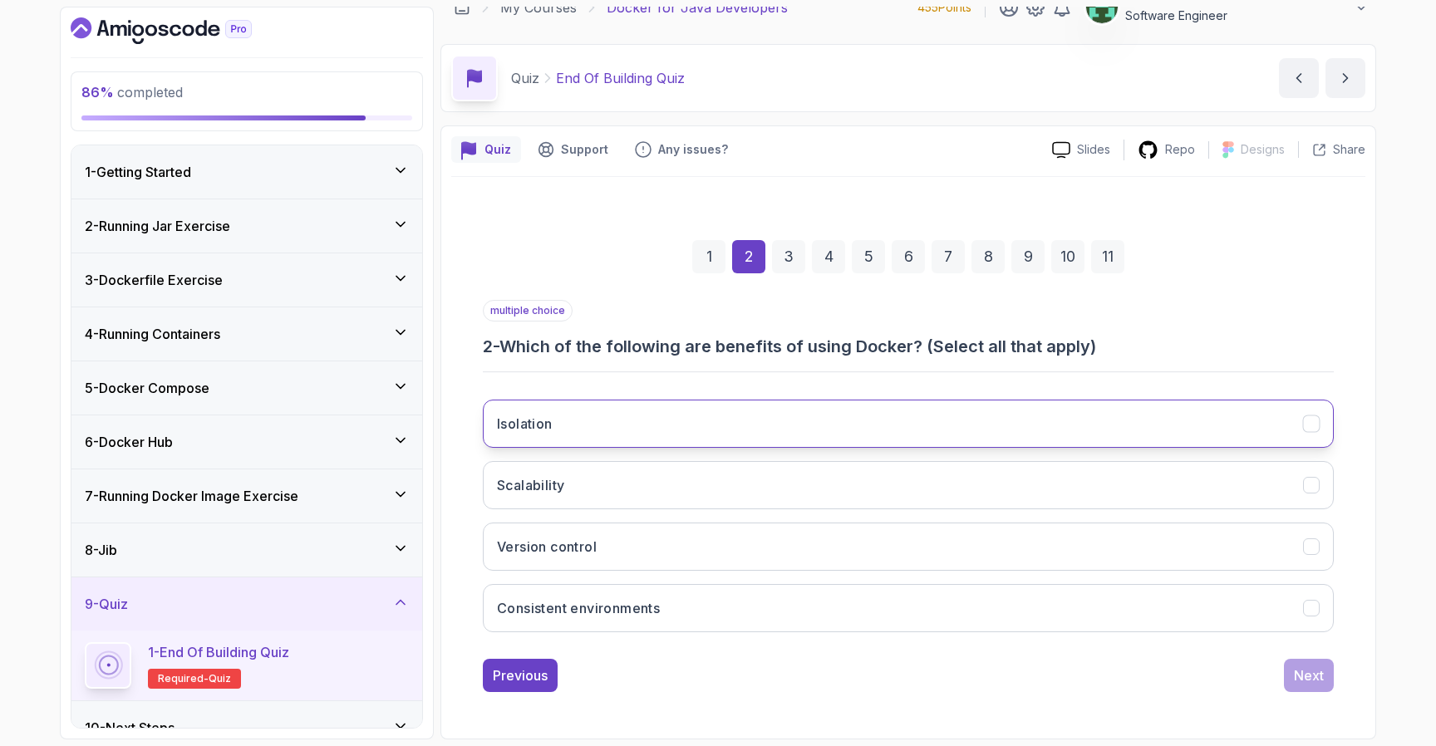
click at [830, 436] on button "Isolation" at bounding box center [908, 424] width 851 height 48
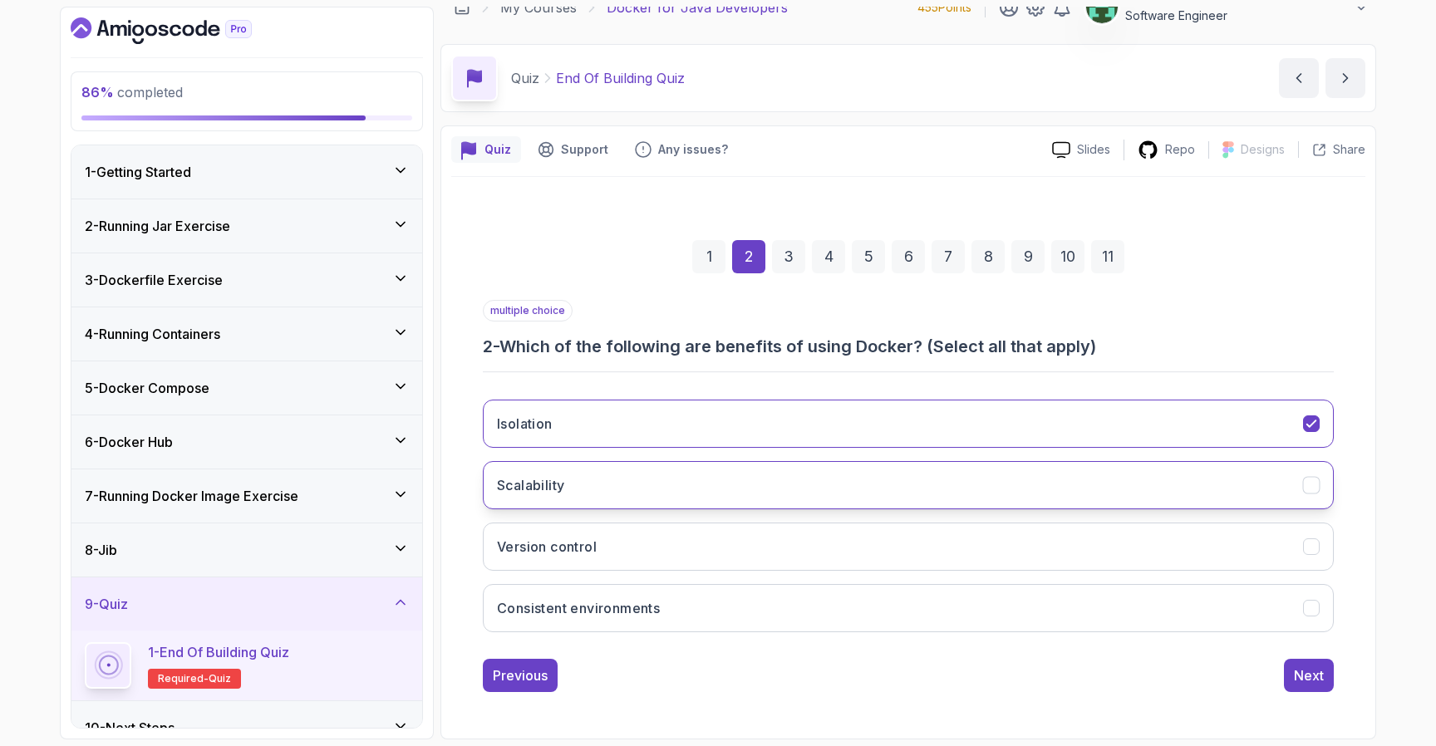
click at [817, 488] on button "Scalability" at bounding box center [908, 485] width 851 height 48
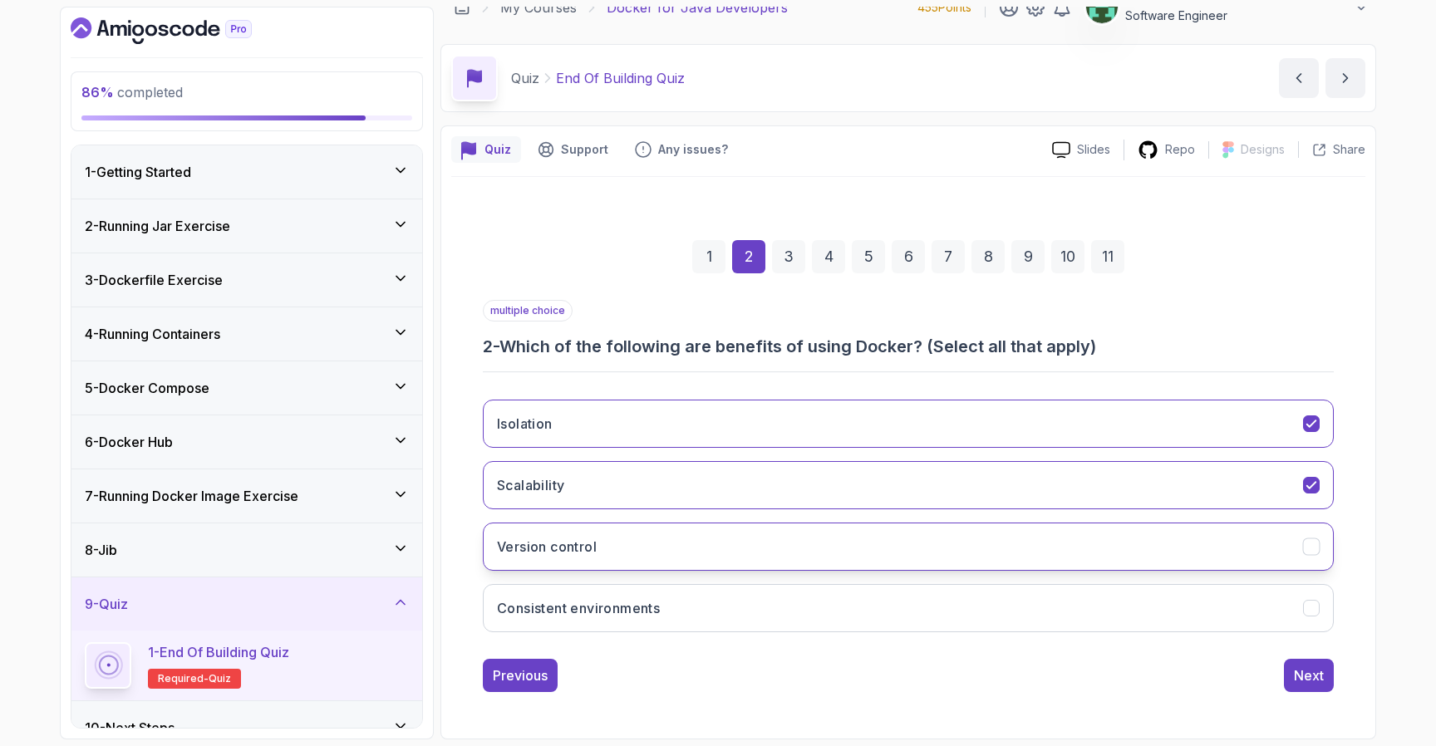
click at [797, 554] on button "Version control" at bounding box center [908, 547] width 851 height 48
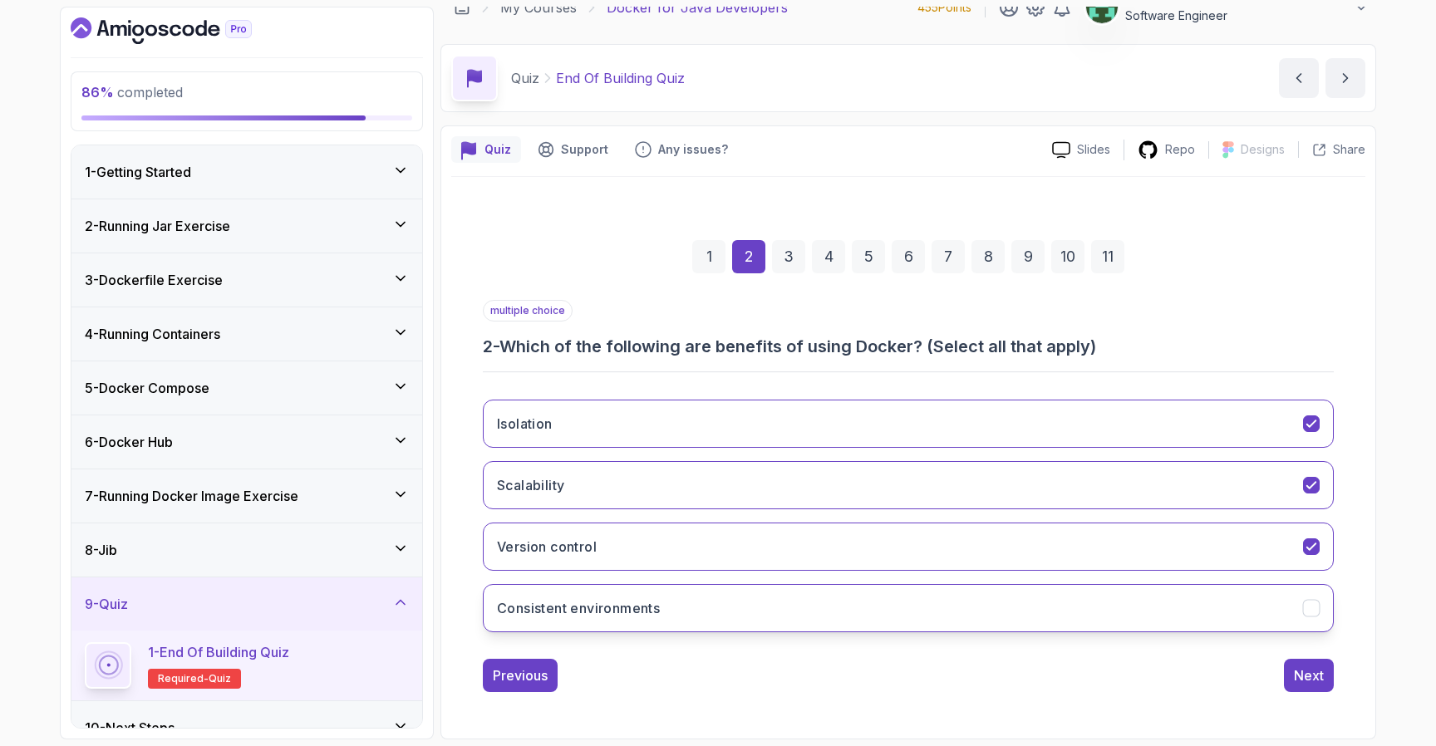
click at [808, 600] on button "Consistent environments" at bounding box center [908, 608] width 851 height 48
click at [1293, 672] on button "Next" at bounding box center [1309, 675] width 50 height 33
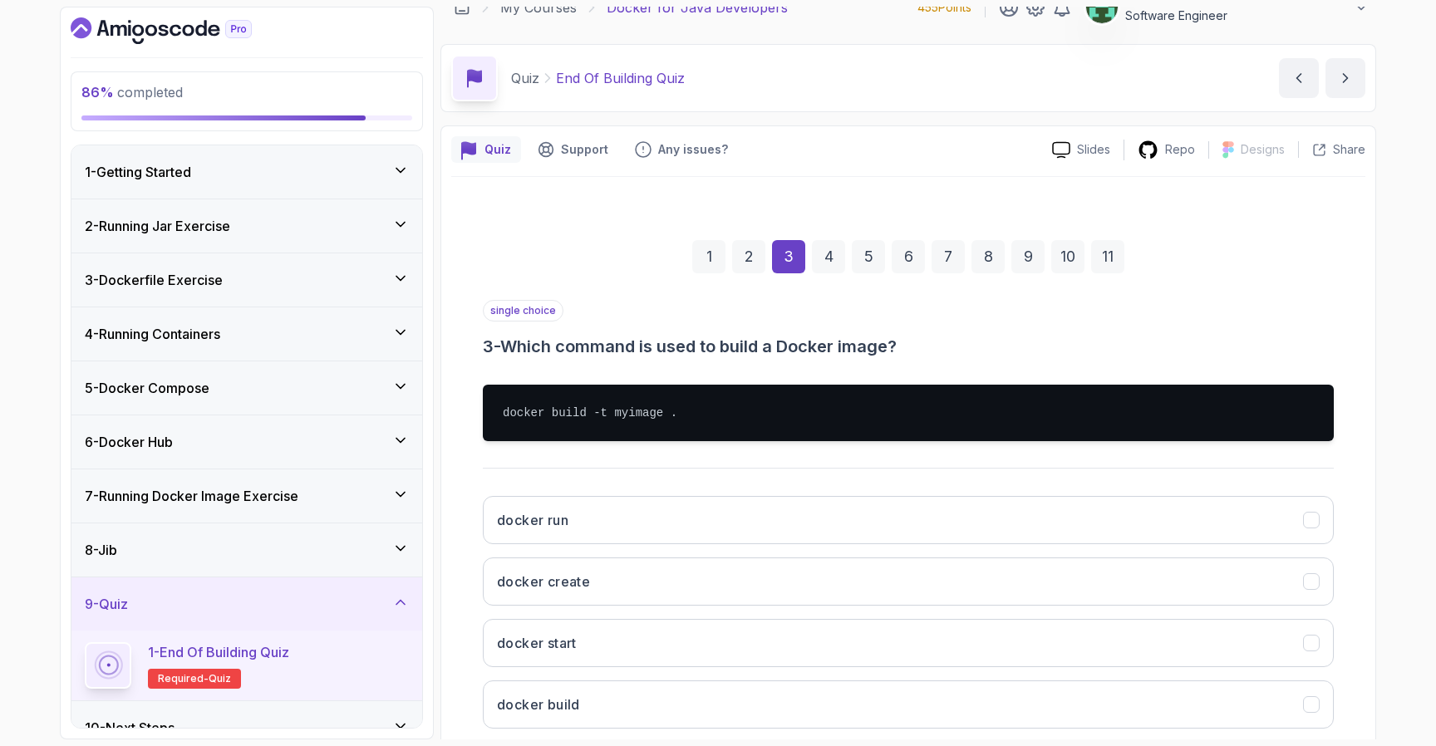
scroll to position [119, 0]
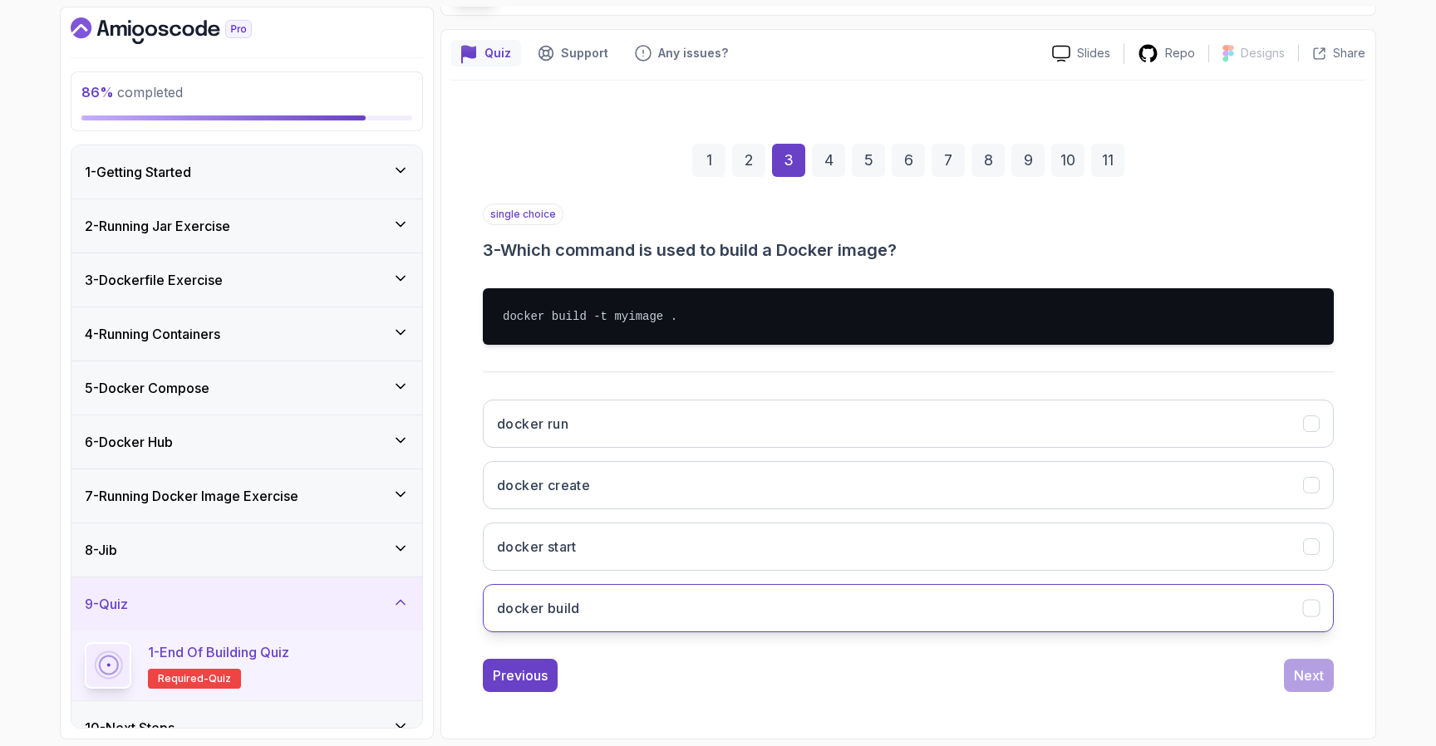
click at [787, 593] on button "docker build" at bounding box center [908, 608] width 851 height 48
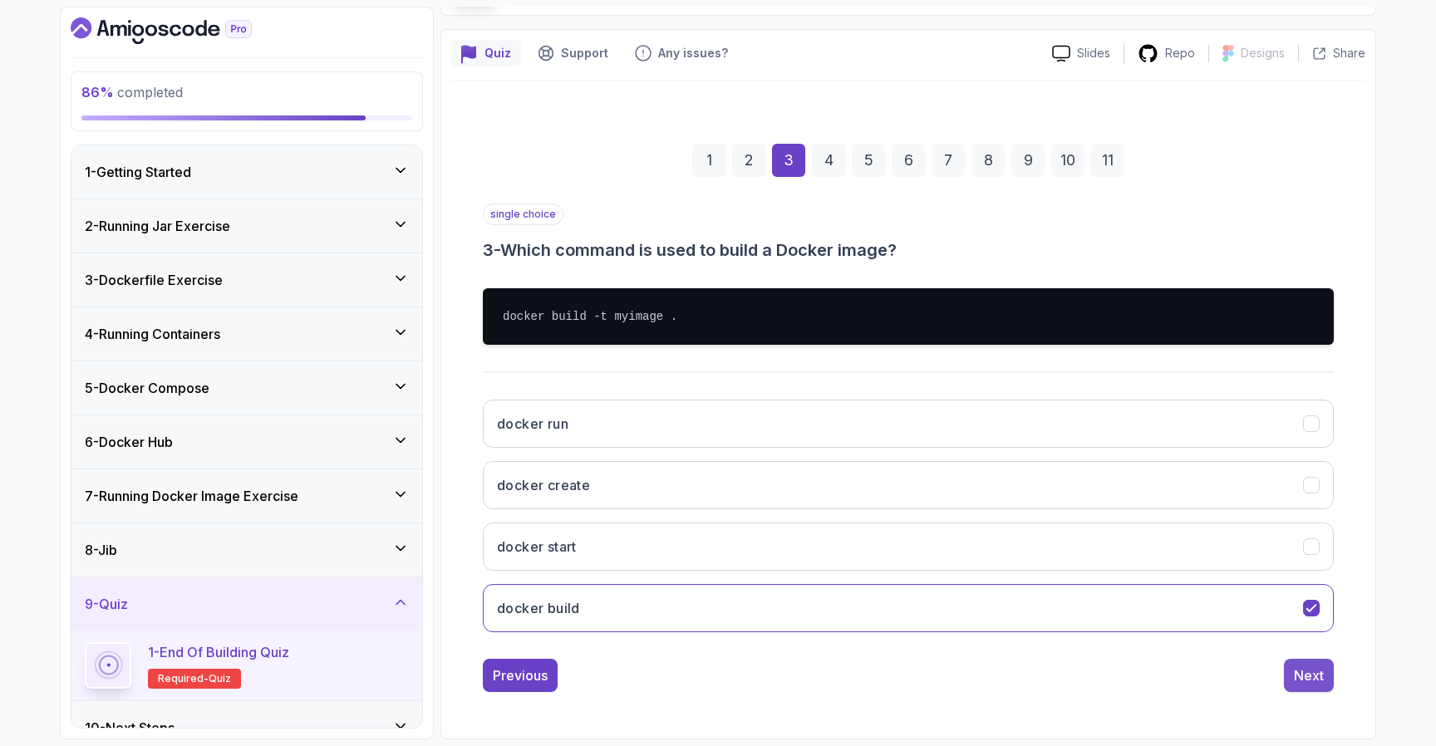
click at [1313, 662] on button "Next" at bounding box center [1309, 675] width 50 height 33
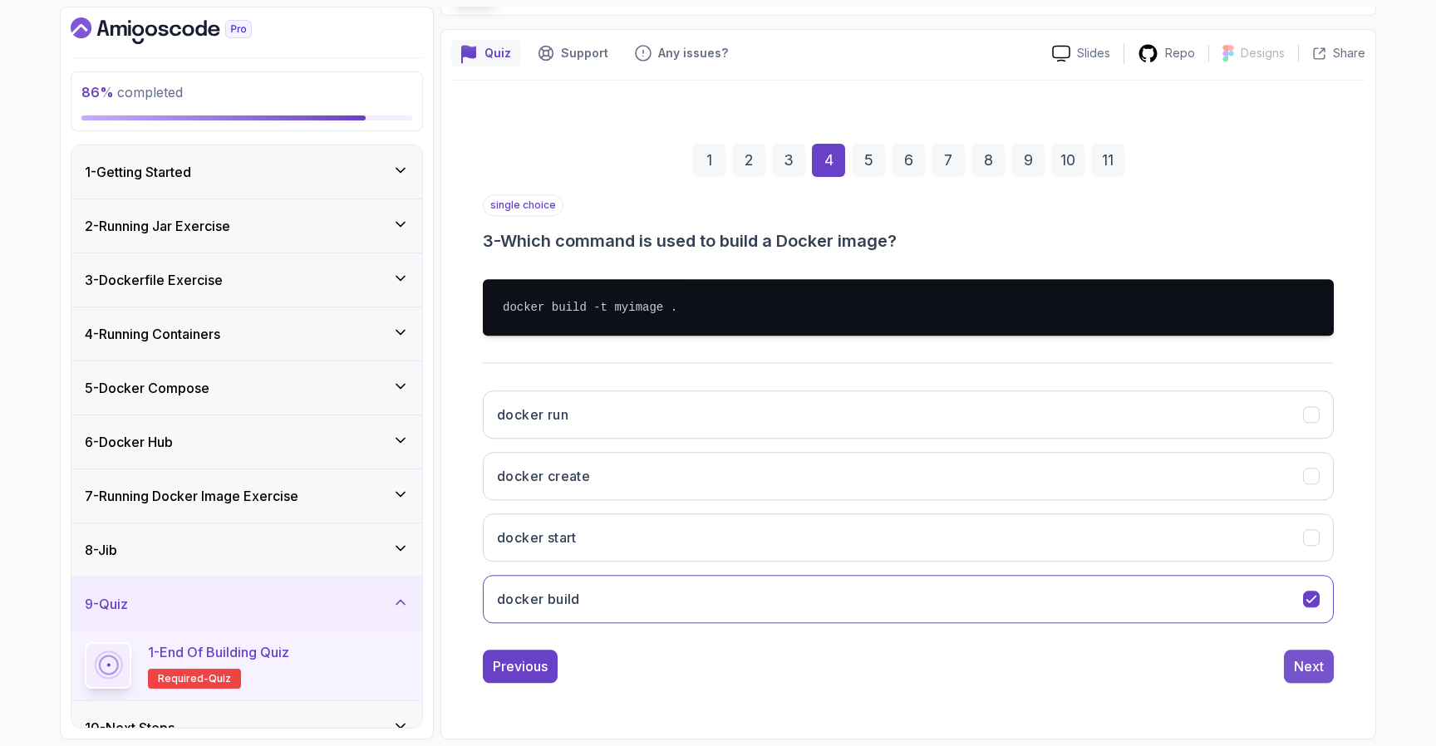
scroll to position [22, 0]
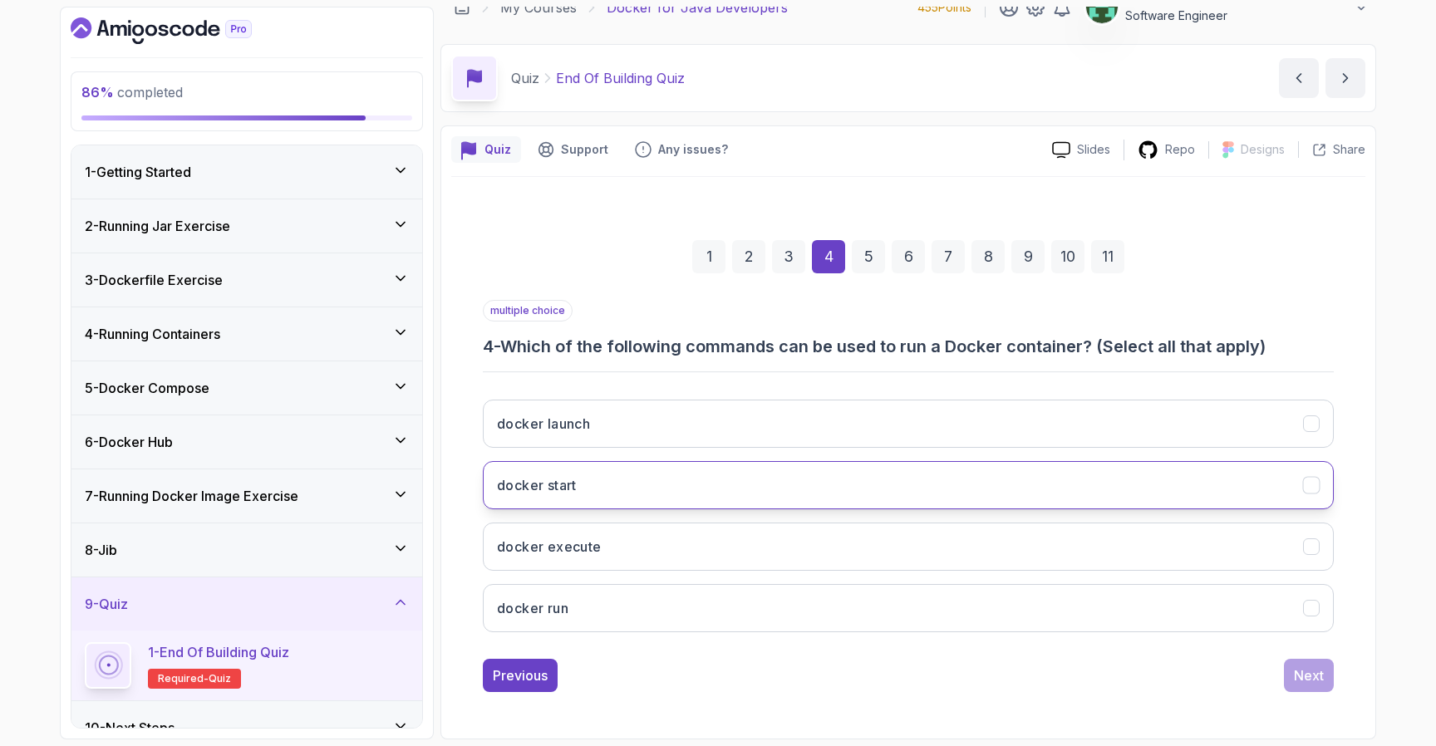
click at [1066, 504] on button "docker start" at bounding box center [908, 485] width 851 height 48
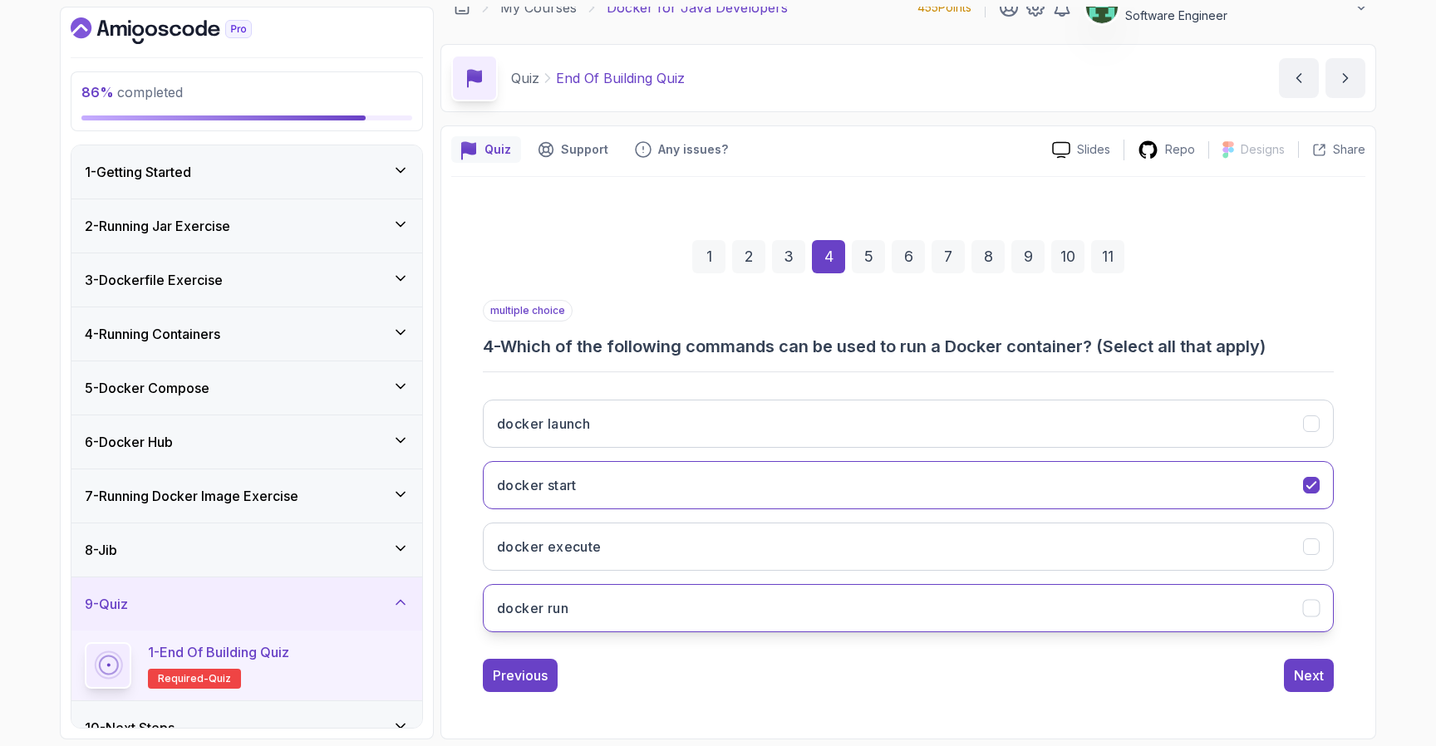
click at [1049, 604] on button "docker run" at bounding box center [908, 608] width 851 height 48
click at [1308, 679] on div "Next" at bounding box center [1309, 676] width 30 height 20
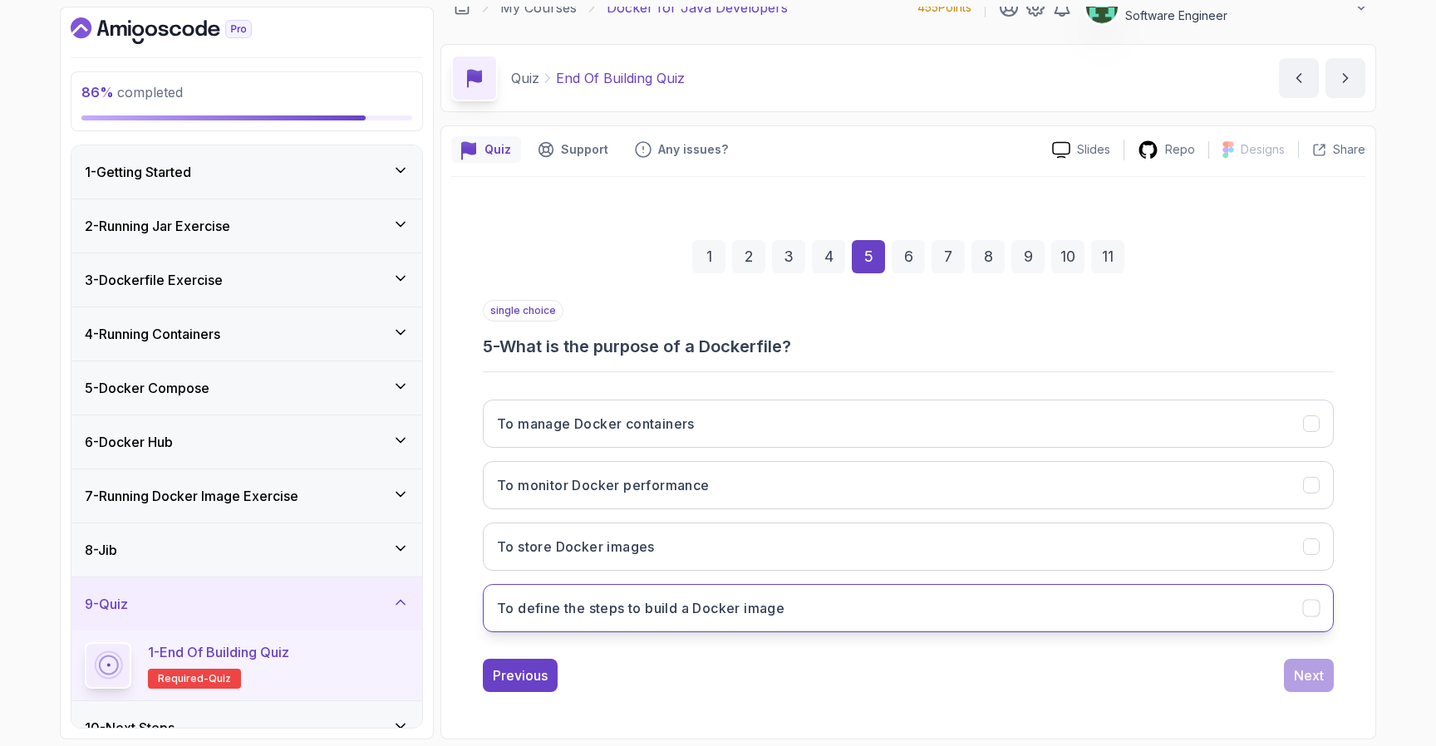
click at [1026, 607] on button "To define the steps to build a Docker image" at bounding box center [908, 608] width 851 height 48
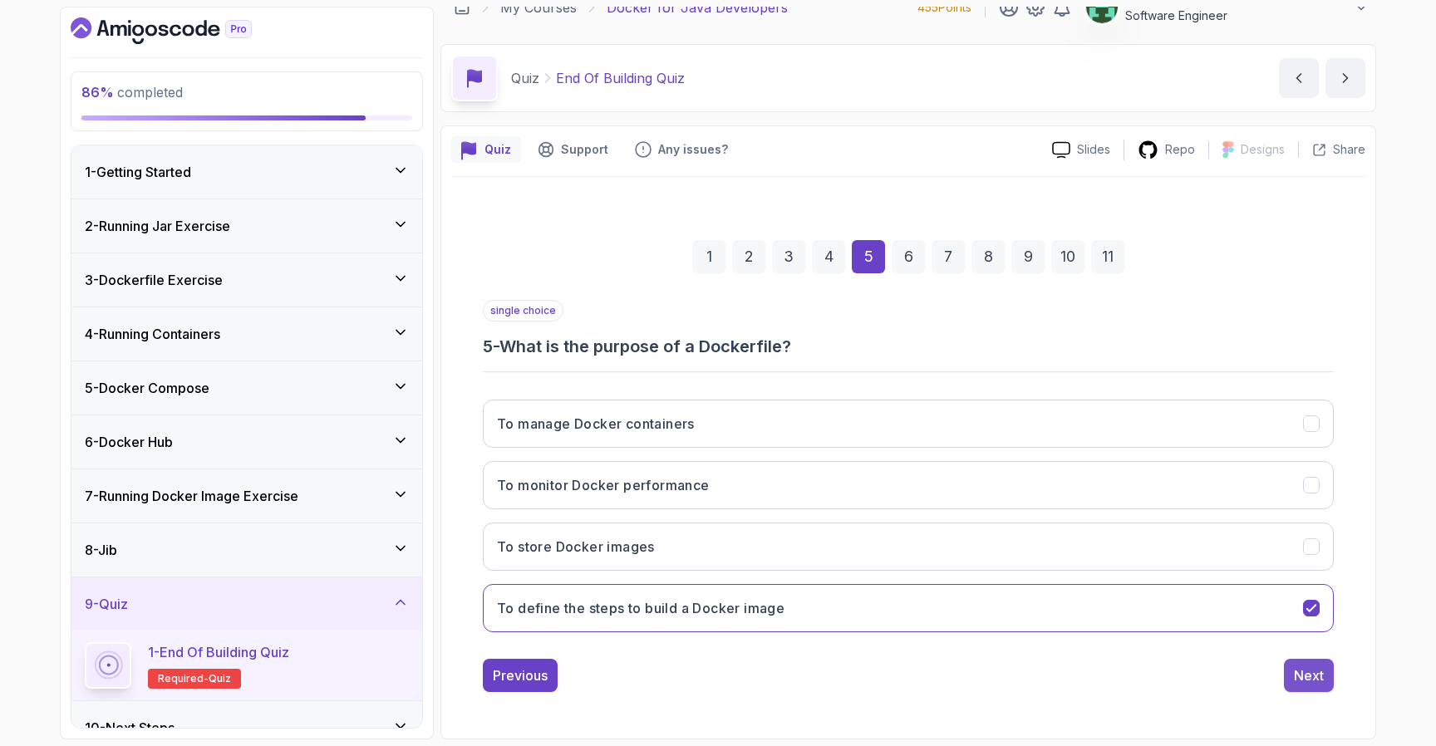
click at [1308, 677] on div "Next" at bounding box center [1309, 676] width 30 height 20
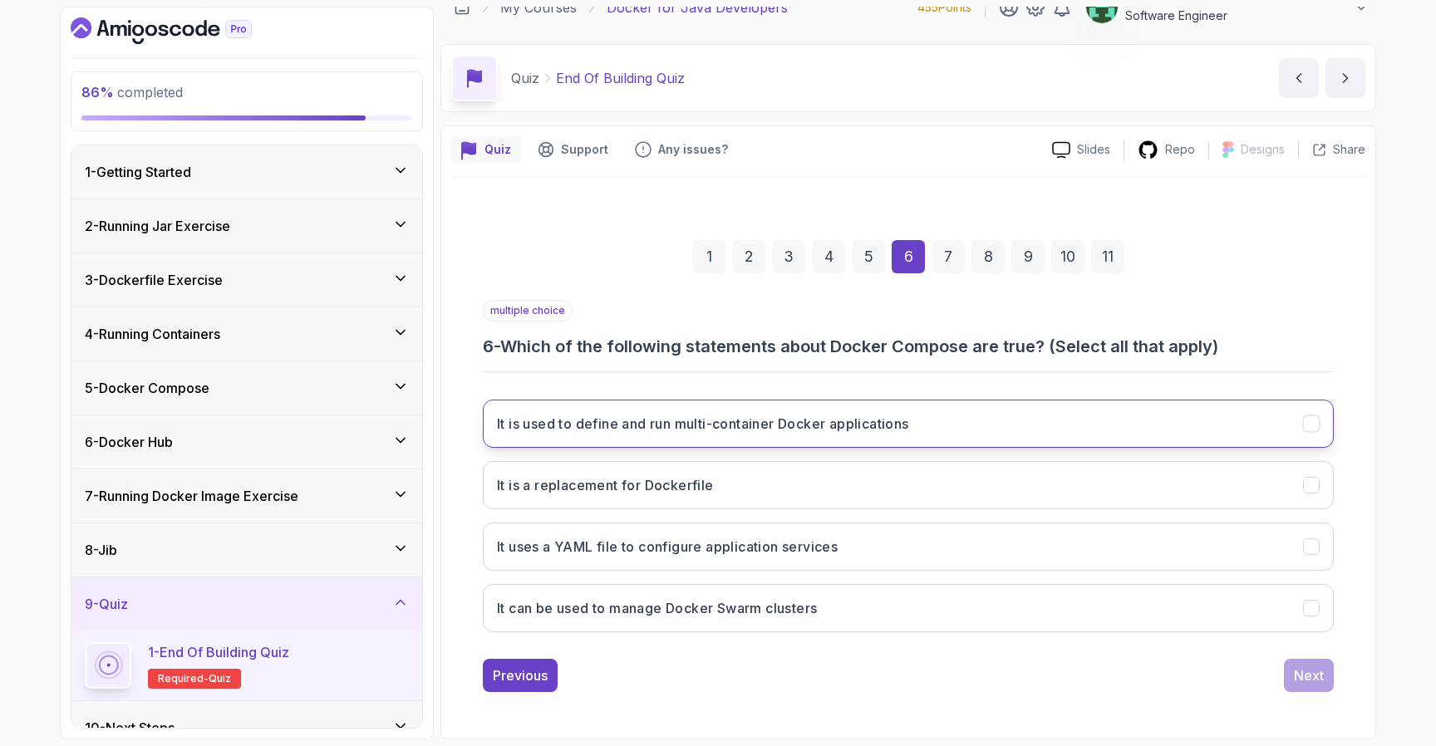
click at [923, 426] on button "It is used to define and run multi-container Docker applications" at bounding box center [908, 424] width 851 height 48
click at [1313, 683] on div "Next" at bounding box center [1309, 676] width 30 height 20
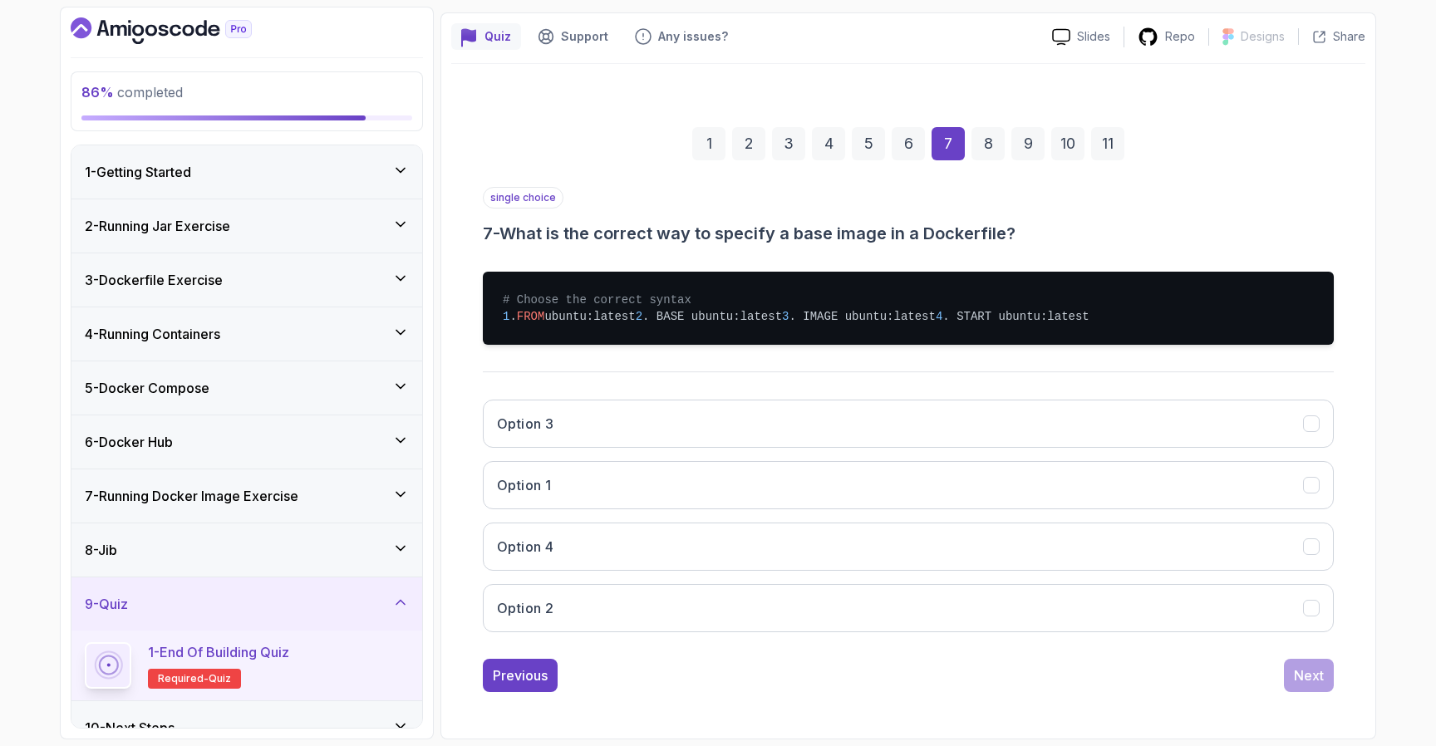
scroll to position [170, 0]
click at [1112, 508] on button "Option 1" at bounding box center [908, 485] width 851 height 48
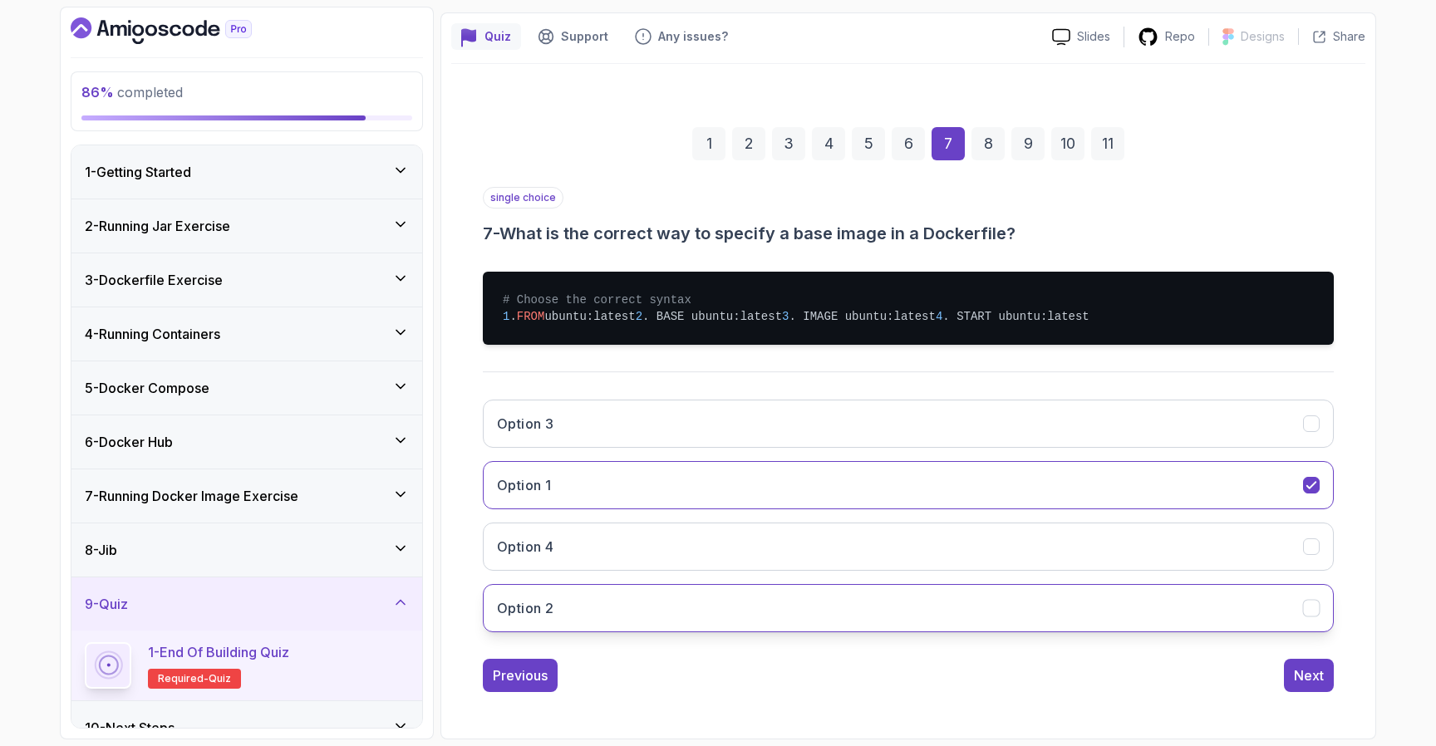
click at [1109, 630] on button "Option 2" at bounding box center [908, 608] width 851 height 48
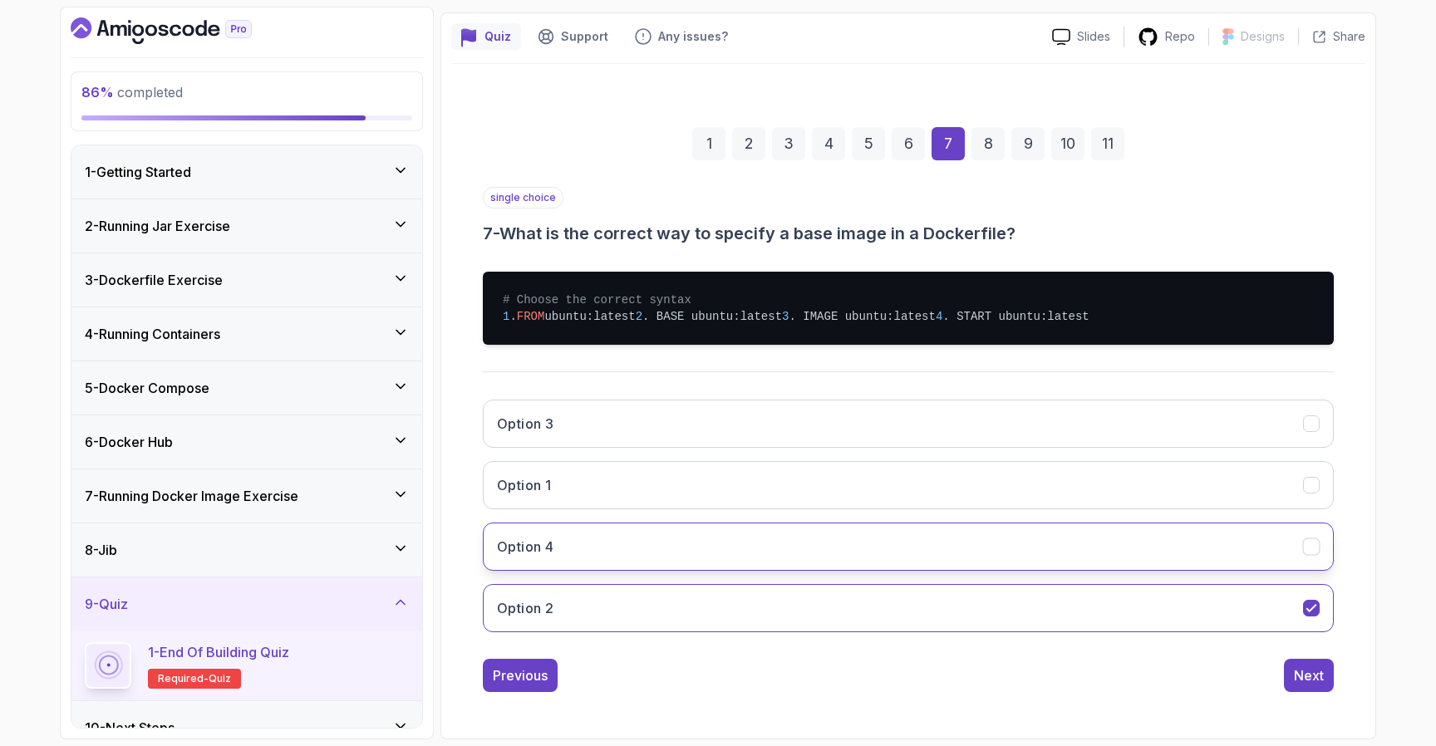
click at [1144, 539] on button "Option 4" at bounding box center [908, 547] width 851 height 48
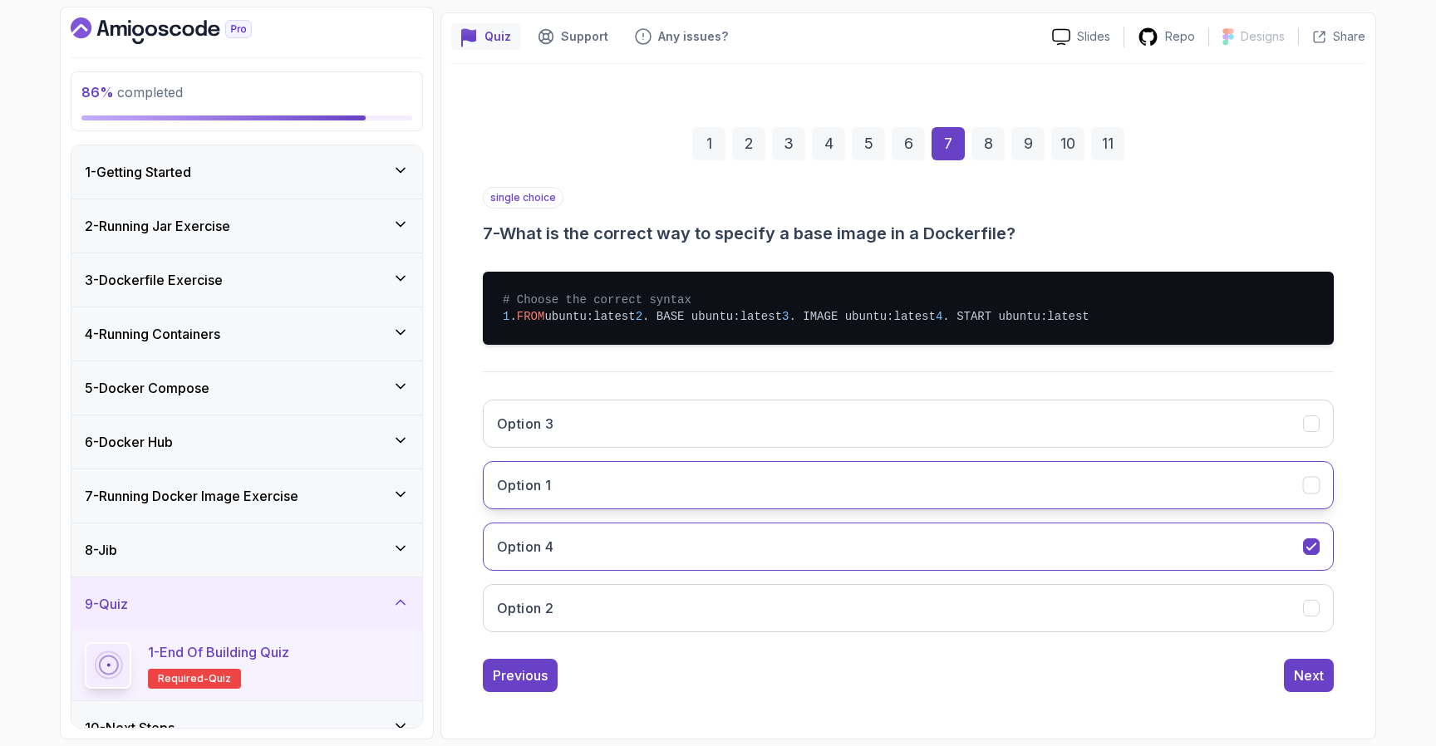
click at [1161, 510] on button "Option 1" at bounding box center [908, 485] width 851 height 48
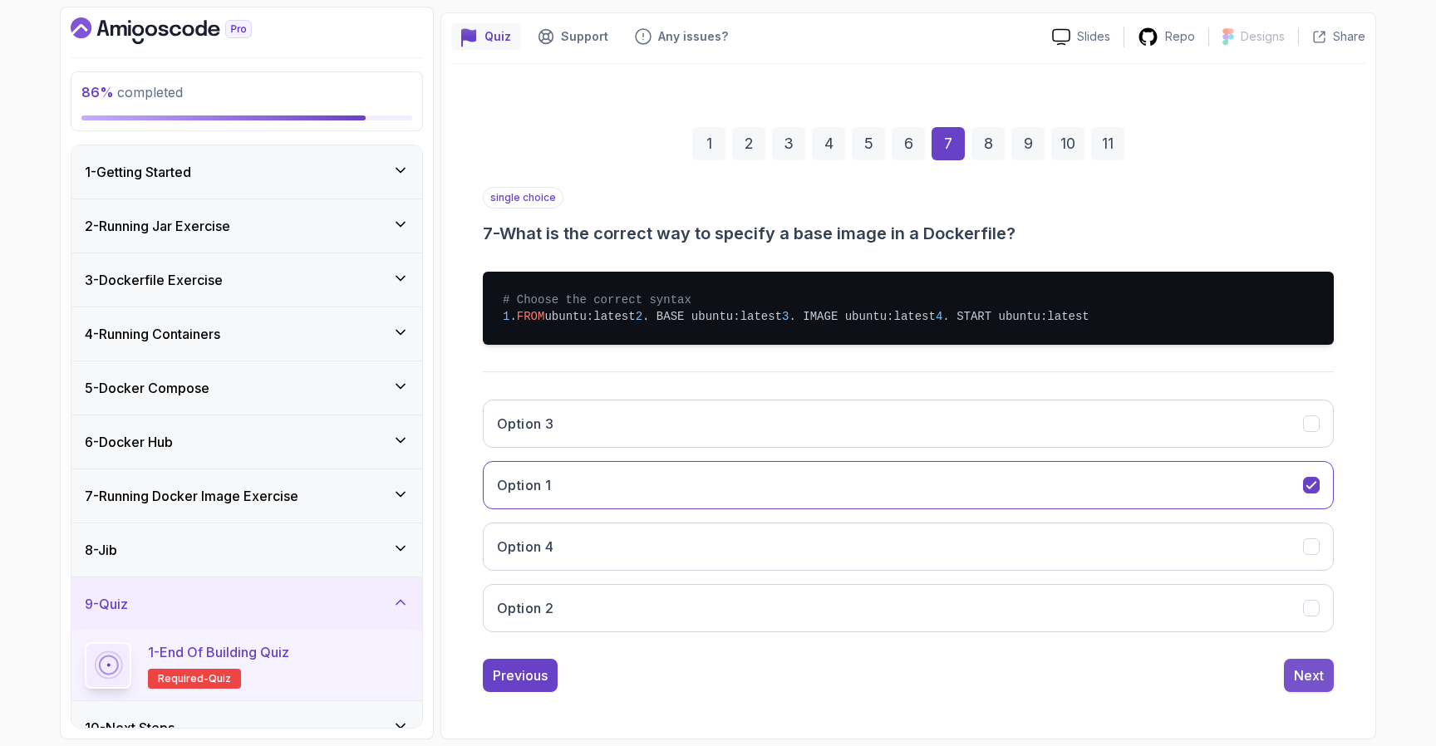
click at [1319, 686] on div "Next" at bounding box center [1309, 676] width 30 height 20
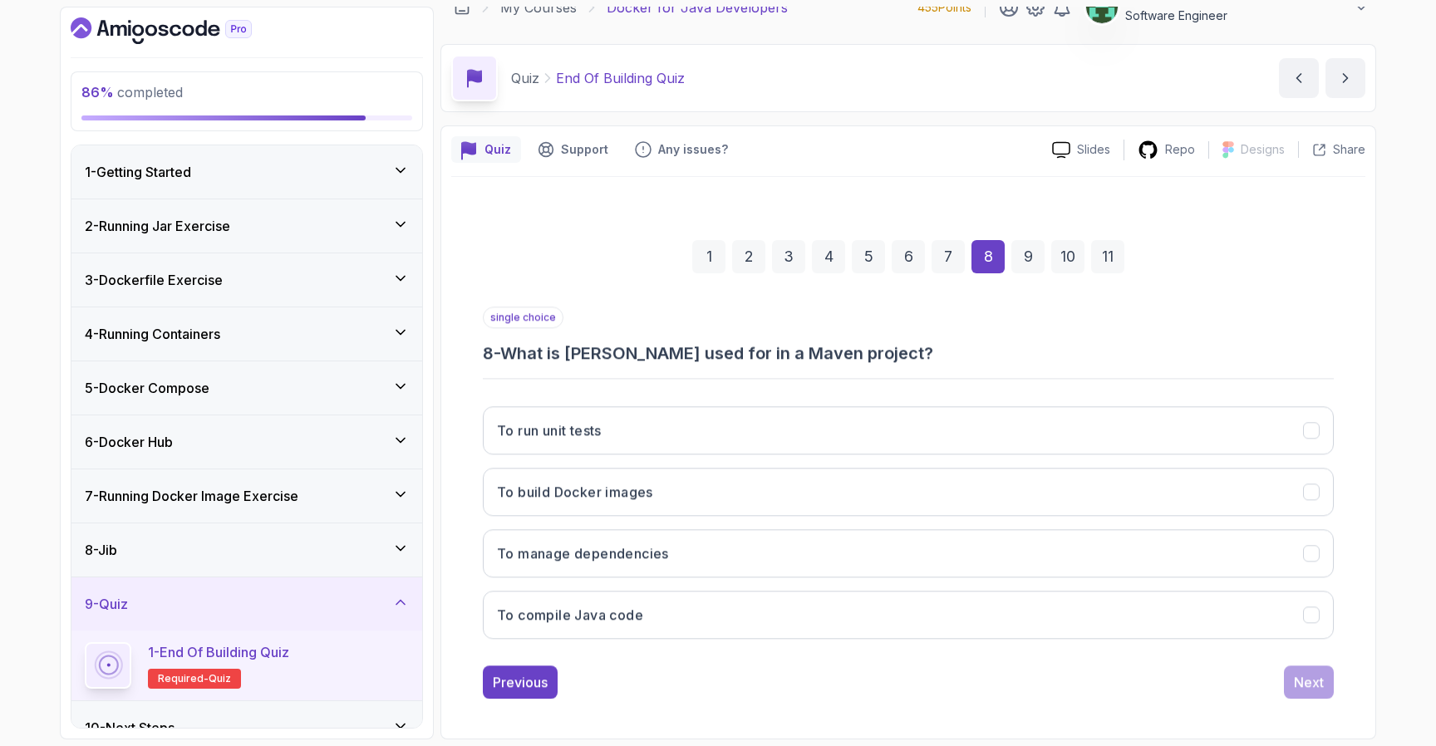
scroll to position [22, 0]
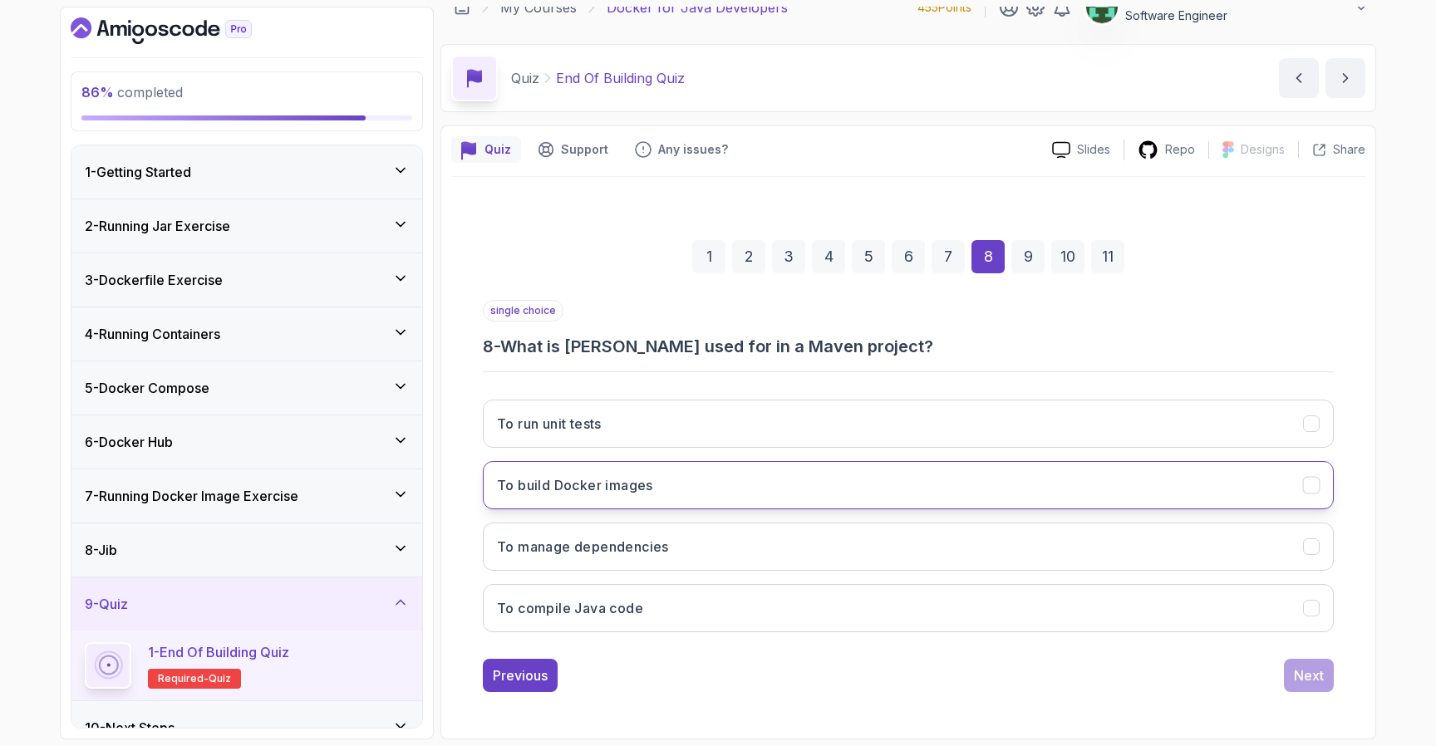
click at [975, 481] on button "To build Docker images" at bounding box center [908, 485] width 851 height 48
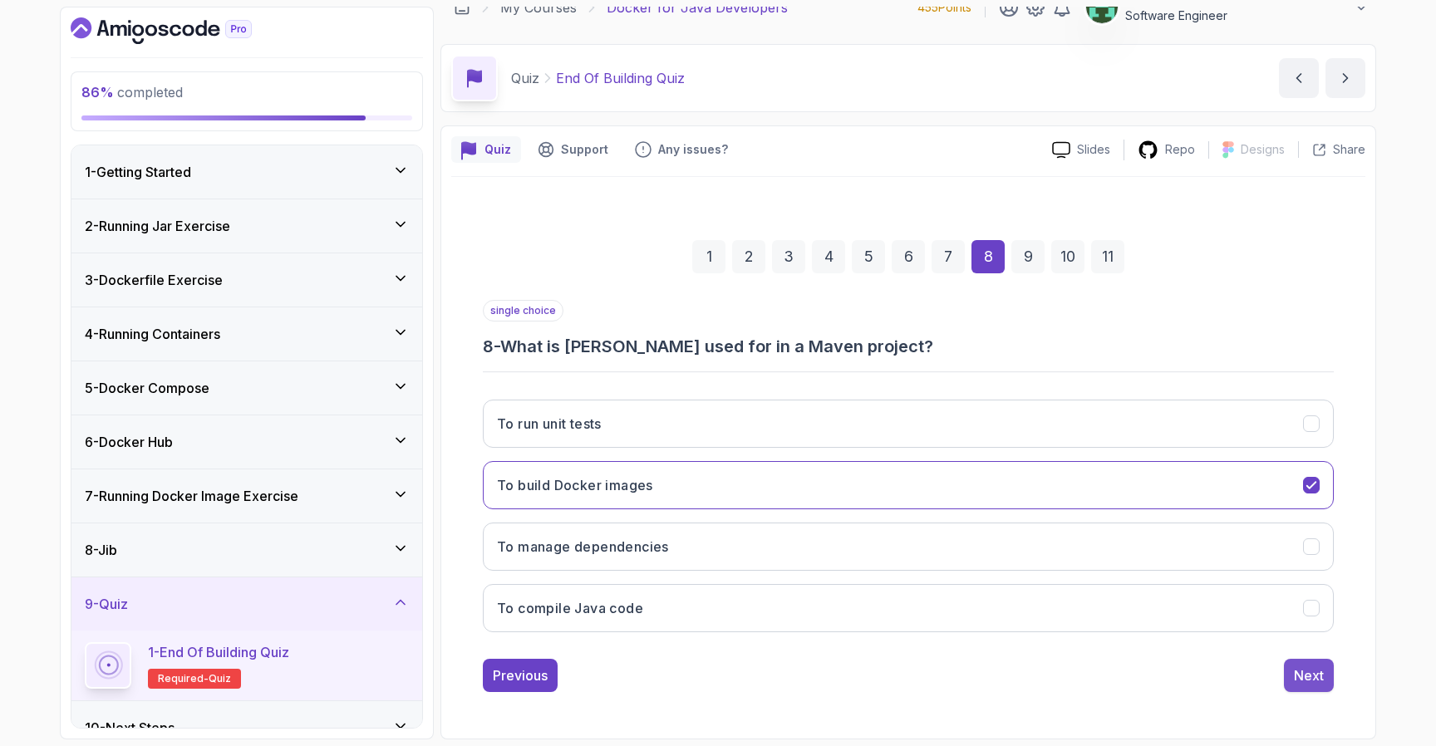
click at [1308, 678] on div "Next" at bounding box center [1309, 676] width 30 height 20
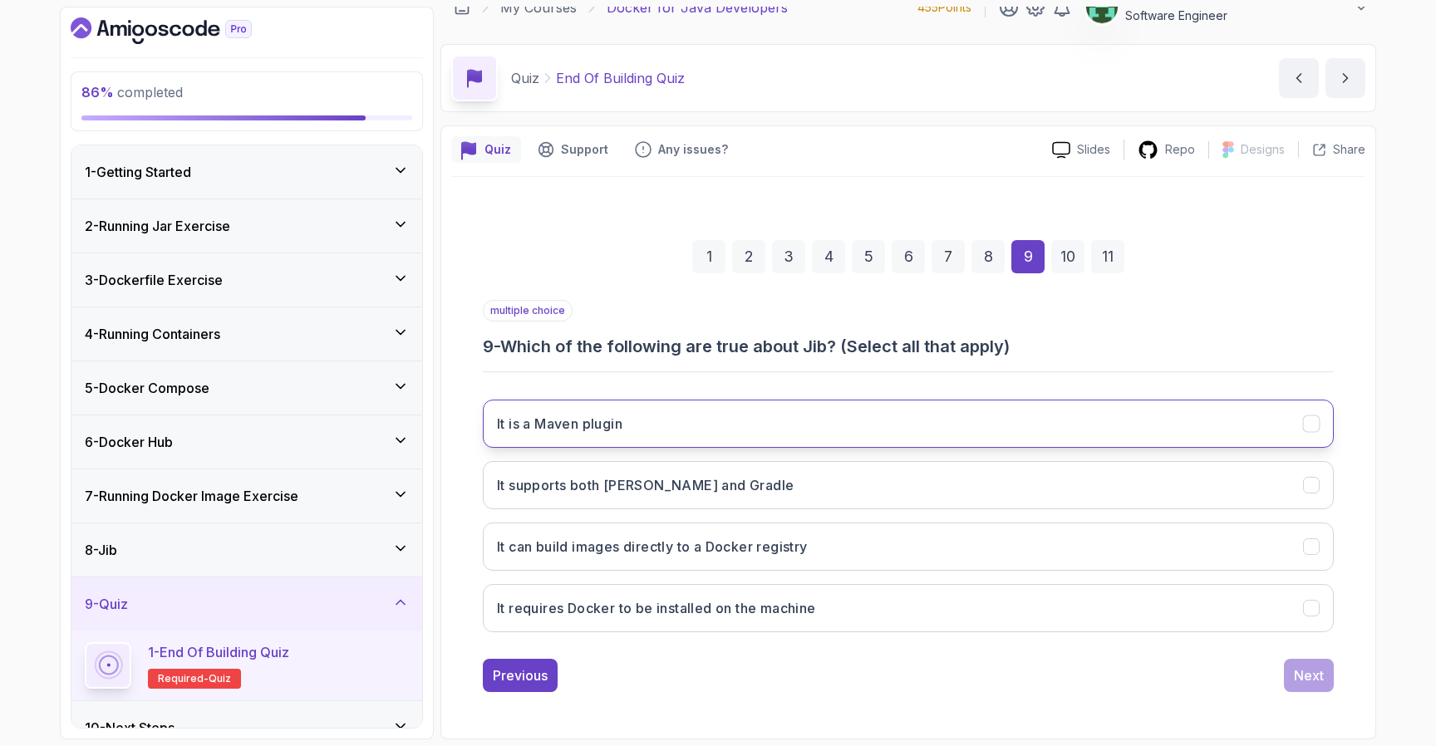
click at [1133, 414] on button "It is a Maven plugin" at bounding box center [908, 424] width 851 height 48
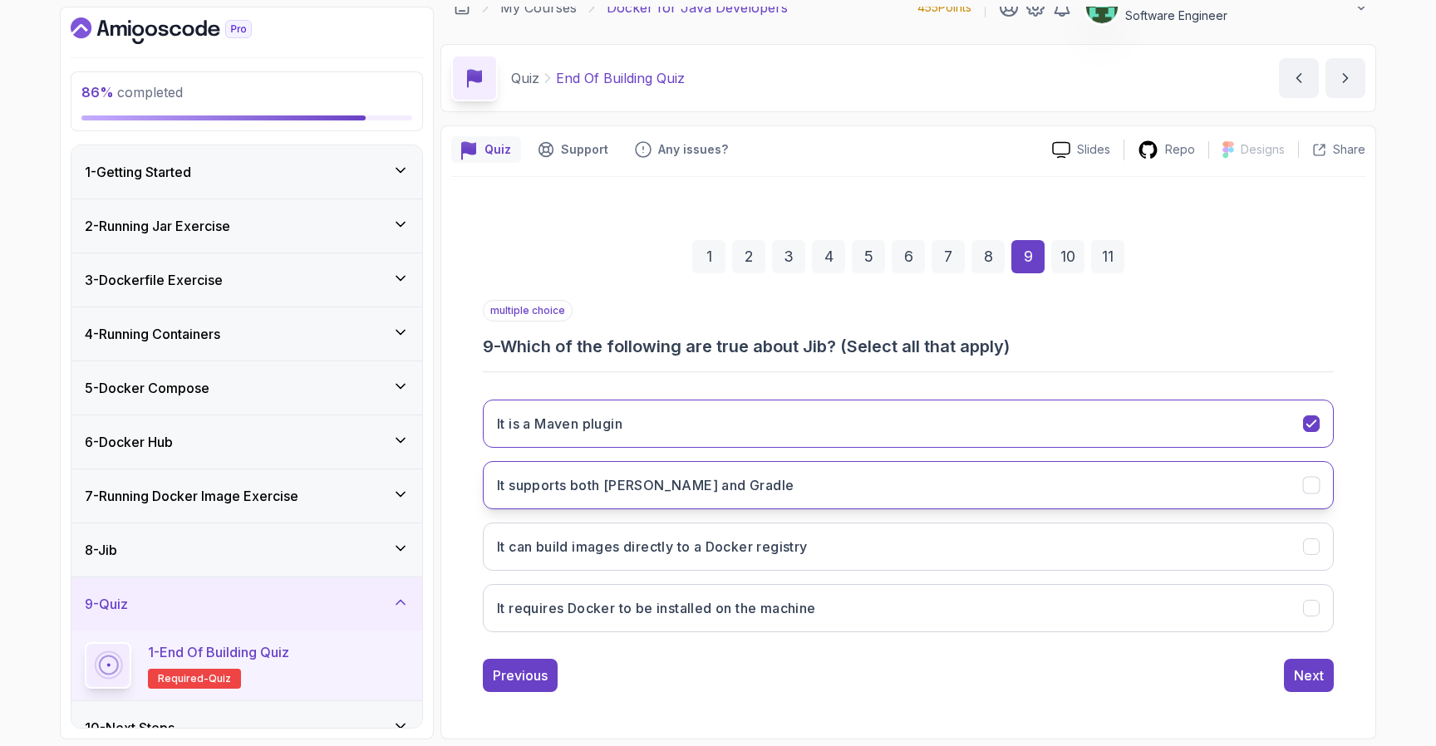
click at [1089, 487] on button "It supports both [PERSON_NAME] and Gradle" at bounding box center [908, 485] width 851 height 48
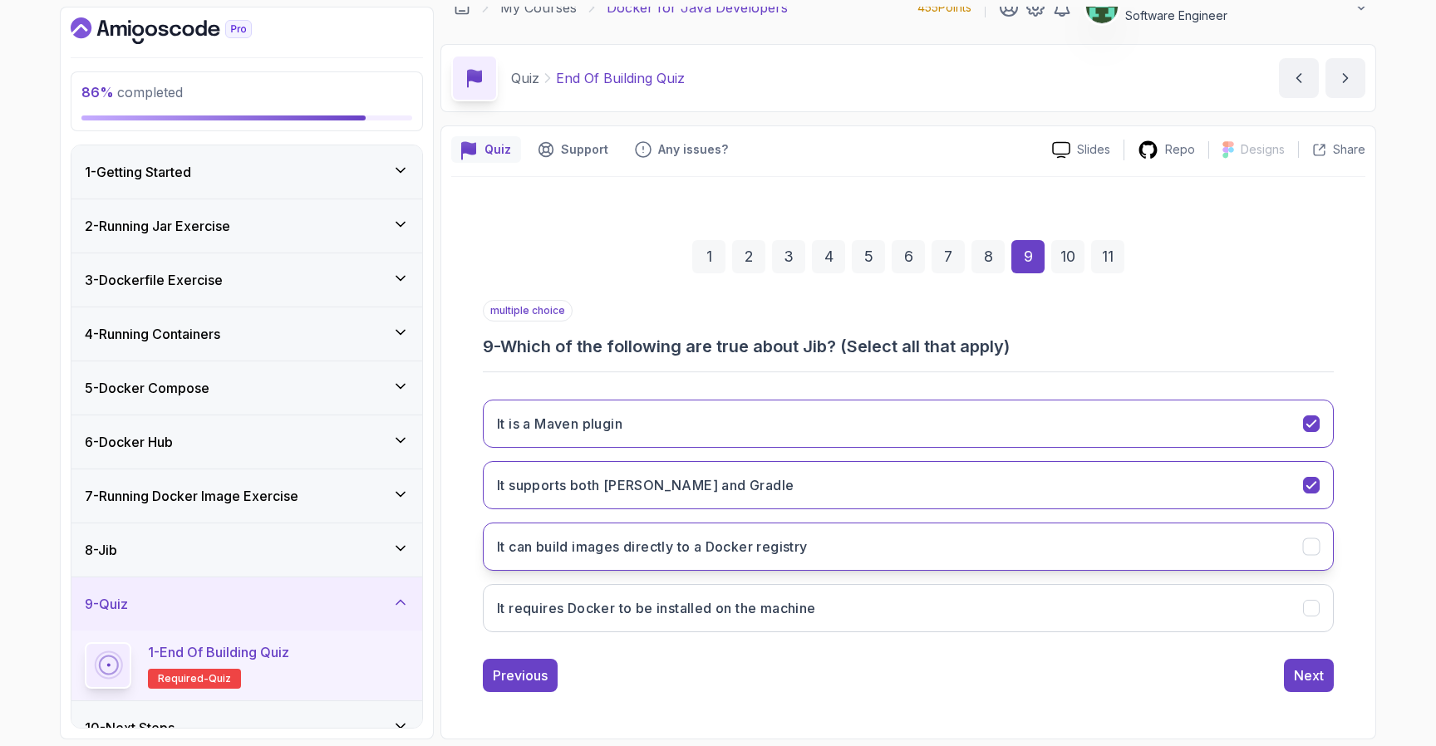
click at [1090, 534] on button "It can build images directly to a Docker registry" at bounding box center [908, 547] width 851 height 48
click at [1292, 681] on button "Next" at bounding box center [1309, 675] width 50 height 33
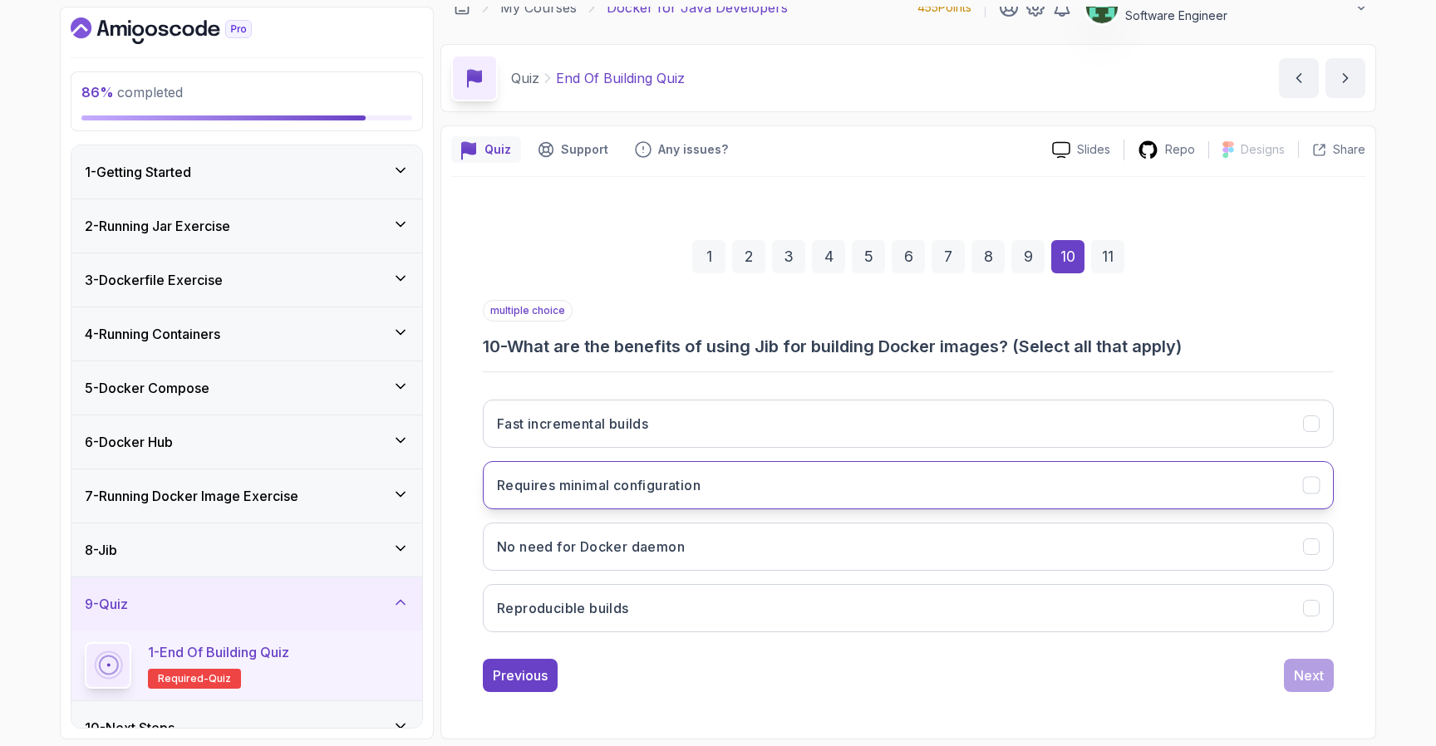
click at [1050, 476] on button "Requires minimal configuration" at bounding box center [908, 485] width 851 height 48
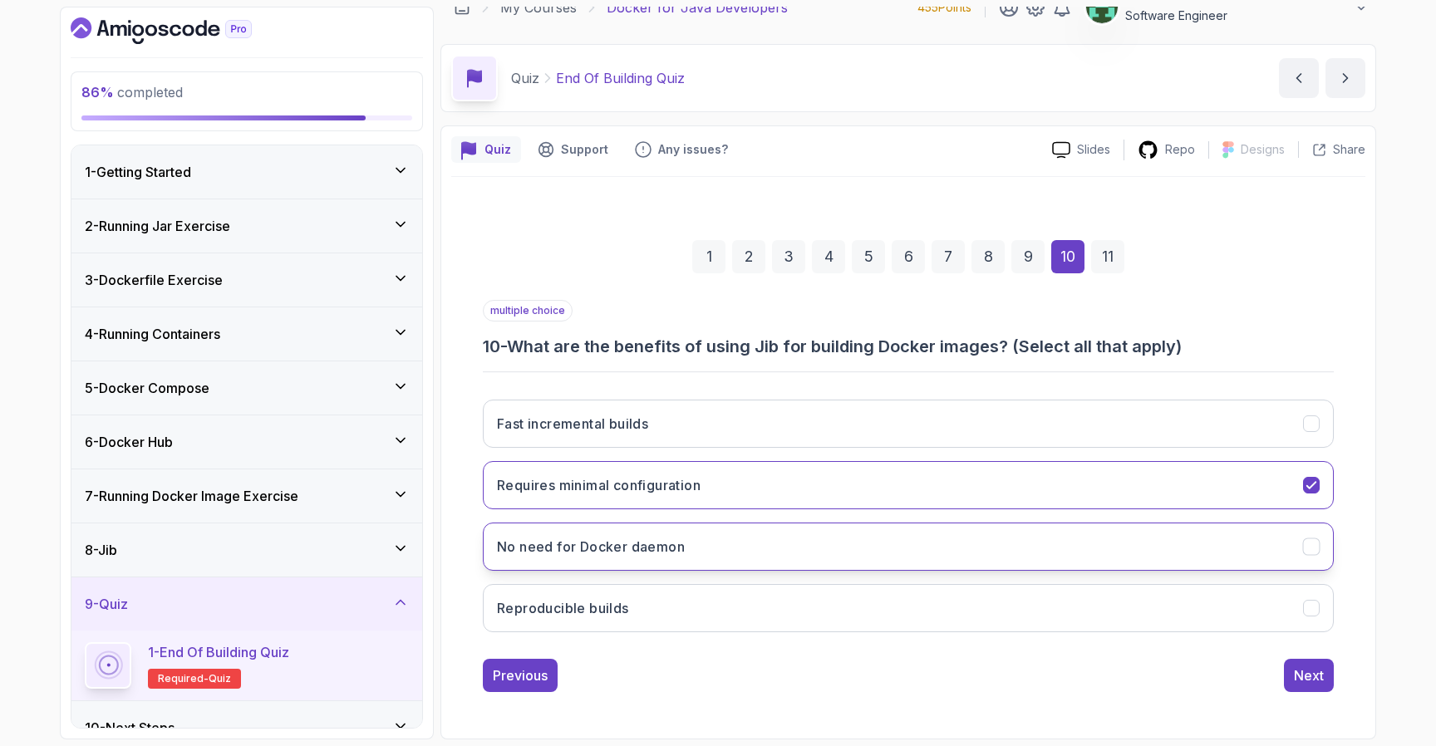
click at [1031, 532] on button "No need for Docker daemon" at bounding box center [908, 547] width 851 height 48
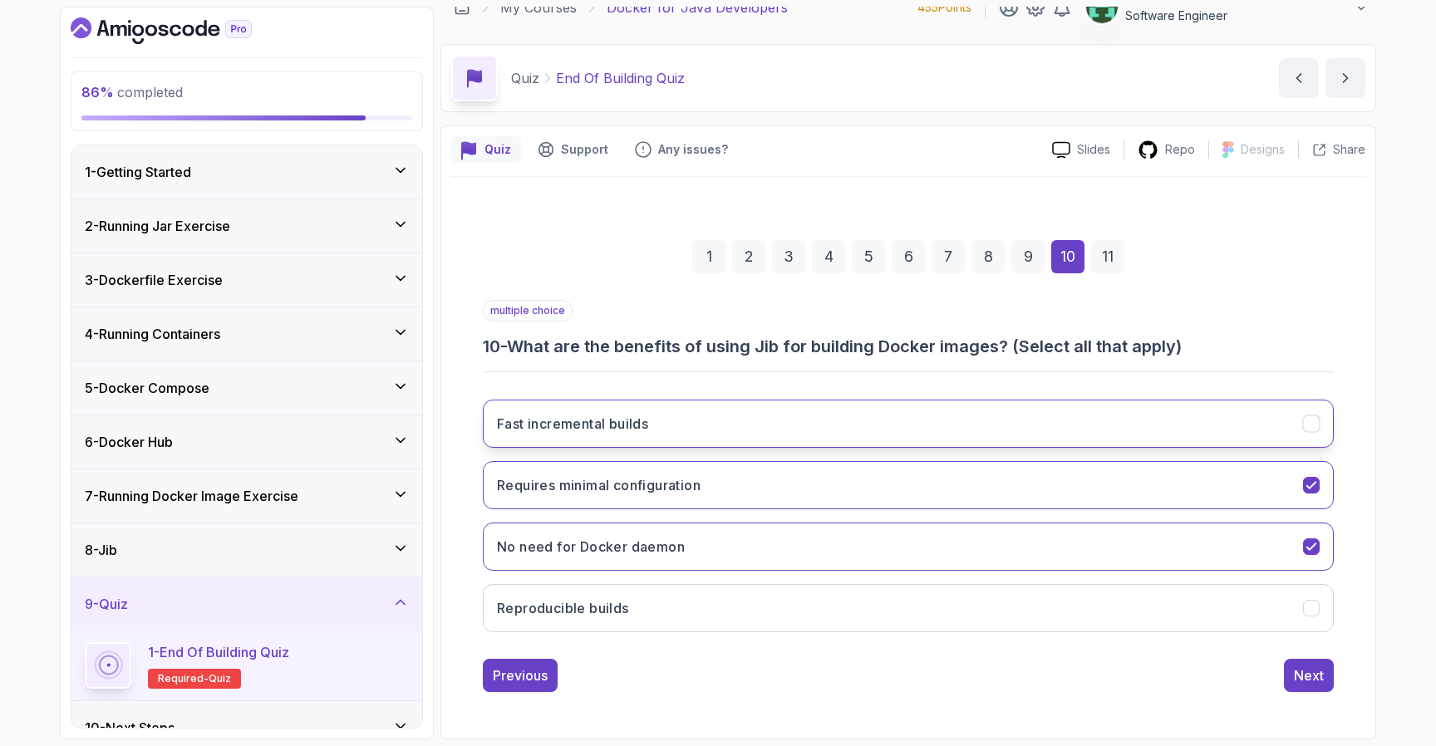
click at [1090, 416] on button "Fast incremental builds" at bounding box center [908, 424] width 851 height 48
click at [1308, 684] on div "Next" at bounding box center [1309, 676] width 30 height 20
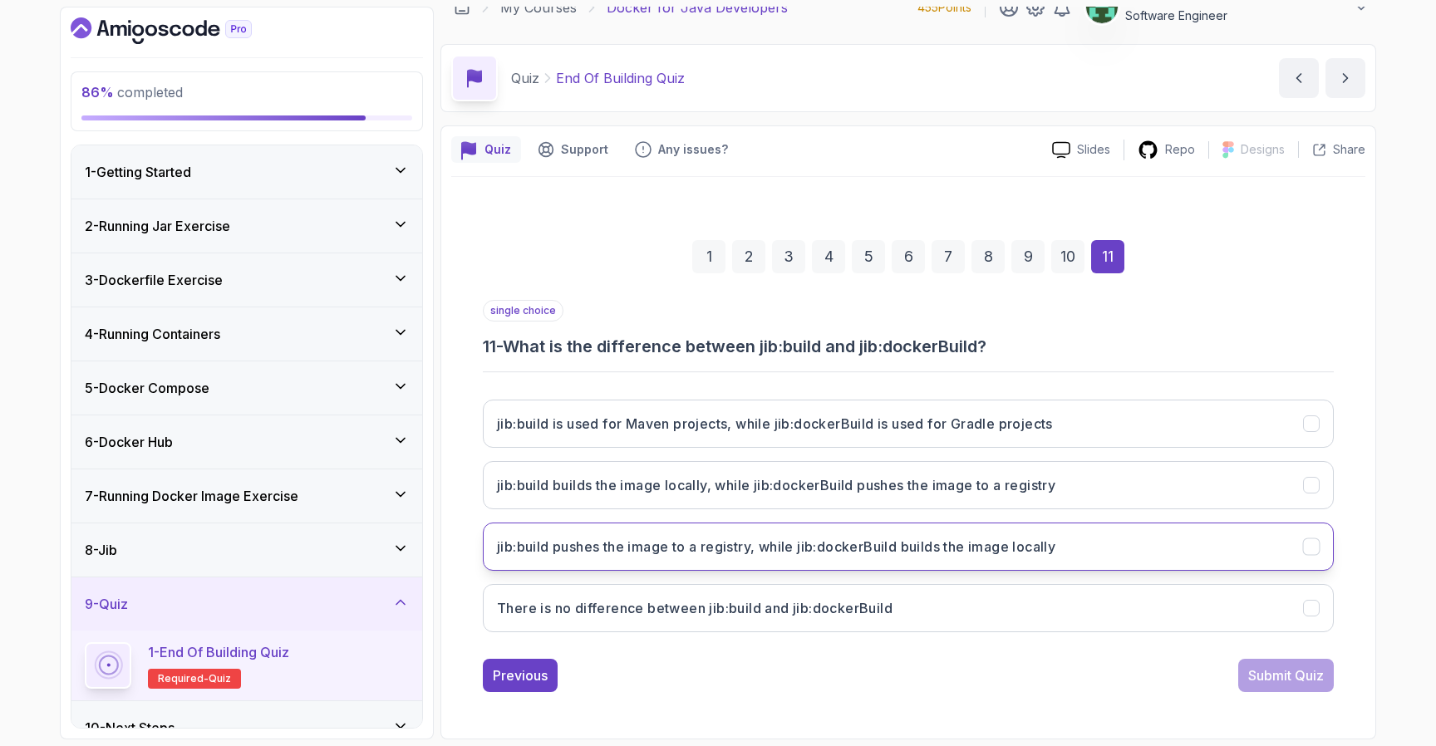
click at [1116, 559] on button "jib:build pushes the image to a registry, while jib:dockerBuild builds the imag…" at bounding box center [908, 547] width 851 height 48
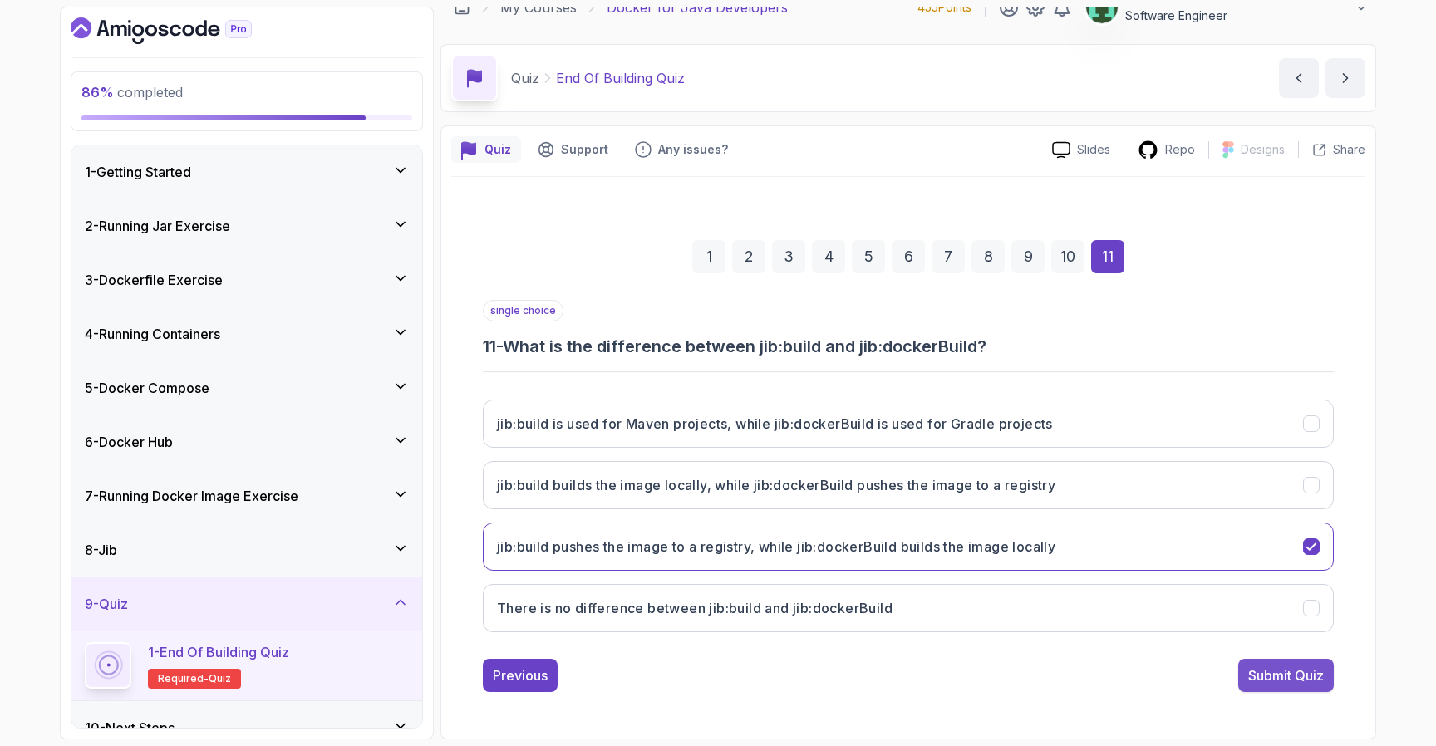
click at [1263, 690] on button "Submit Quiz" at bounding box center [1287, 675] width 96 height 33
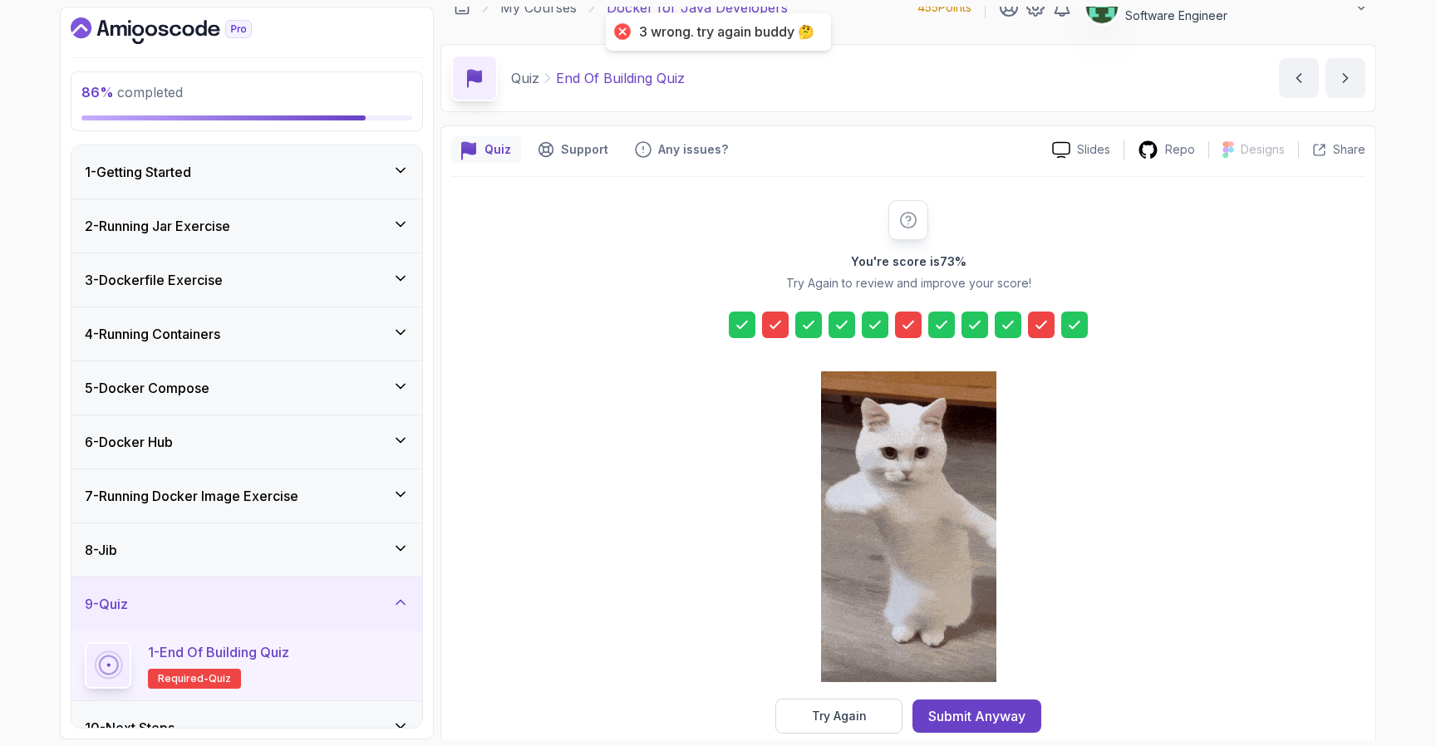
scroll to position [51, 0]
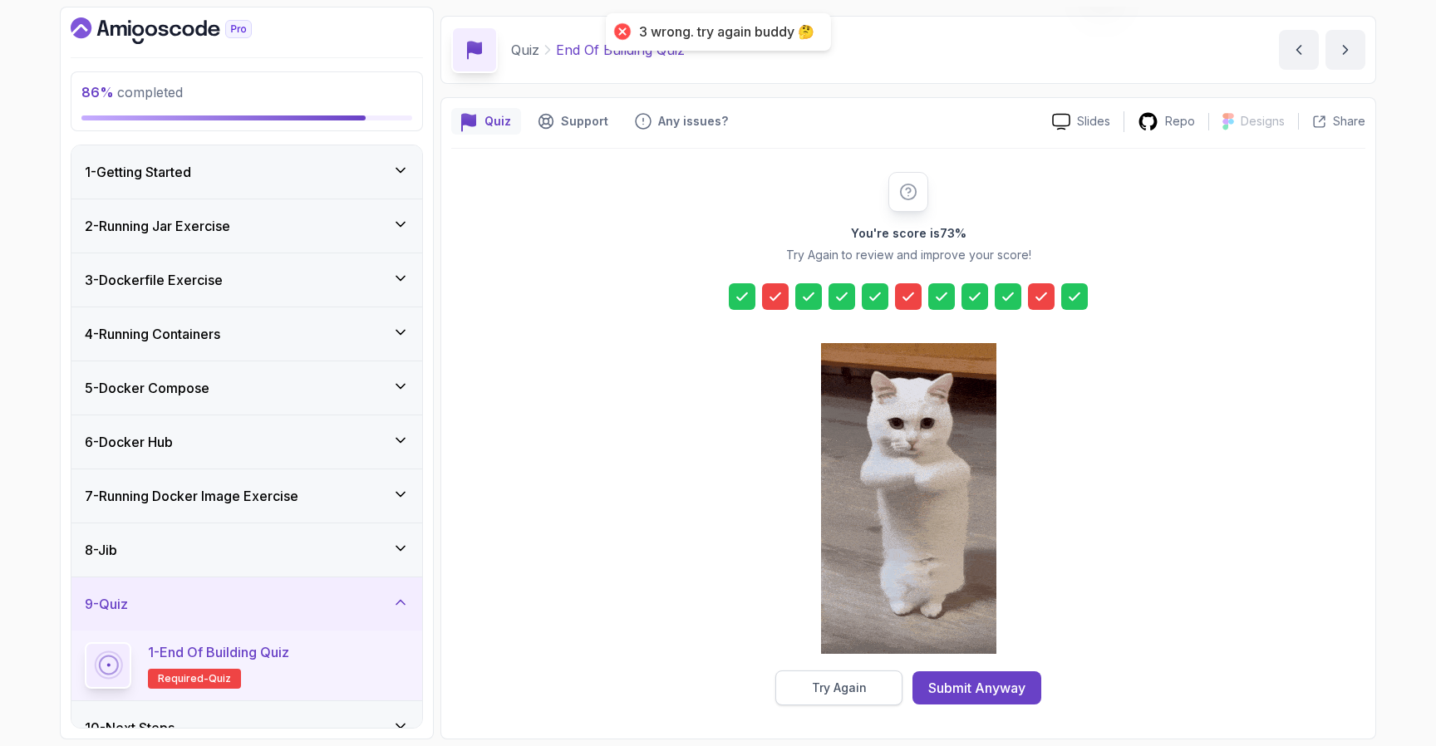
click at [842, 687] on div "Try Again" at bounding box center [839, 688] width 55 height 17
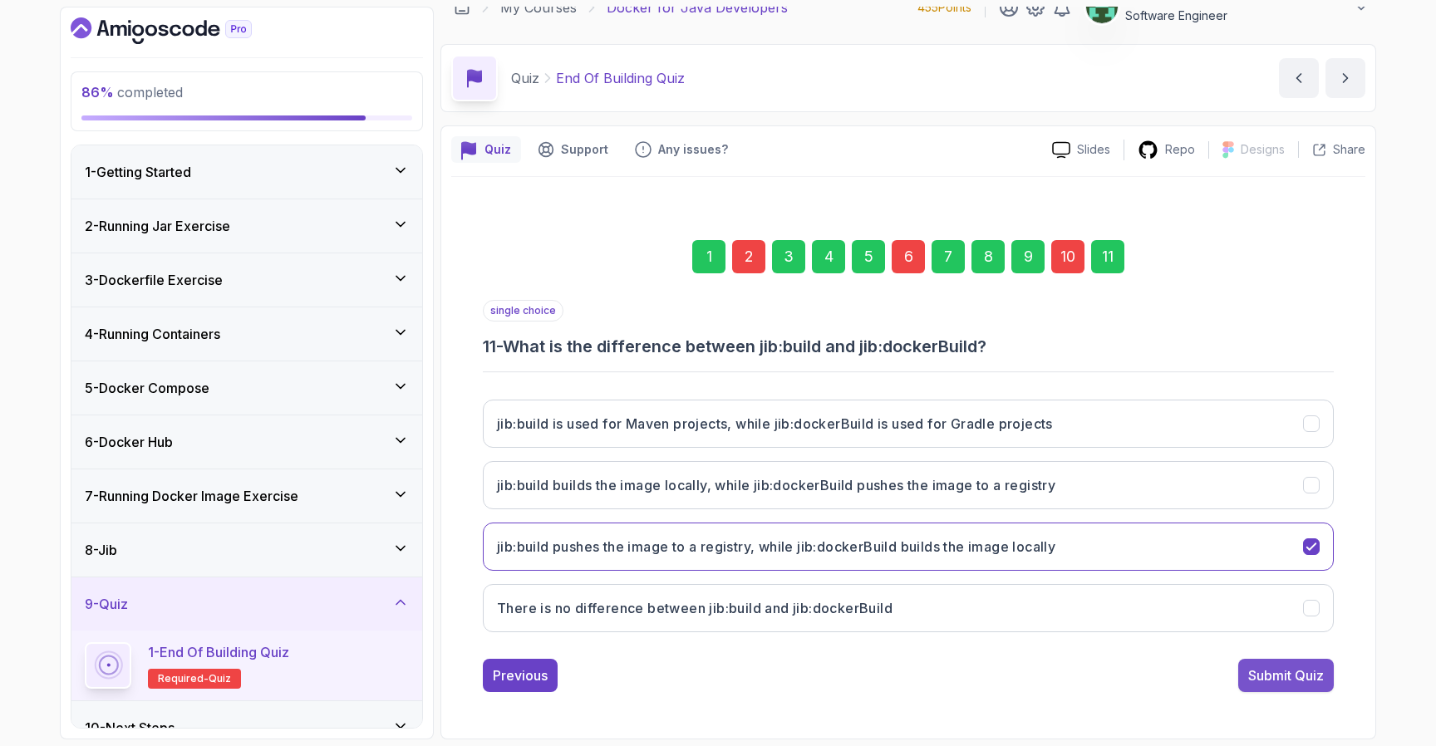
click at [1262, 687] on button "Submit Quiz" at bounding box center [1287, 675] width 96 height 33
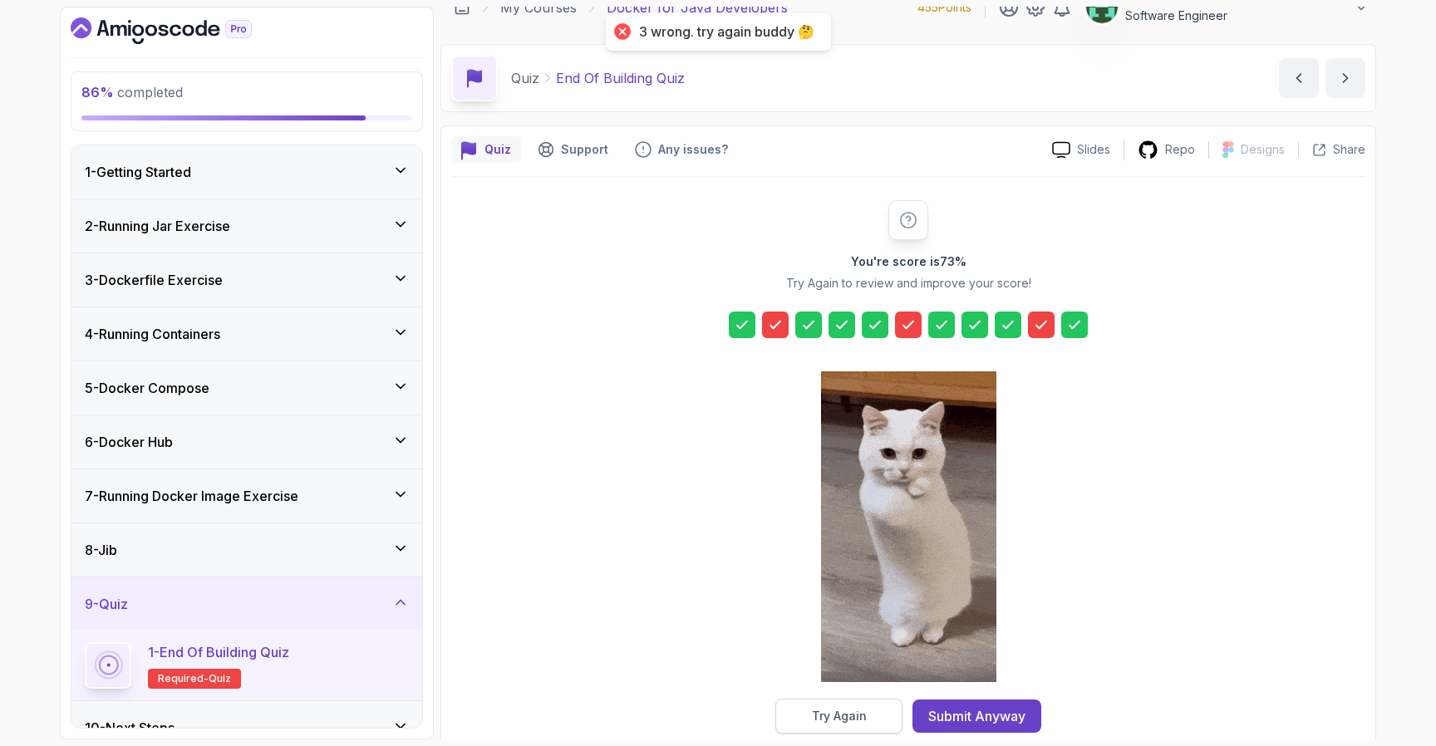
click at [859, 710] on div "Try Again" at bounding box center [839, 716] width 55 height 17
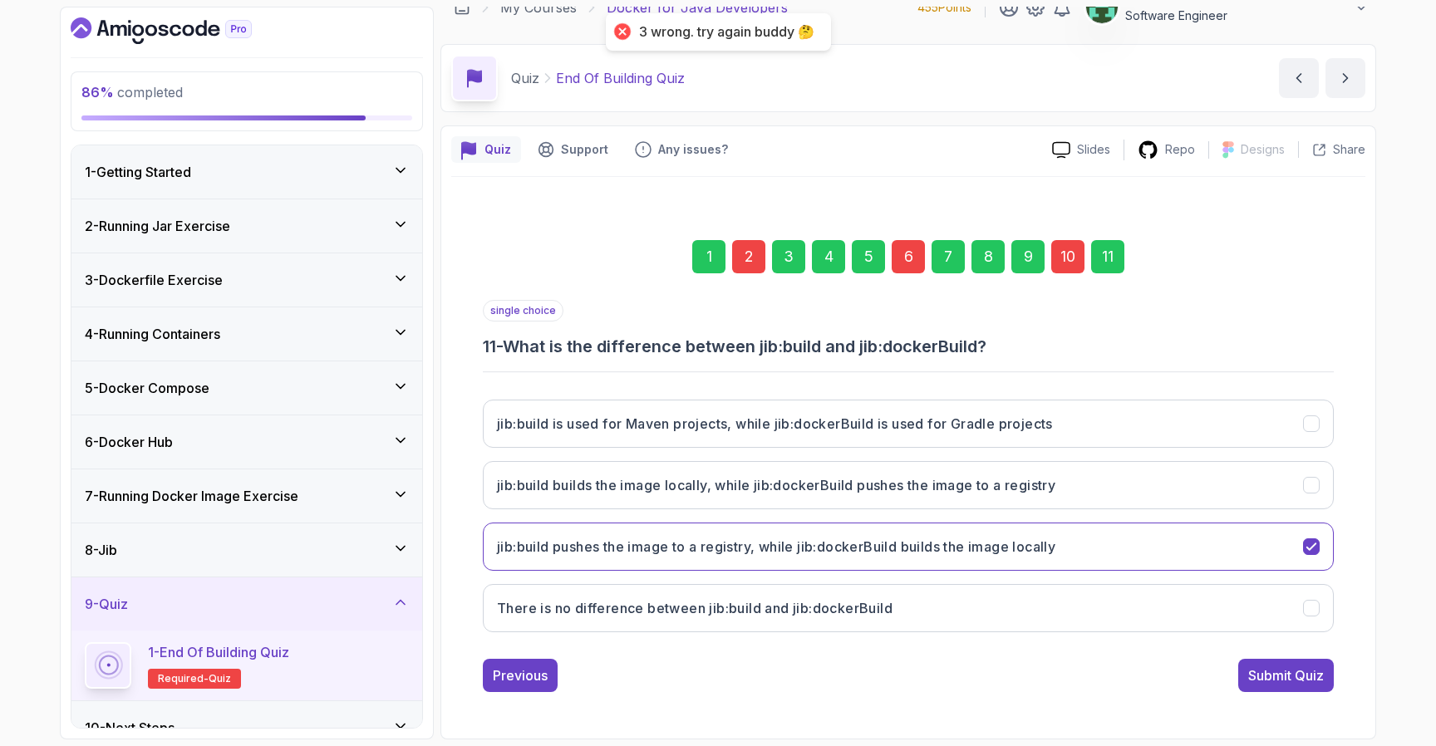
click at [745, 256] on div "2" at bounding box center [748, 256] width 33 height 33
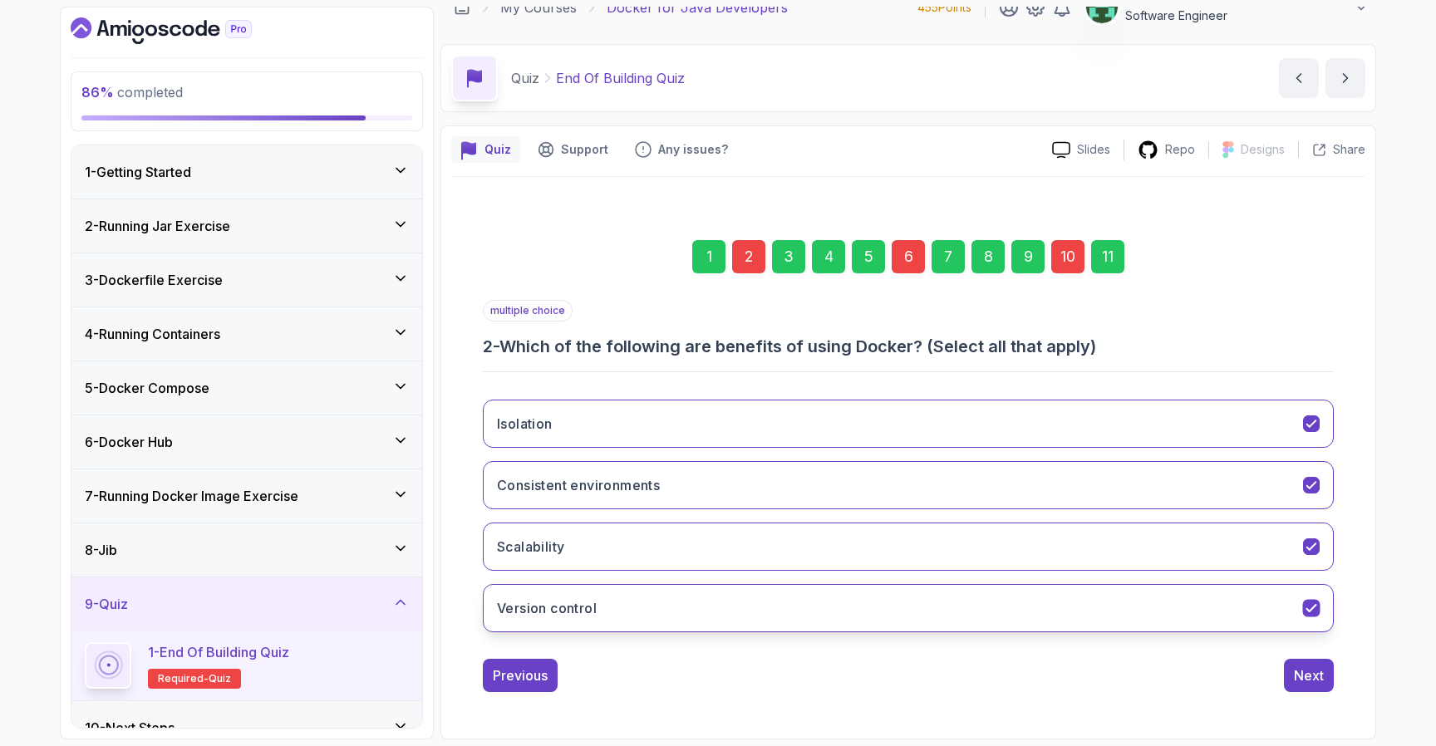
click at [822, 603] on button "Version control" at bounding box center [908, 608] width 851 height 48
click at [1311, 682] on div "Next" at bounding box center [1309, 676] width 30 height 20
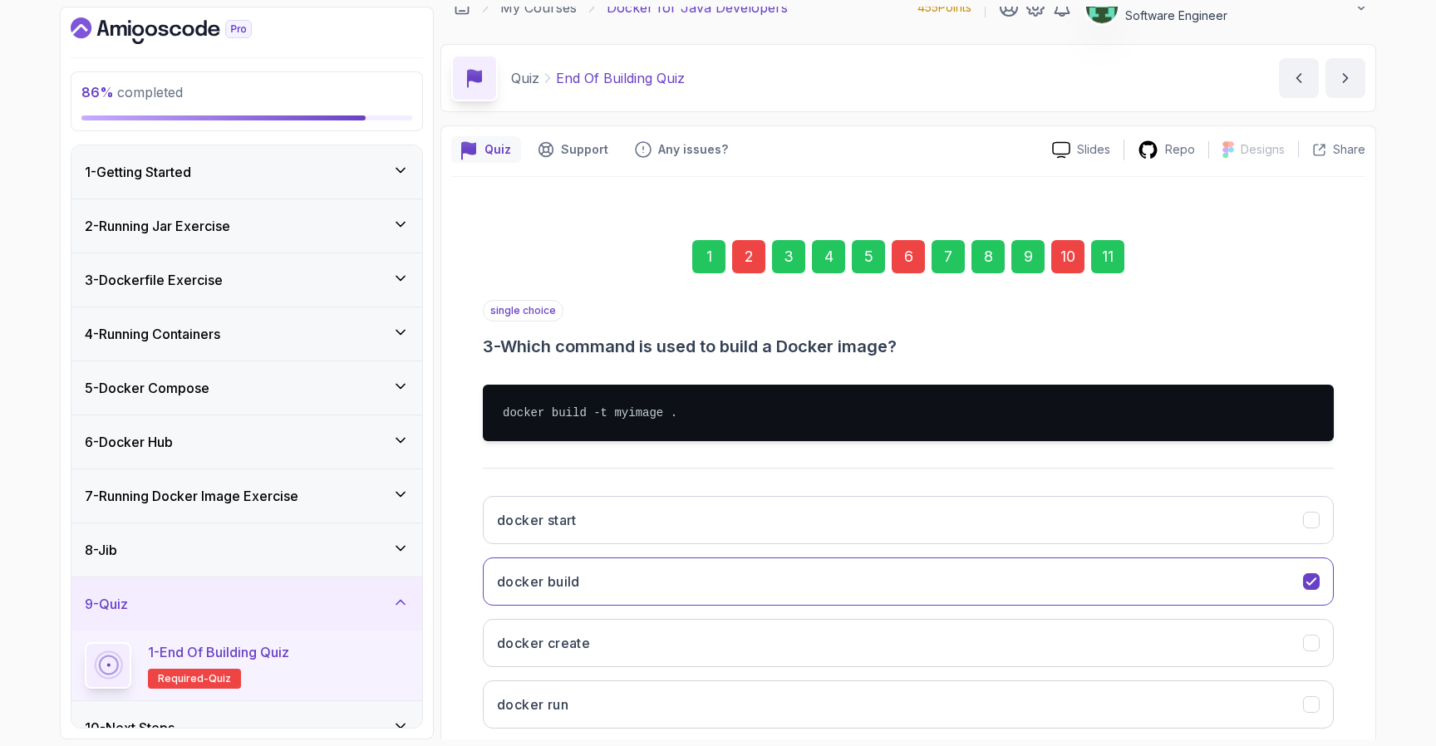
click at [904, 268] on div "6" at bounding box center [908, 256] width 33 height 33
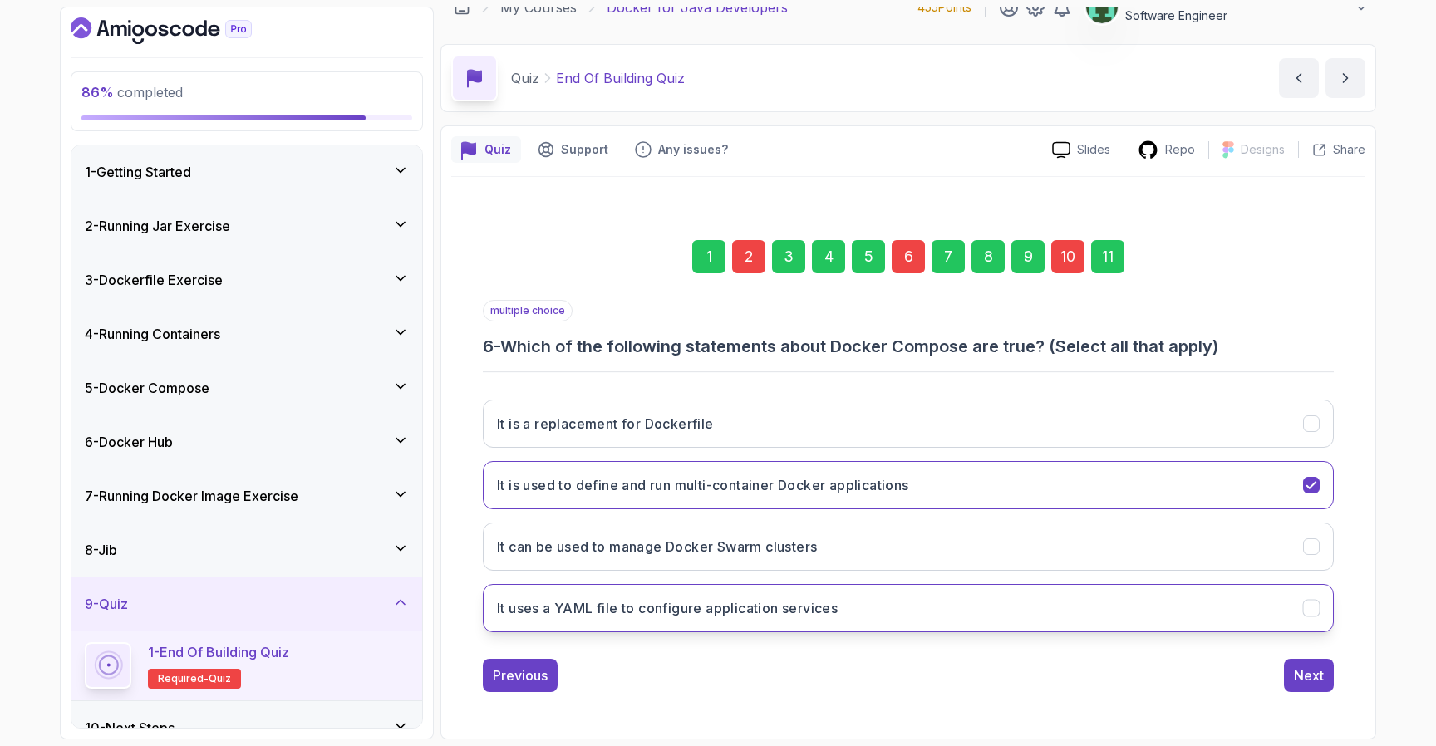
click at [791, 609] on h3 "It uses a YAML file to configure application services" at bounding box center [667, 608] width 341 height 20
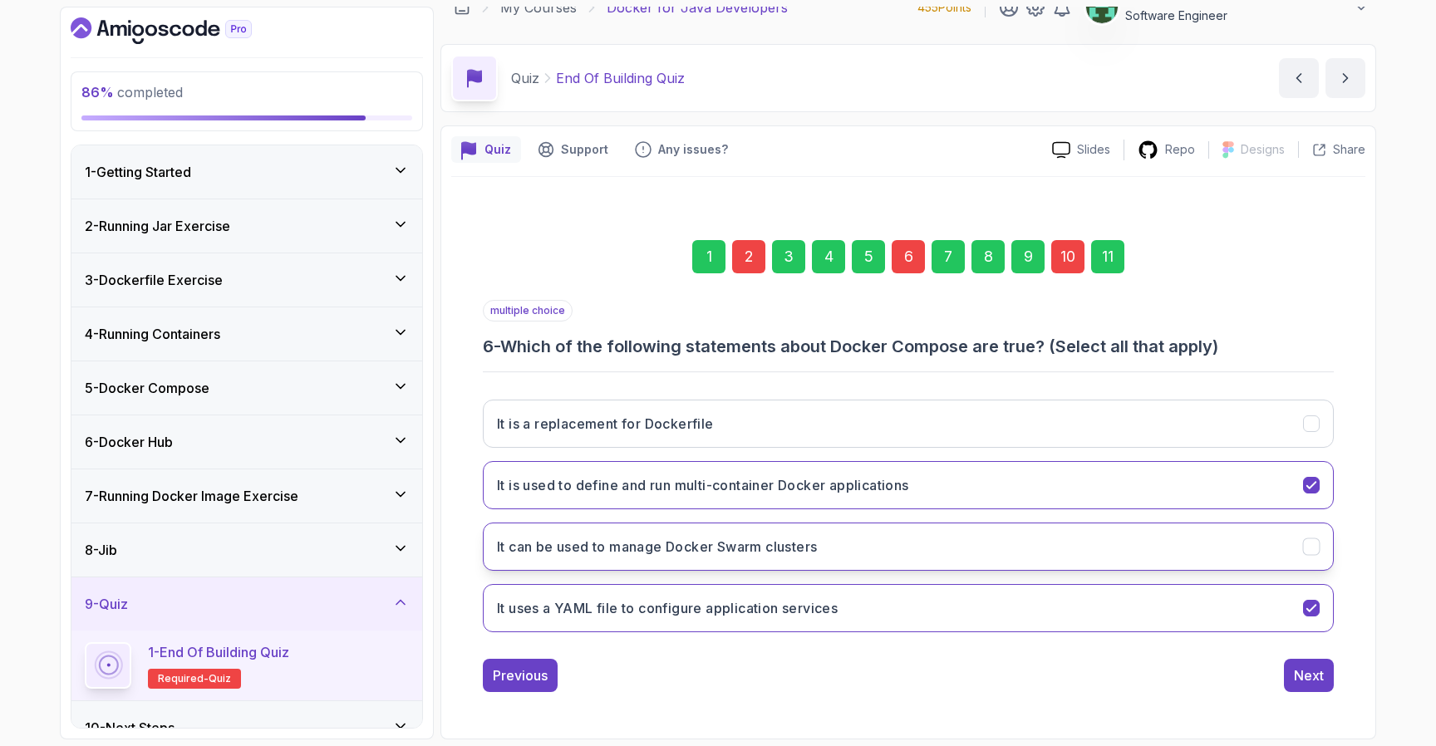
click at [971, 563] on button "It can be used to manage Docker Swarm clusters" at bounding box center [908, 547] width 851 height 48
click at [1300, 680] on div "Next" at bounding box center [1309, 676] width 30 height 20
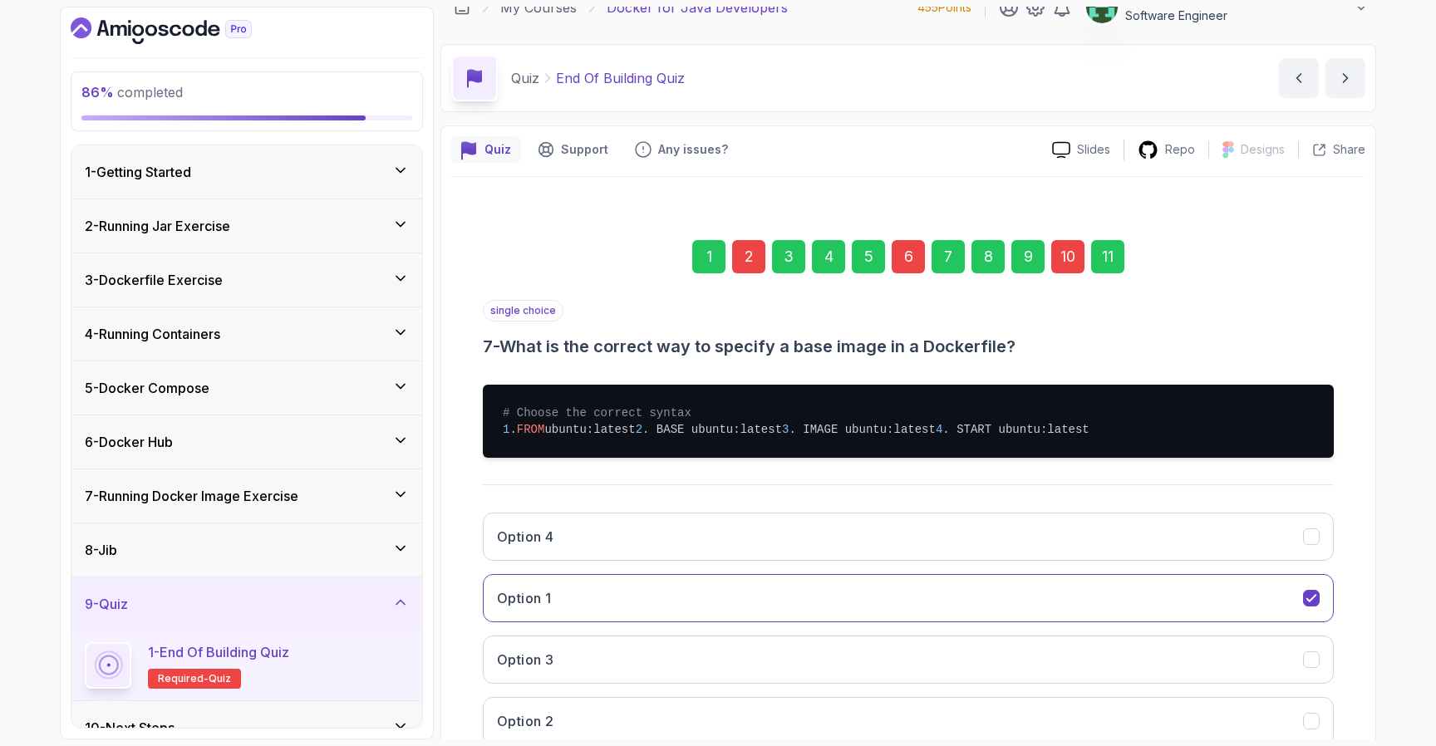
click at [1058, 265] on div "10" at bounding box center [1067, 256] width 33 height 33
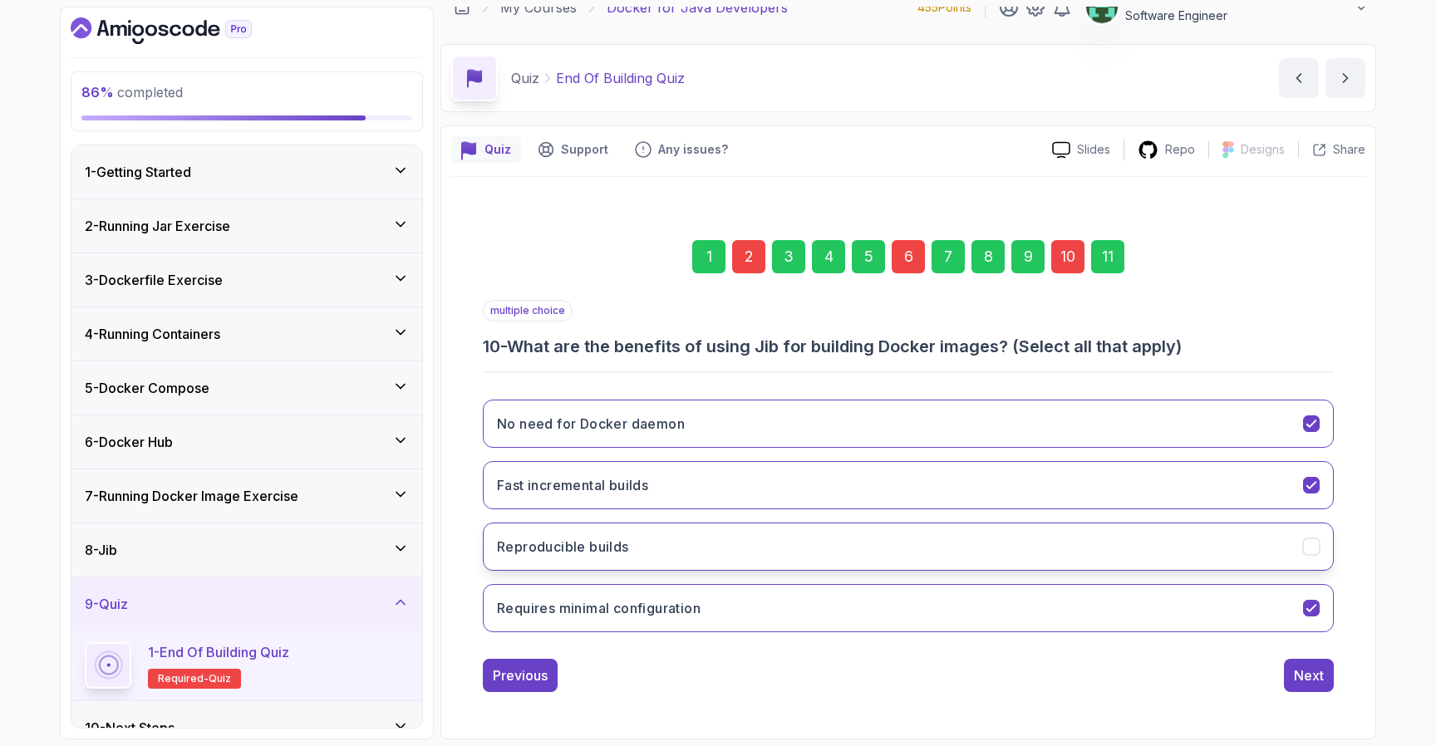
click at [963, 554] on button "Reproducible builds" at bounding box center [908, 547] width 851 height 48
click at [1316, 677] on div "Next" at bounding box center [1309, 676] width 30 height 20
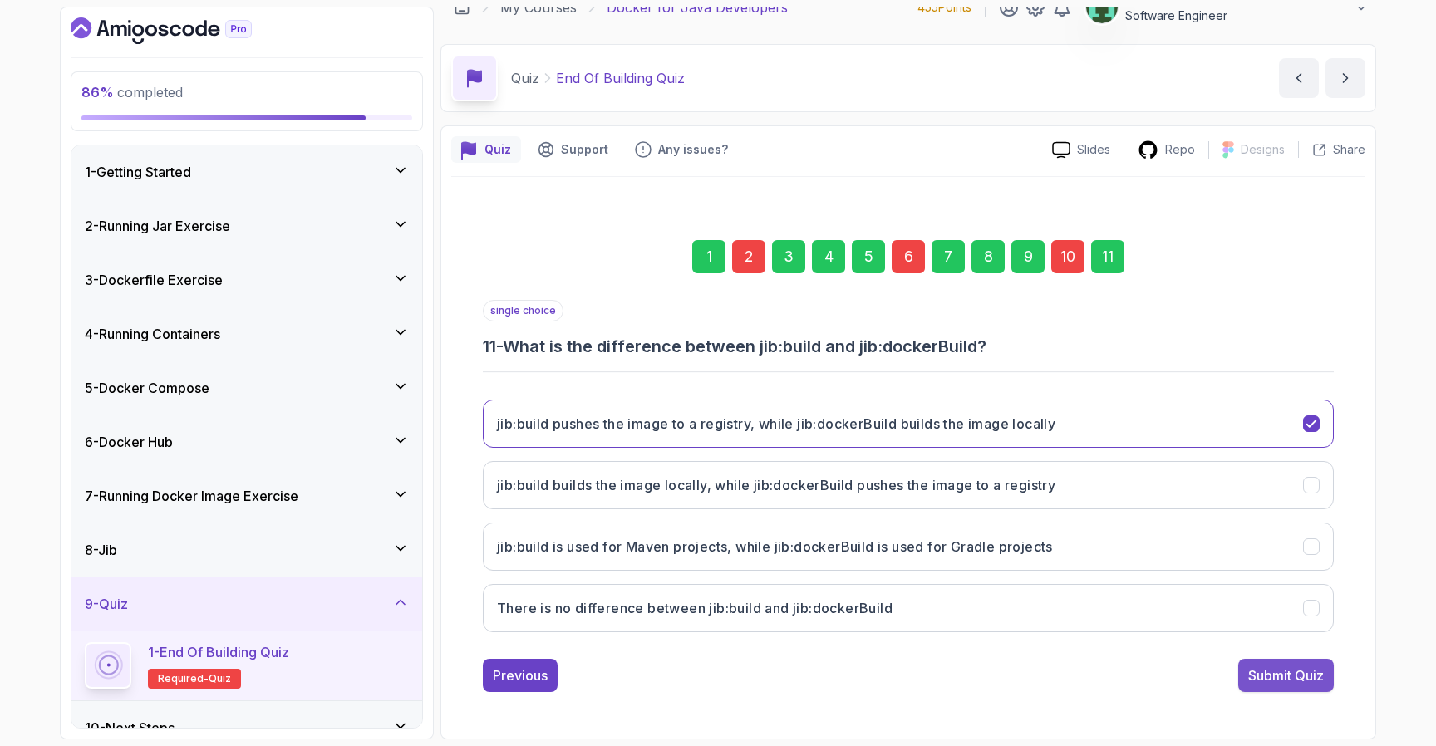
click at [1257, 675] on div "Submit Quiz" at bounding box center [1286, 676] width 76 height 20
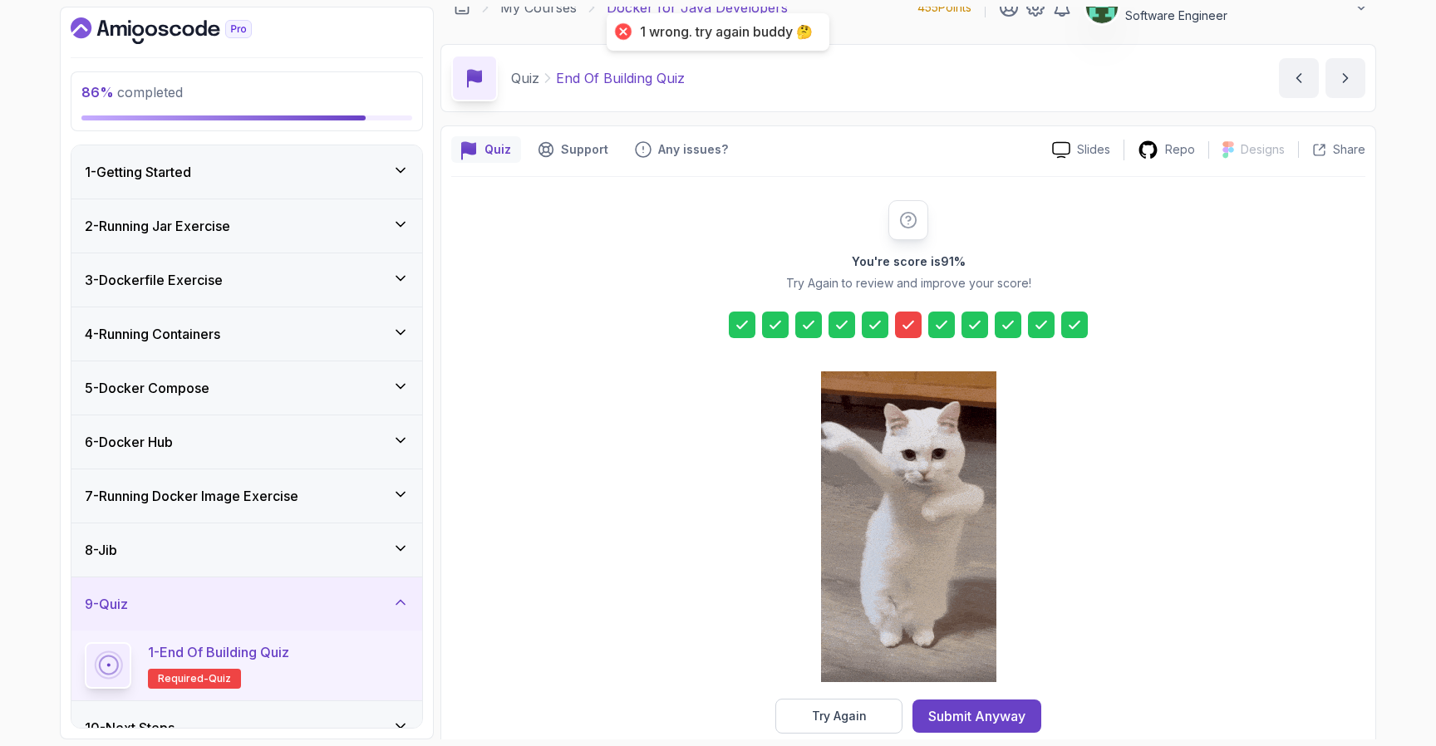
click at [903, 323] on icon at bounding box center [908, 325] width 17 height 17
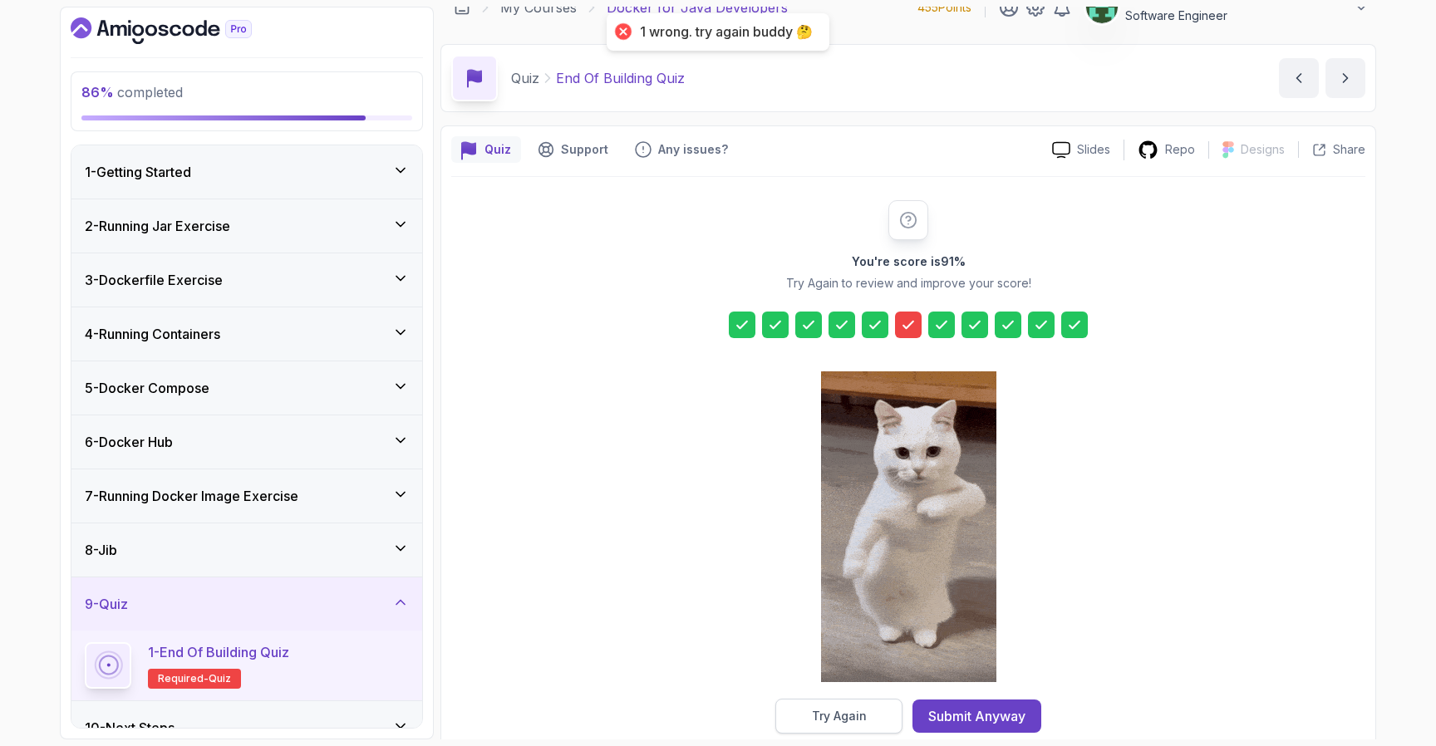
click at [850, 714] on div "Try Again" at bounding box center [839, 716] width 55 height 17
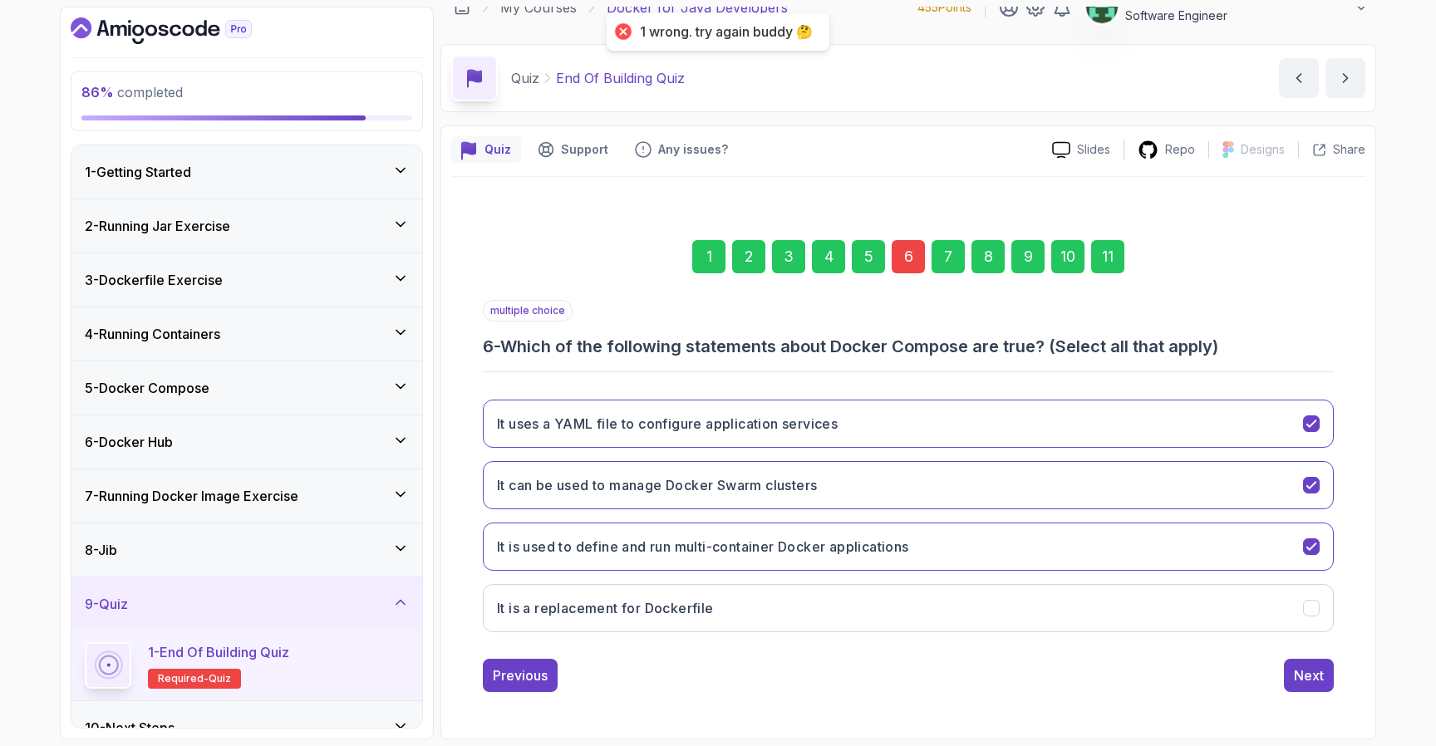
click at [904, 260] on div "6" at bounding box center [908, 256] width 33 height 33
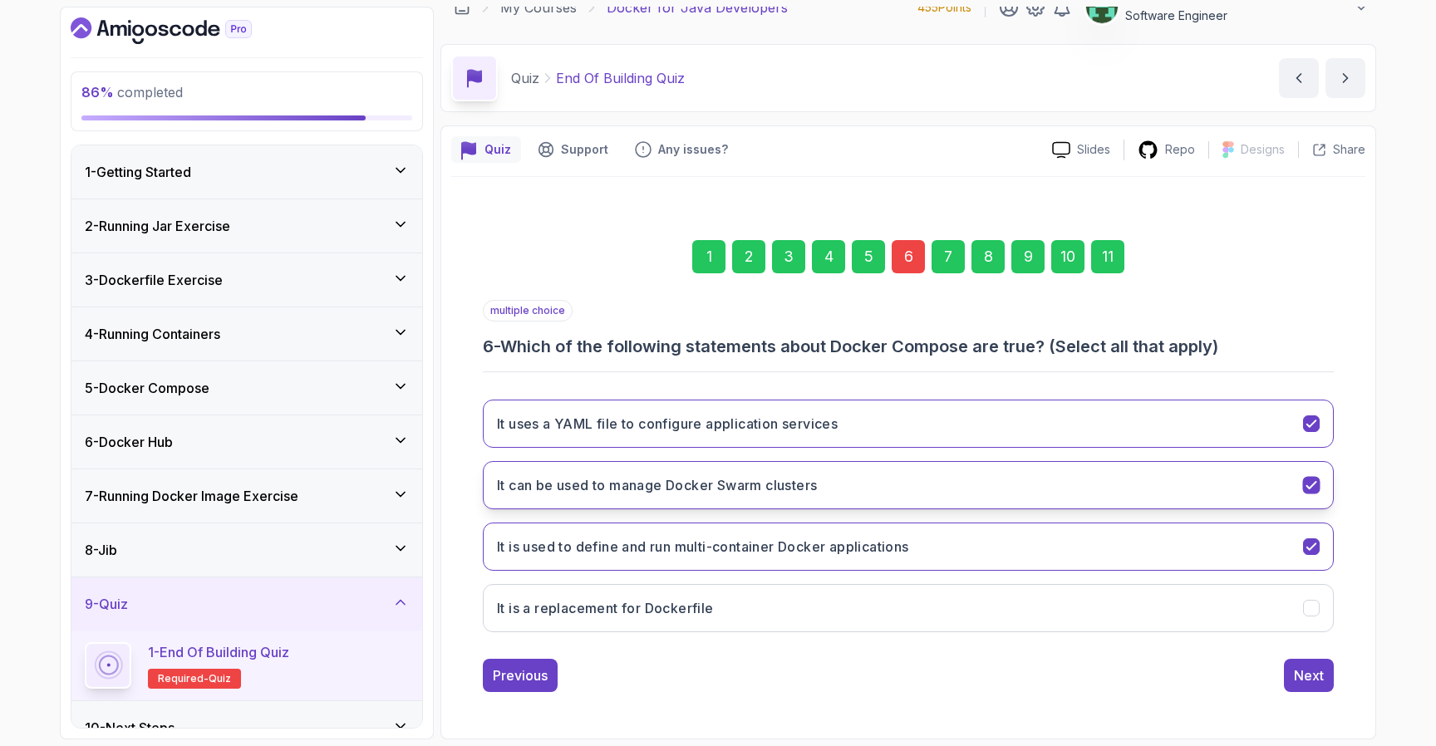
click at [899, 492] on button "It can be used to manage Docker Swarm clusters" at bounding box center [908, 485] width 851 height 48
click at [1316, 676] on div "Next" at bounding box center [1309, 676] width 30 height 20
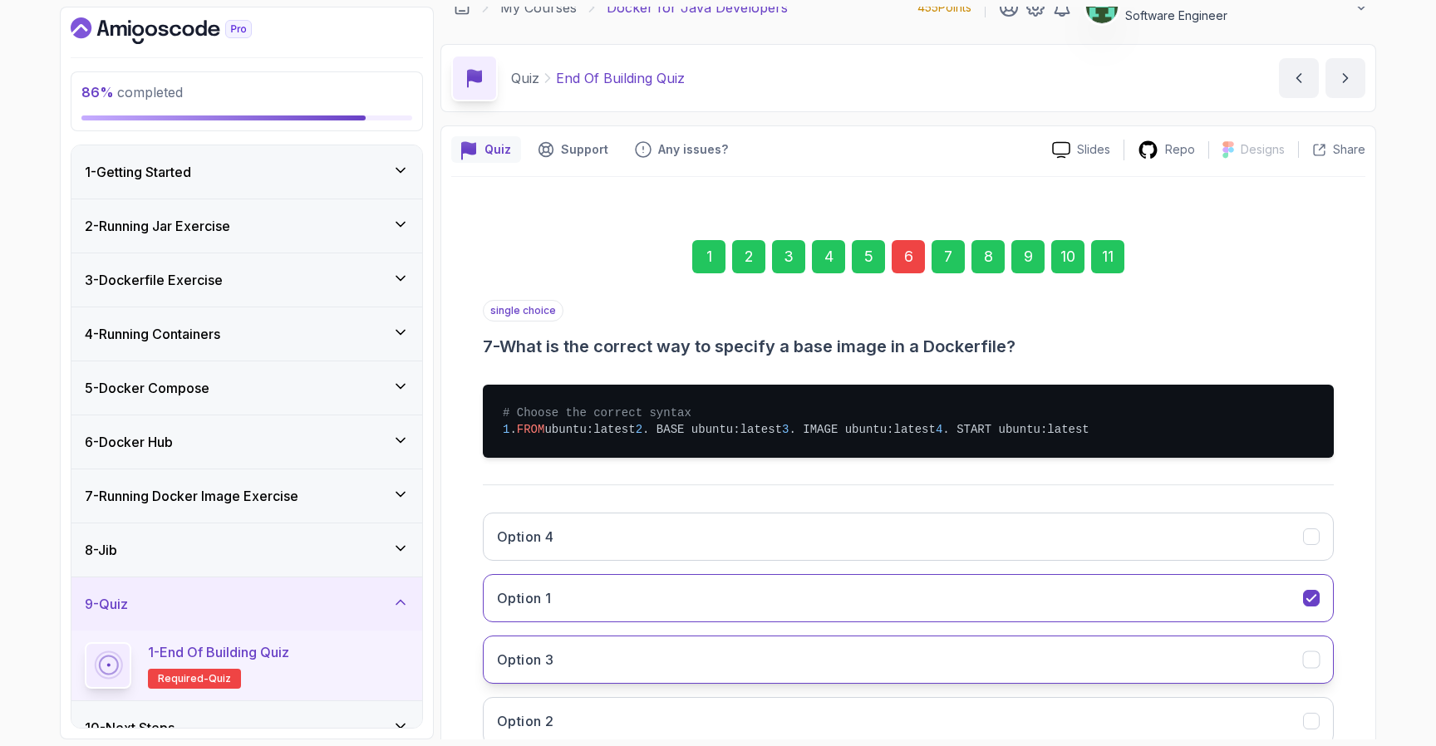
scroll to position [185, 0]
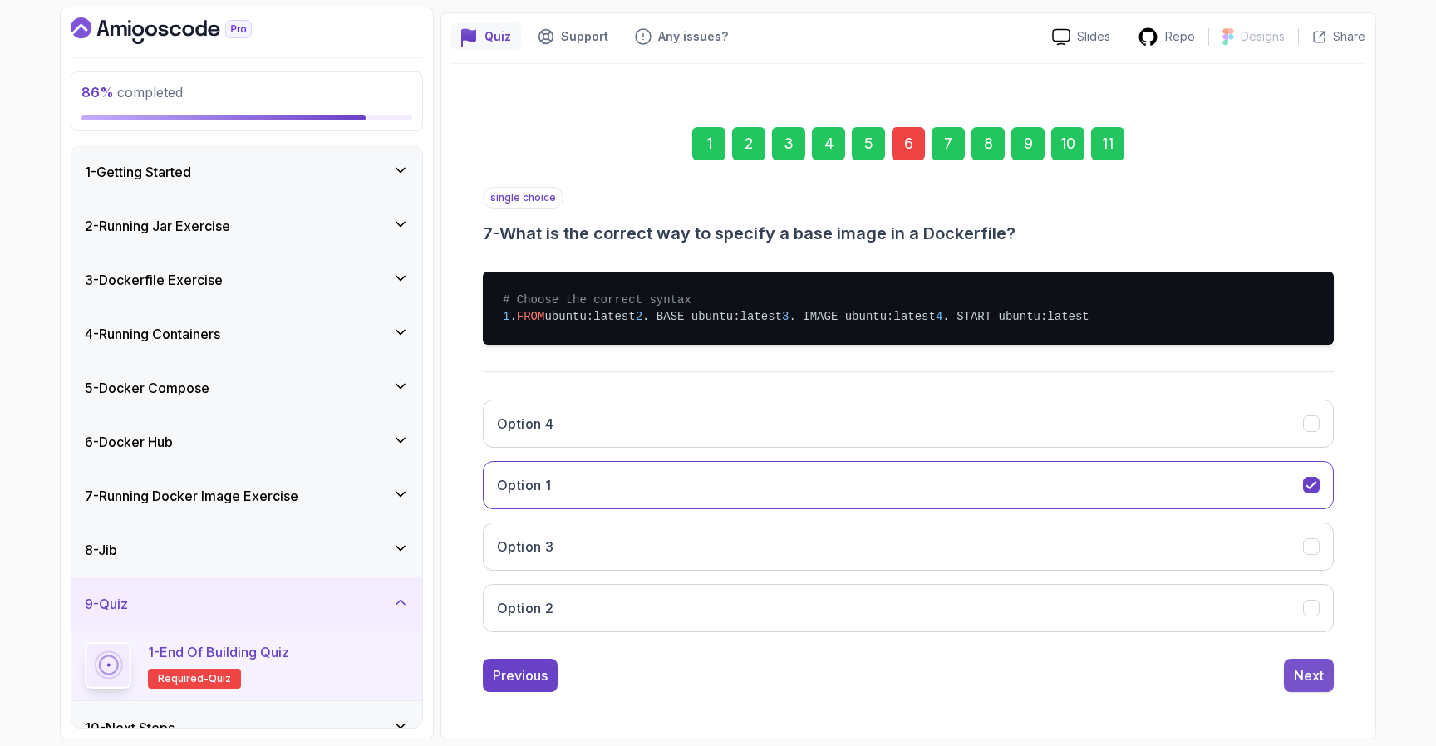
click at [1322, 684] on div "Next" at bounding box center [1309, 676] width 30 height 20
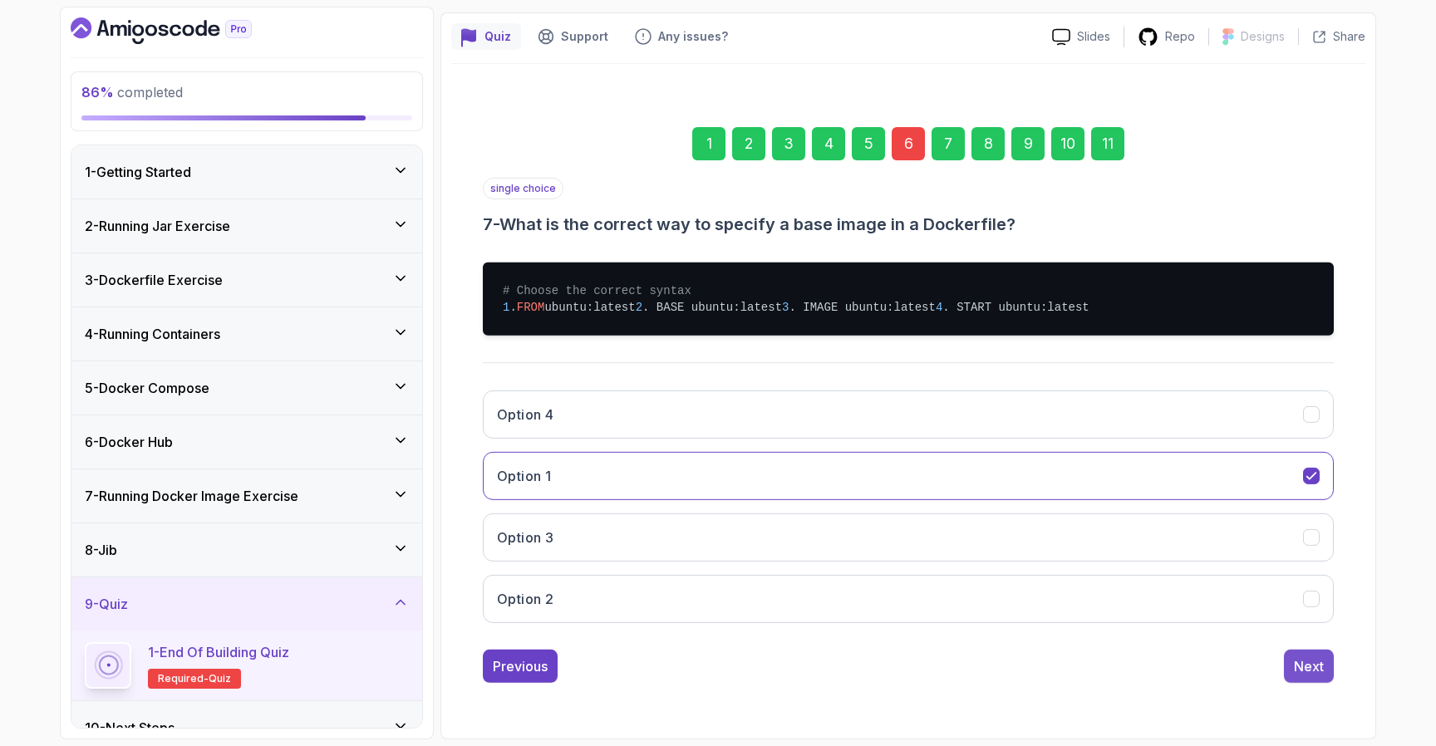
scroll to position [22, 0]
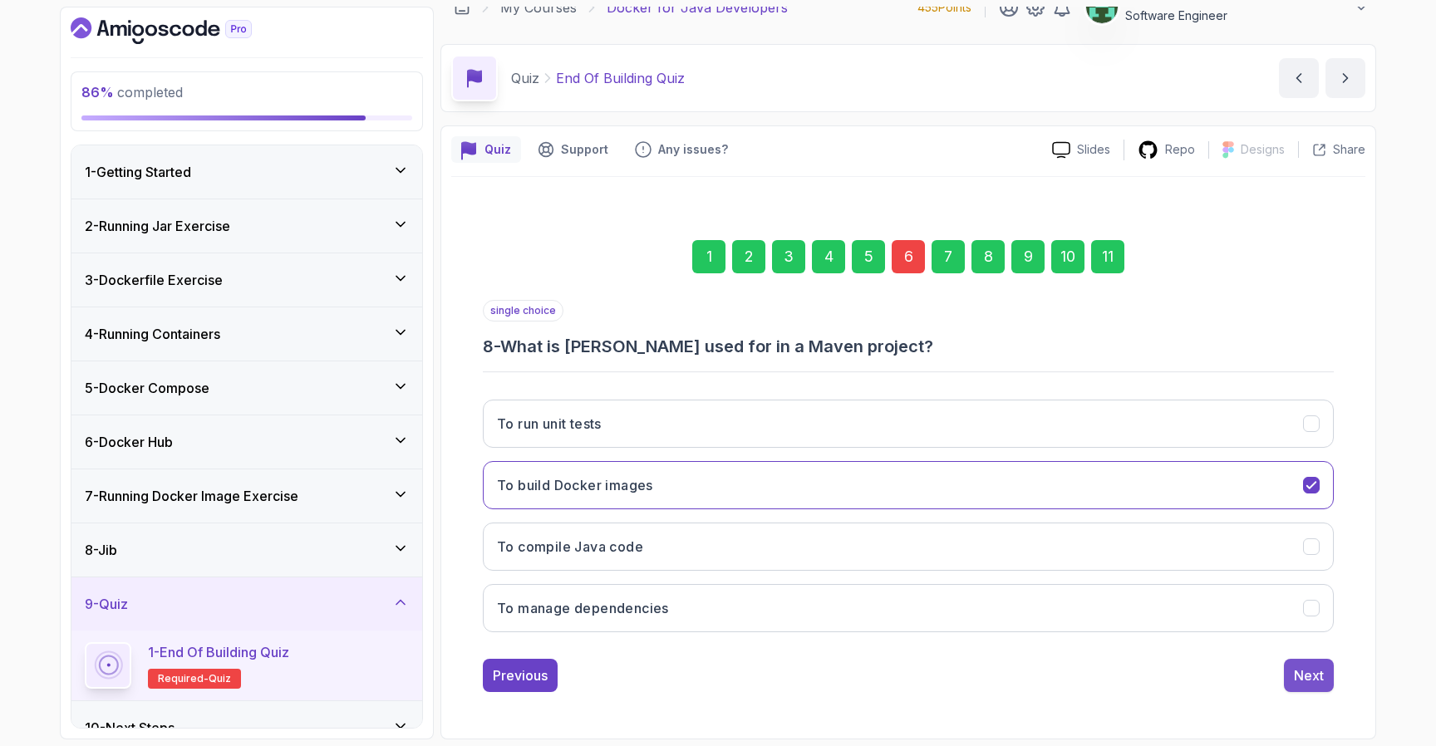
click at [1299, 667] on div "Next" at bounding box center [1309, 676] width 30 height 20
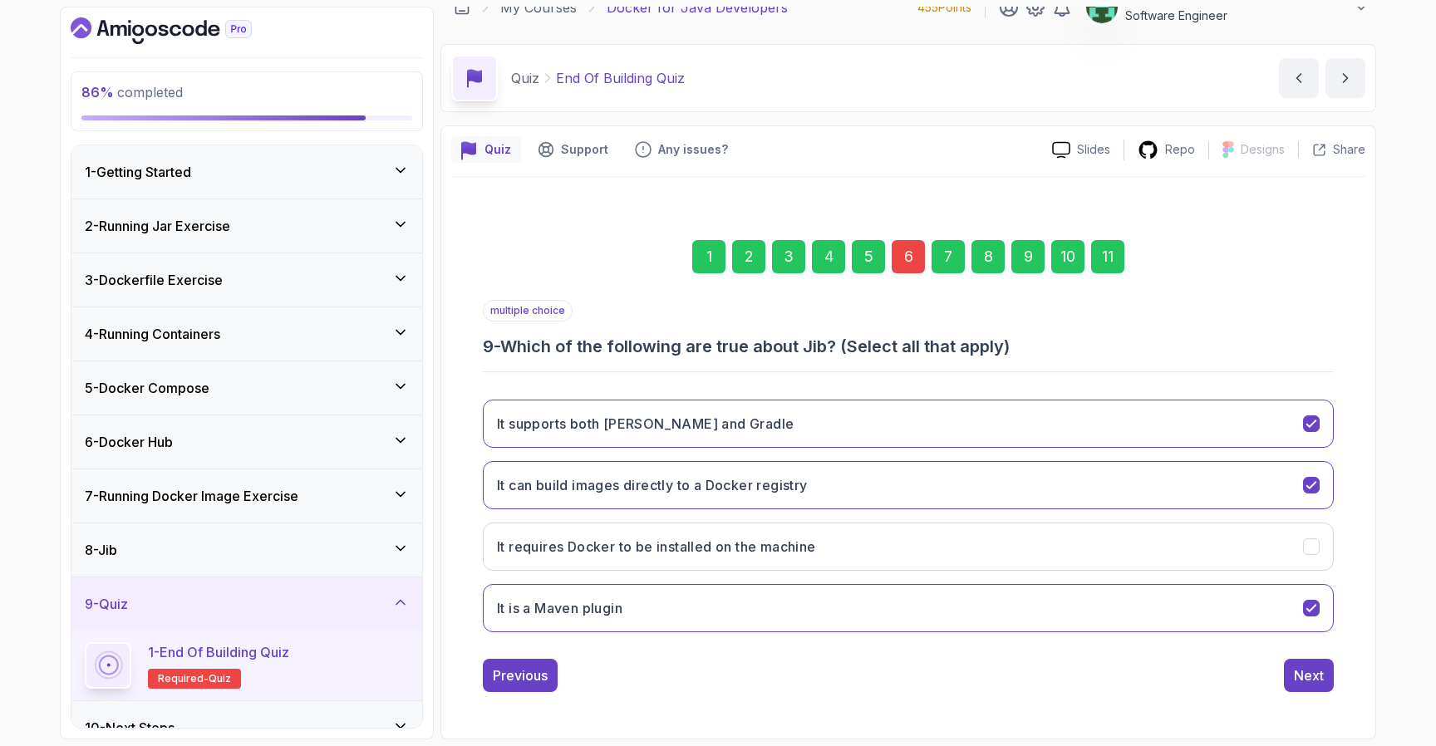
click at [1299, 667] on div "Next" at bounding box center [1309, 676] width 30 height 20
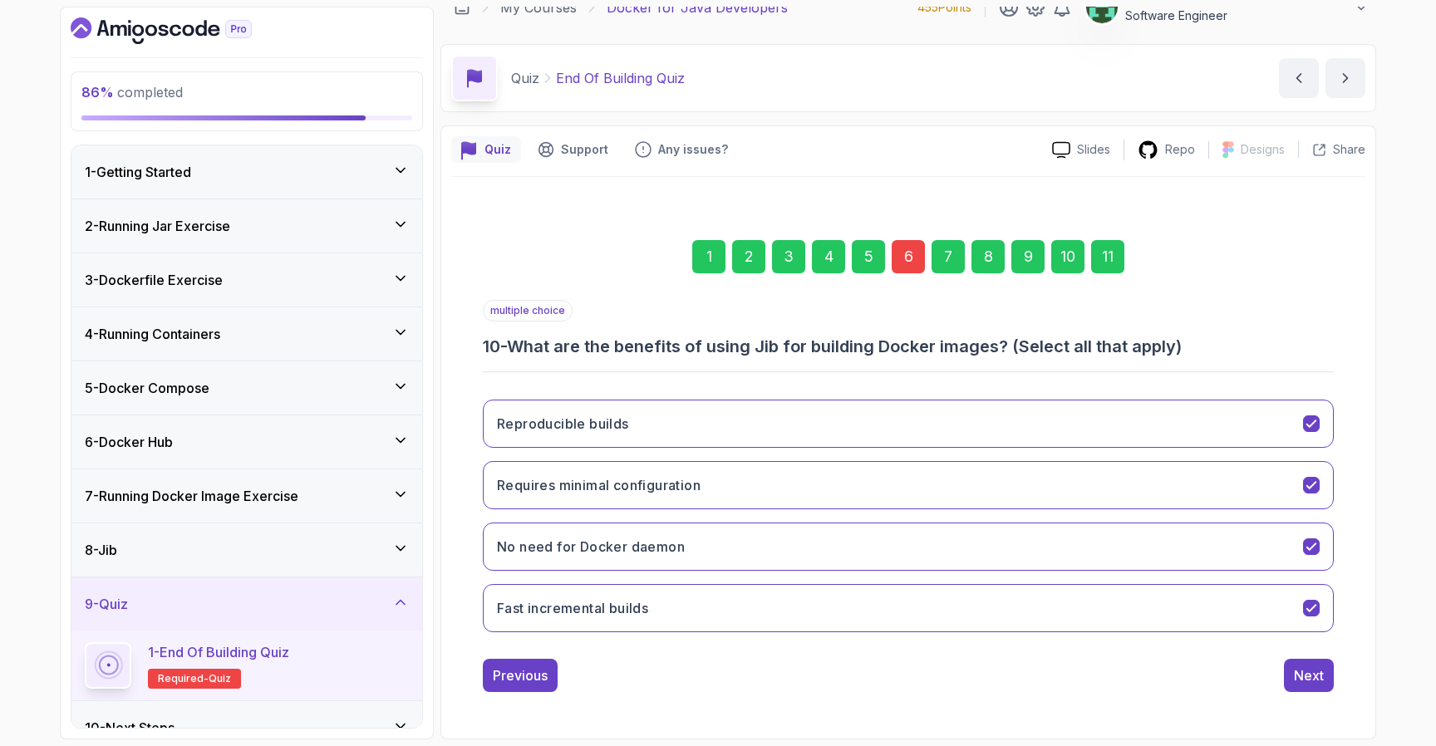
click at [1302, 680] on div "Next" at bounding box center [1309, 676] width 30 height 20
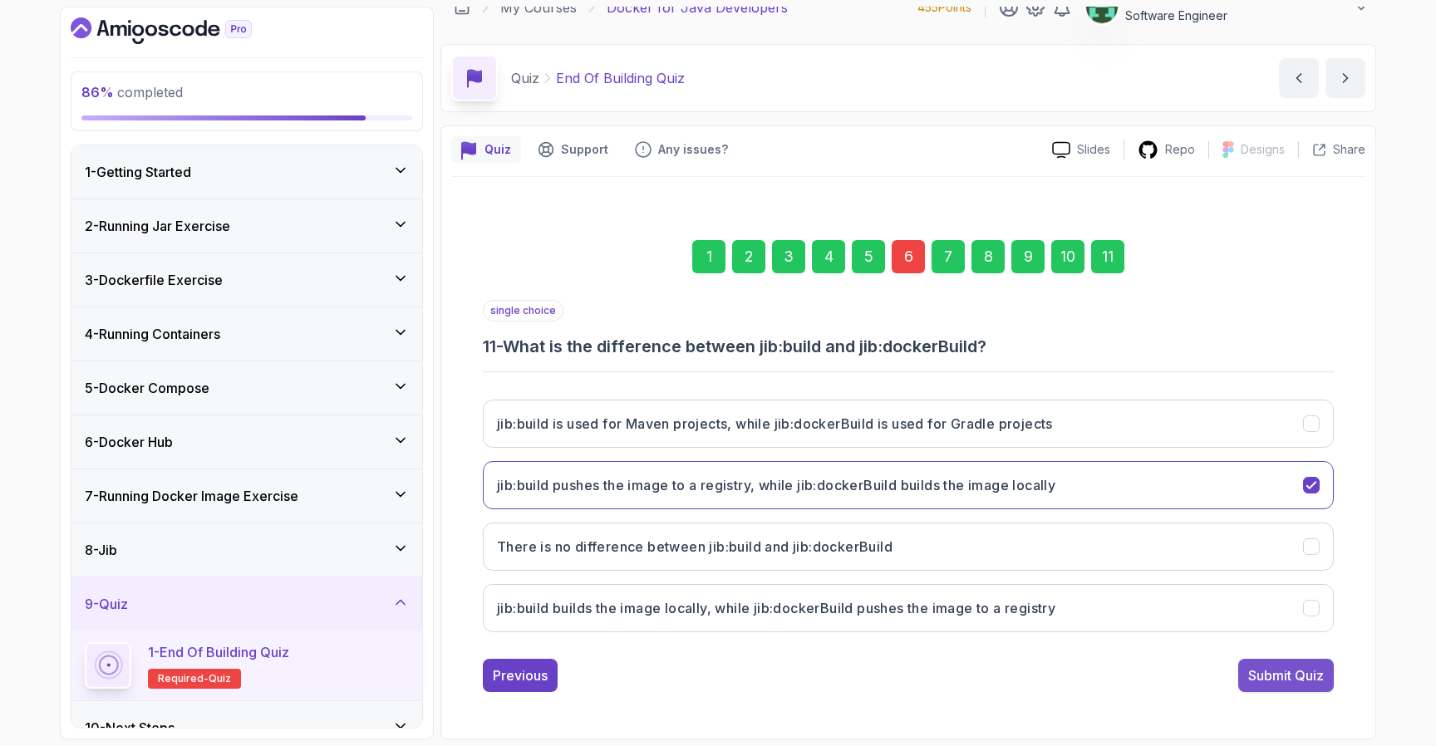
click at [1296, 683] on div "Submit Quiz" at bounding box center [1286, 676] width 76 height 20
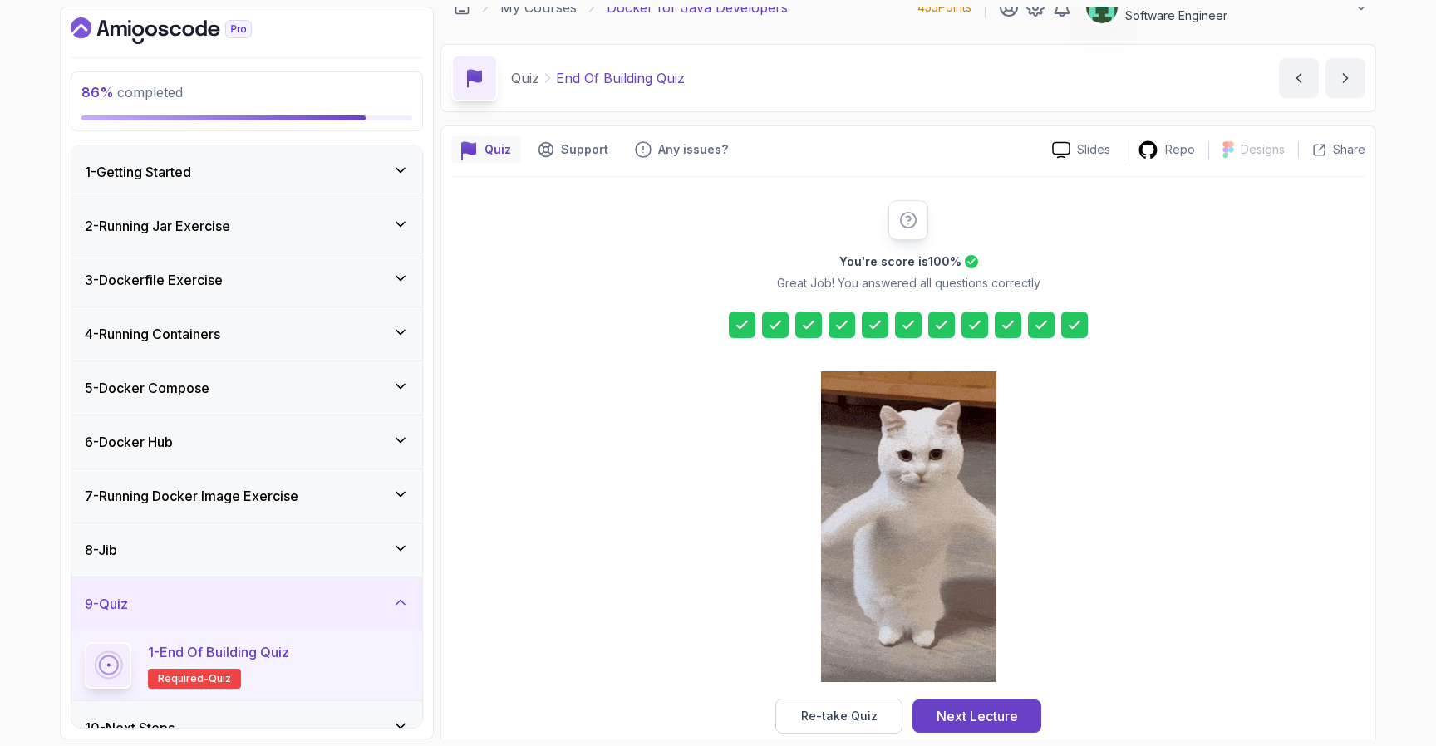
scroll to position [51, 0]
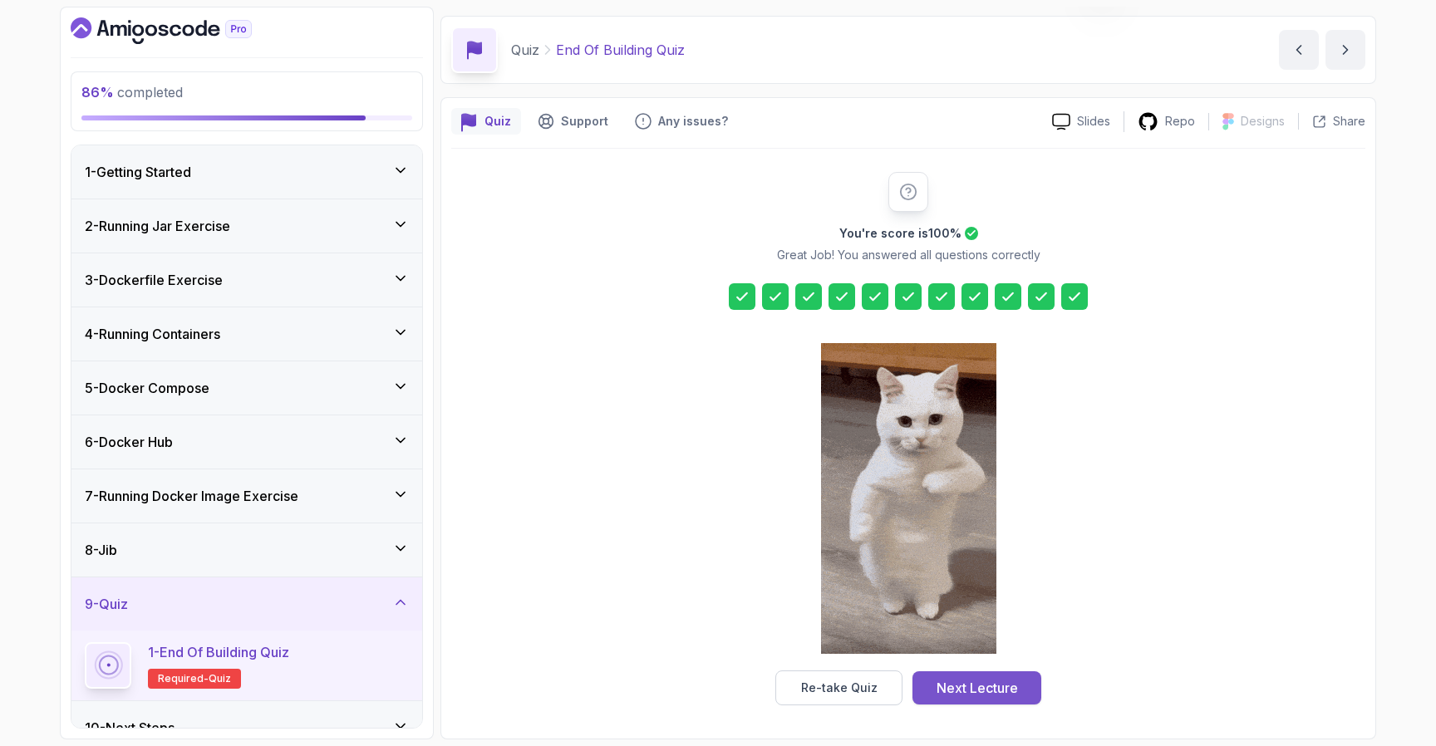
click at [1012, 678] on div "Next Lecture" at bounding box center [977, 688] width 81 height 20
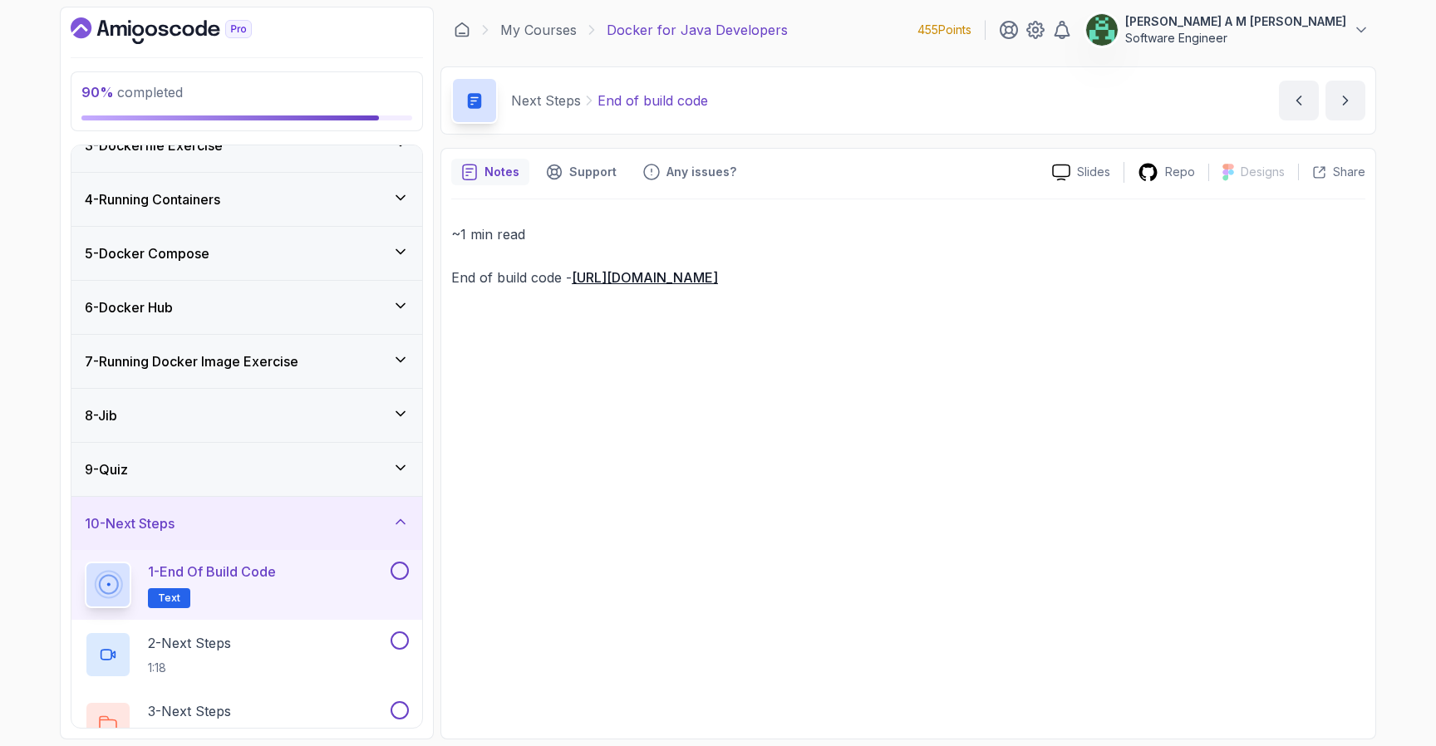
scroll to position [166, 0]
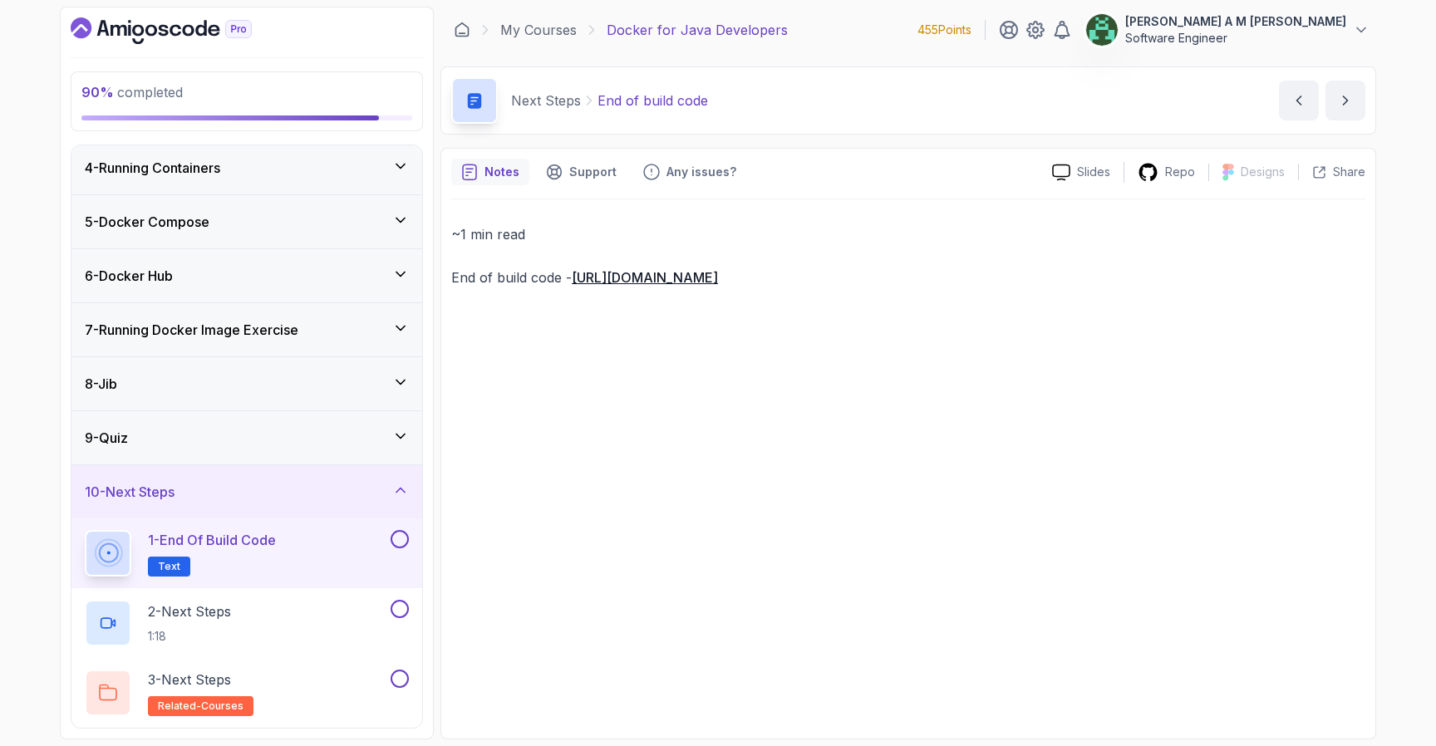
click at [383, 557] on div "1 - End of build code Text" at bounding box center [236, 553] width 303 height 47
click at [393, 543] on button at bounding box center [400, 539] width 18 height 18
click at [401, 606] on button at bounding box center [400, 609] width 18 height 18
click at [396, 679] on button at bounding box center [400, 679] width 18 height 18
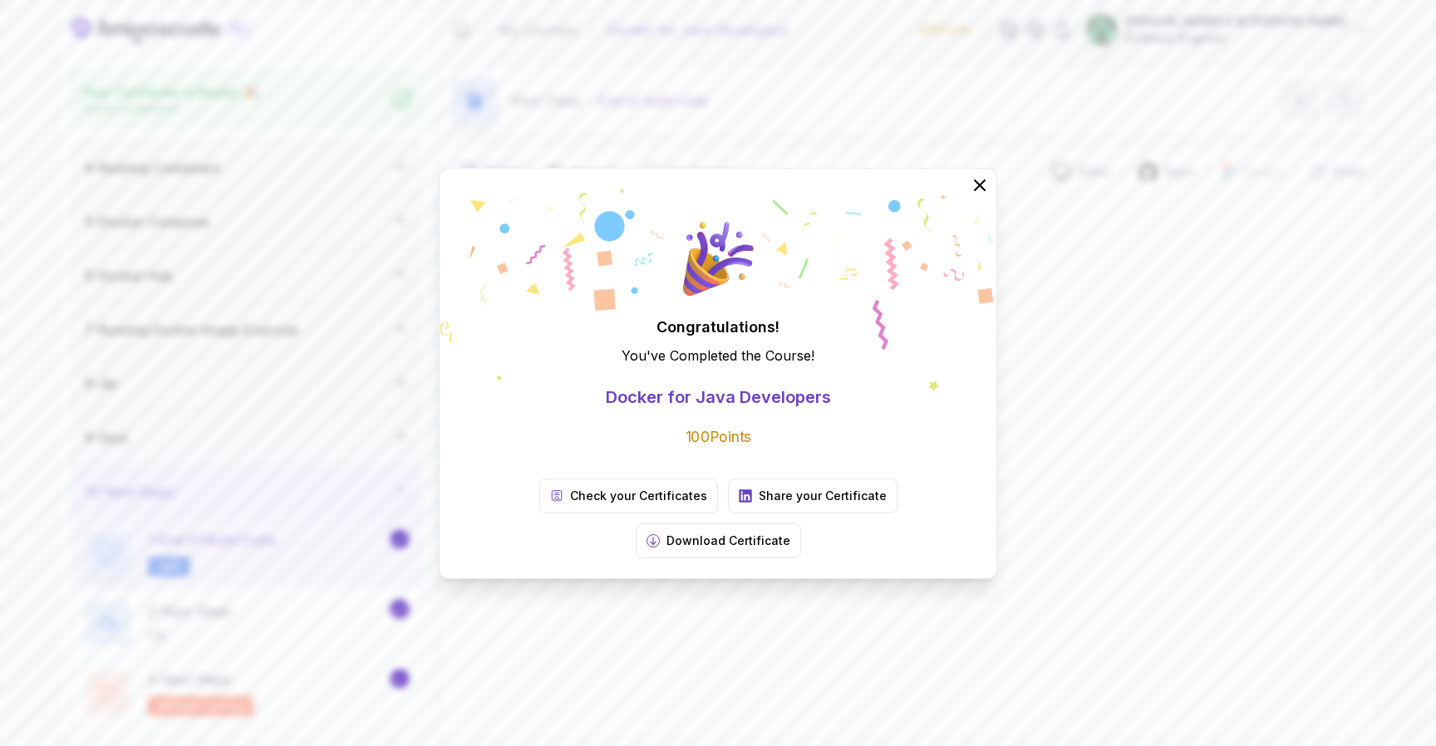
scroll to position [161, 0]
click at [977, 195] on icon at bounding box center [980, 185] width 22 height 22
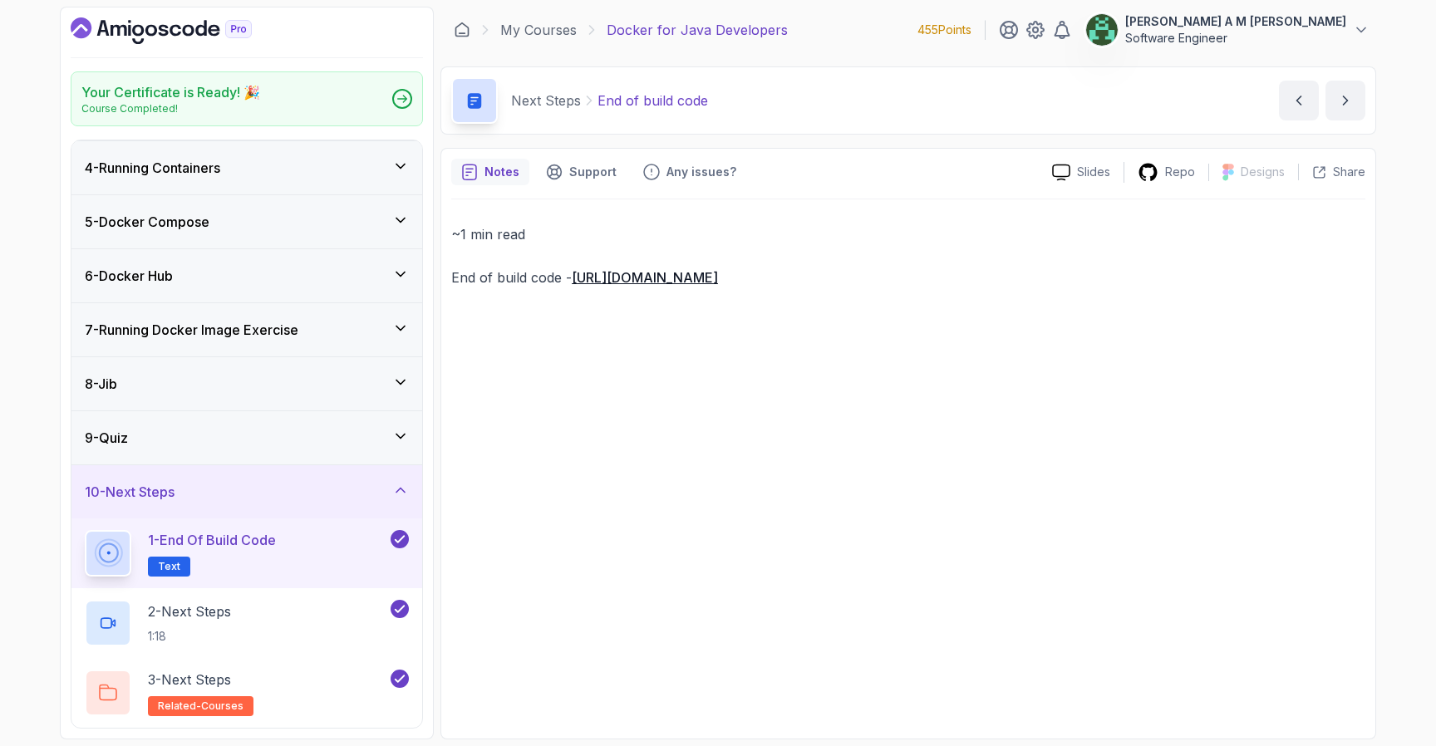
click at [162, 30] on icon "Dashboard" at bounding box center [164, 31] width 10 height 12
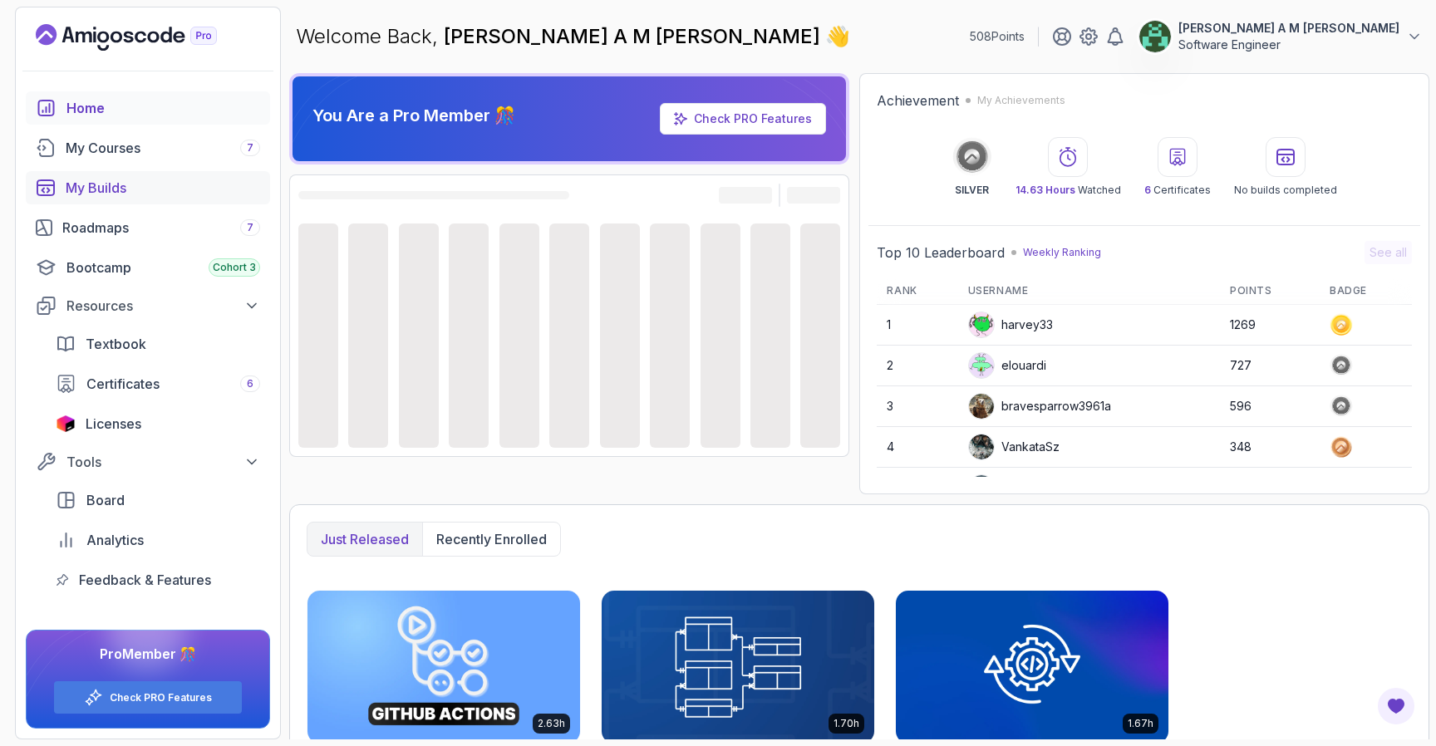
click at [116, 195] on div "My Builds" at bounding box center [163, 188] width 195 height 20
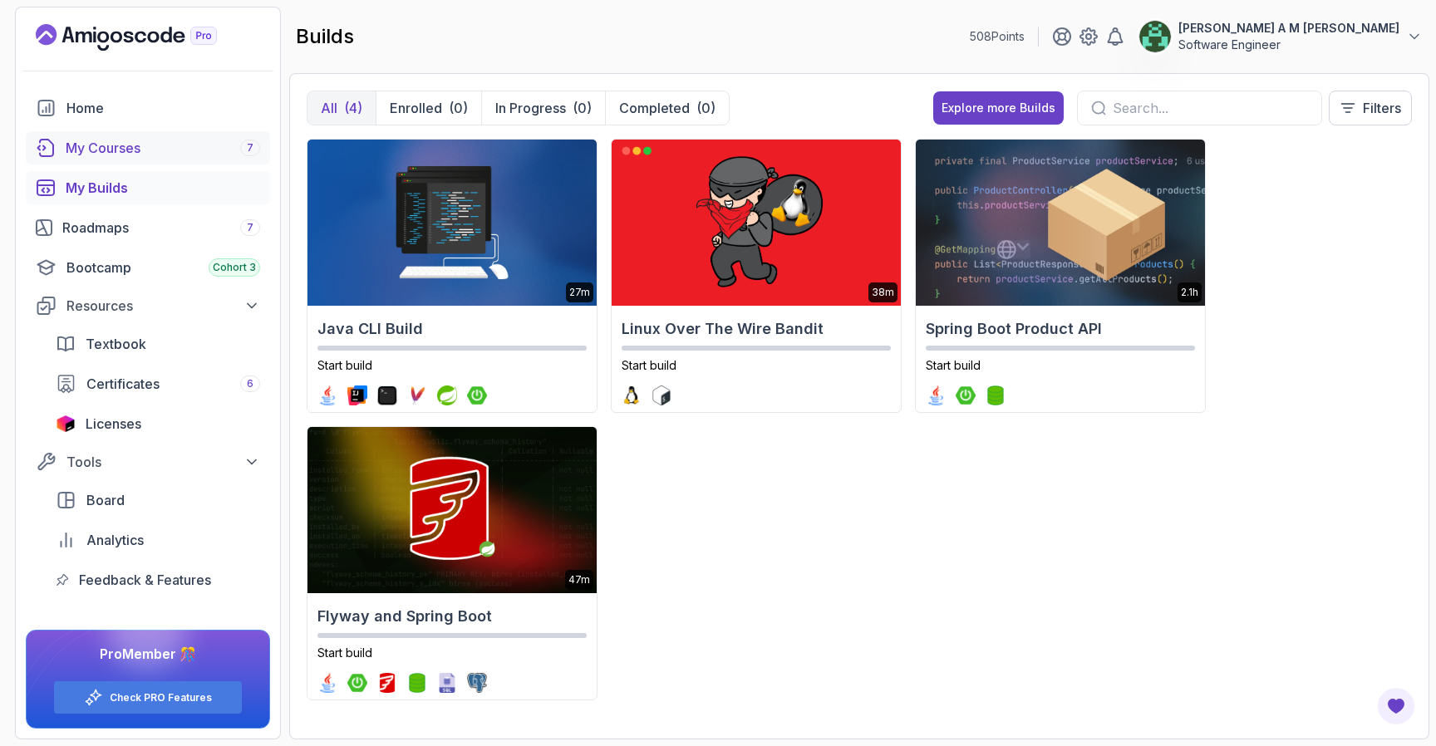
click at [159, 155] on div "My Courses 7" at bounding box center [163, 148] width 195 height 20
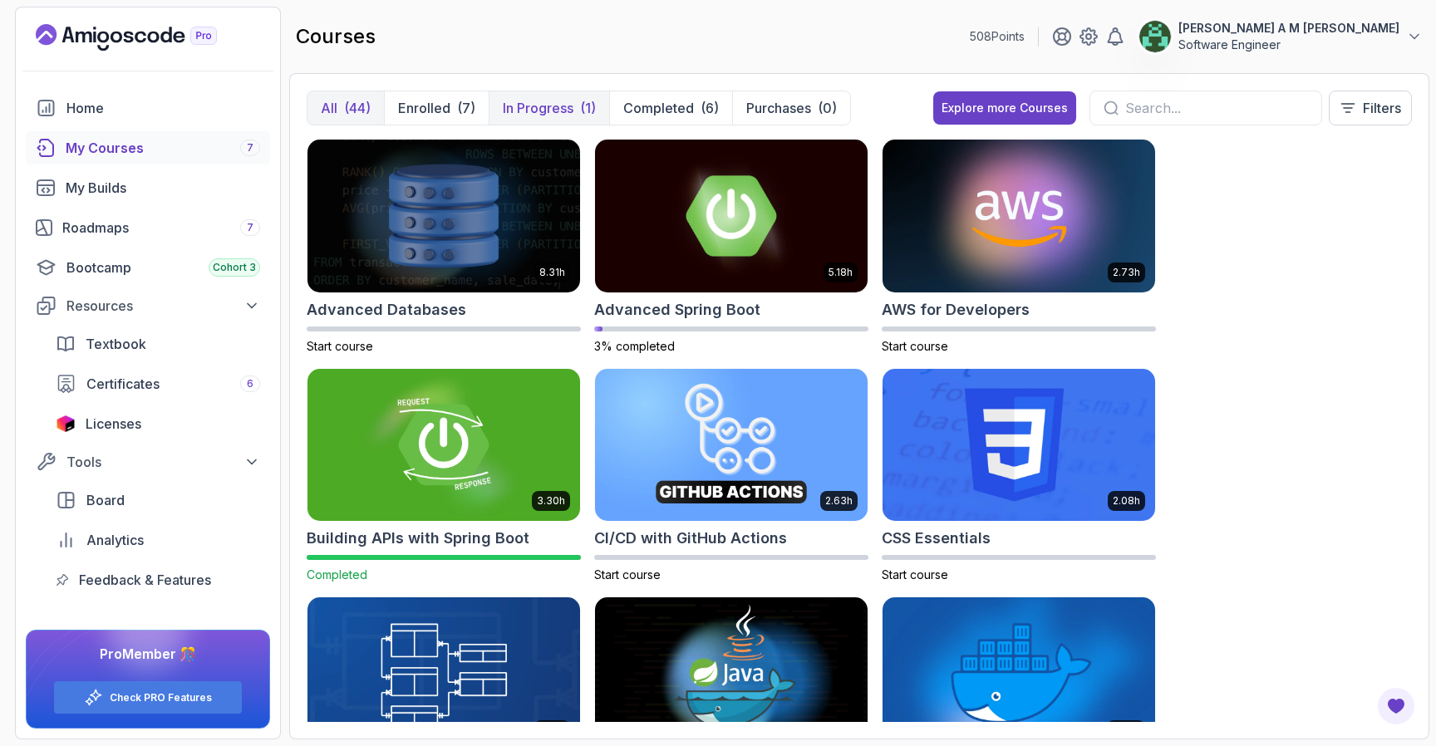
click at [561, 109] on p "In Progress" at bounding box center [538, 108] width 71 height 20
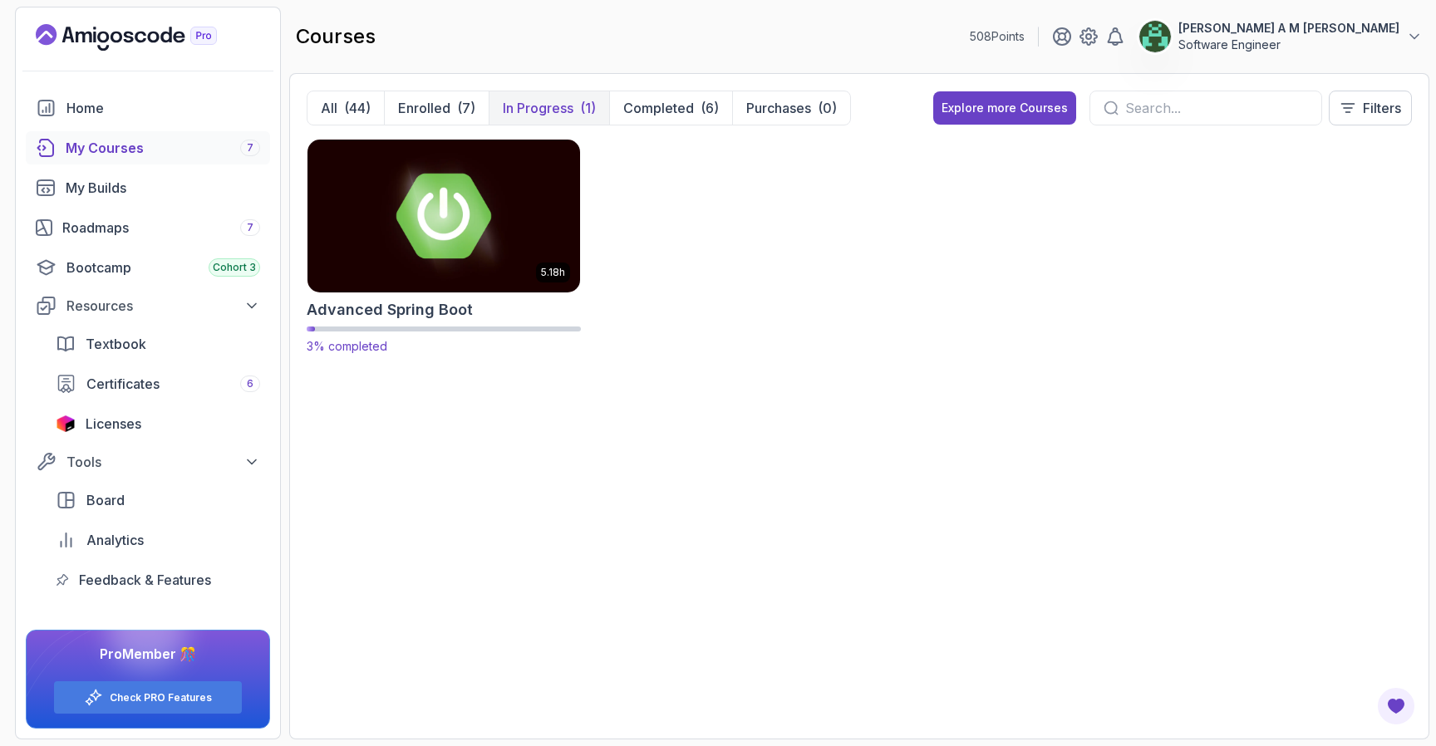
click at [490, 235] on img at bounding box center [444, 215] width 286 height 160
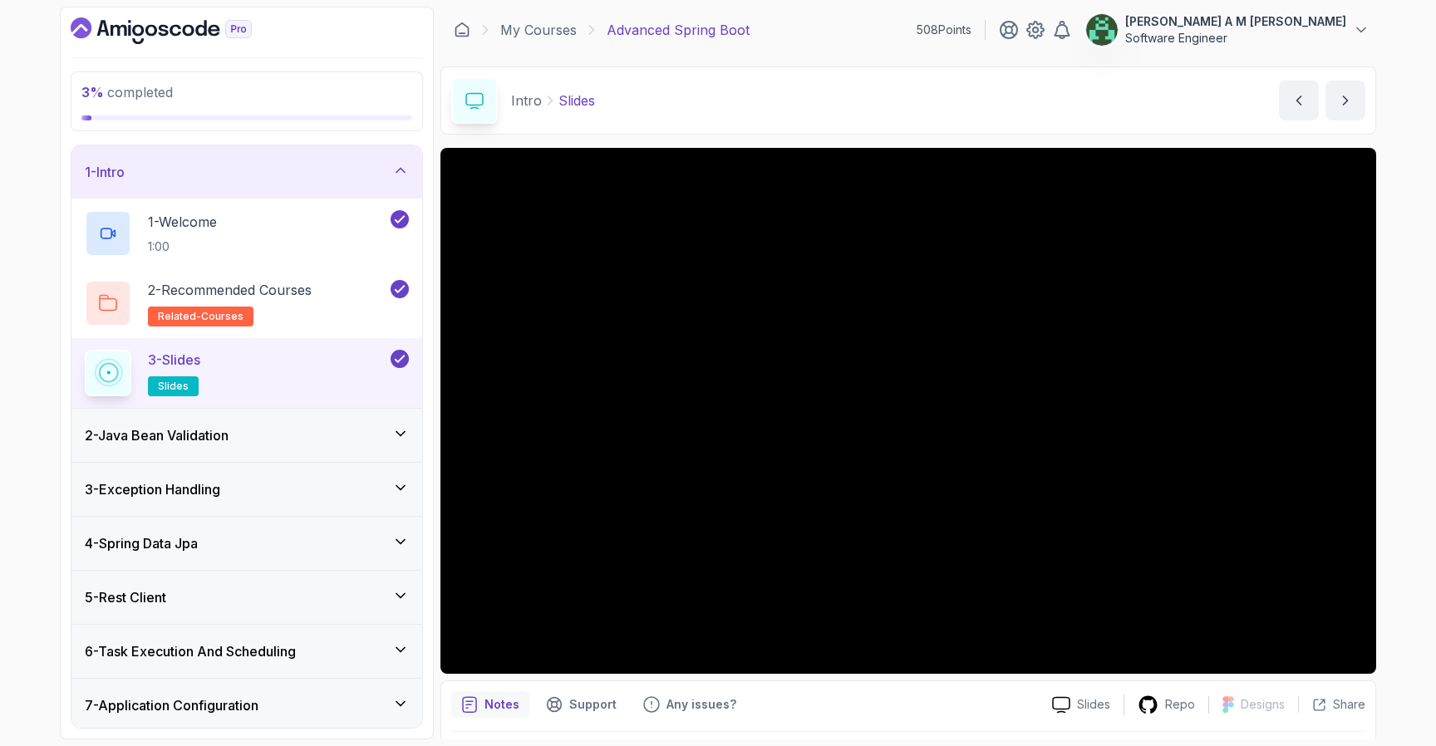
click at [376, 175] on div "1 - Intro" at bounding box center [247, 172] width 324 height 20
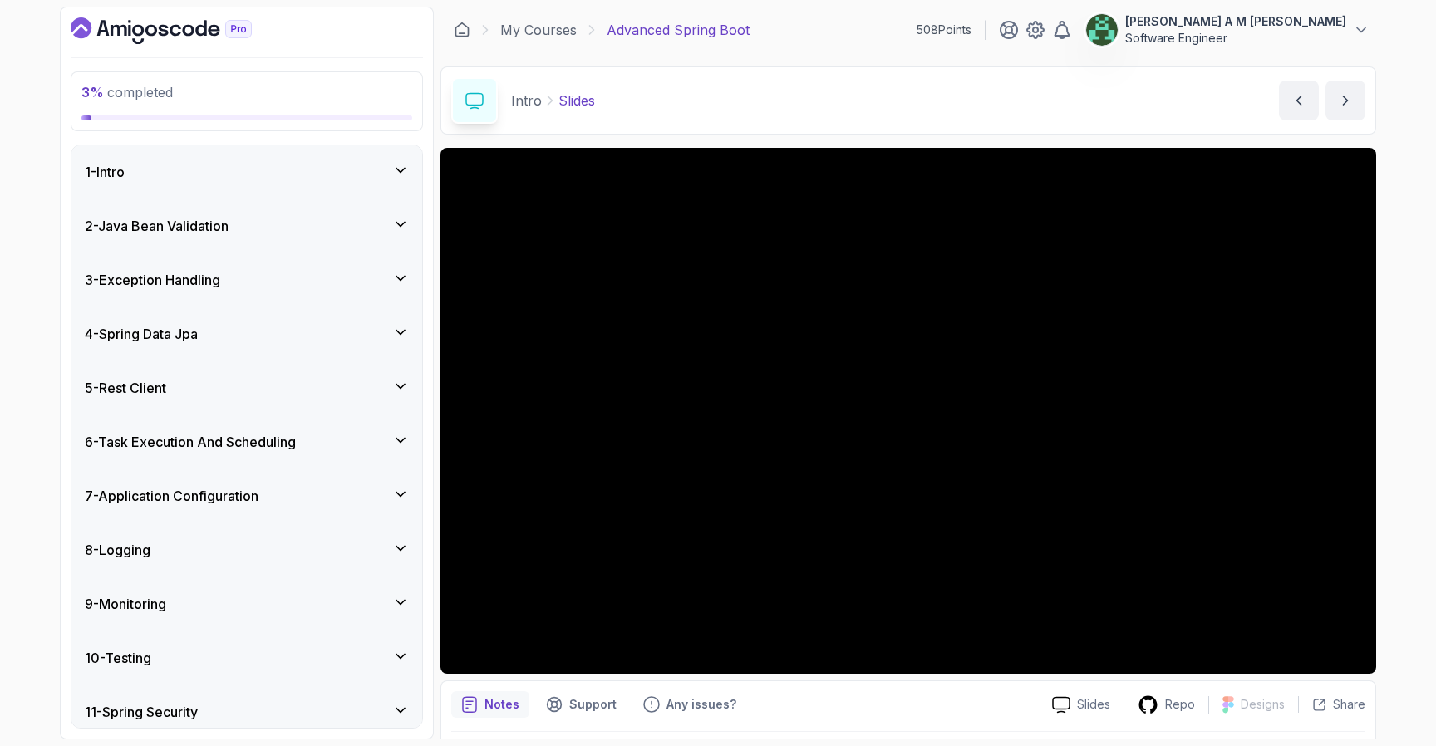
click at [361, 224] on div "2 - Java Bean Validation" at bounding box center [247, 226] width 324 height 20
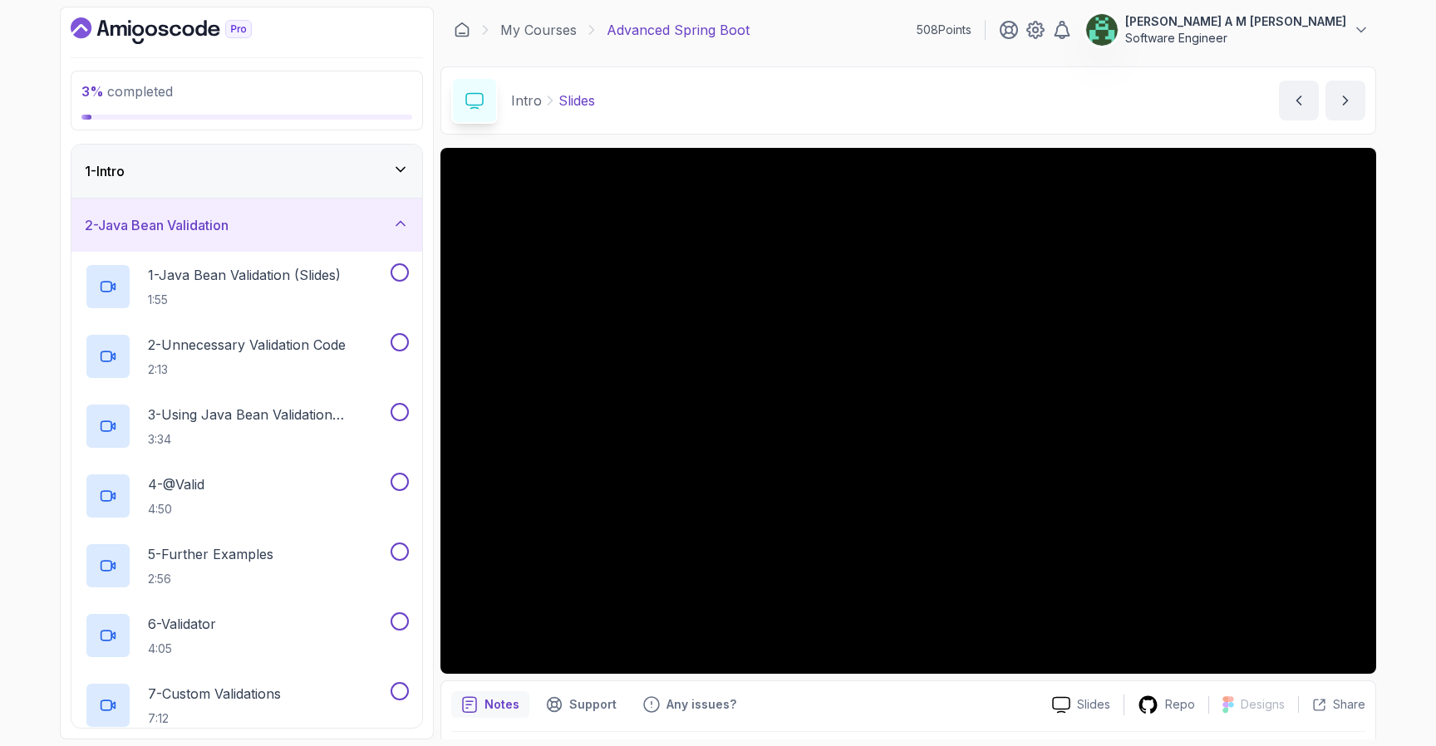
click at [376, 230] on div "2 - Java Bean Validation" at bounding box center [247, 225] width 324 height 20
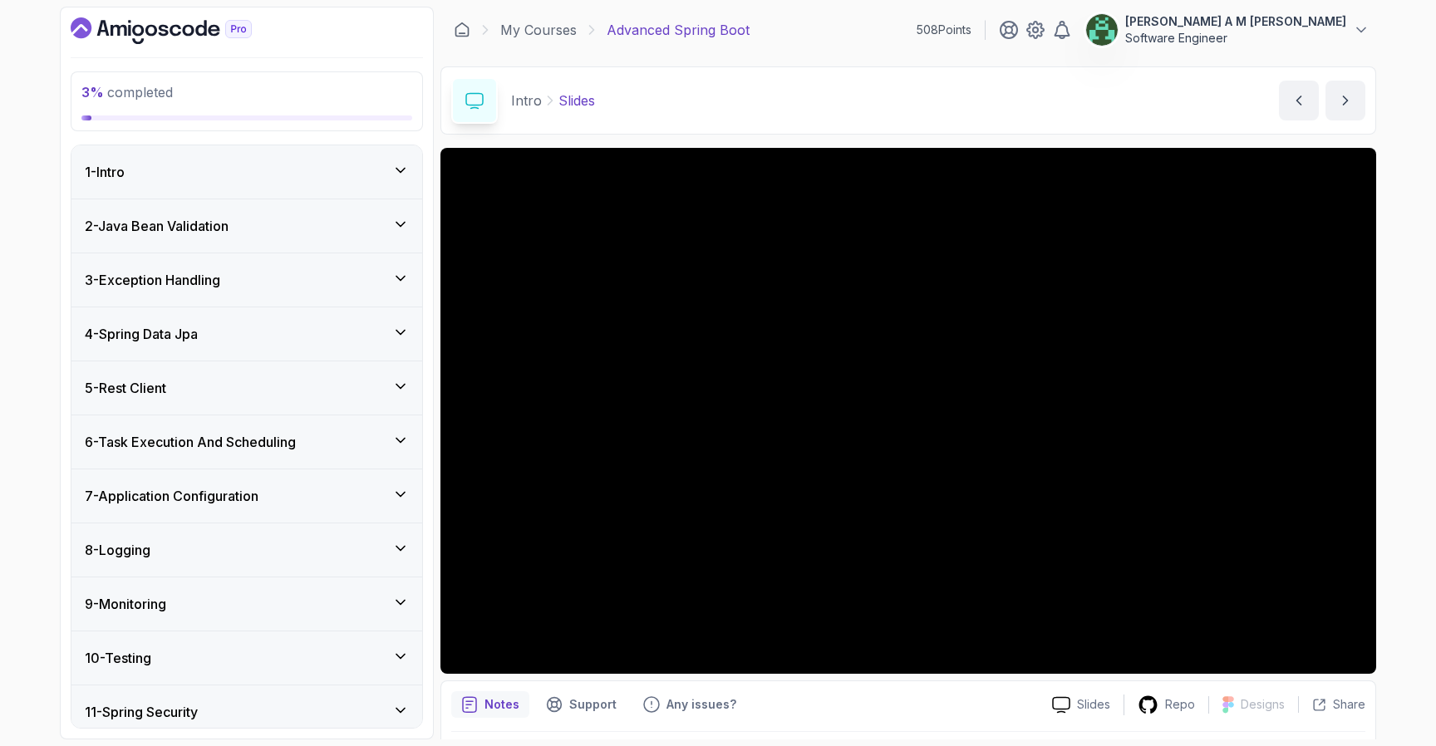
click at [158, 29] on icon "Dashboard" at bounding box center [161, 30] width 181 height 27
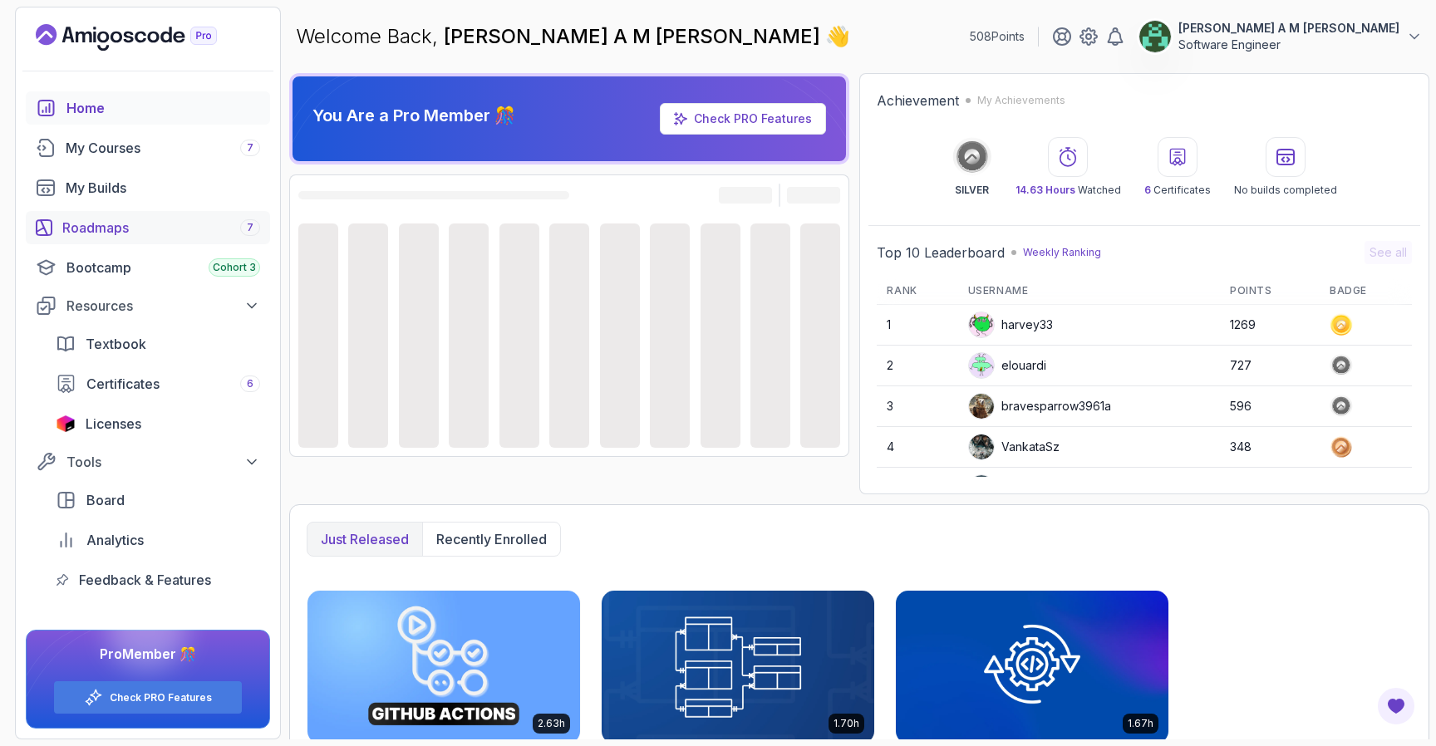
click at [158, 232] on div "Roadmaps 7" at bounding box center [161, 228] width 198 height 20
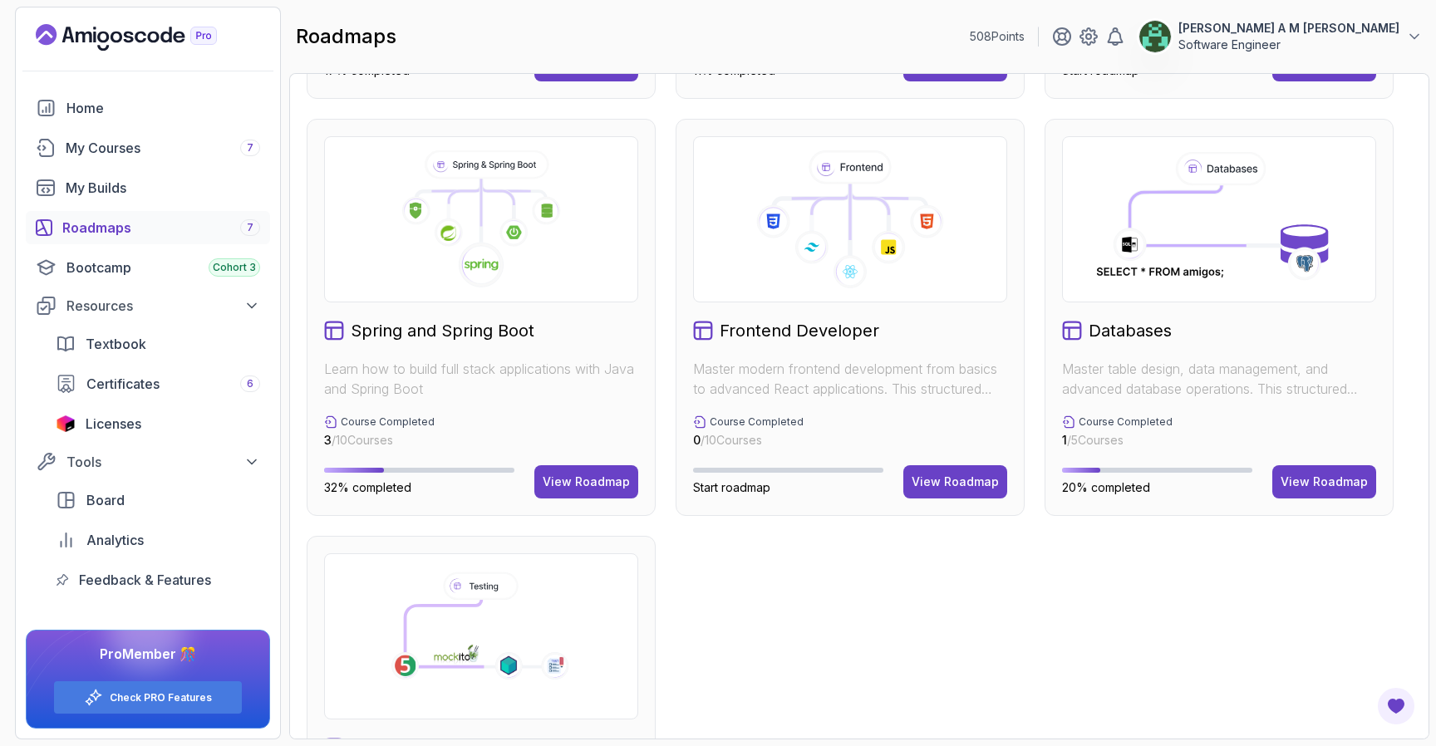
scroll to position [388, 0]
click at [584, 487] on div "View Roadmap" at bounding box center [586, 483] width 87 height 17
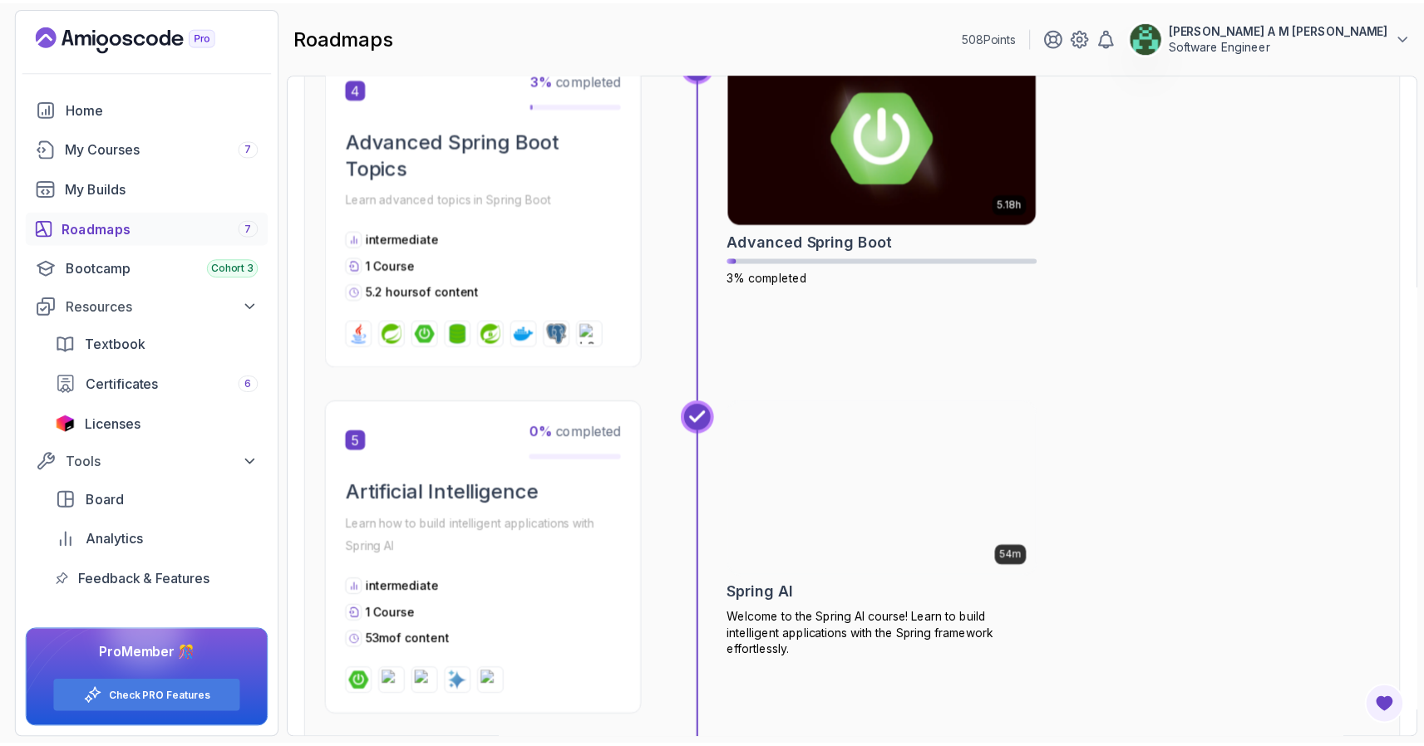
scroll to position [1466, 0]
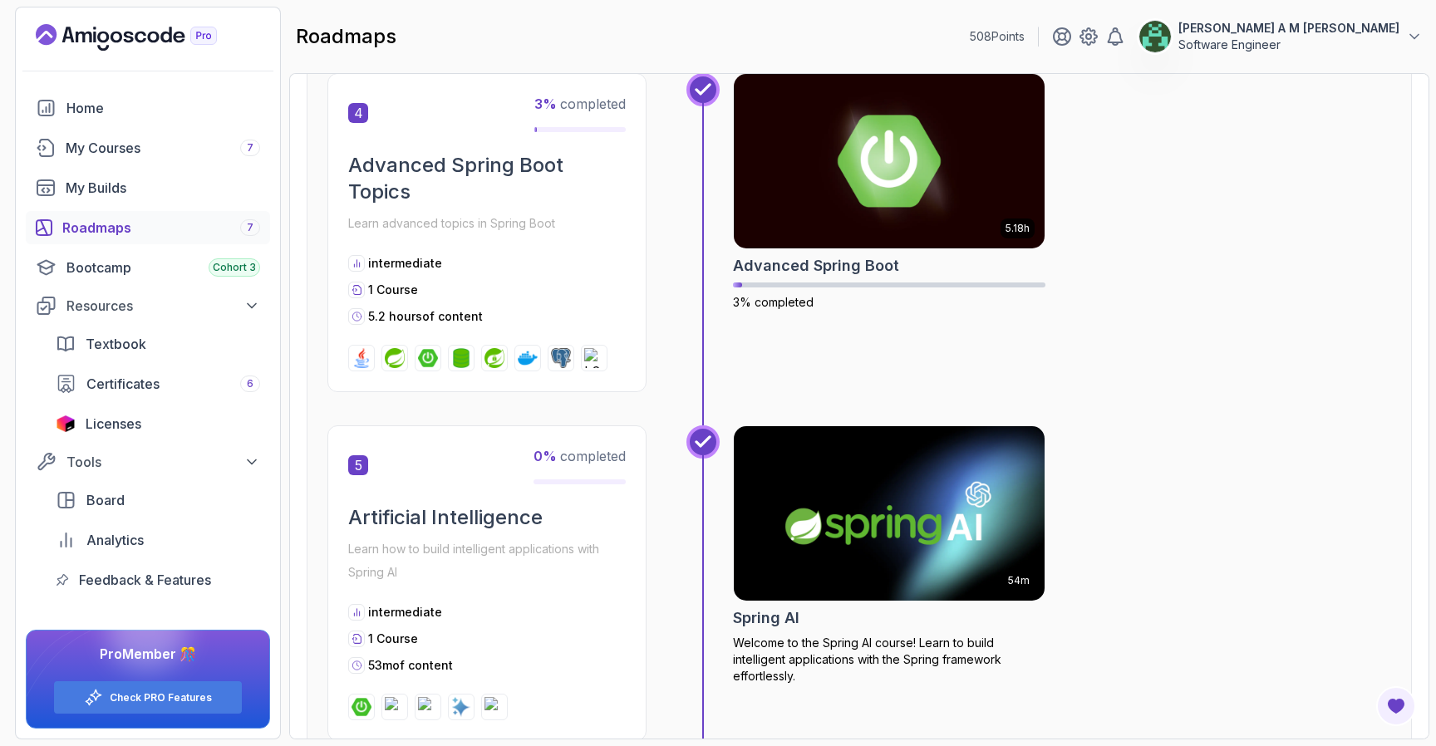
click at [822, 551] on img at bounding box center [889, 513] width 327 height 183
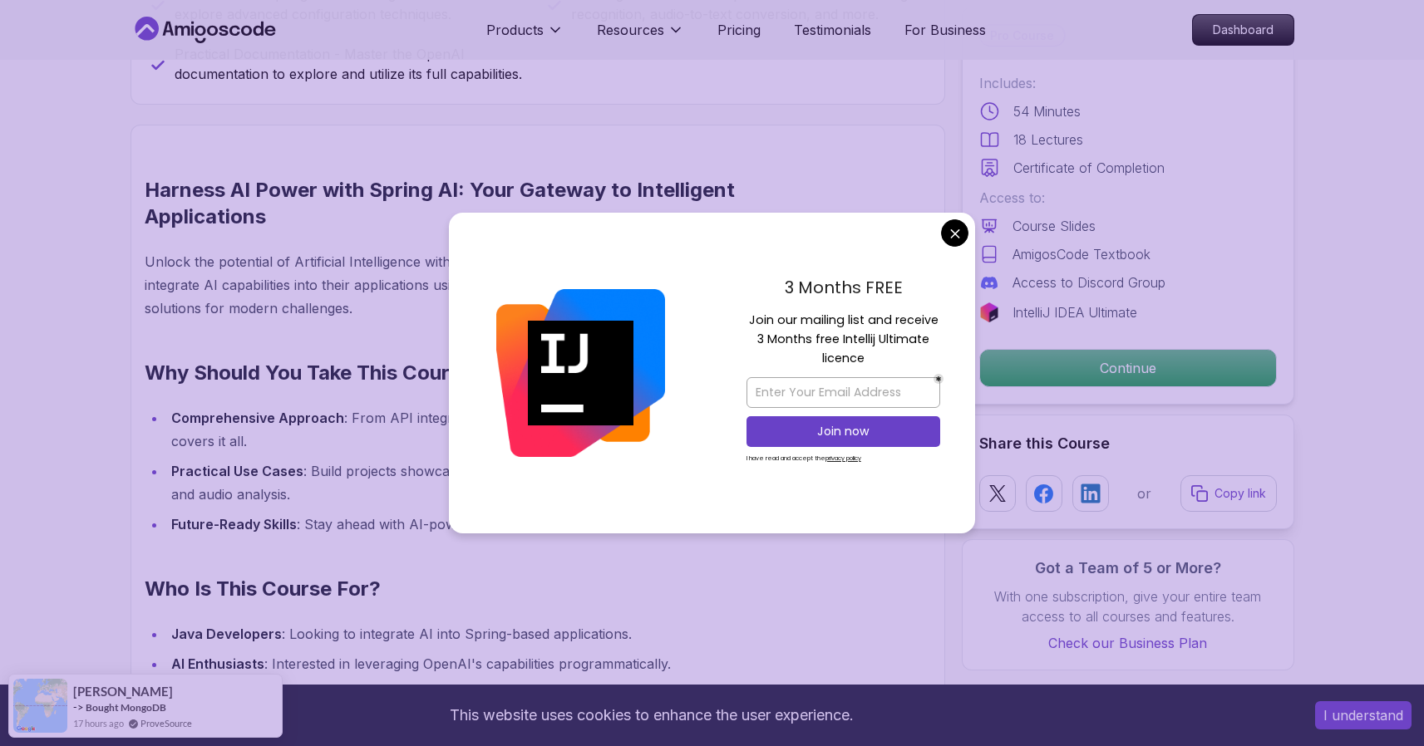
scroll to position [946, 0]
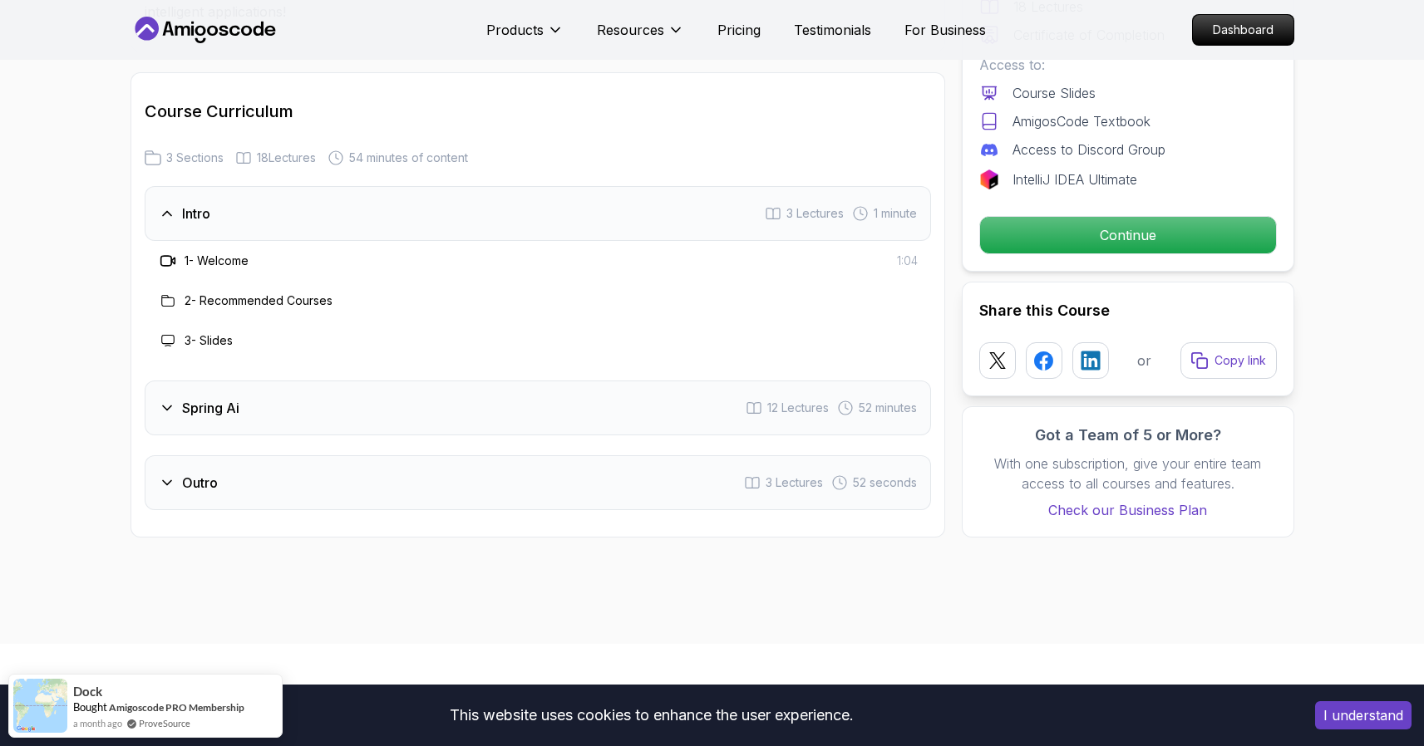
scroll to position [2027, 0]
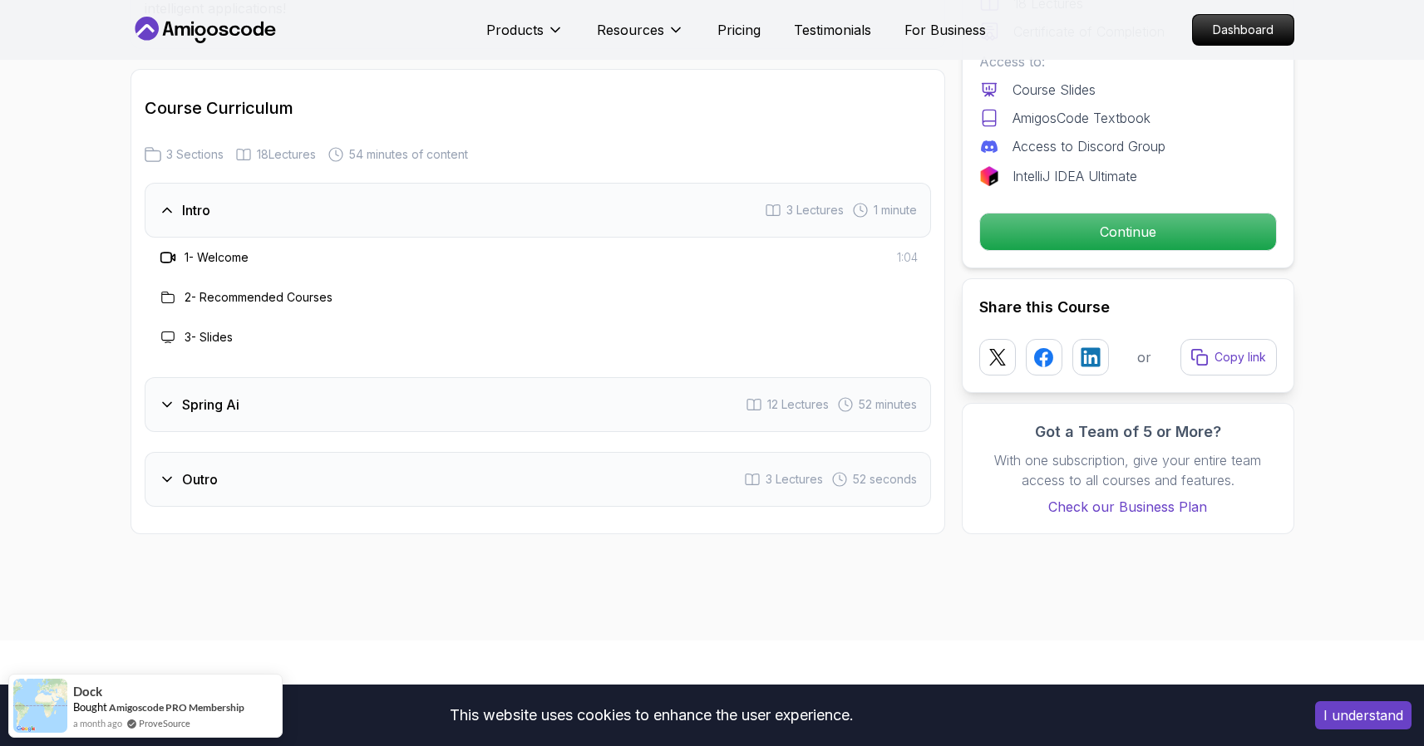
click at [323, 419] on div "Spring Ai 12 Lectures 52 minutes" at bounding box center [538, 404] width 786 height 55
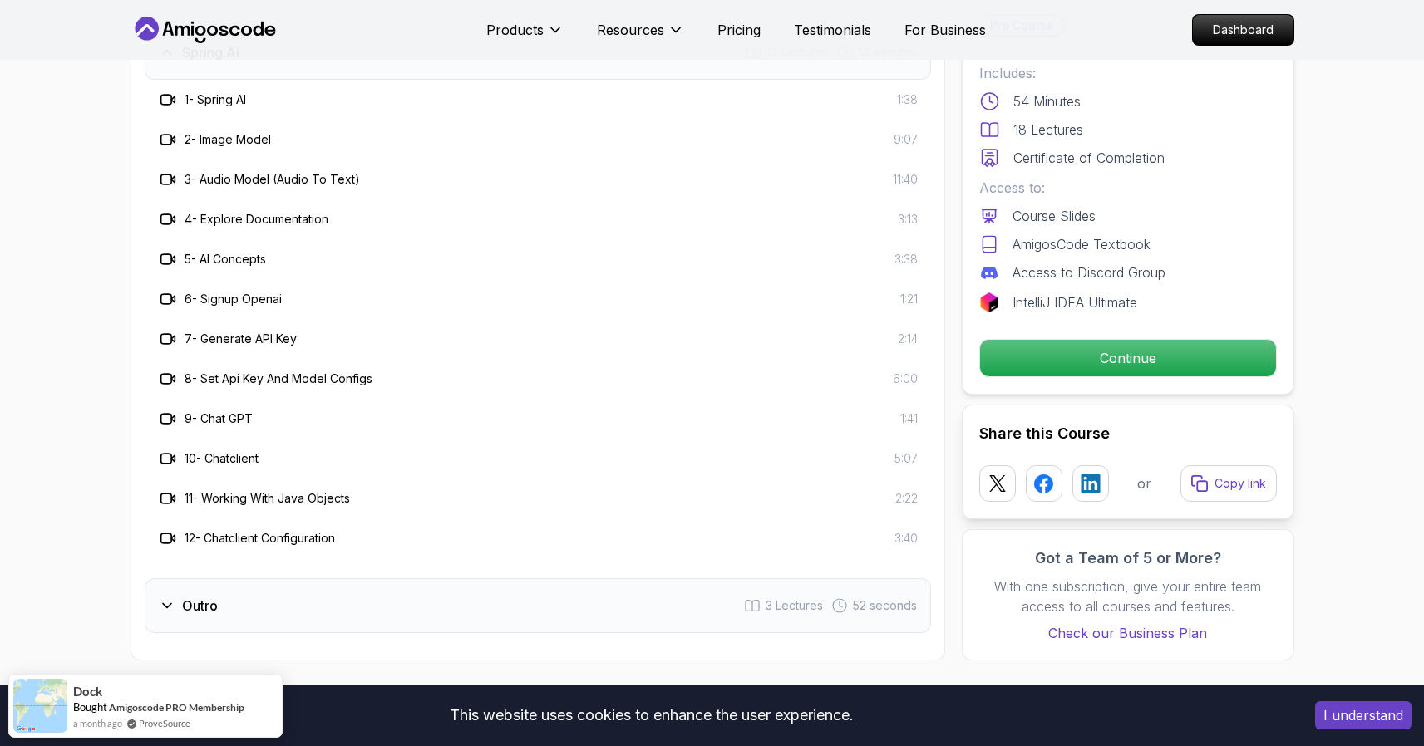
scroll to position [2260, 0]
click at [337, 581] on div "Outro 3 Lectures 52 seconds" at bounding box center [538, 605] width 786 height 55
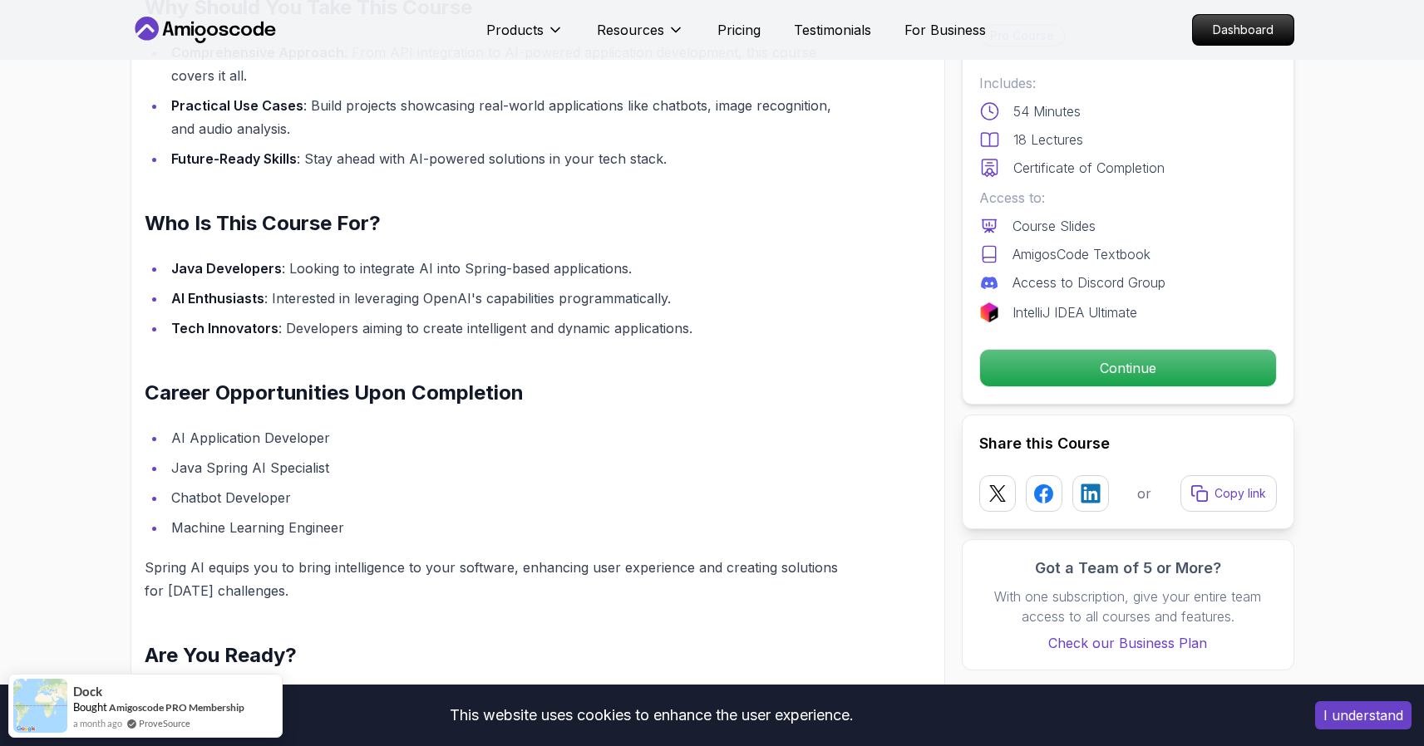
scroll to position [1235, 0]
